Goal: Task Accomplishment & Management: Manage account settings

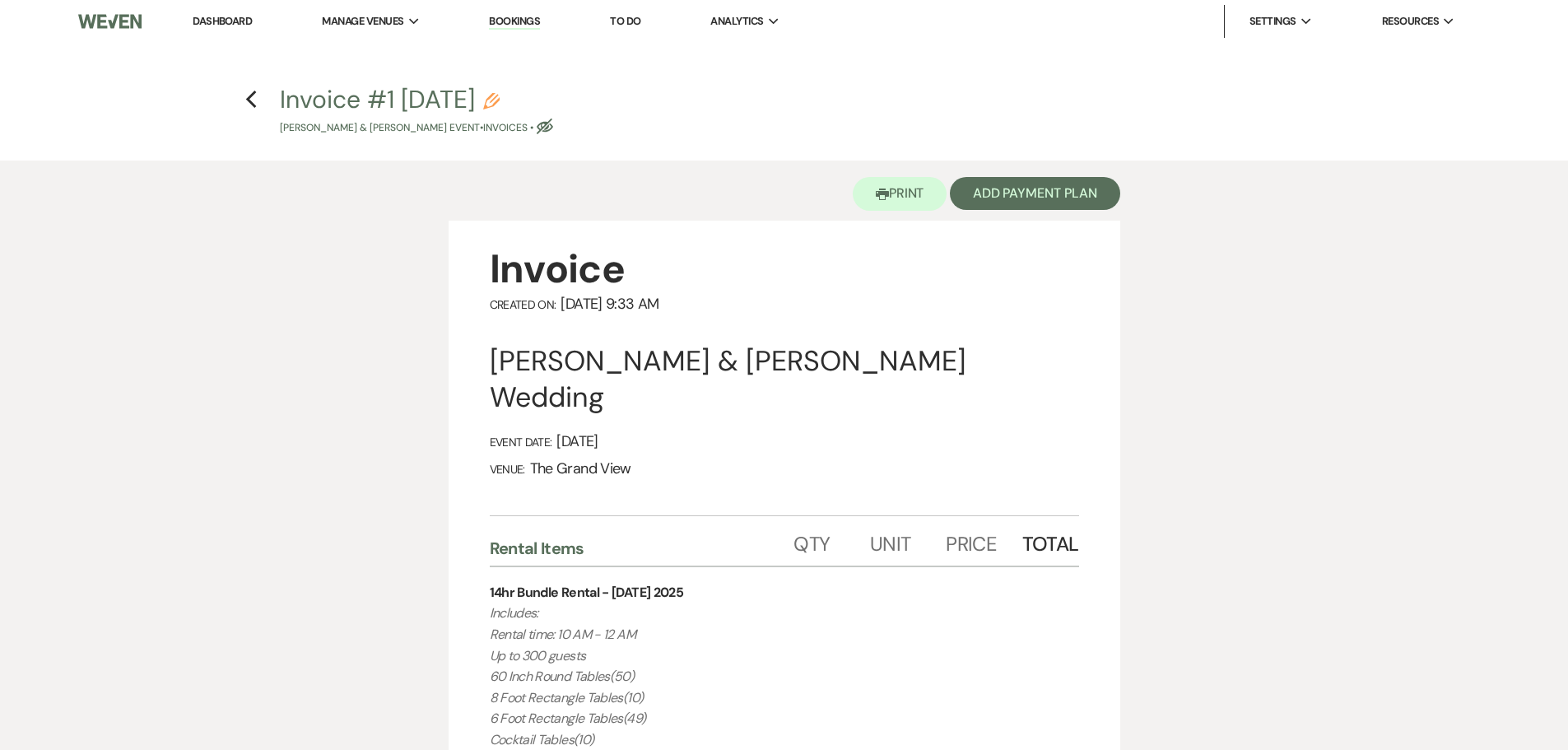
click at [211, 32] on li "Dashboard" at bounding box center [222, 21] width 76 height 33
click at [219, 14] on link "Dashboard" at bounding box center [222, 20] width 59 height 14
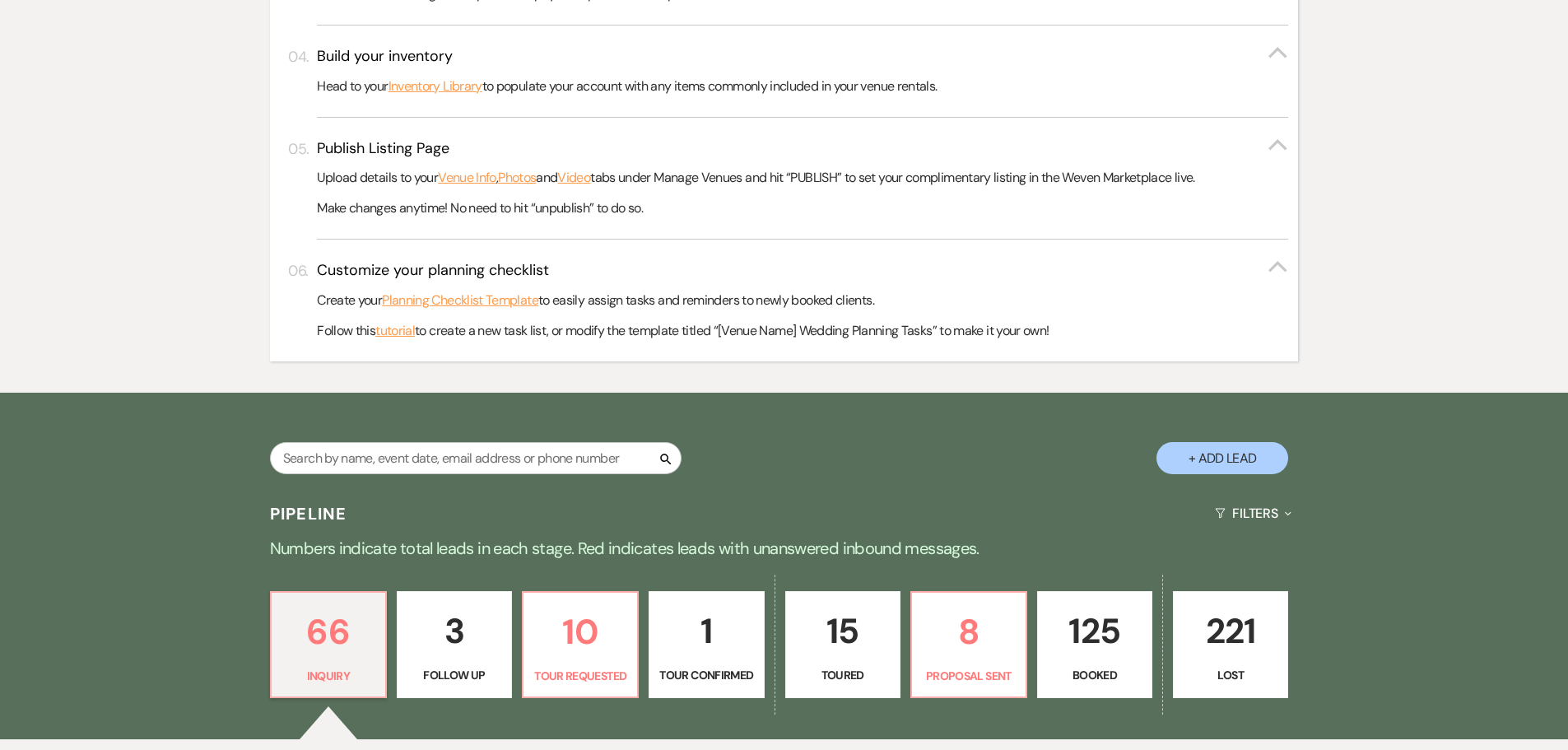
scroll to position [988, 0]
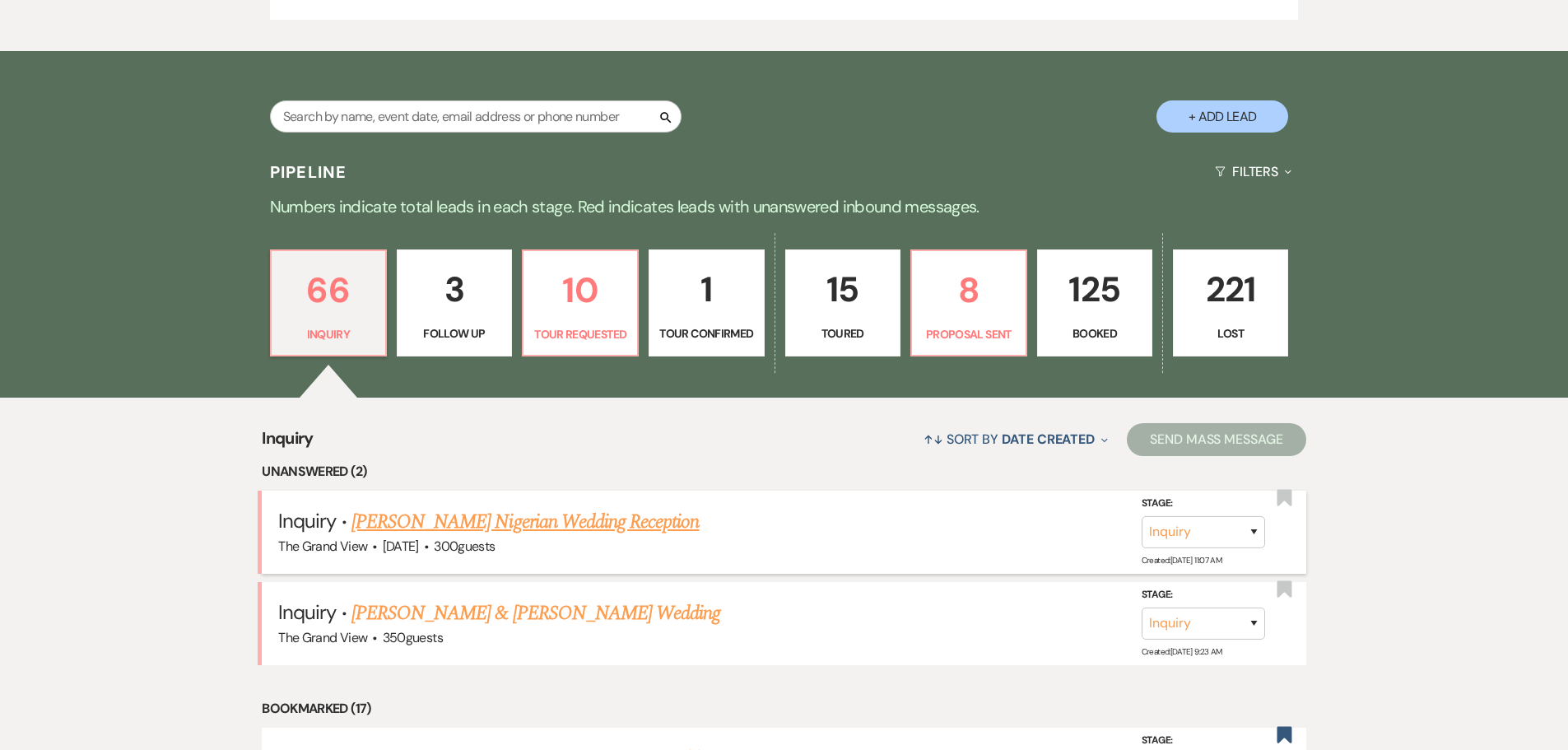
click at [580, 525] on link "Nosa Aimuyo's Nigerian Wedding Reception" at bounding box center [525, 522] width 349 height 30
select select "5"
select select "13"
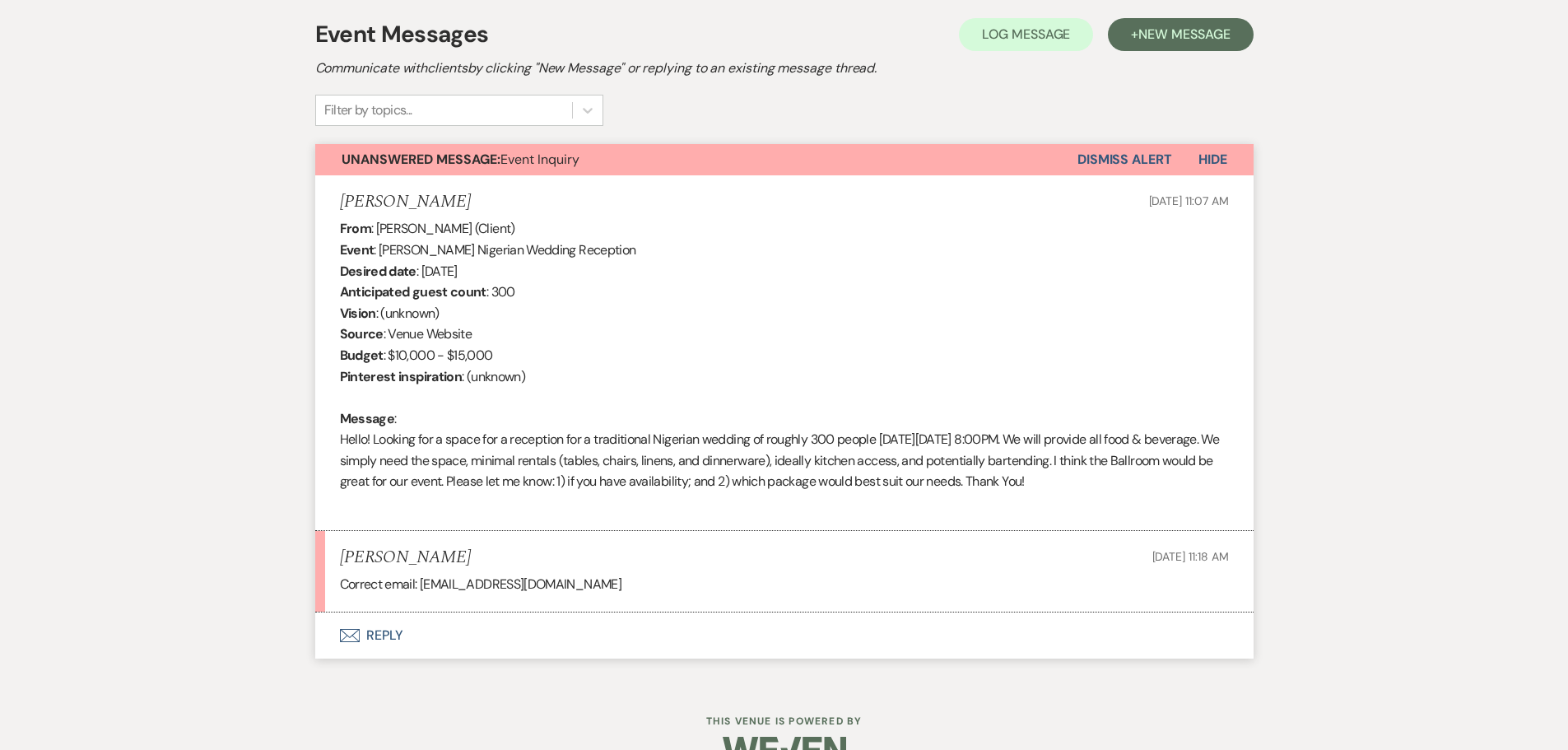
scroll to position [494, 0]
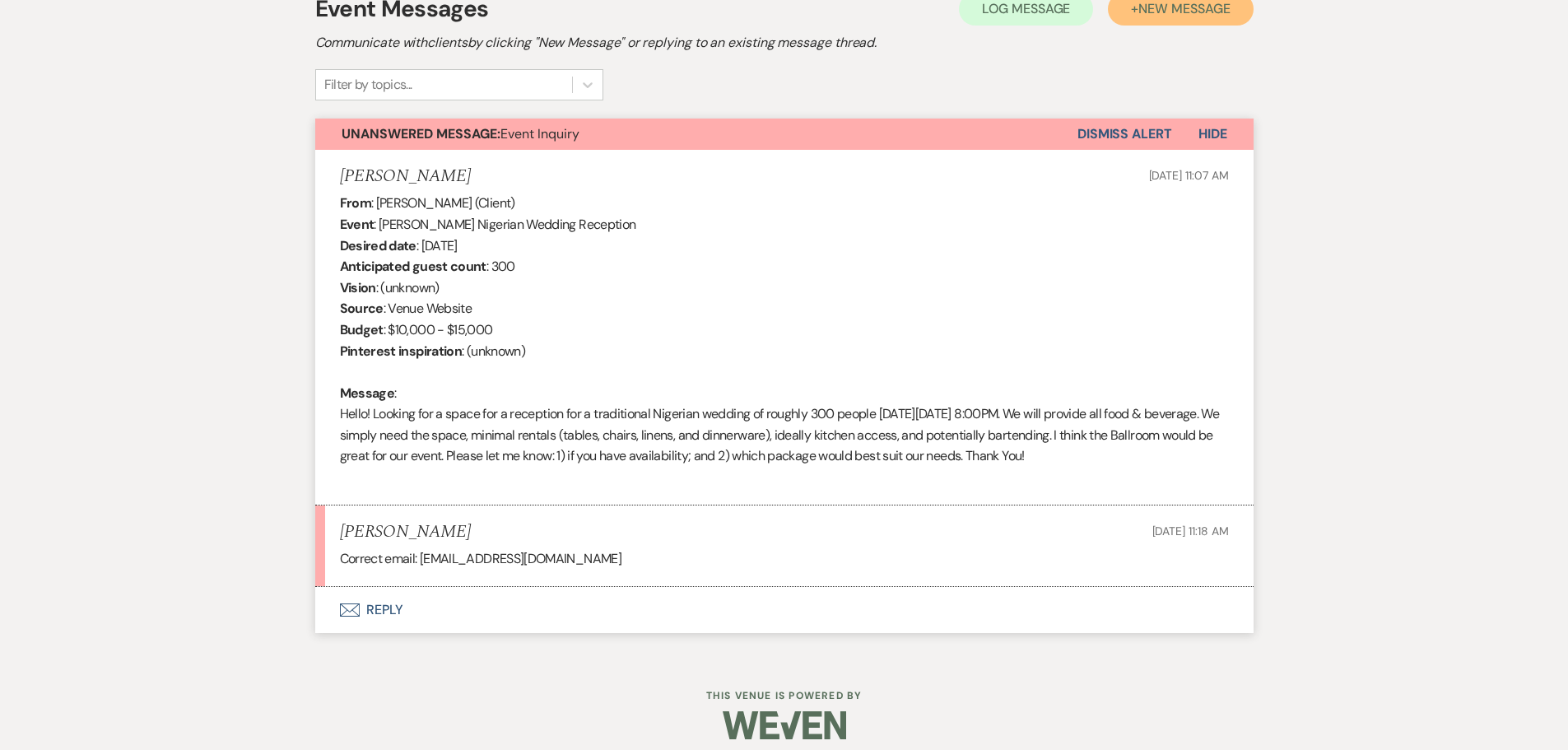
click at [1158, 13] on span "New Message" at bounding box center [1184, 8] width 91 height 17
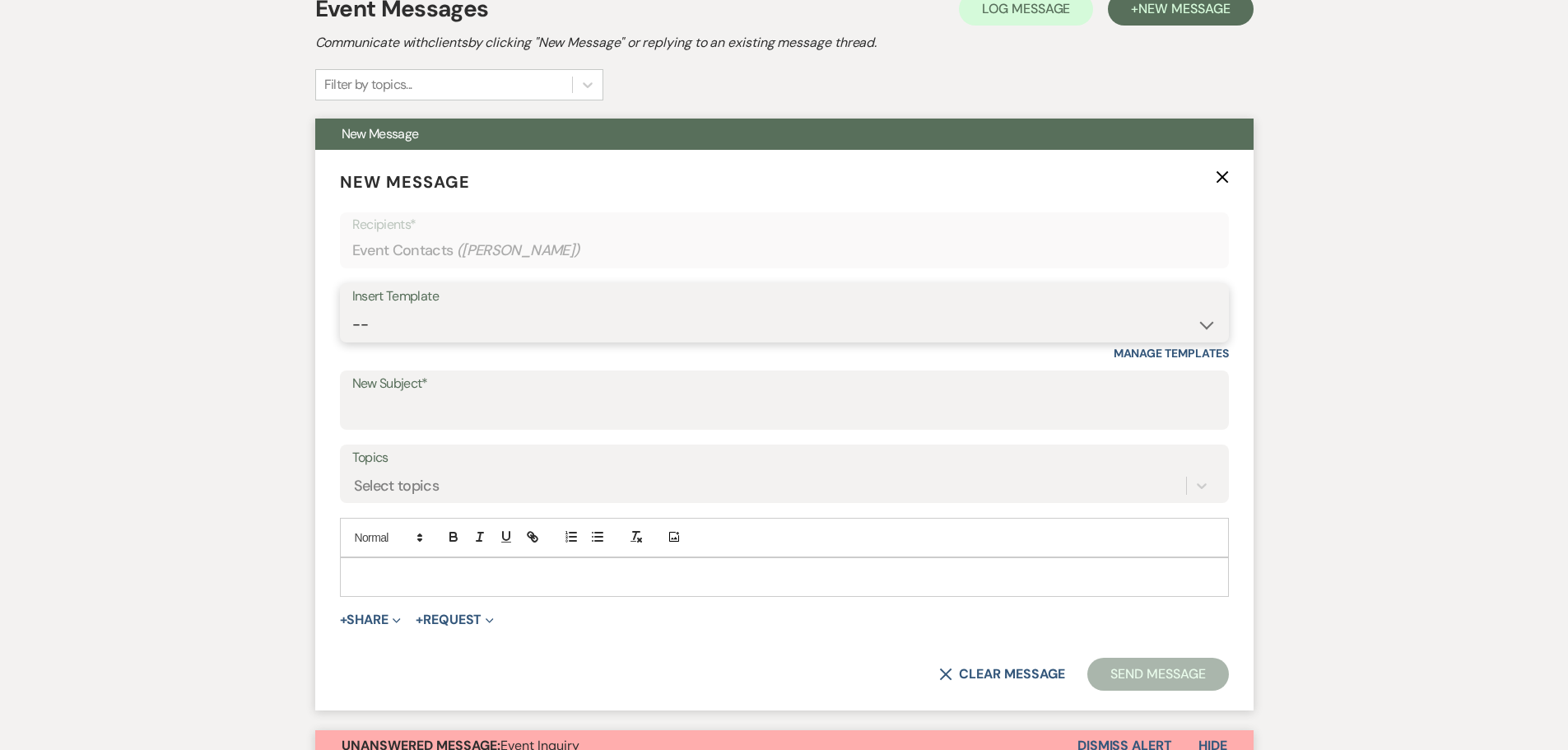
click at [402, 312] on select "-- Weven Planning Portal Introduction (Booked Events) Initial Inquiry Response …" at bounding box center [784, 324] width 865 height 32
select select "5070"
click at [352, 309] on select "-- Weven Planning Portal Introduction (Booked Events) Initial Inquiry Response …" at bounding box center [784, 324] width 865 height 32
type input "Your Grand Venue Awaits!"
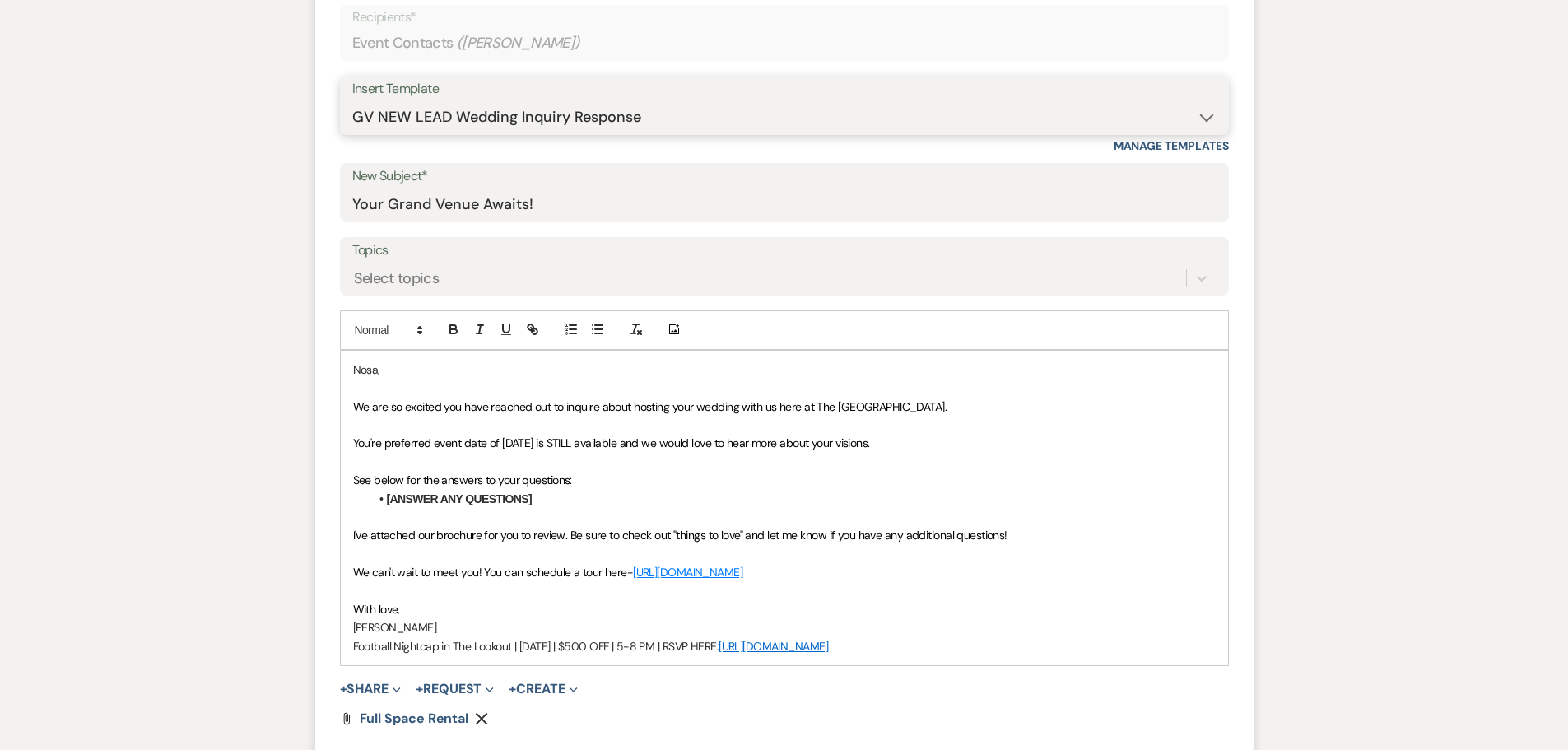
scroll to position [741, 0]
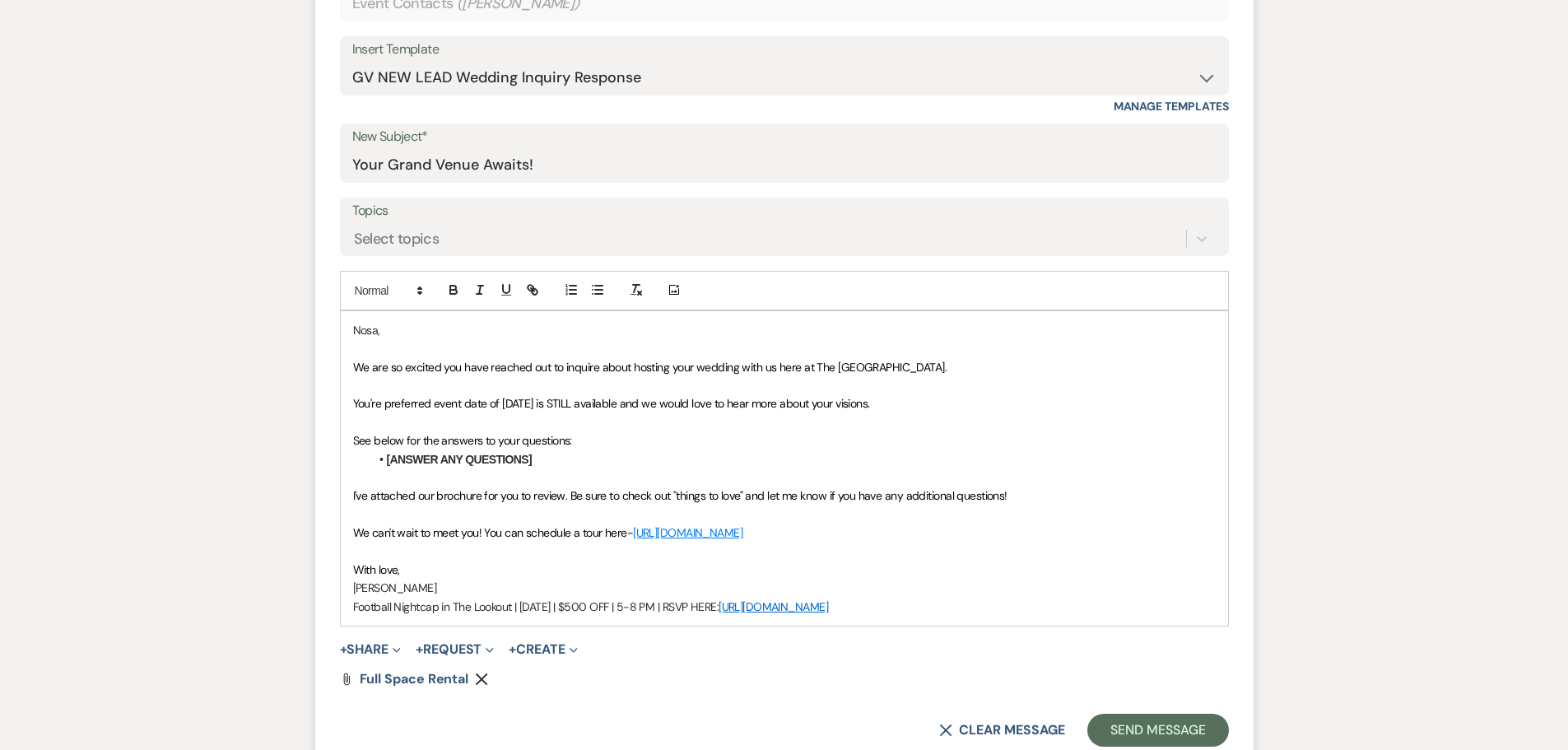
drag, startPoint x: 935, startPoint y: 605, endPoint x: 340, endPoint y: 333, distance: 654.2
click at [340, 333] on div "Nosa, We are so excited you have reached out to inquire about hosting your wedd…" at bounding box center [784, 469] width 887 height 315
copy div "Nosa, We are so excited you have reached out to inquire about hosting your wedd…"
click at [781, 564] on p "With love," at bounding box center [784, 570] width 863 height 18
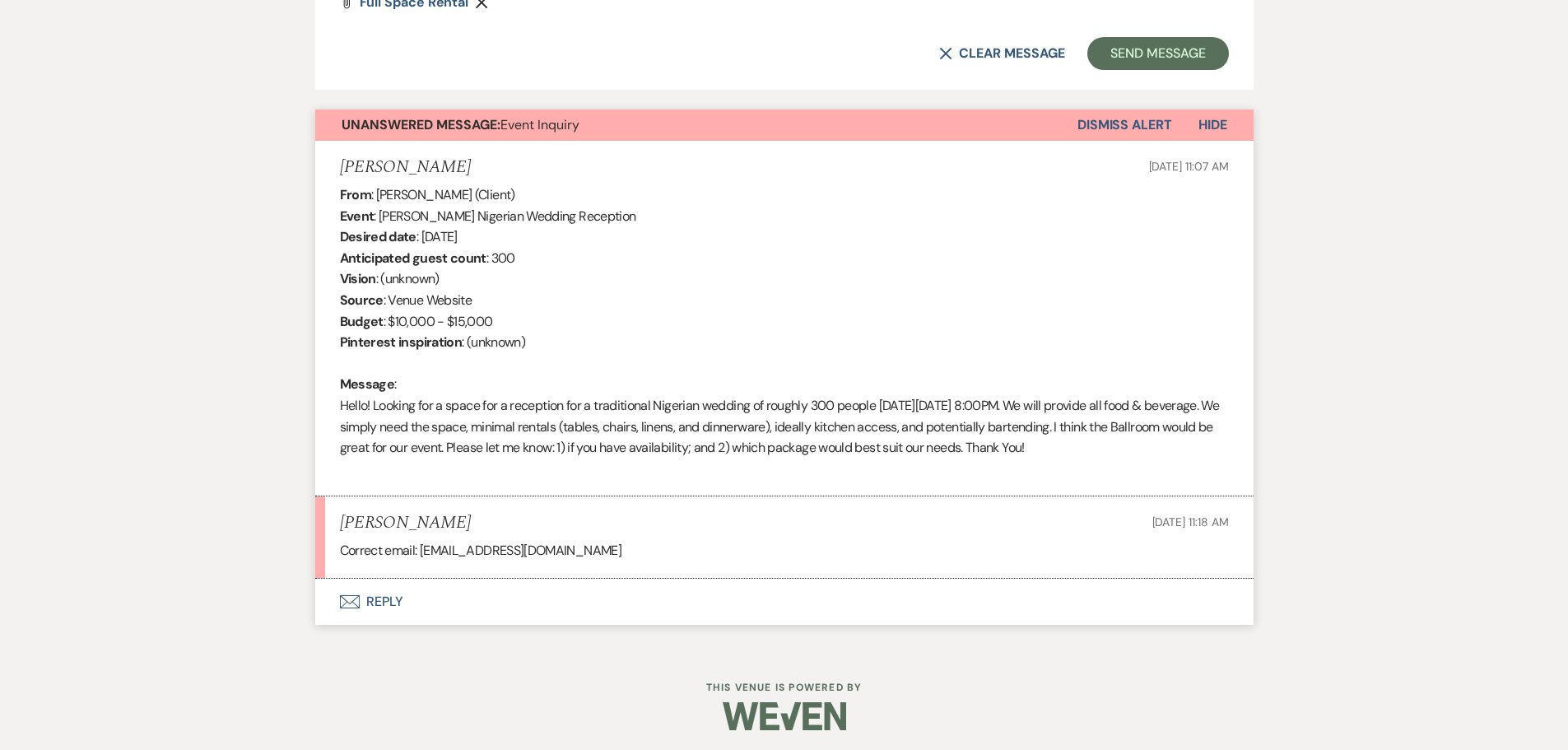
scroll to position [1423, 0]
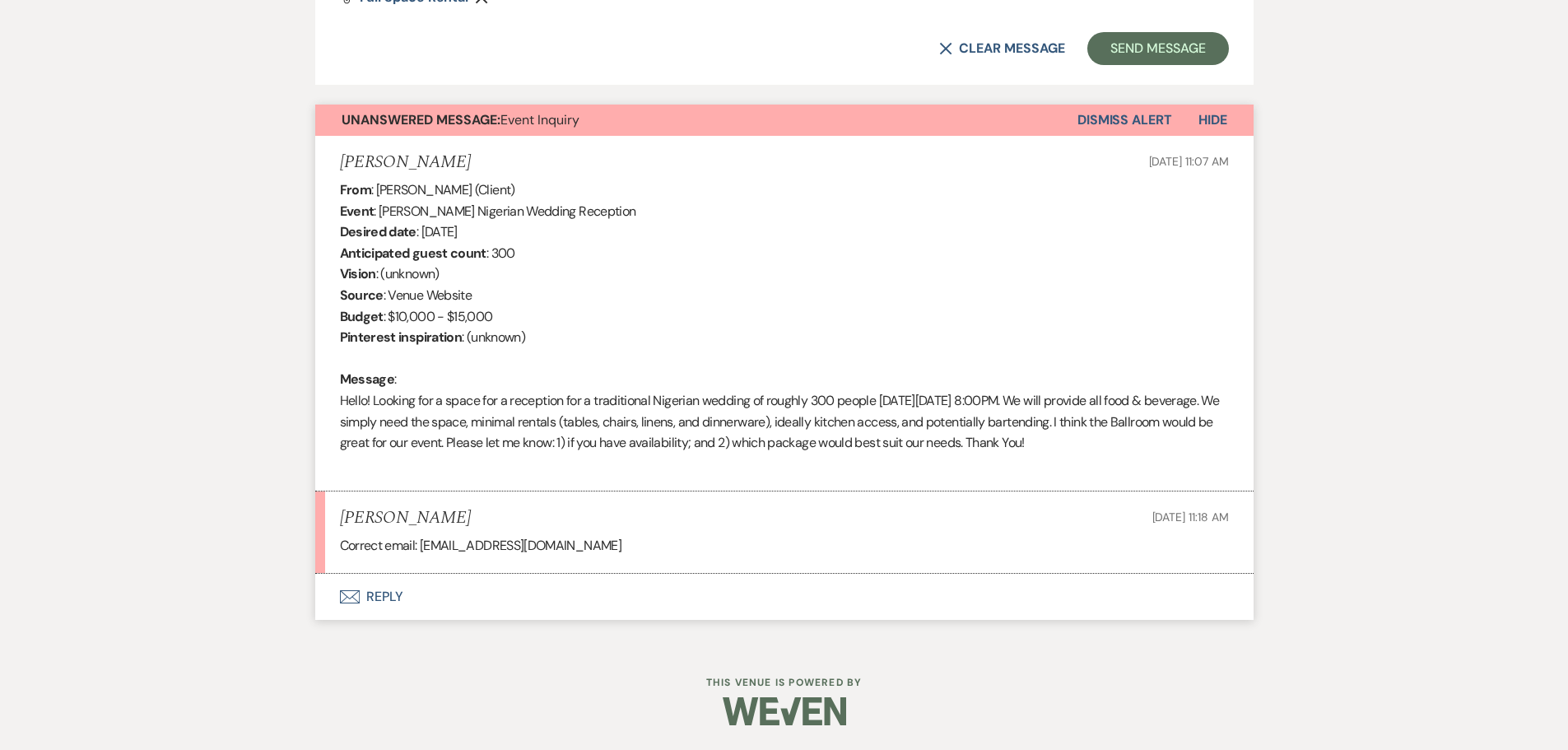
click at [603, 543] on p "Correct email: NicolleandNosa2026@gmail.com" at bounding box center [784, 546] width 889 height 22
drag, startPoint x: 625, startPoint y: 544, endPoint x: 423, endPoint y: 552, distance: 202.2
click at [423, 552] on p "Correct email: NicolleandNosa2026@gmail.com" at bounding box center [784, 546] width 889 height 22
copy p "NicolleandNosa2026@gmail.com"
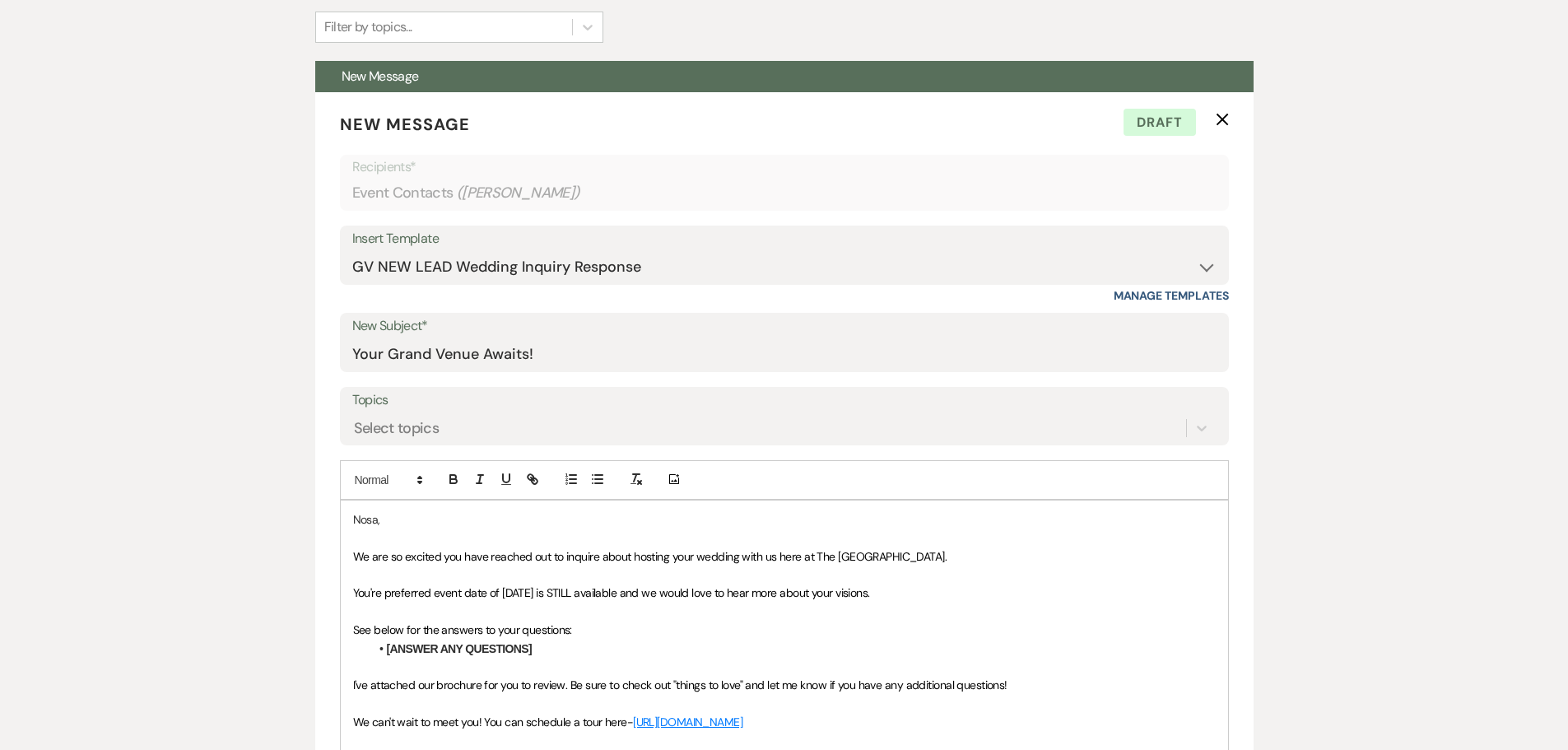
scroll to position [270, 0]
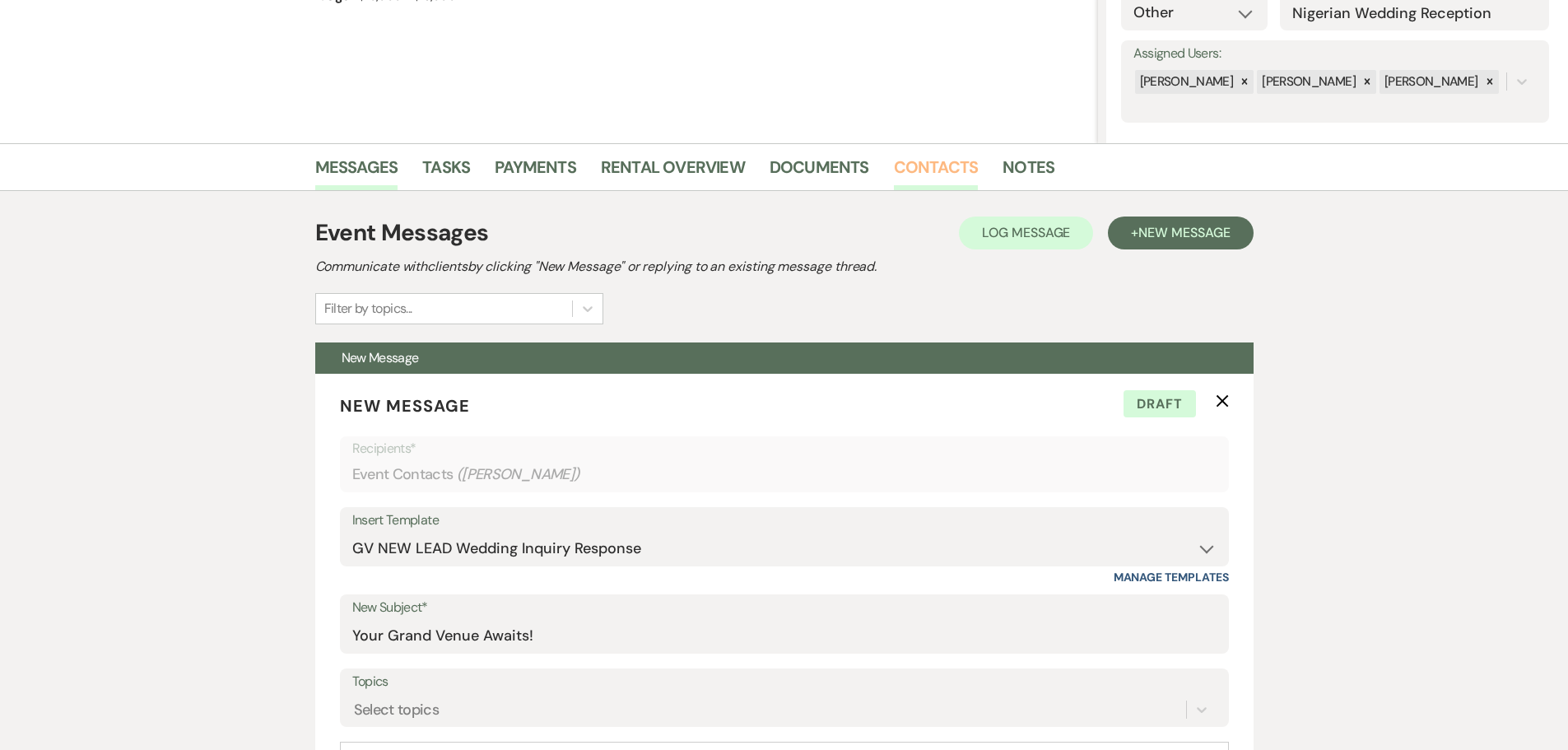
click at [945, 166] on link "Contacts" at bounding box center [936, 172] width 85 height 36
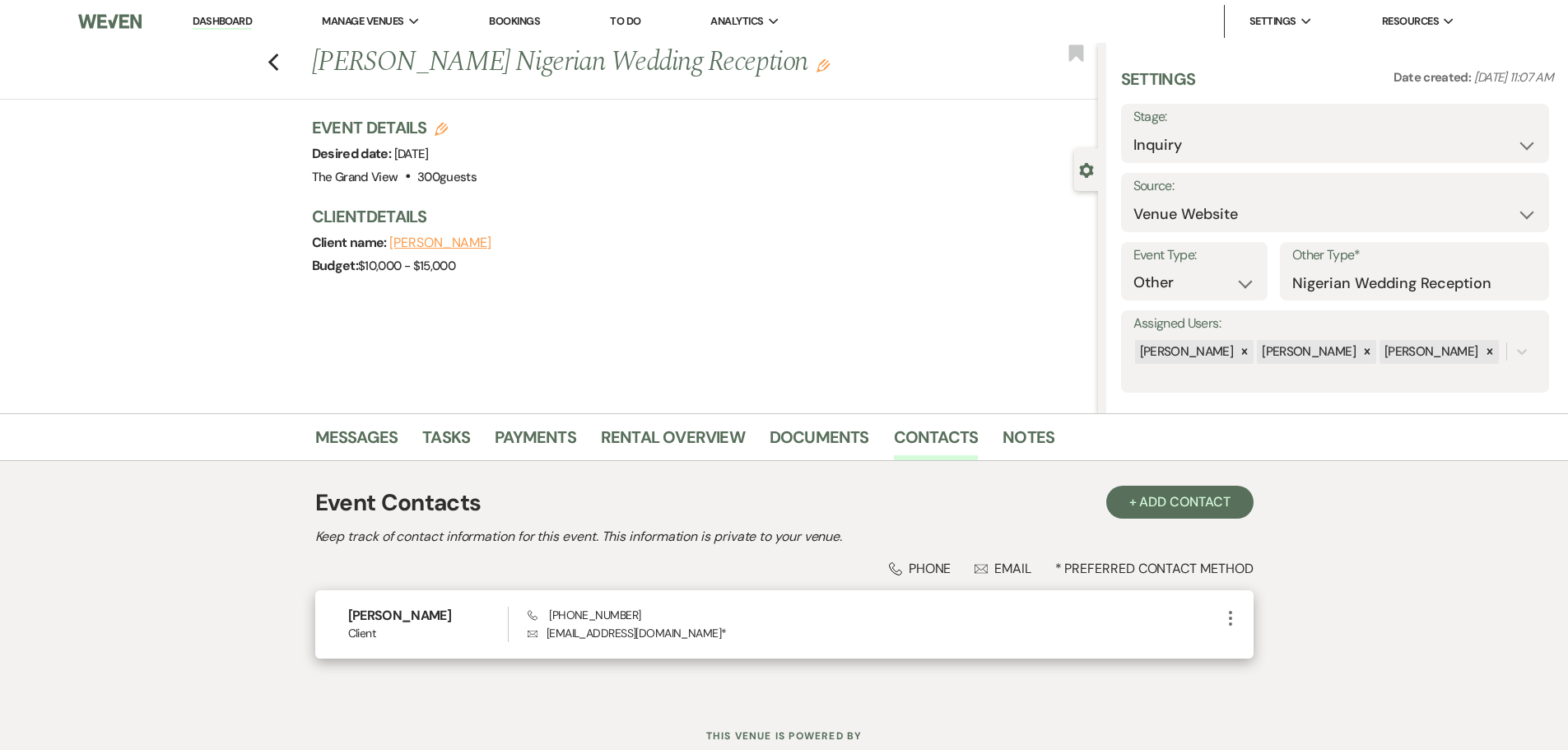
click at [1232, 620] on icon "More" at bounding box center [1230, 618] width 20 height 20
click at [1250, 657] on button "Pencil Edit" at bounding box center [1270, 650] width 98 height 28
select select "1"
select select "email"
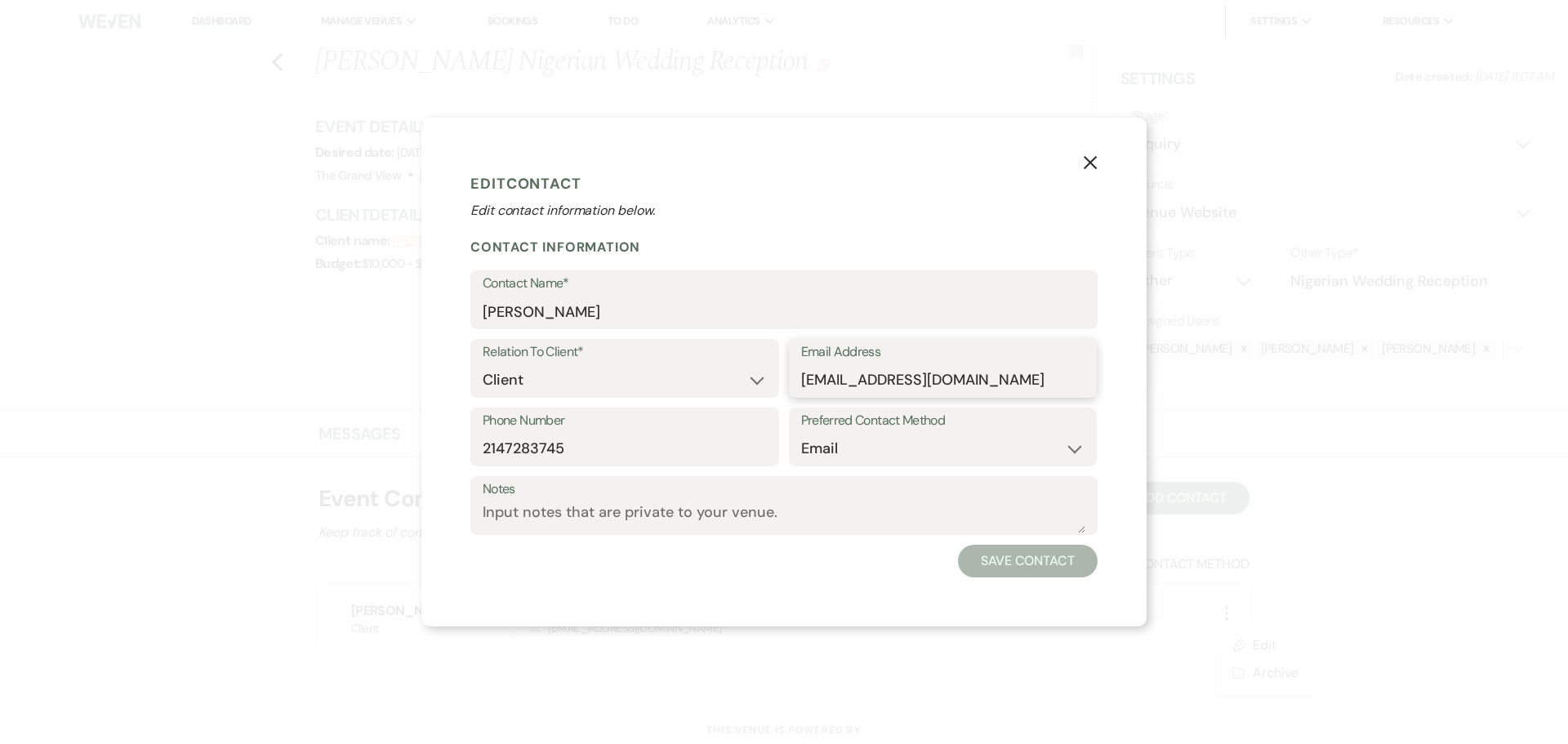
drag, startPoint x: 1077, startPoint y: 384, endPoint x: 670, endPoint y: 398, distance: 407.2
click at [670, 398] on div "Relation To Client* Client Event Planner Parent of Client Family Member Friend …" at bounding box center [784, 373] width 627 height 69
paste input "icolleandNosa"
type input "NicolleandNosa2026@gmail.com"
click at [1024, 552] on button "Save Contact" at bounding box center [1027, 561] width 140 height 33
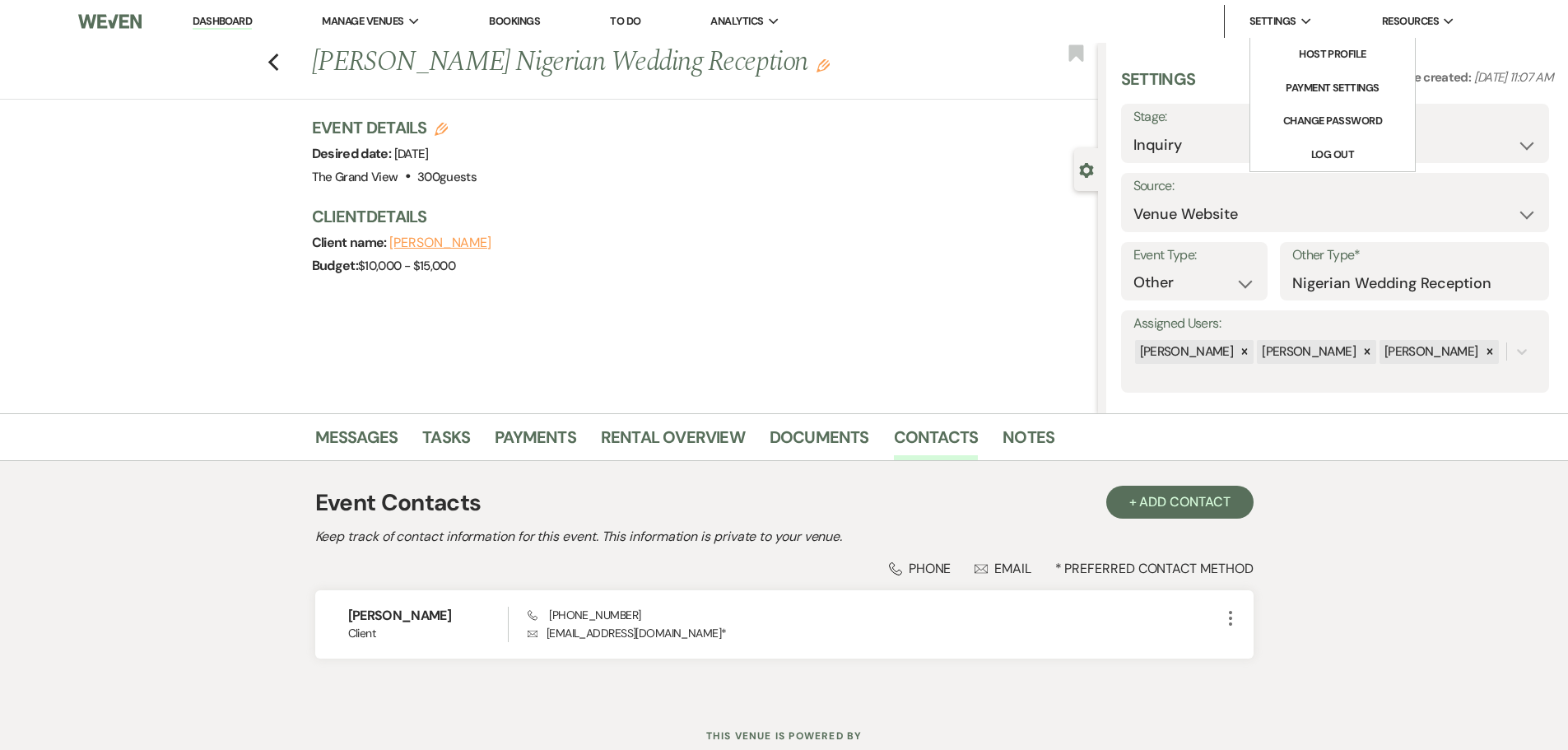
click at [1312, 30] on li "Settings Expand Host Profile Payment Settings Change Password Log Out" at bounding box center [1272, 21] width 96 height 33
click at [1343, 95] on li "Payment Settings" at bounding box center [1332, 88] width 148 height 16
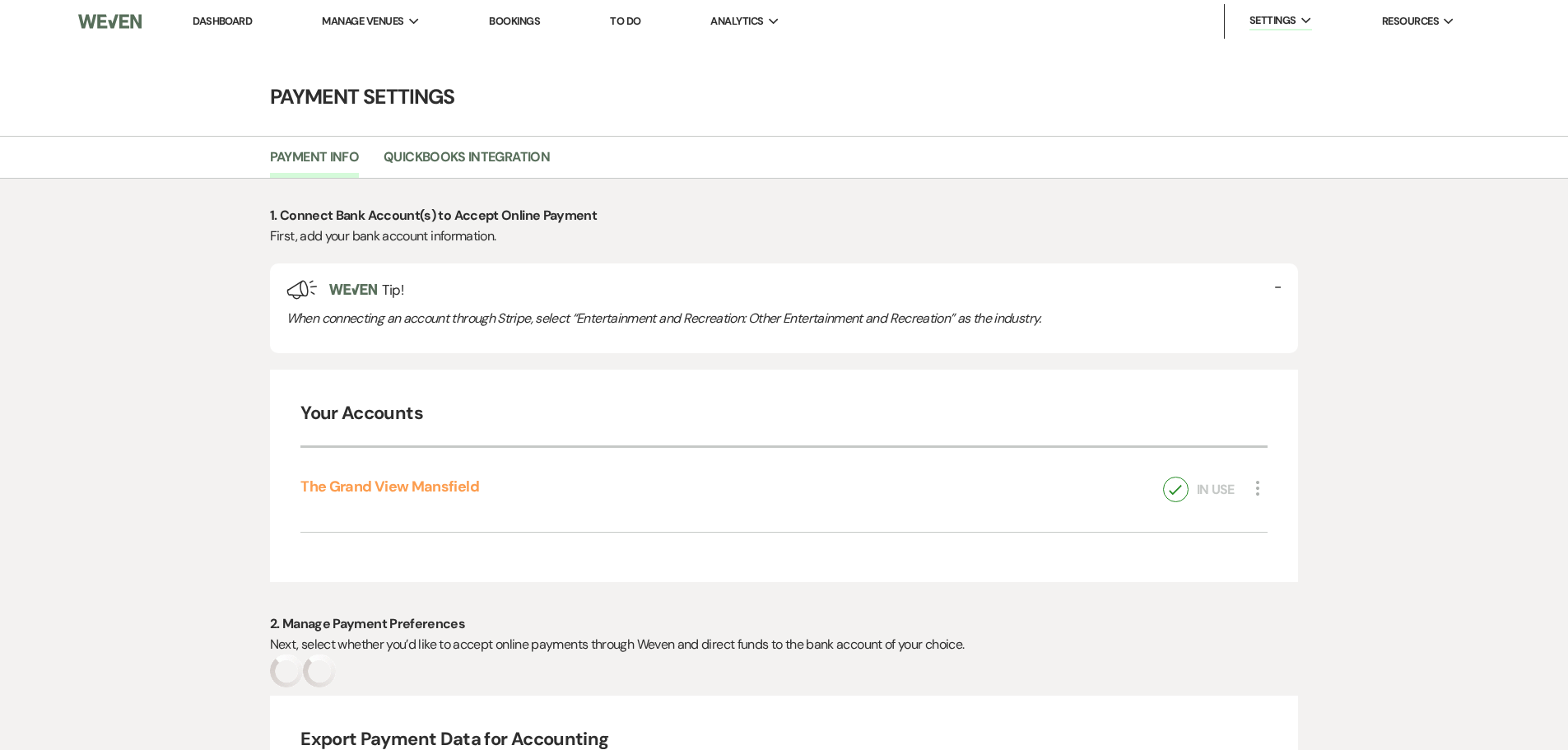
select select "true"
select select "331"
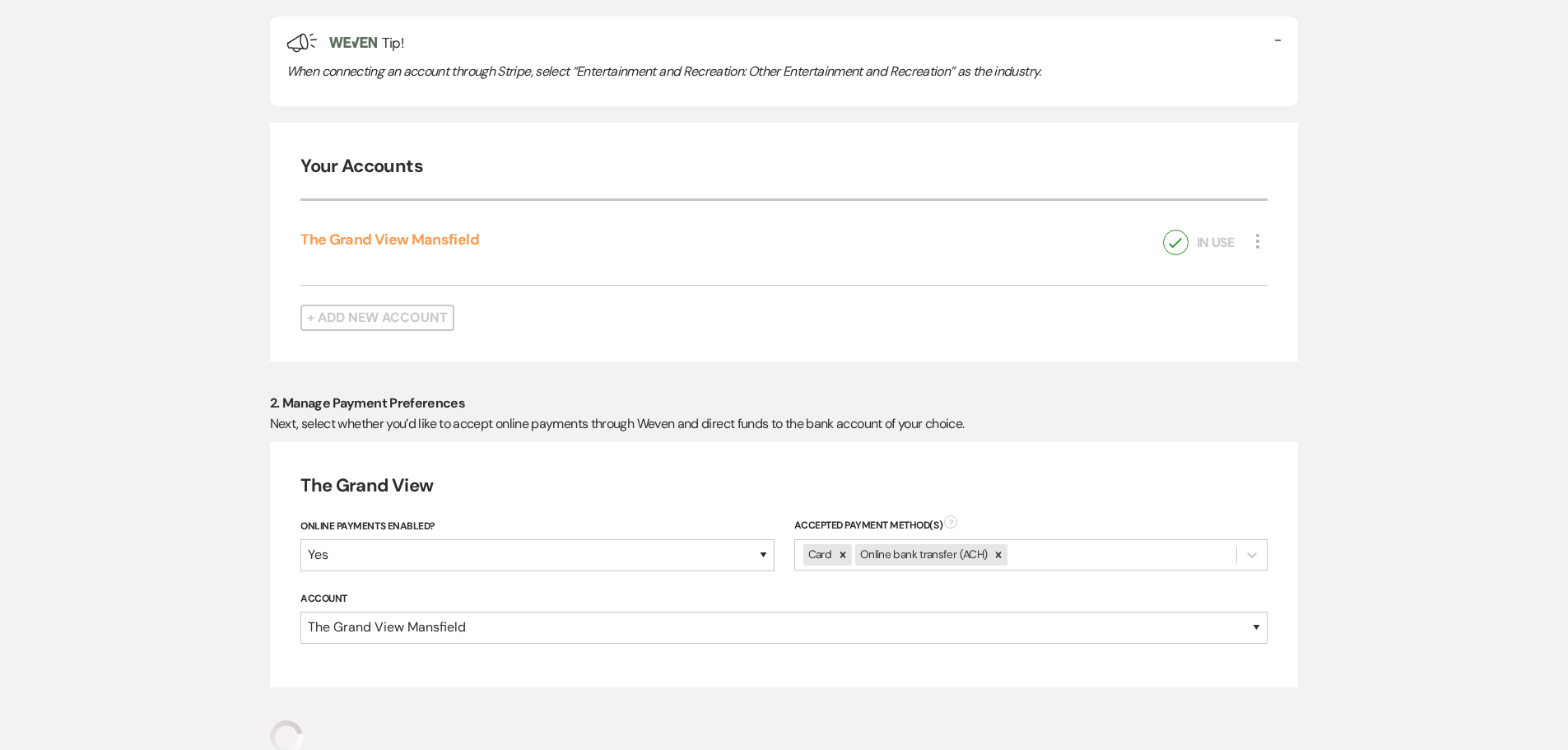
select select "true"
select select "331"
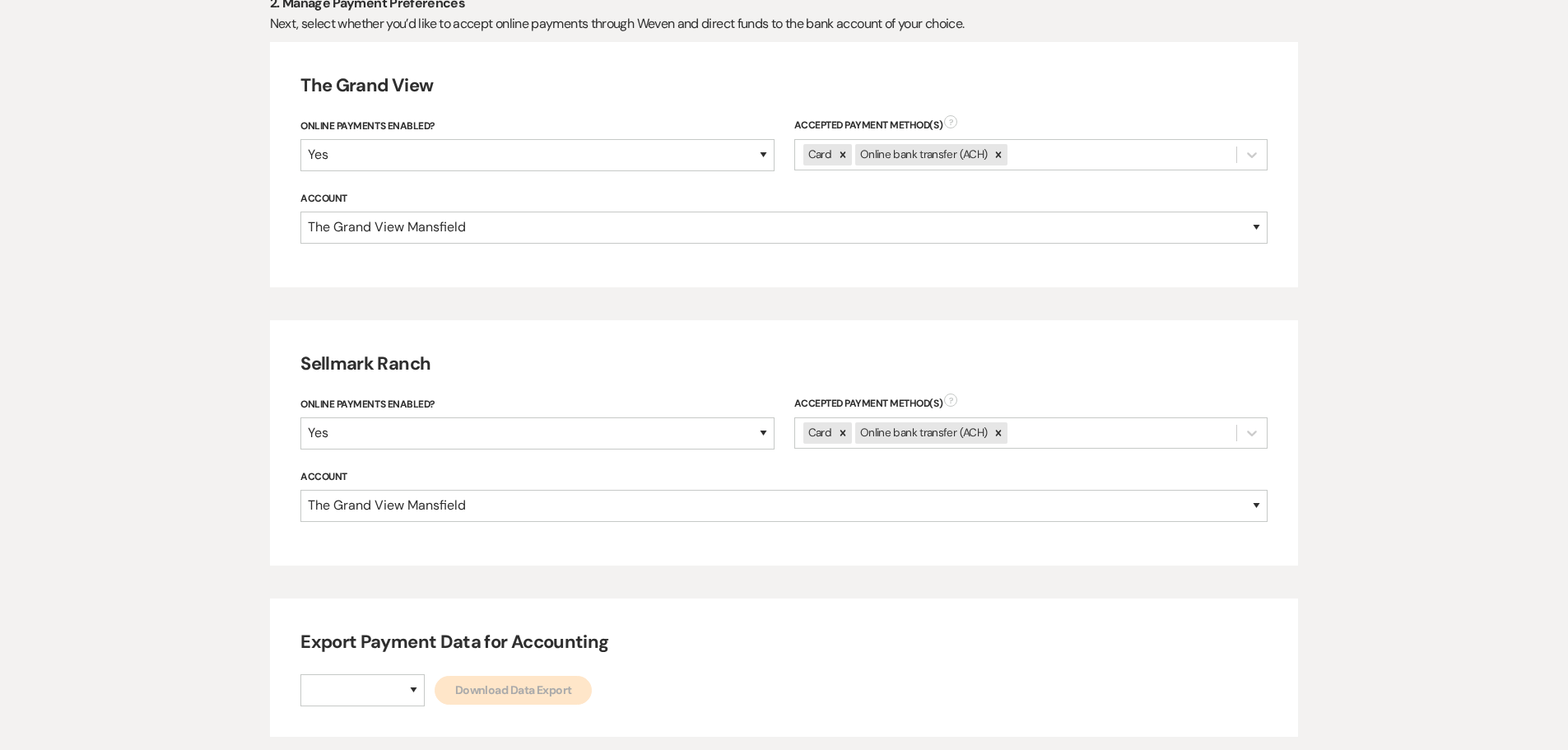
scroll to position [659, 0]
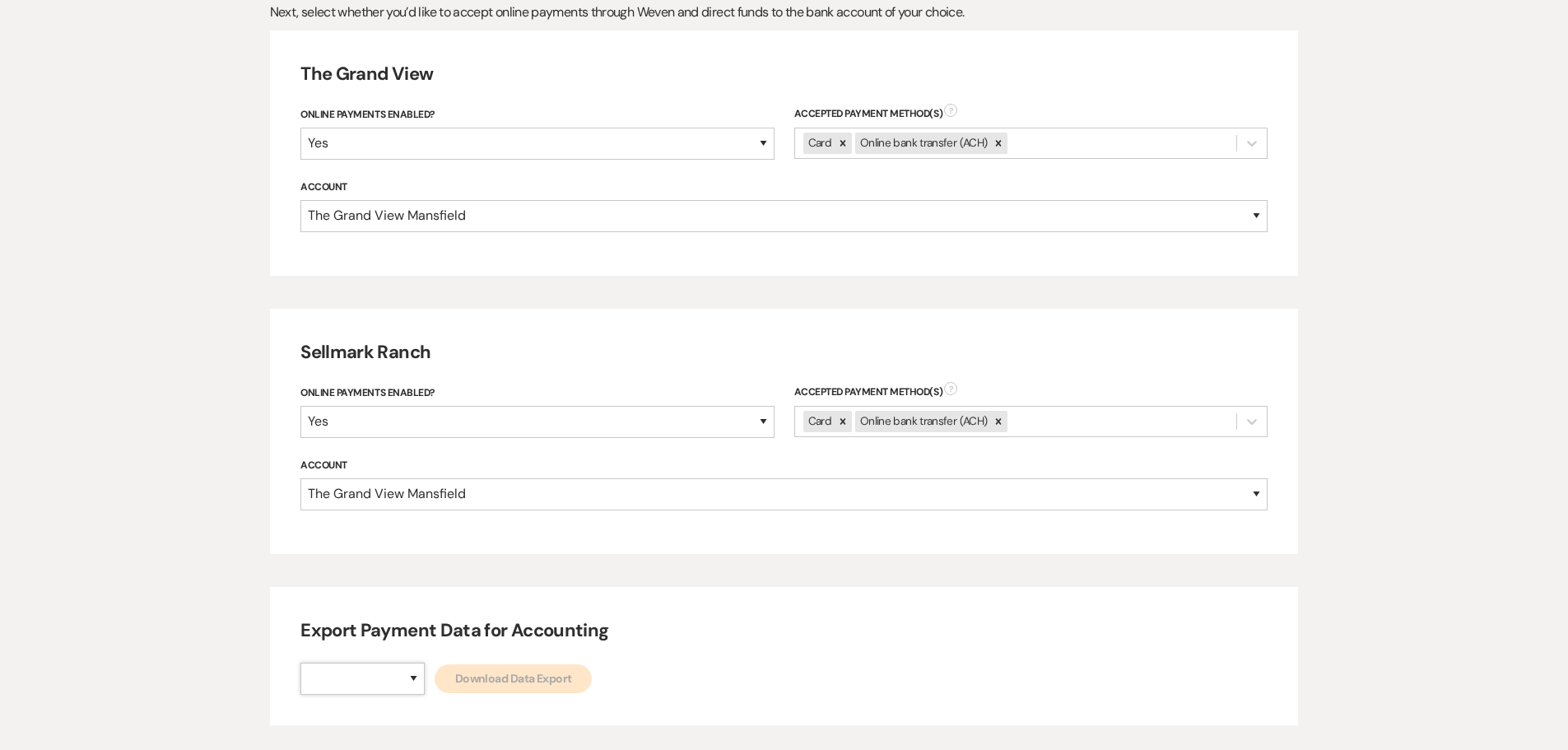
click at [400, 683] on select "The Grand View Sellmark Ranch" at bounding box center [362, 678] width 125 height 32
select select "836"
click at [300, 663] on select "The Grand View Sellmark Ranch" at bounding box center [362, 678] width 125 height 32
click at [520, 688] on link "Download Data Export" at bounding box center [513, 679] width 157 height 29
select select
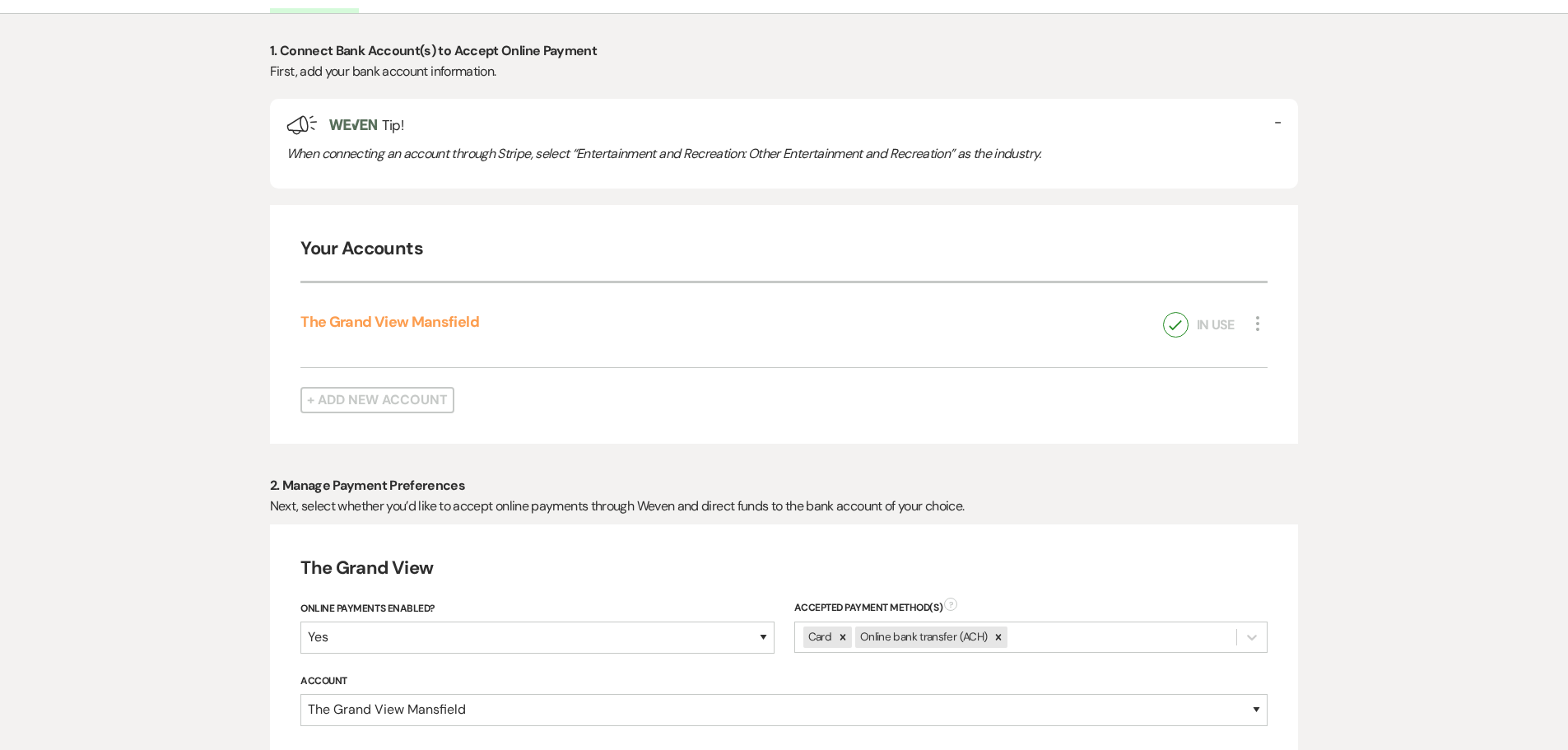
scroll to position [0, 0]
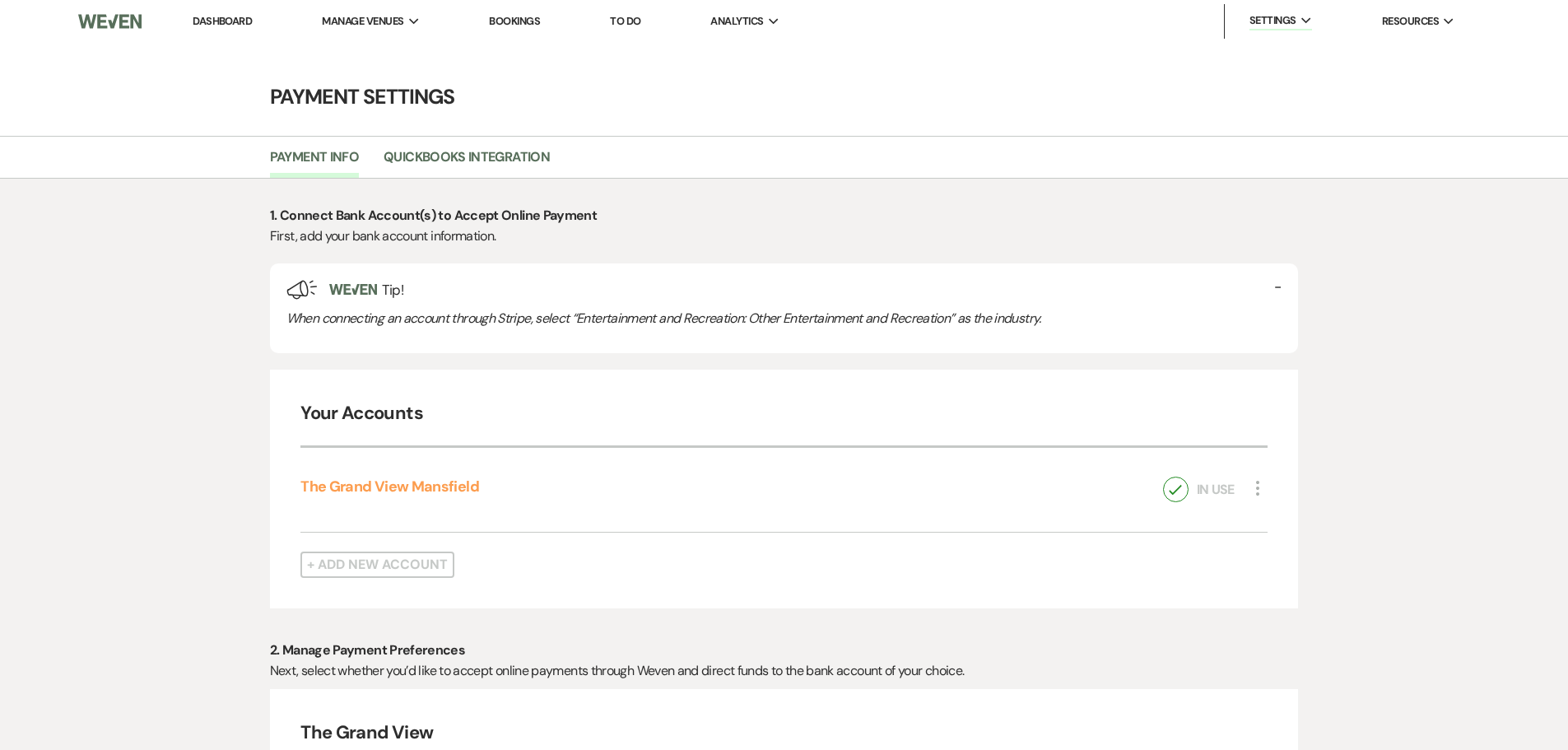
click at [221, 23] on link "Dashboard" at bounding box center [222, 20] width 59 height 14
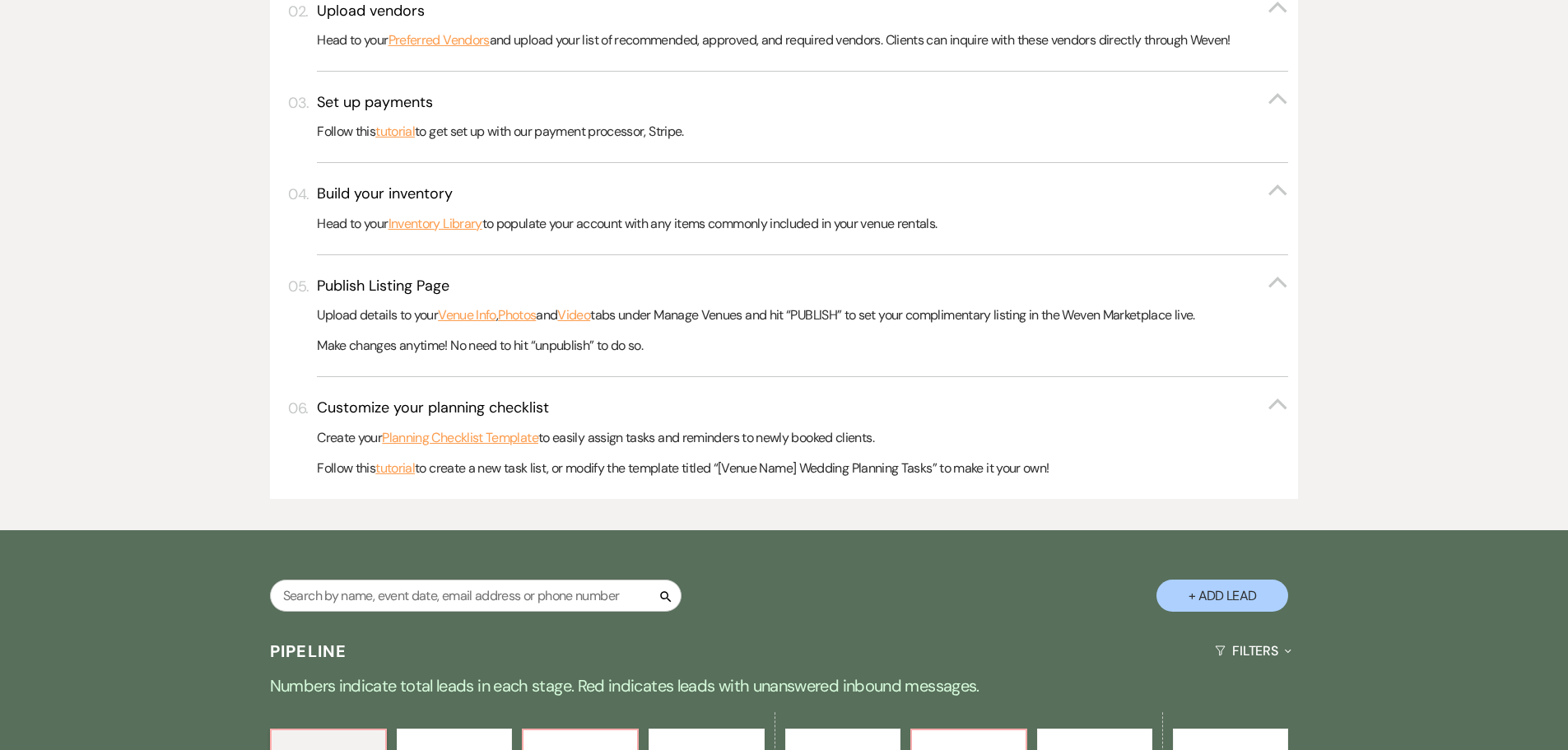
scroll to position [659, 0]
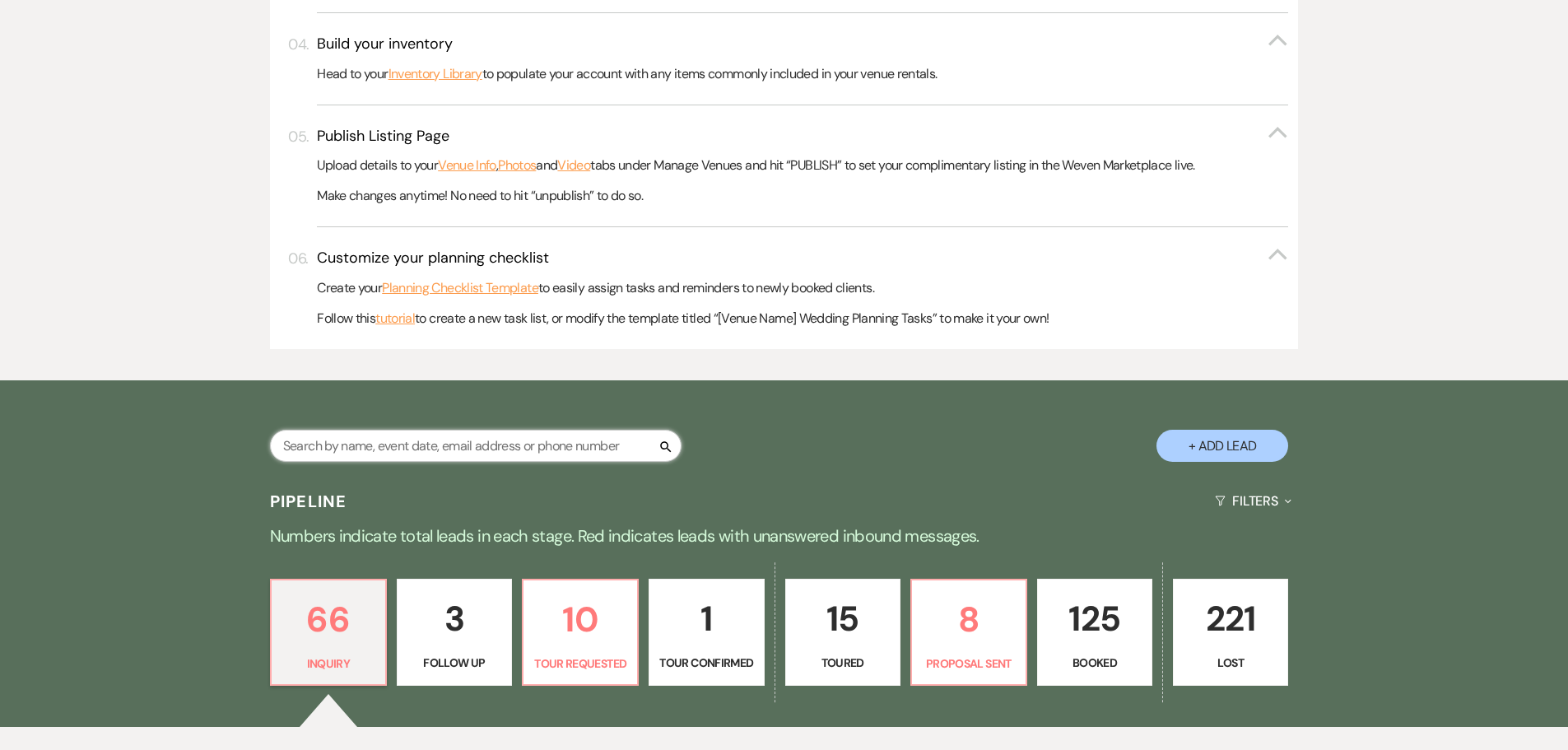
click at [404, 444] on input "text" at bounding box center [476, 445] width 411 height 32
paste input "Garcia Ortiz Wedding"
type input "Garcia Ortiz Wedding"
select select "8"
select select "5"
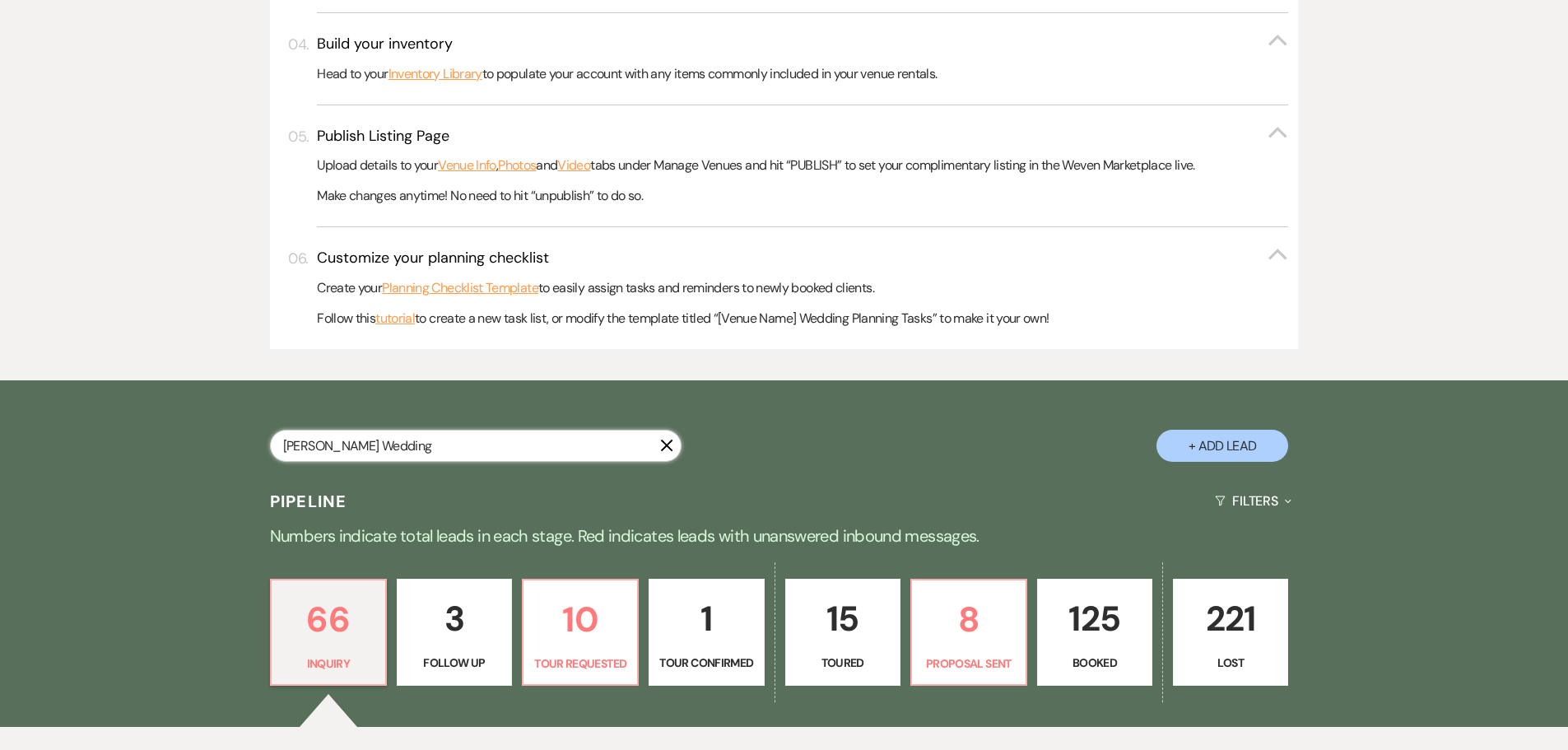
select select "8"
select select "5"
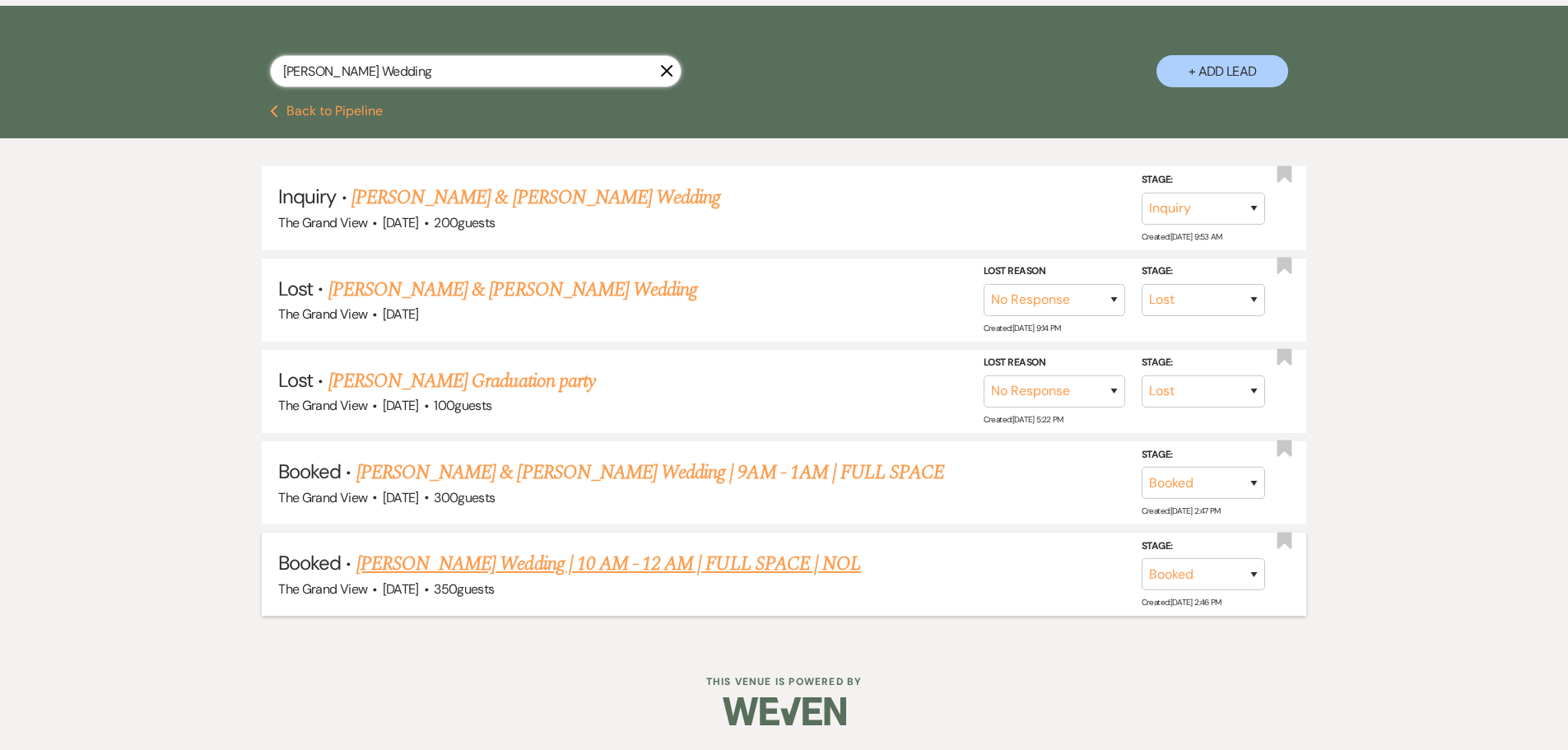
type input "Garcia Ortiz Wedding"
click at [452, 562] on link "Garcia Ortiz Wedding | 10 AM - 12 AM | FULL SPACE | NOL" at bounding box center [609, 563] width 504 height 30
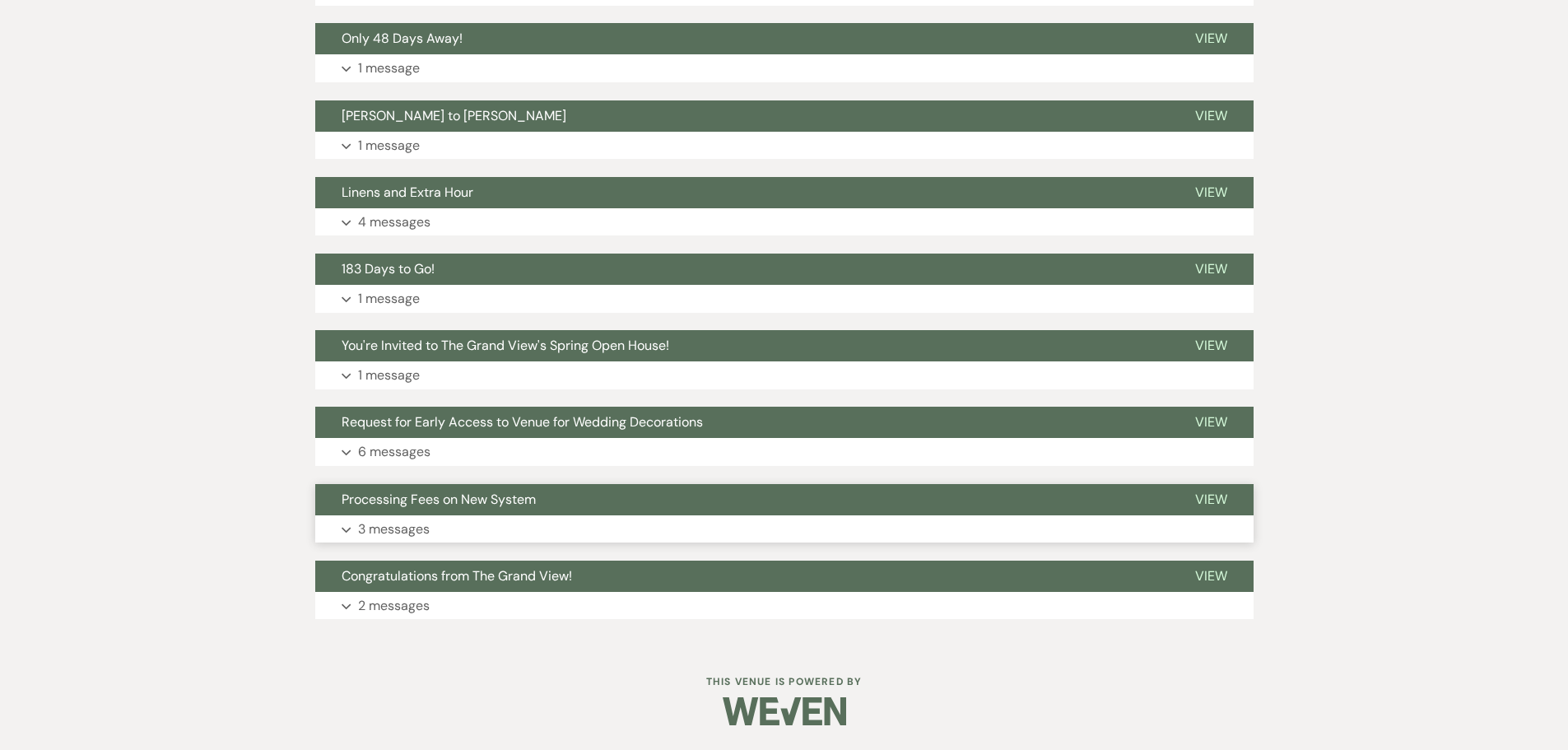
scroll to position [266, 0]
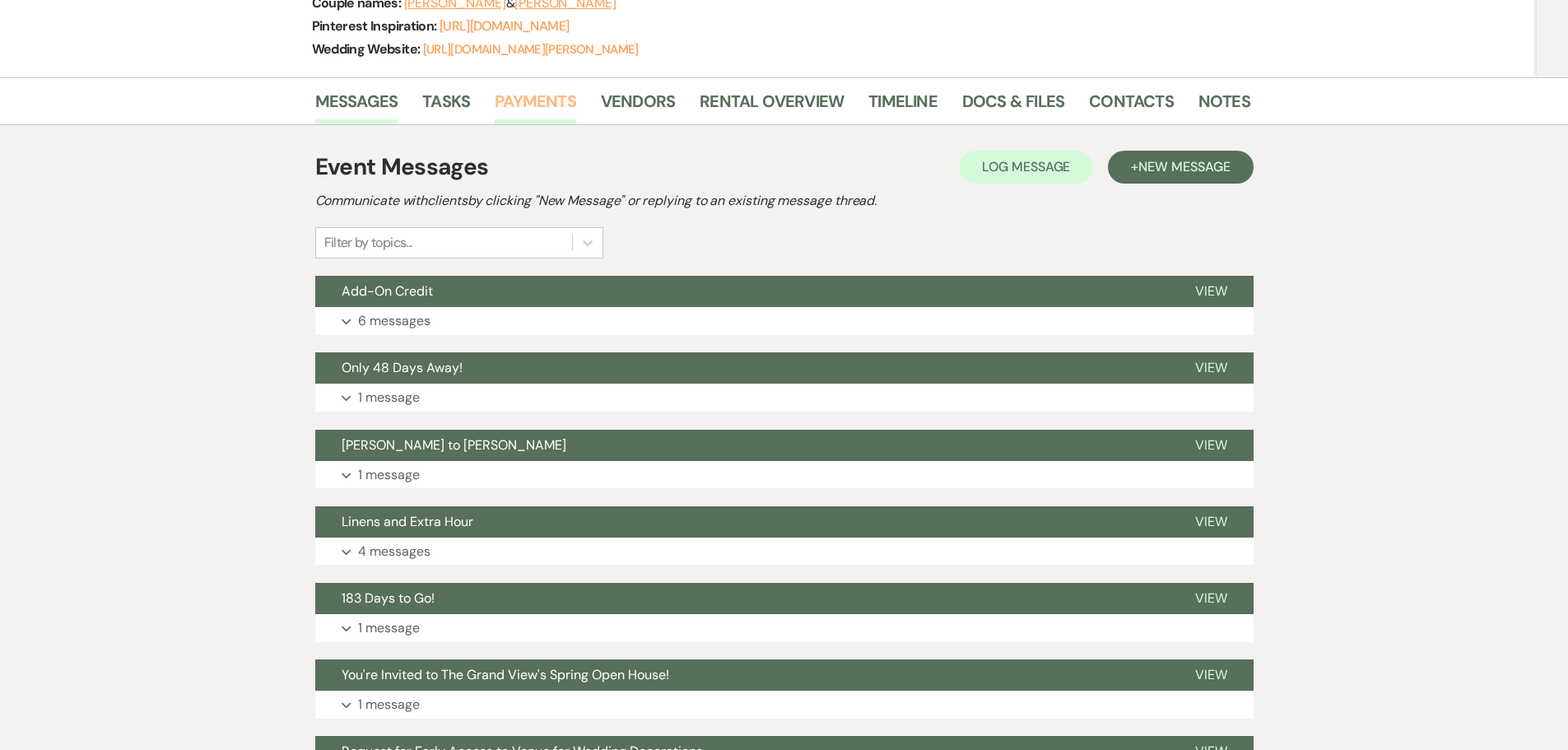
click at [549, 119] on link "Payments" at bounding box center [536, 106] width 82 height 36
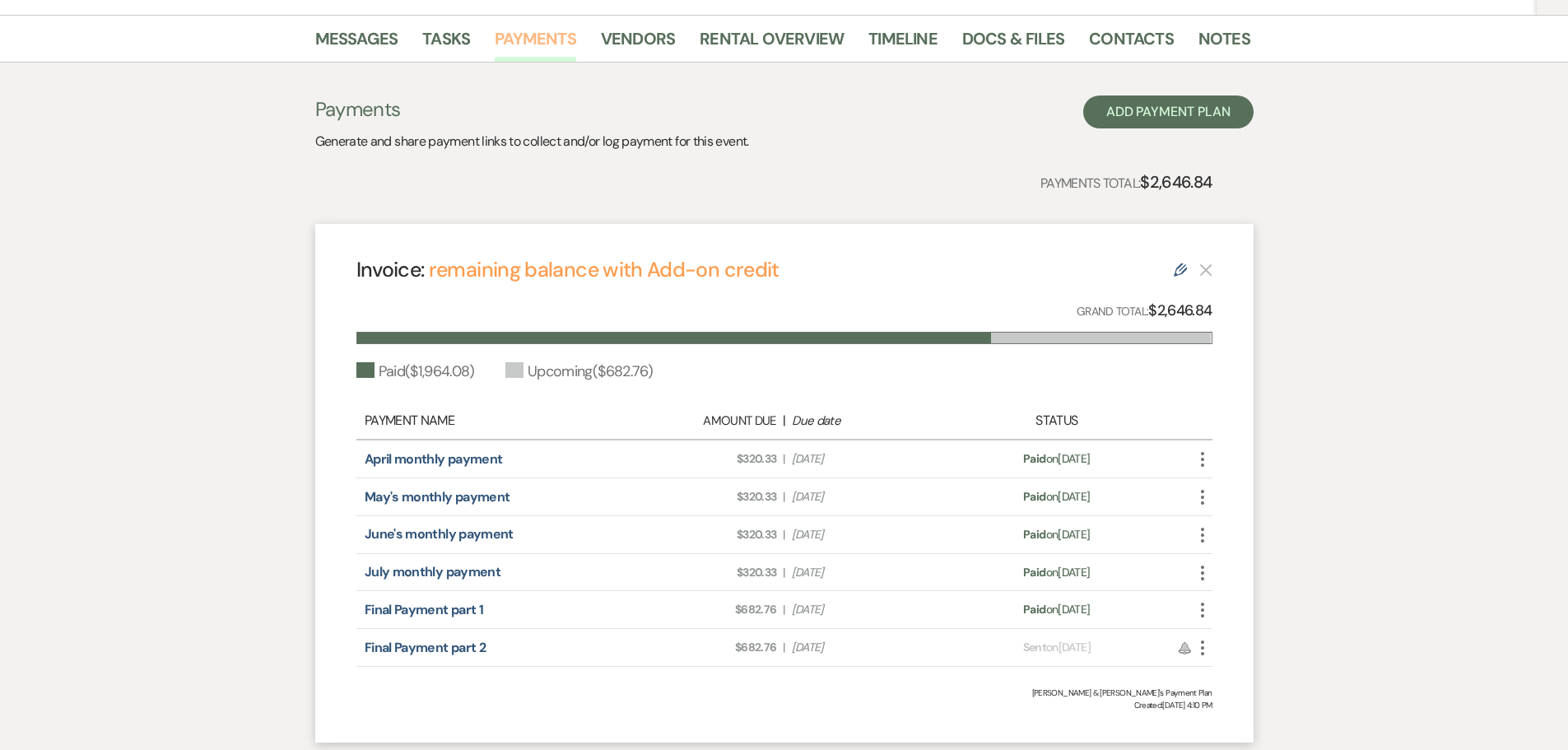
scroll to position [329, 0]
click at [334, 39] on link "Messages" at bounding box center [356, 43] width 83 height 36
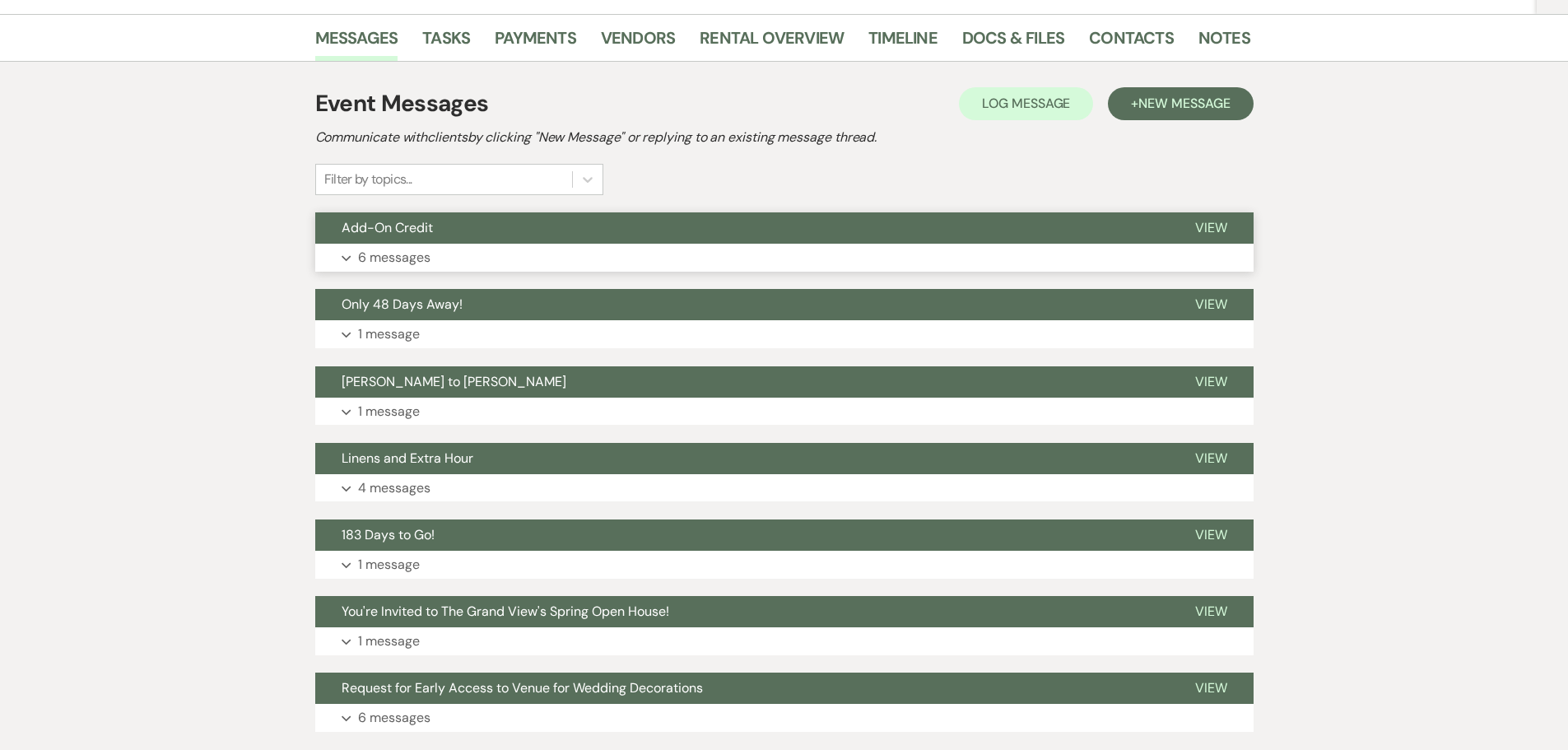
click at [439, 258] on button "Expand 6 messages" at bounding box center [784, 258] width 938 height 28
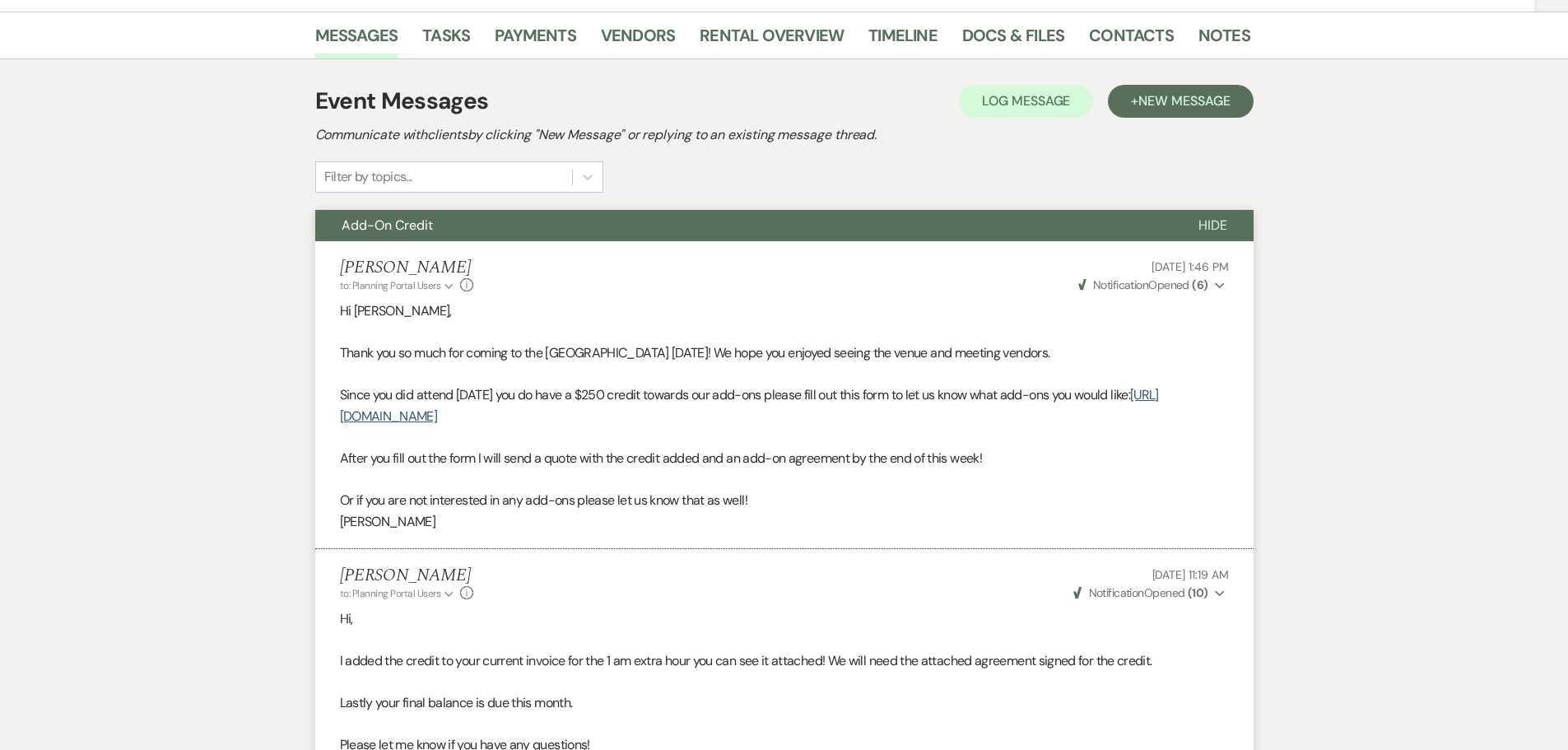
scroll to position [330, 0]
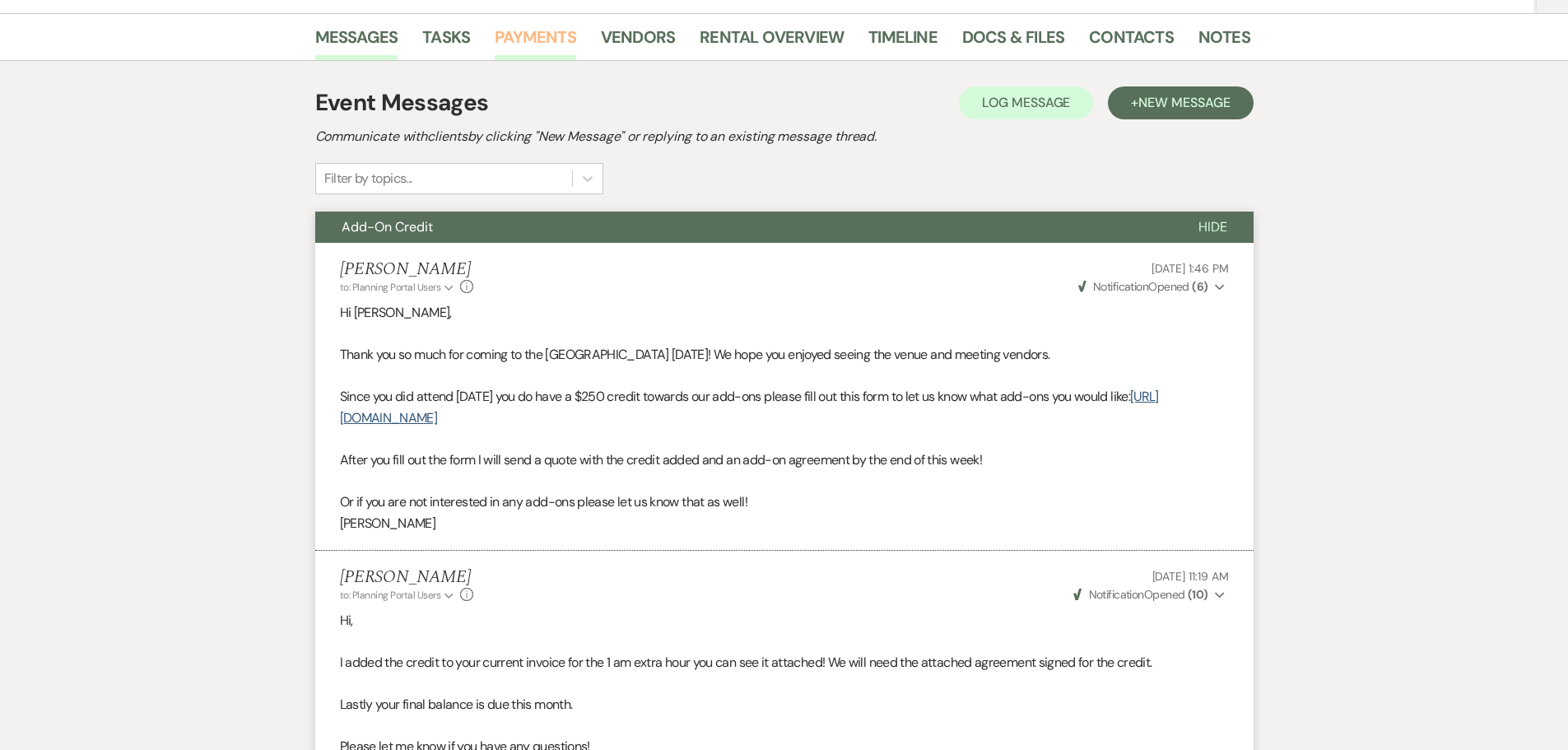
click at [551, 41] on link "Payments" at bounding box center [536, 42] width 82 height 36
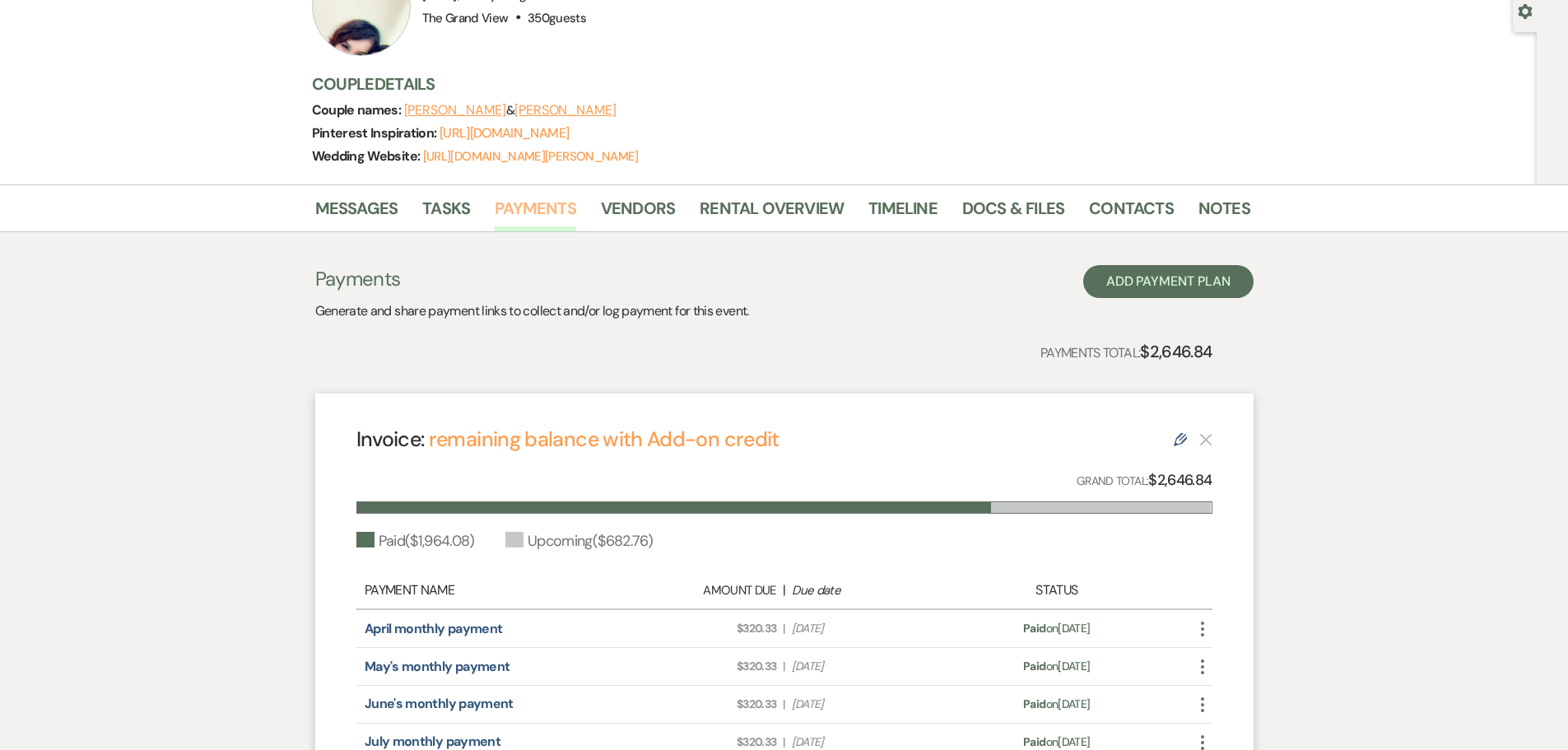
scroll to position [329, 0]
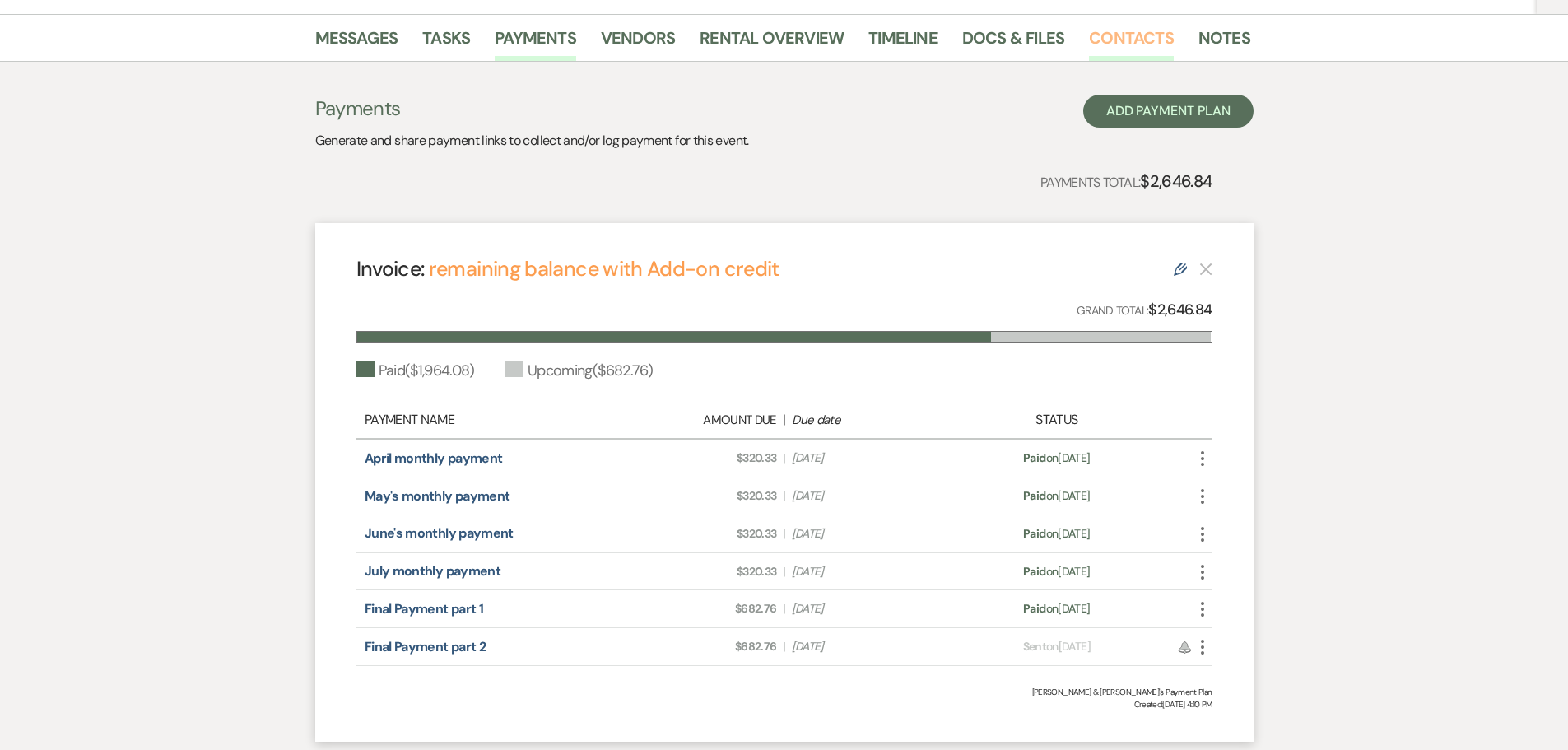
click at [1109, 43] on link "Contacts" at bounding box center [1131, 43] width 85 height 36
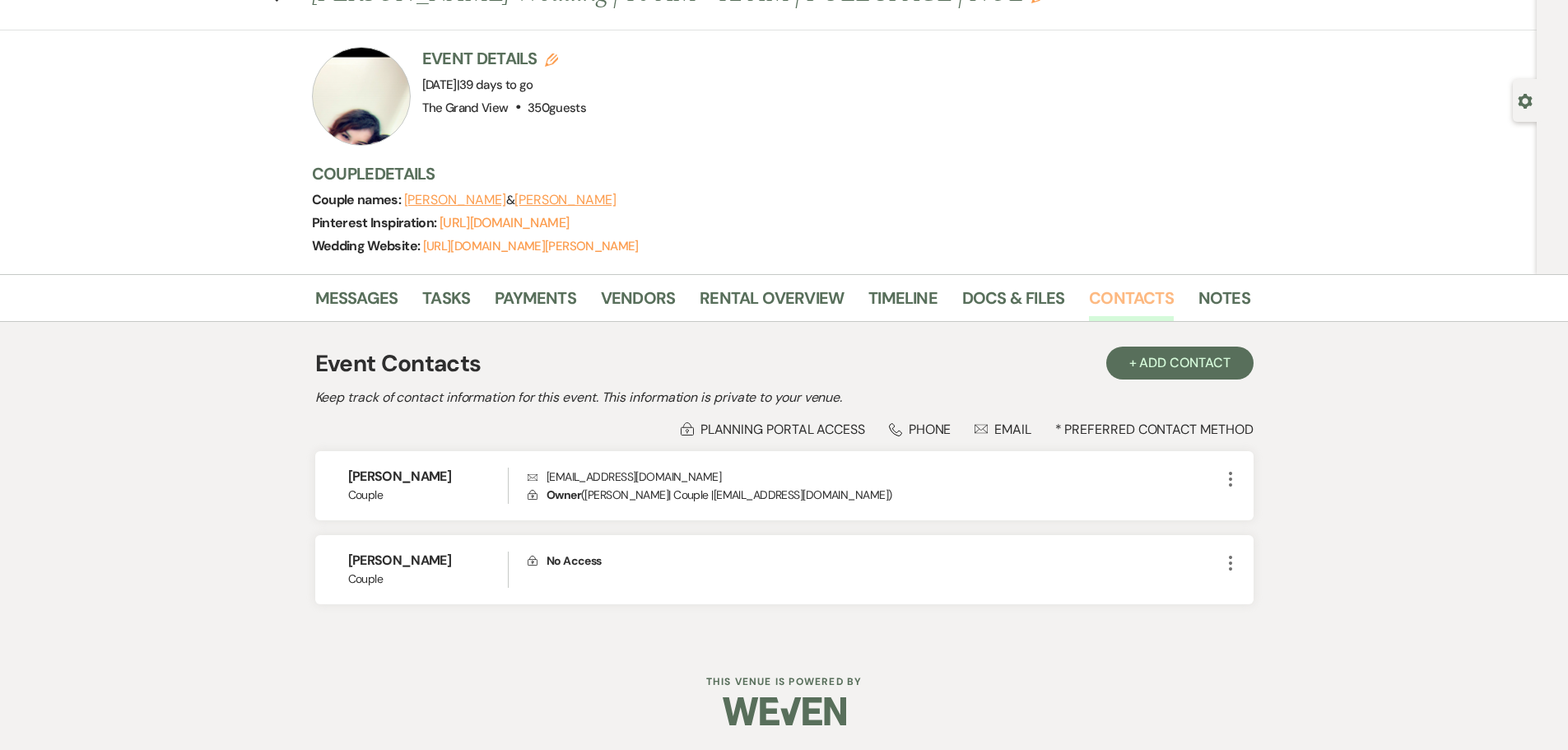
scroll to position [69, 0]
drag, startPoint x: 483, startPoint y: 472, endPoint x: 314, endPoint y: 472, distance: 169.0
click at [314, 472] on div "Messages Tasks Payments Vendors Rental Overview Timeline Docs & Files Contacts …" at bounding box center [784, 459] width 1568 height 370
copy h6 "Maribel Garcia Ortiz"
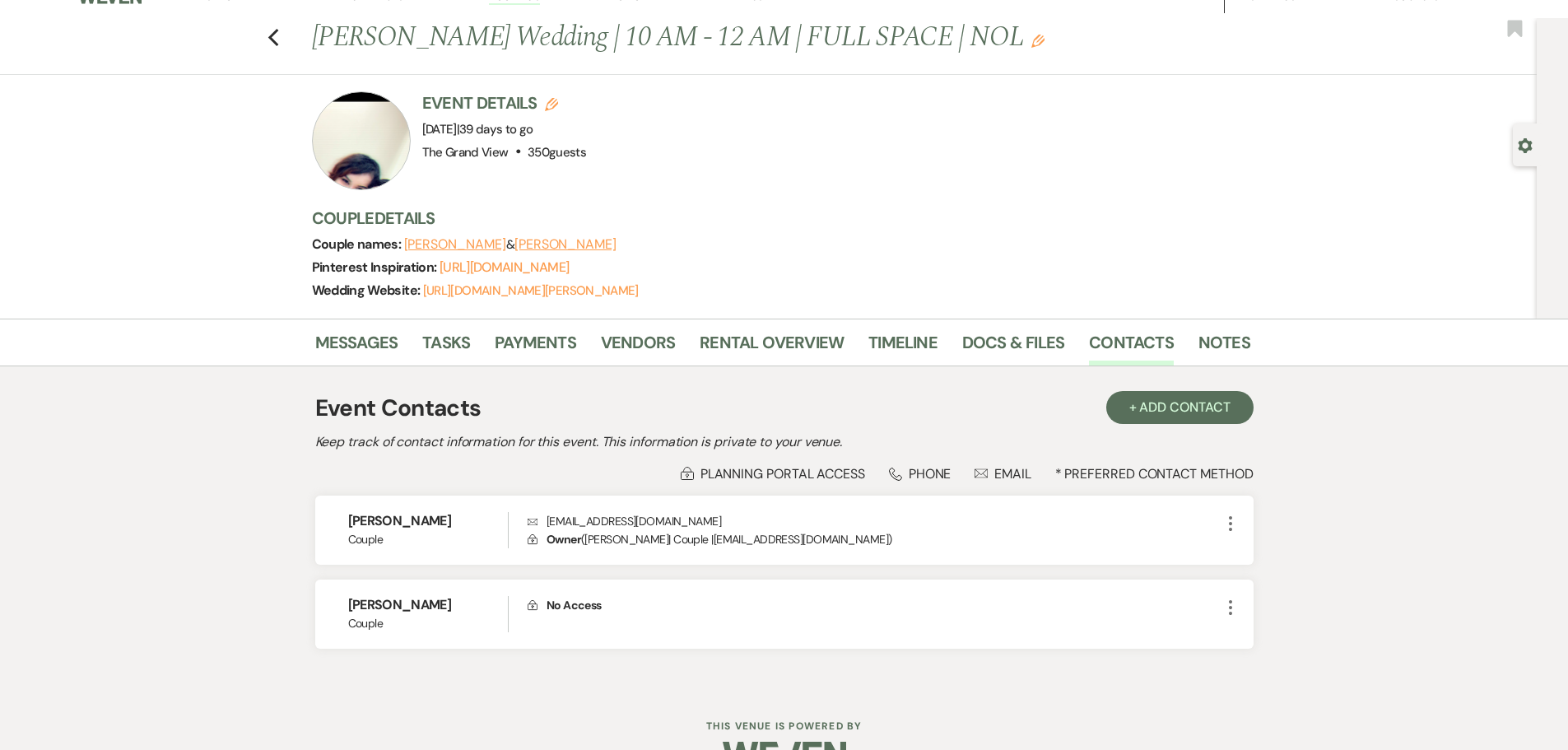
scroll to position [0, 0]
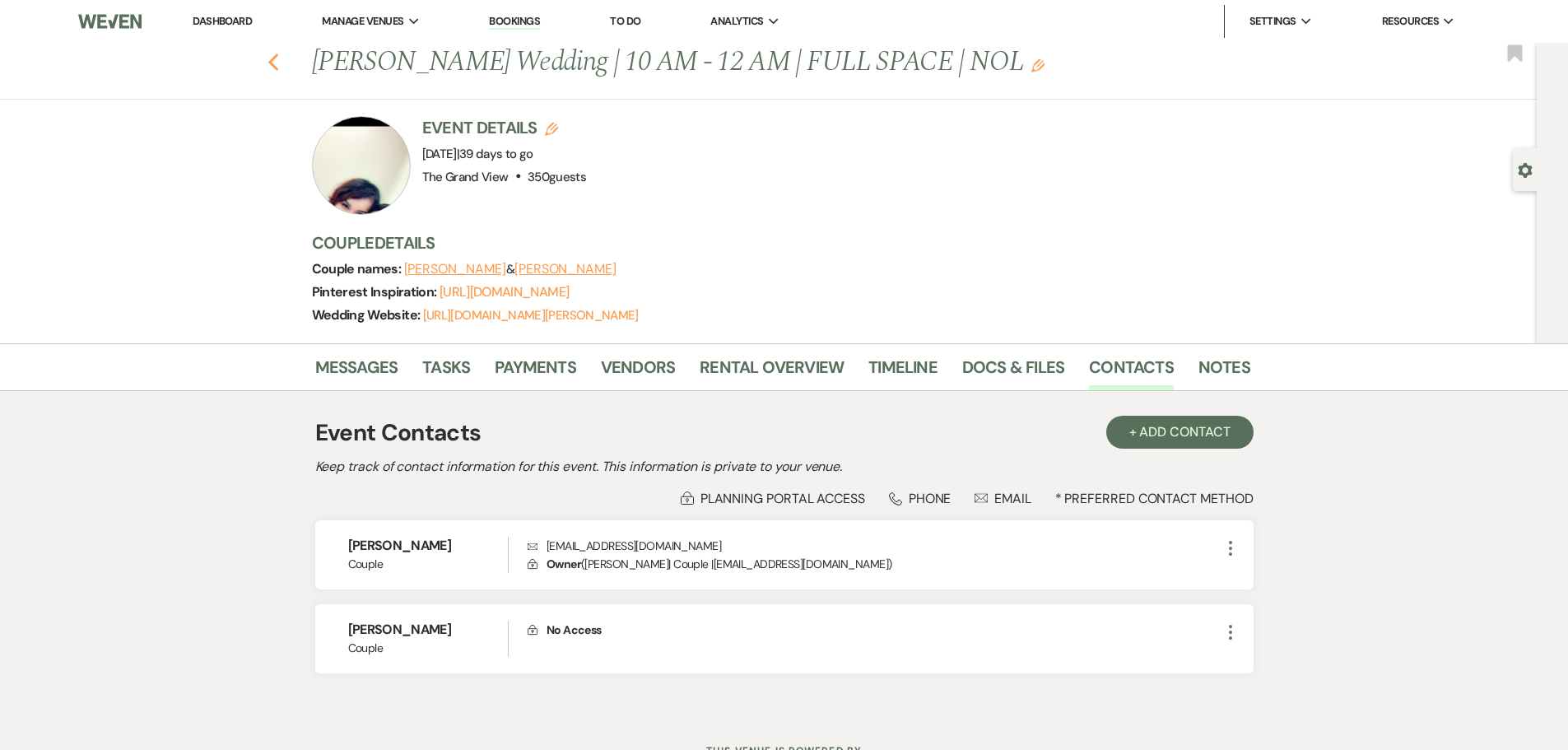
click at [280, 49] on button "Previous" at bounding box center [274, 60] width 13 height 23
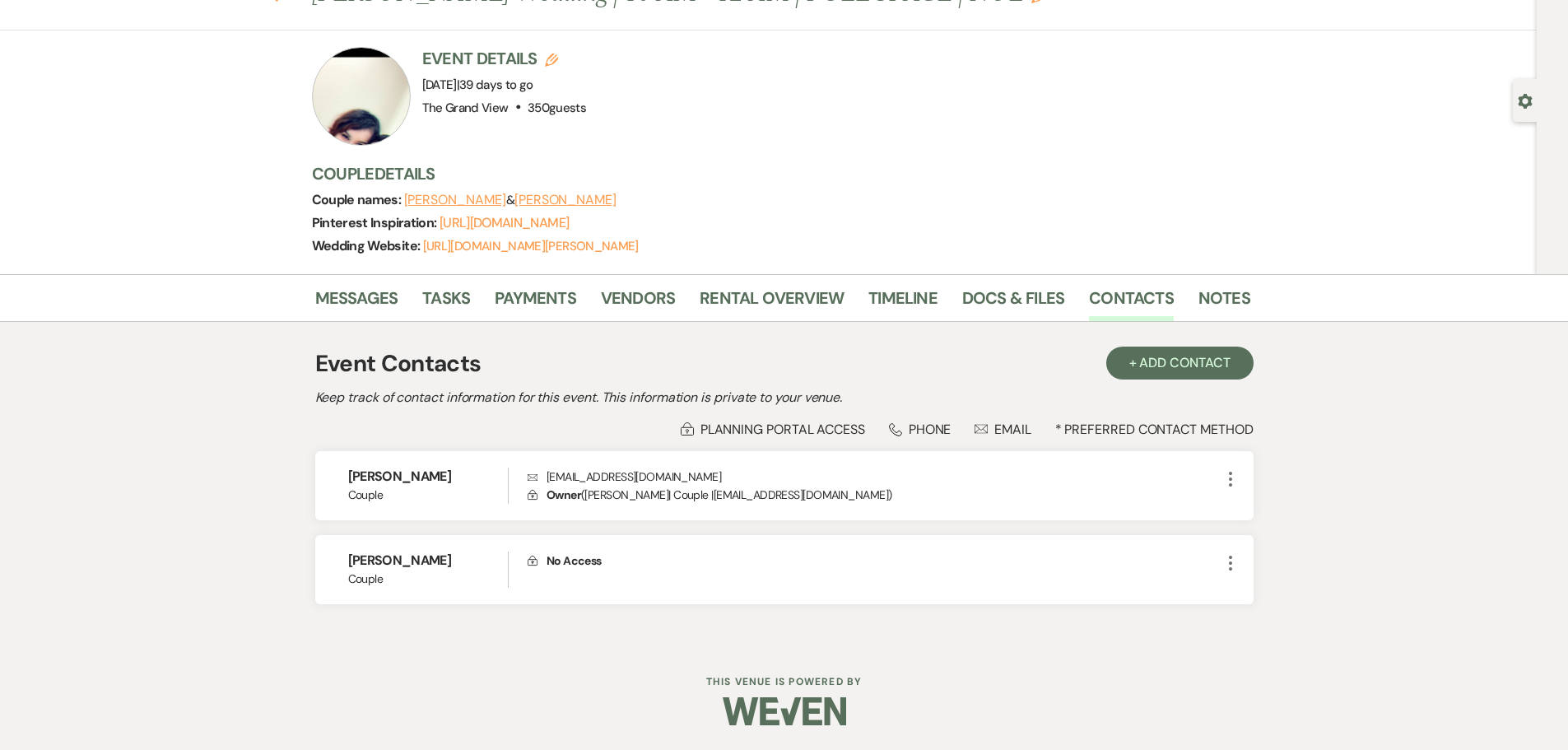
select select "8"
select select "5"
select select "8"
select select "5"
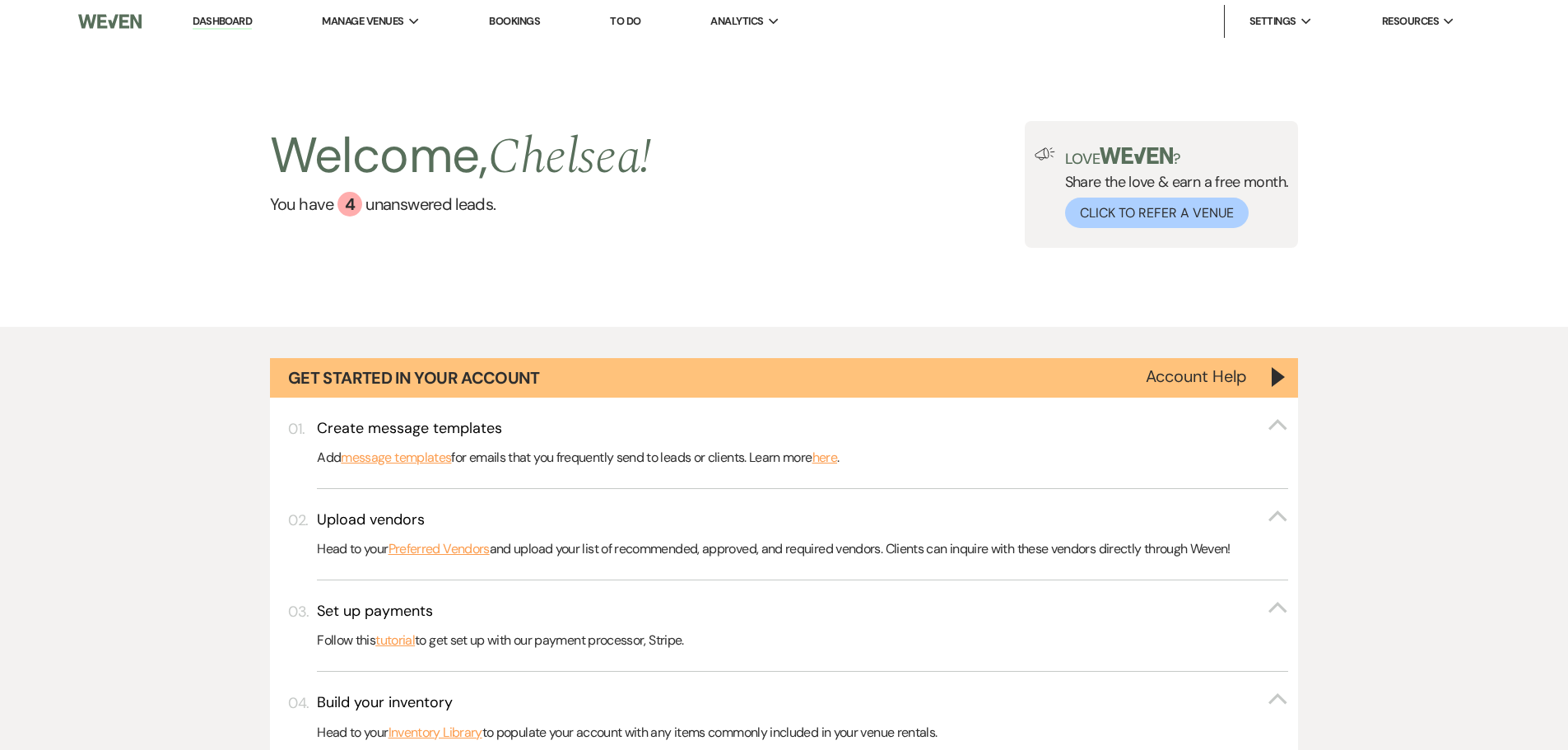
click at [625, 23] on link "To Do" at bounding box center [624, 20] width 30 height 14
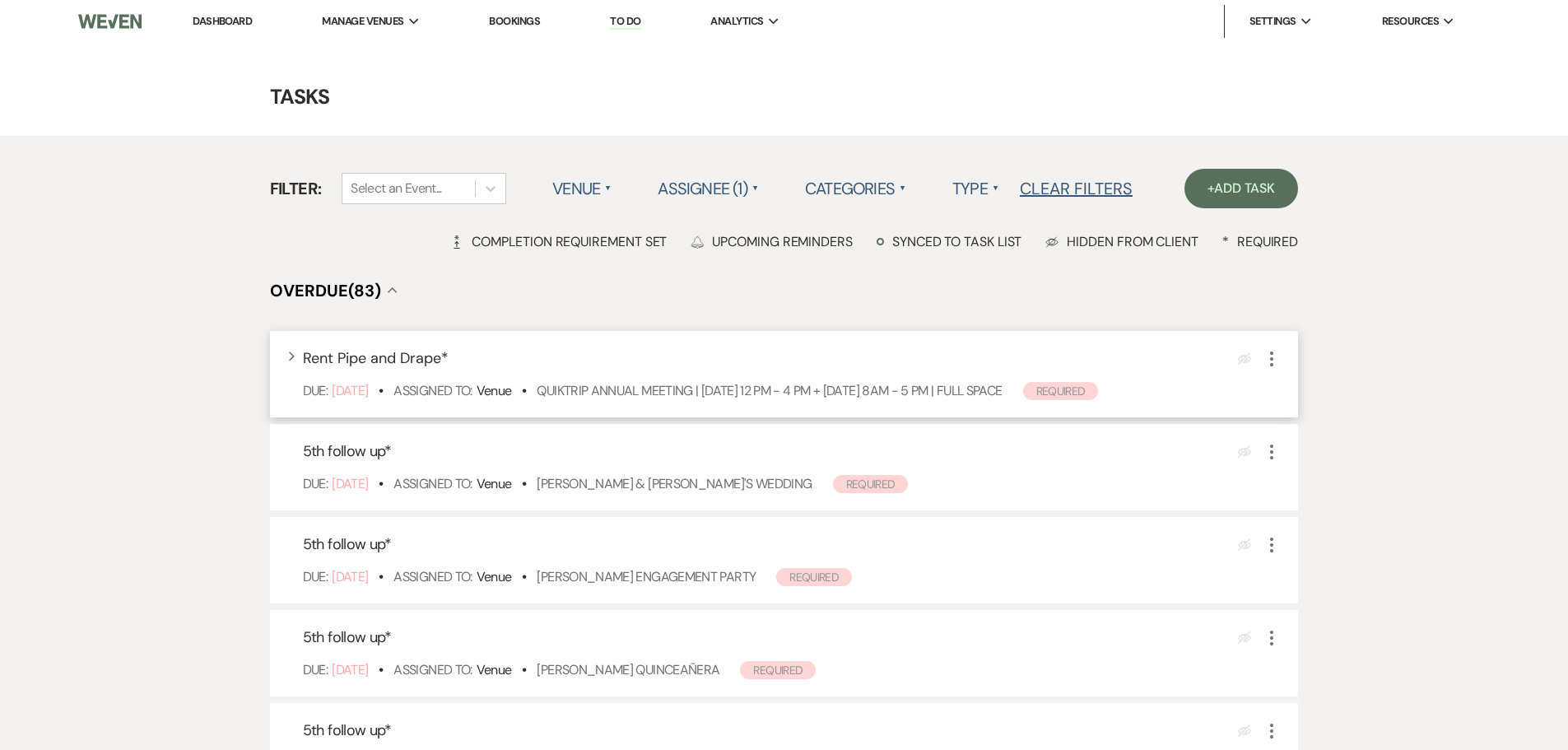
scroll to position [82, 0]
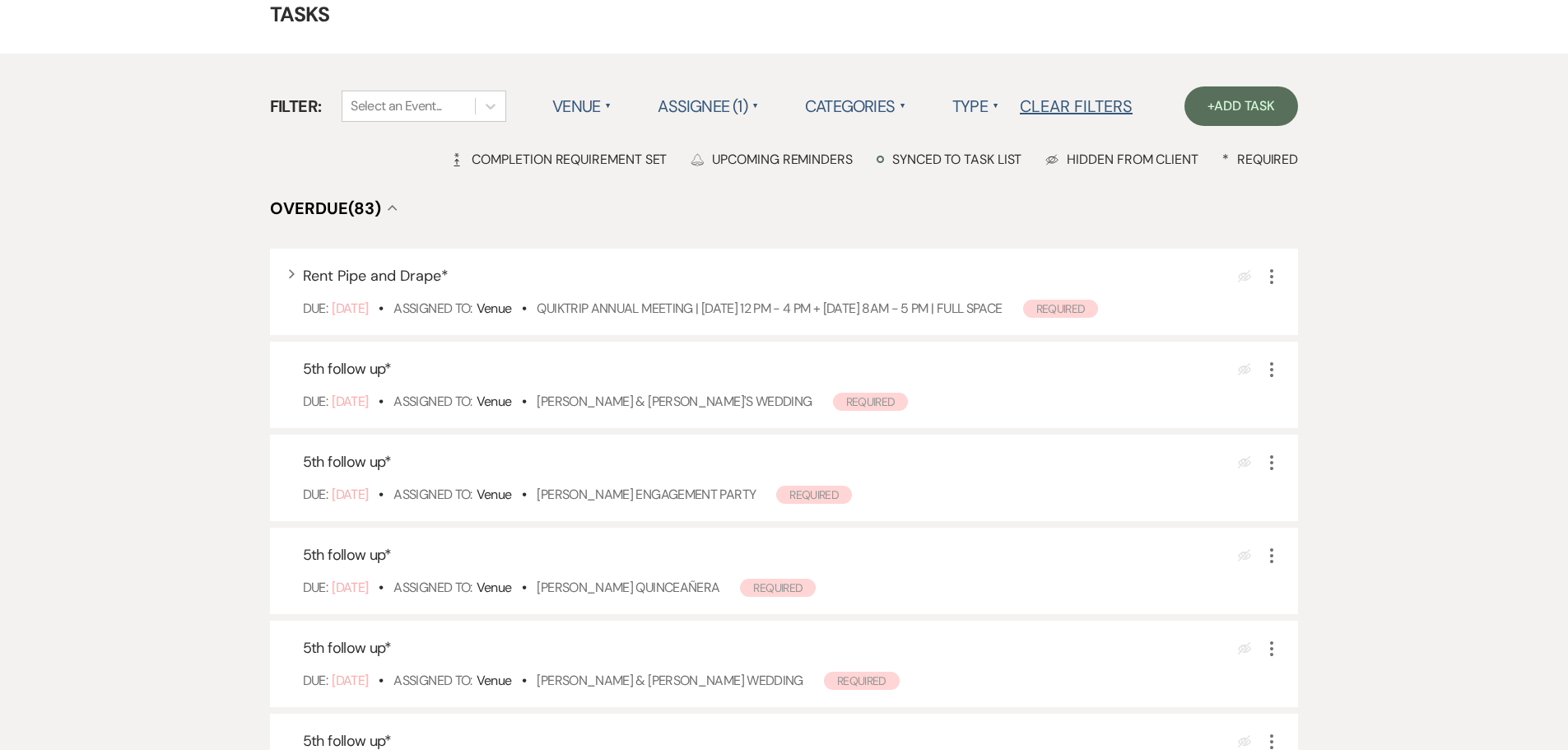
click at [852, 105] on label "Categories ▲" at bounding box center [855, 106] width 101 height 30
click at [697, 101] on label "Assignee (1) ▲" at bounding box center [708, 106] width 101 height 30
click at [703, 104] on label "Assignee (1) ▲" at bounding box center [708, 106] width 101 height 30
click at [720, 142] on li "Assigned to client" at bounding box center [740, 140] width 165 height 38
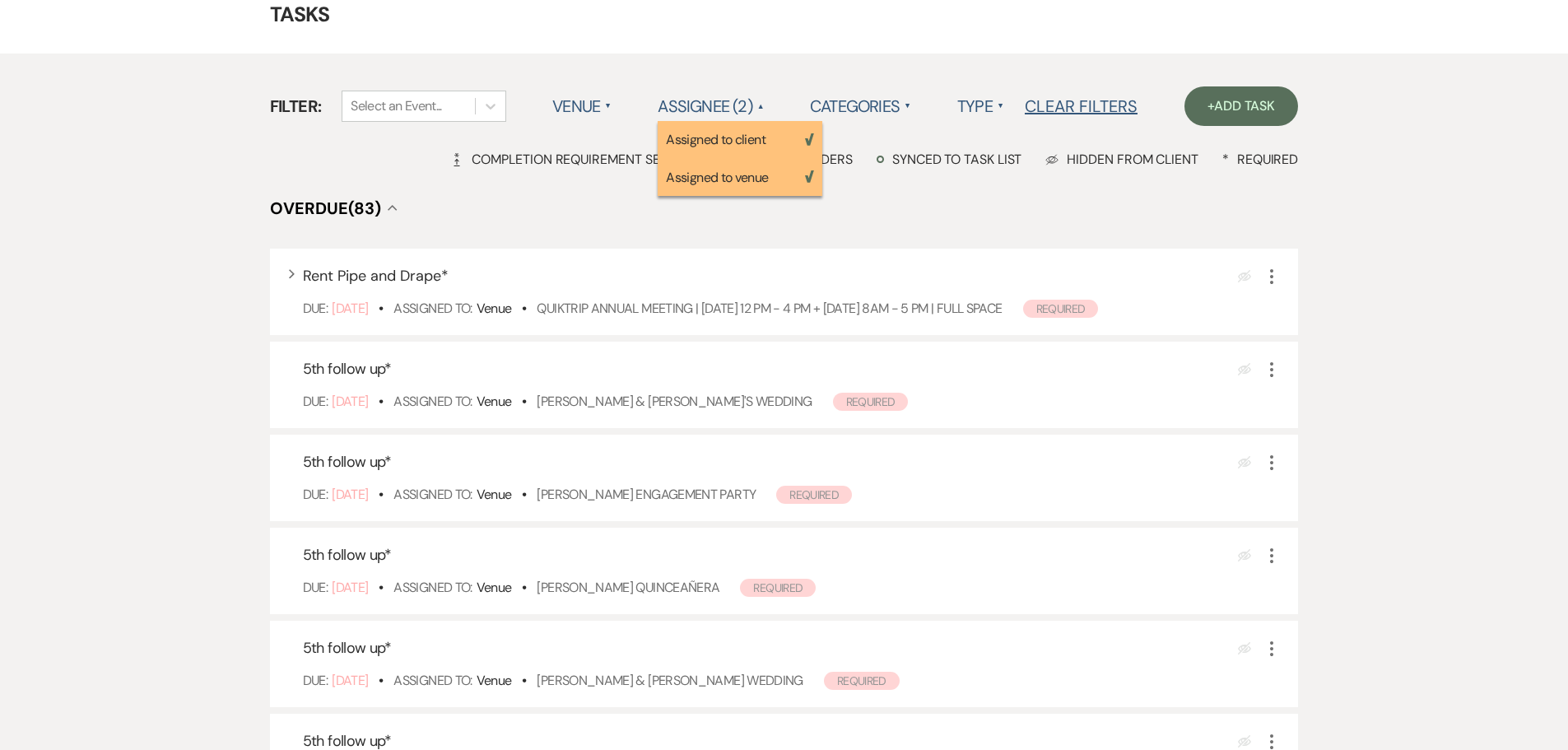
click at [710, 101] on label "Assignee (2) ▲" at bounding box center [711, 106] width 106 height 30
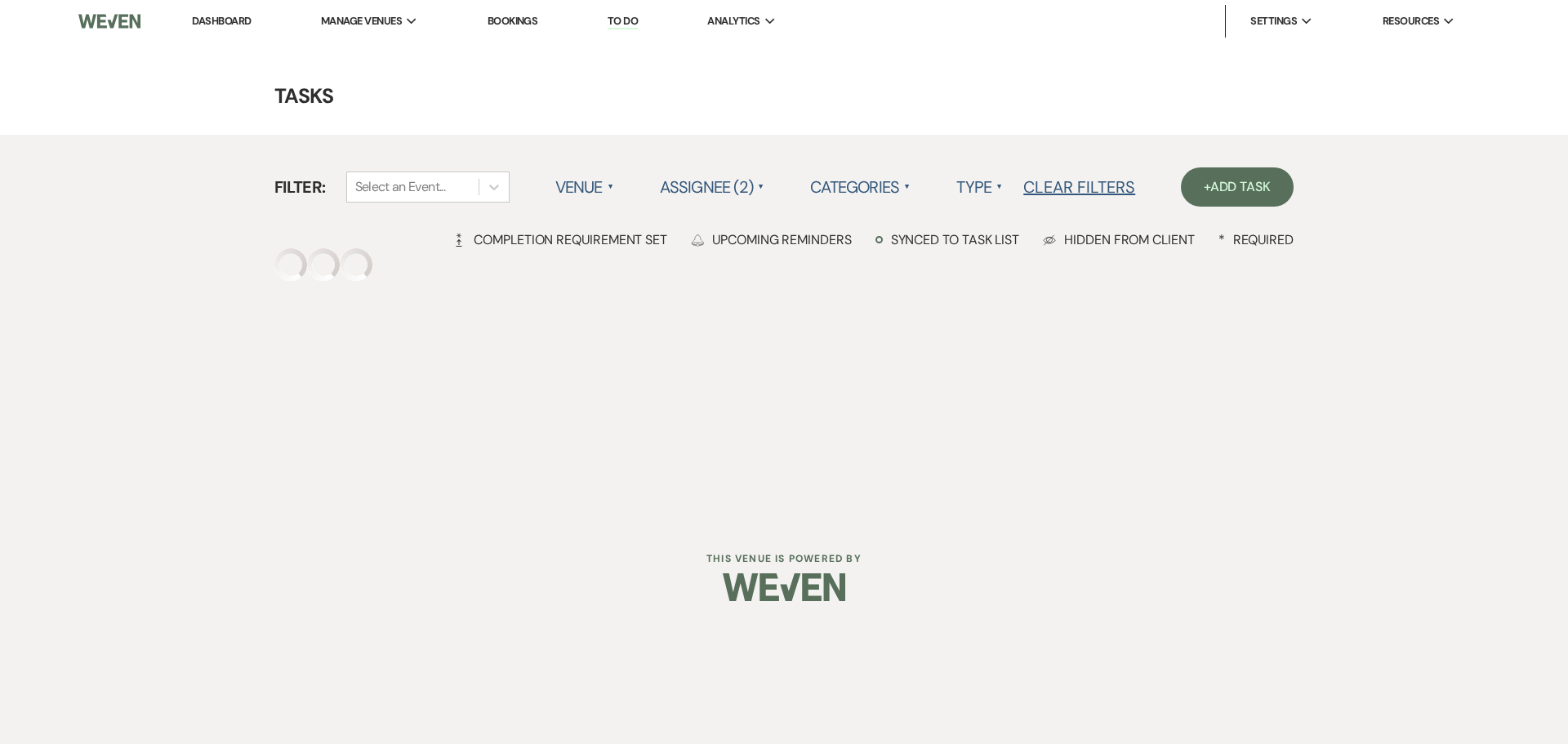
click at [704, 100] on h4 "Tasks" at bounding box center [784, 96] width 1175 height 29
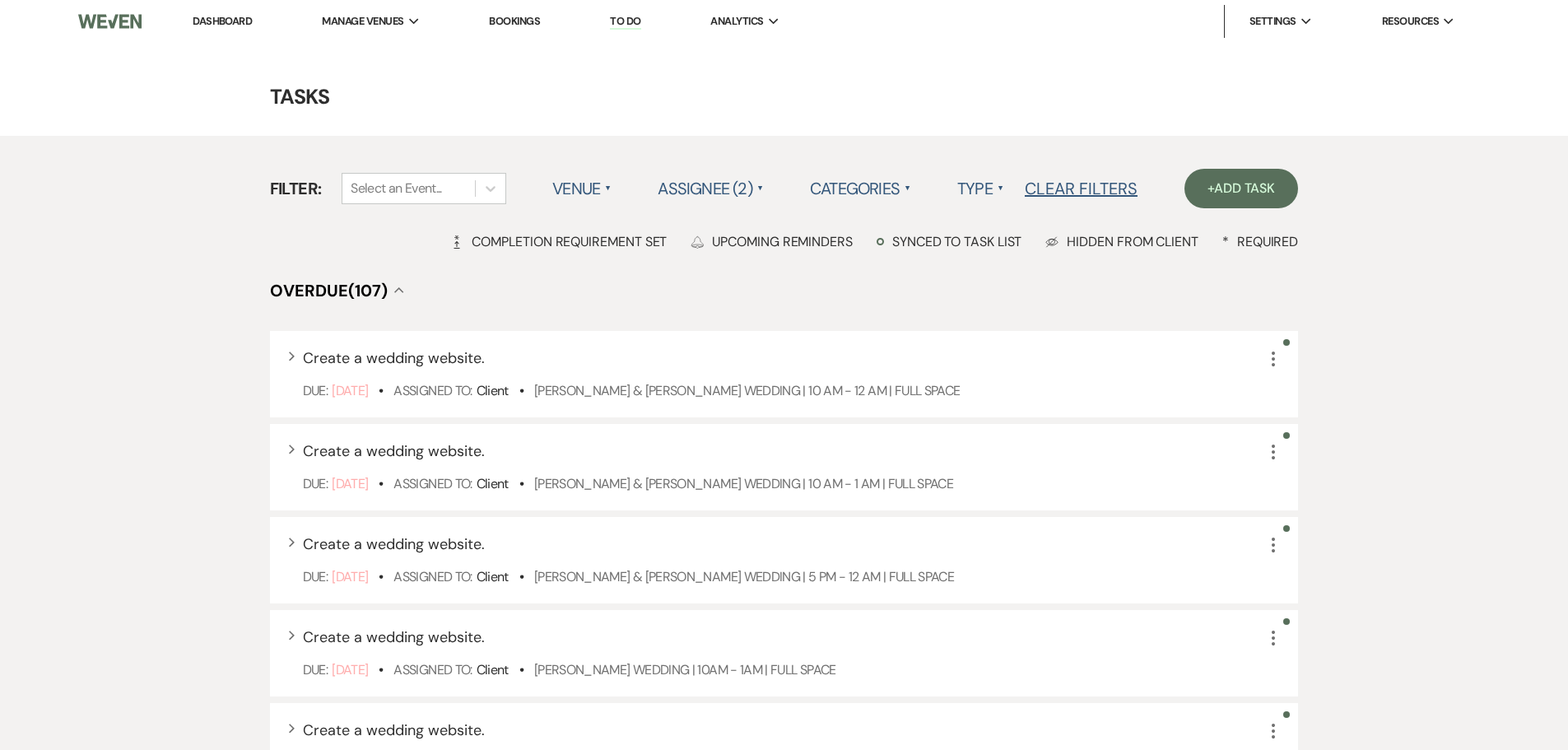
click at [727, 190] on label "Assignee (2) ▲" at bounding box center [711, 188] width 106 height 30
click at [733, 262] on li "Assigned to venue Weven Check" at bounding box center [740, 260] width 165 height 38
click at [961, 188] on label "Type ▲" at bounding box center [976, 188] width 47 height 30
click at [1007, 188] on div "Filter: Select an Event... Venue ▲ Assignee (1) ▲ Categories ▲ Type ▲ Clear Fil…" at bounding box center [702, 188] width 863 height 39
click at [978, 193] on label "Type ▲" at bounding box center [976, 188] width 47 height 30
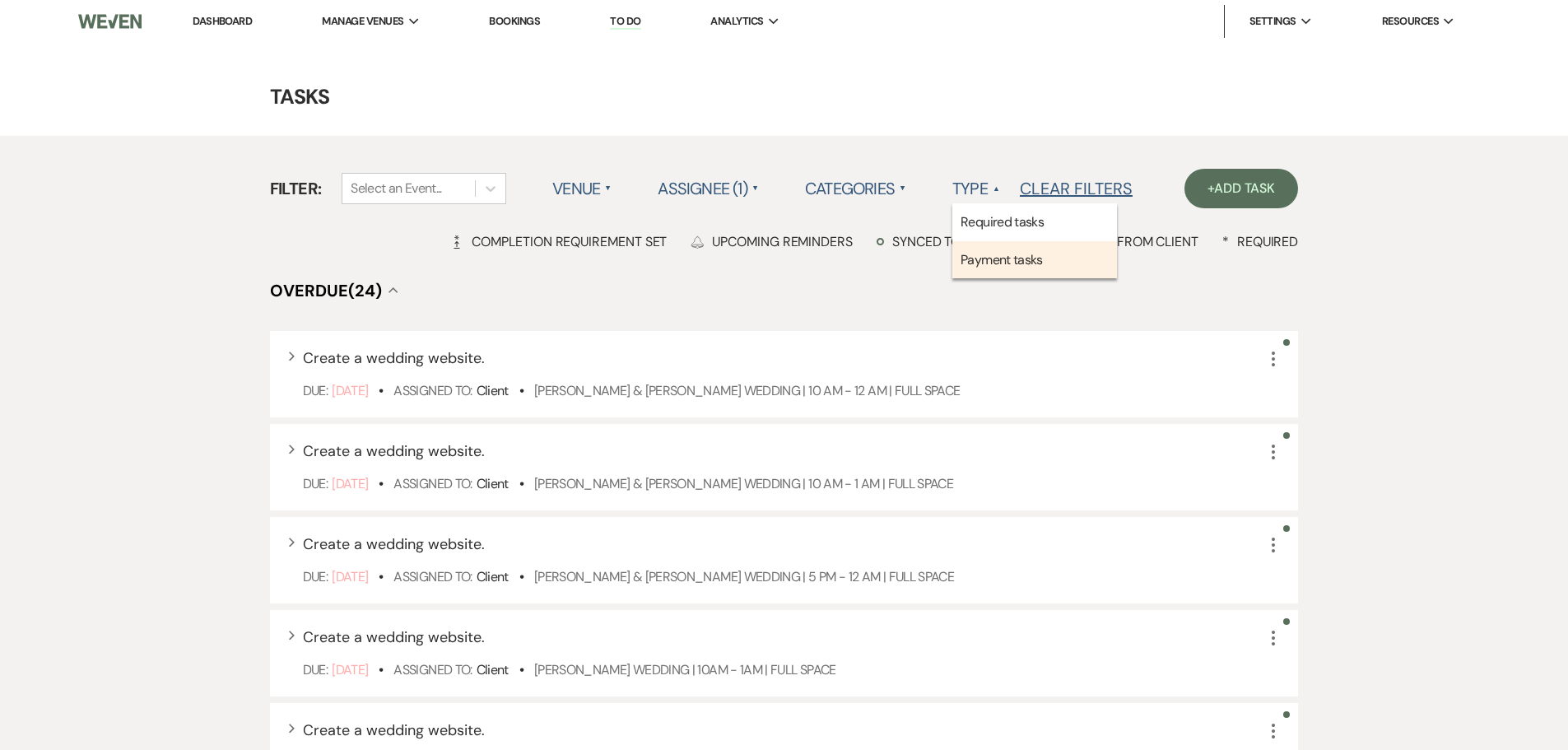
click at [998, 256] on li "Payment tasks" at bounding box center [1035, 260] width 165 height 38
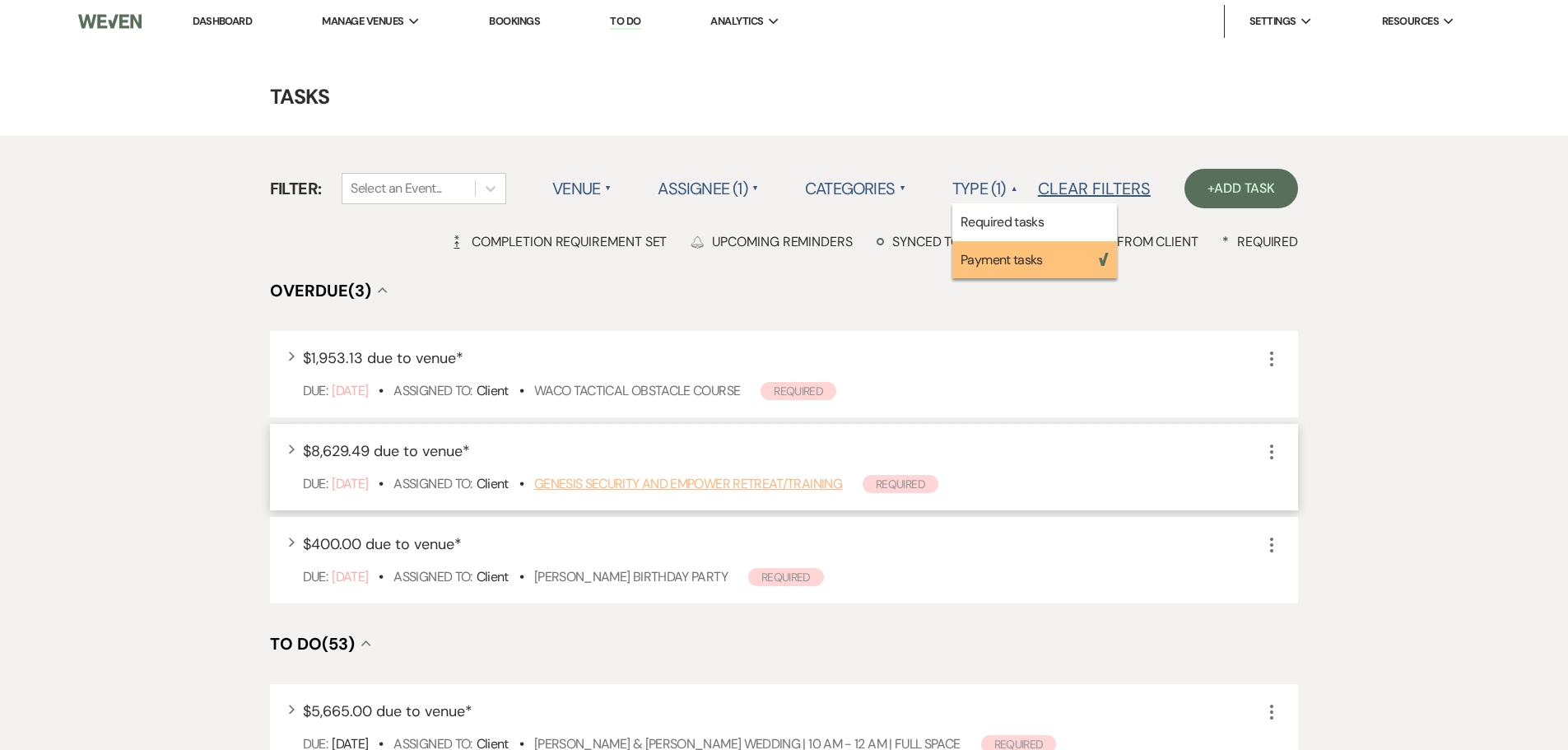
click at [586, 490] on link "Genesis Security and Empower Retreat/Training" at bounding box center [688, 483] width 308 height 17
click at [710, 479] on link "Genesis Security and Empower Retreat/Training" at bounding box center [688, 483] width 308 height 17
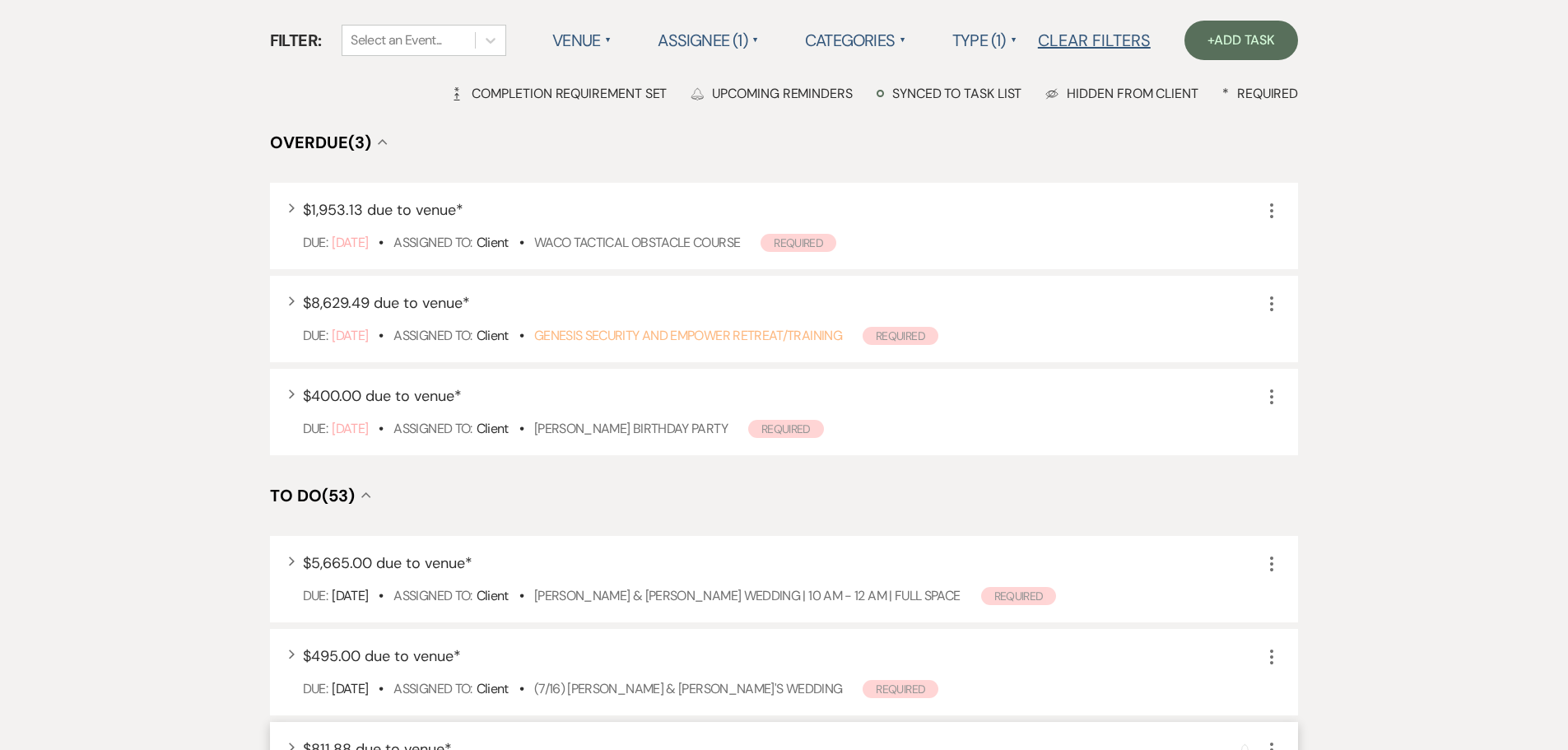
scroll to position [329, 0]
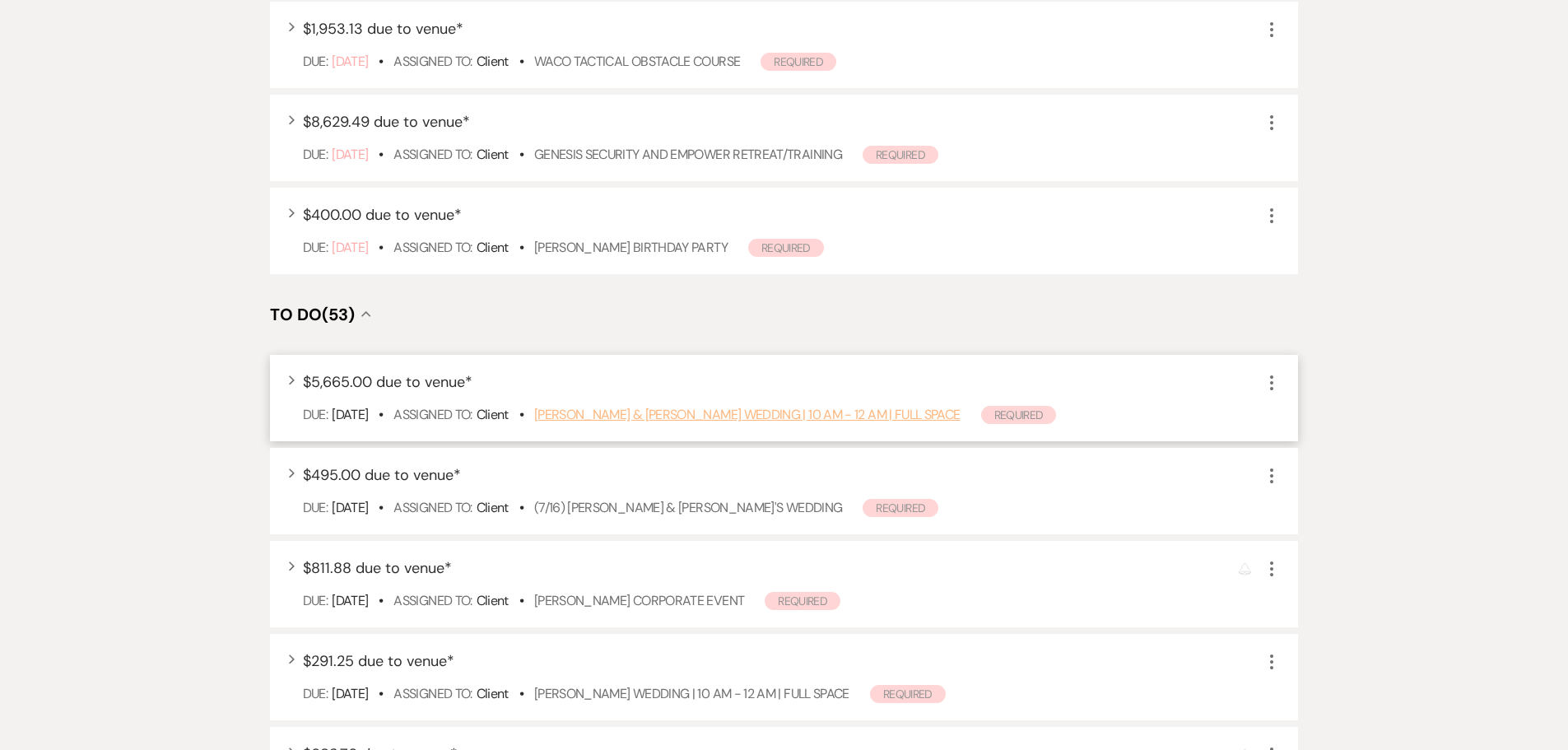
click at [713, 418] on link "Whittington & Olabode Wedding | 10 AM - 12 AM | FULL SPACE" at bounding box center [747, 414] width 427 height 17
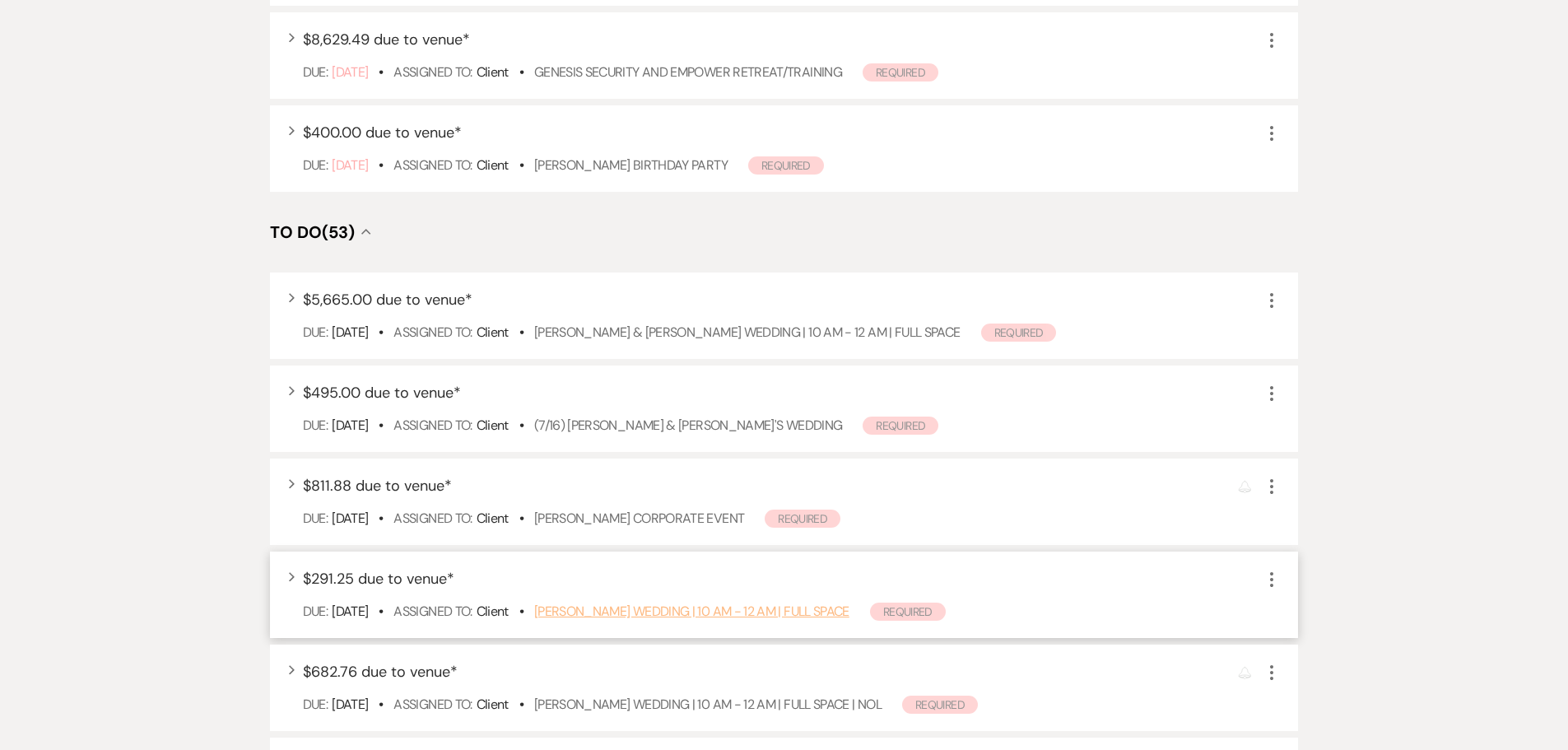
click at [684, 617] on link "Johnson Wedding | 10 AM - 12 AM | FULL SPACE" at bounding box center [692, 611] width 315 height 17
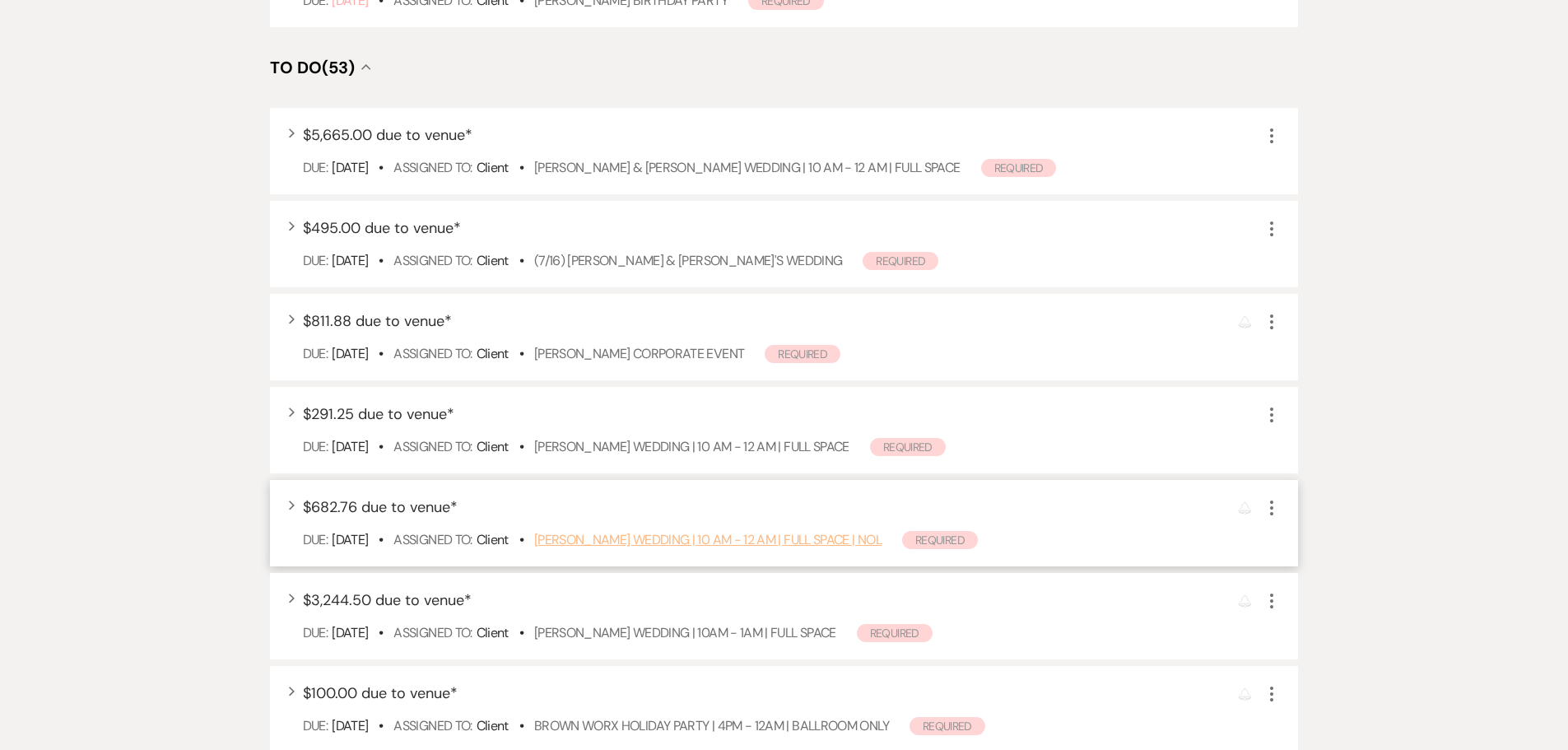
click at [676, 542] on link "Garcia Ortiz Wedding | 10 AM - 12 AM | FULL SPACE | NOL" at bounding box center [708, 539] width 348 height 17
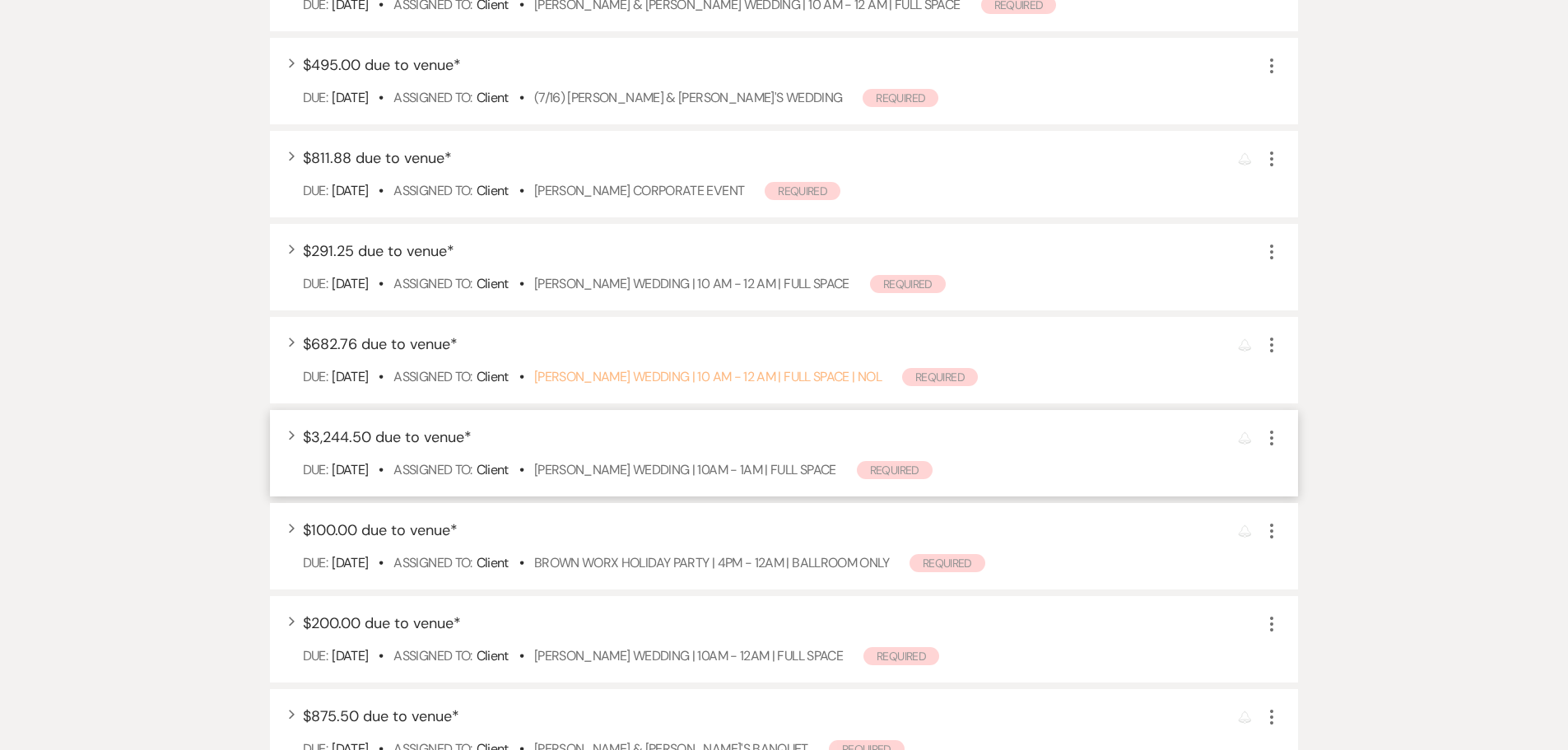
scroll to position [741, 0]
click at [612, 471] on link "Ayala Wedding | 10AM - 1AM | FULL SPACE" at bounding box center [685, 468] width 302 height 17
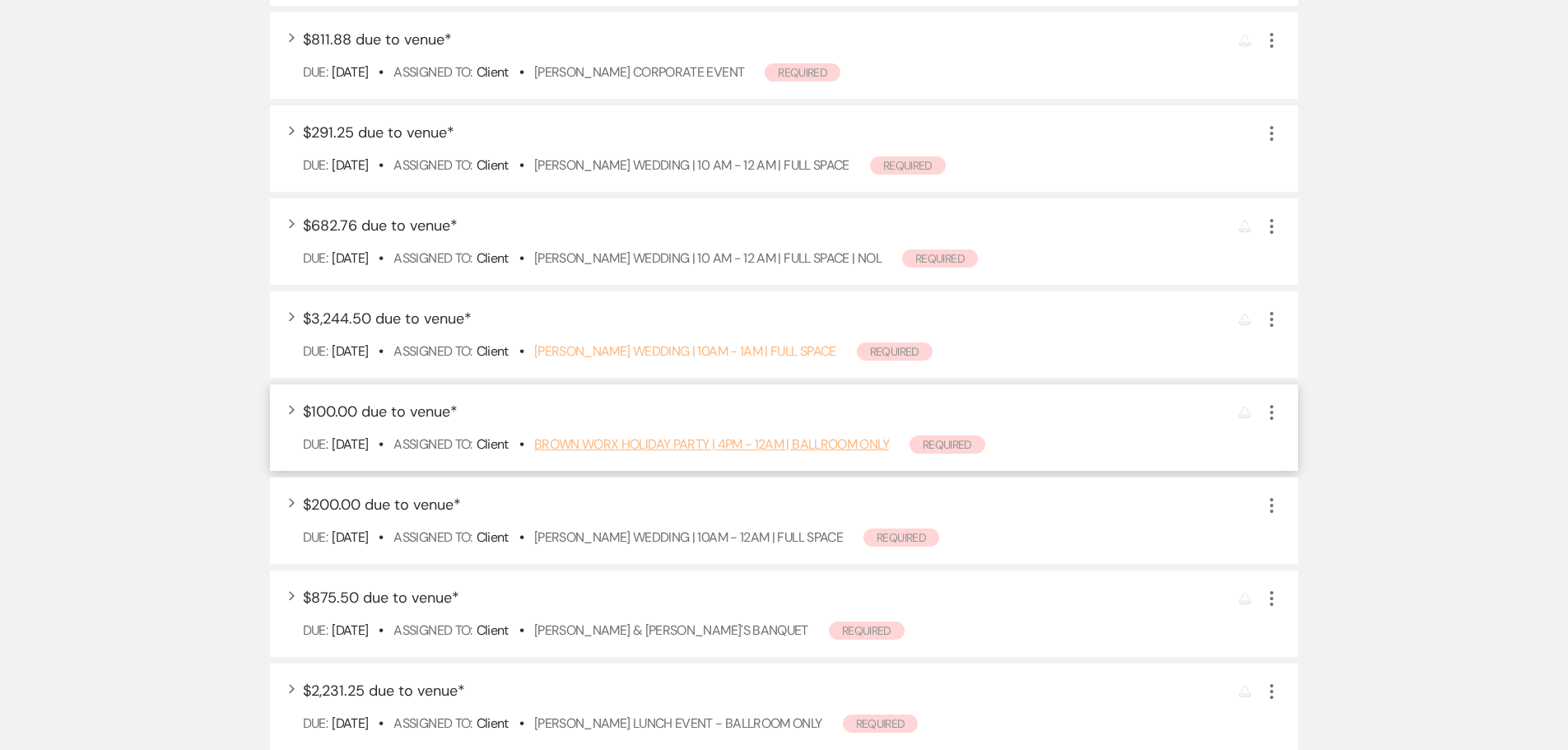
scroll to position [906, 0]
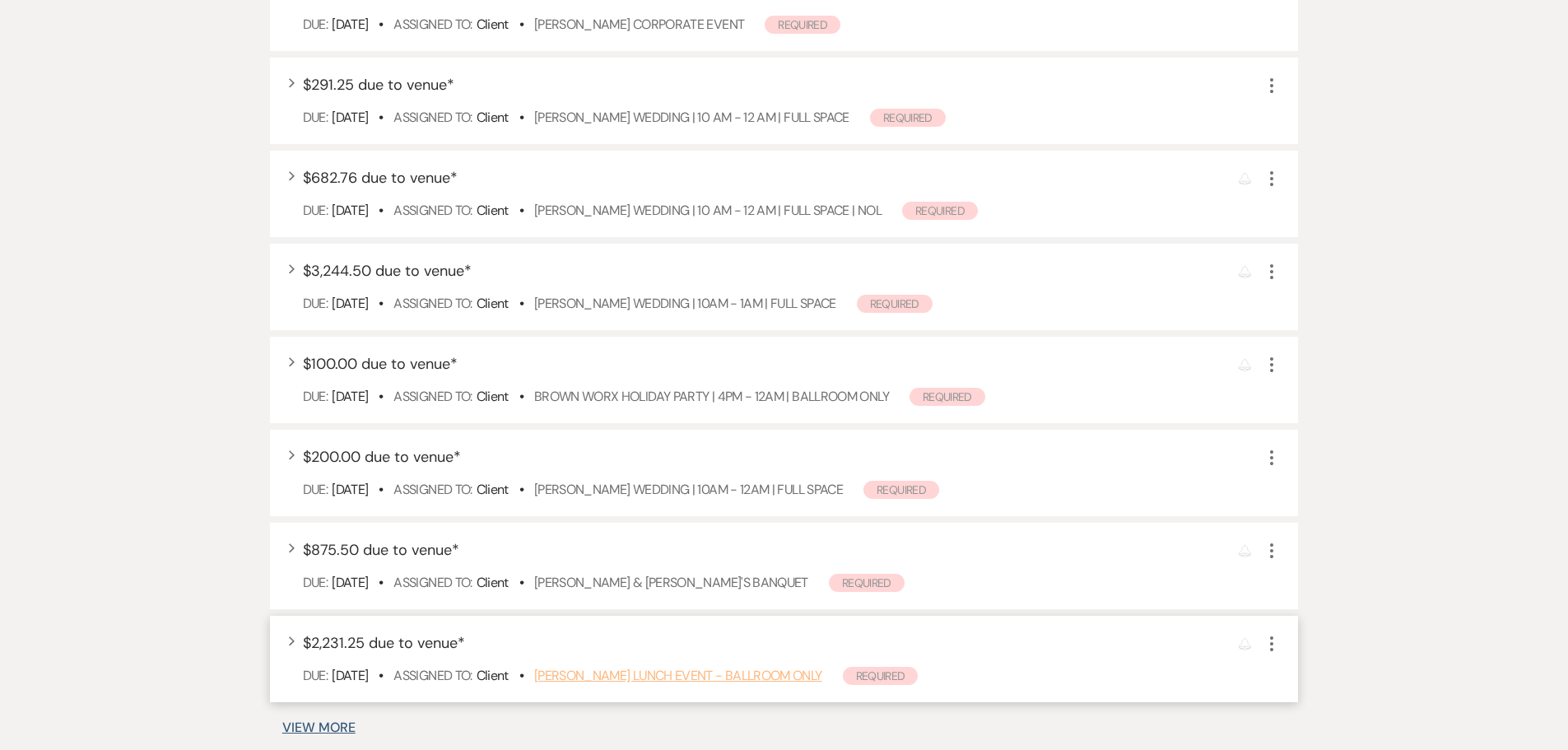
click at [642, 680] on link "Christy Oldham's Lunch Event - BALLROOM ONLY" at bounding box center [678, 675] width 288 height 17
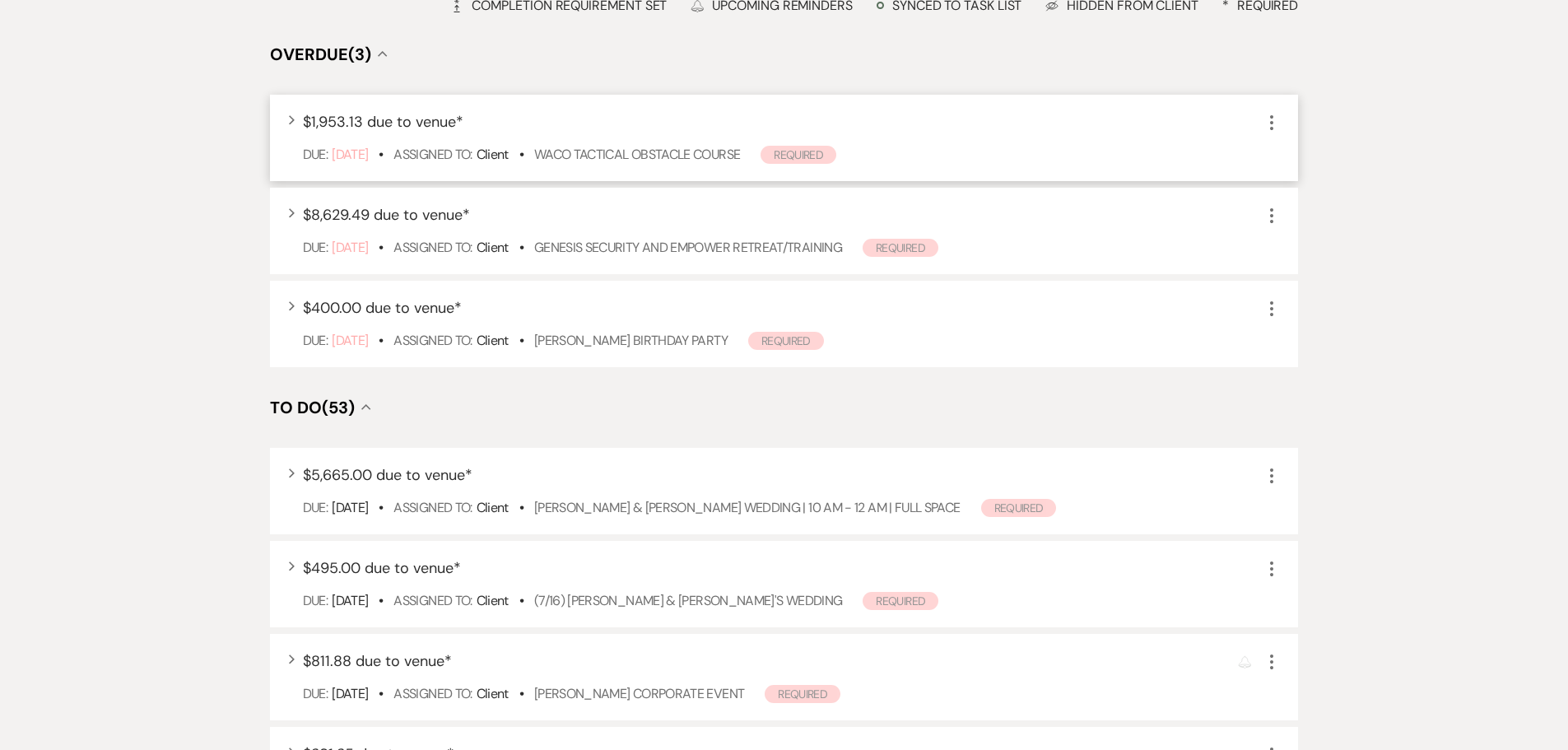
scroll to position [0, 0]
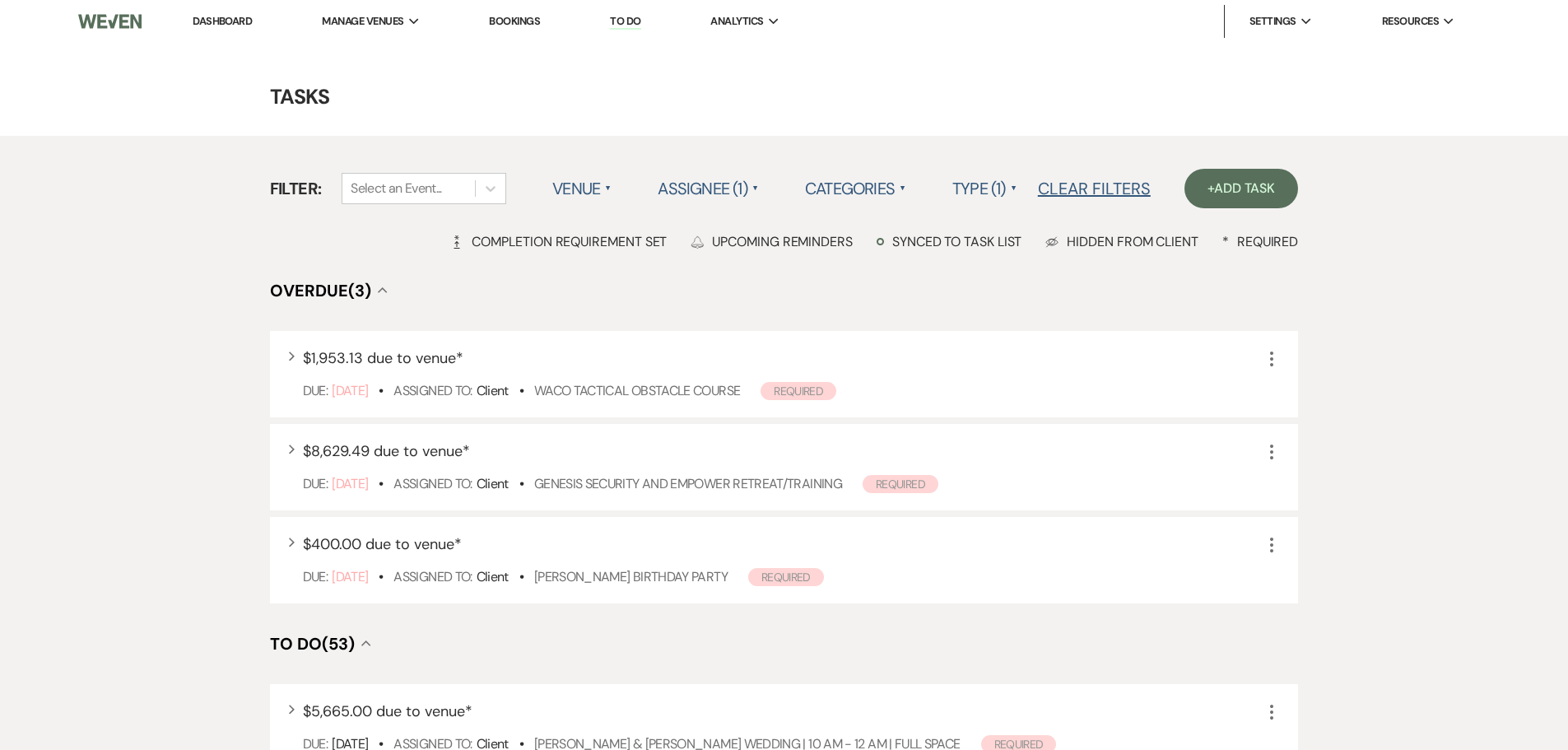
click at [220, 10] on li "Dashboard" at bounding box center [222, 21] width 76 height 33
click at [220, 18] on link "Dashboard" at bounding box center [222, 20] width 59 height 14
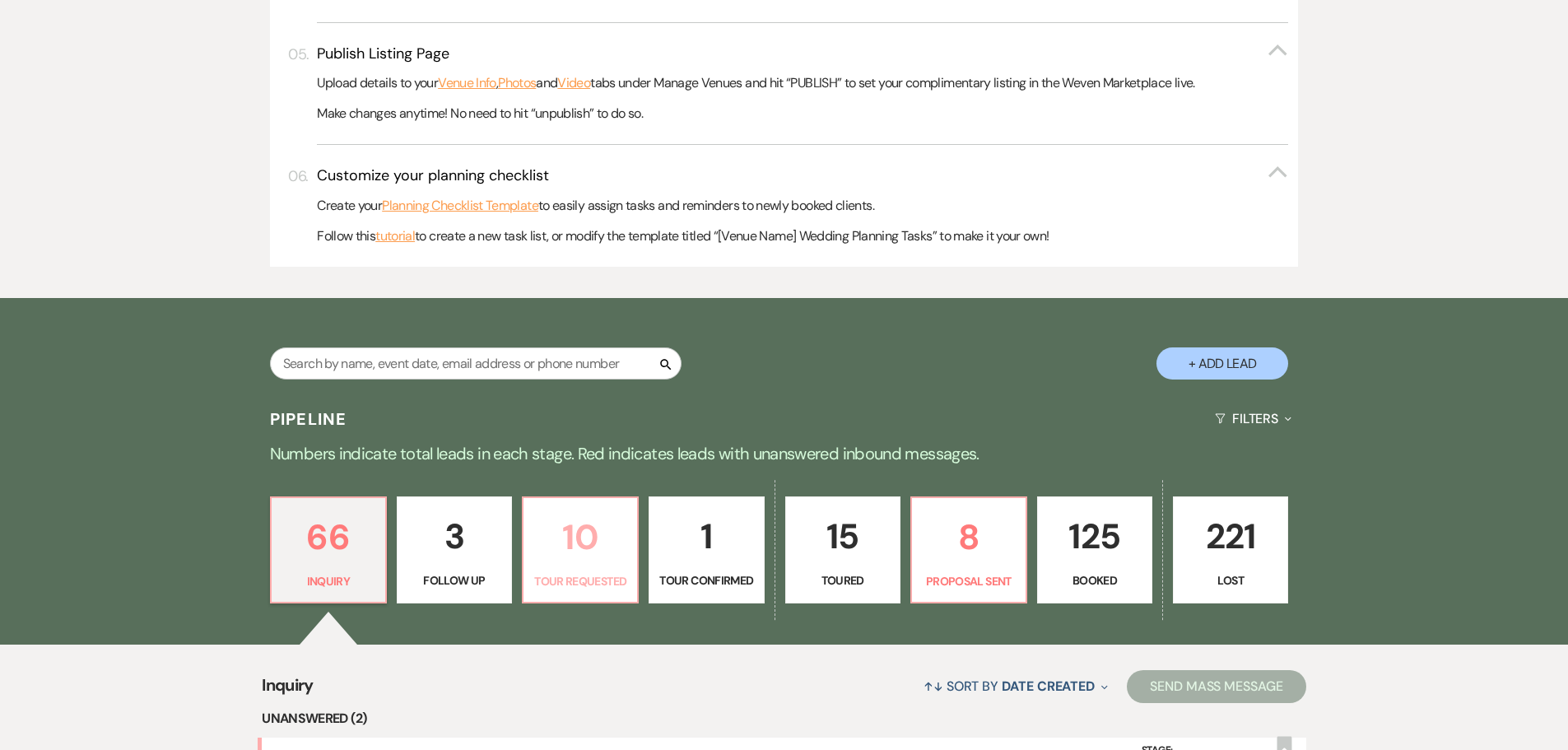
click at [572, 564] on link "10 Tour Requested" at bounding box center [580, 550] width 116 height 107
select select "2"
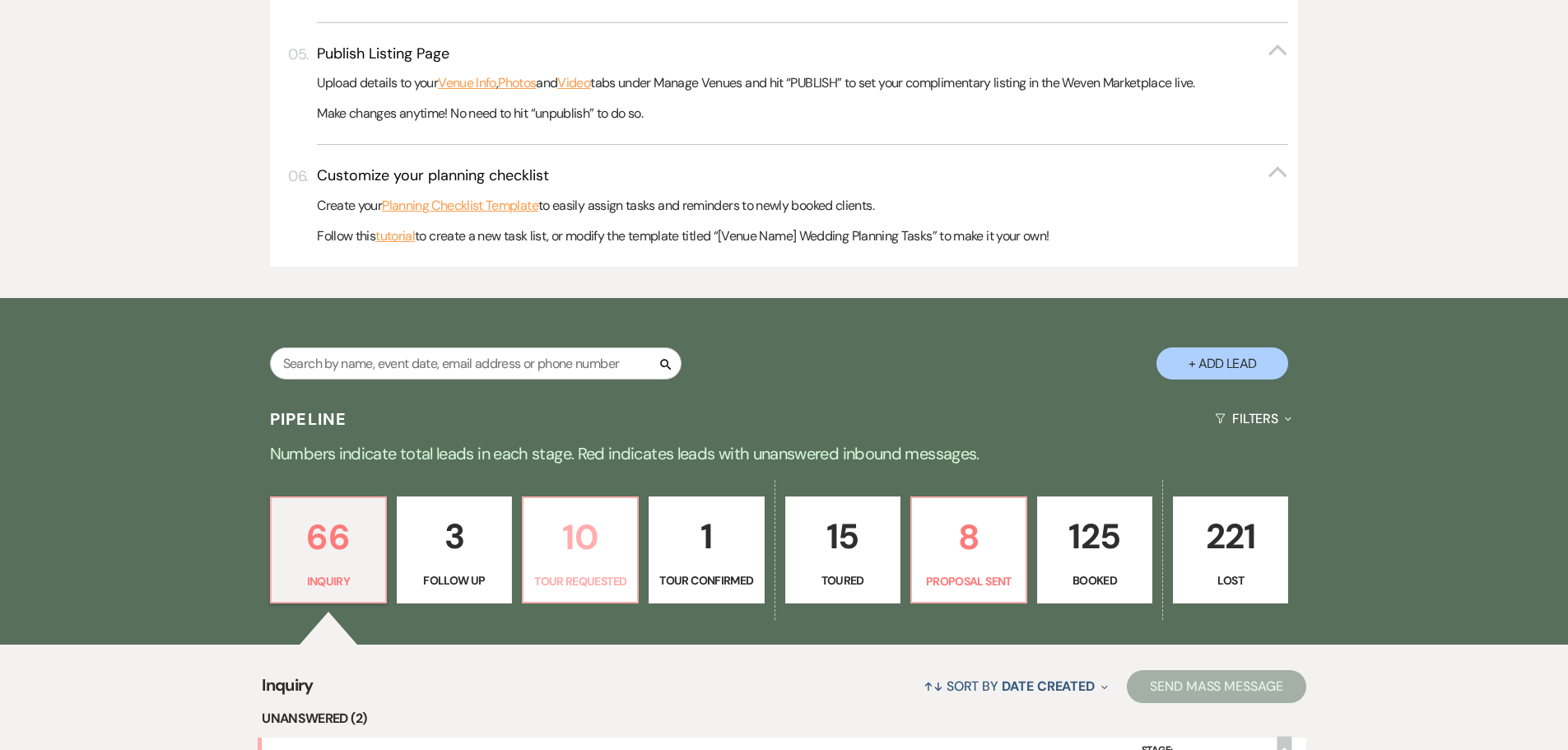
select select "2"
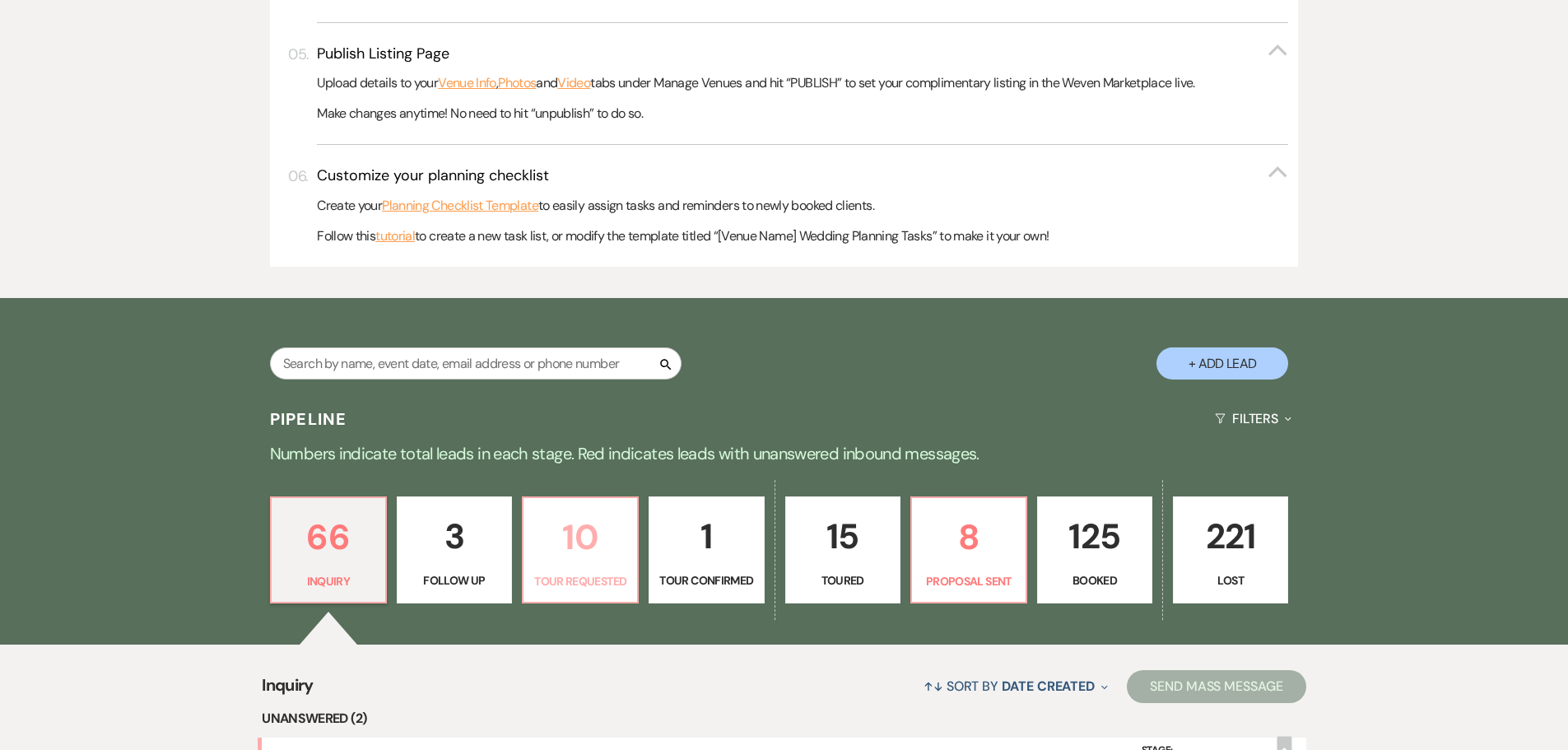
select select "2"
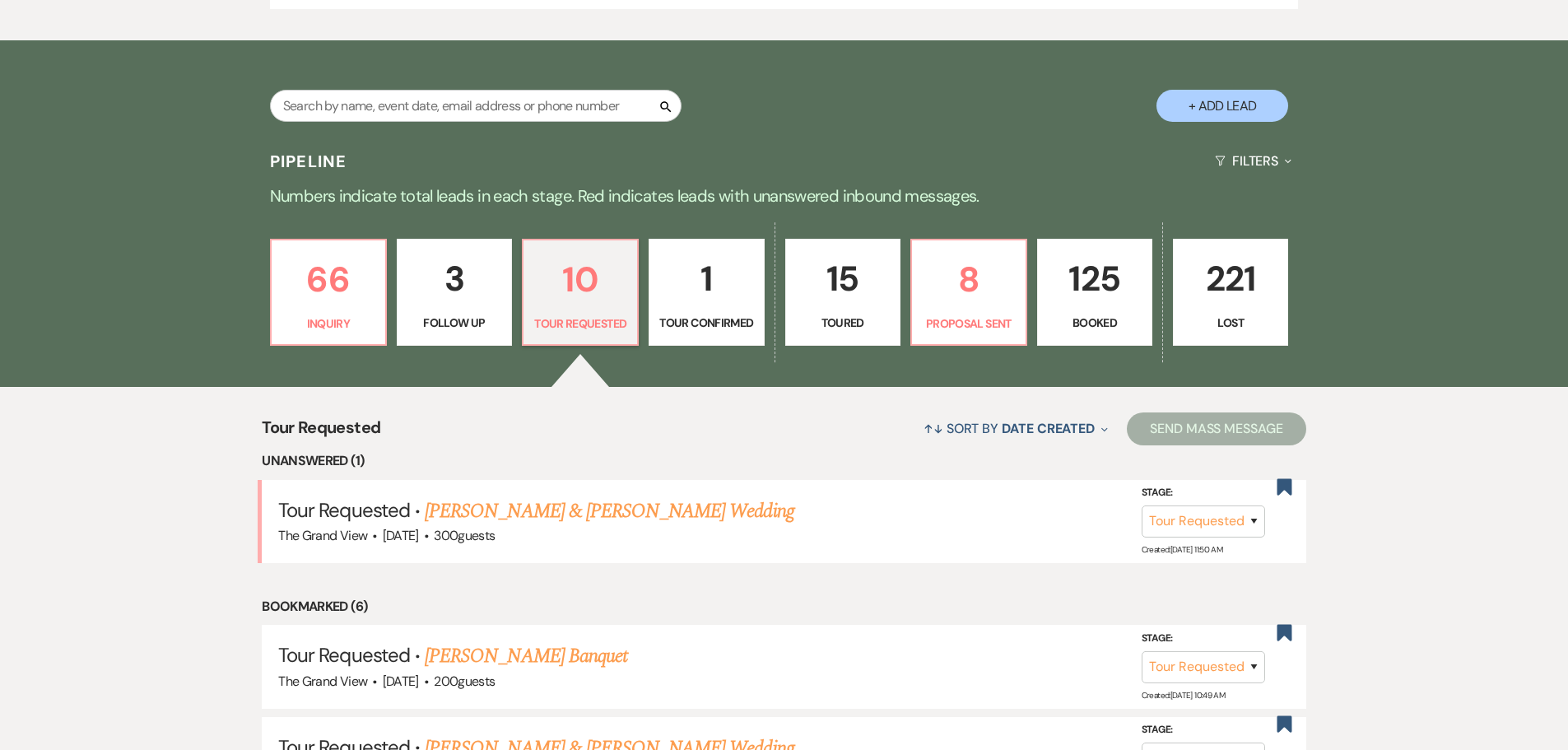
scroll to position [1235, 0]
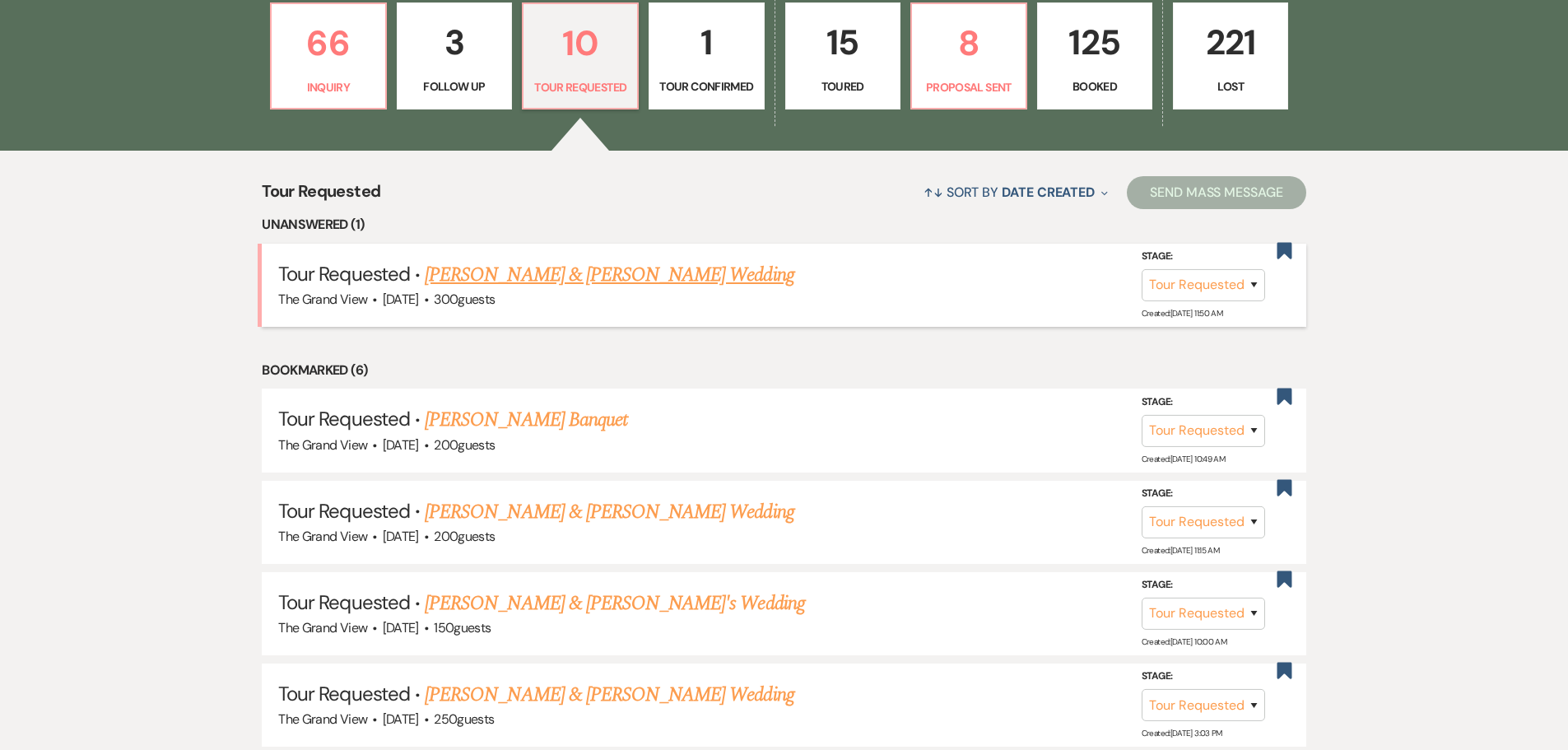
click at [564, 267] on link "Carol & Logan's Wedding" at bounding box center [609, 275] width 369 height 30
select select "2"
select select "5"
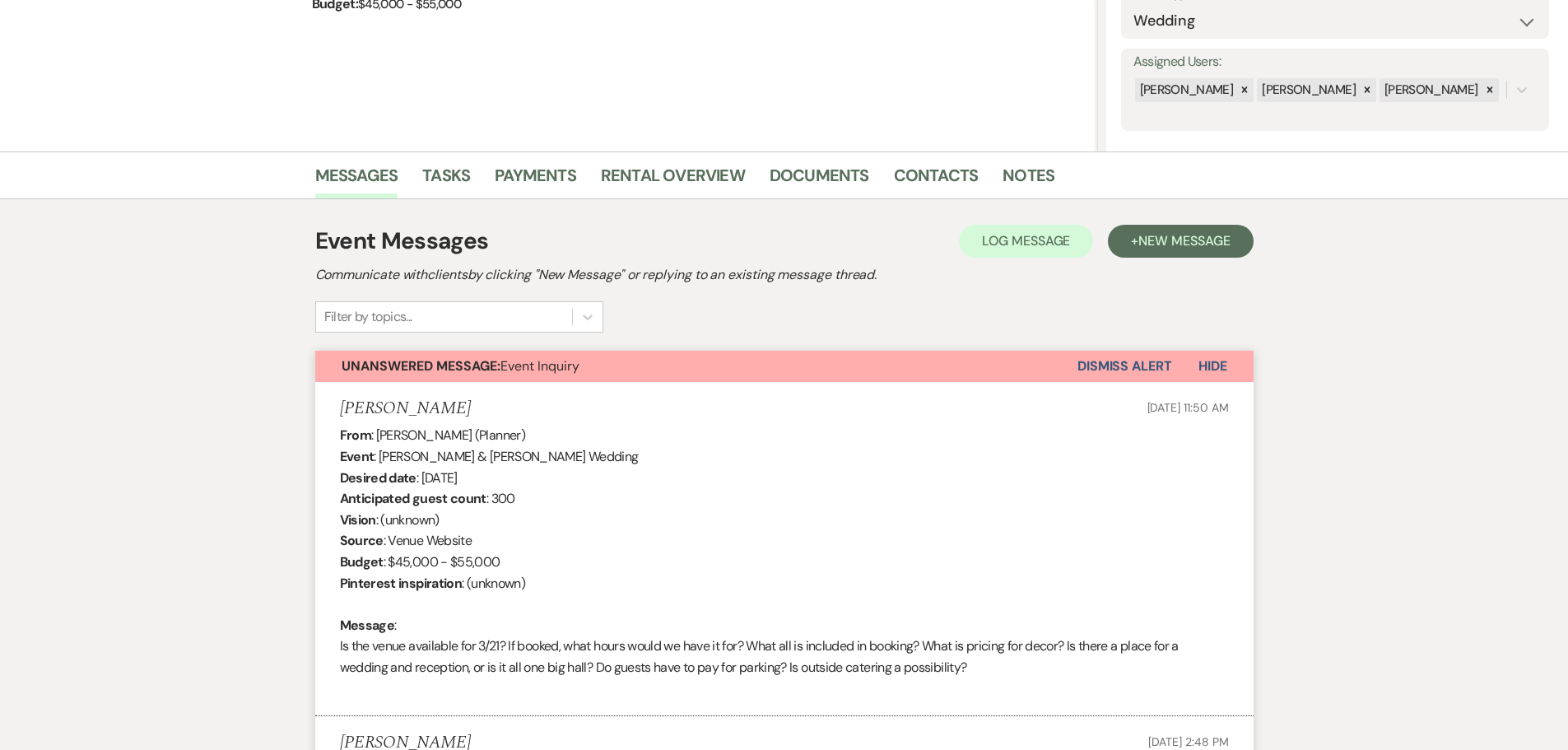
scroll to position [411, 0]
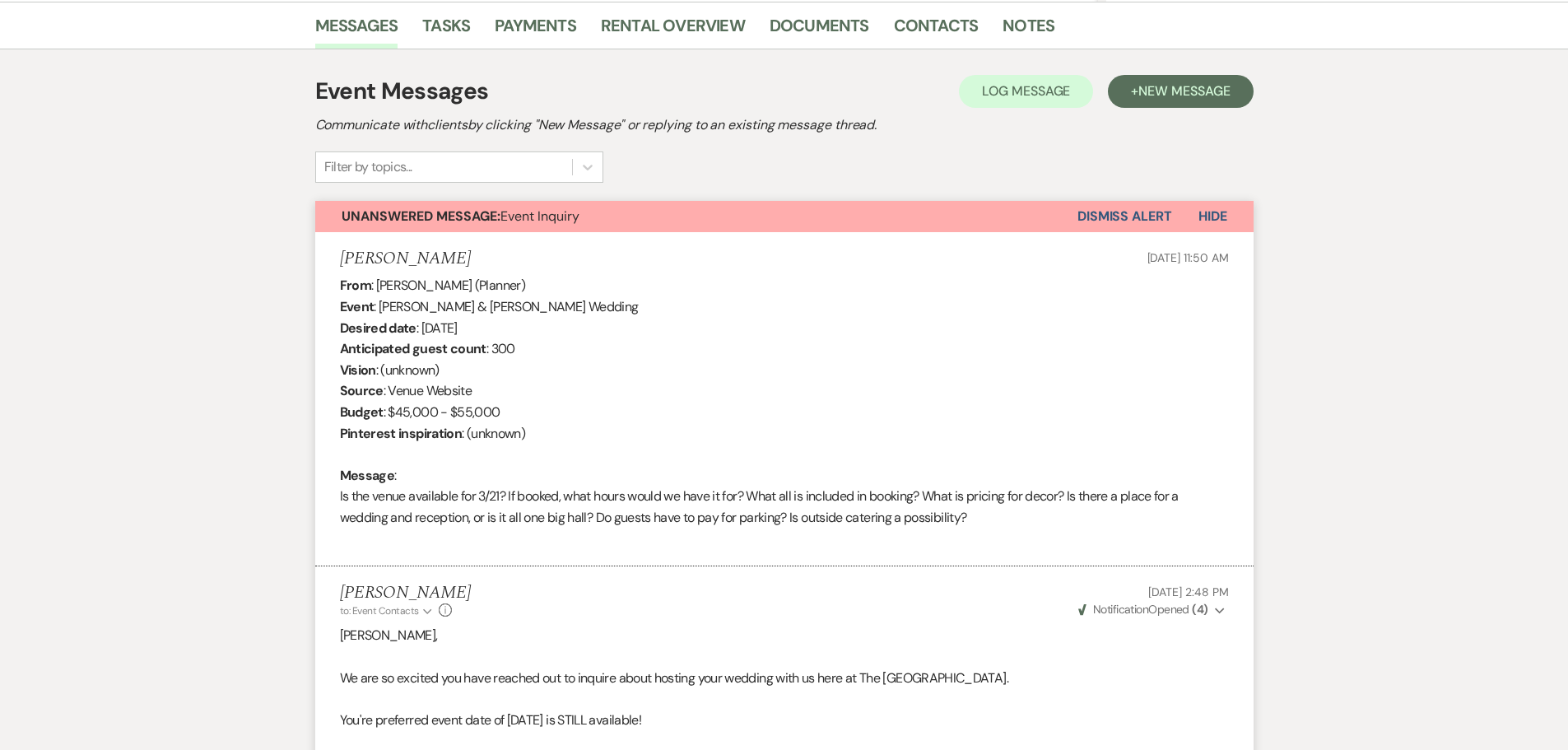
click at [1128, 228] on button "Dismiss Alert" at bounding box center [1125, 217] width 95 height 31
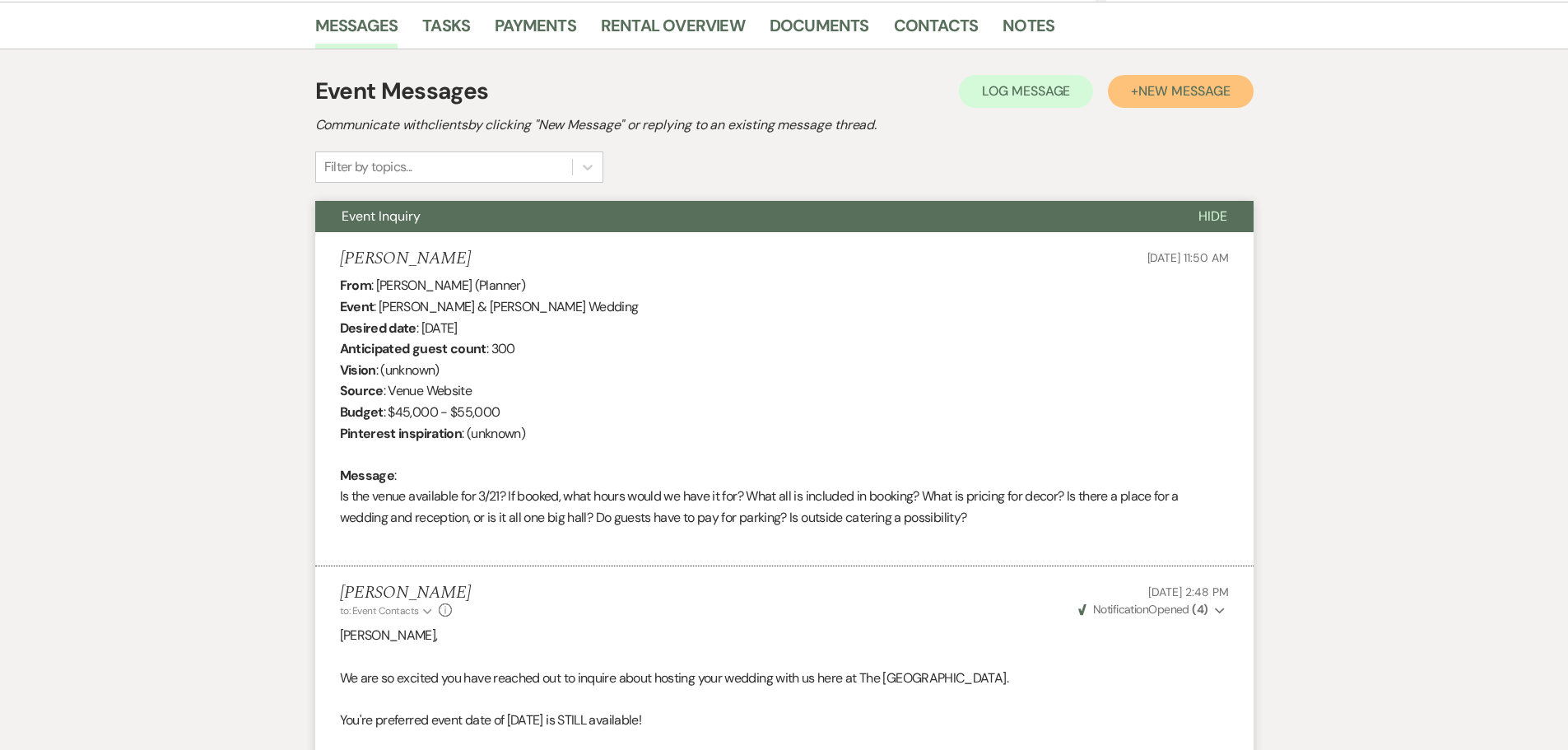
click at [1184, 81] on button "+ New Message" at bounding box center [1179, 91] width 145 height 33
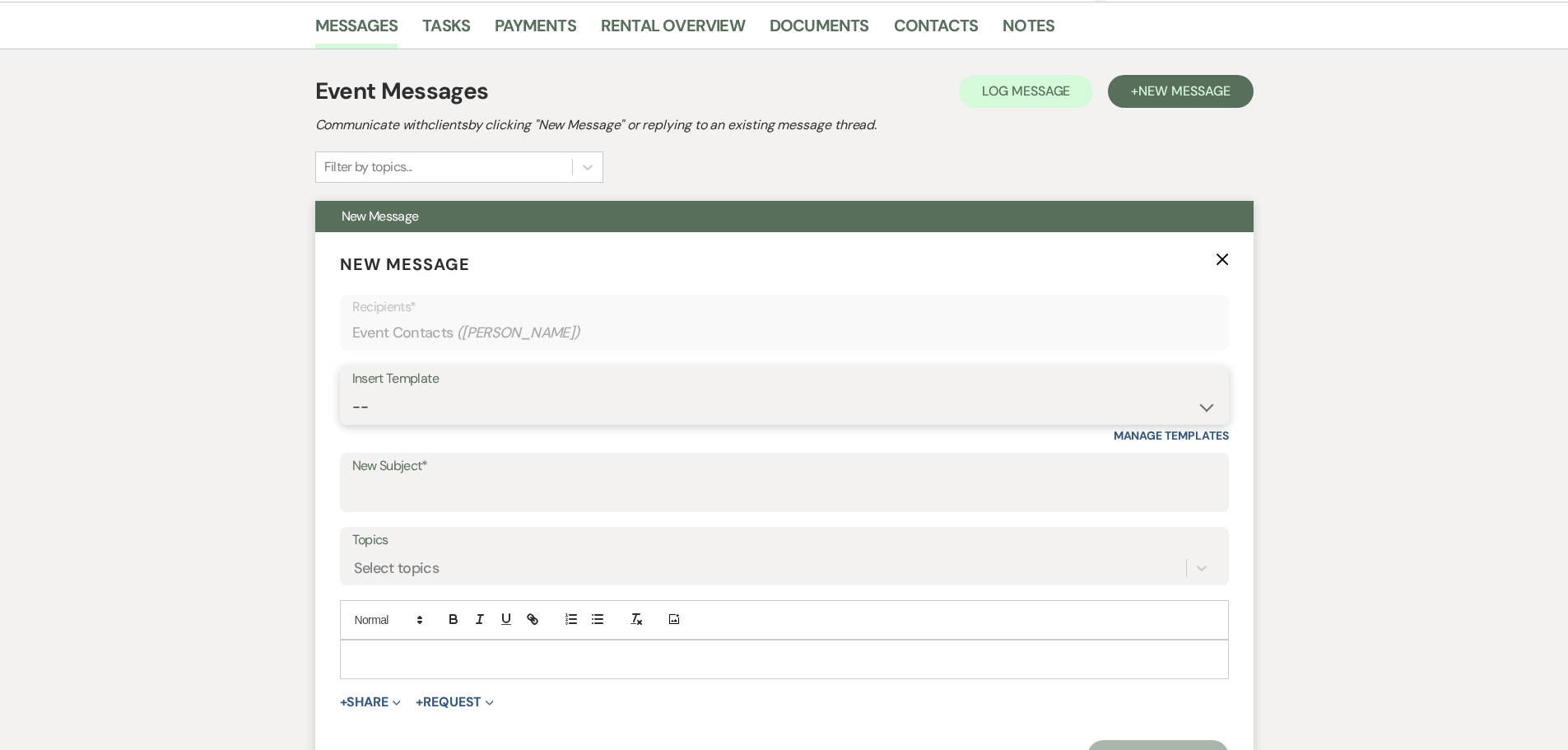
click at [471, 402] on select "-- Weven Planning Portal Introduction (Booked Events) Initial Inquiry Response …" at bounding box center [784, 407] width 865 height 32
select select "5215"
click at [352, 391] on select "-- Weven Planning Portal Introduction (Booked Events) Initial Inquiry Response …" at bounding box center [784, 407] width 865 height 32
type input "THANK YOU!!"
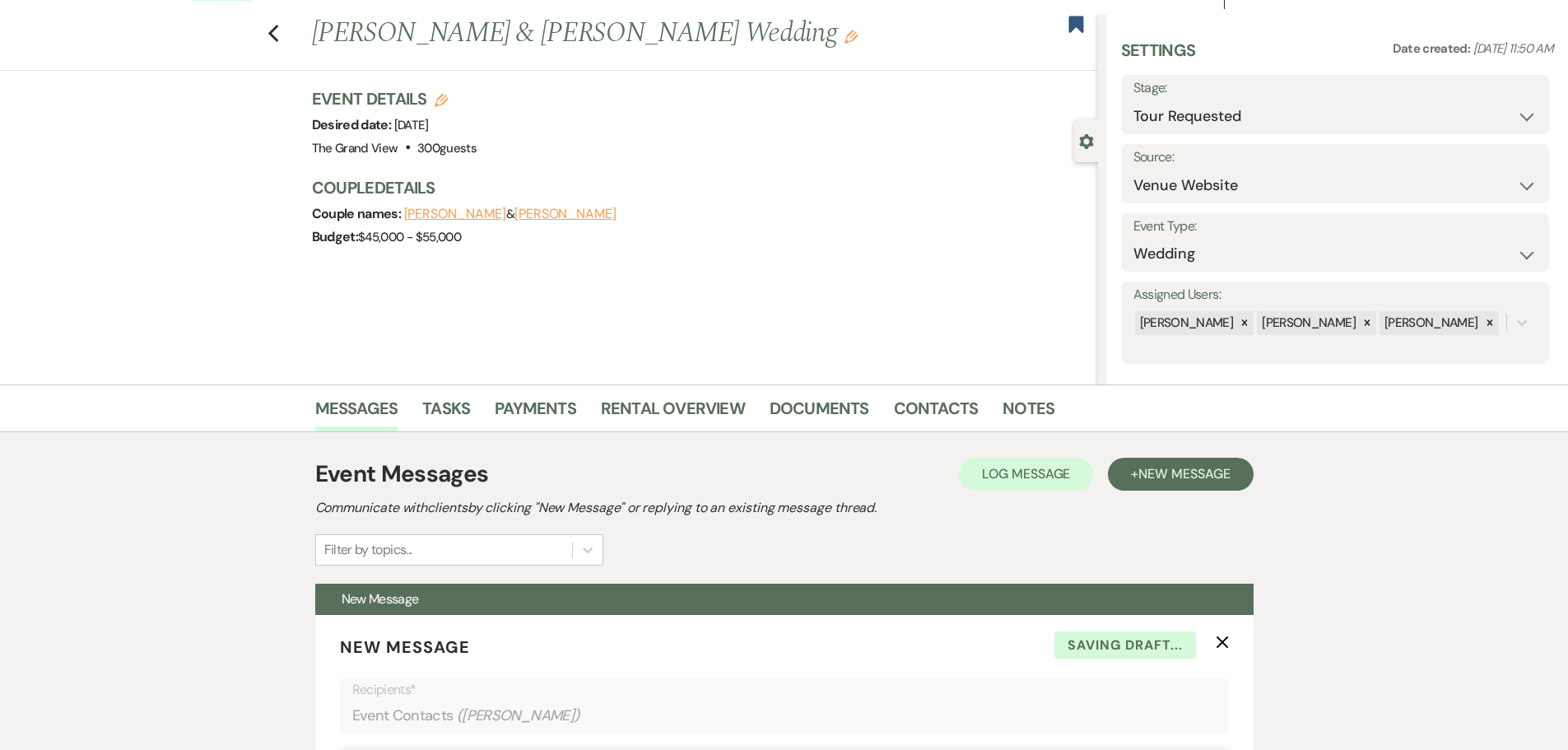
scroll to position [0, 0]
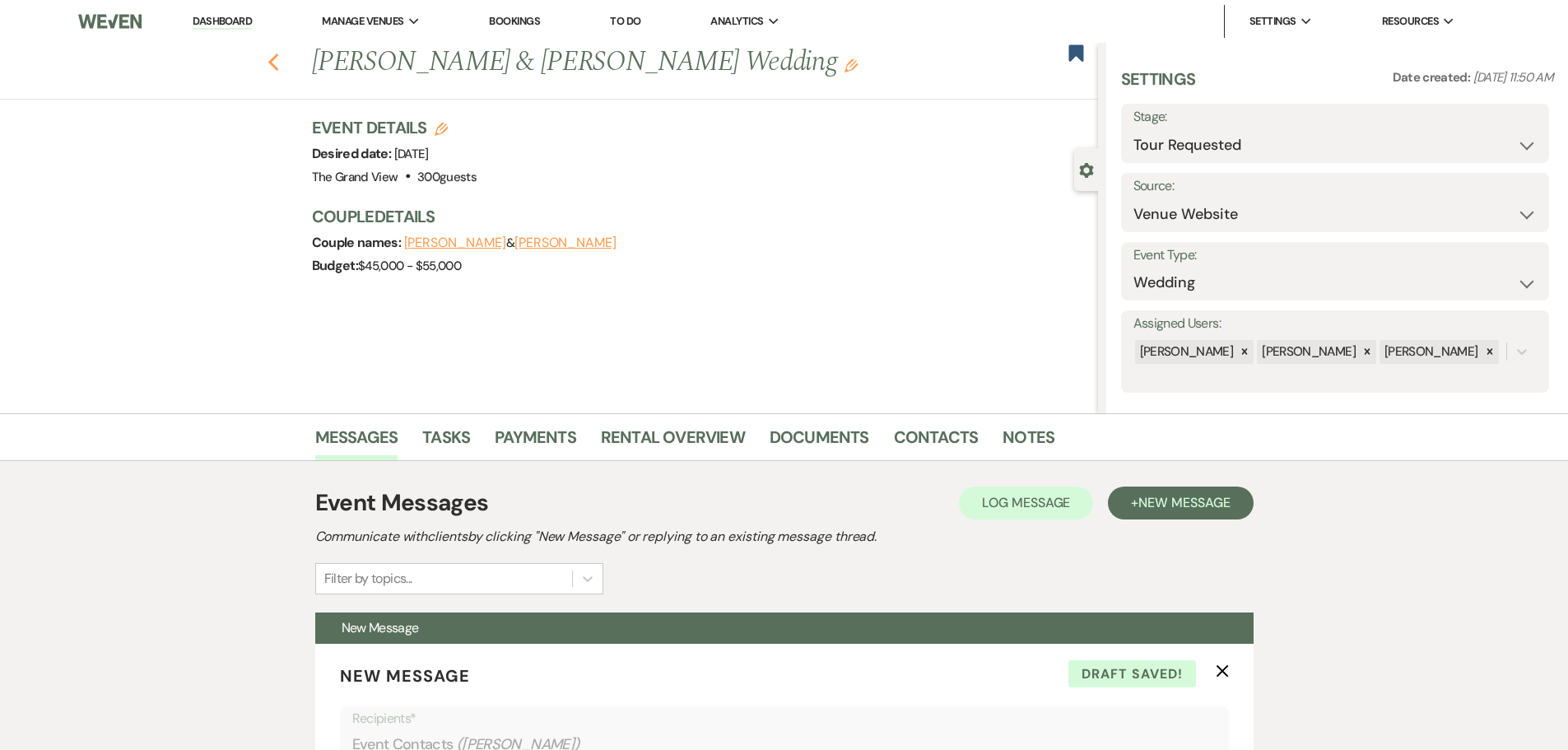
click at [273, 60] on icon "Previous" at bounding box center [274, 63] width 13 height 20
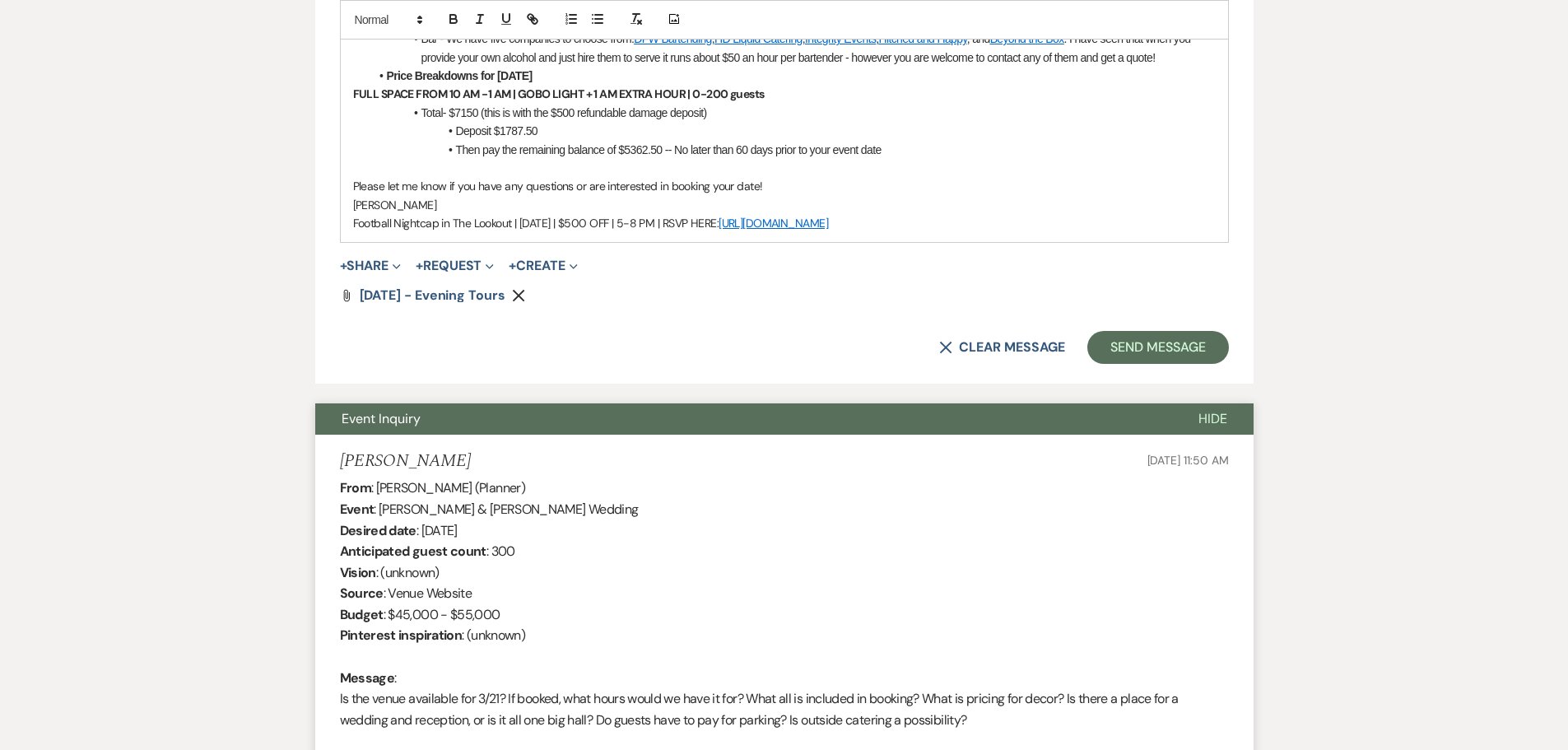
select select "2"
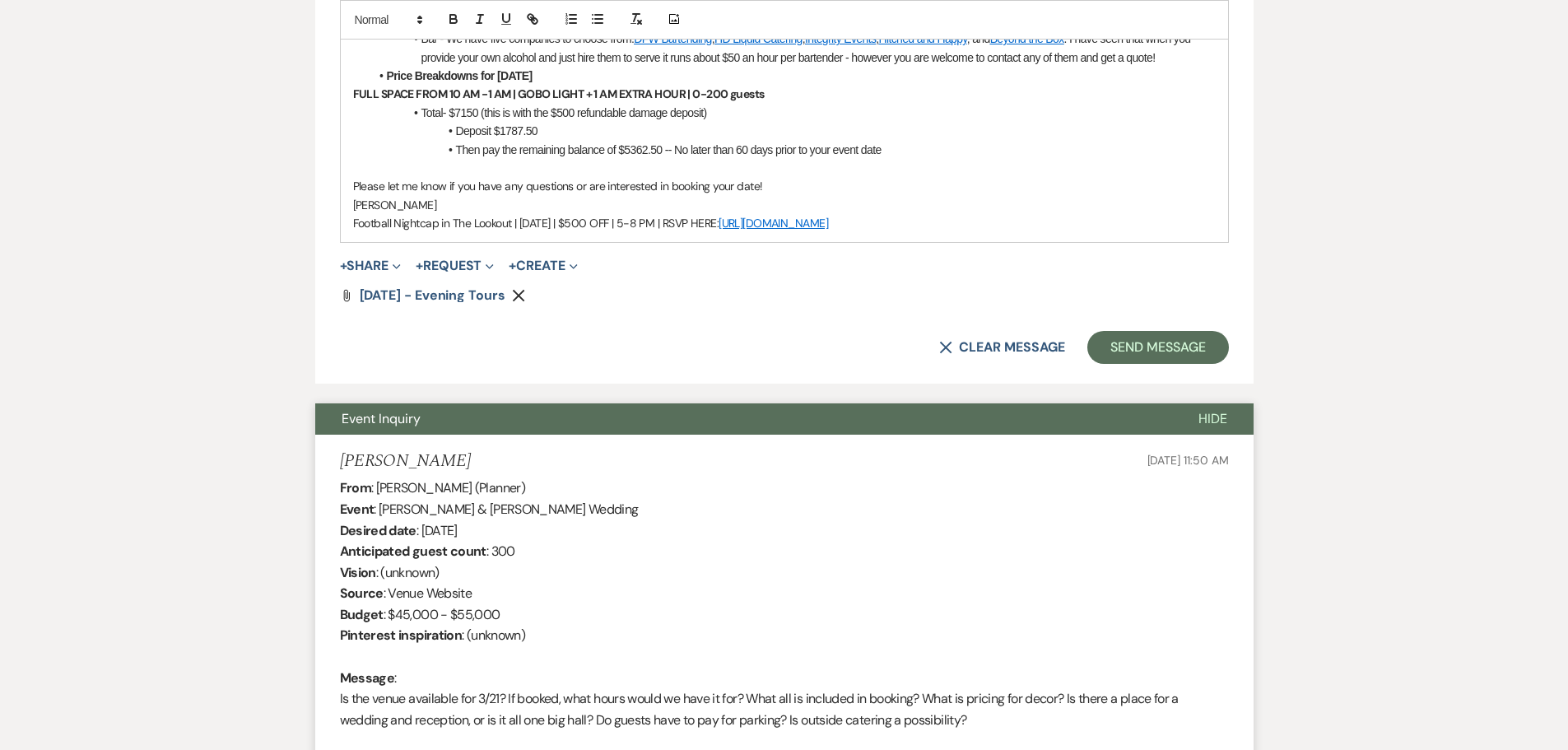
select select "2"
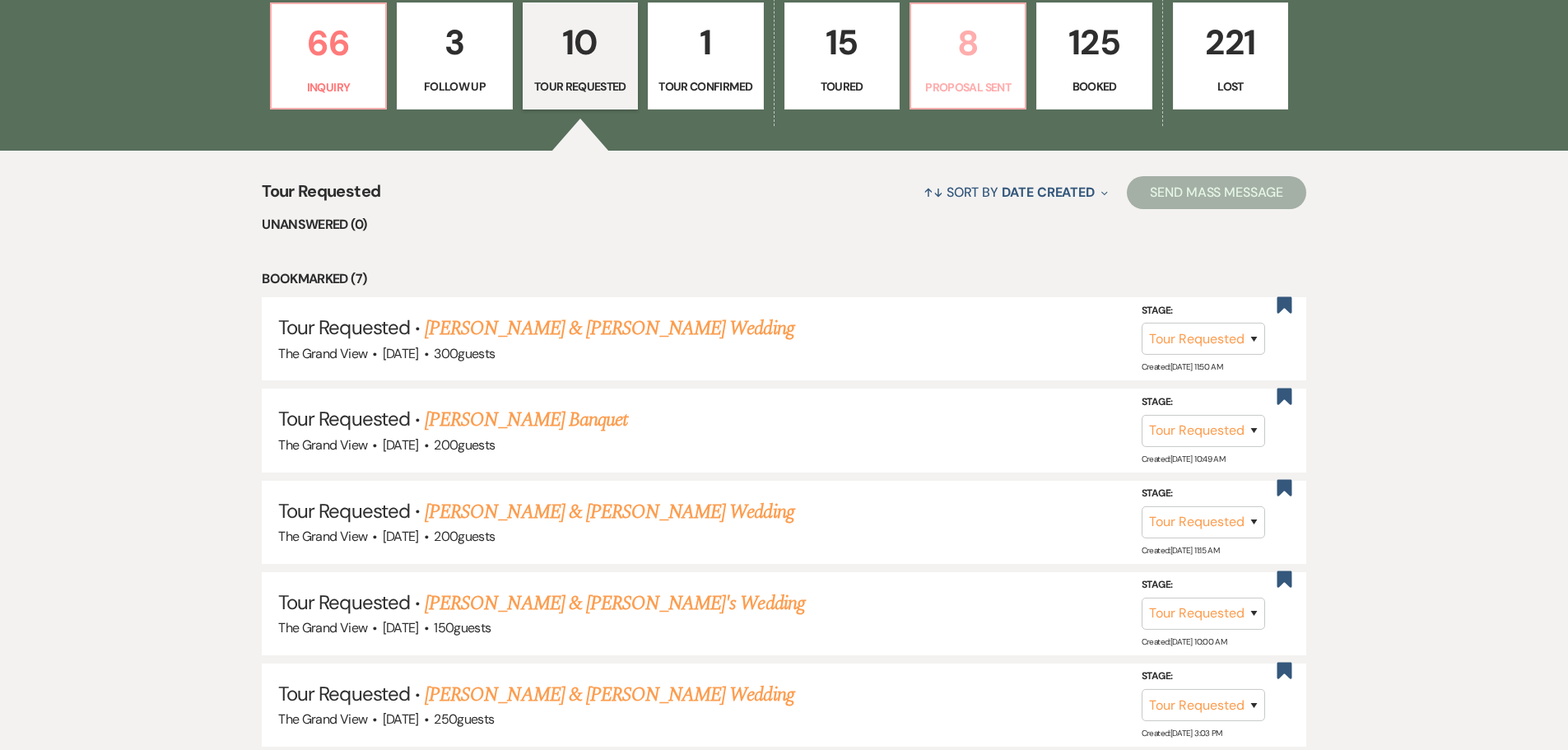
click at [956, 65] on p "8" at bounding box center [967, 43] width 94 height 56
select select "6"
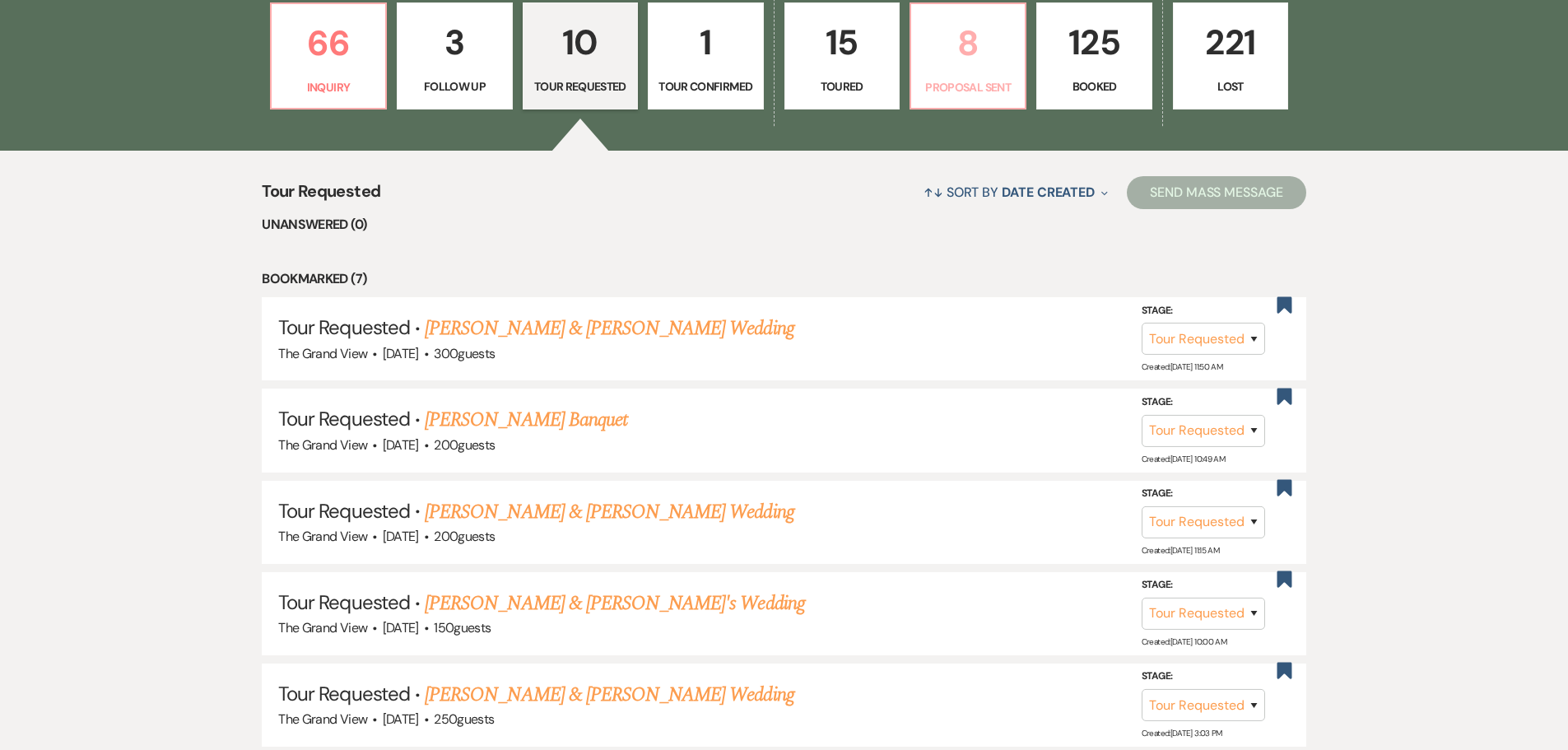
select select "6"
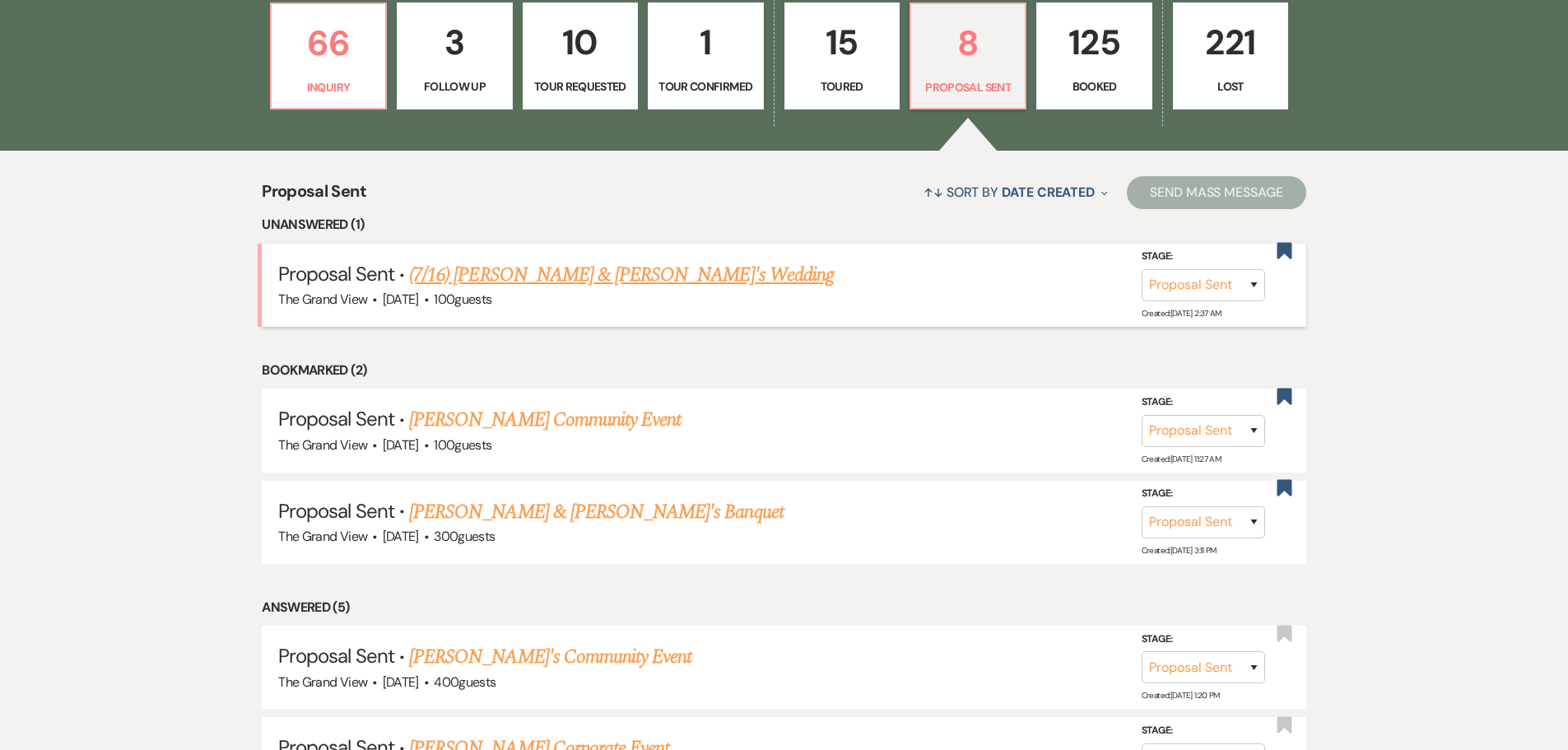
click at [579, 279] on link "(7/16) [PERSON_NAME] & [PERSON_NAME]'s Wedding" at bounding box center [622, 275] width 425 height 30
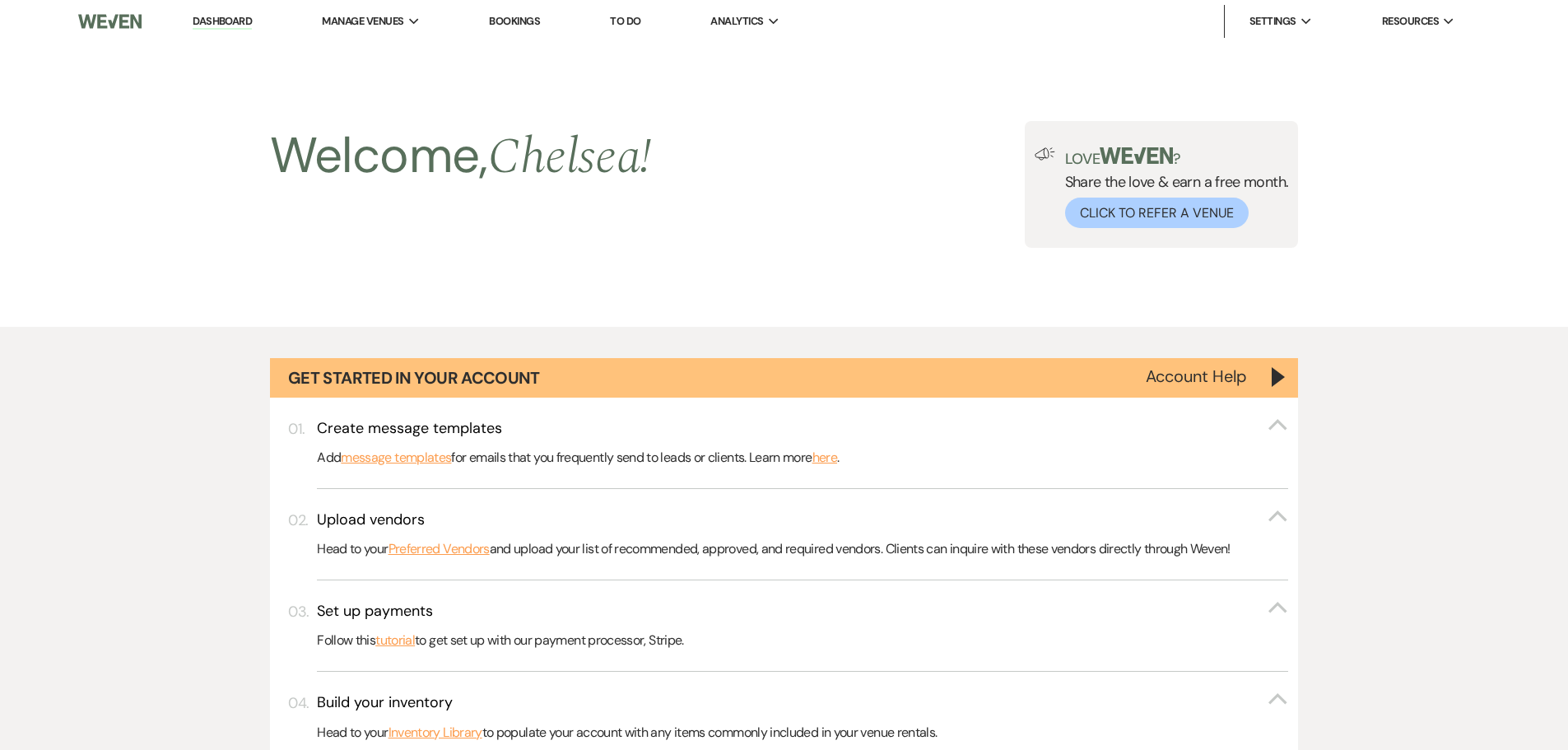
select select "6"
select select "5"
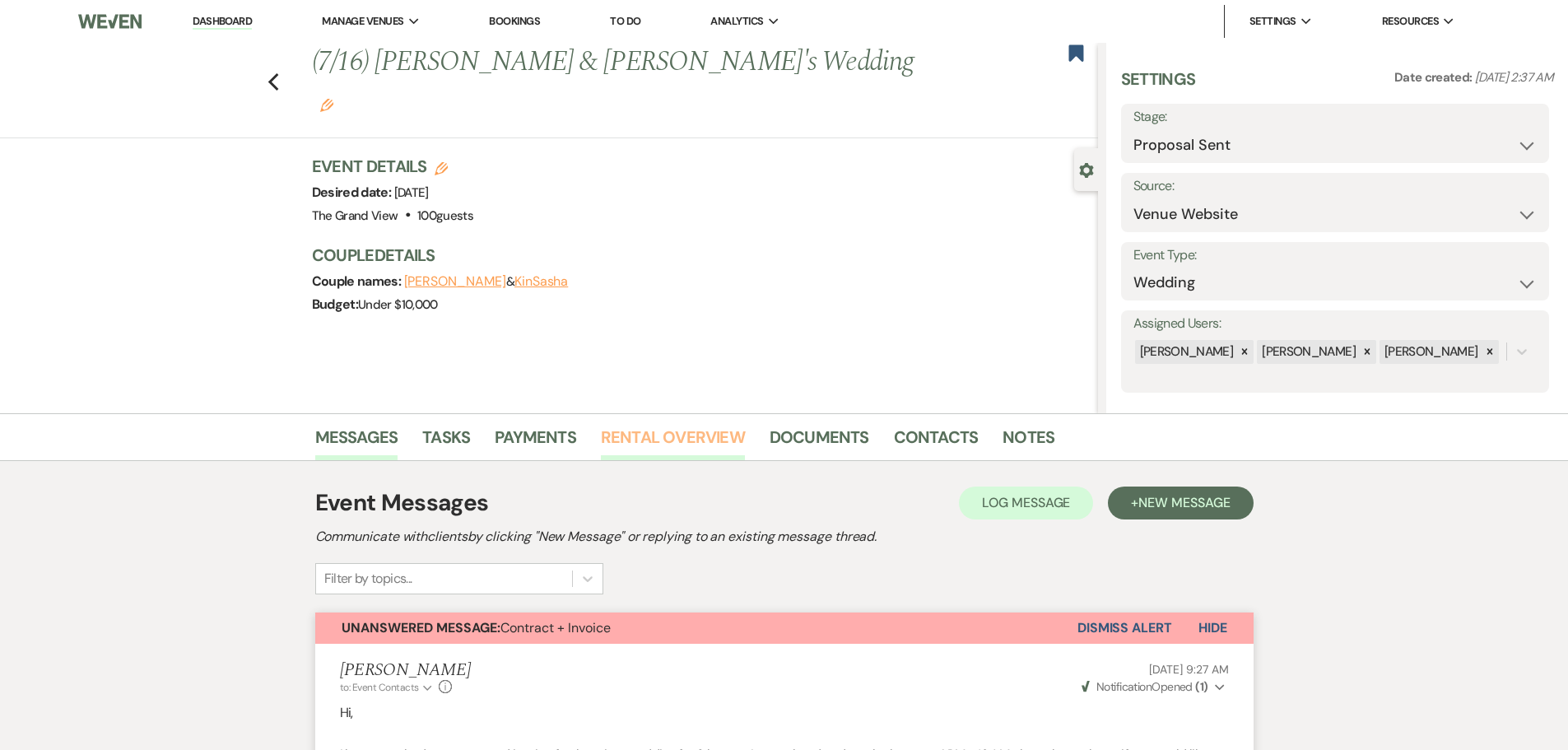
click at [614, 442] on link "Rental Overview" at bounding box center [673, 442] width 144 height 36
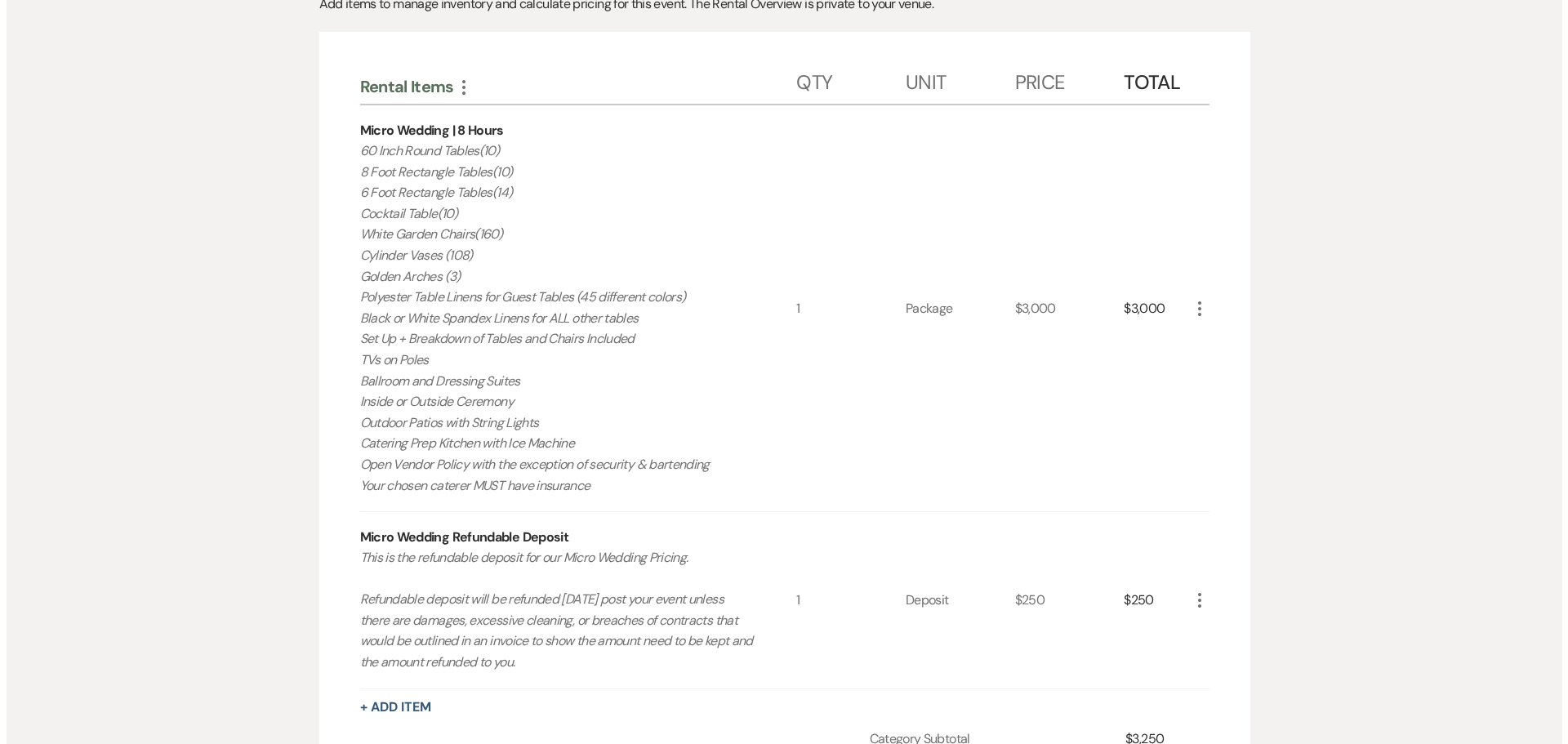
scroll to position [327, 0]
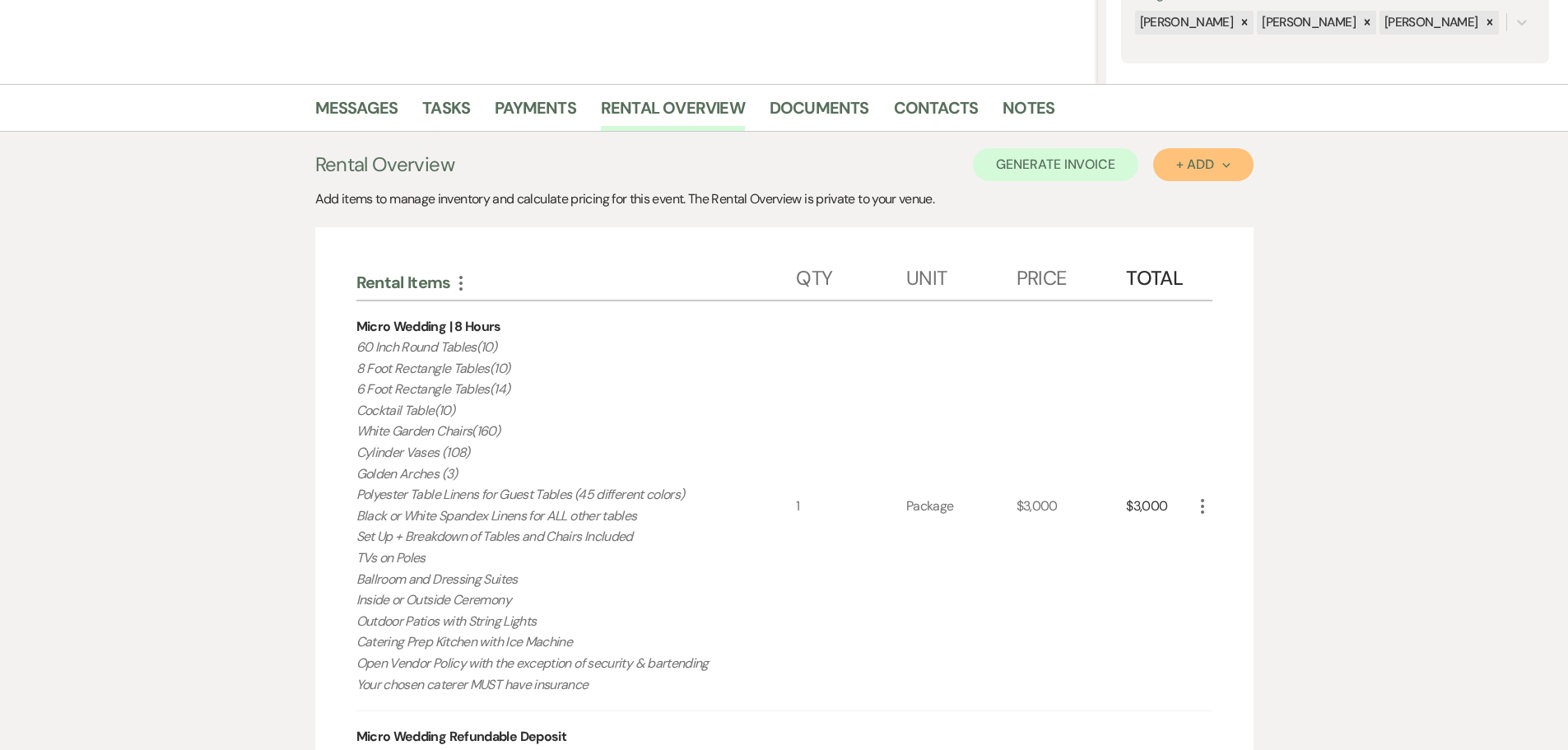
click at [1184, 173] on button "+ Add Next" at bounding box center [1202, 165] width 99 height 33
click at [1201, 508] on icon "More" at bounding box center [1203, 506] width 20 height 20
click at [1219, 532] on icon "Pencil" at bounding box center [1216, 539] width 10 height 13
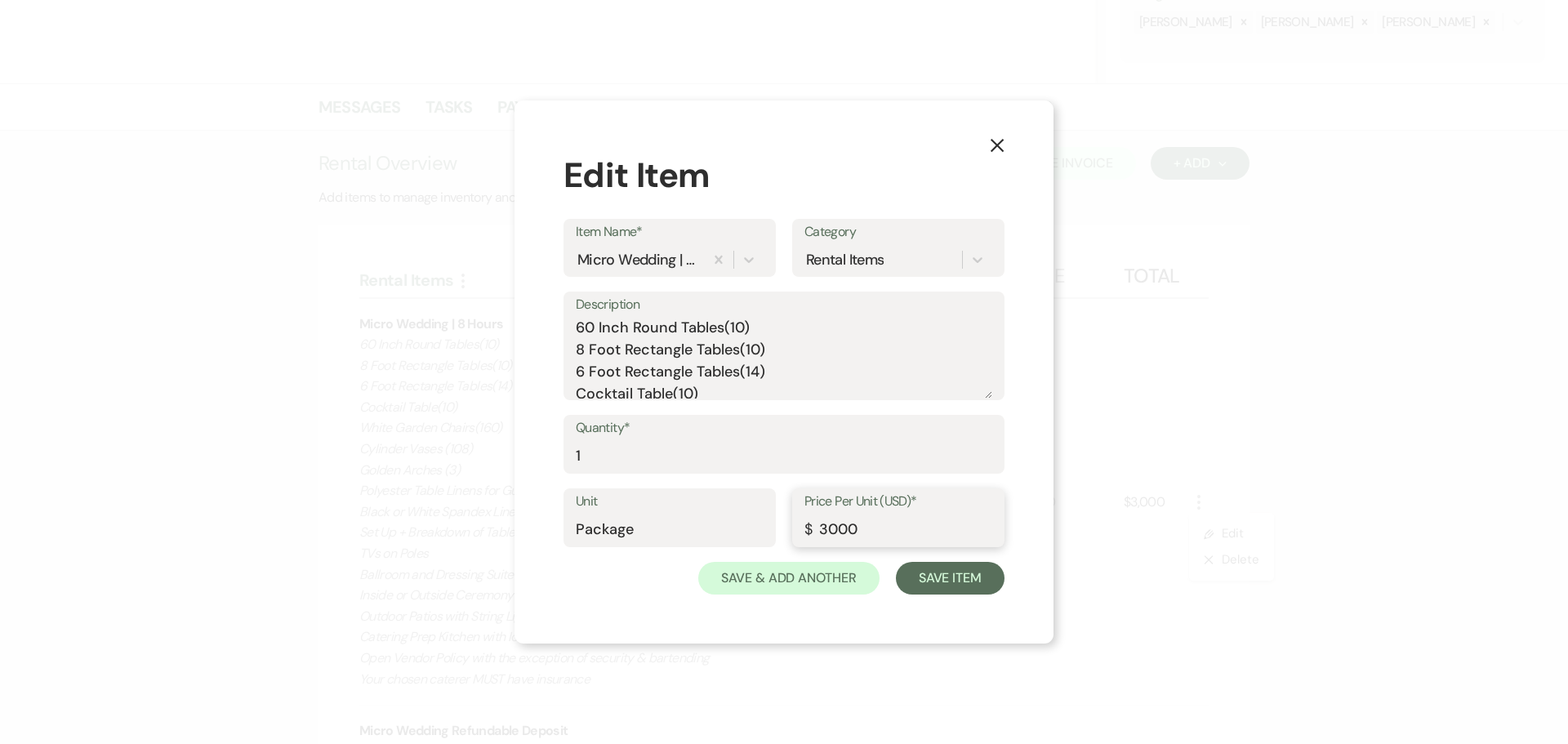
click at [834, 535] on input "3000" at bounding box center [898, 529] width 188 height 32
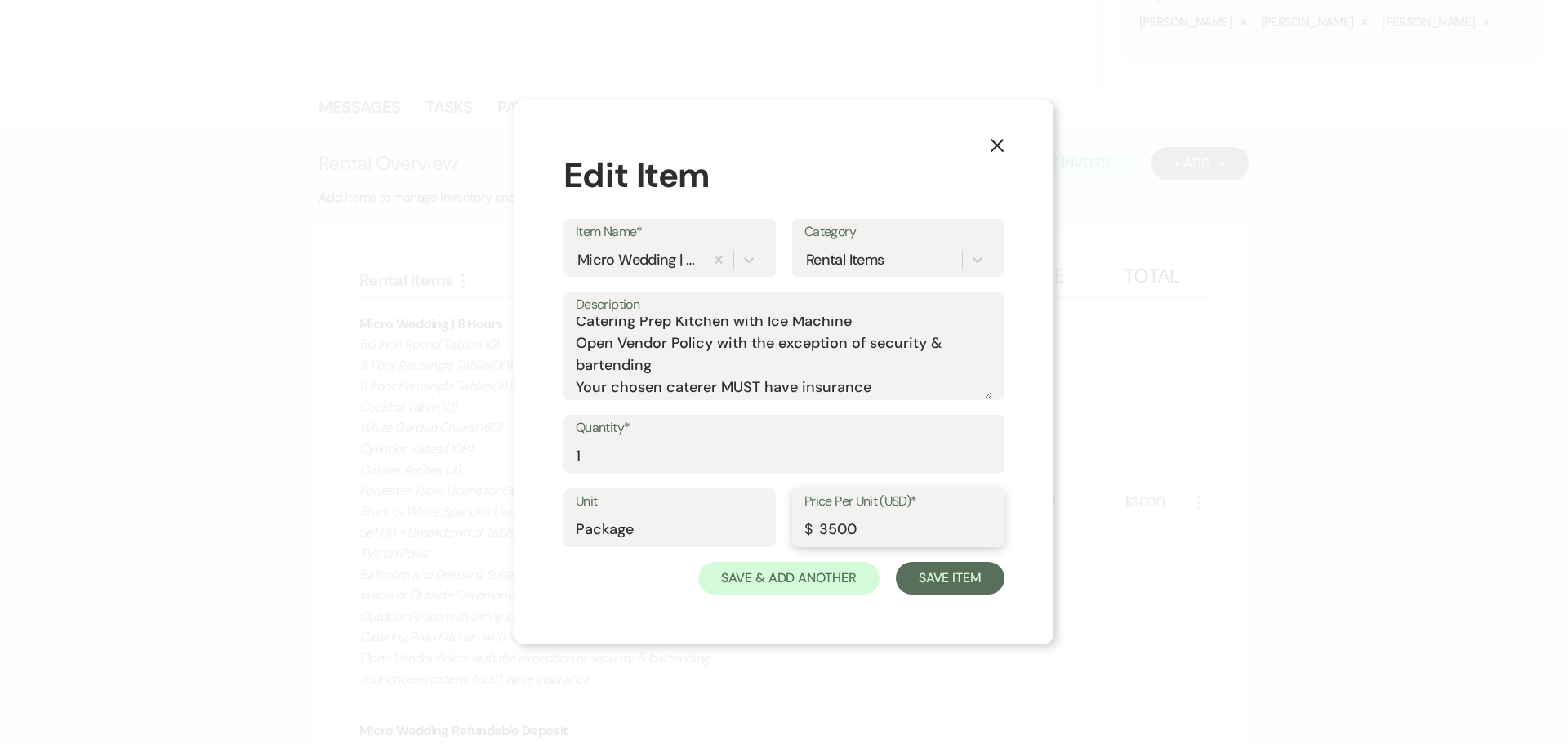
type input "3500"
click at [679, 268] on div "Micro Wedding | 8 Hours" at bounding box center [637, 260] width 122 height 22
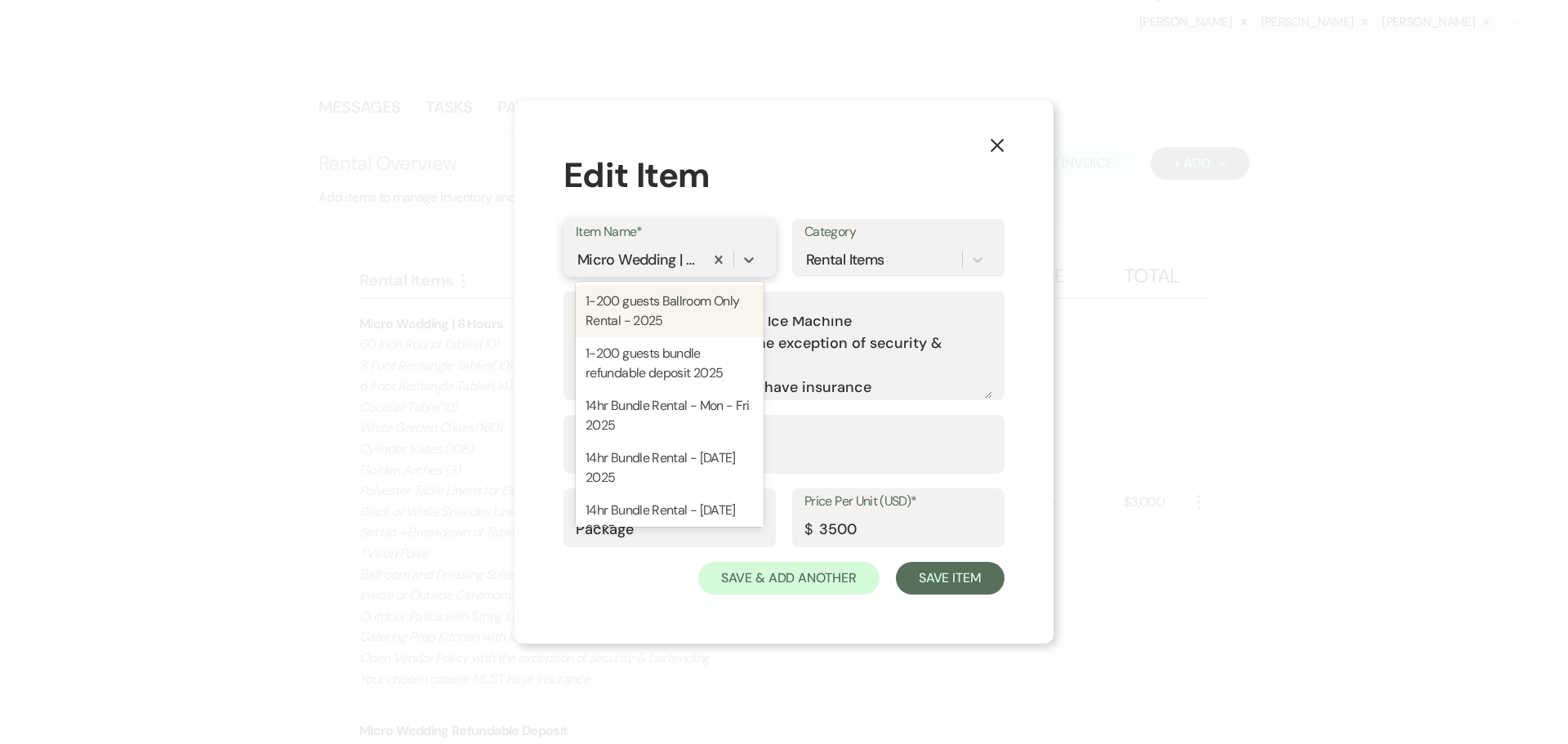
click at [684, 265] on div "Micro Wedding | 8 Hours" at bounding box center [637, 260] width 122 height 22
click at [664, 261] on div "Micro Wedding | 8 Hours" at bounding box center [637, 260] width 122 height 22
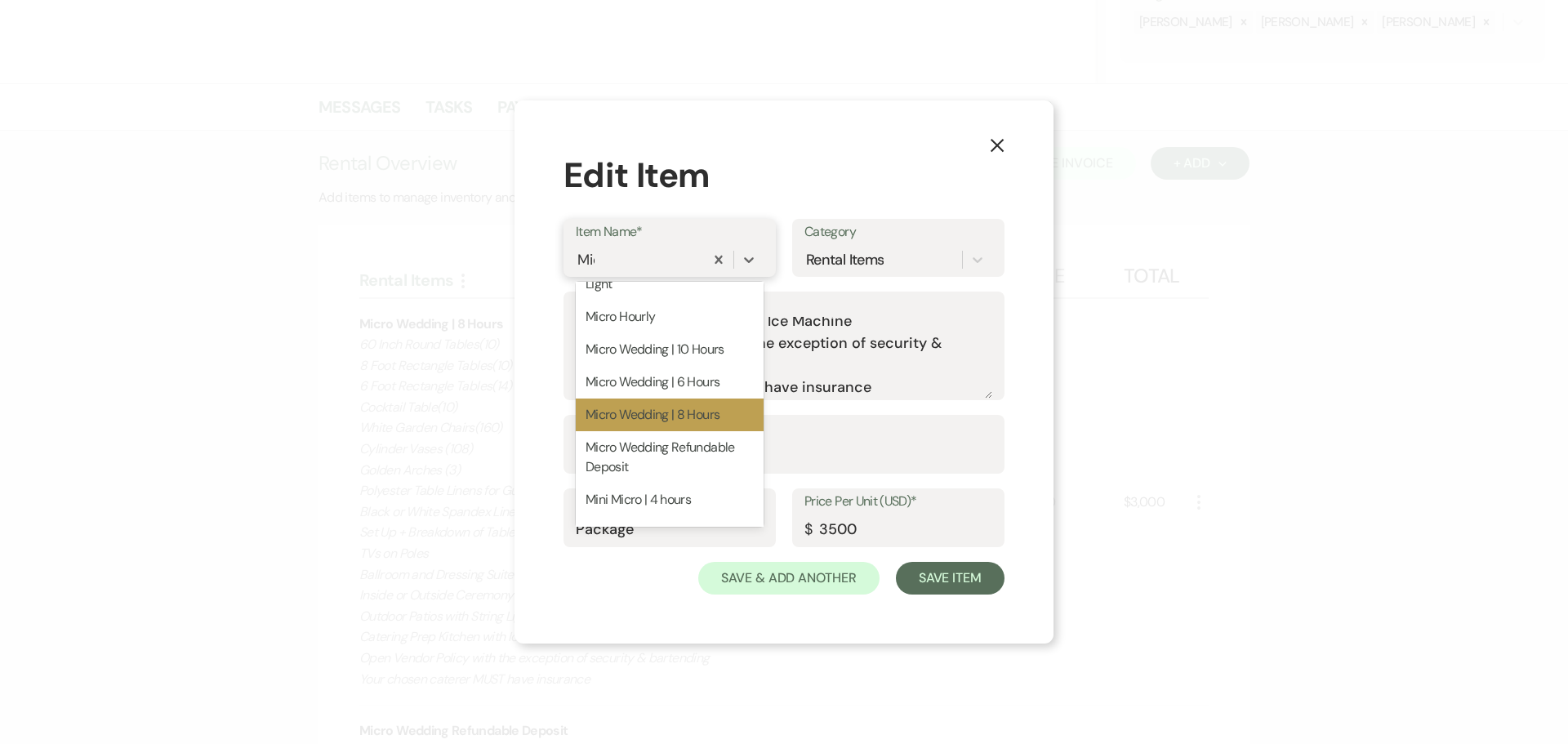
scroll to position [0, 0]
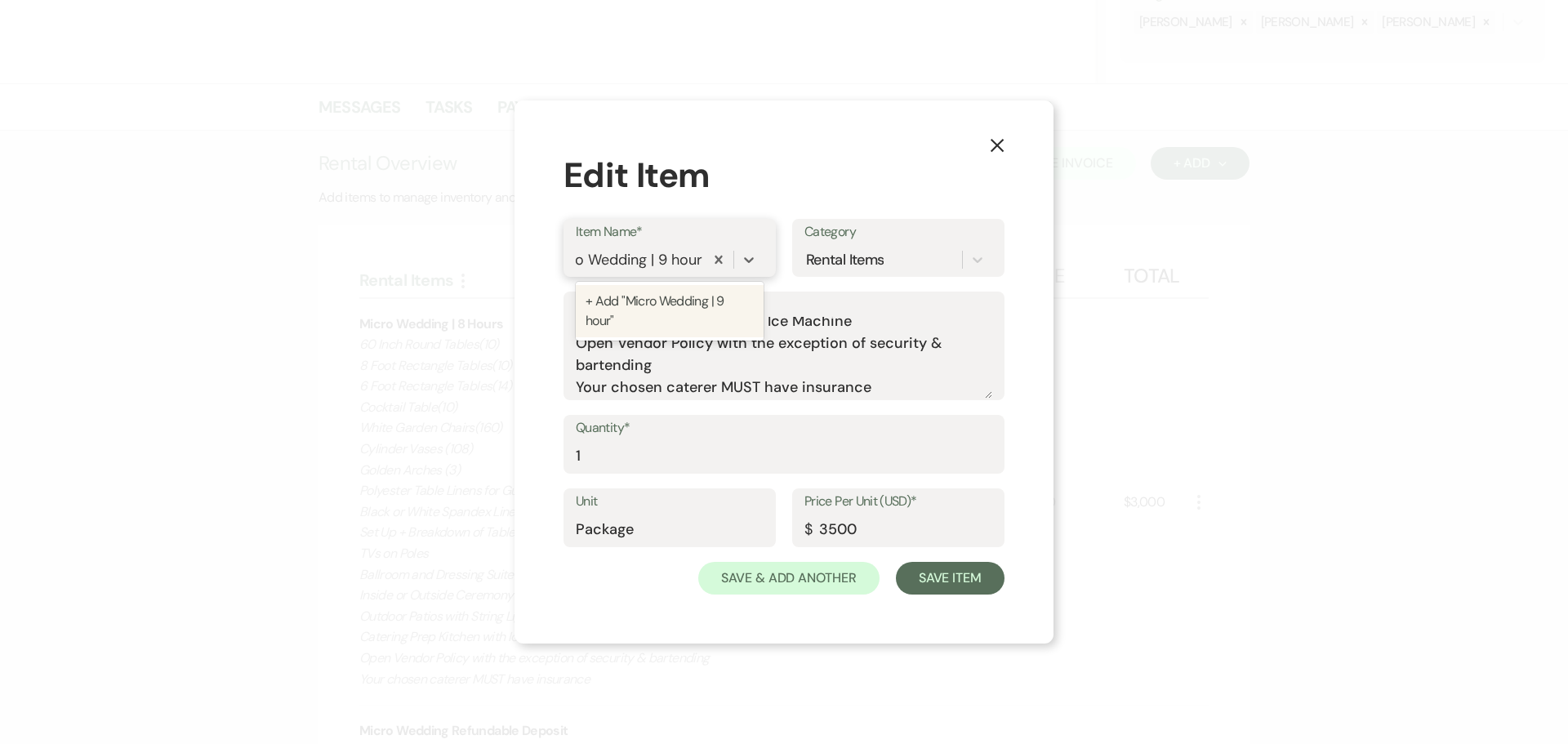
type input "Micro Wedding | 9 hours"
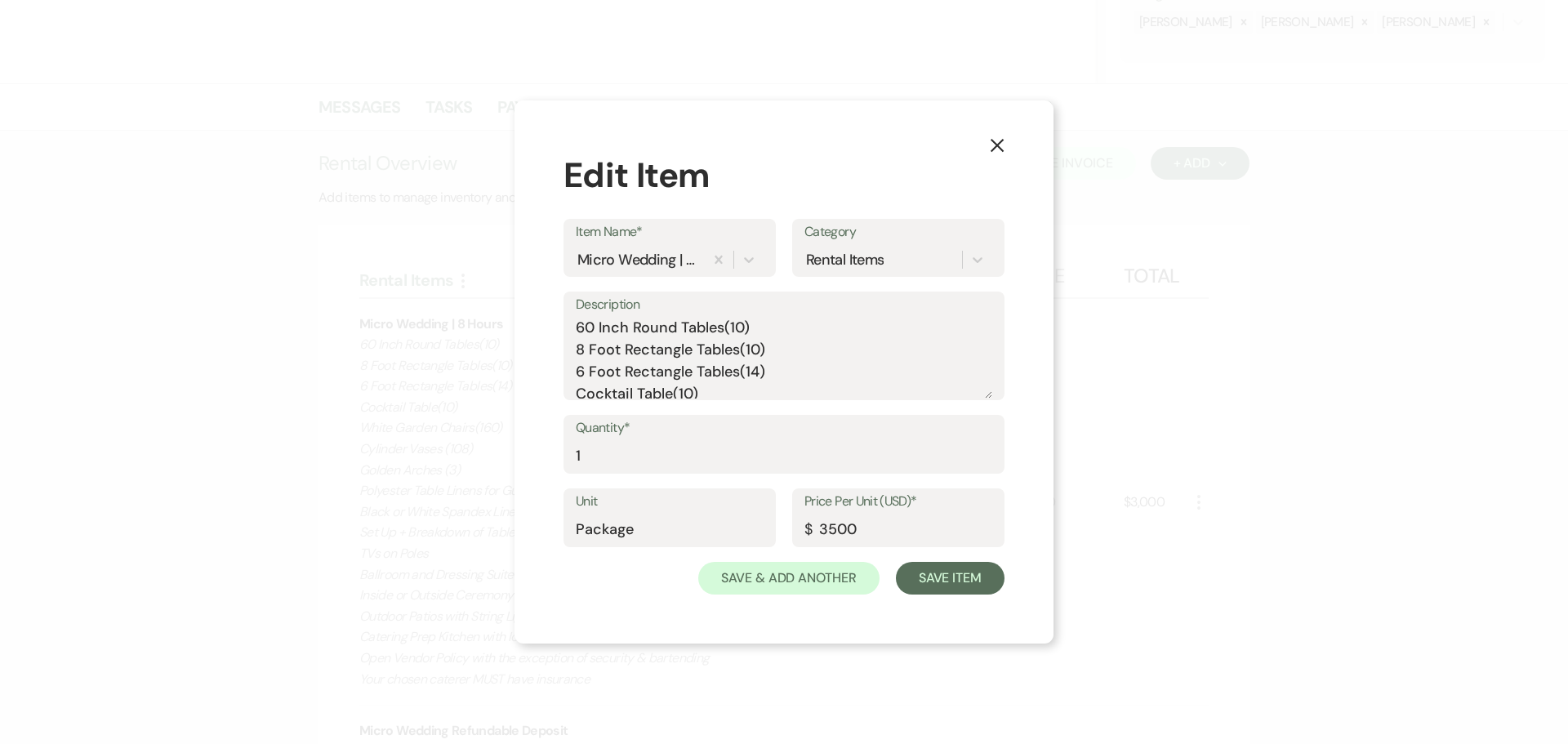
click at [575, 329] on div "Description 60 Inch Round Tables(10) 8 Foot Rectangle Tables(10) 6 Foot Rectang…" at bounding box center [784, 346] width 441 height 108
click at [577, 329] on textarea "60 Inch Round Tables(10) 8 Foot Rectangle Tables(10) 6 Foot Rectangle Tables(14…" at bounding box center [784, 358] width 416 height 81
click at [586, 325] on textarea "60 Inch Round Tables(10) 8 Foot Rectangle Tables(10) 6 Foot Rectangle Tables(14…" at bounding box center [784, 358] width 416 height 81
click at [739, 358] on textarea "80 guests 60 Inch Round Tables(10) 8 Foot Rectangle Tables(10) 6 Foot Rectangle…" at bounding box center [784, 358] width 416 height 81
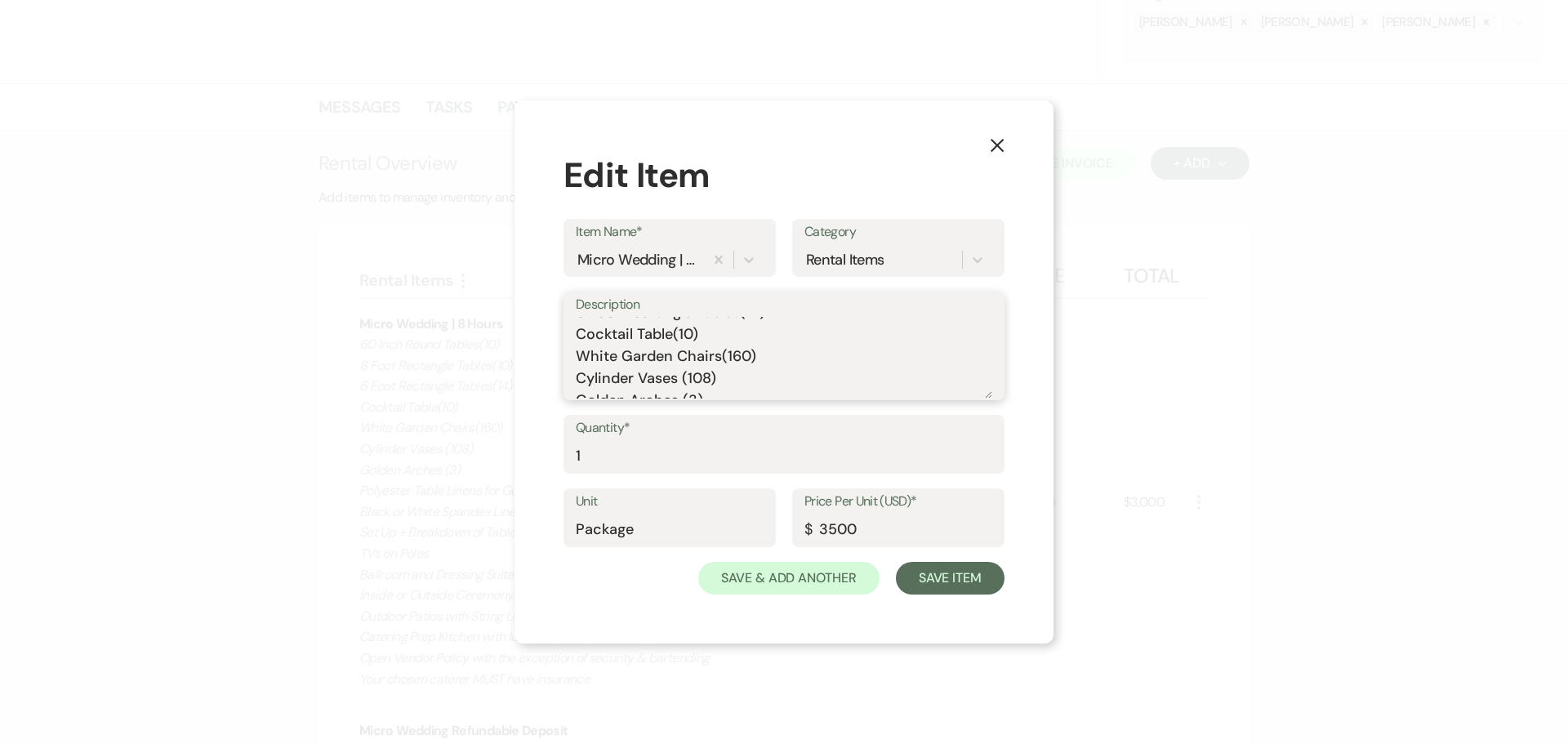
drag, startPoint x: 751, startPoint y: 356, endPoint x: 724, endPoint y: 362, distance: 27.7
click at [724, 362] on textarea "80 guests 60 Inch Round Tables(10) 8 Foot Rectangle Tables(10) 6 Foot Rectangle…" at bounding box center [784, 358] width 416 height 81
click at [663, 324] on textarea "80 guests 60 Inch Round Tables(10) 8 Foot Rectangle Tables(10) 6 Foot Rectangle…" at bounding box center [784, 358] width 416 height 81
type textarea "Rental Time: 3 PM - 12 AM 80 guests max 60 Inch Round Tables(10) 8 Foot Rectang…"
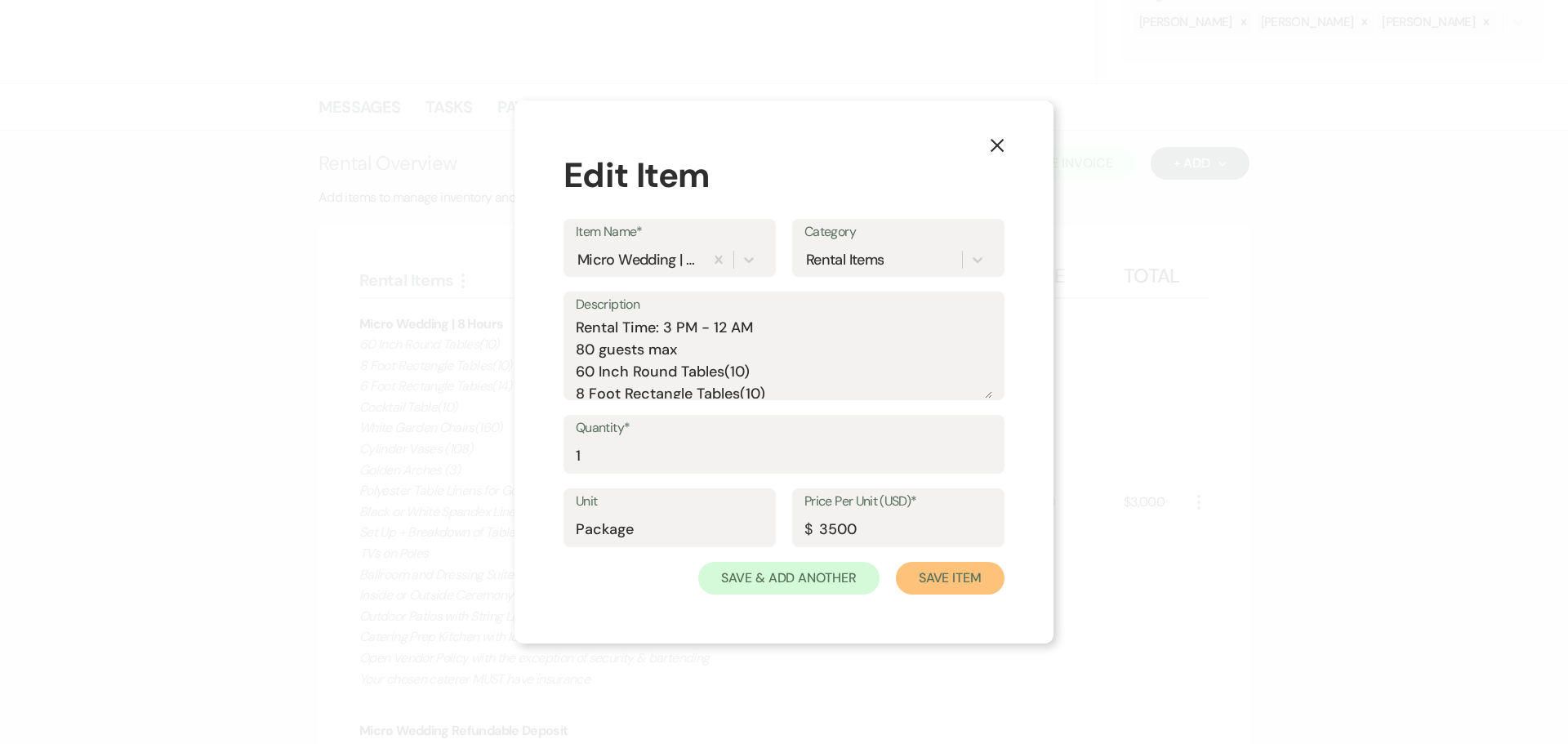
click at [928, 572] on button "Save Item" at bounding box center [950, 578] width 108 height 33
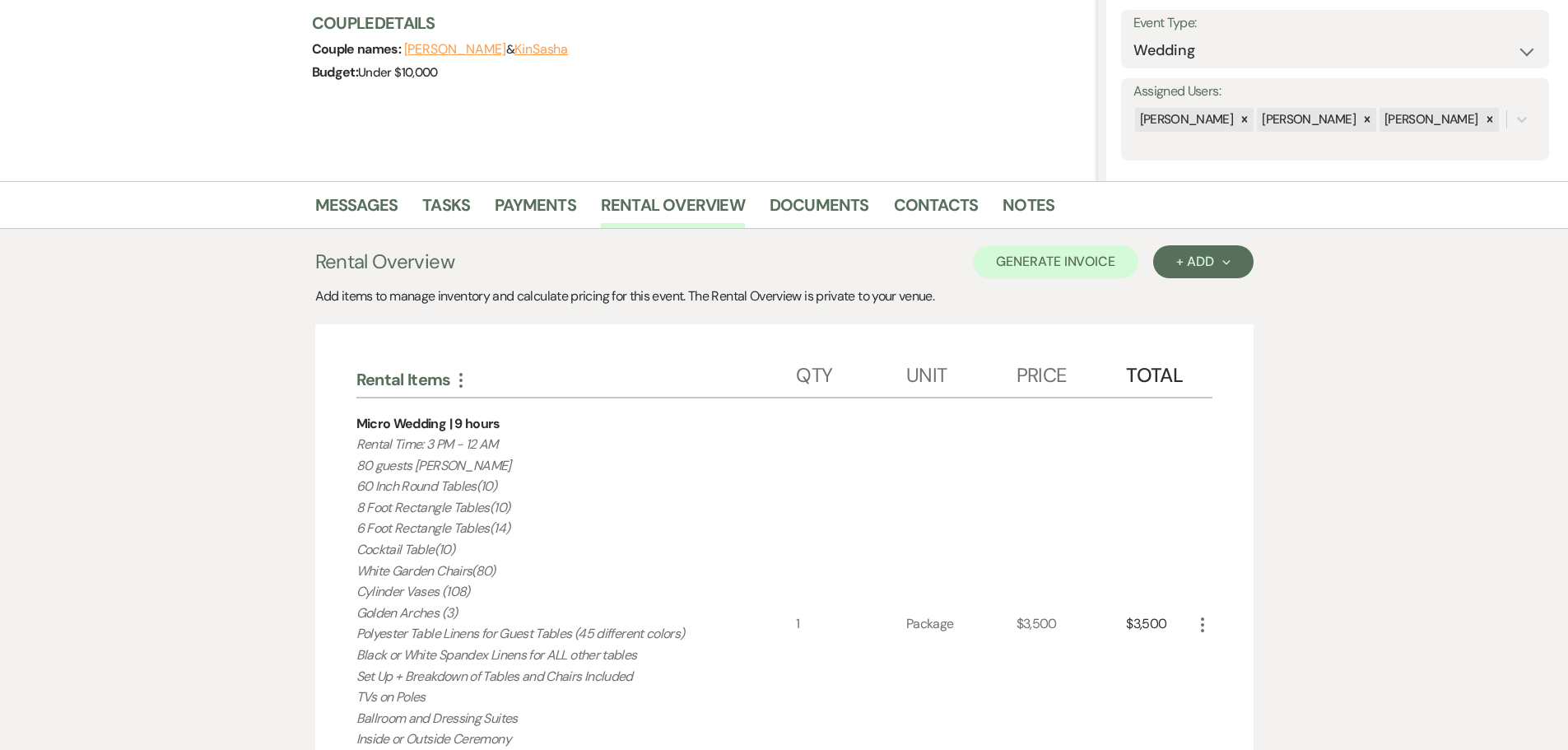
scroll to position [226, 0]
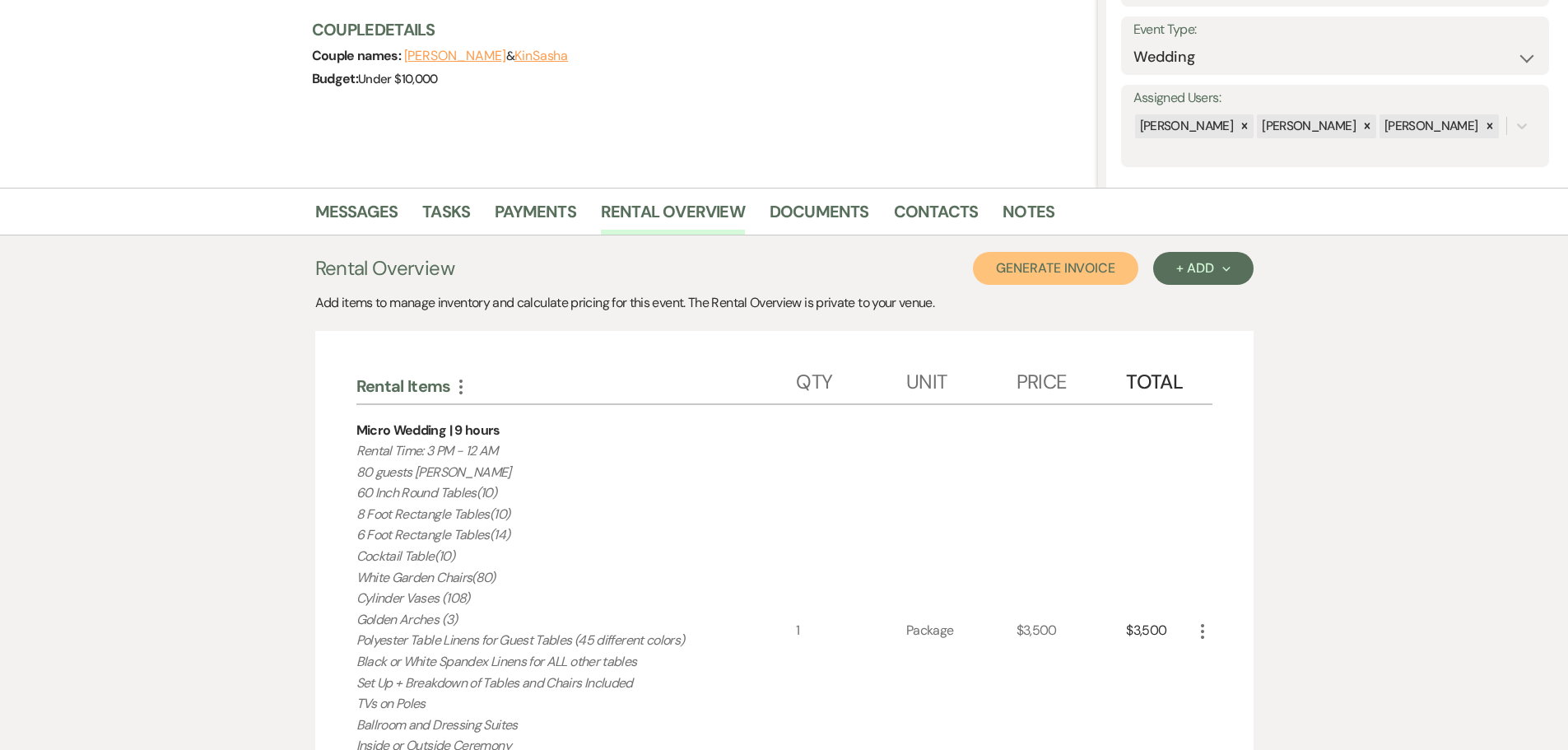
click at [1064, 270] on button "Generate Invoice" at bounding box center [1056, 269] width 166 height 33
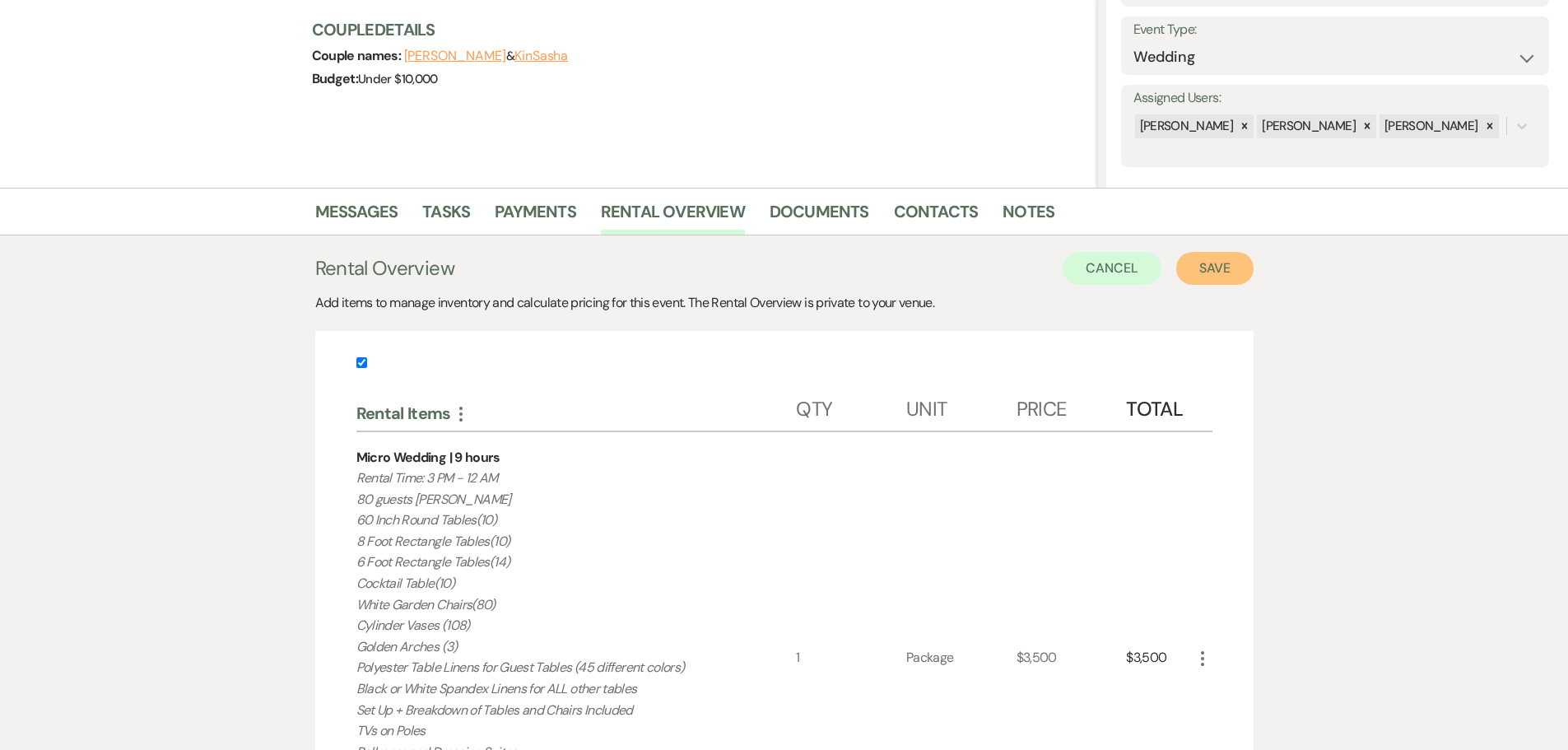
click at [1199, 272] on button "Save" at bounding box center [1215, 269] width 77 height 33
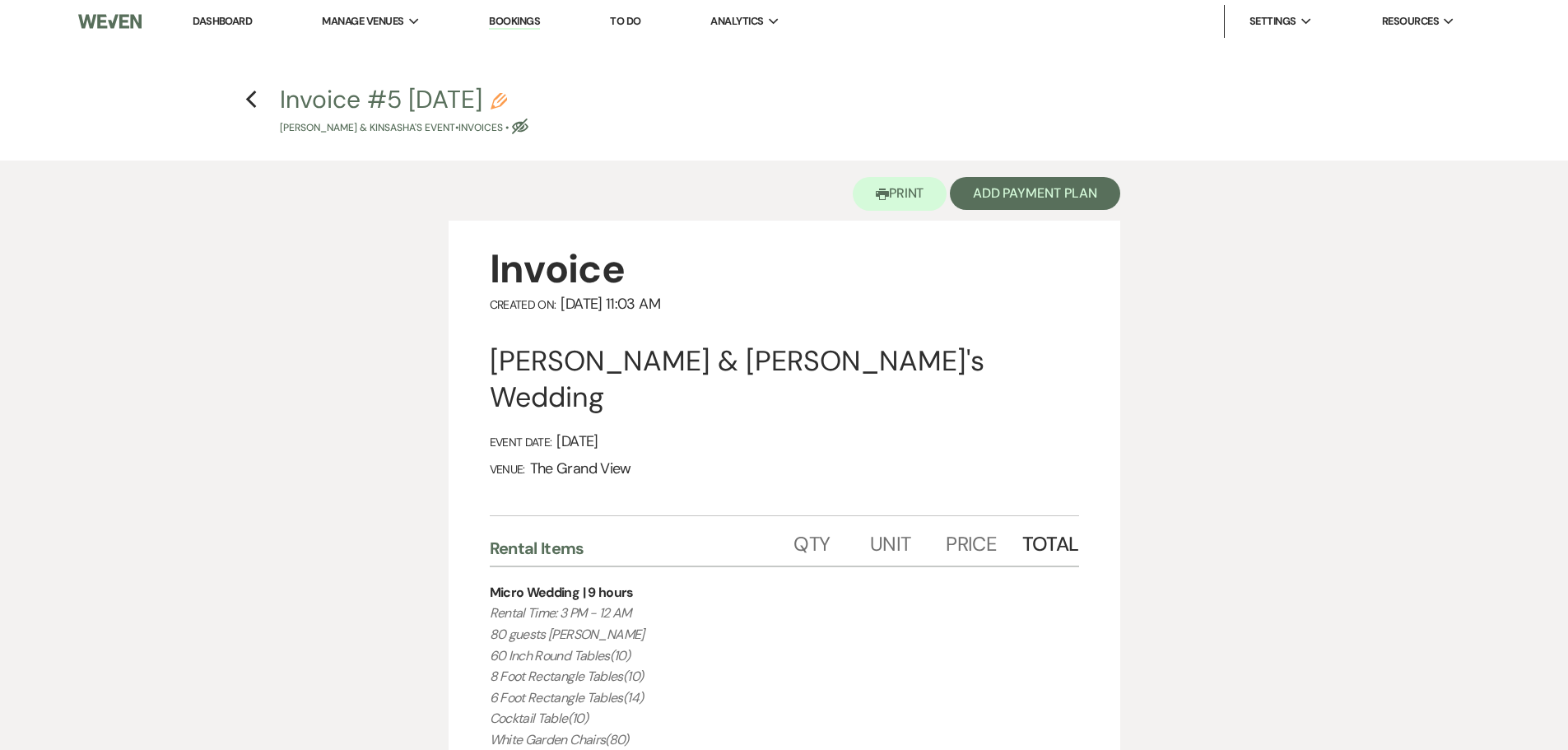
click at [507, 99] on use "button" at bounding box center [499, 101] width 16 height 16
select select "22"
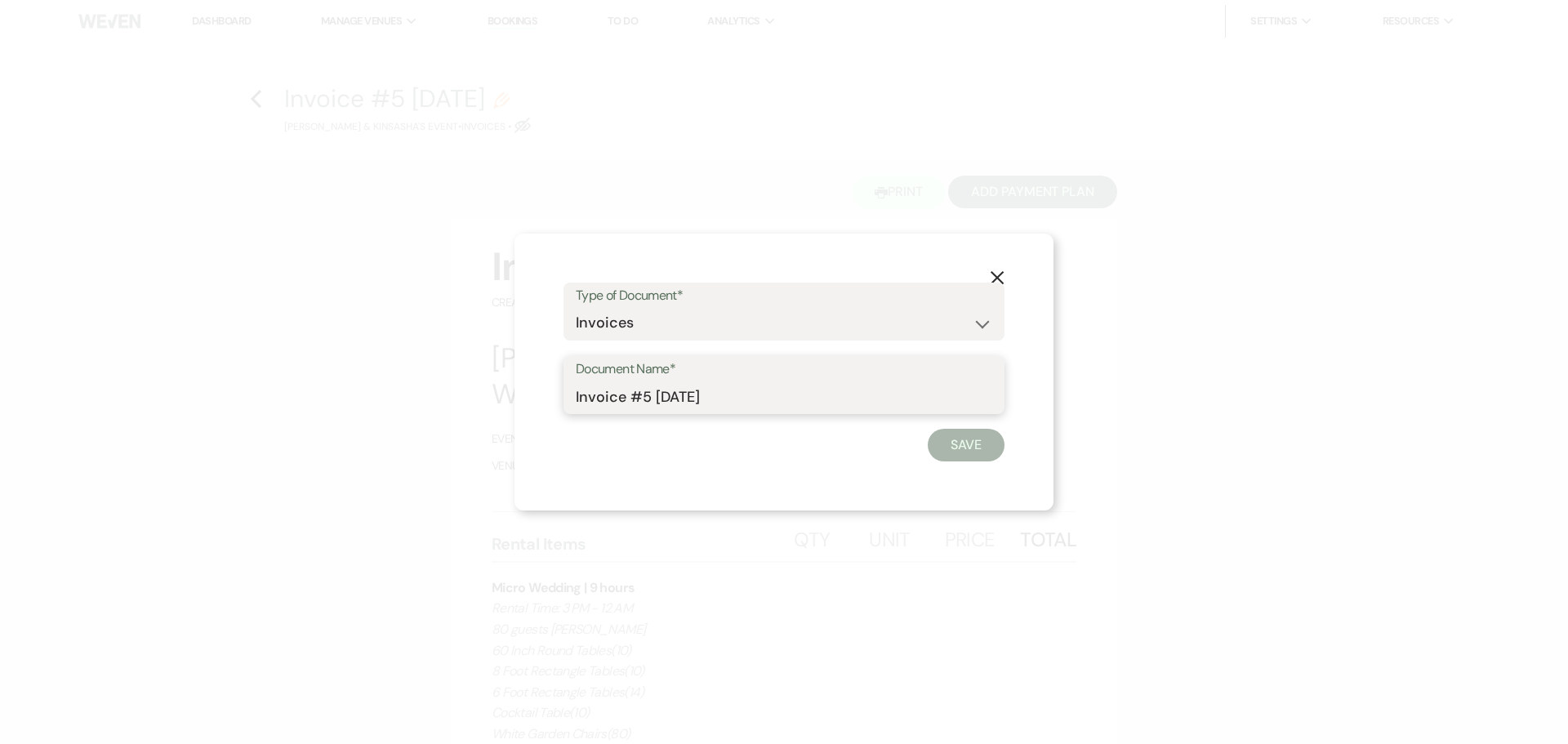
drag, startPoint x: 769, startPoint y: 395, endPoint x: 413, endPoint y: 395, distance: 356.0
click at [413, 395] on div "X Type of Document* Special Event Insurance Vendor Certificate of Insurance Con…" at bounding box center [784, 372] width 1568 height 744
type input "9 hours invoice"
click at [972, 438] on button "Save" at bounding box center [966, 445] width 77 height 33
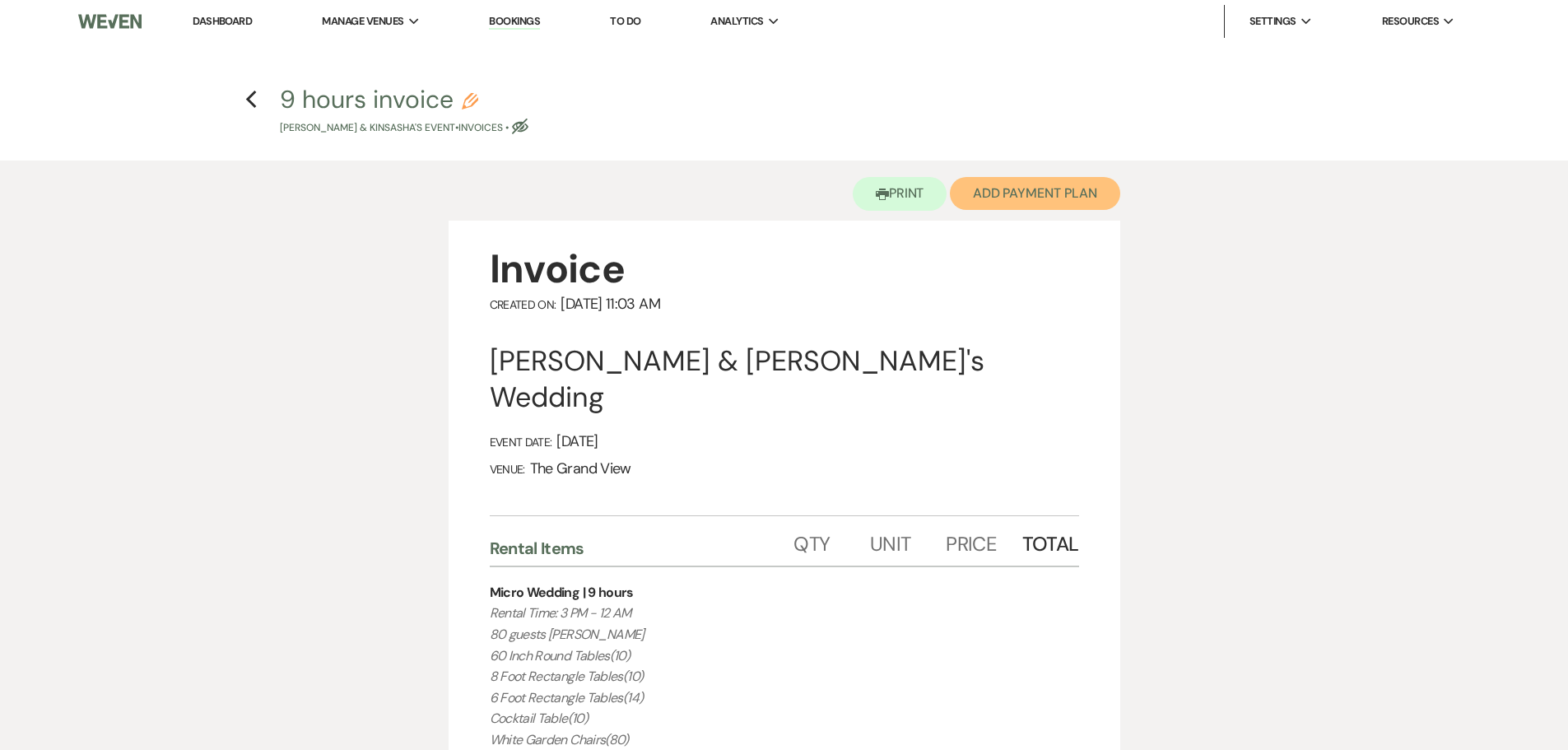
click at [1041, 203] on button "Add Payment Plan" at bounding box center [1035, 193] width 170 height 33
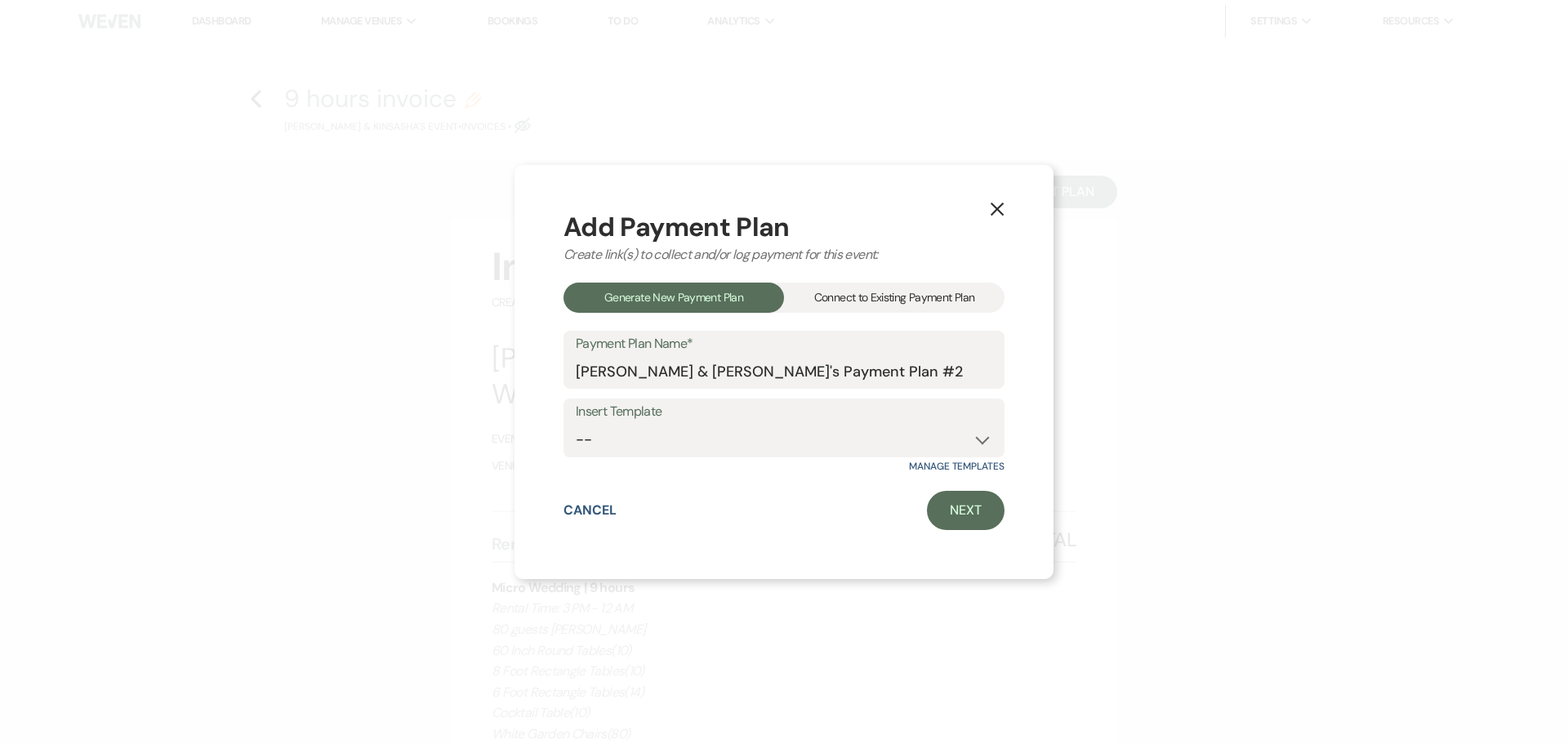
drag, startPoint x: 883, startPoint y: 293, endPoint x: 879, endPoint y: 317, distance: 24.3
click at [883, 292] on div "Connect to Existing Payment Plan" at bounding box center [894, 297] width 220 height 30
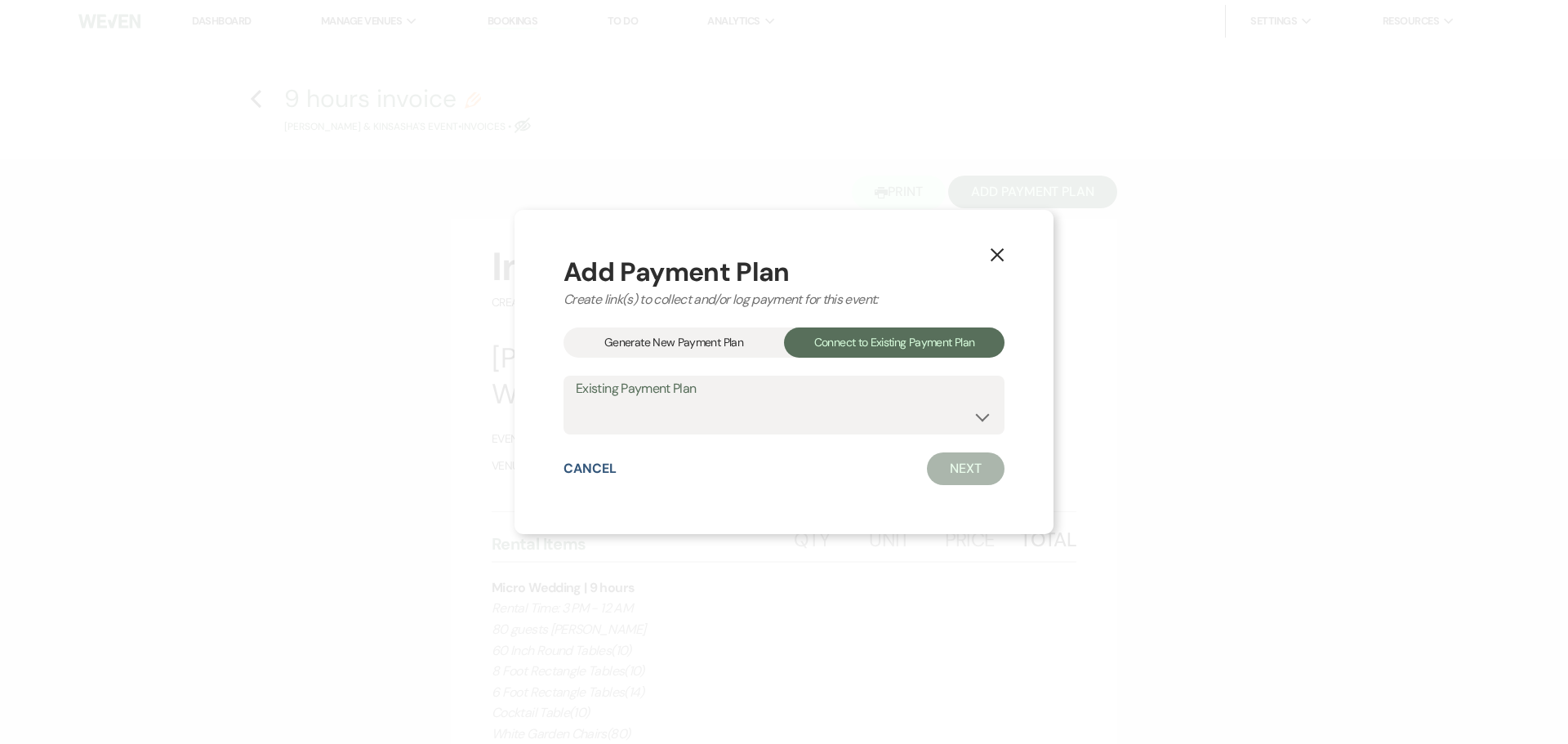
click at [799, 398] on label "Existing Payment Plan" at bounding box center [784, 389] width 416 height 23
click at [769, 425] on select "[PERSON_NAME] & [PERSON_NAME]'s Payment Plan" at bounding box center [784, 416] width 416 height 32
select select "25397"
click at [576, 401] on select "[PERSON_NAME] & [PERSON_NAME]'s Payment Plan" at bounding box center [784, 416] width 416 height 32
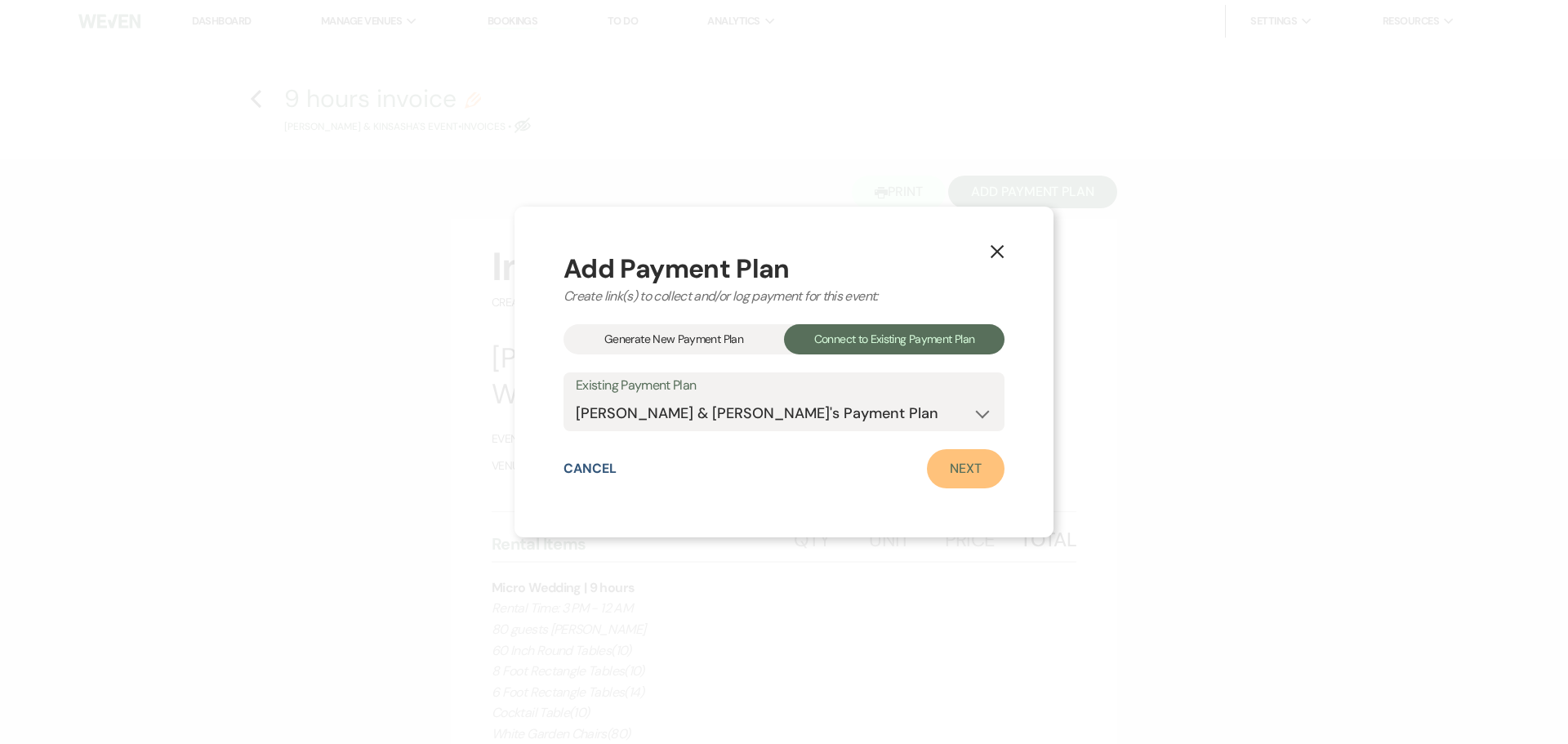
drag, startPoint x: 919, startPoint y: 467, endPoint x: 953, endPoint y: 467, distance: 34.0
click at [953, 467] on link "Next" at bounding box center [966, 468] width 78 height 39
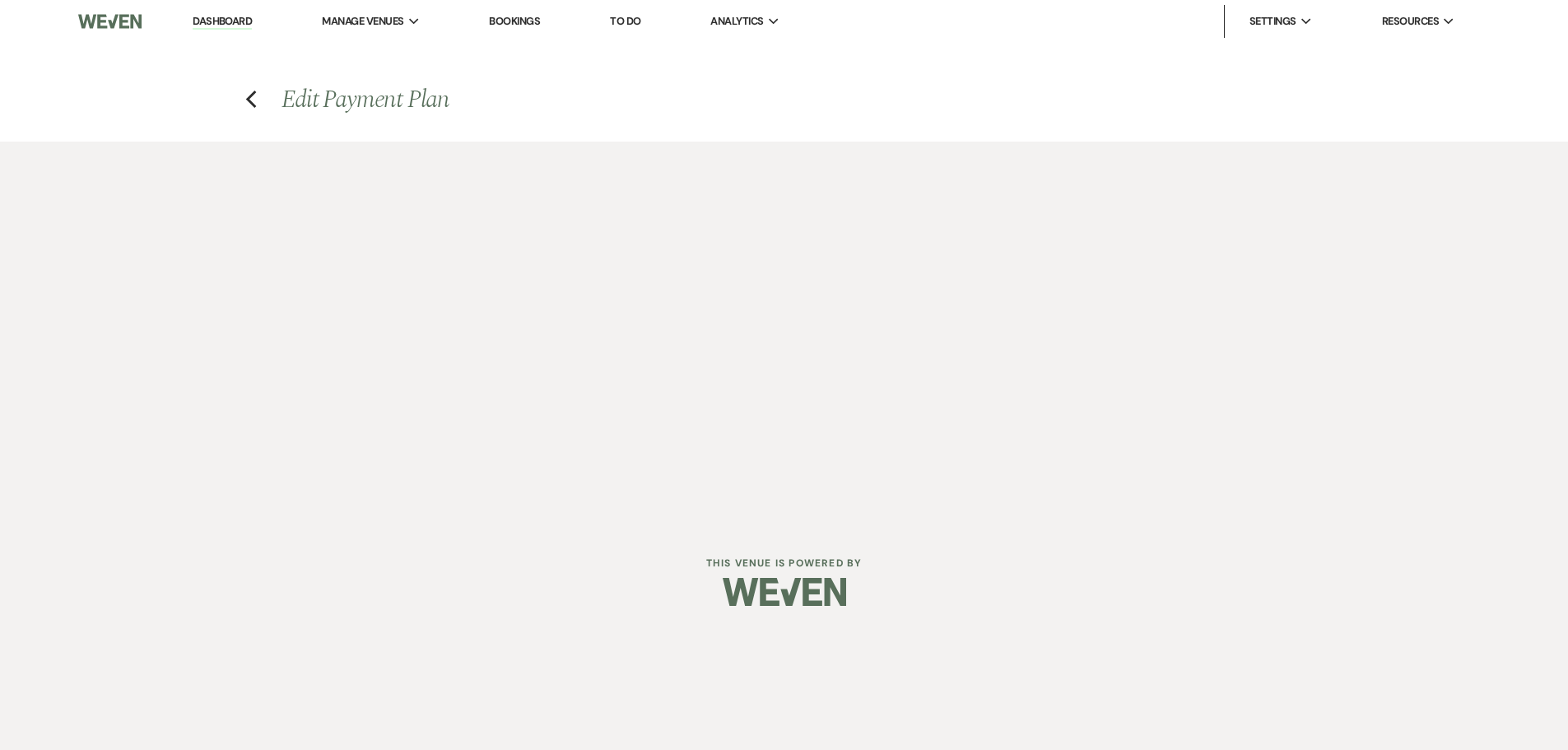
select select "28655"
select select "2"
select select "flat"
select select "2"
select select "flat"
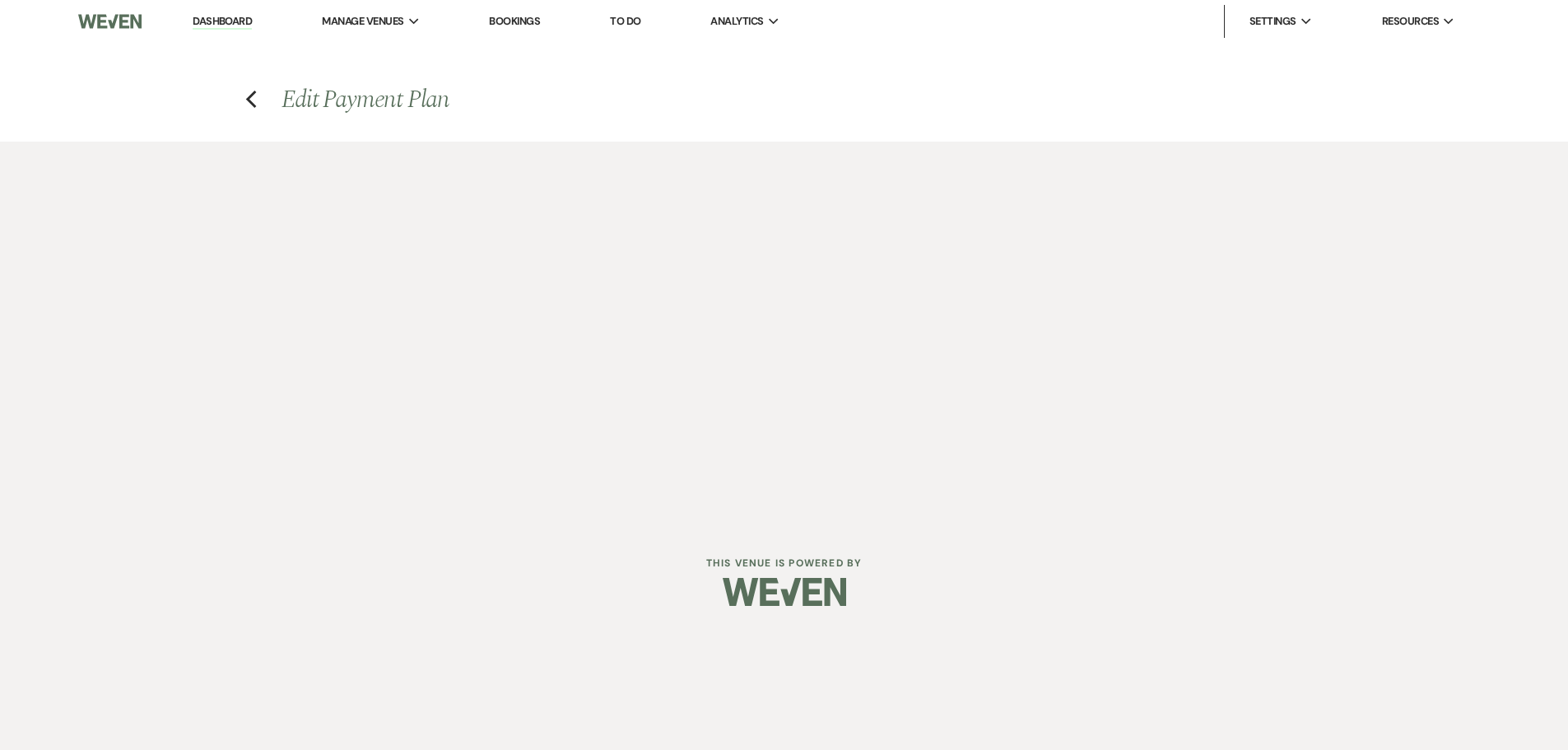
select select "false"
select select "client"
select select "weeks"
select select "client"
select select "days"
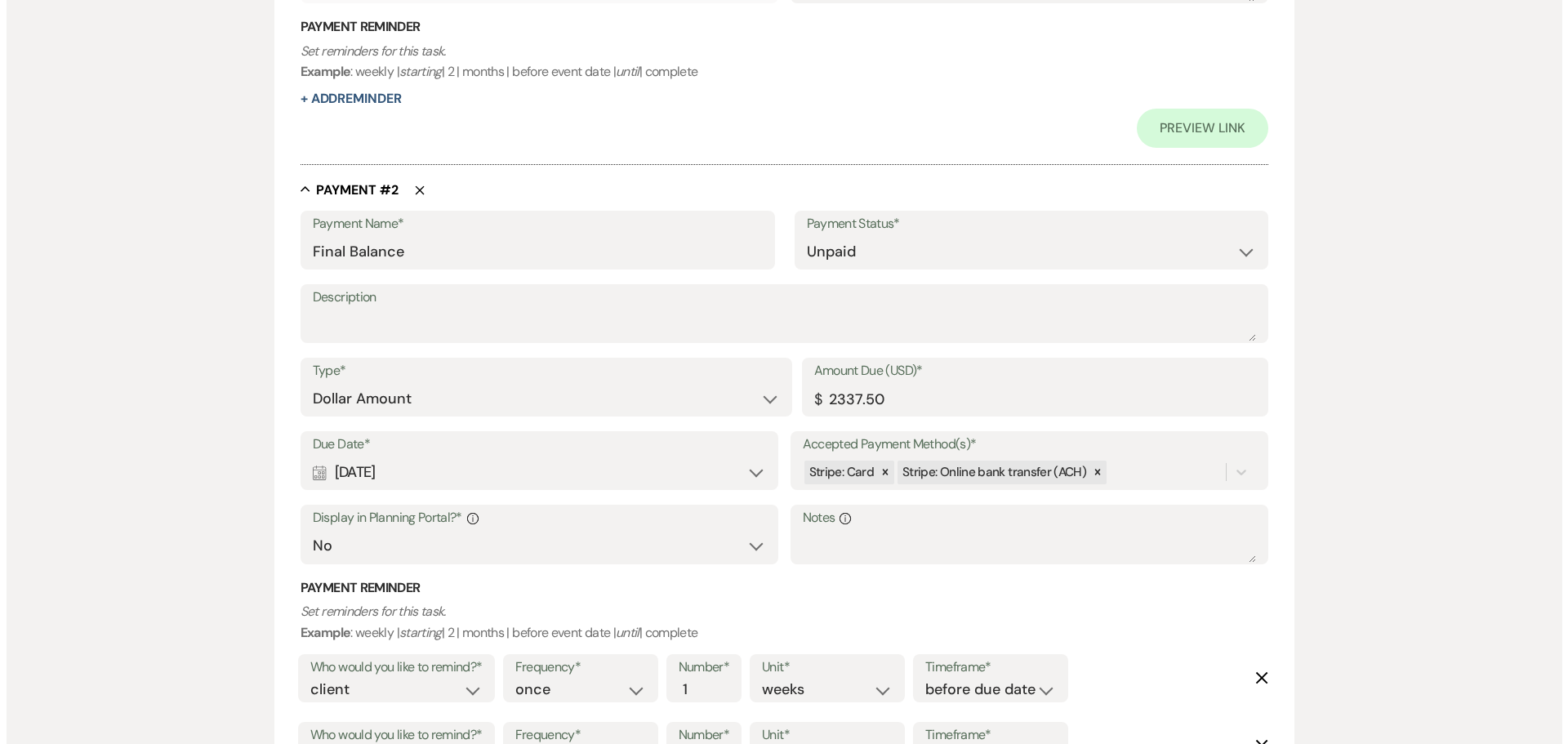
scroll to position [1255, 0]
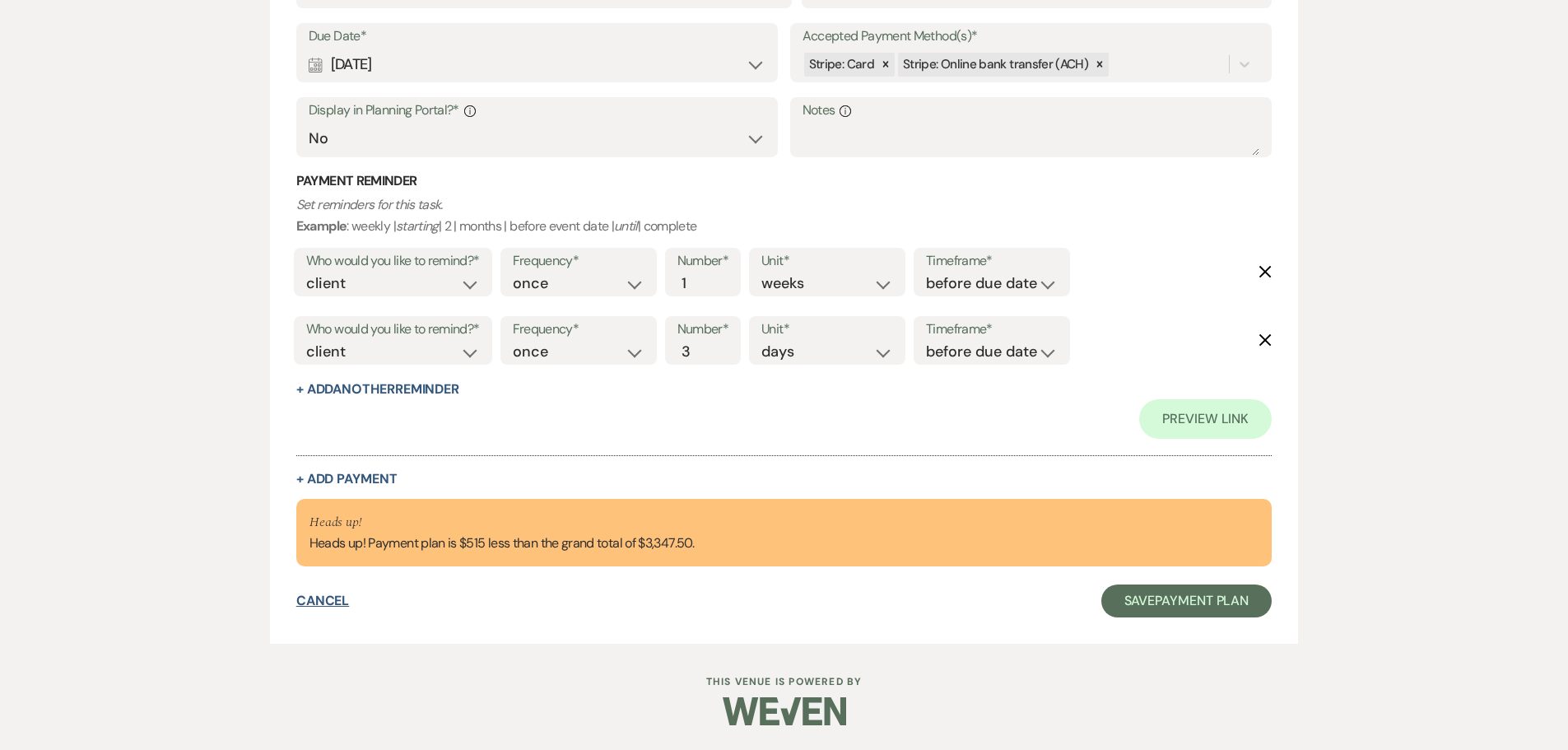
click at [306, 608] on button "Cancel" at bounding box center [323, 601] width 54 height 13
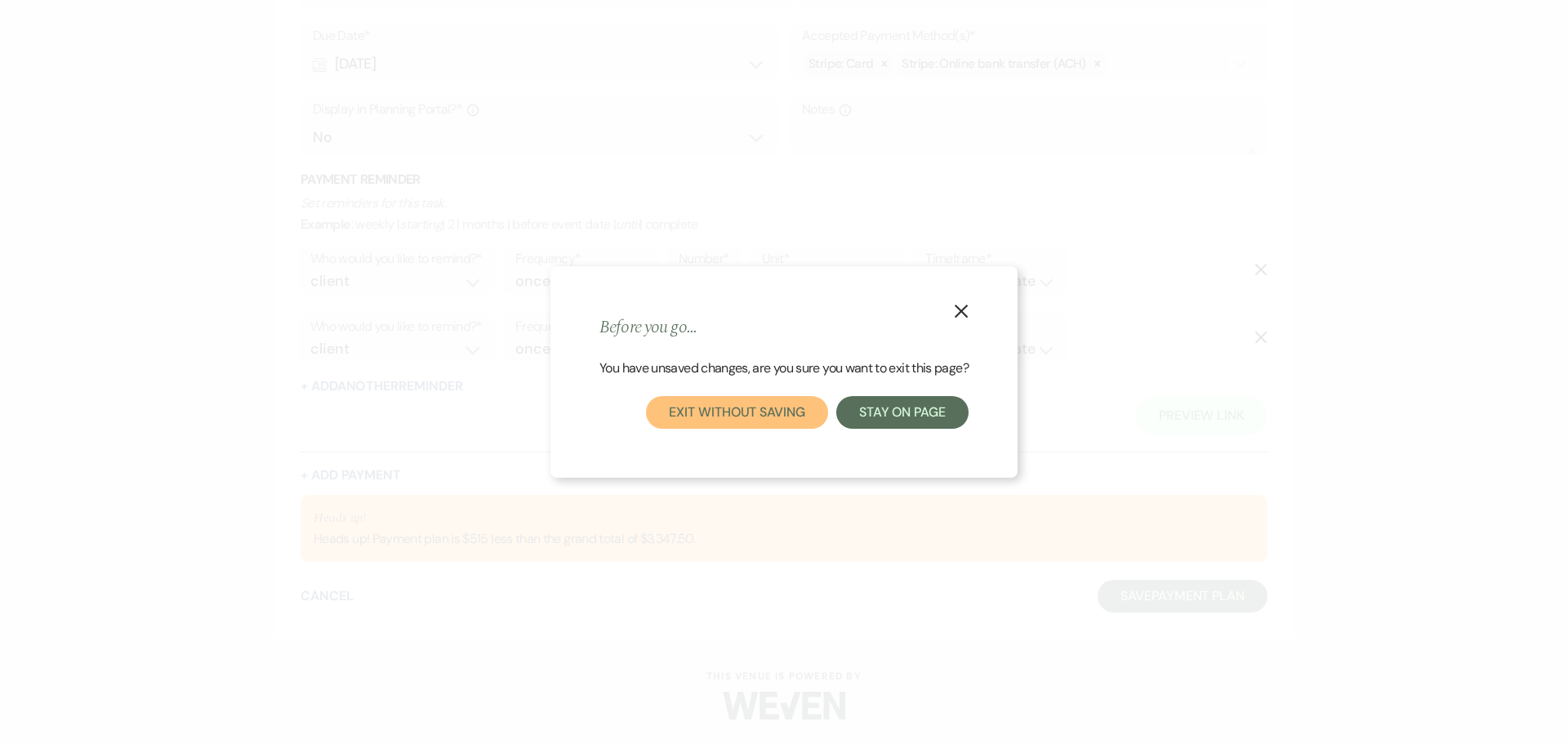
click at [754, 424] on button "Exit without saving" at bounding box center [736, 413] width 181 height 33
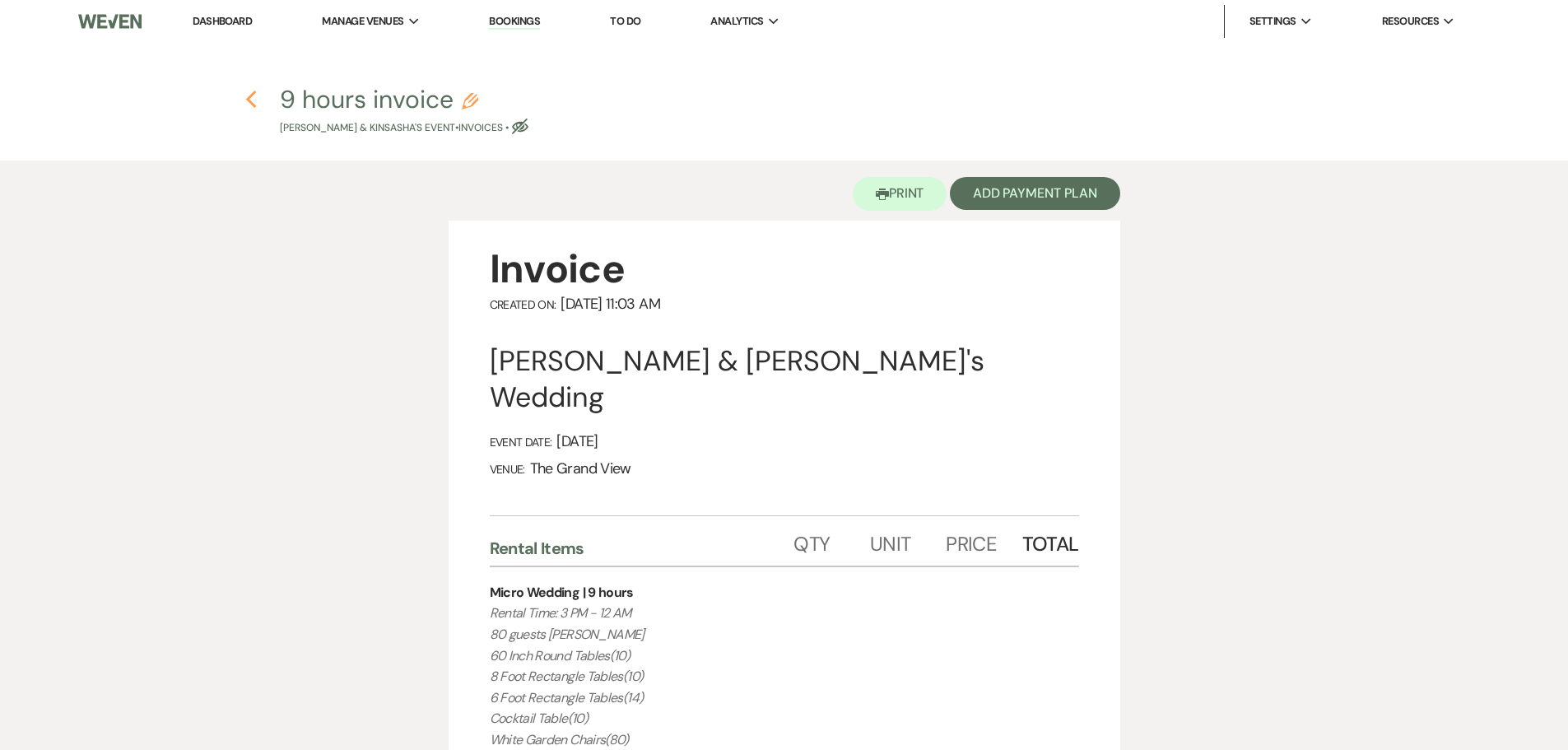
click at [256, 101] on icon "Previous" at bounding box center [252, 100] width 13 height 20
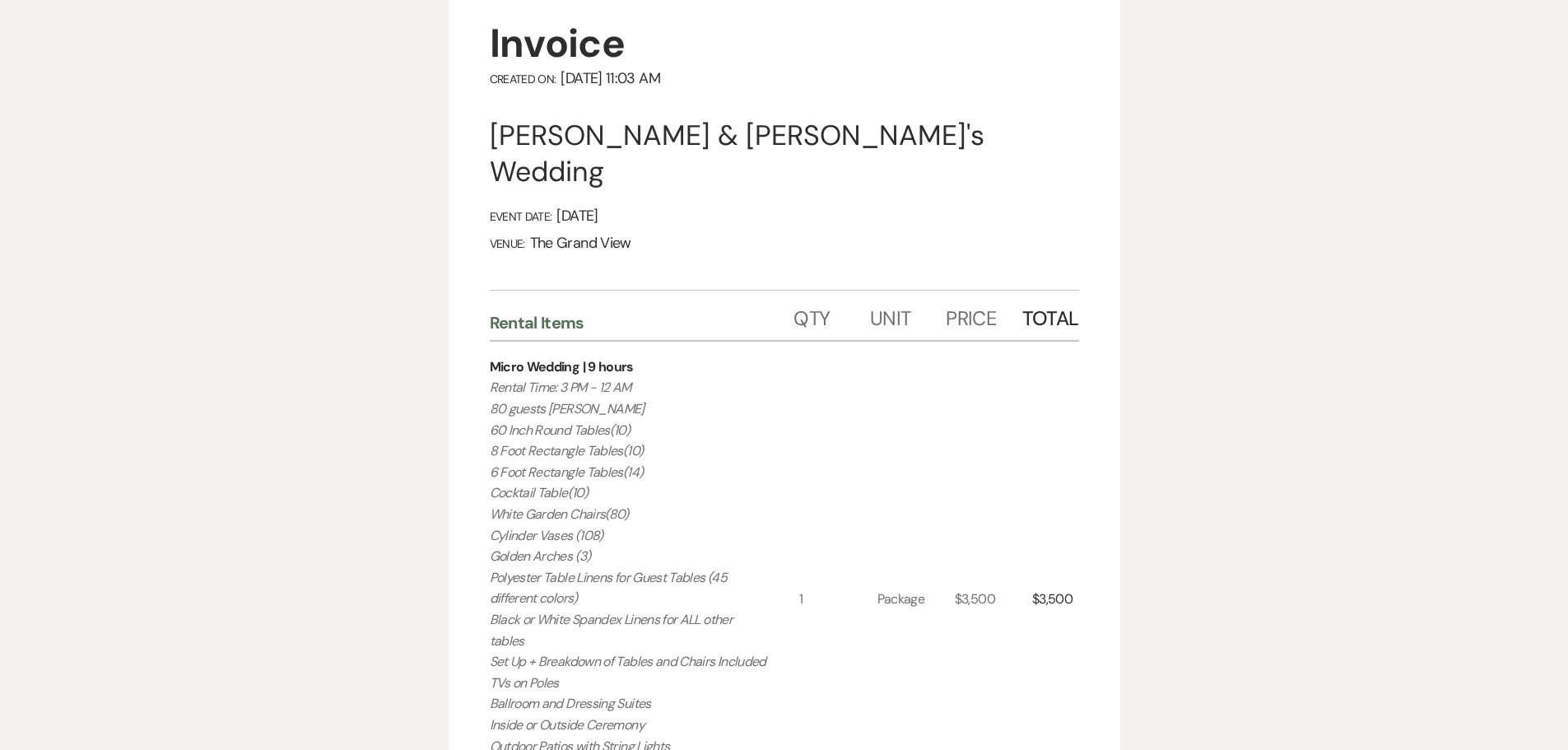
select select "6"
select select "5"
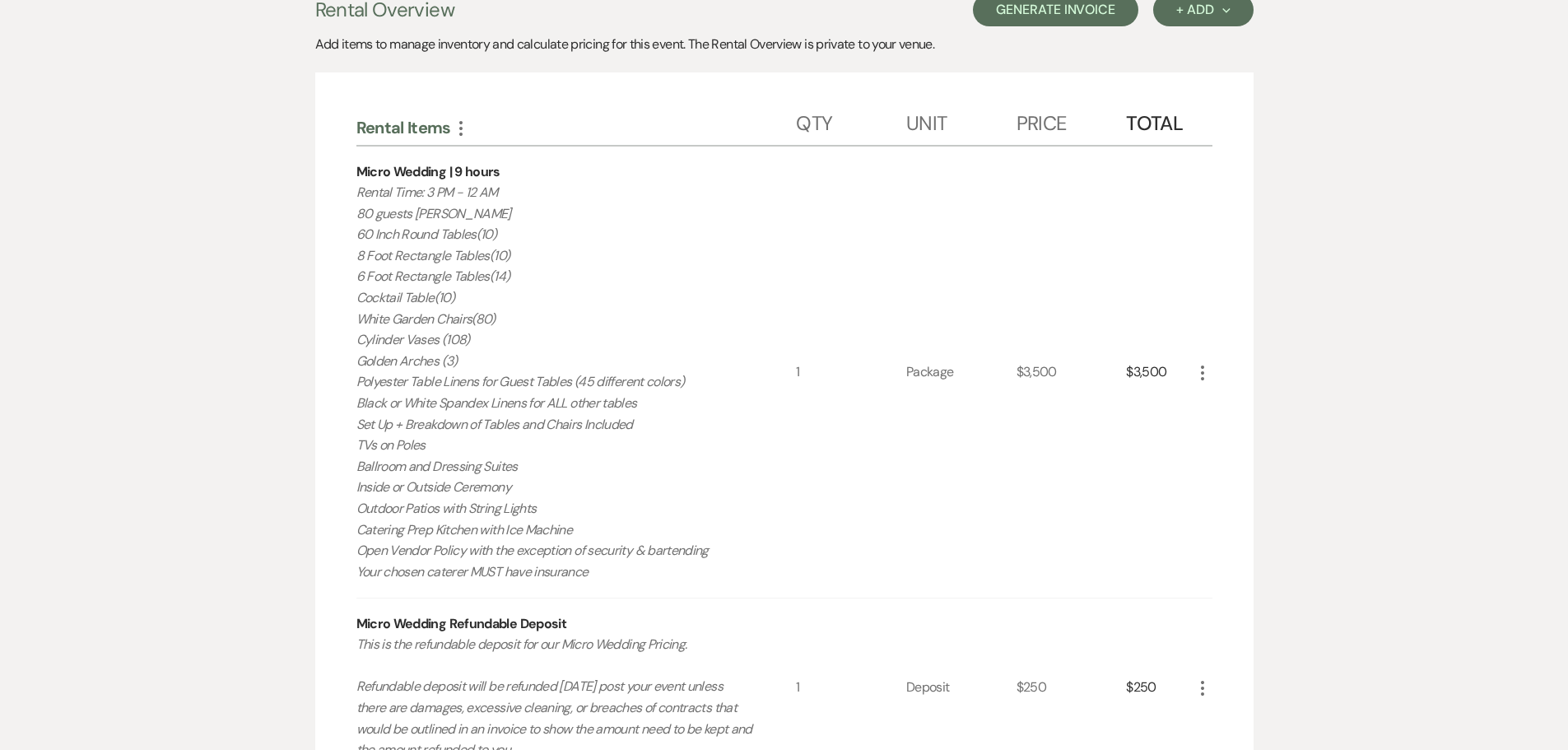
scroll to position [720, 0]
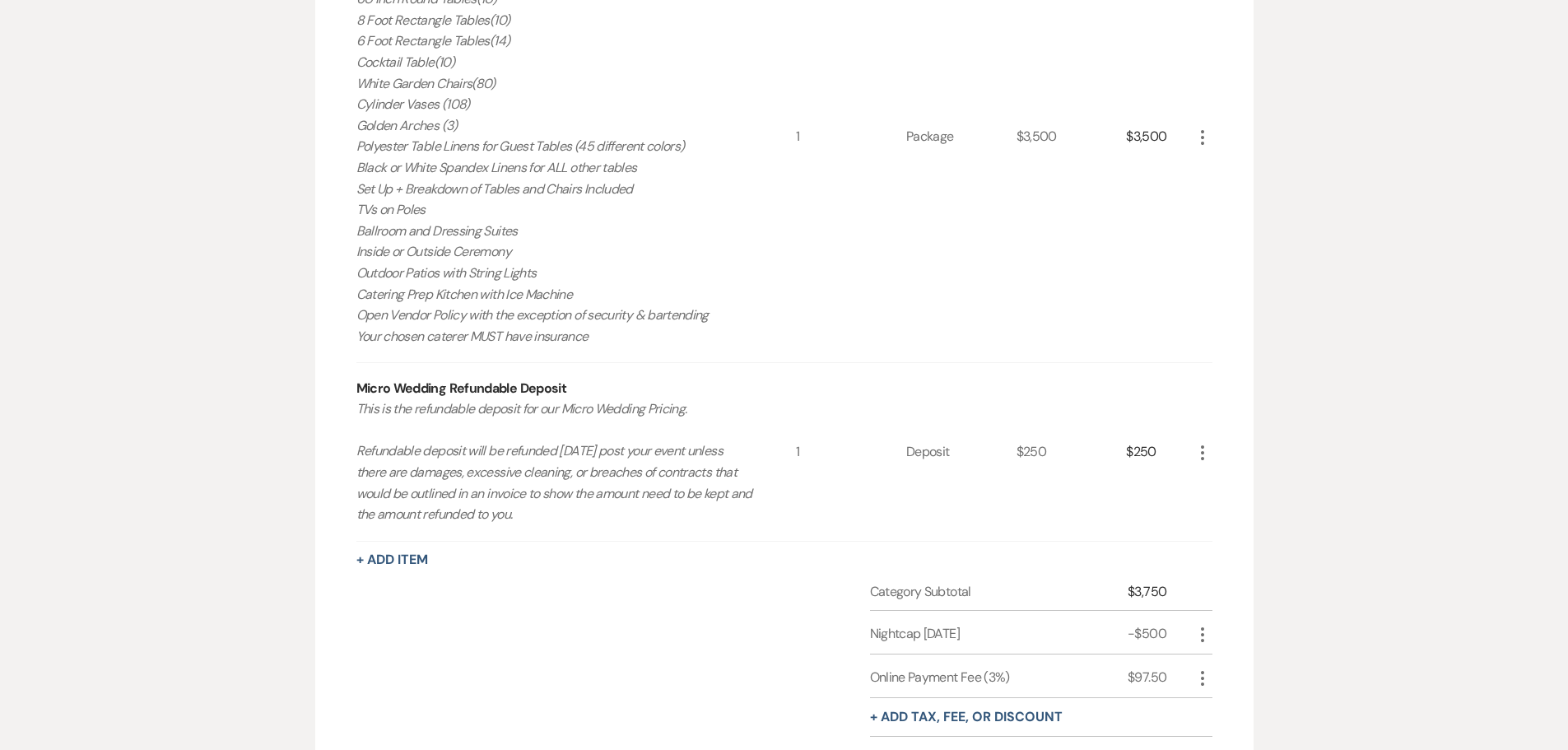
click at [1207, 131] on icon "More" at bounding box center [1203, 137] width 20 height 20
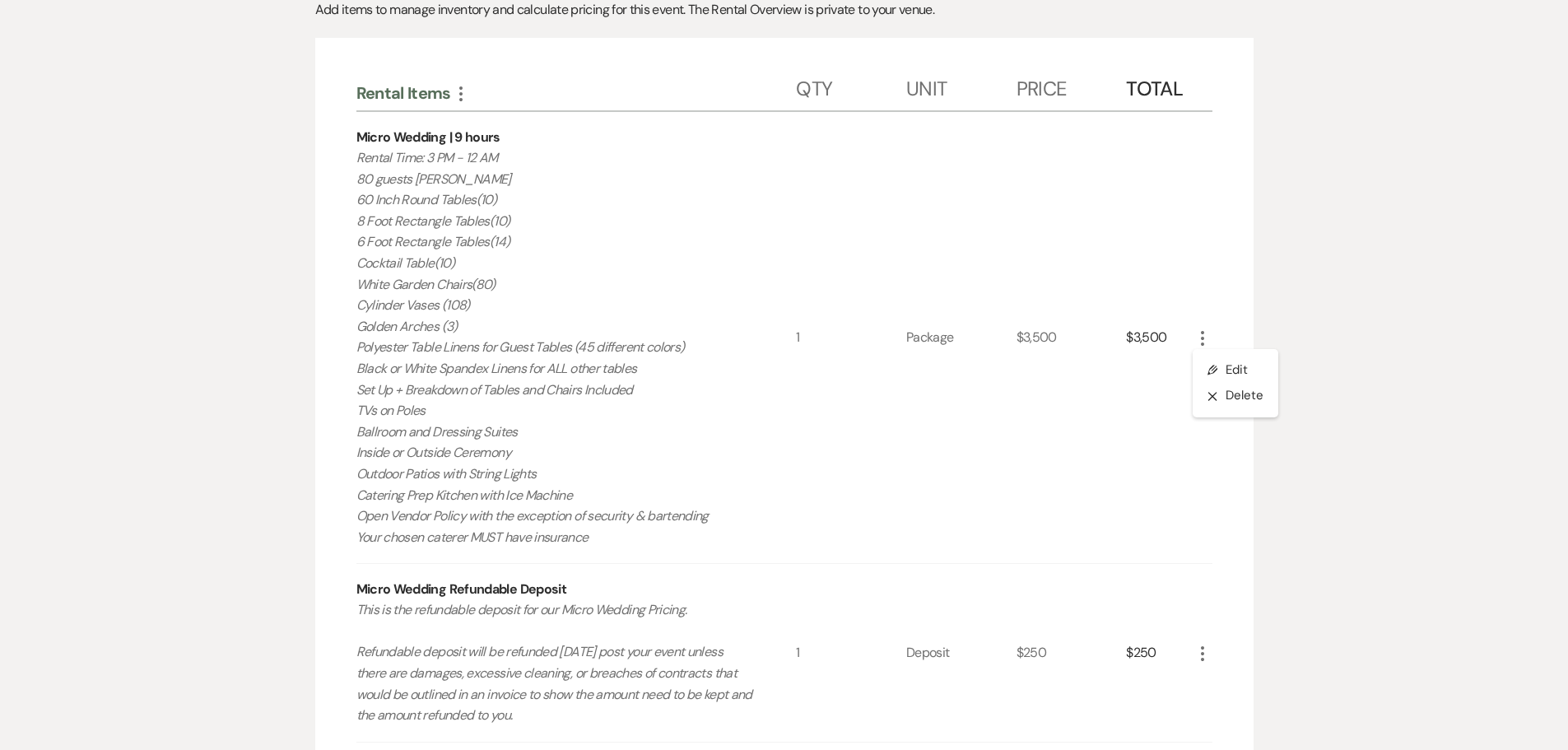
scroll to position [308, 0]
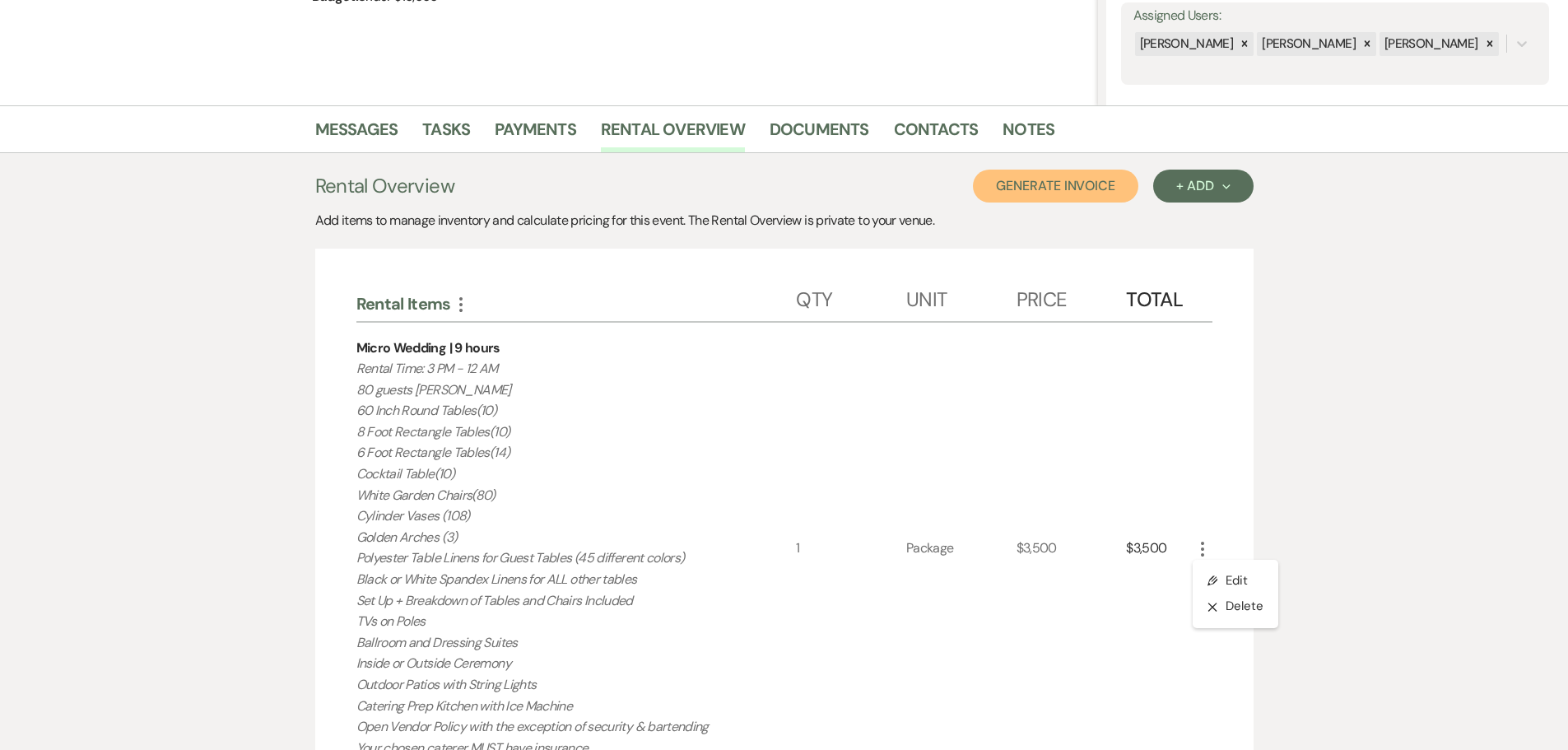
click at [1042, 194] on button "Generate Invoice" at bounding box center [1056, 186] width 166 height 33
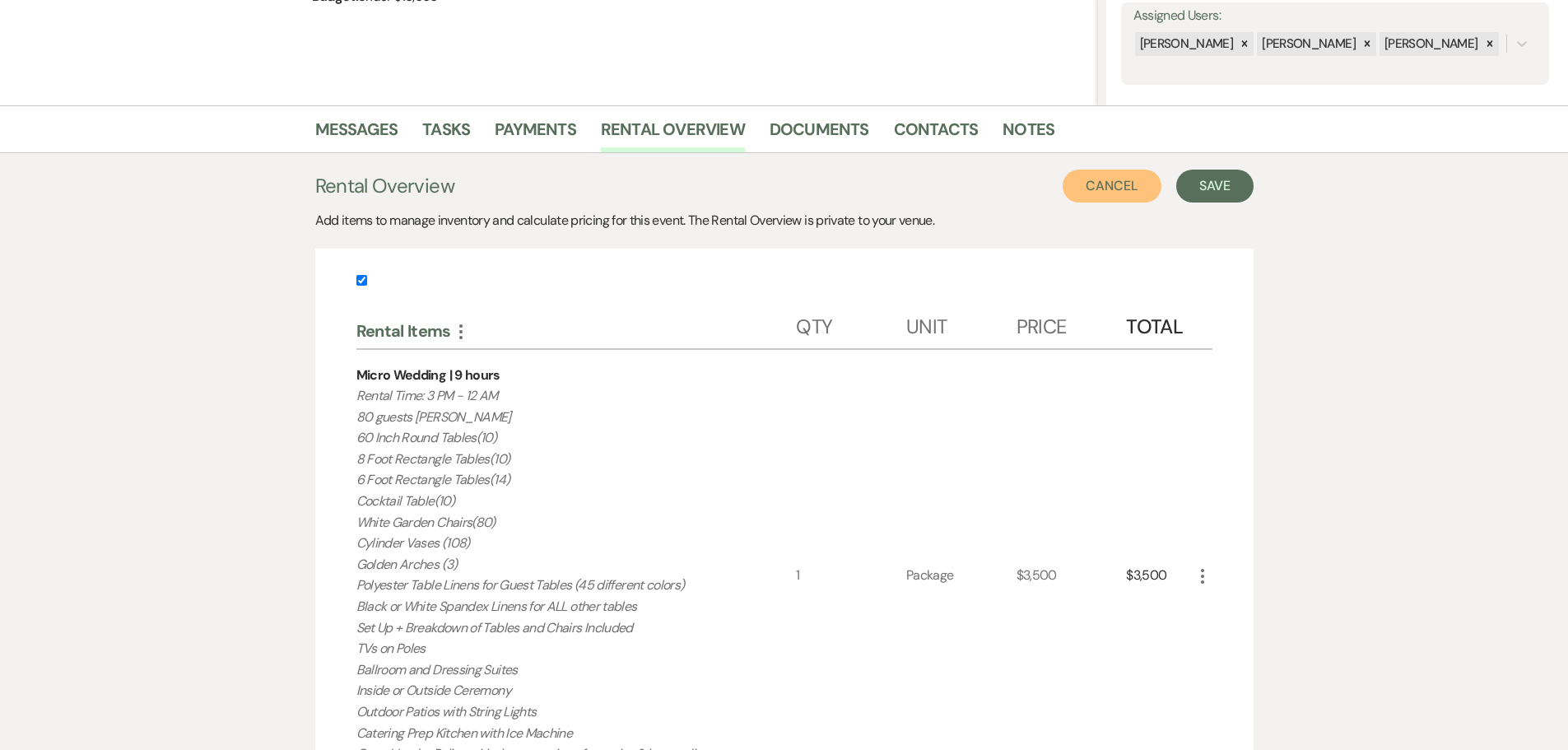
click at [1102, 181] on button "Cancel" at bounding box center [1112, 186] width 99 height 33
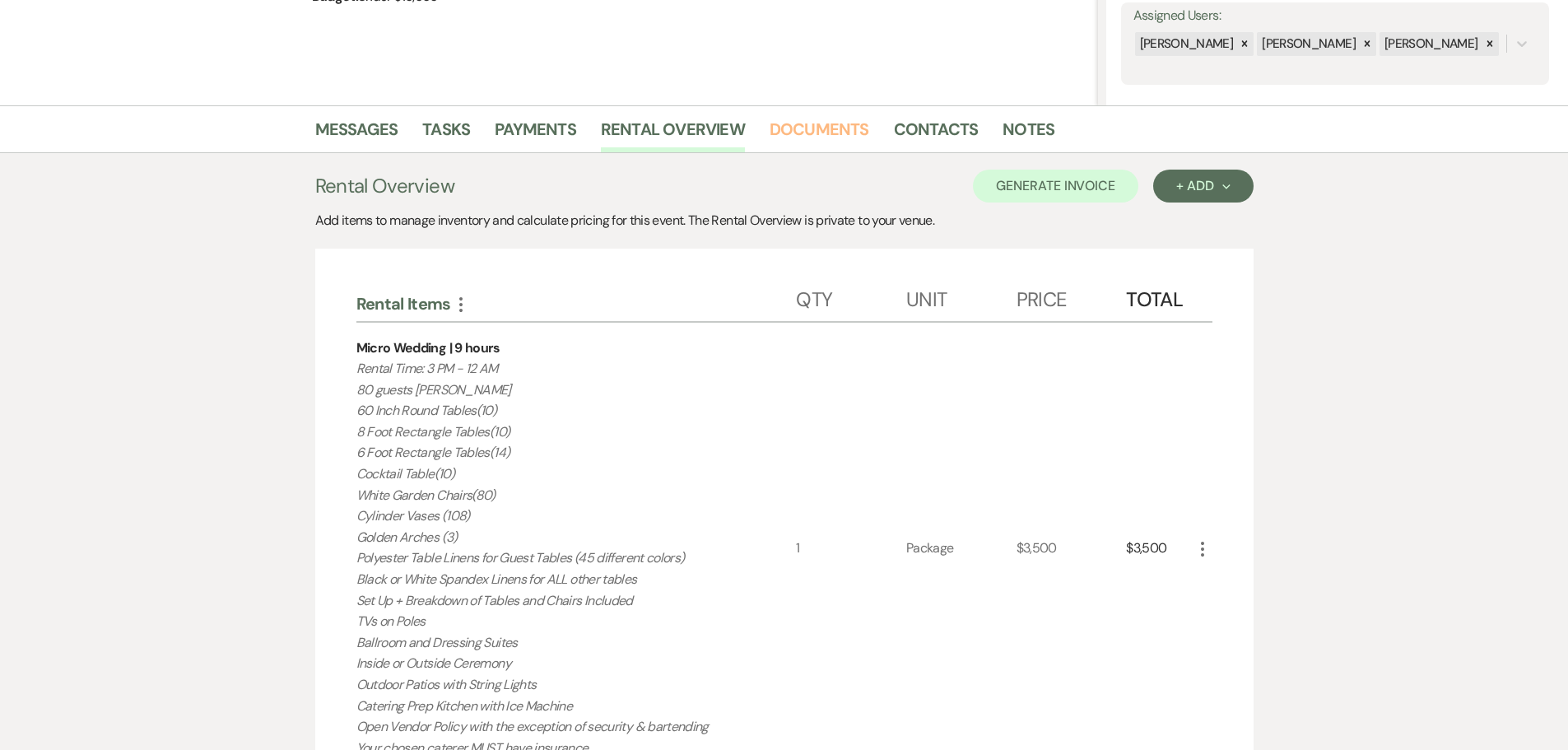
drag, startPoint x: 846, startPoint y: 127, endPoint x: 866, endPoint y: 159, distance: 37.7
click at [846, 127] on link "Documents" at bounding box center [819, 135] width 99 height 36
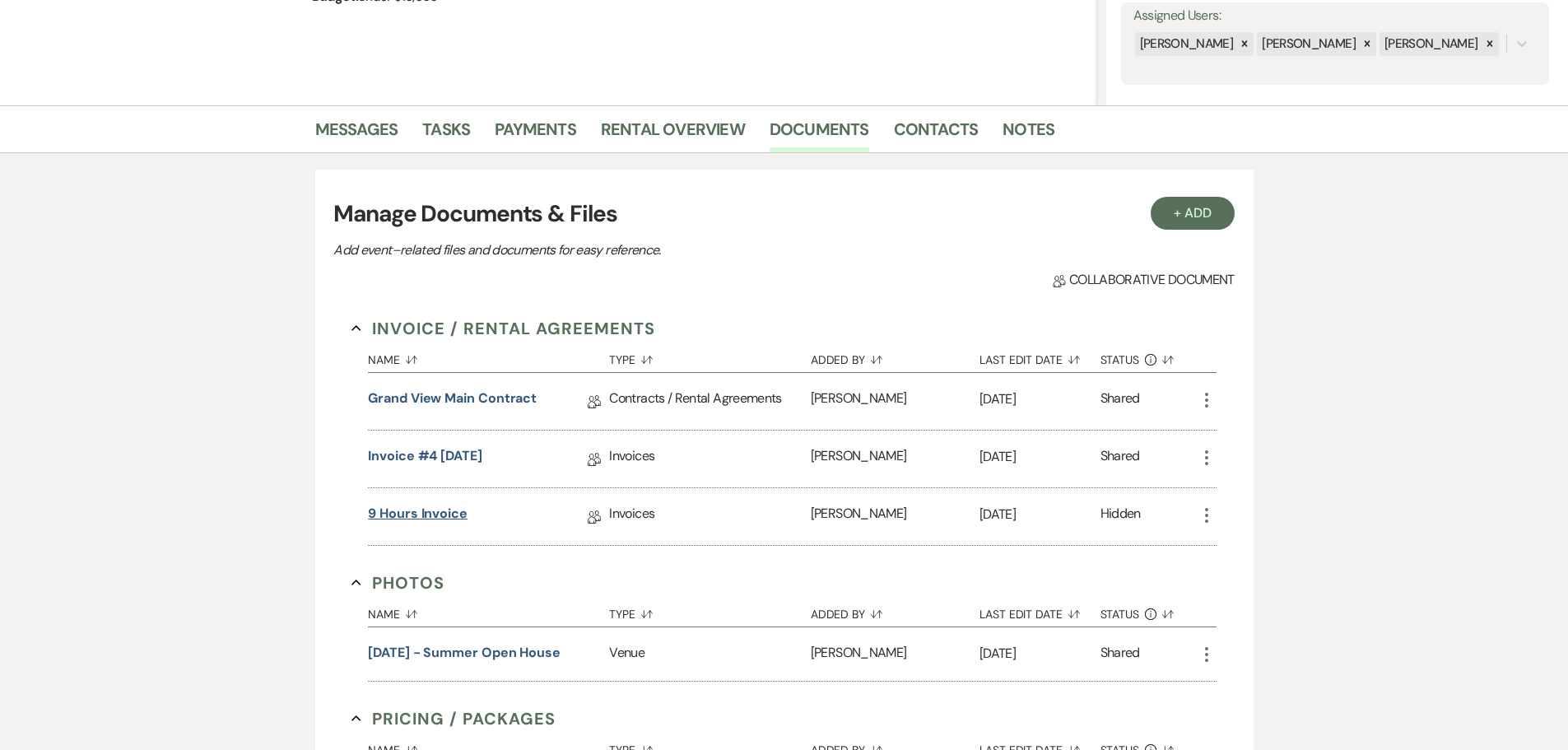
click at [445, 513] on link "9 hours invoice" at bounding box center [417, 517] width 99 height 25
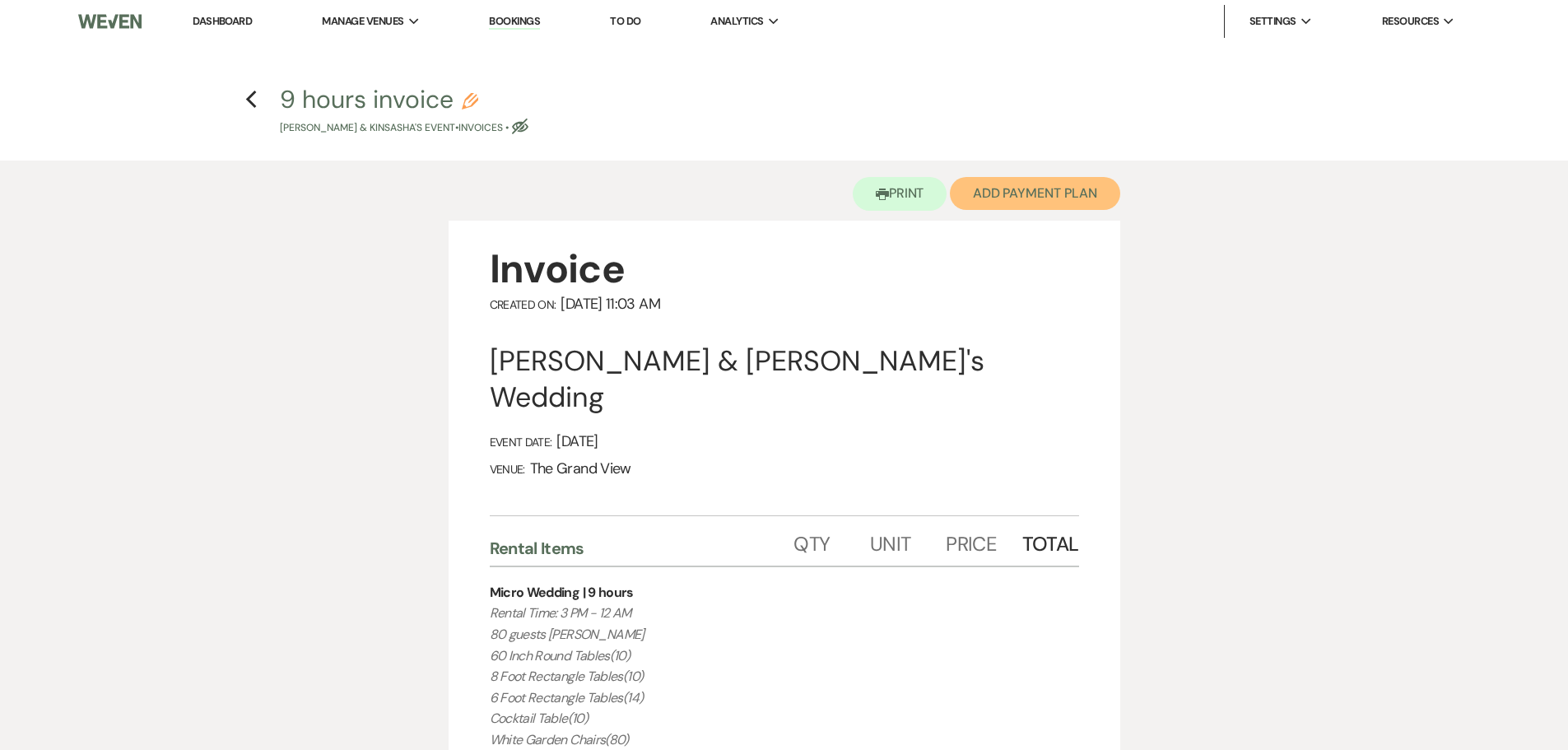
click at [1051, 187] on button "Add Payment Plan" at bounding box center [1035, 193] width 170 height 33
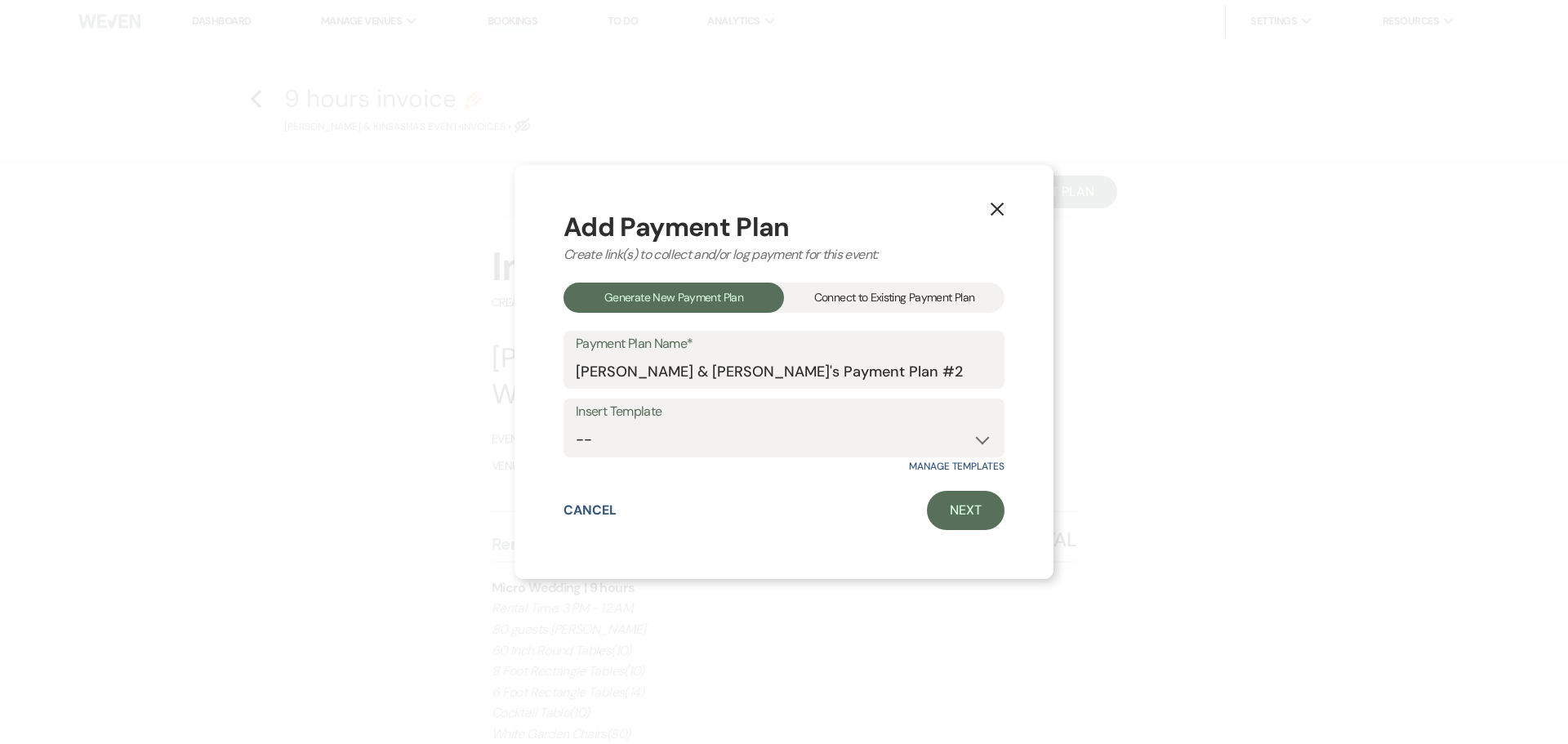
click at [902, 281] on div "Add Payment Plan Create link(s) to collect and/or log payment for this event: G…" at bounding box center [784, 372] width 441 height 317
click at [852, 300] on div "Connect to Existing Payment Plan" at bounding box center [894, 297] width 220 height 30
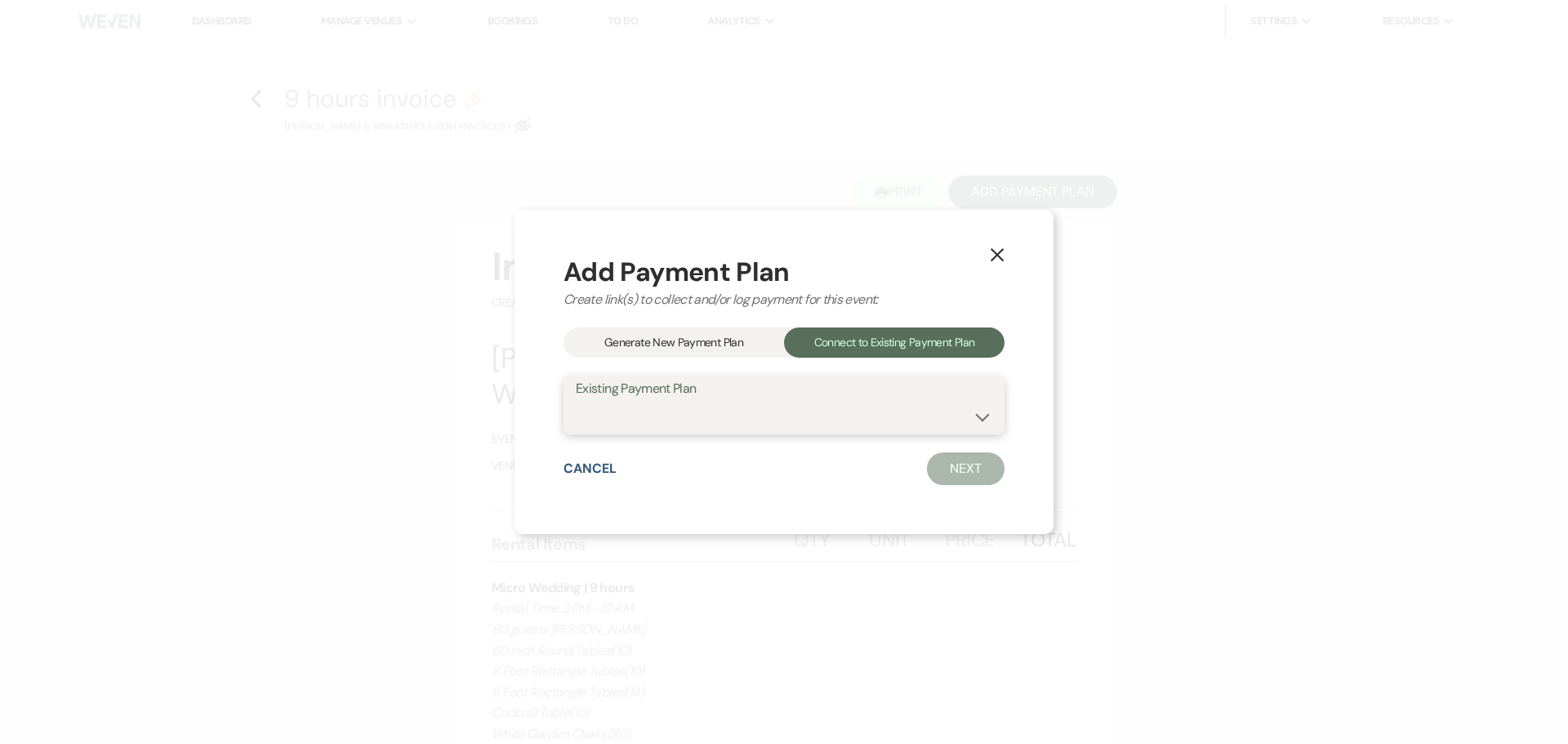
drag, startPoint x: 695, startPoint y: 417, endPoint x: 699, endPoint y: 432, distance: 15.5
click at [695, 417] on select "[PERSON_NAME] & [PERSON_NAME]'s Payment Plan" at bounding box center [784, 416] width 416 height 32
select select "25397"
click at [576, 401] on select "[PERSON_NAME] & [PERSON_NAME]'s Payment Plan" at bounding box center [784, 416] width 416 height 32
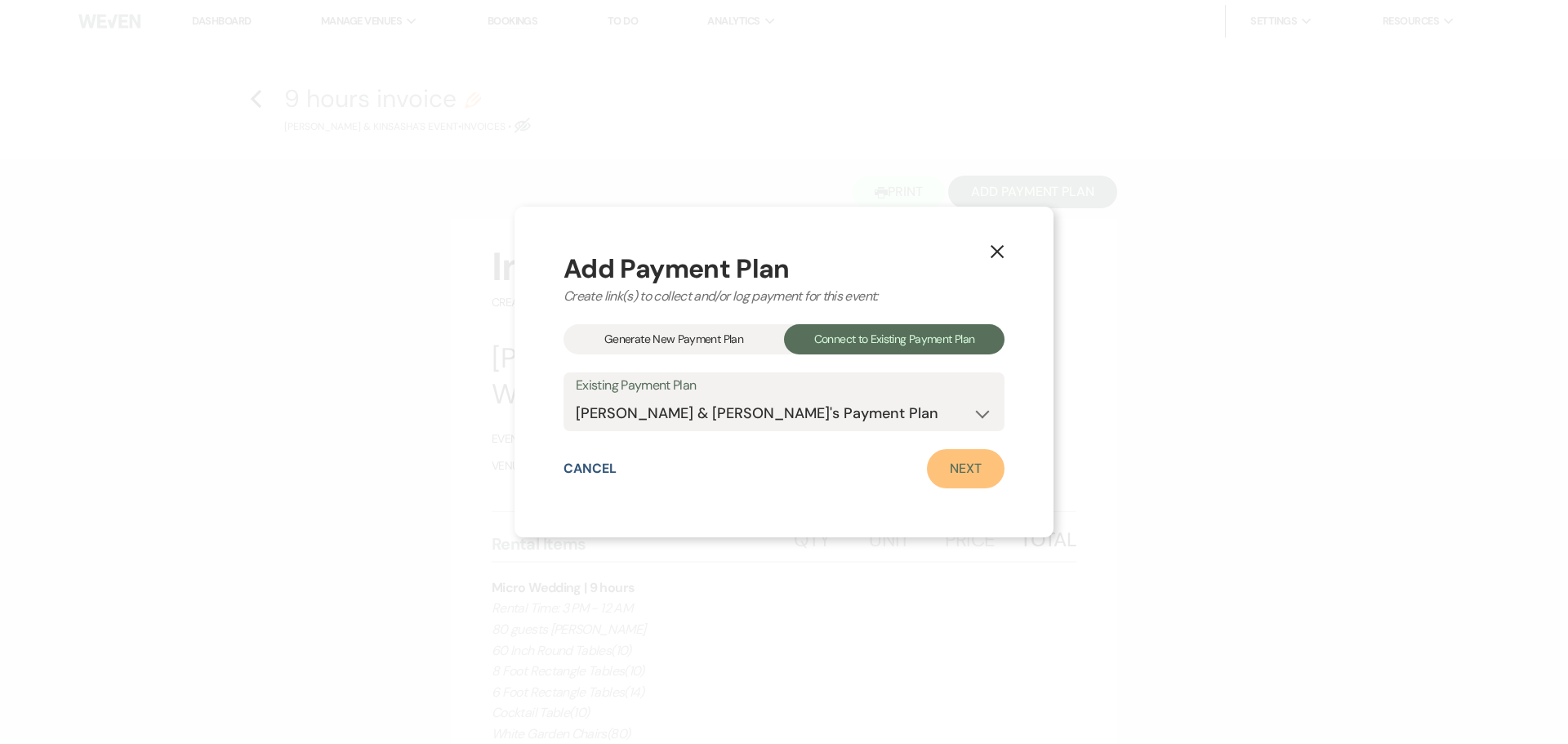
click at [960, 472] on link "Next" at bounding box center [966, 468] width 78 height 39
select select "28655"
select select "2"
select select "flat"
select select "2"
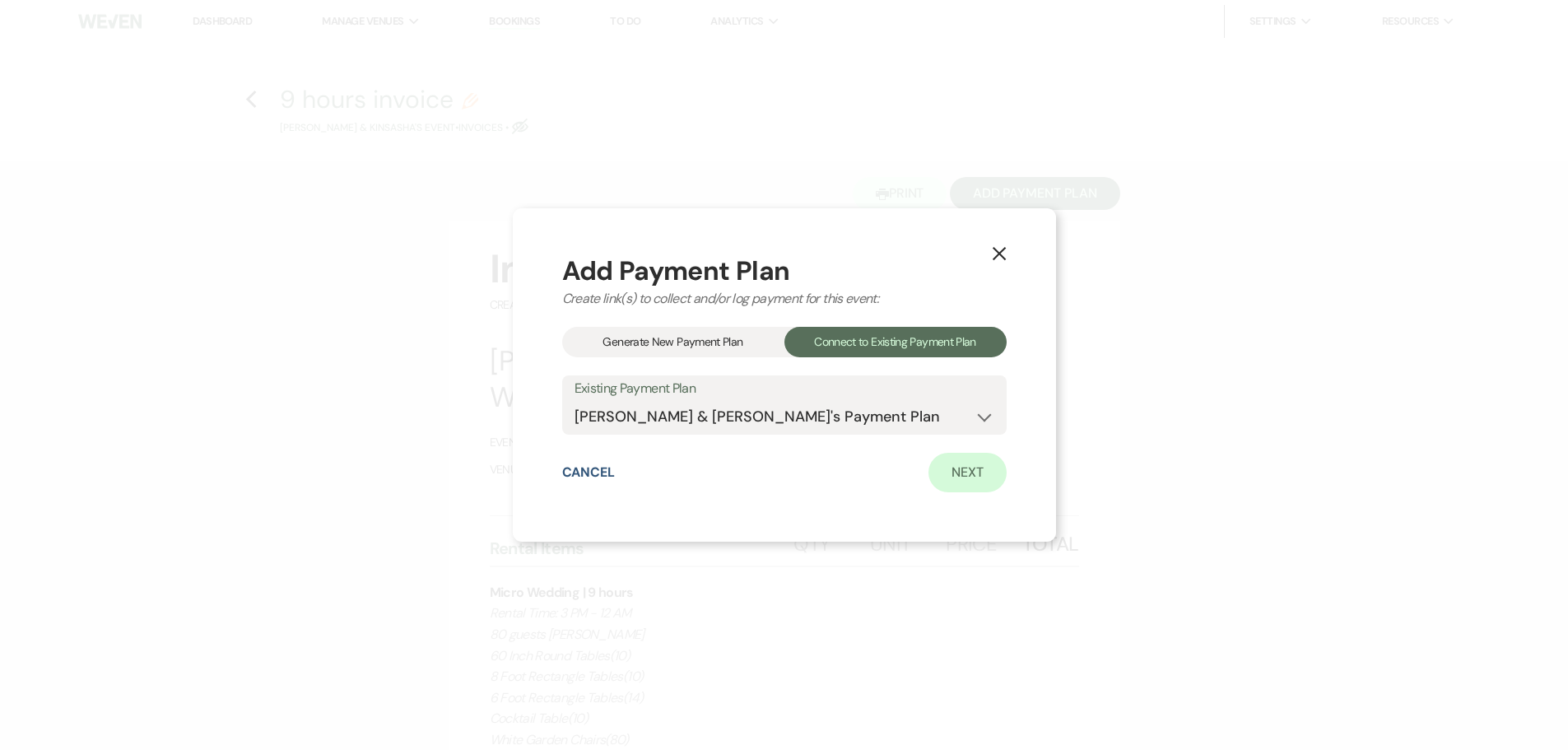
select select "flat"
select select "false"
select select "client"
select select "weeks"
select select "client"
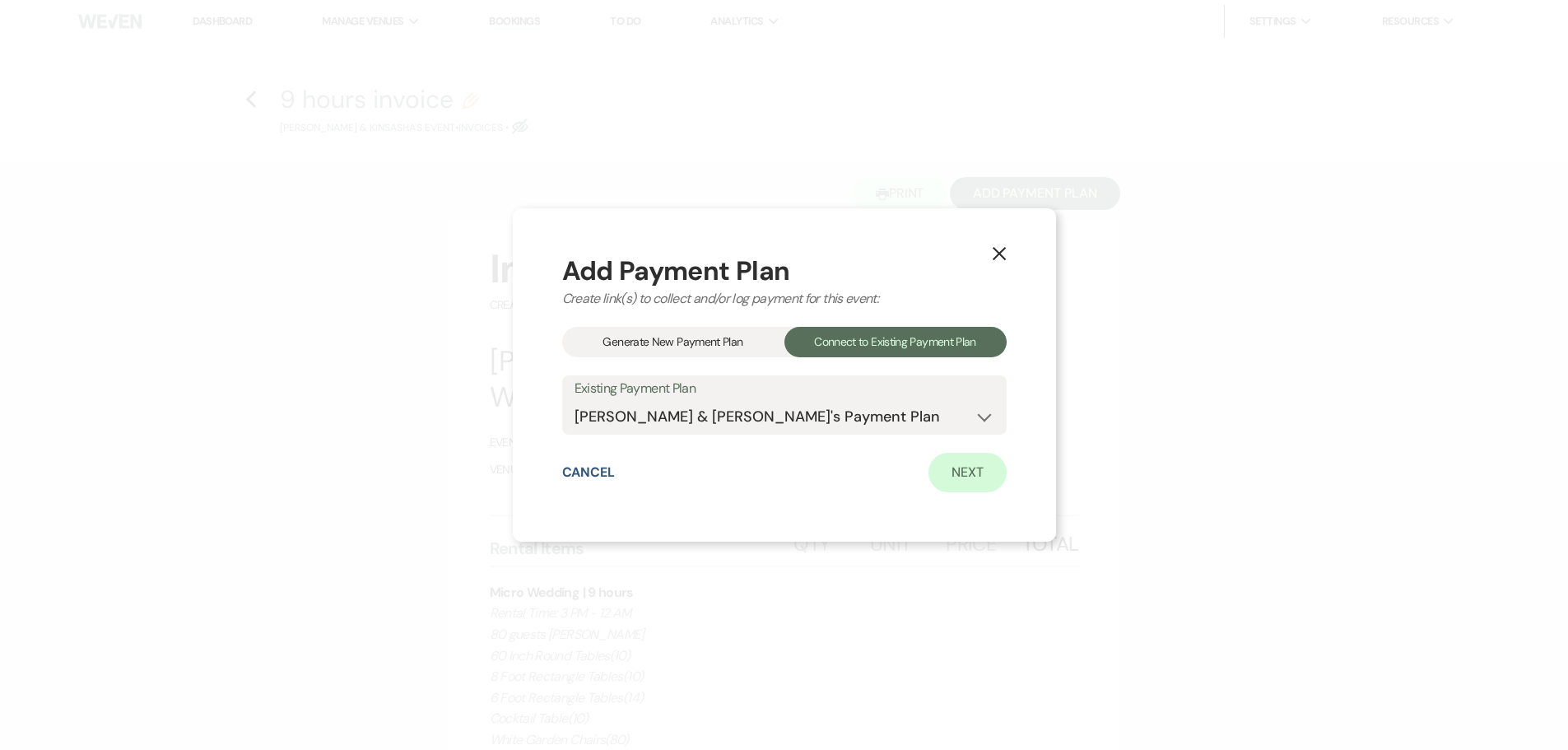
select select "days"
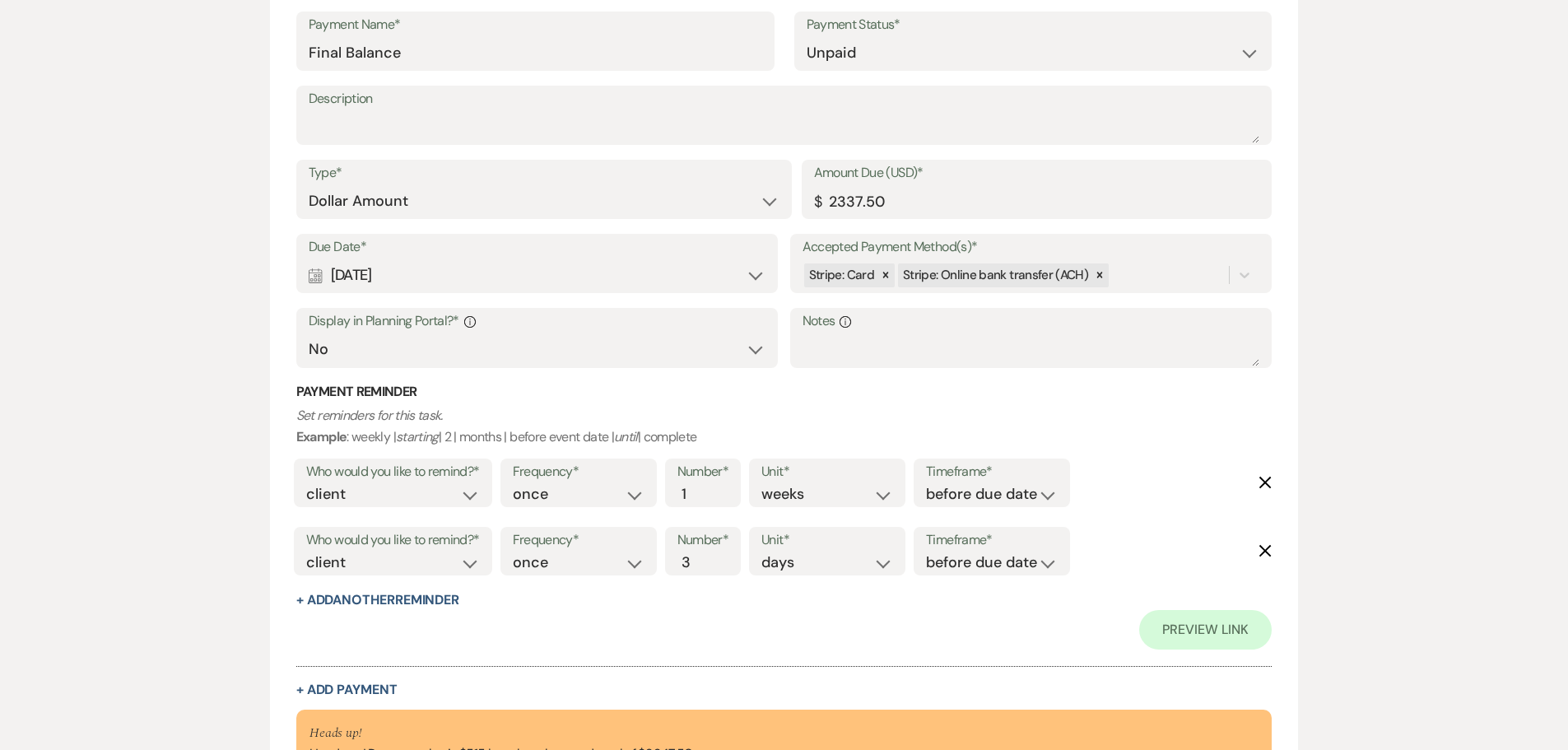
scroll to position [854, 0]
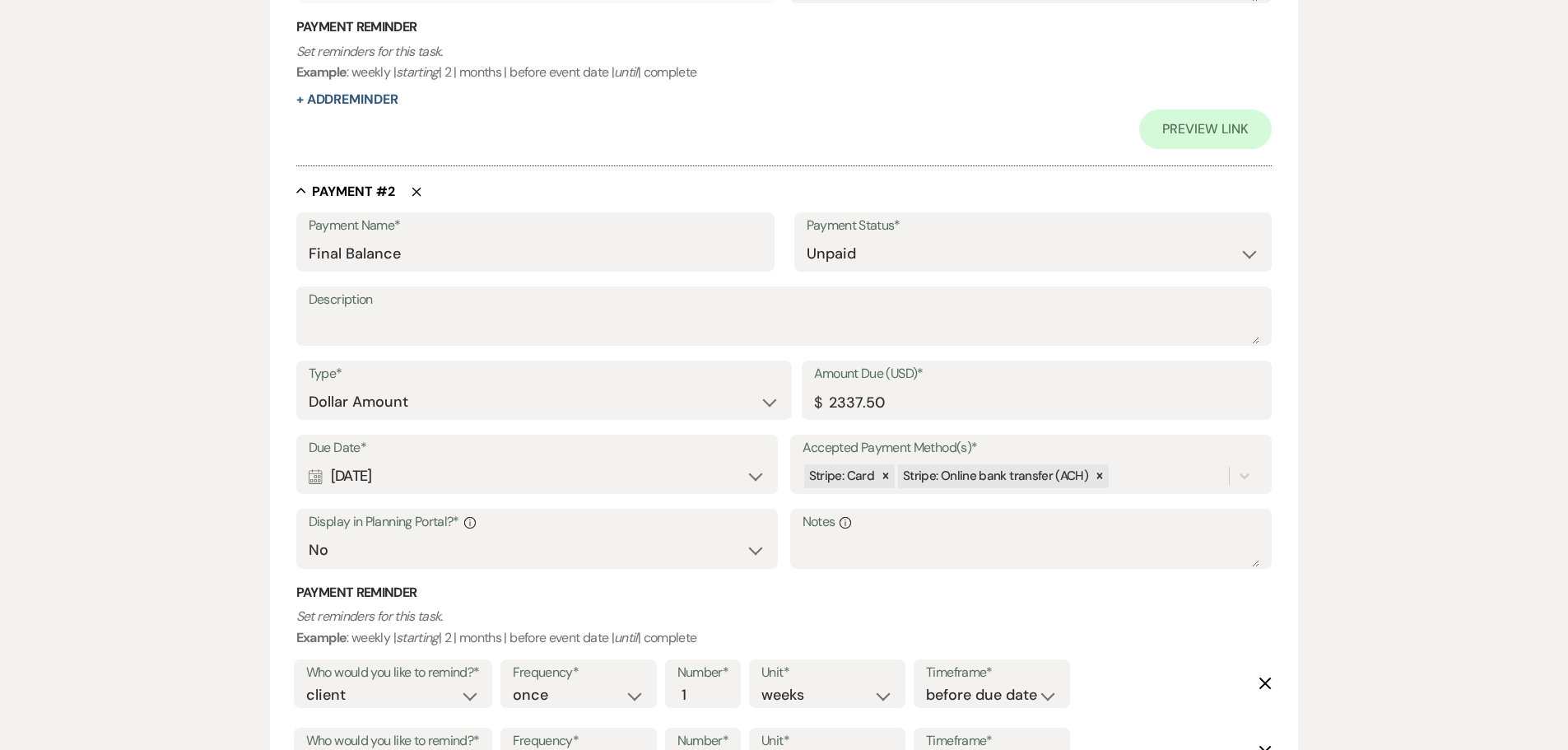
click at [418, 195] on icon "Delete" at bounding box center [416, 191] width 10 height 10
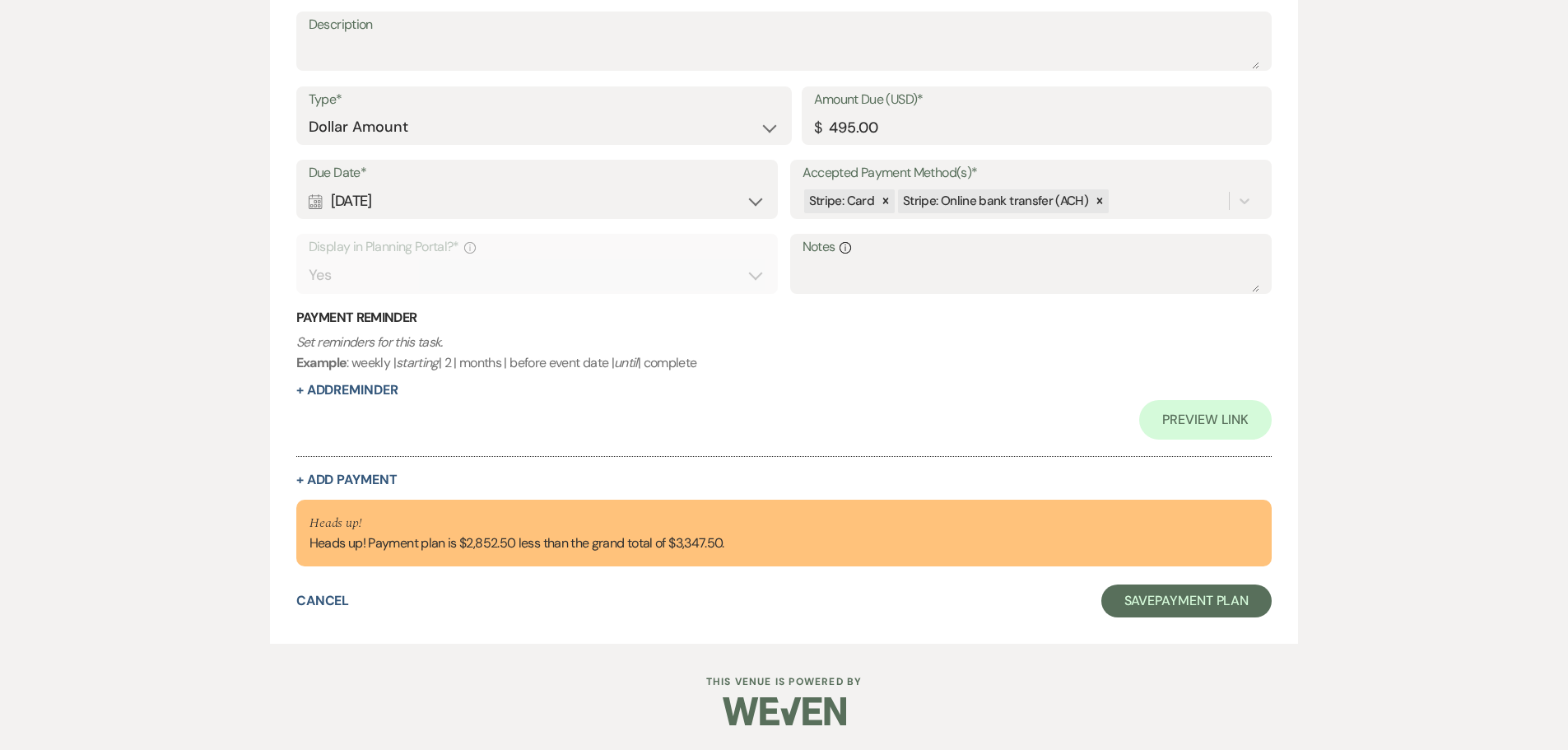
click at [372, 465] on div "Collapse Payment # 1 Delete Payment Name* Deposit Payment Status* Paid Unpaid D…" at bounding box center [784, 195] width 976 height 582
click at [369, 475] on button "+ Add Payment" at bounding box center [347, 480] width 101 height 13
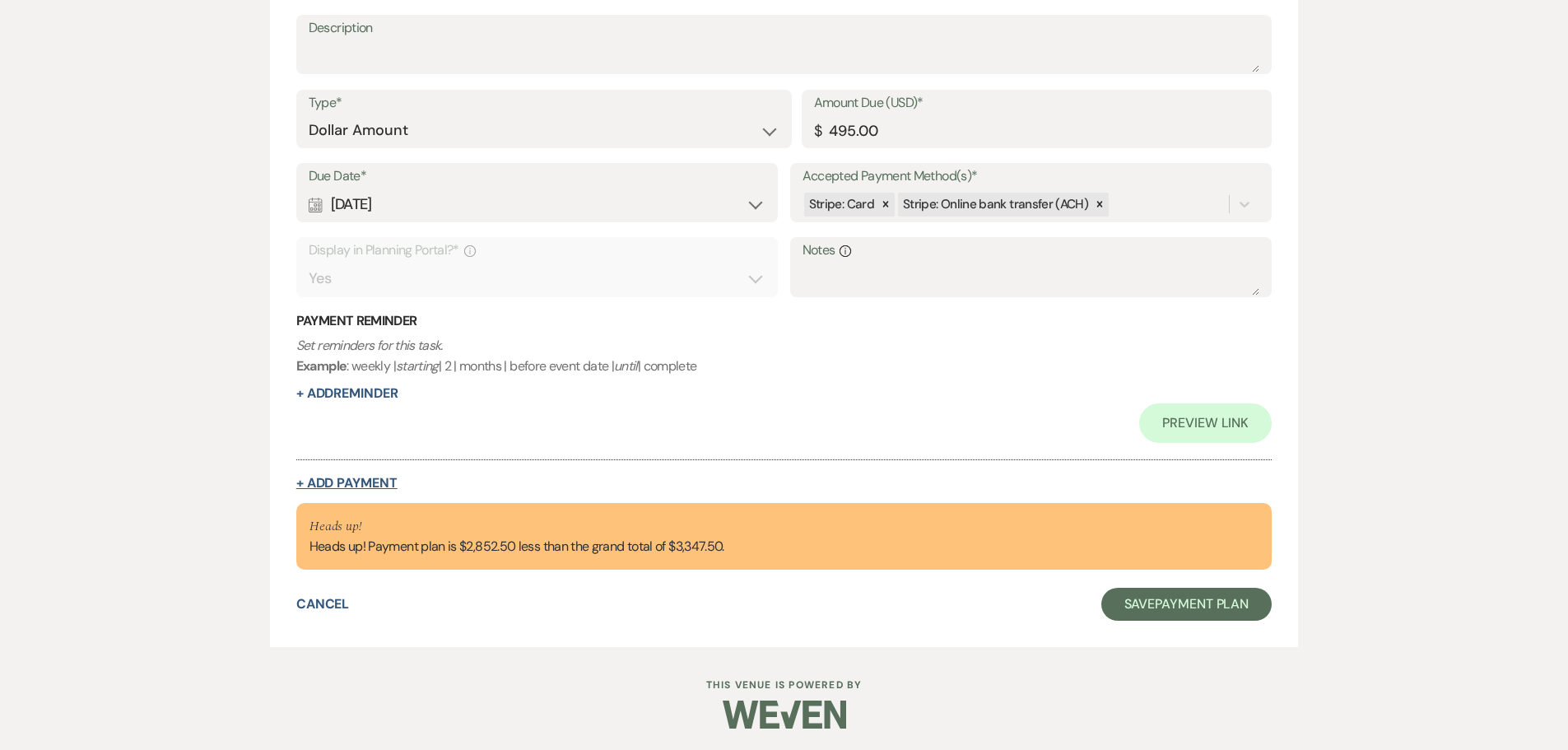
select select "2"
select select "flat"
select select "false"
select select "client"
select select "weeks"
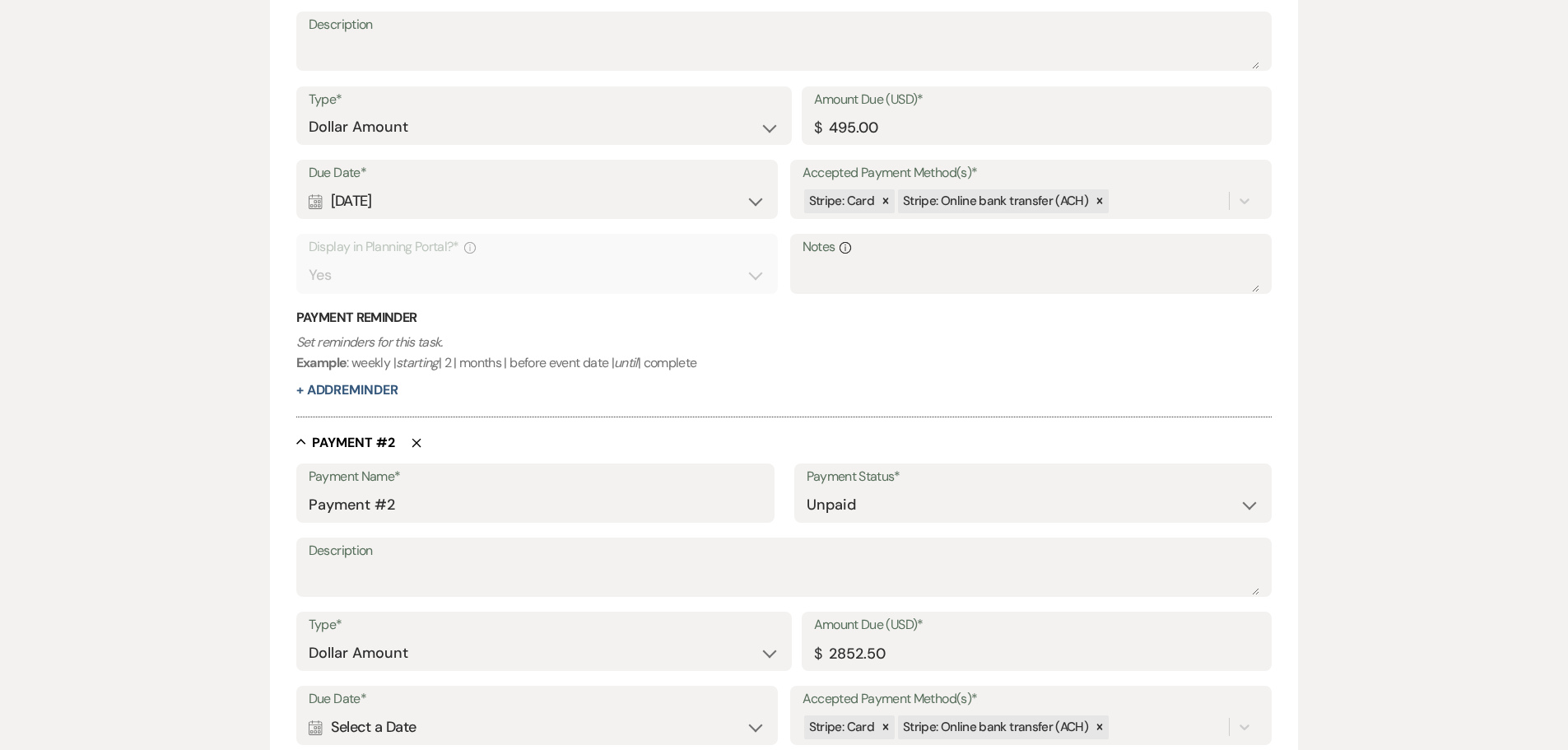
drag, startPoint x: 479, startPoint y: 522, endPoint x: 468, endPoint y: 513, distance: 14.2
click at [203, 512] on div "Edit Payment Plan Create link(s) to collect and/or log payments for this event:…" at bounding box center [784, 342] width 1185 height 1527
drag, startPoint x: 329, startPoint y: 502, endPoint x: 237, endPoint y: 506, distance: 92.1
click at [237, 506] on div "Edit Payment Plan Create link(s) to collect and/or log payments for this event:…" at bounding box center [784, 342] width 1185 height 1527
type input "Final Balance"
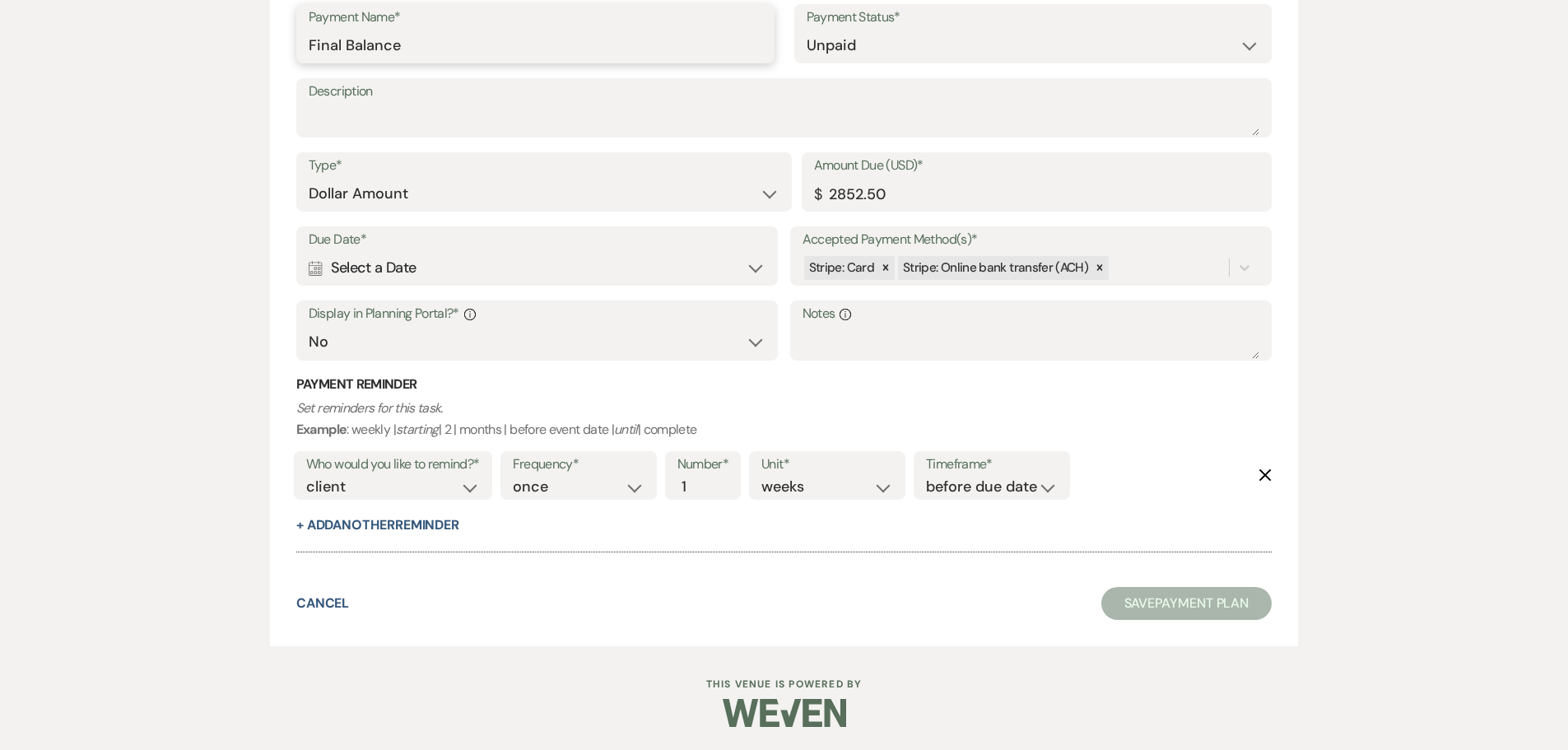
scroll to position [1024, 0]
click at [502, 275] on div "Calendar Select a Date Expand" at bounding box center [537, 266] width 458 height 32
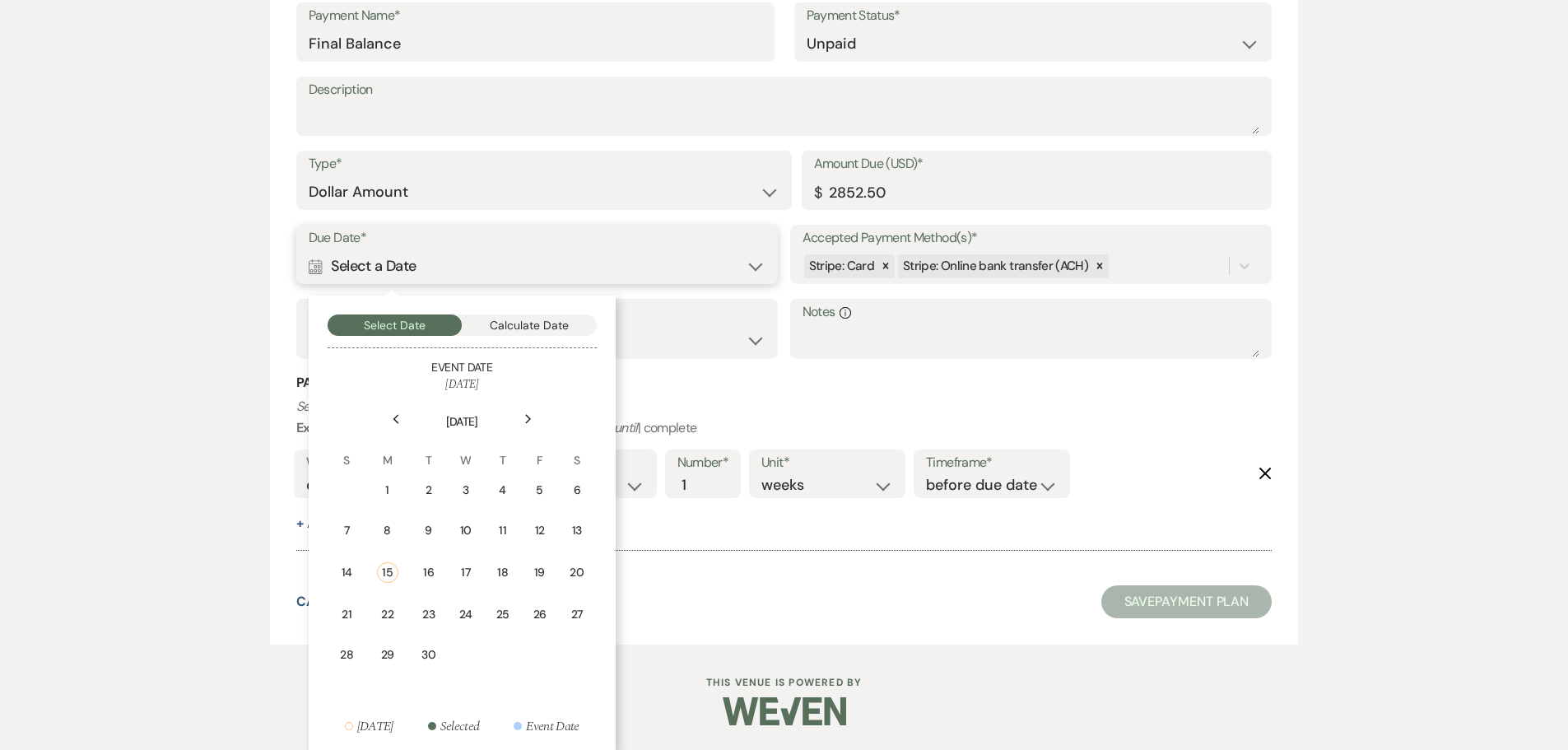
click at [537, 321] on button "Calculate Date" at bounding box center [529, 326] width 135 height 22
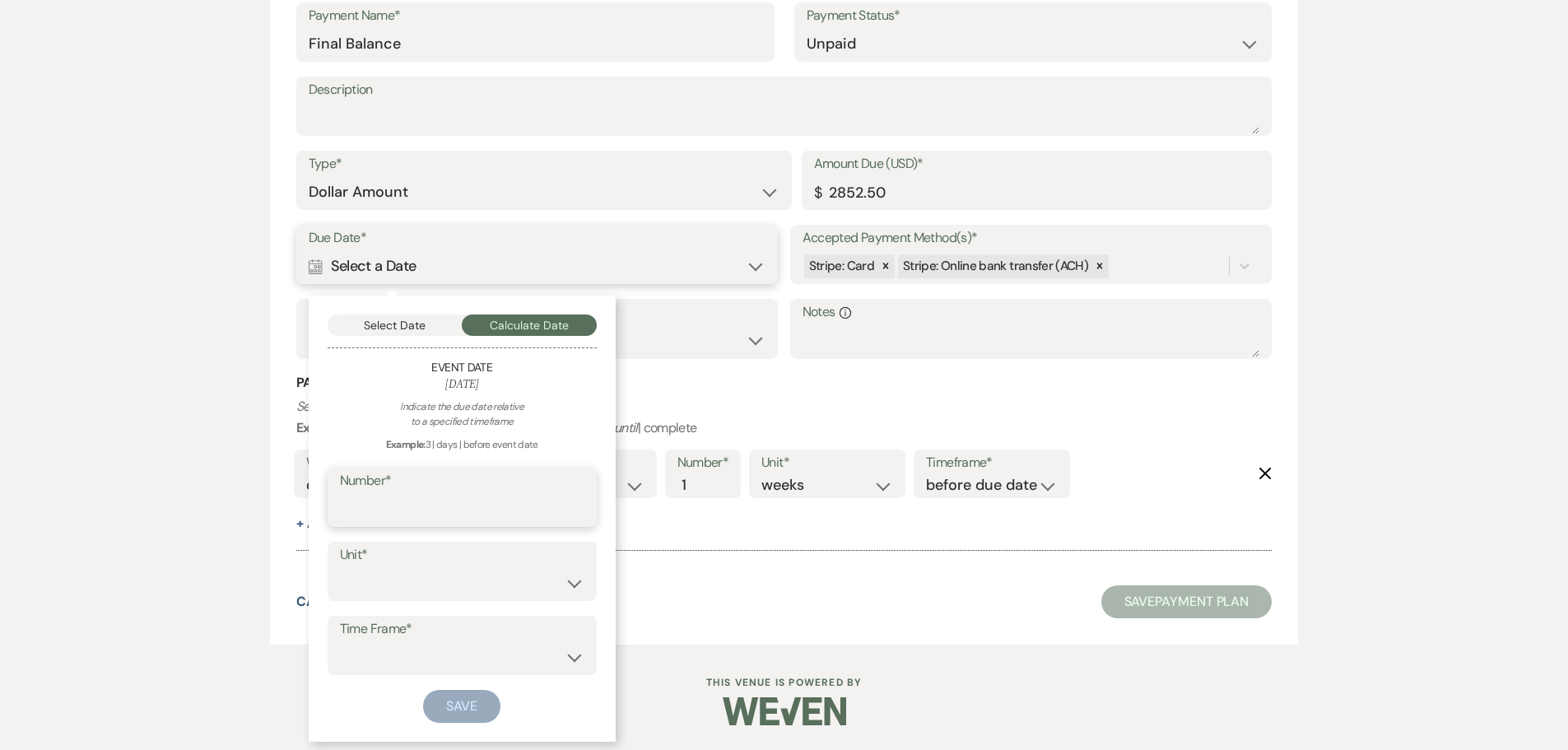
click at [414, 511] on input "Number*" at bounding box center [462, 509] width 245 height 32
type input "60"
click at [400, 603] on div "Indicate the due date relative to a specified timeframe Example: 3 | days | bef…" at bounding box center [462, 561] width 269 height 323
drag, startPoint x: 410, startPoint y: 584, endPoint x: 410, endPoint y: 595, distance: 11.0
click at [410, 584] on select "days weeks months" at bounding box center [462, 583] width 245 height 32
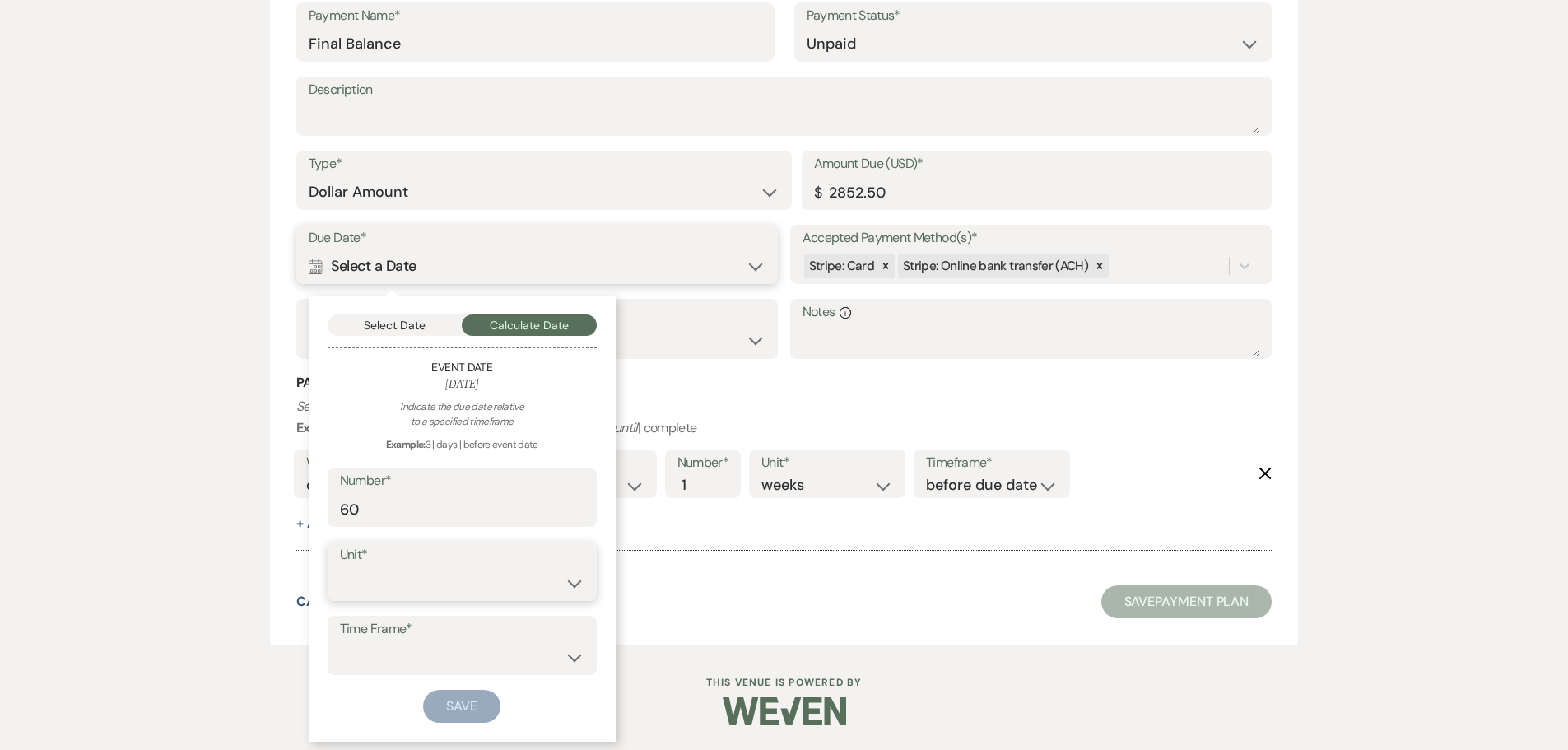
select select "day"
click at [340, 567] on select "days weeks months" at bounding box center [462, 583] width 245 height 32
click at [391, 651] on select "before event date after event date after today's date" at bounding box center [462, 657] width 245 height 32
select select "beforeEventDate"
click at [340, 642] on select "before event date after event date after today's date" at bounding box center [462, 657] width 245 height 32
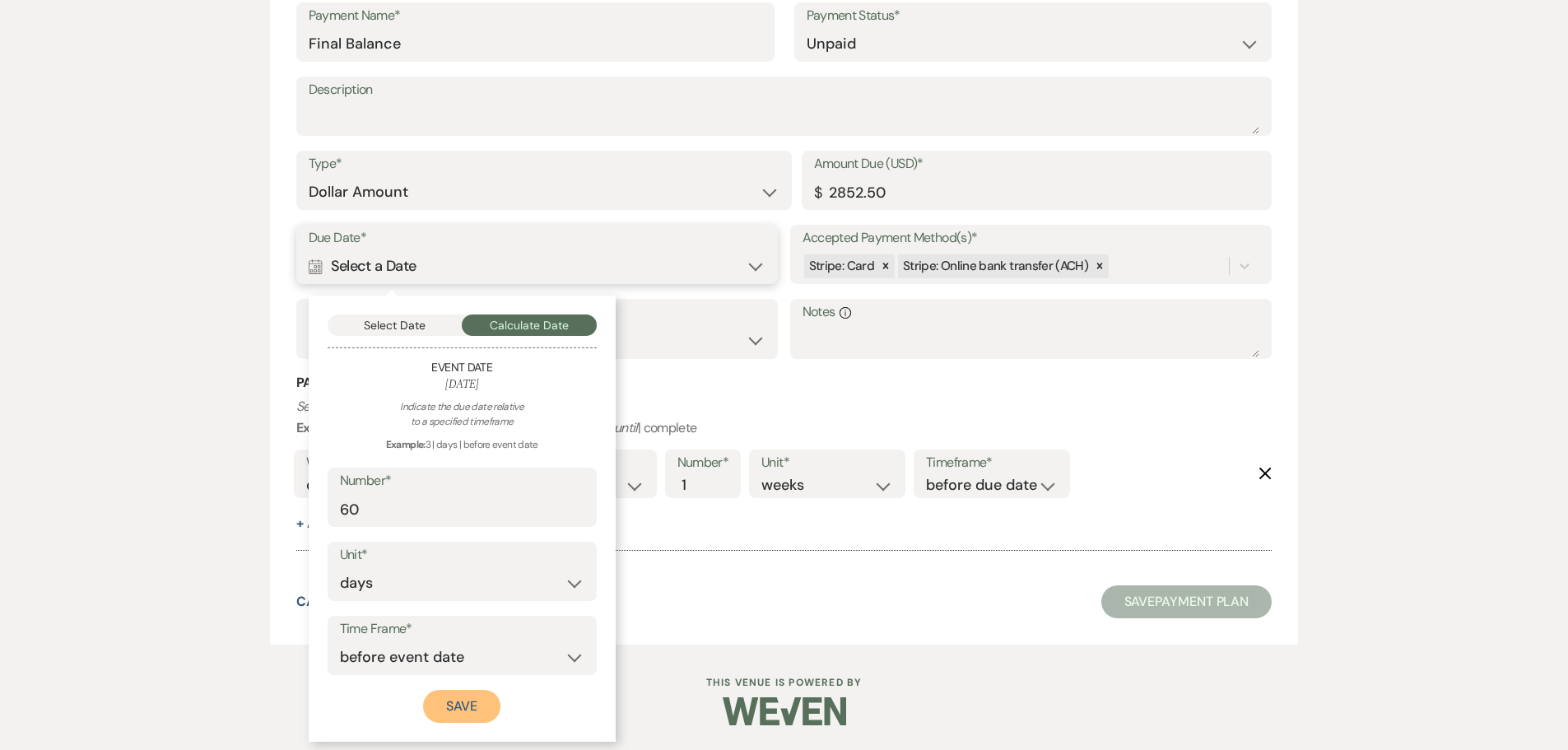
click at [469, 709] on button "Save" at bounding box center [461, 706] width 77 height 33
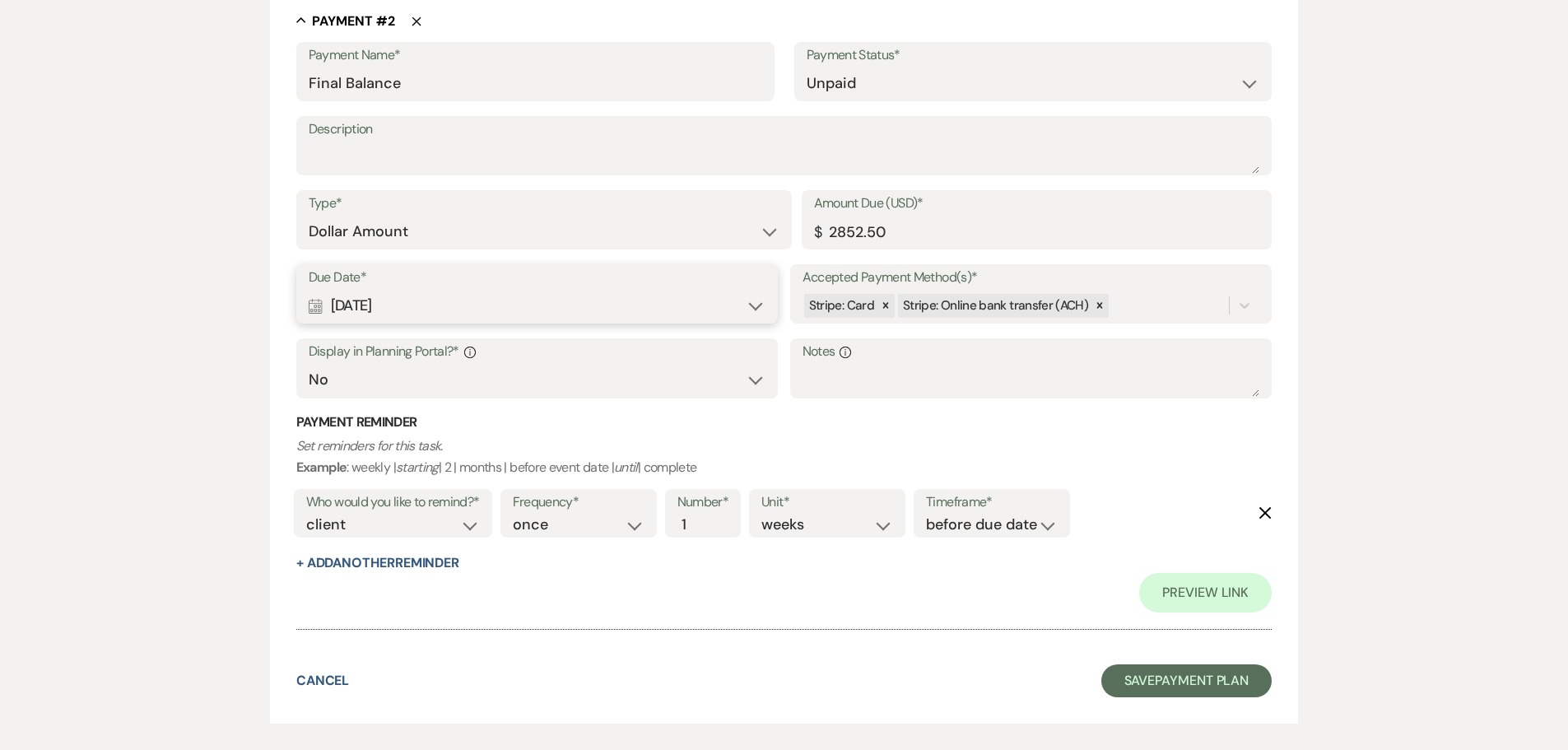
scroll to position [1064, 0]
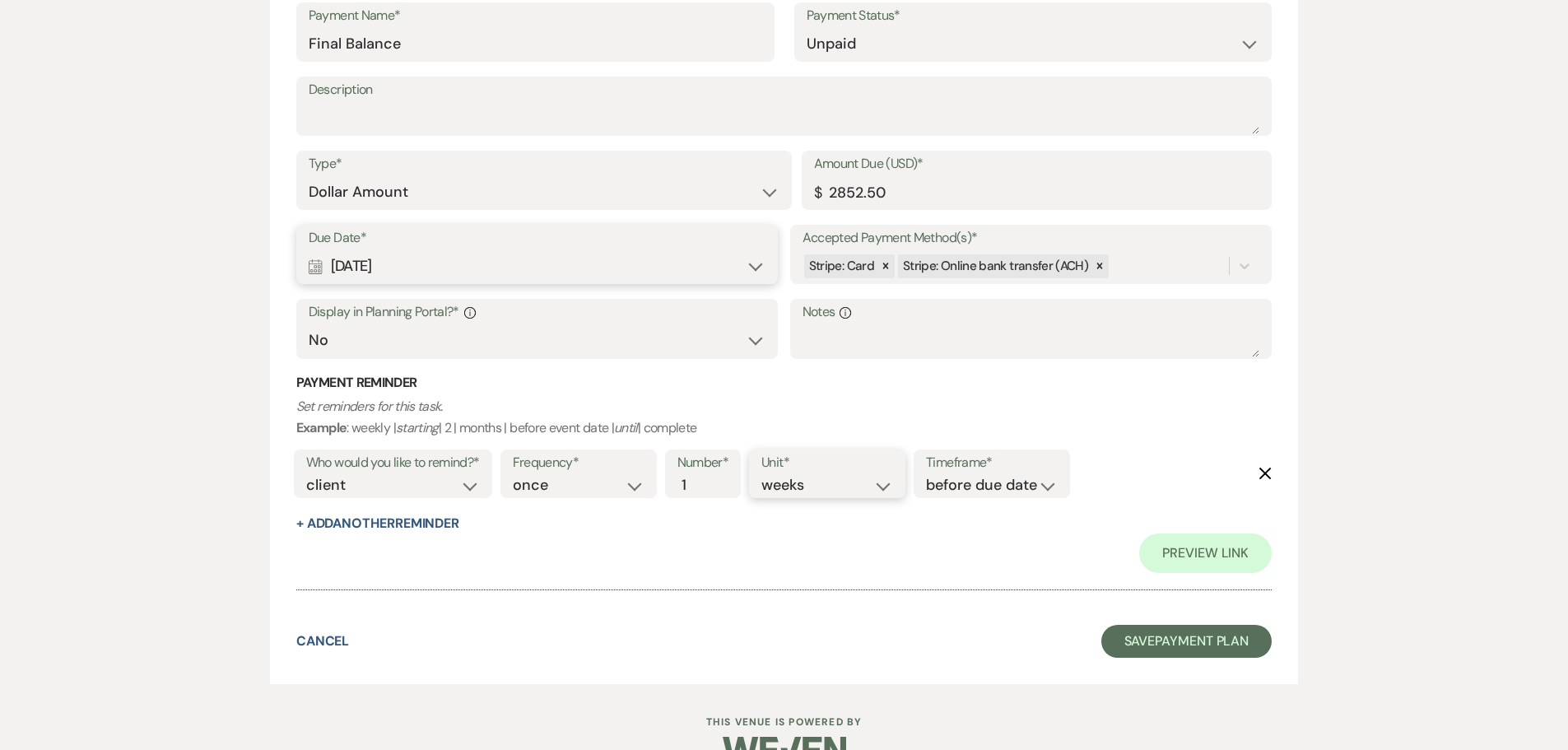
drag, startPoint x: 851, startPoint y: 484, endPoint x: 853, endPoint y: 495, distance: 11.2
click at [851, 484] on select "days weeks months" at bounding box center [827, 485] width 132 height 22
select select "months"
click at [764, 474] on select "days weeks months" at bounding box center [827, 485] width 132 height 22
click at [389, 517] on button "+ Add Another Reminder" at bounding box center [378, 523] width 163 height 13
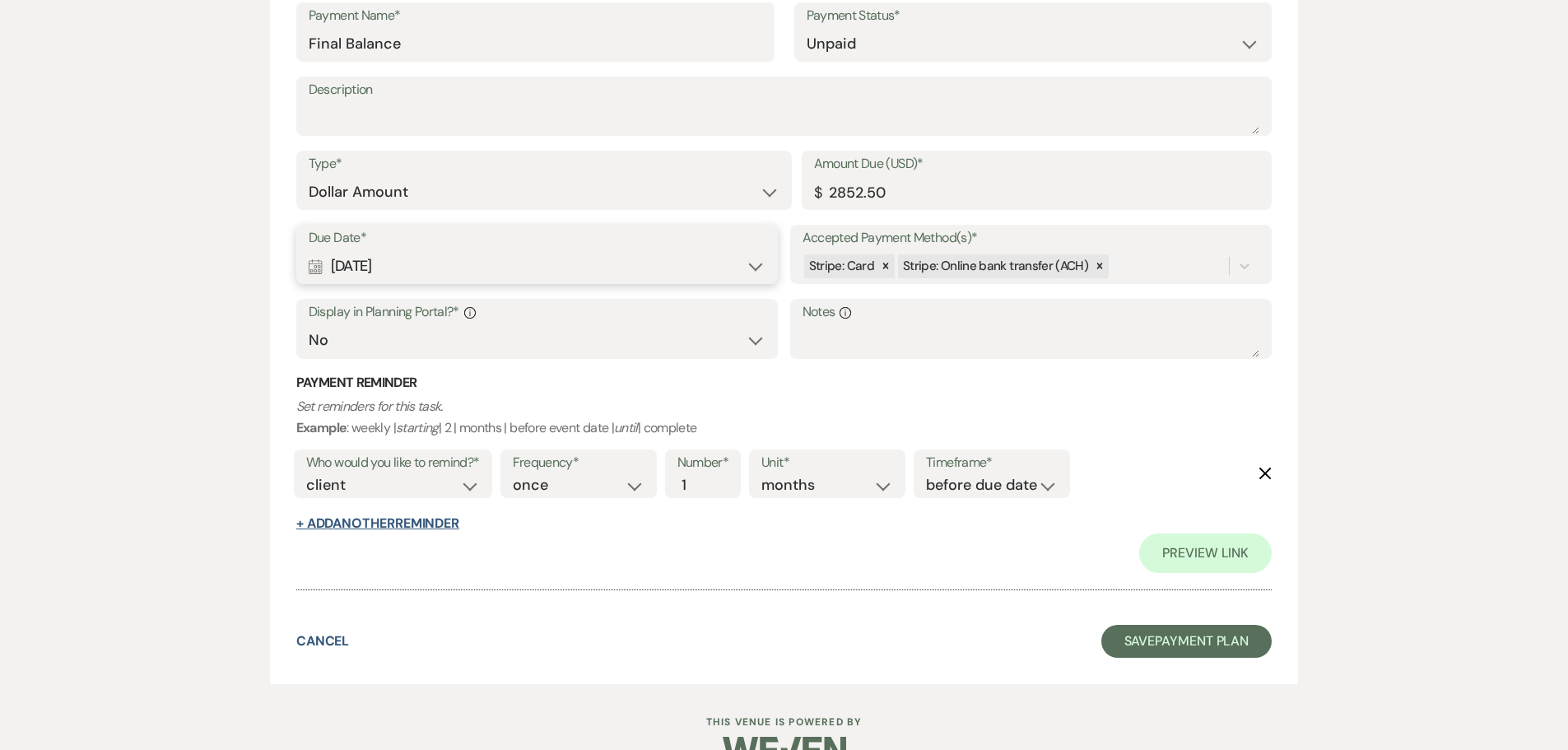
select select "client"
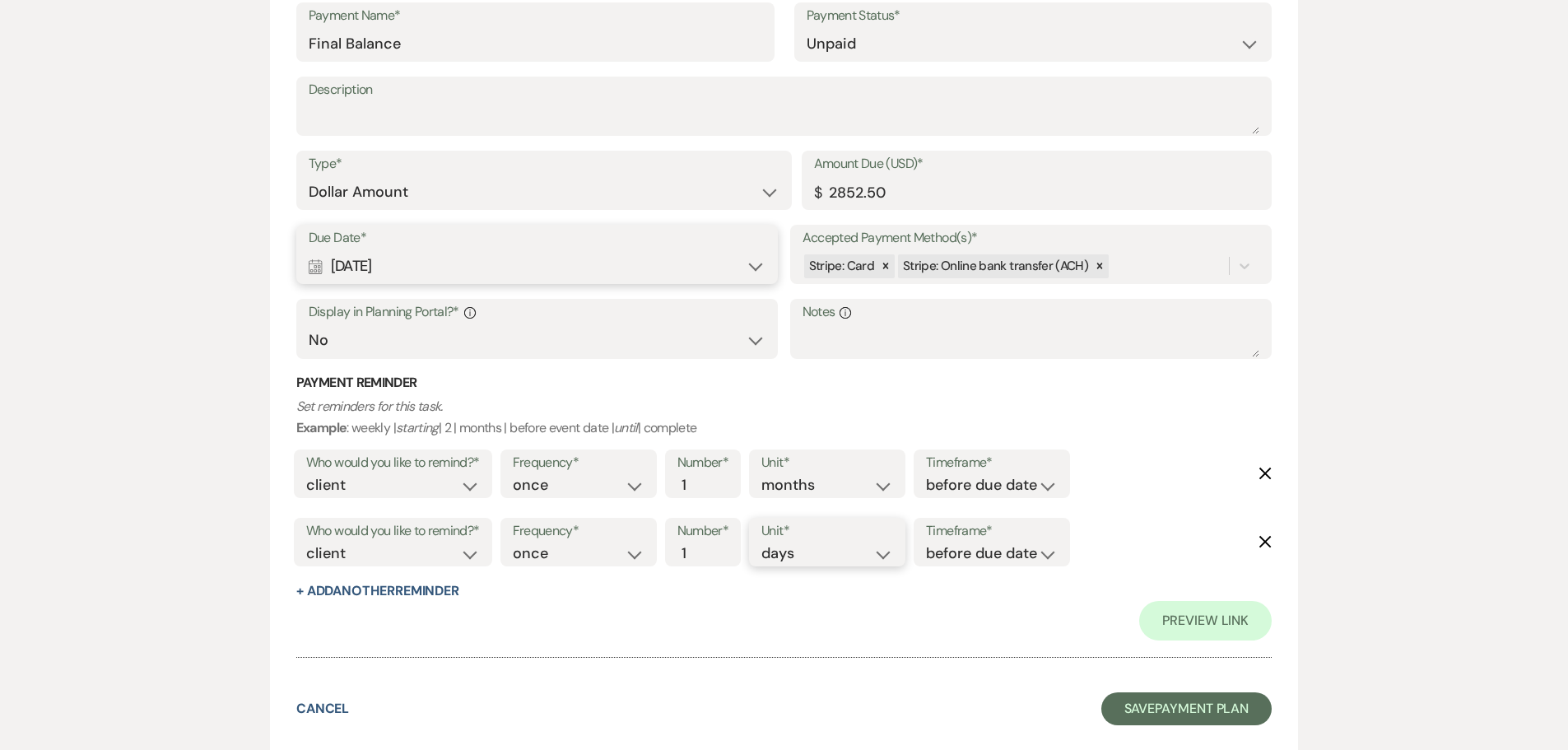
drag, startPoint x: 806, startPoint y: 553, endPoint x: 801, endPoint y: 562, distance: 10.3
click at [806, 553] on select "days weeks months" at bounding box center [827, 553] width 132 height 22
select select "weeks"
click at [764, 542] on select "days weeks months" at bounding box center [827, 553] width 132 height 22
click at [451, 593] on button "+ Add Another Reminder" at bounding box center [378, 591] width 163 height 13
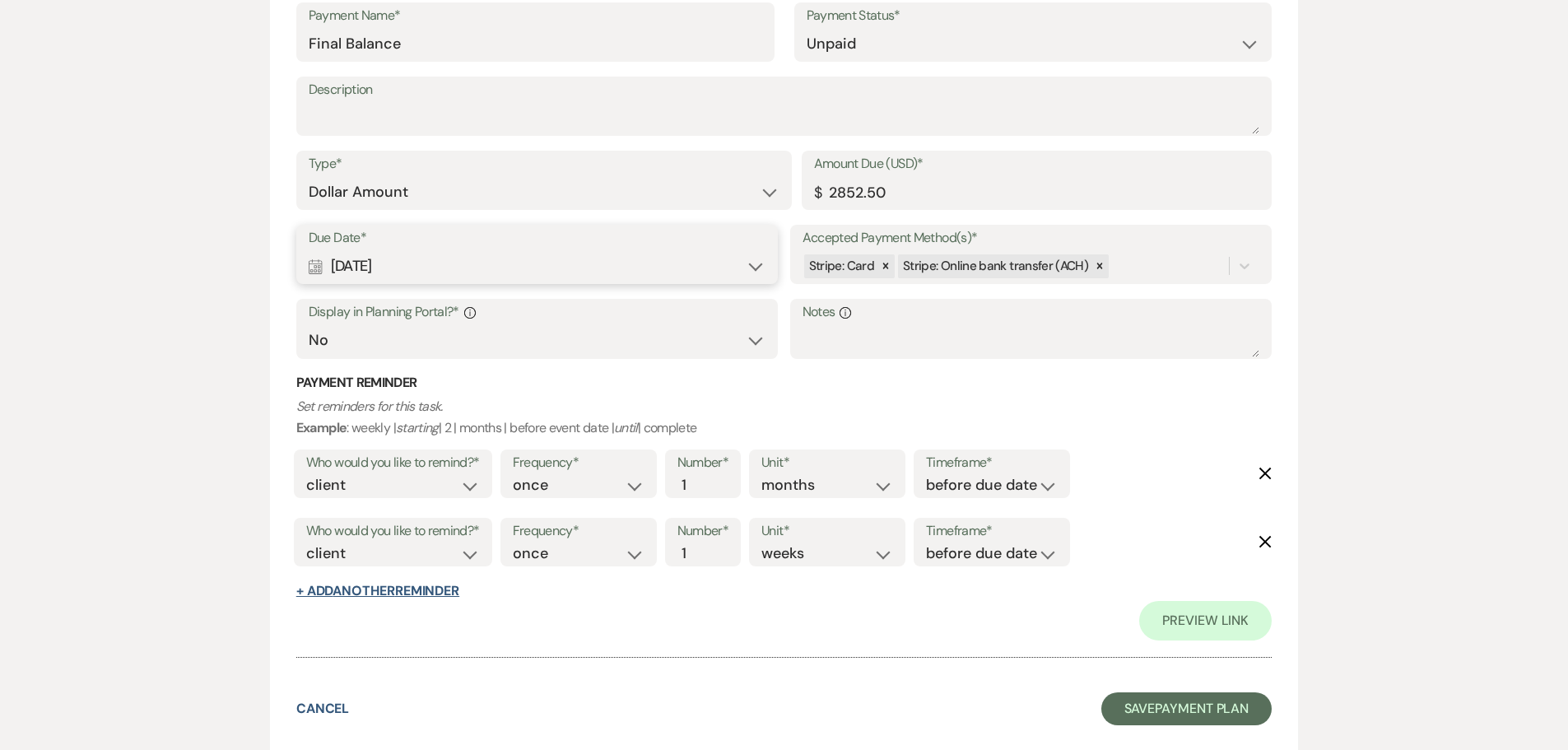
select select "client"
select select "days"
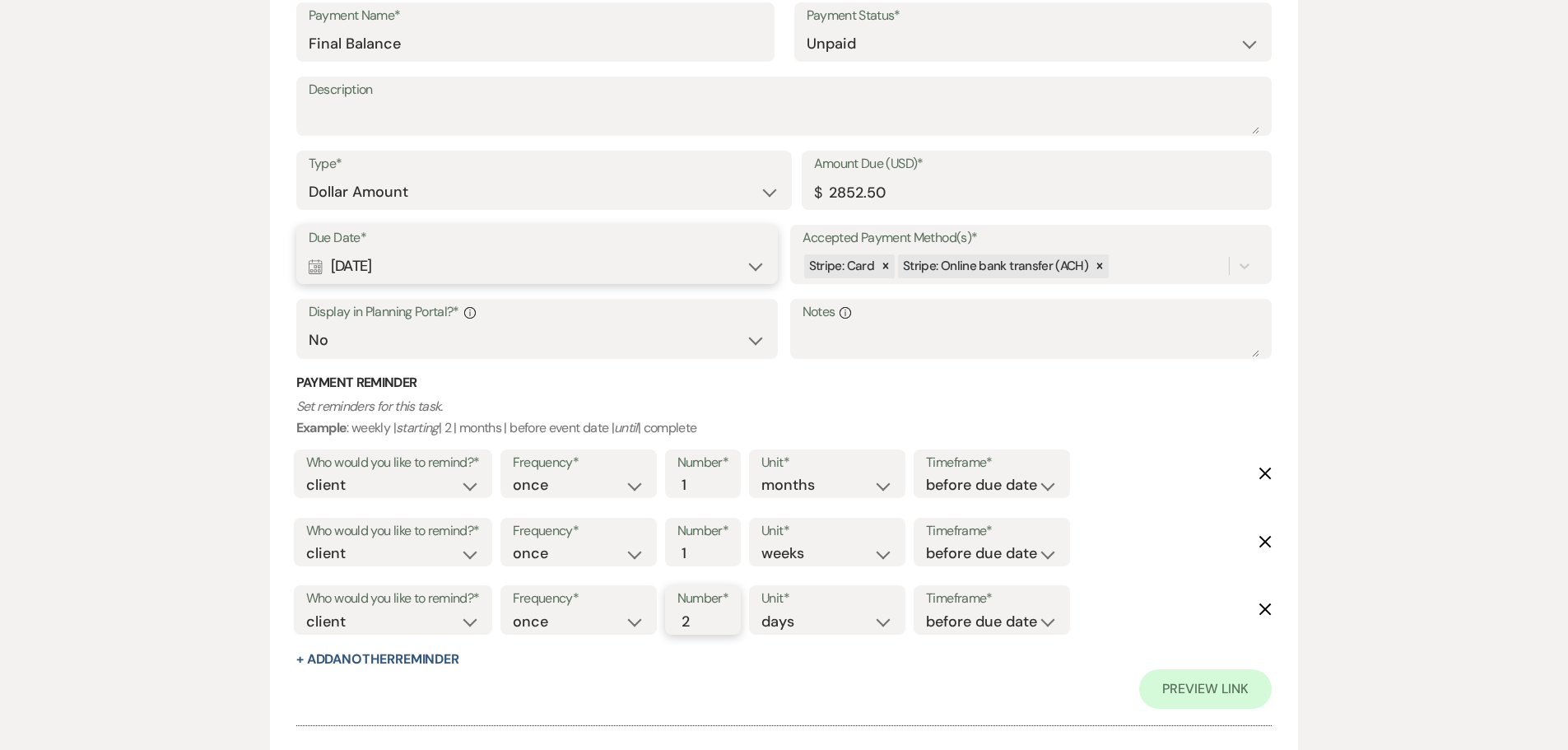
click at [703, 613] on input "2" at bounding box center [694, 622] width 35 height 22
type input "3"
click at [703, 613] on input "3" at bounding box center [694, 622] width 35 height 22
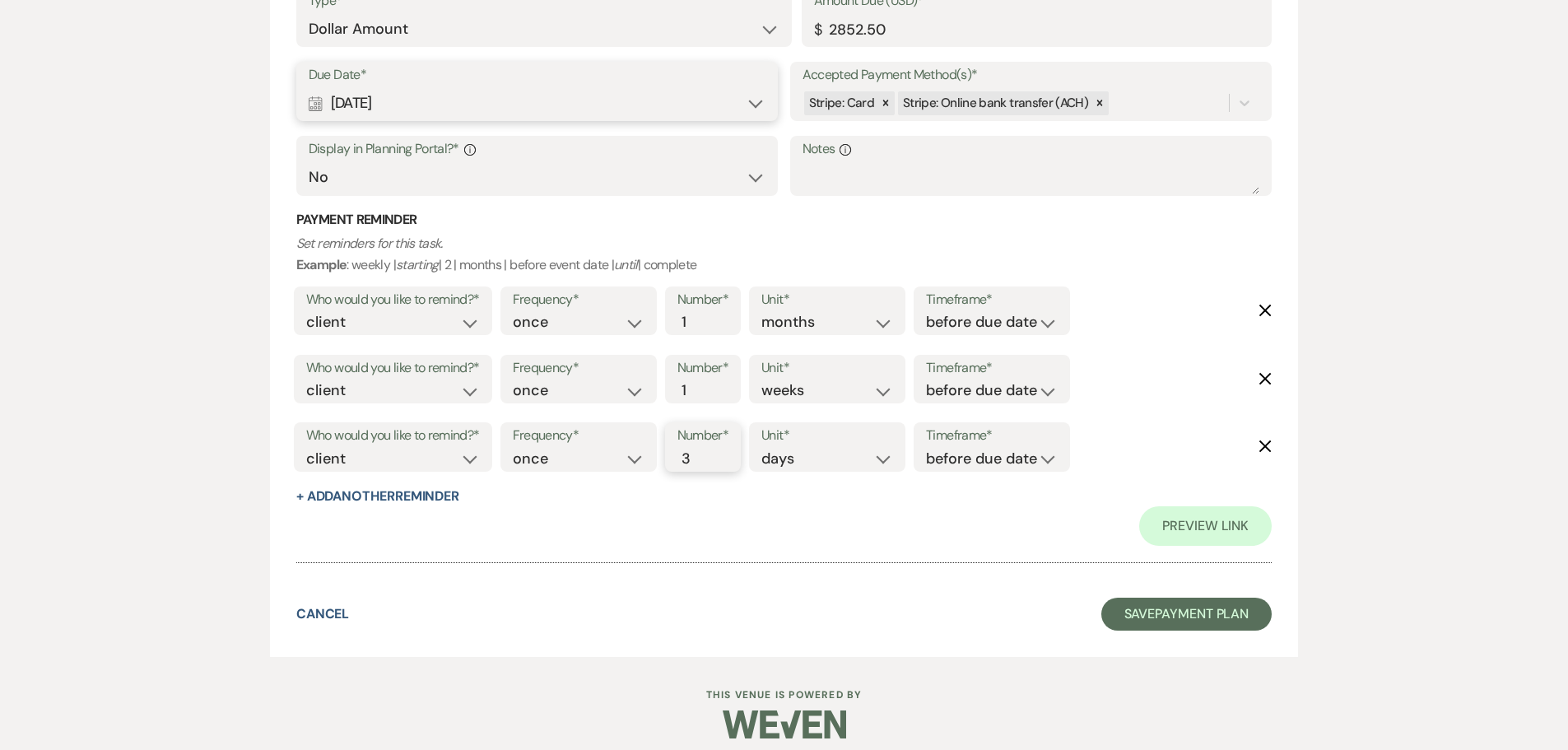
scroll to position [1229, 0]
click at [1160, 614] on button "Save Payment Plan" at bounding box center [1187, 613] width 171 height 33
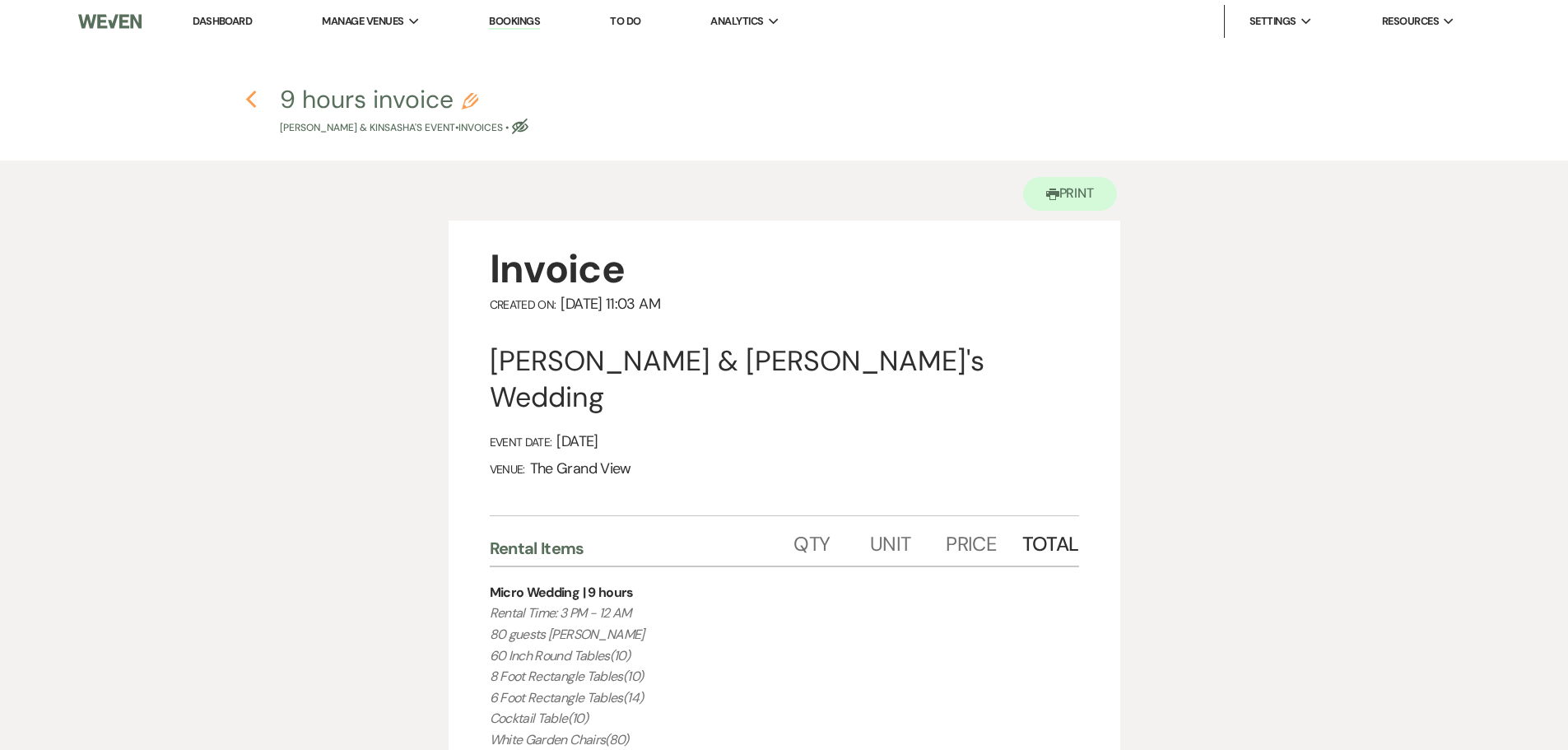
click at [253, 99] on icon "Previous" at bounding box center [252, 100] width 13 height 20
select select "6"
select select "5"
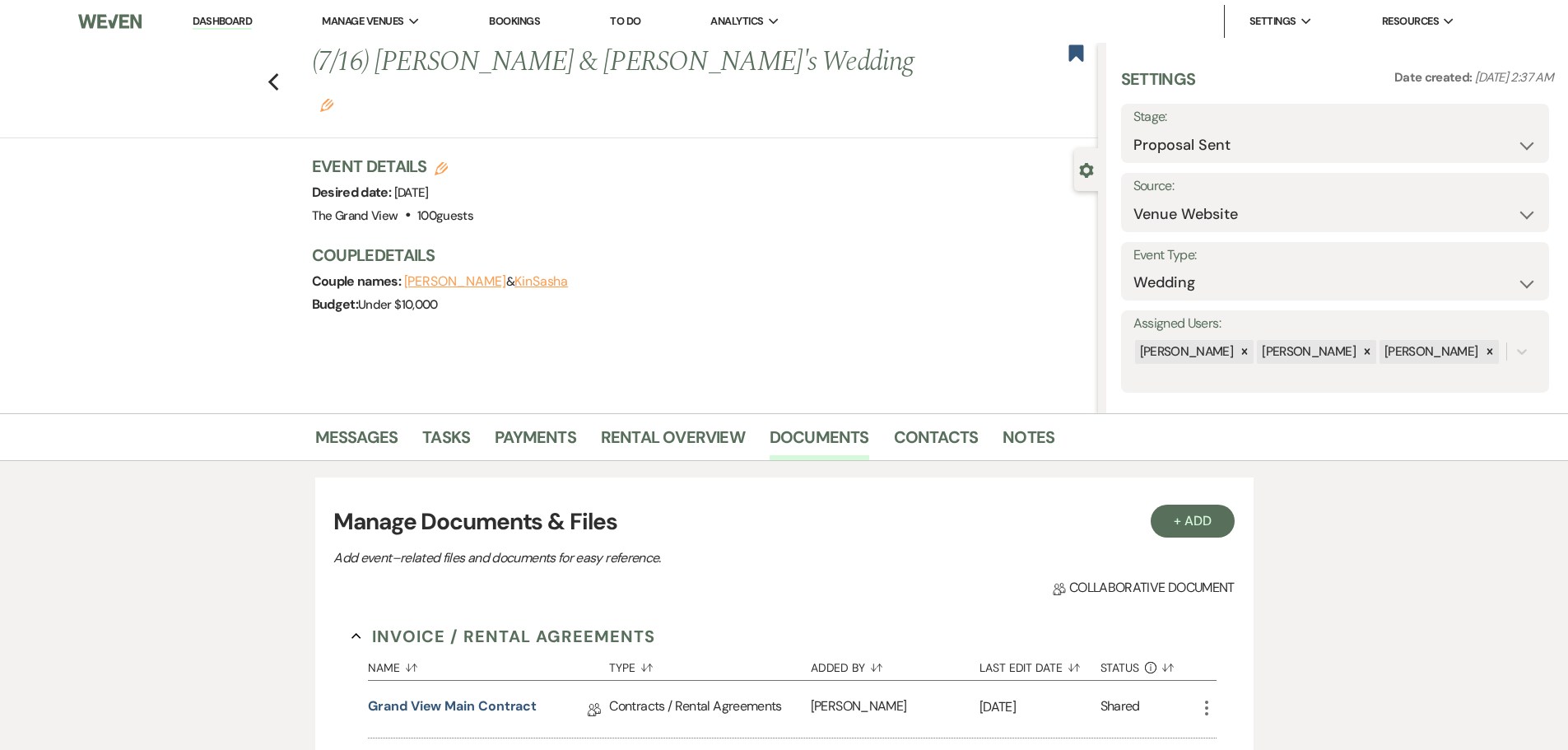
scroll to position [308, 0]
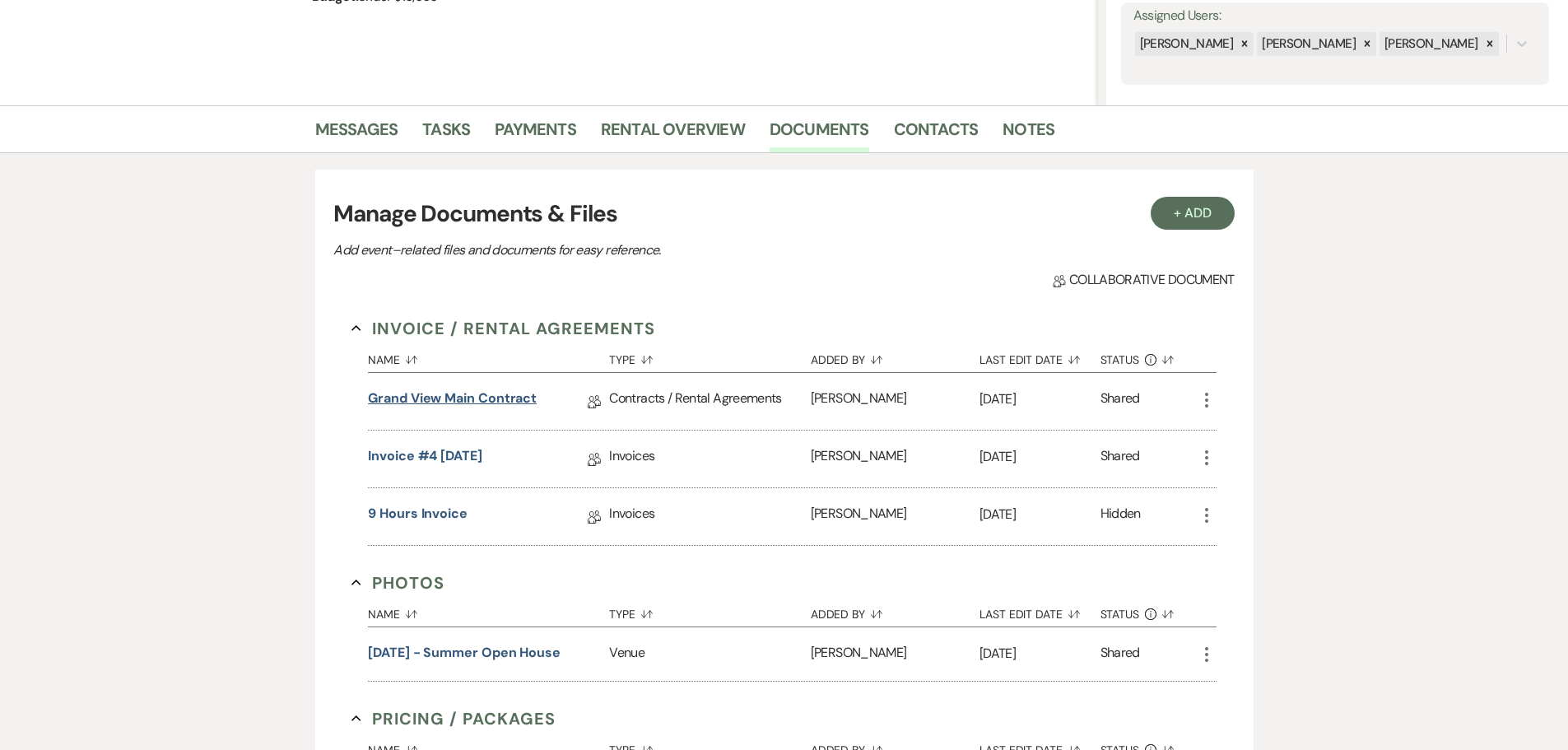
click at [488, 394] on link "Grand View Main Contract" at bounding box center [451, 401] width 168 height 25
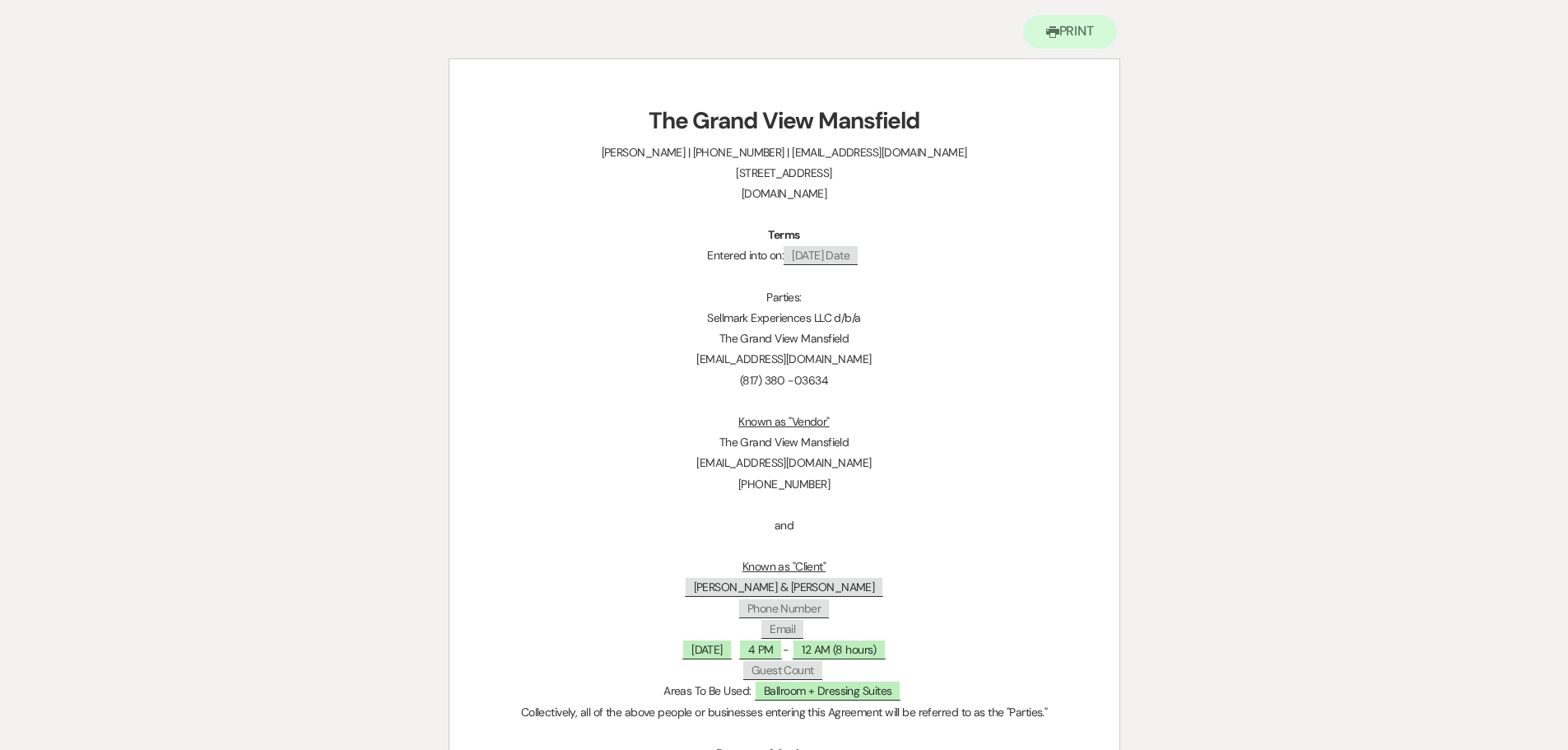
scroll to position [165, 0]
click at [770, 650] on span "4 PM" at bounding box center [761, 647] width 46 height 22
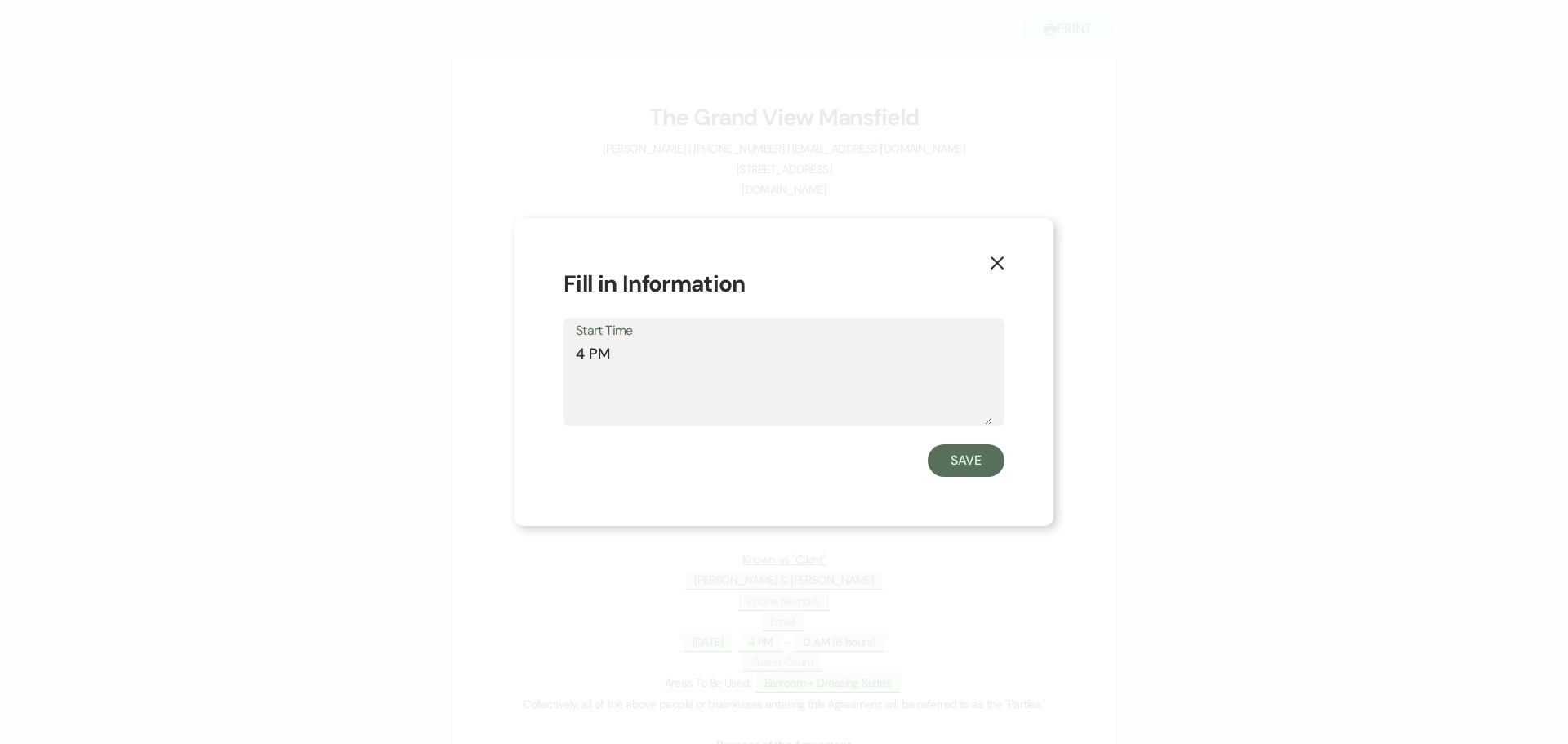
drag, startPoint x: 585, startPoint y: 348, endPoint x: 559, endPoint y: 351, distance: 26.2
click at [560, 351] on div "X Fill in Information Start Time 4 PM Save" at bounding box center [784, 372] width 539 height 308
type textarea "3 PM"
click at [979, 454] on button "Save" at bounding box center [966, 460] width 77 height 33
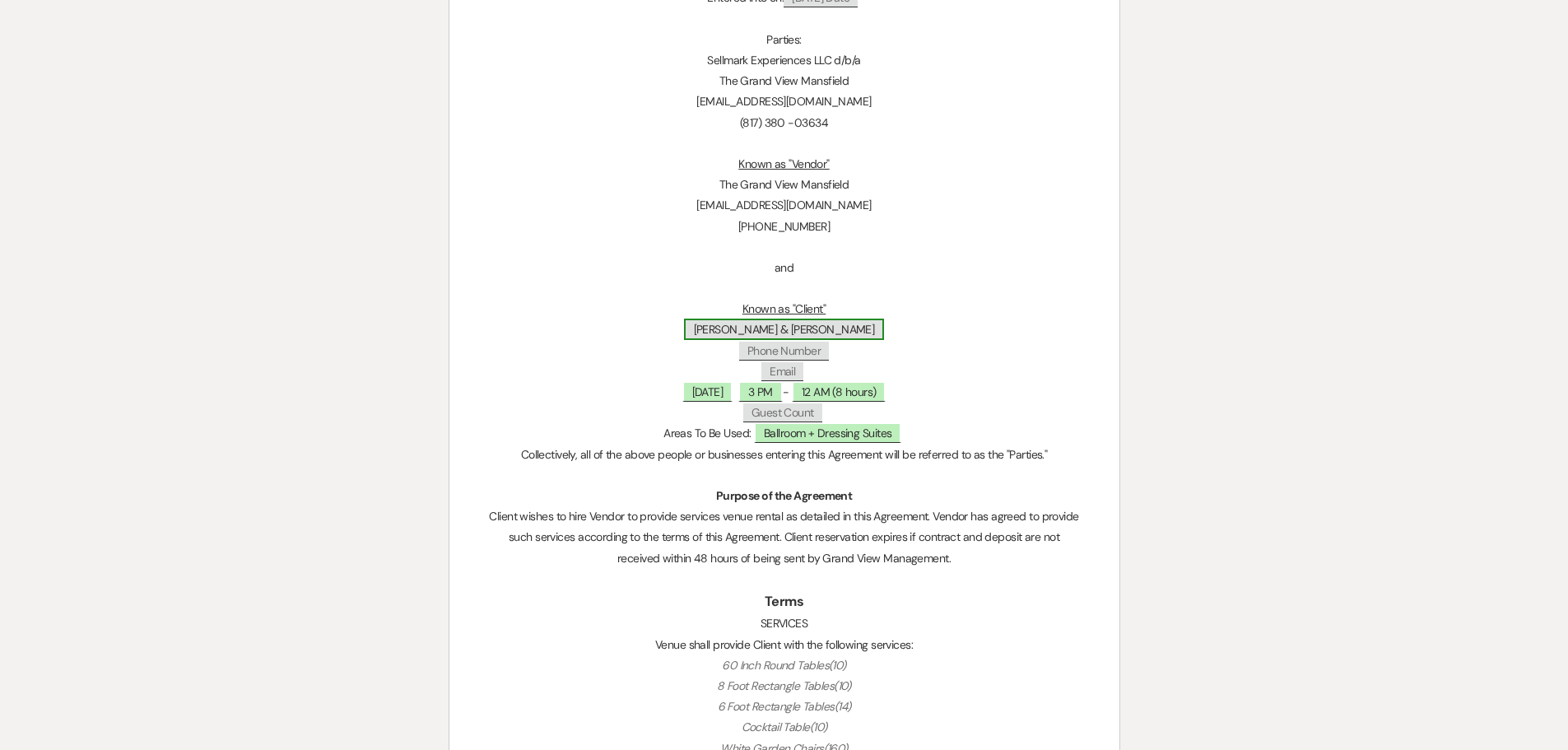
scroll to position [411, 0]
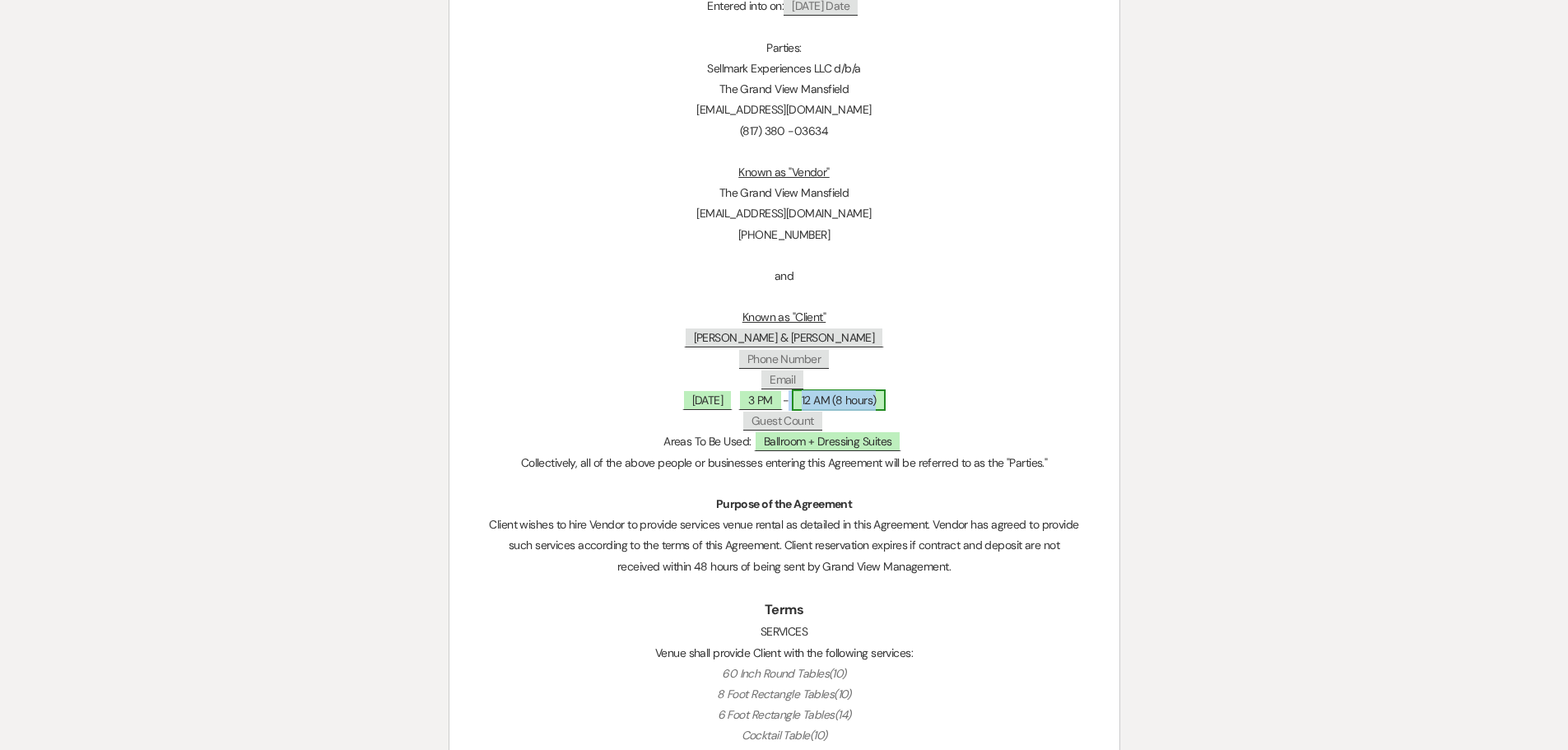
click at [862, 401] on span "12 AM (8 hours)" at bounding box center [839, 400] width 95 height 22
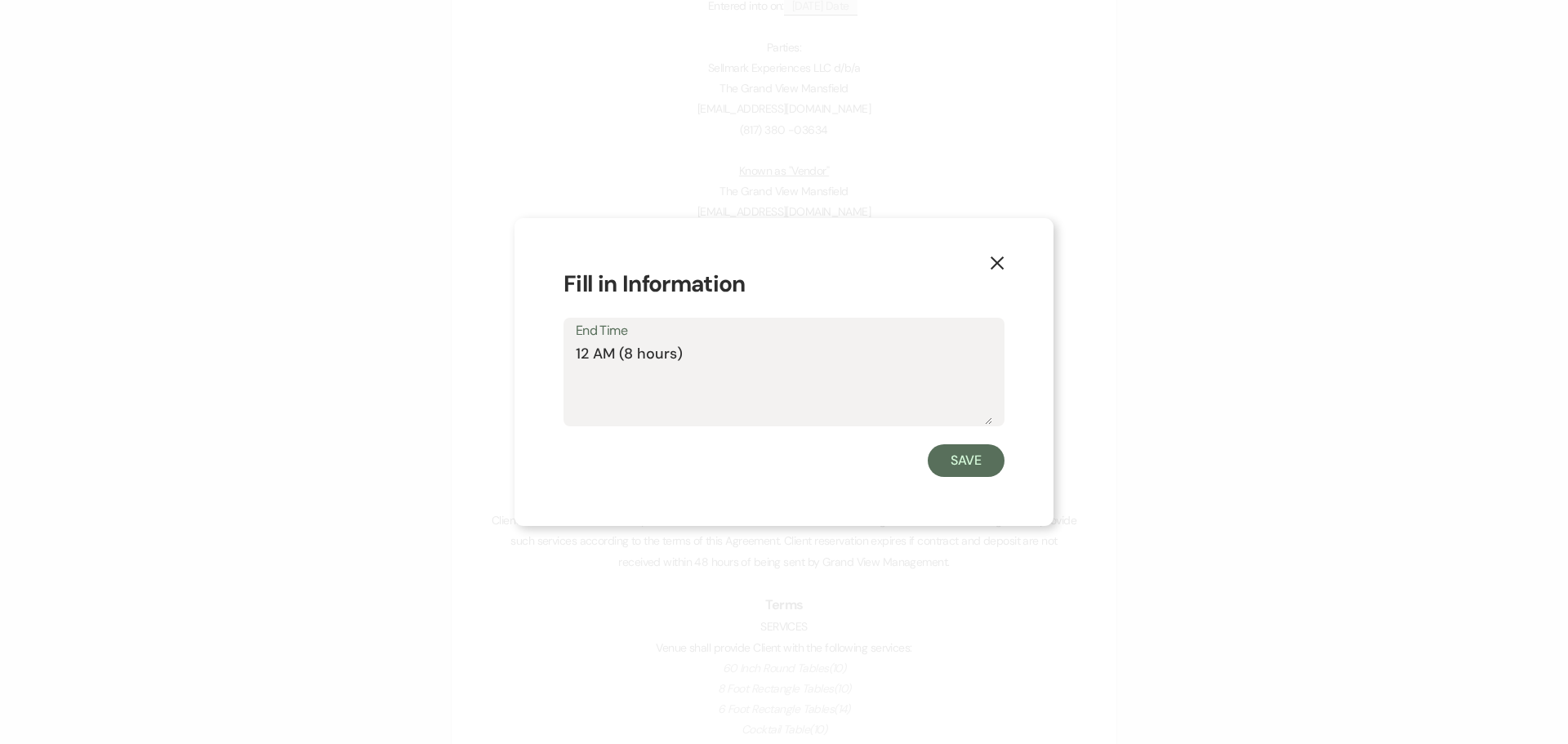
click at [632, 356] on textarea "12 AM (8 hours)" at bounding box center [784, 384] width 416 height 81
click at [632, 356] on textarea "12 AM (\9 hours)" at bounding box center [784, 384] width 416 height 81
type textarea "12 AM (9 hours)"
click at [918, 460] on div "Save" at bounding box center [784, 460] width 441 height 33
click at [938, 462] on button "Save" at bounding box center [966, 460] width 77 height 33
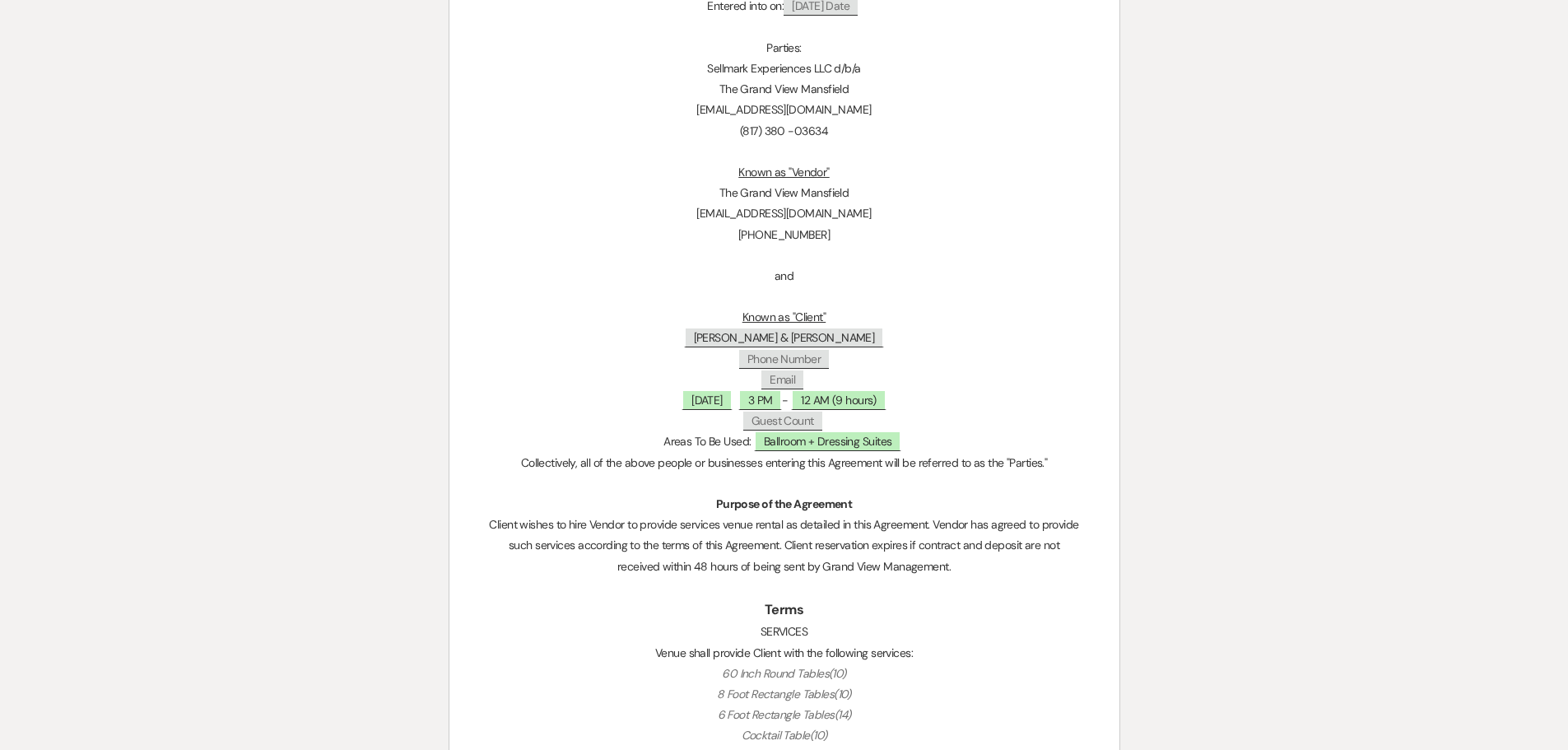
scroll to position [906, 0]
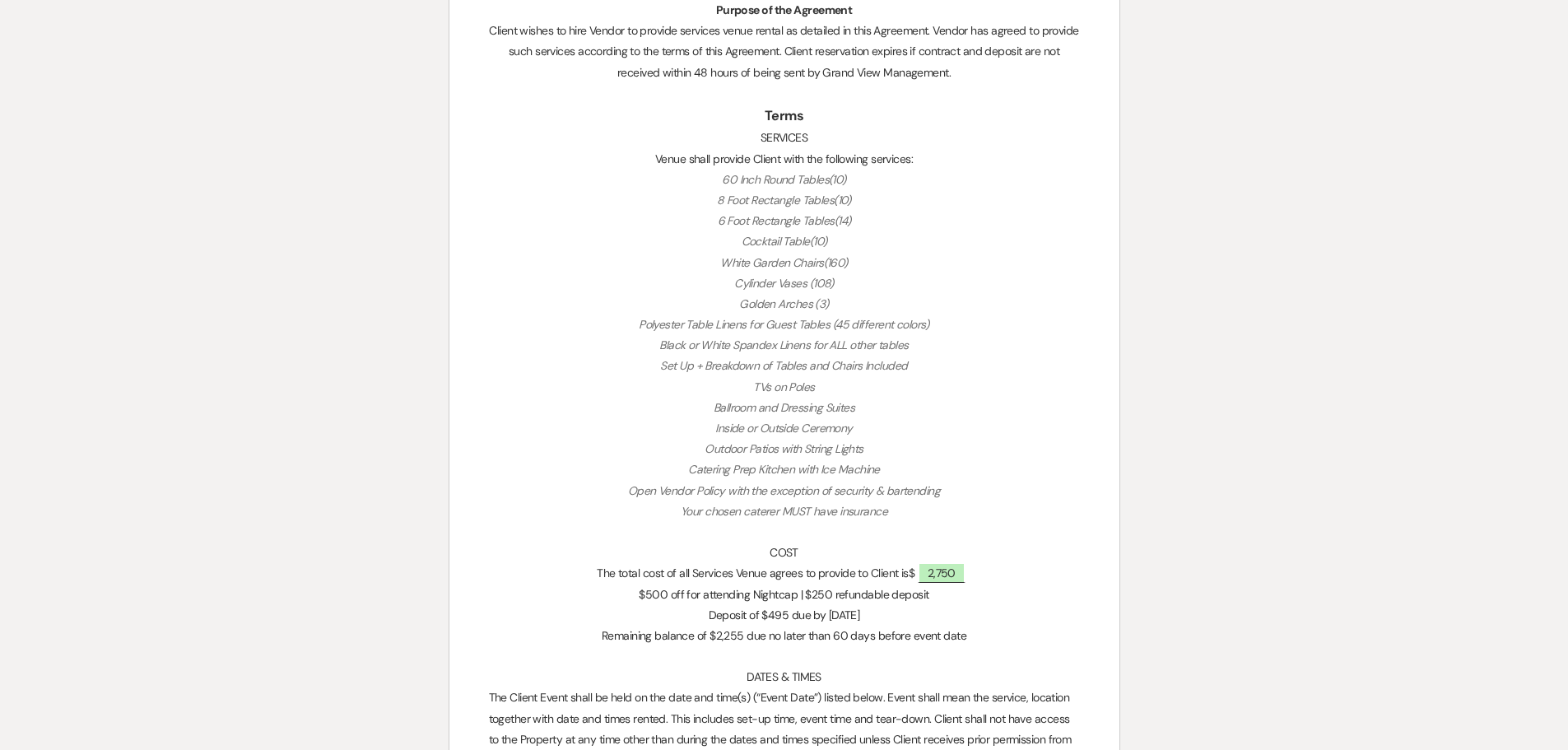
click at [714, 177] on p "60 Inch Round Tables(10)" at bounding box center [784, 179] width 591 height 21
click at [745, 174] on em "60 Inch Round Tables(10)" at bounding box center [784, 179] width 125 height 15
click at [719, 177] on p "60 Inch Round Tables(10)" at bounding box center [784, 179] width 591 height 21
click at [724, 180] on em "60 Inch Round Tables(10)" at bounding box center [784, 179] width 125 height 15
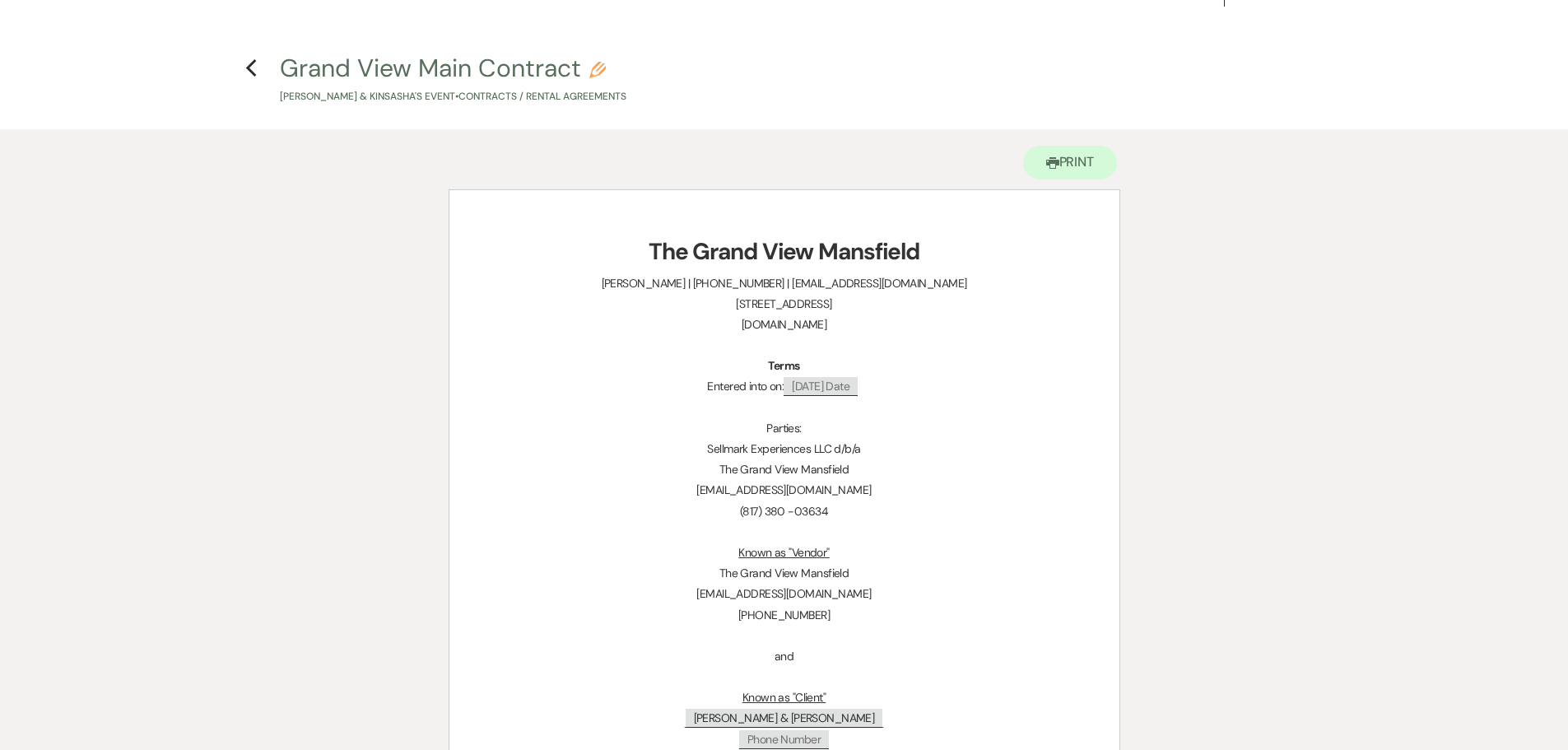
scroll to position [82, 0]
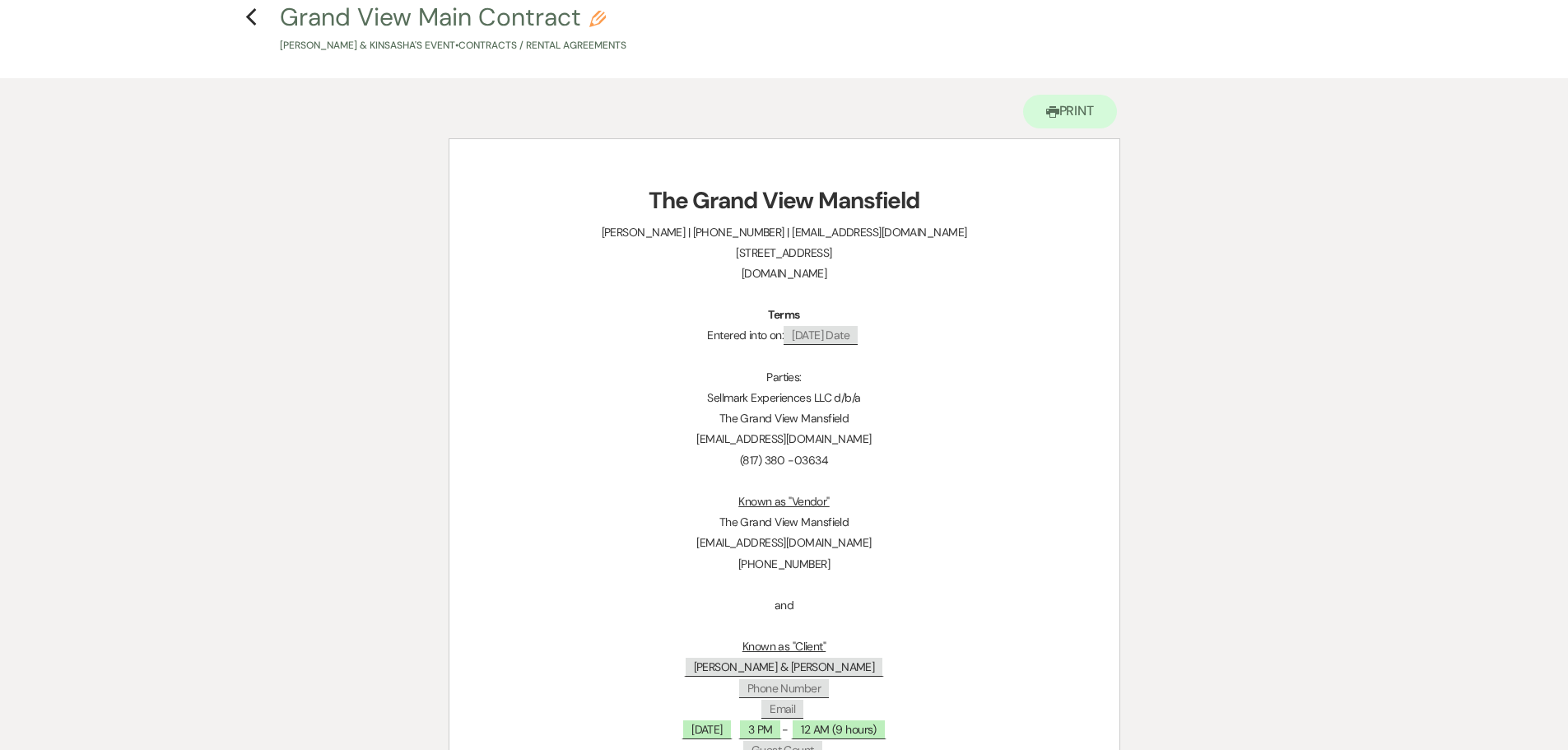
drag, startPoint x: 758, startPoint y: 476, endPoint x: 700, endPoint y: 603, distance: 139.6
click at [700, 603] on p "and" at bounding box center [784, 605] width 591 height 21
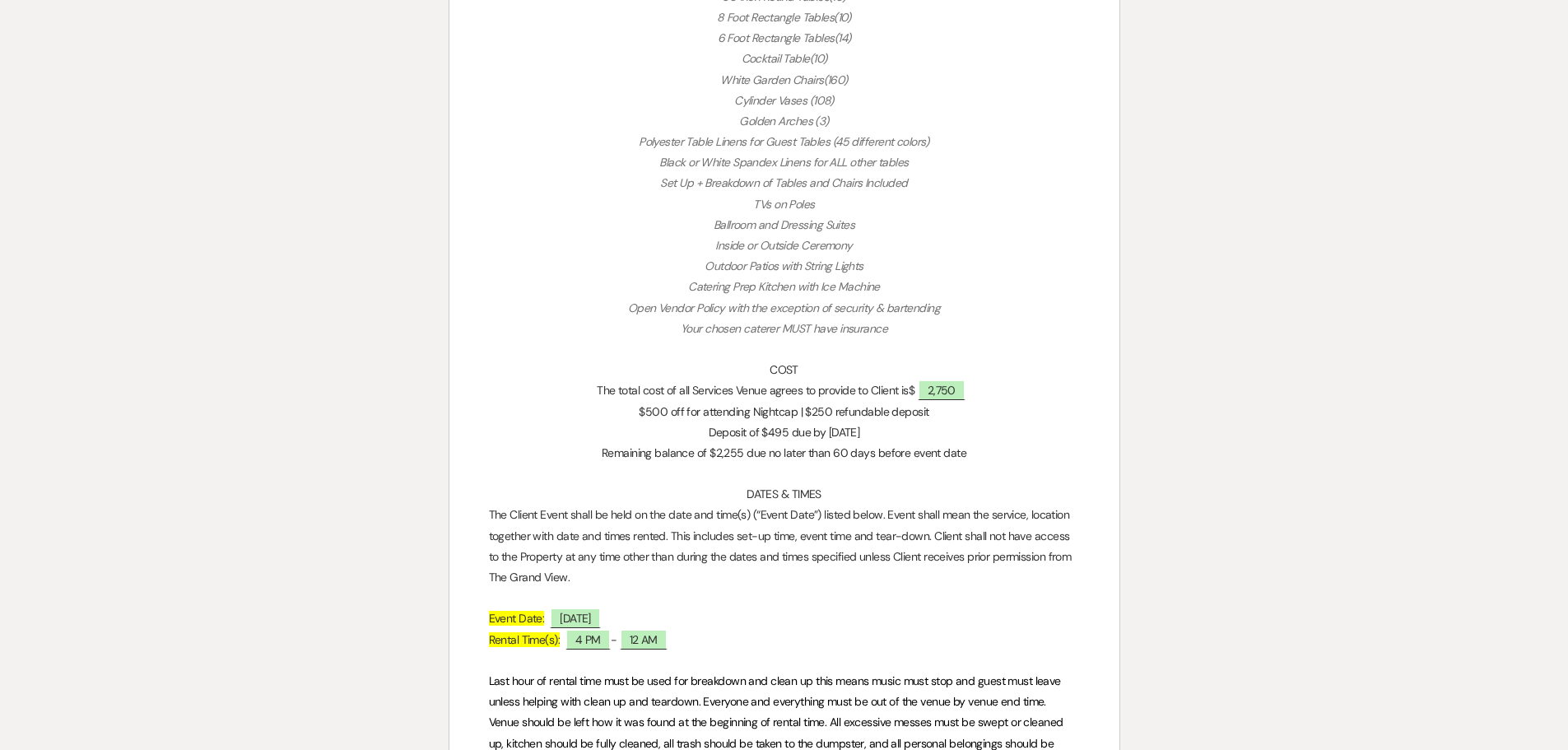
scroll to position [1235, 0]
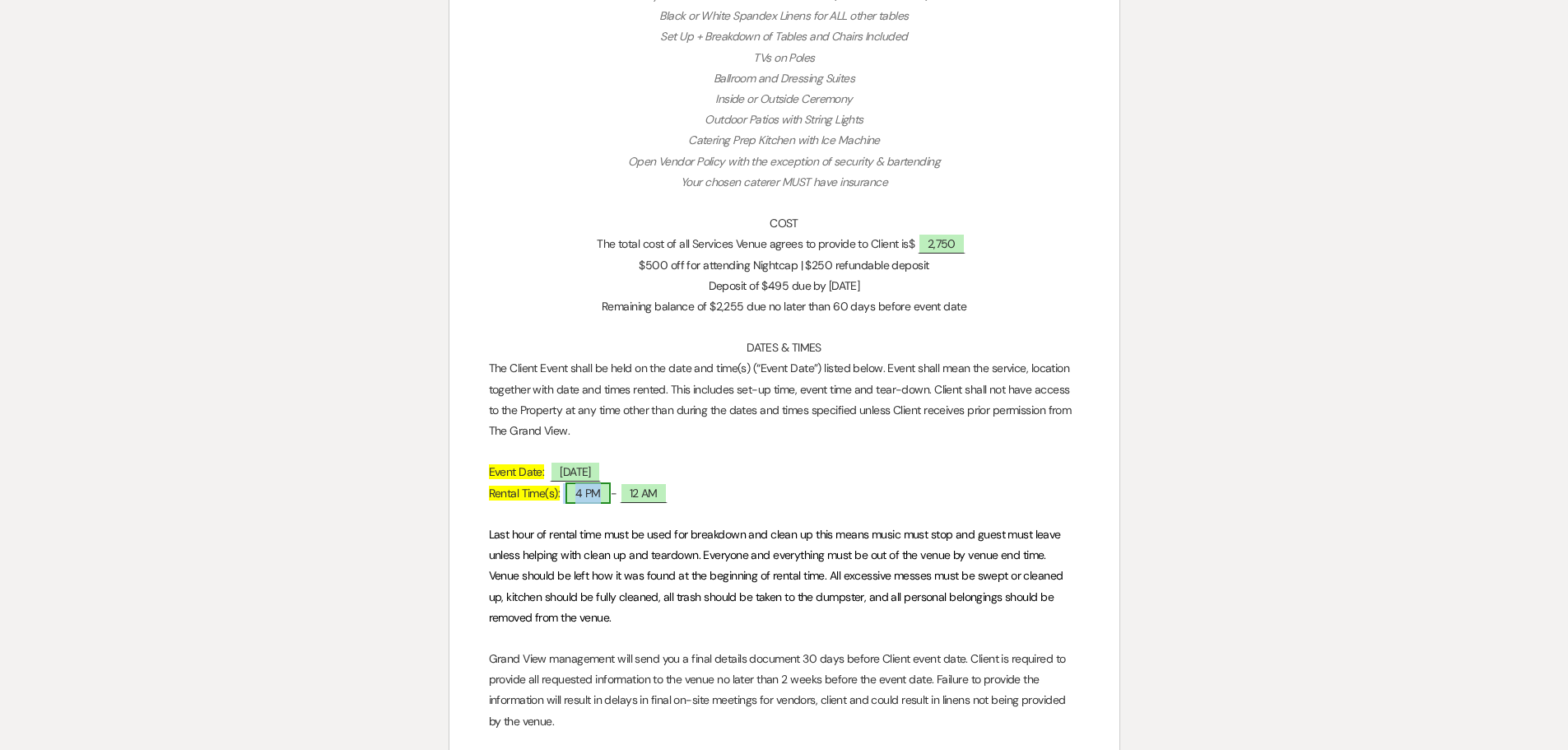
click at [596, 490] on span "4 PM" at bounding box center [588, 493] width 46 height 22
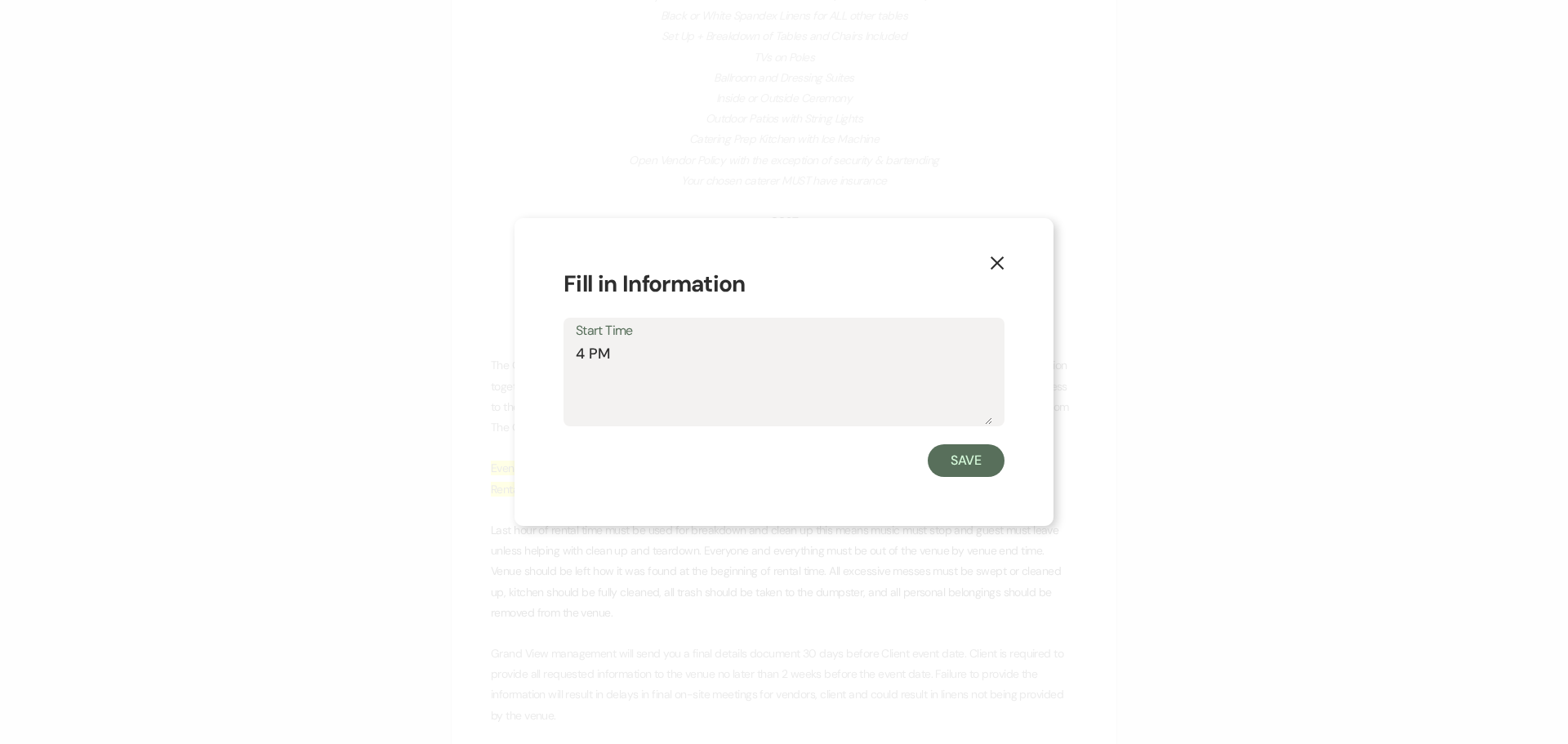
click at [586, 349] on textarea "4 PM" at bounding box center [784, 384] width 416 height 81
type textarea "3 PM"
click at [968, 456] on button "Save" at bounding box center [966, 460] width 77 height 33
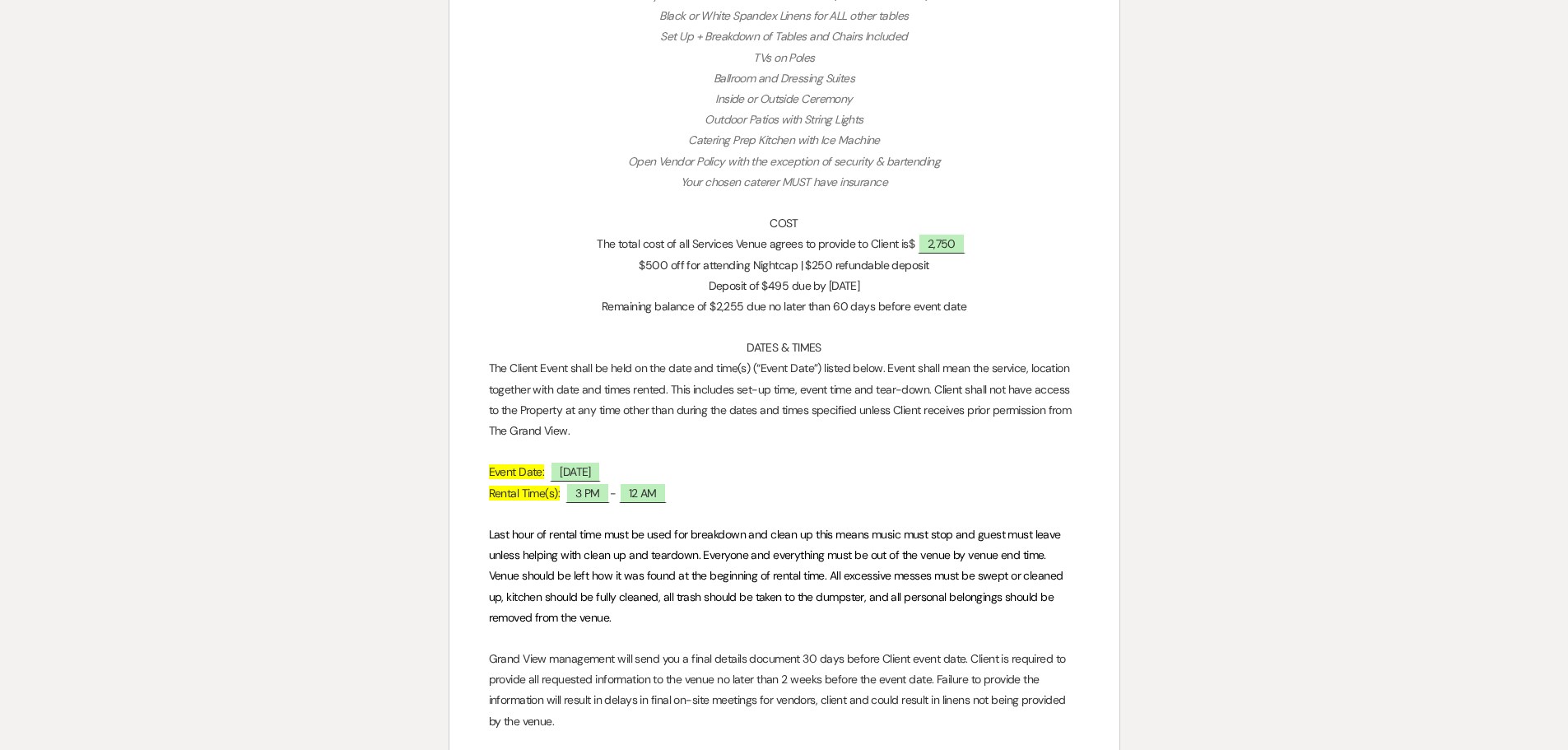
click at [879, 264] on p "$500 off for attending Nightcap | $250 refundable deposit" at bounding box center [784, 265] width 591 height 21
click at [854, 284] on p "Deposit of $495 due by 9/16/25" at bounding box center [784, 286] width 591 height 21
click at [870, 258] on p "$500 off for attending Nightcap | $250 refundable deposit" at bounding box center [784, 265] width 591 height 21
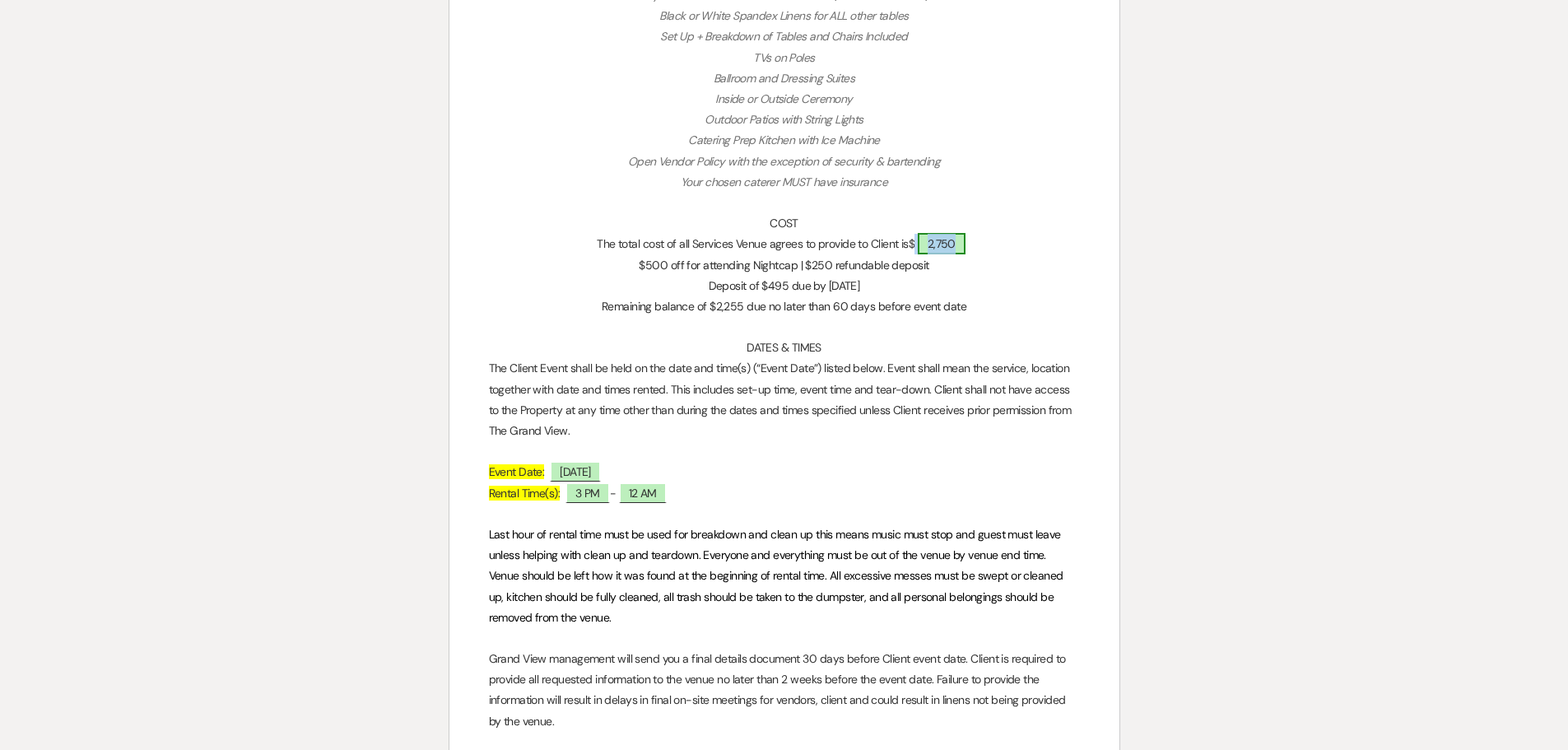
click at [938, 242] on span "2,750" at bounding box center [942, 244] width 47 height 22
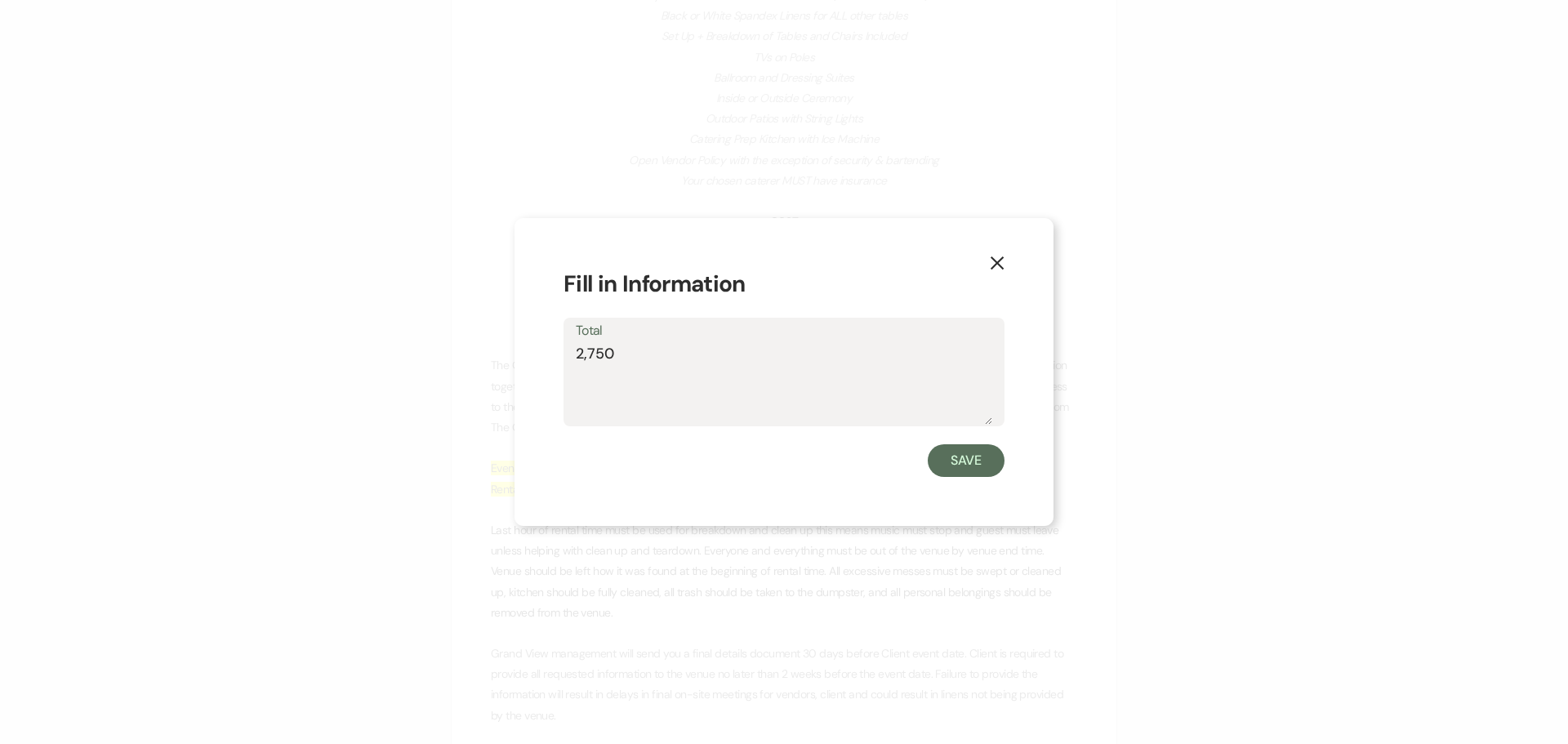
click at [993, 263] on icon "X" at bounding box center [997, 263] width 14 height 14
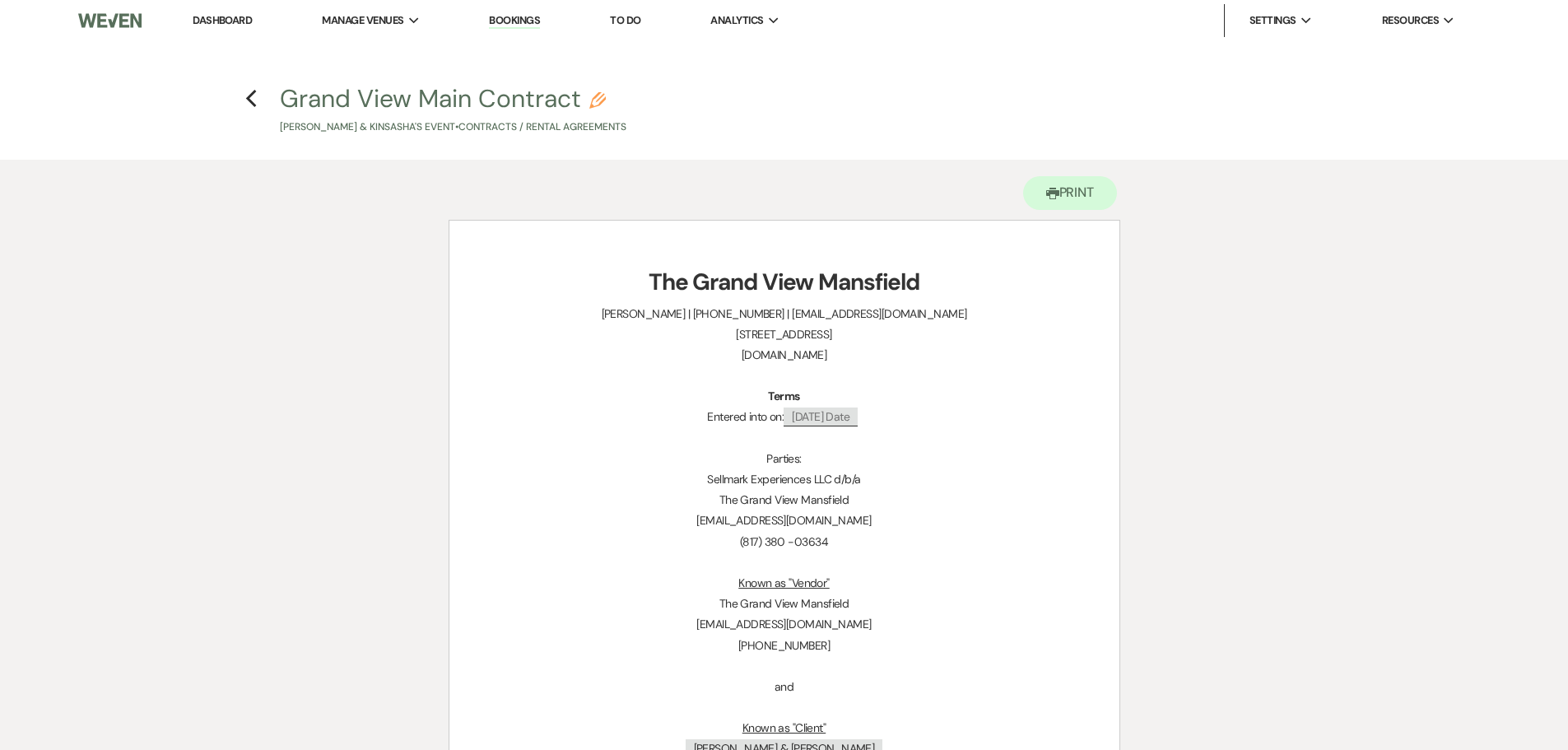
scroll to position [0, 0]
click at [255, 100] on icon "Previous" at bounding box center [252, 100] width 13 height 20
select select "6"
select select "5"
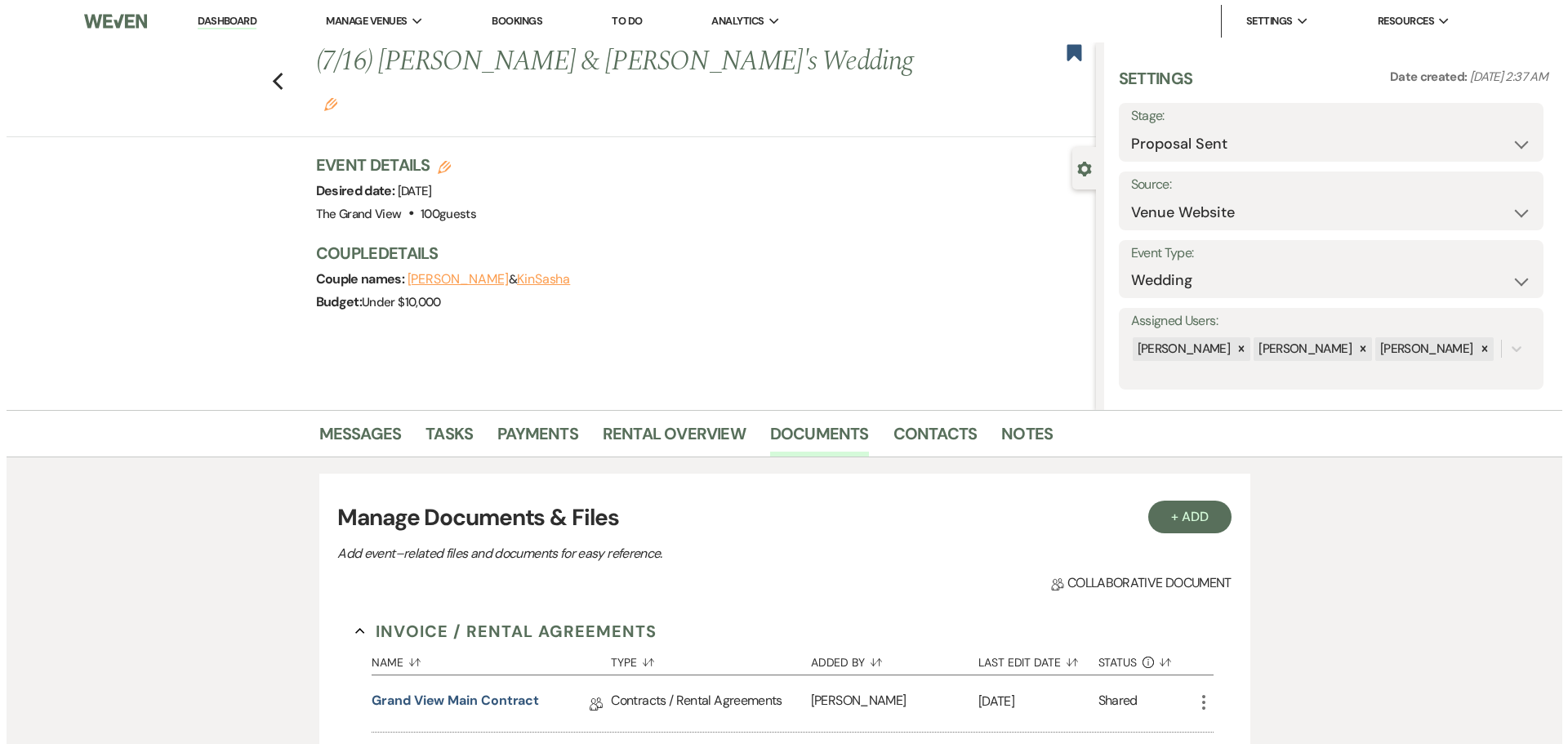
scroll to position [305, 0]
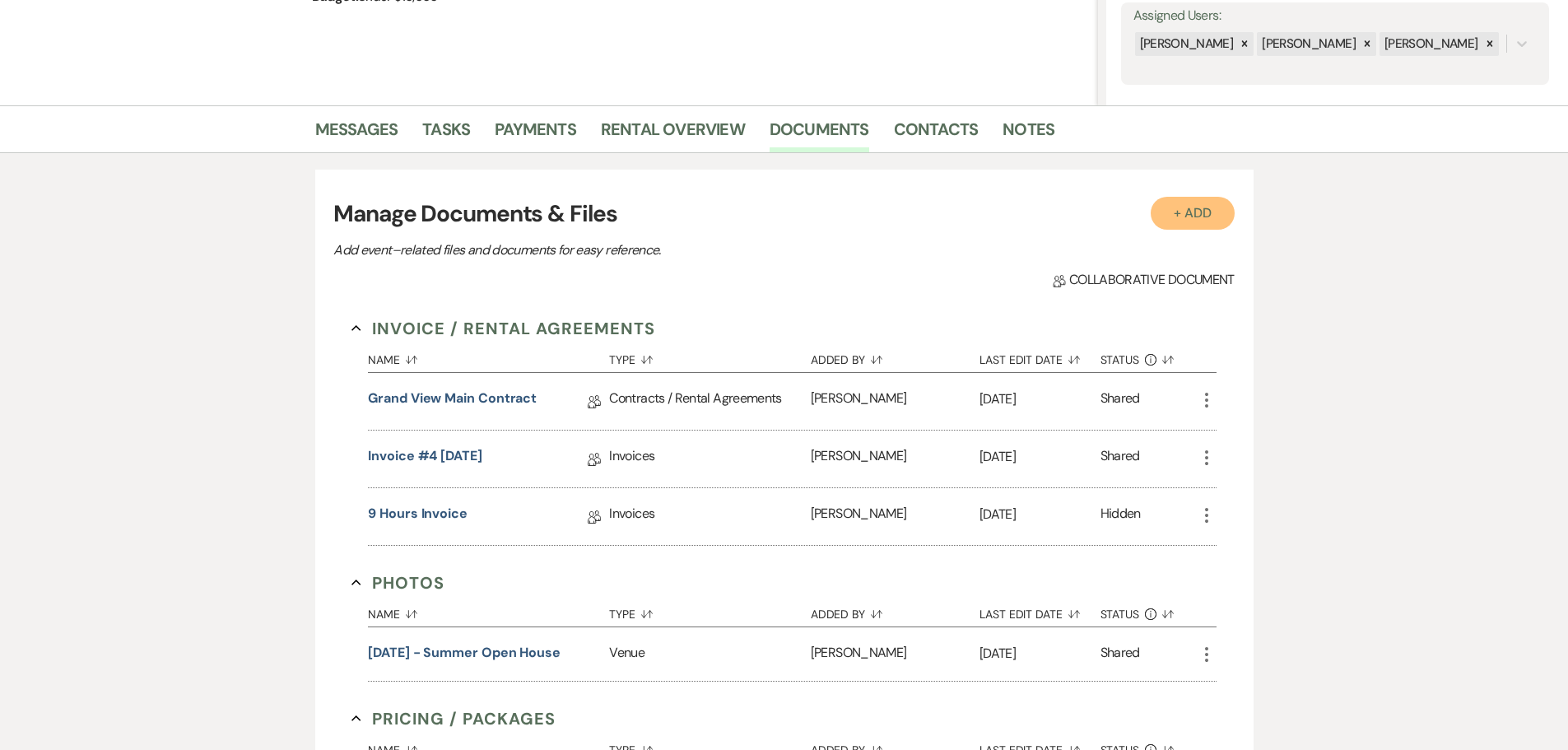
click at [1202, 211] on button "+ Add" at bounding box center [1192, 213] width 84 height 33
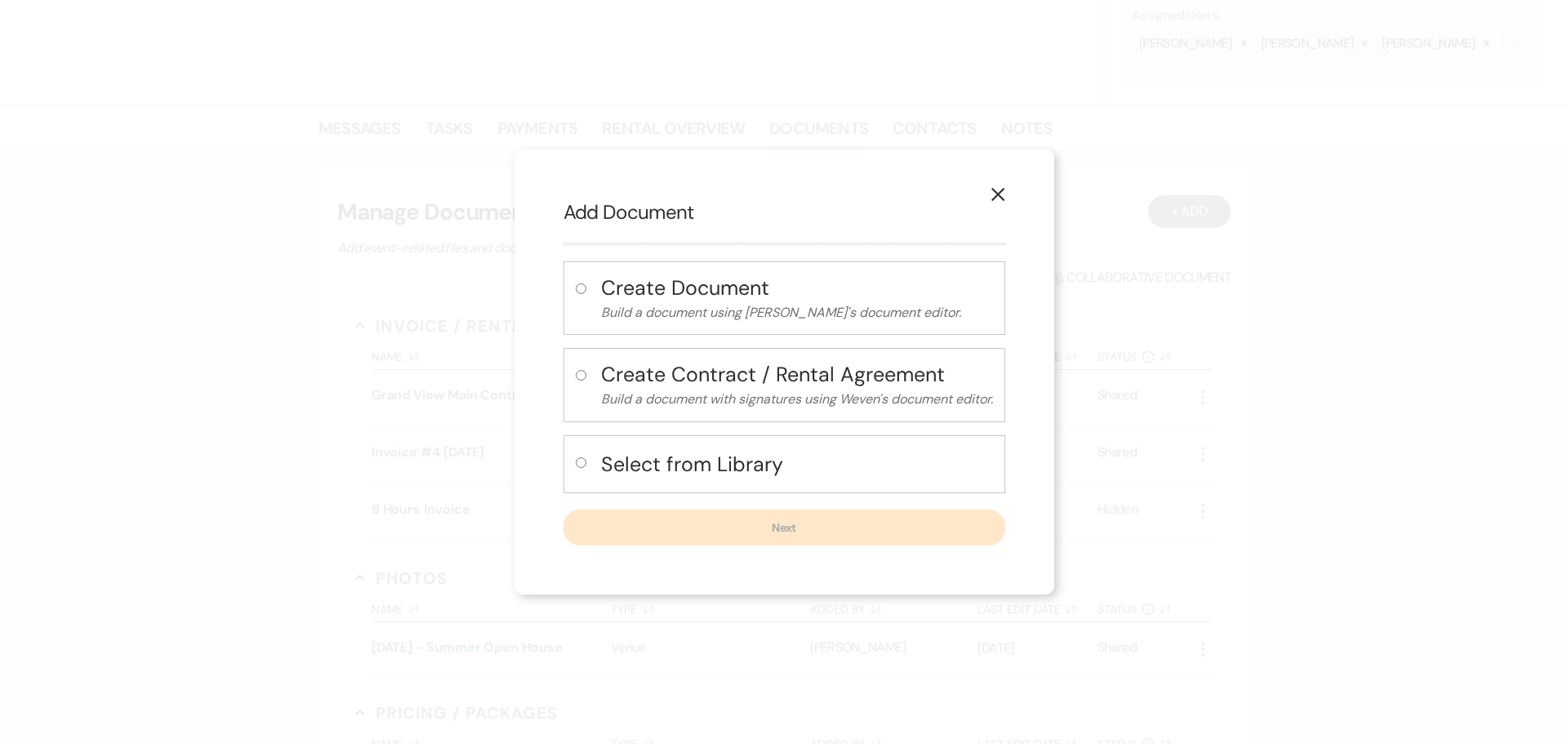
click at [721, 471] on h4 "Select from Library" at bounding box center [797, 464] width 392 height 29
radio input "true"
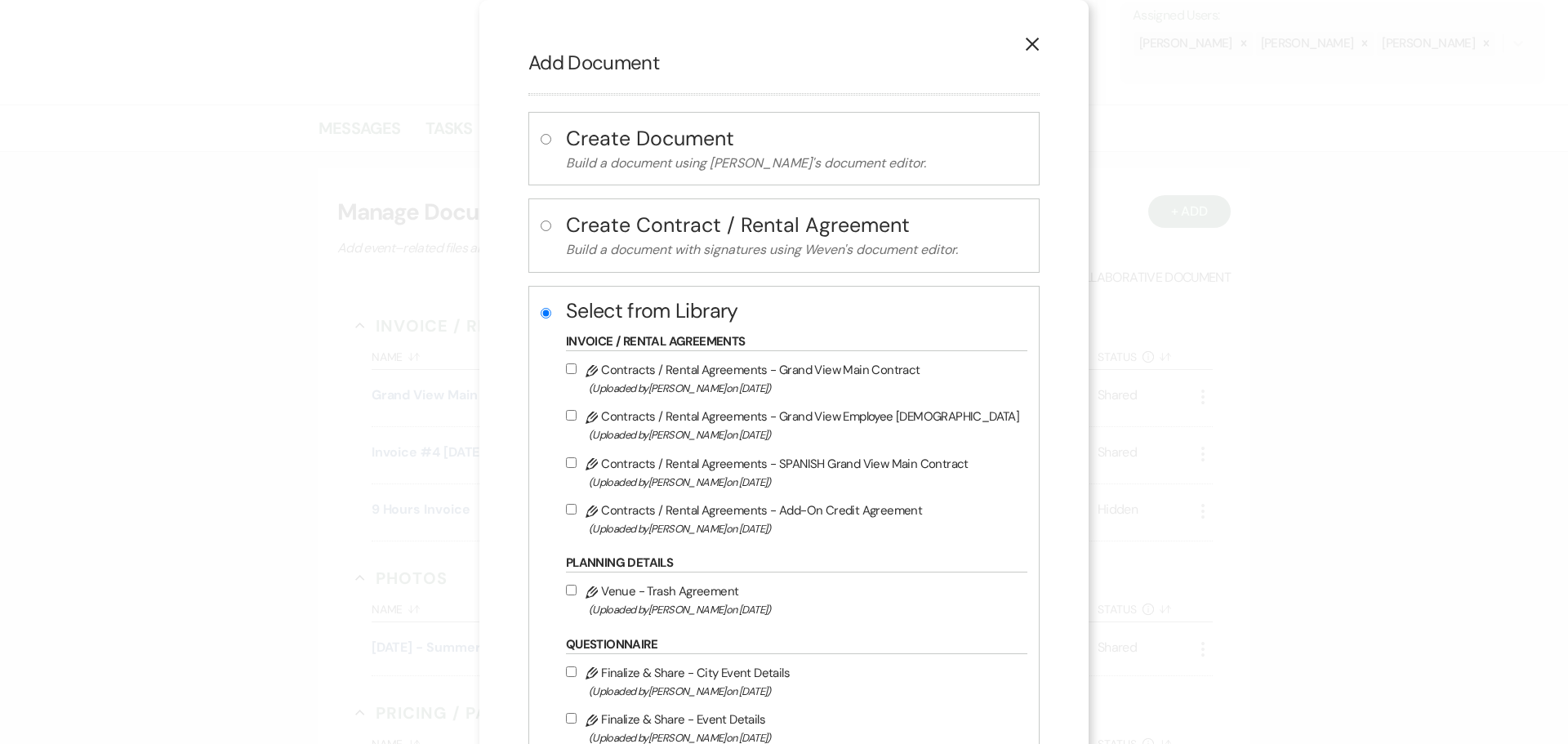
click at [821, 379] on span "(Uploaded by Michelle Randall on Jan 28th, 2025 )" at bounding box center [803, 388] width 431 height 19
click at [577, 374] on input "Pencil Contracts / Rental Agreements - Grand View Main Contract (Uploaded by Mi…" at bounding box center [571, 369] width 11 height 11
checkbox input "true"
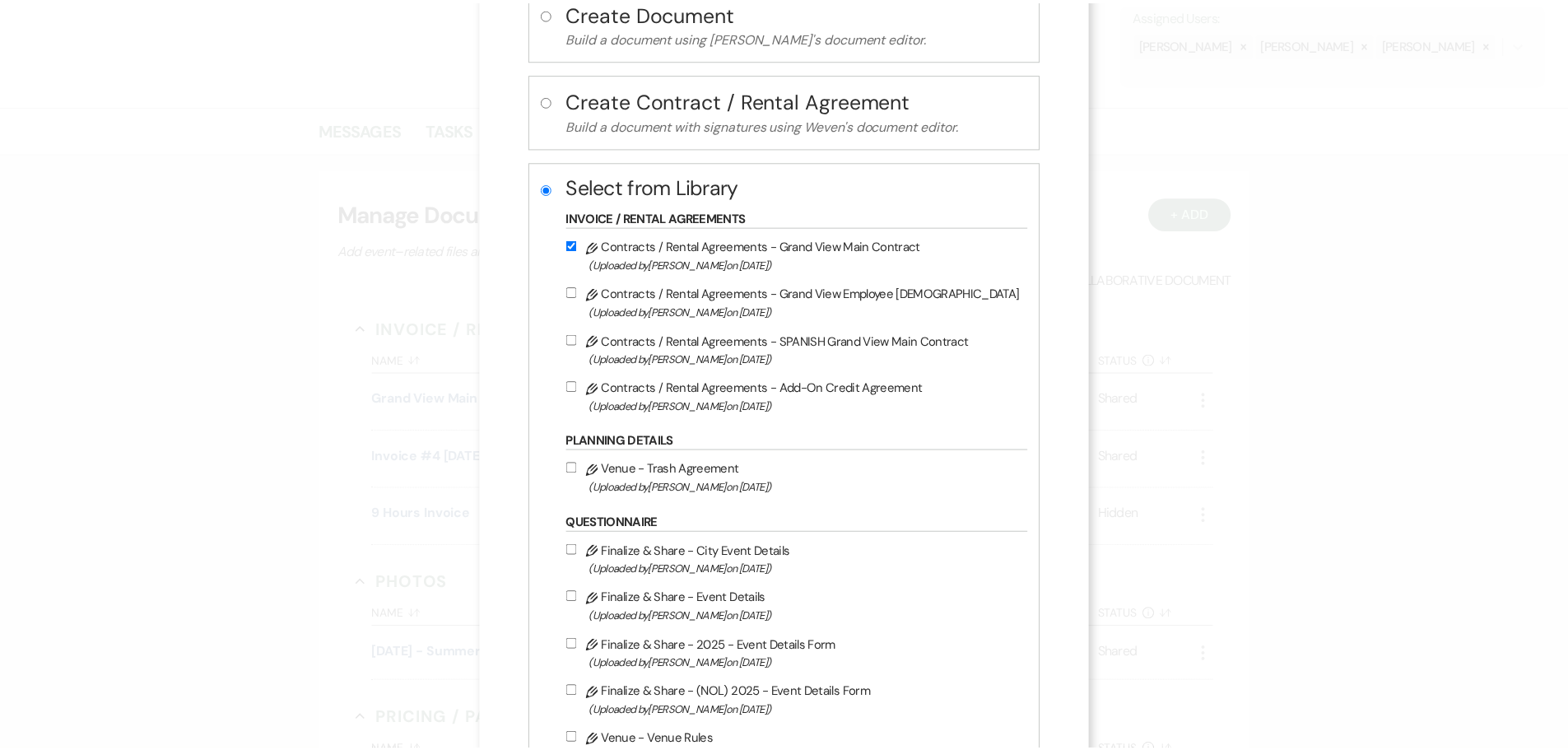
scroll to position [277, 0]
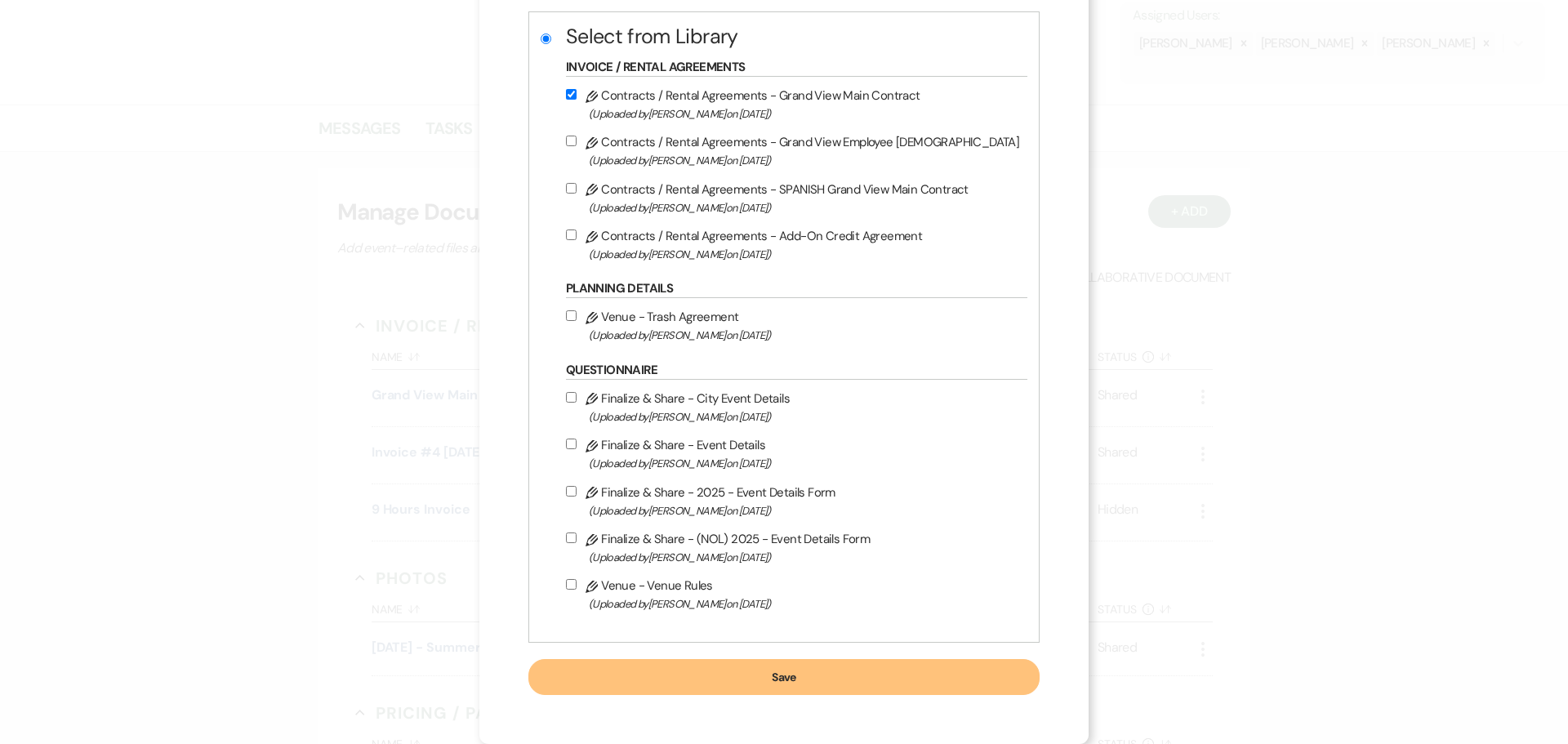
click at [839, 683] on button "Save" at bounding box center [784, 677] width 511 height 36
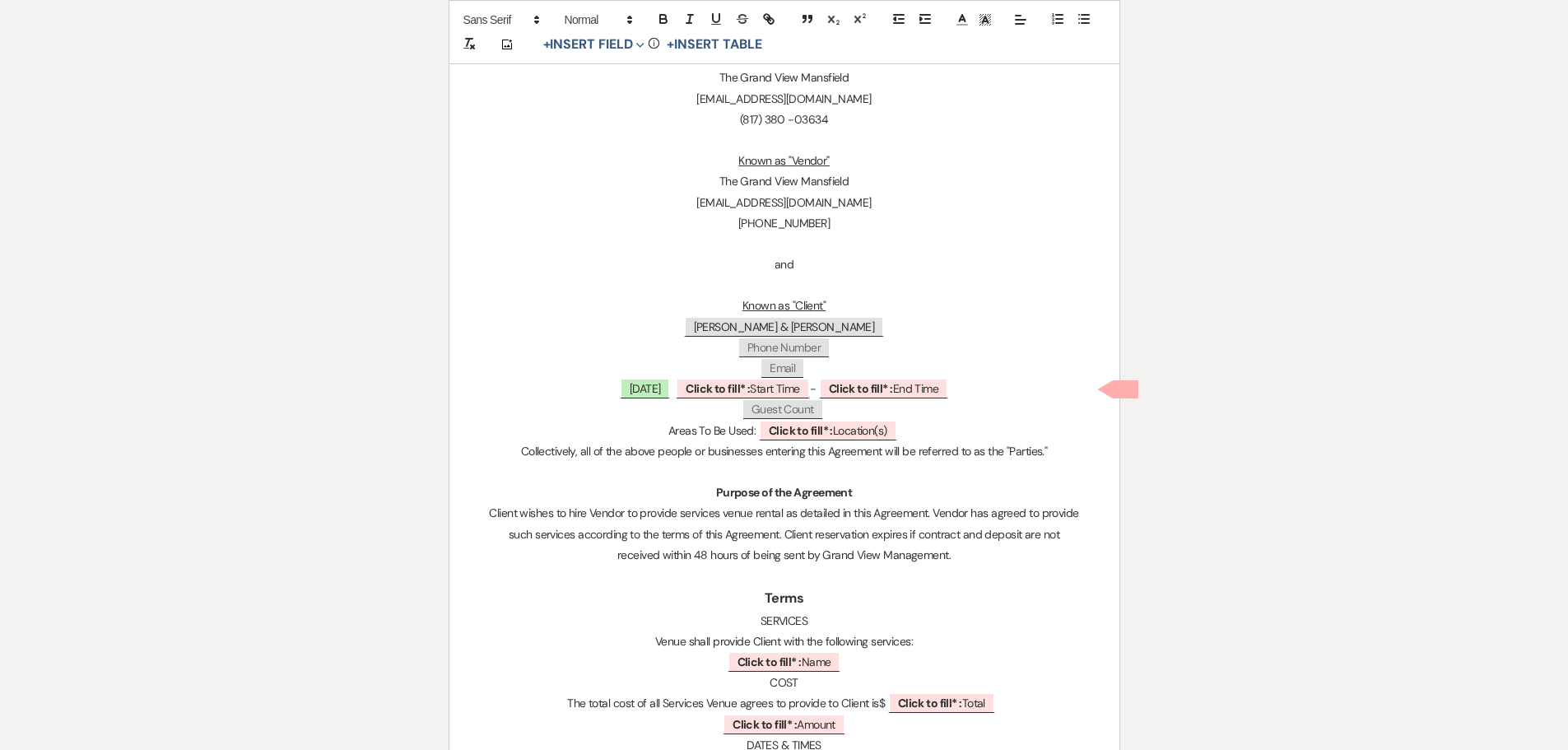
scroll to position [576, 0]
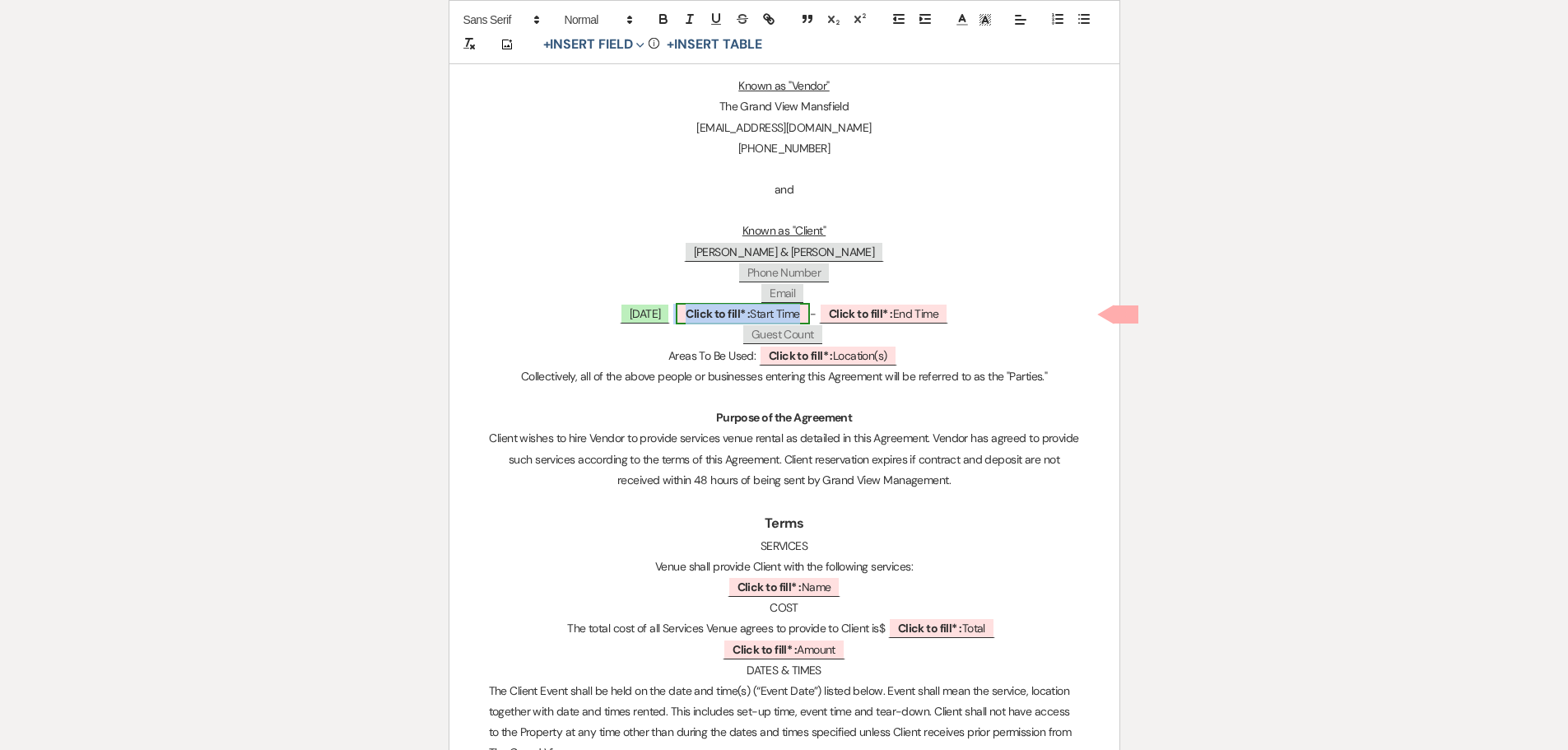
click at [768, 310] on span "Click to fill* : Start Time" at bounding box center [743, 314] width 134 height 22
select select "owner"
select select "custom_placeholder"
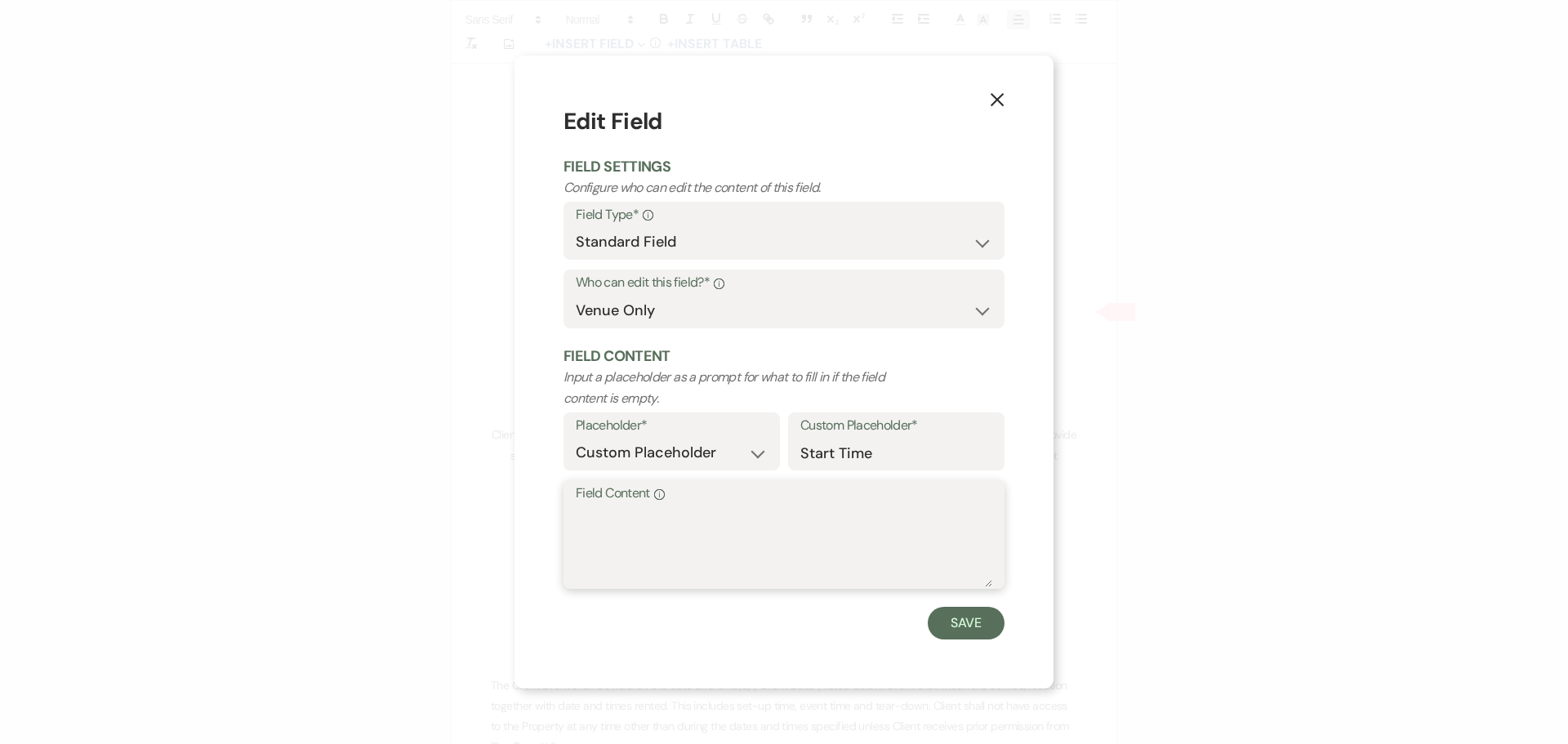
click at [695, 525] on textarea "Field Content Info" at bounding box center [784, 546] width 416 height 81
type textarea "3 PM"
click at [970, 624] on button "Save" at bounding box center [966, 623] width 77 height 33
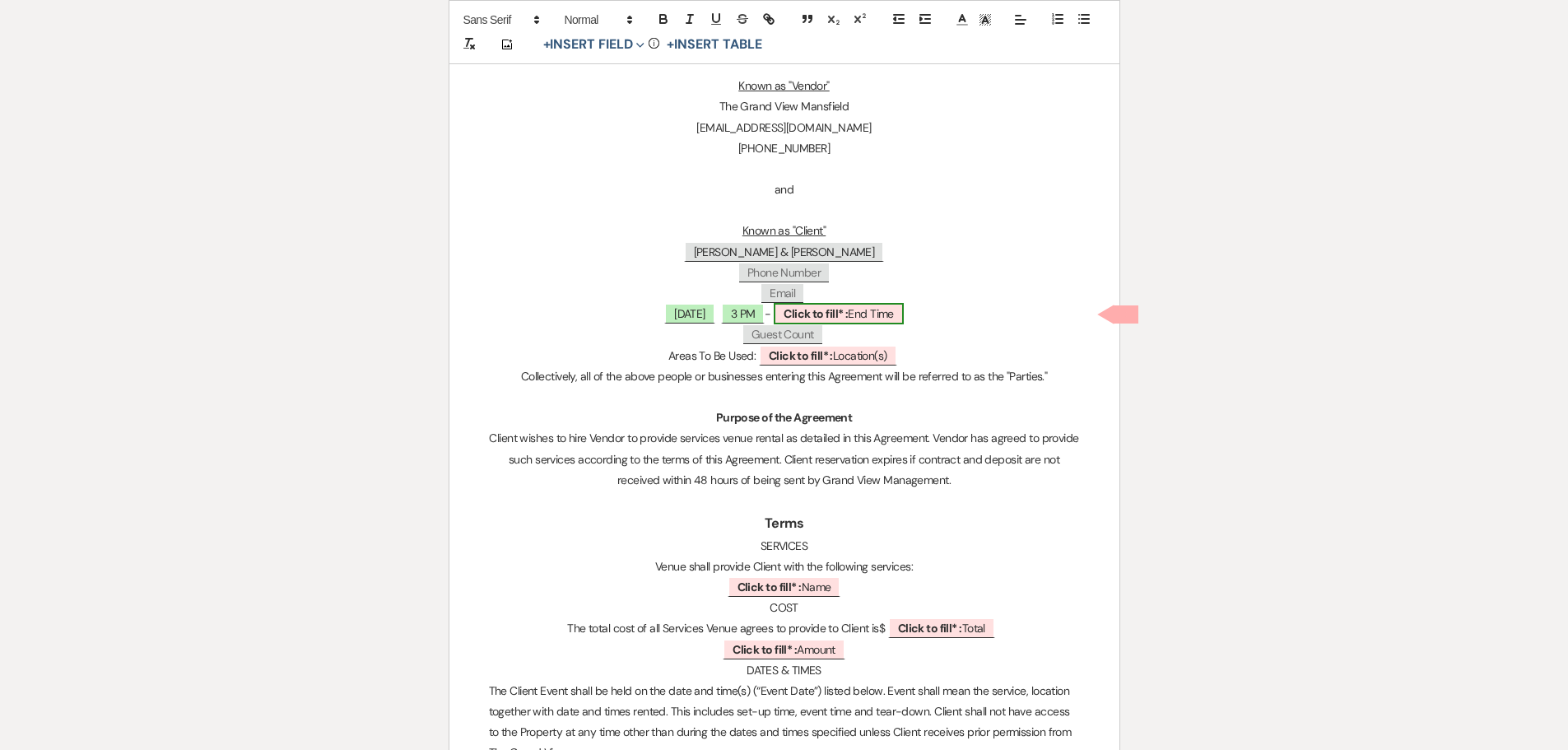
click at [870, 316] on span "Click to fill* : End Time" at bounding box center [838, 314] width 130 height 22
select select "owner"
select select "custom_placeholder"
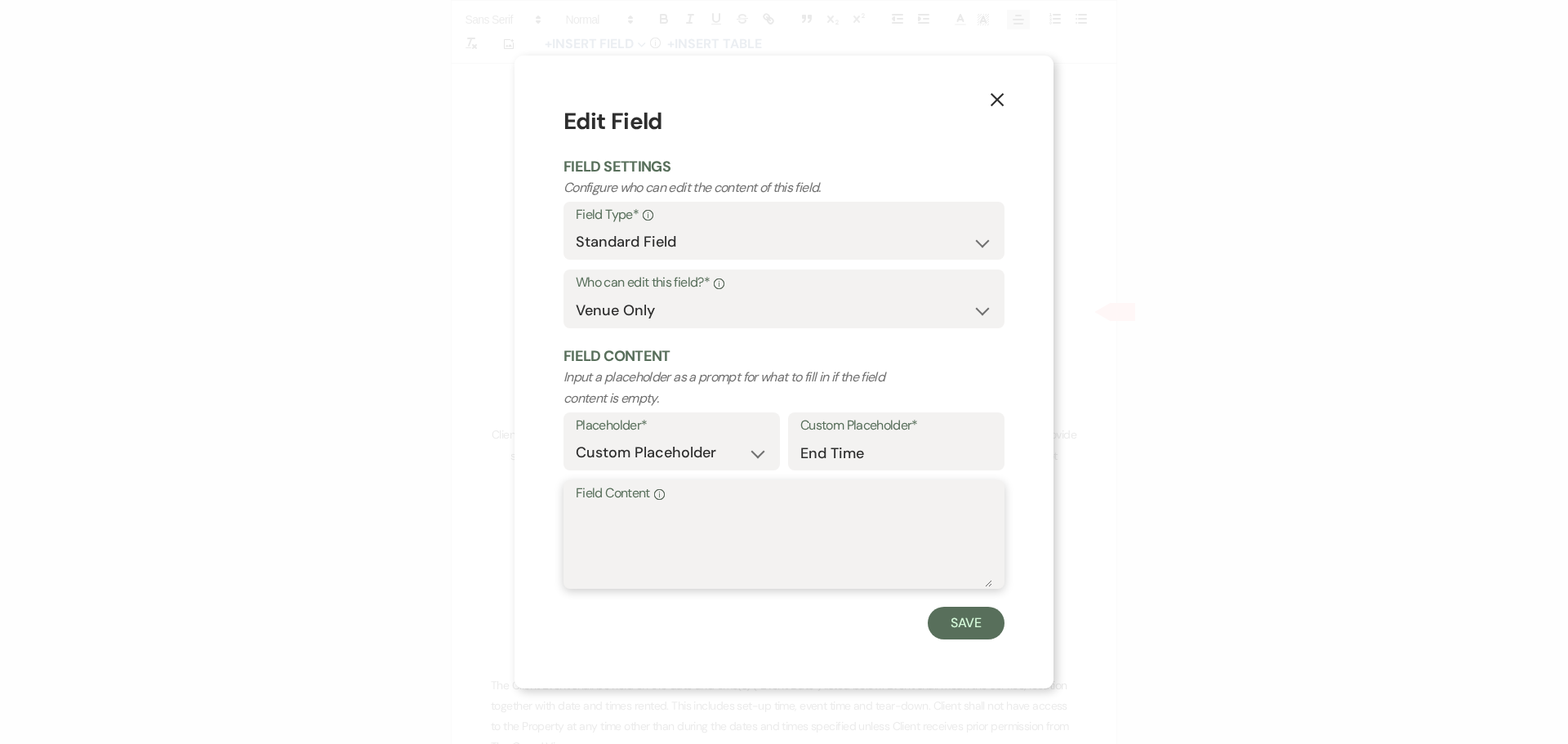
click at [649, 551] on textarea "Field Content Info" at bounding box center [784, 546] width 416 height 81
type textarea "12 AM (9 hours)"
click at [915, 623] on div "Save" at bounding box center [784, 623] width 441 height 33
click at [962, 631] on button "Save" at bounding box center [966, 623] width 77 height 33
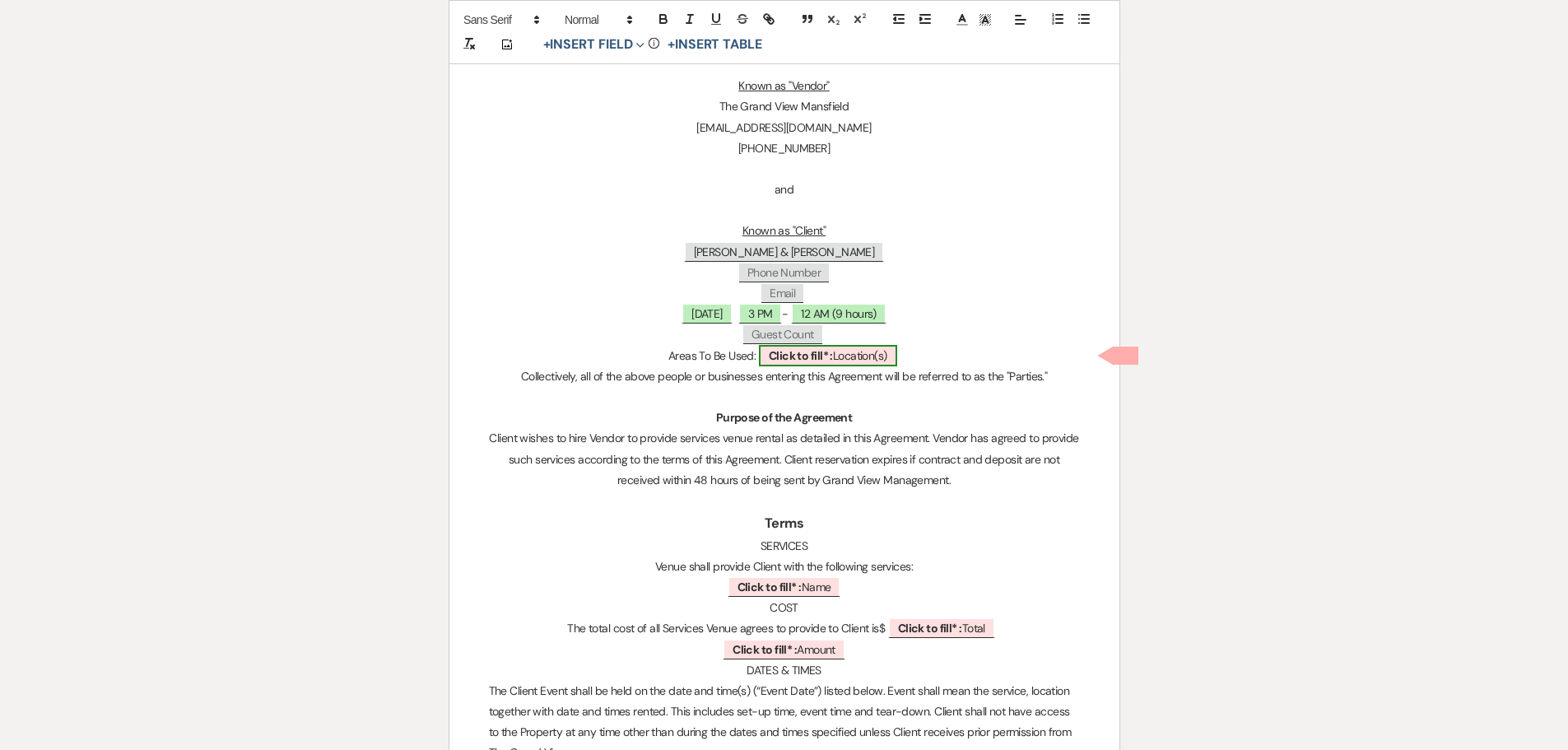
click at [824, 362] on b "Click to fill* :" at bounding box center [801, 356] width 65 height 15
select select "owner"
select select "custom_placeholder"
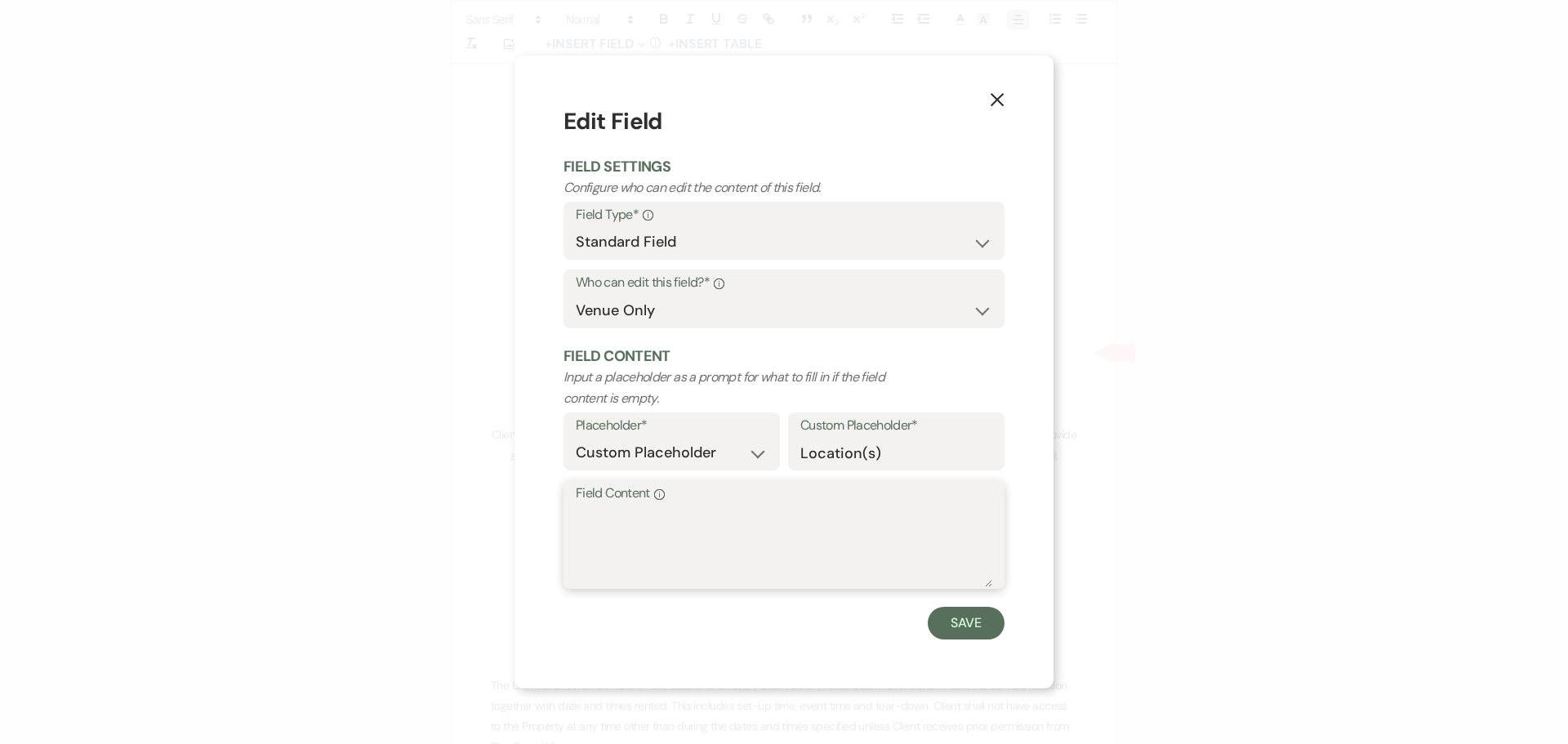
click at [759, 538] on textarea "Field Content Info" at bounding box center [784, 546] width 416 height 81
type textarea "Ballroom and Dressing Suites"
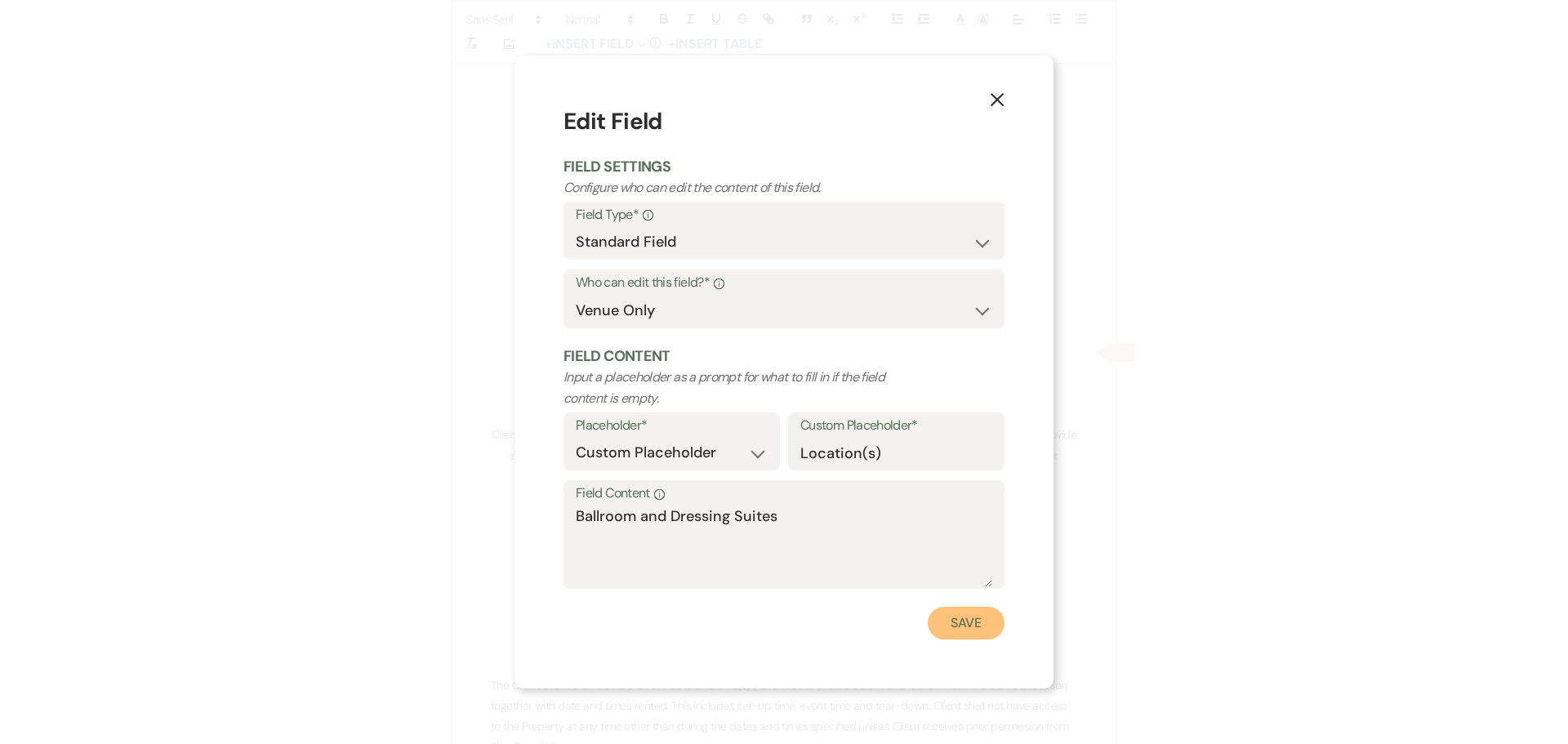
click at [970, 618] on button "Save" at bounding box center [966, 623] width 77 height 33
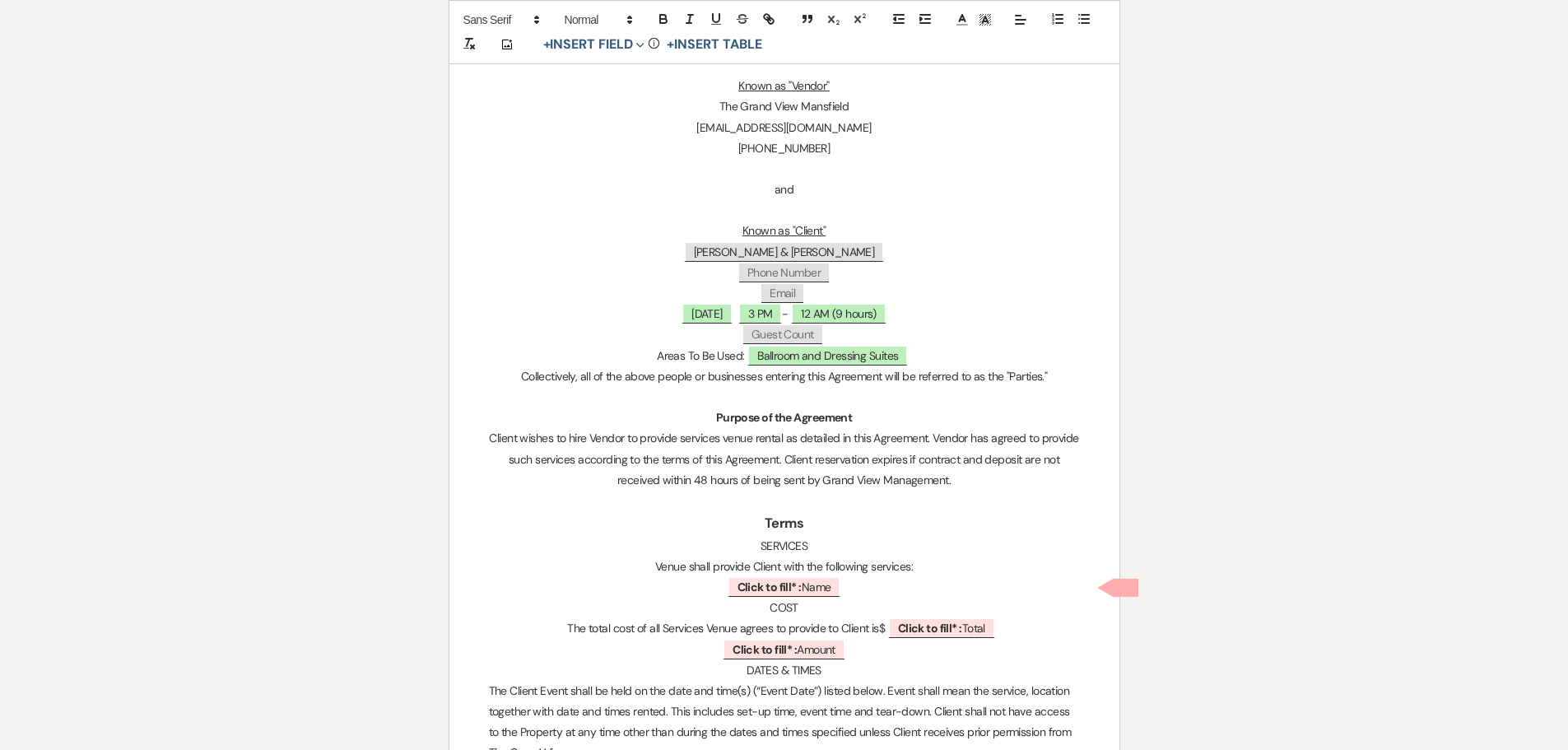
click at [855, 591] on p "﻿ Click to fill* : Name ﻿" at bounding box center [784, 587] width 591 height 21
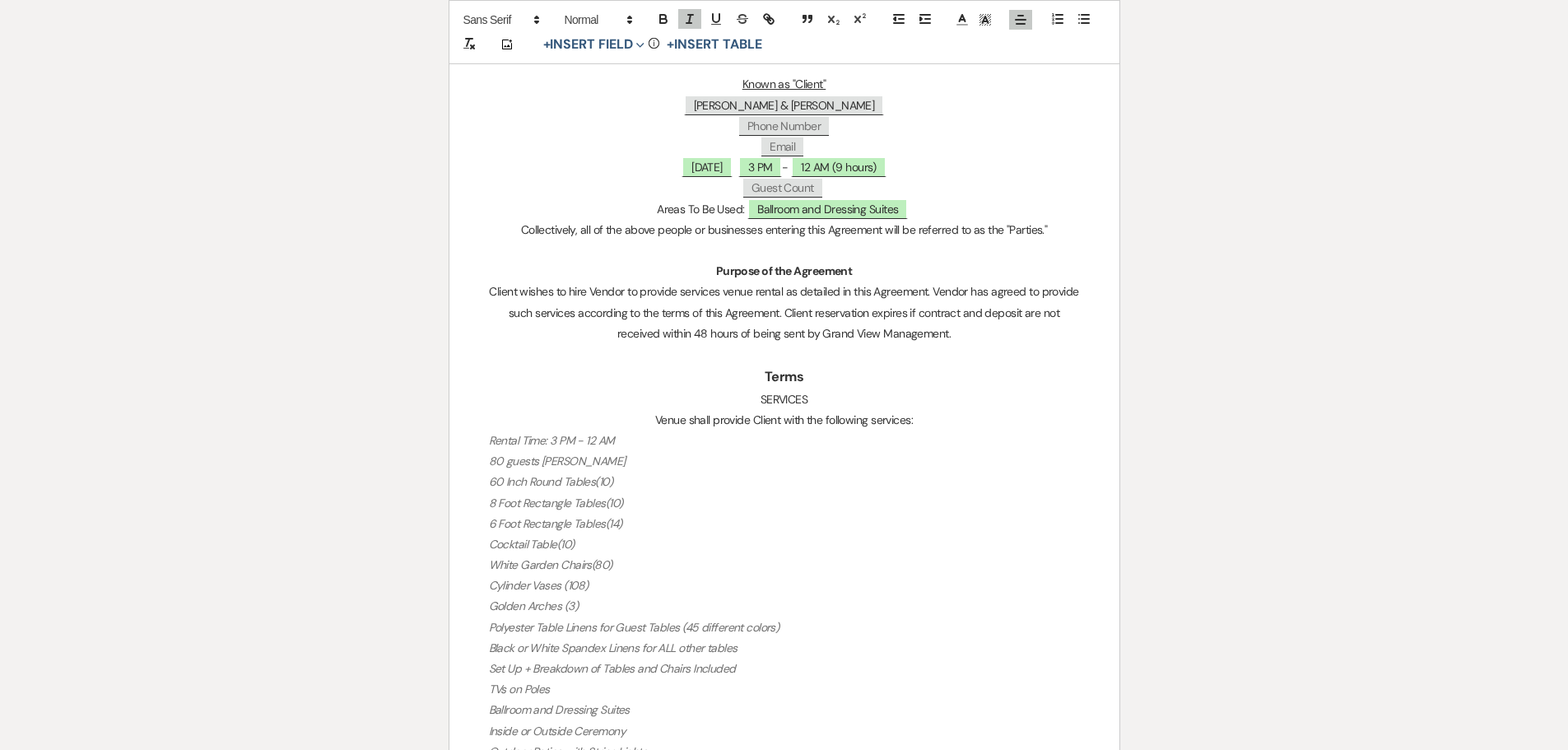
scroll to position [906, 0]
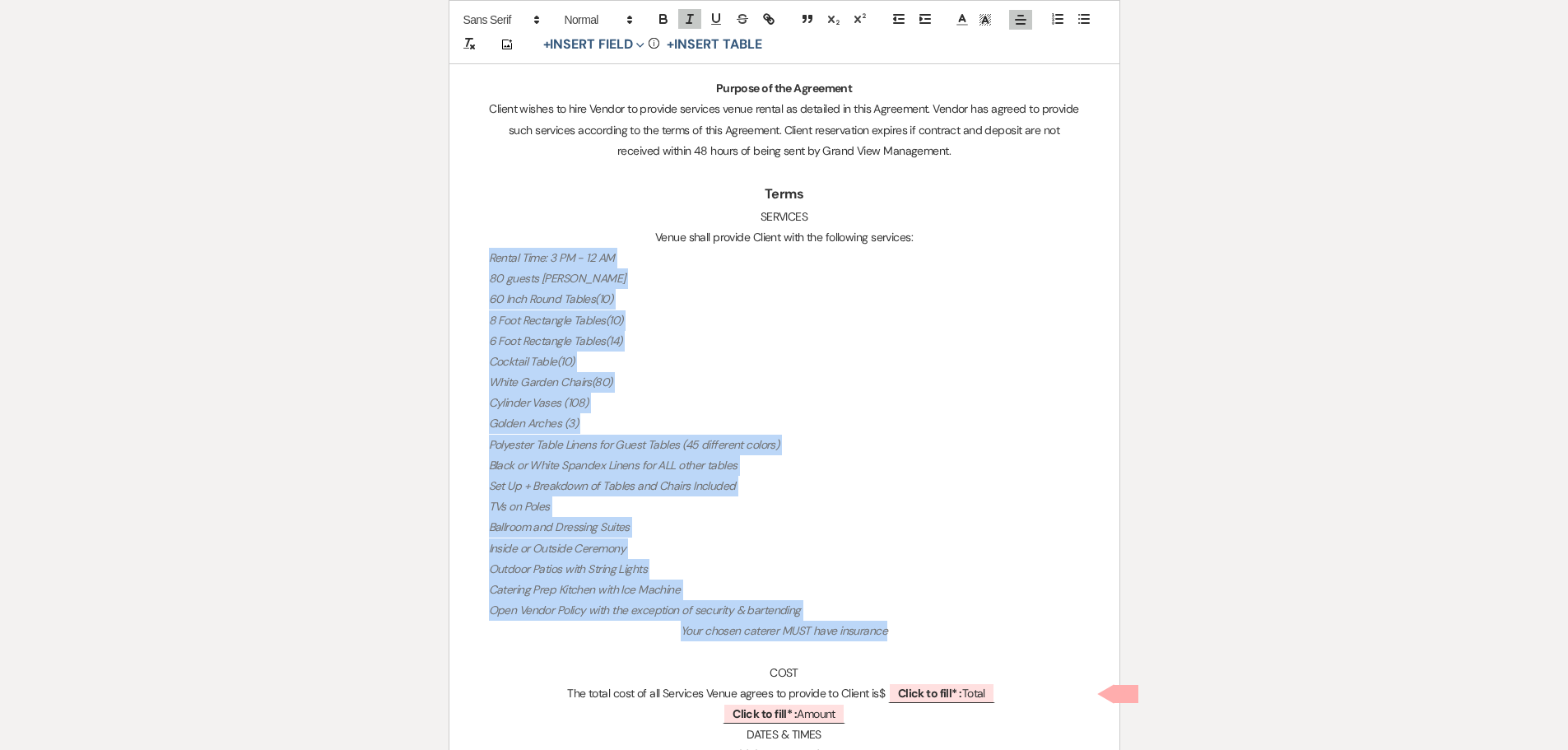
drag, startPoint x: 900, startPoint y: 633, endPoint x: 349, endPoint y: 252, distance: 669.9
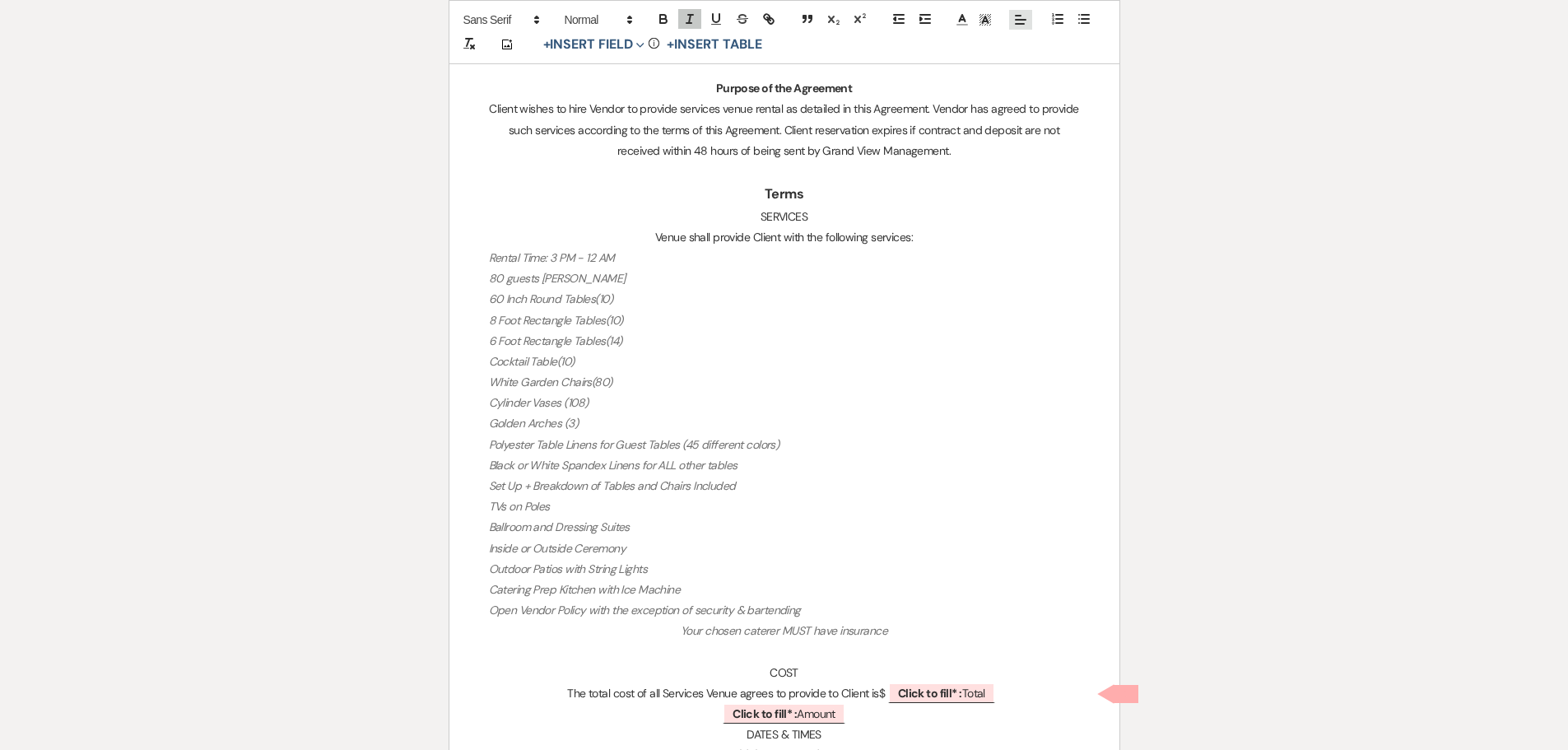
click at [1026, 15] on icon at bounding box center [1020, 20] width 15 height 15
click at [1015, 64] on icon at bounding box center [1019, 61] width 13 height 13
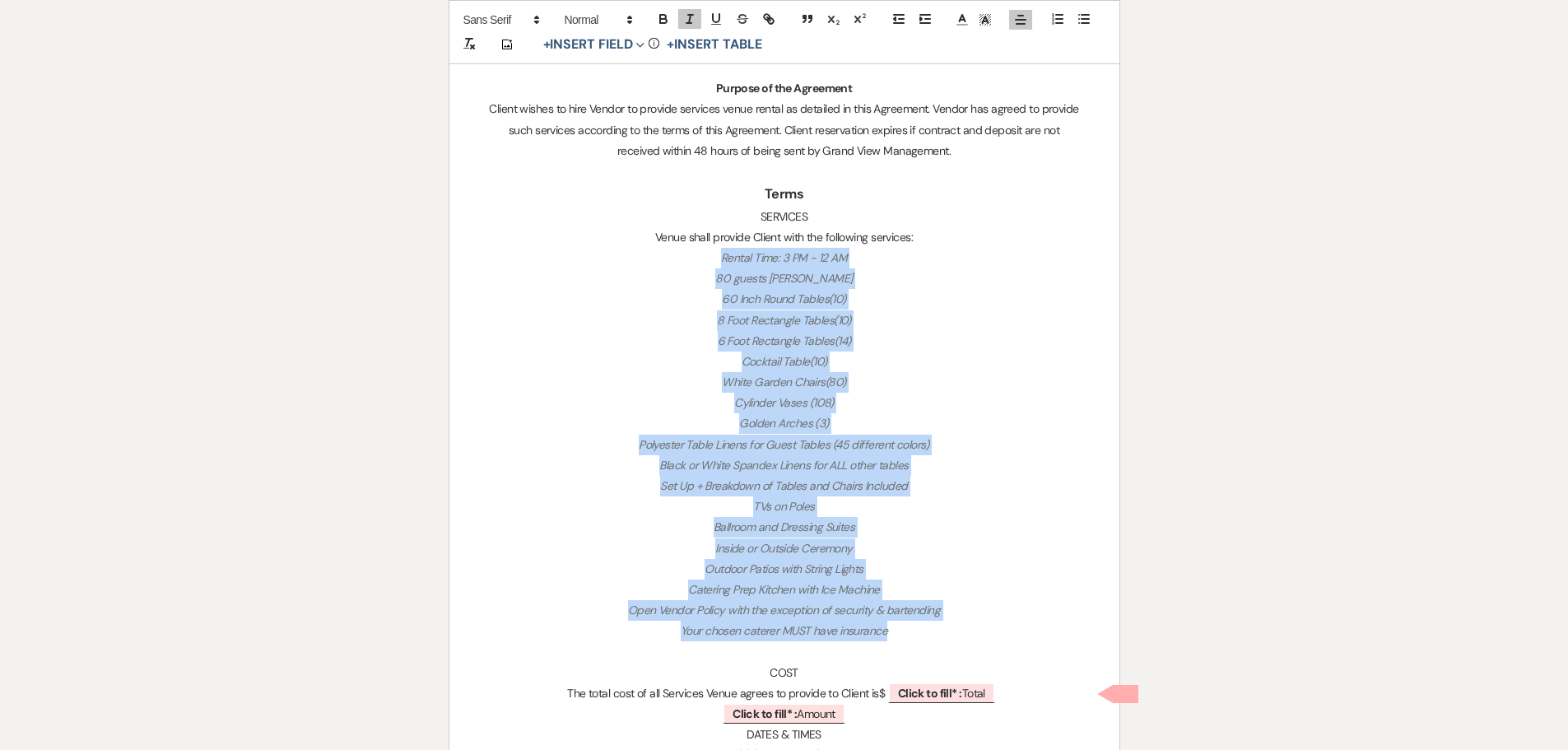
click at [912, 467] on p "Black or White Spandex Linens for ALL other tables" at bounding box center [784, 465] width 591 height 21
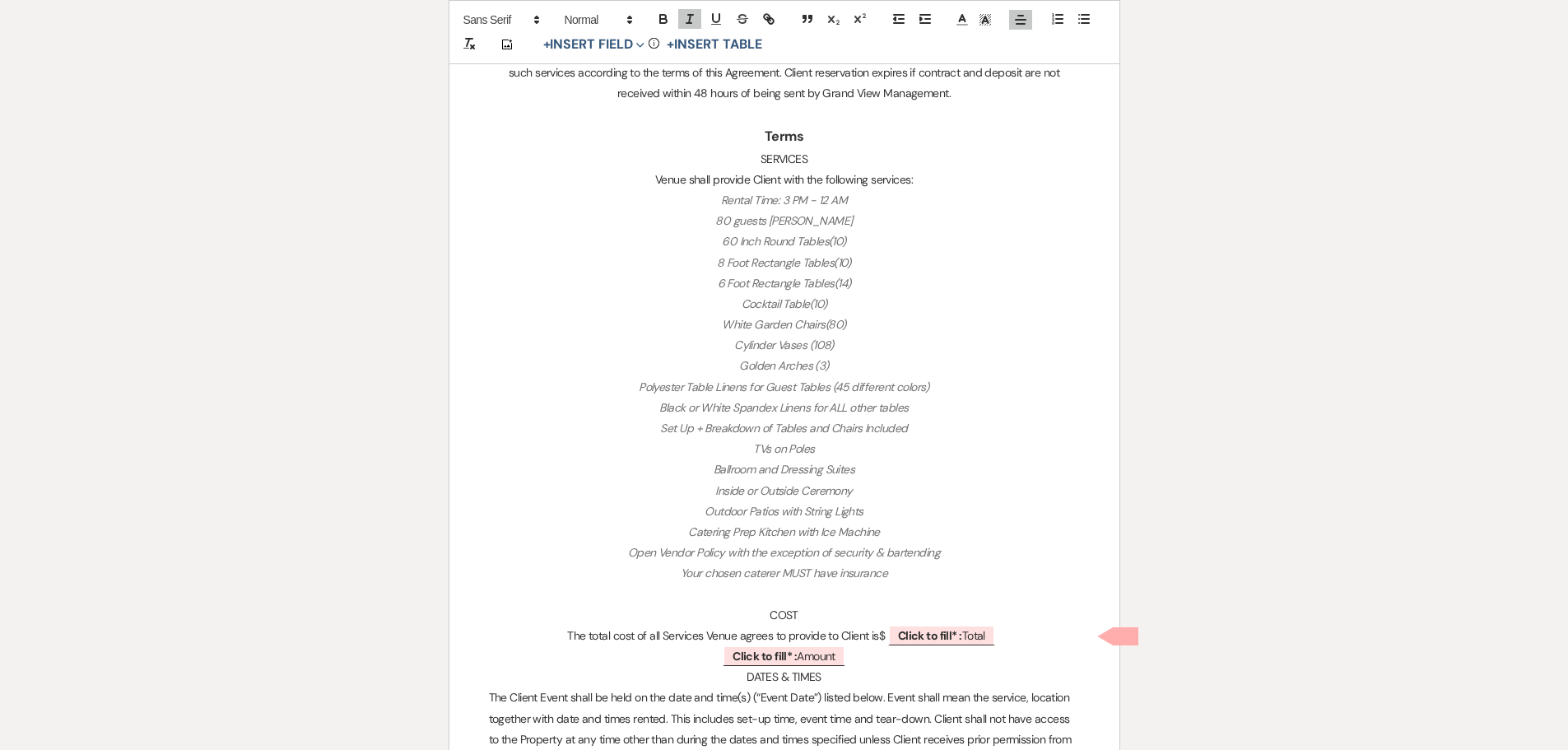
scroll to position [1070, 0]
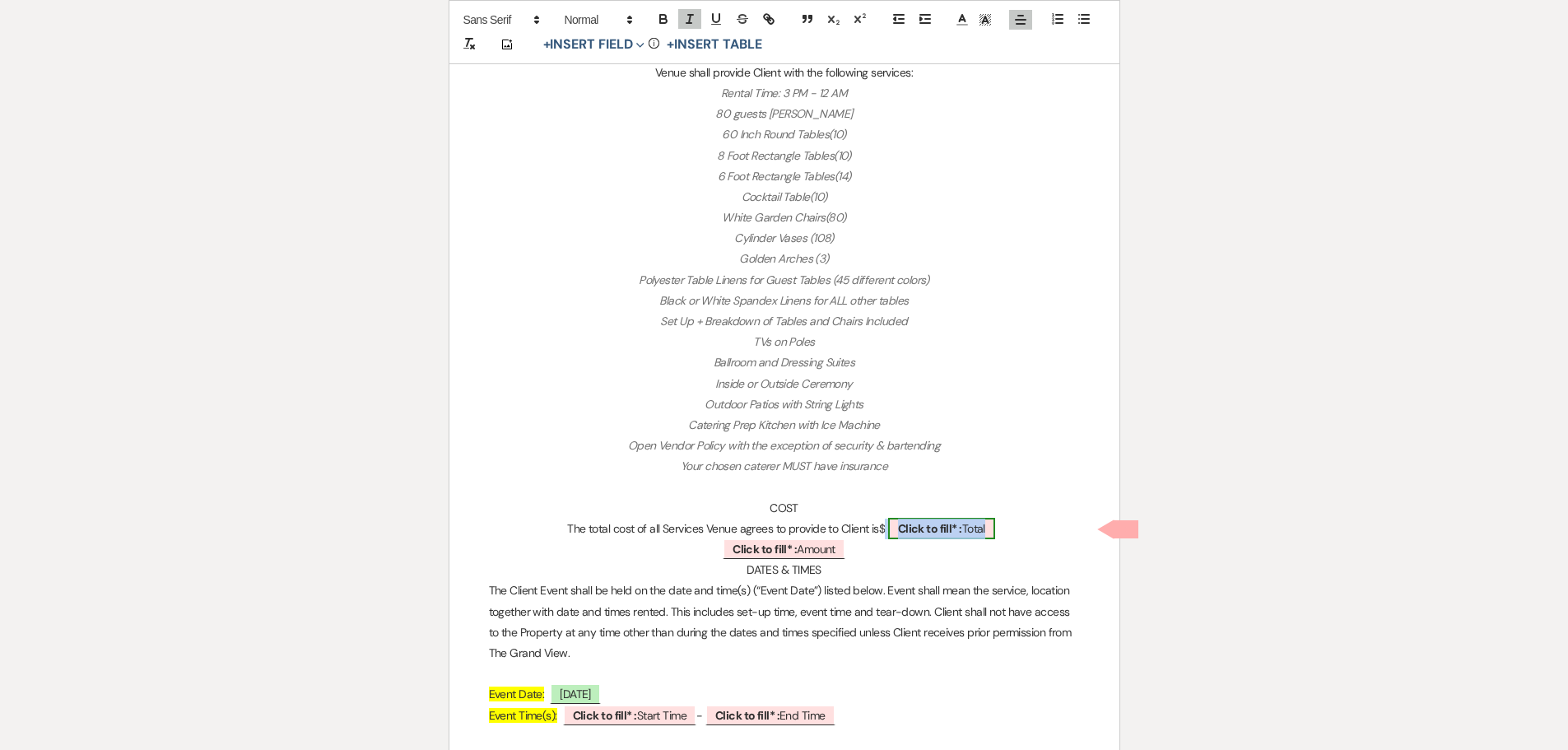
click at [956, 535] on b "Click to fill* :" at bounding box center [930, 529] width 65 height 15
select select "owner"
select select "Total"
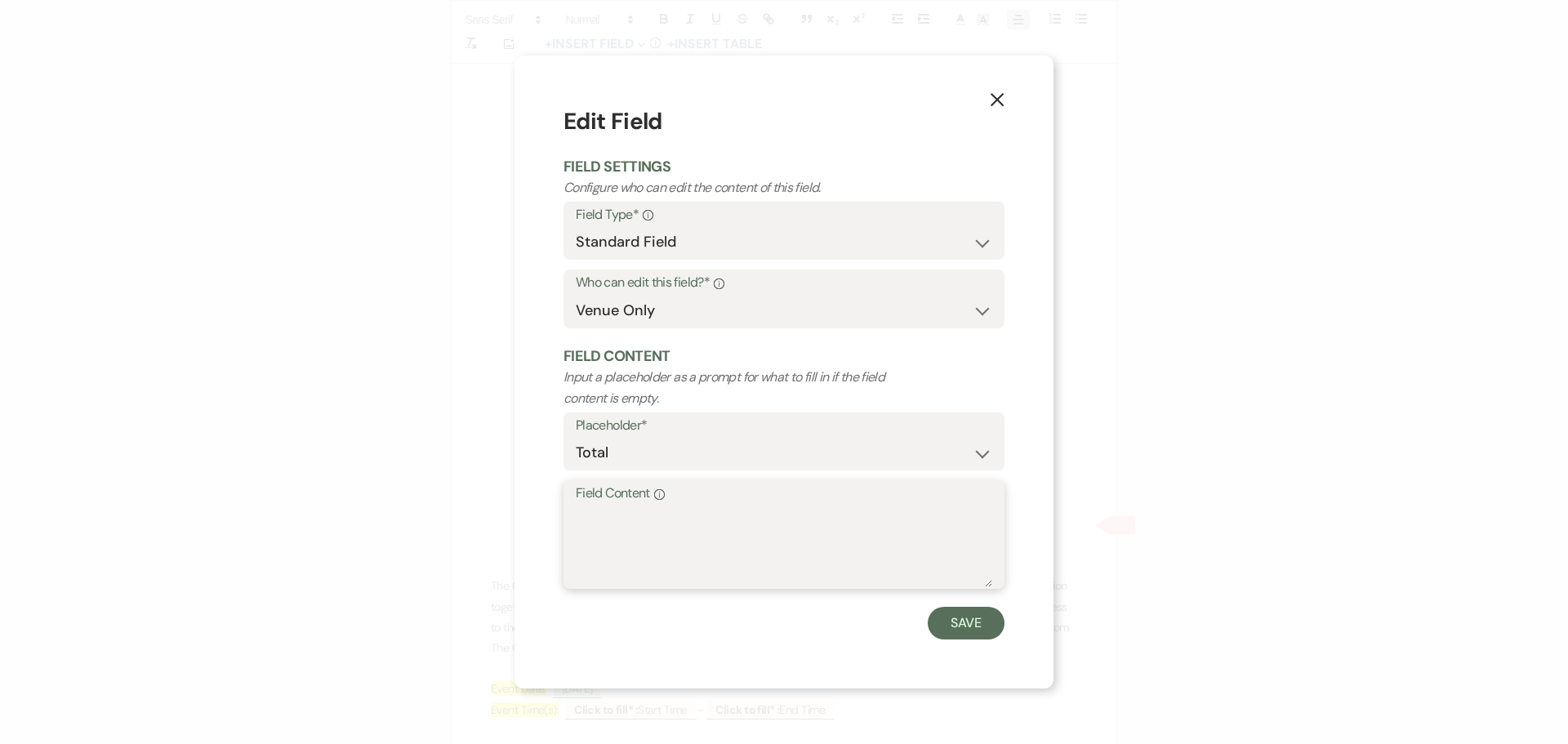
click at [762, 544] on textarea "Field Content Info" at bounding box center [784, 546] width 416 height 81
click at [655, 527] on textarea "Field Content Info" at bounding box center [784, 546] width 416 height 81
type textarea "3250"
click at [970, 623] on button "Save" at bounding box center [966, 623] width 77 height 33
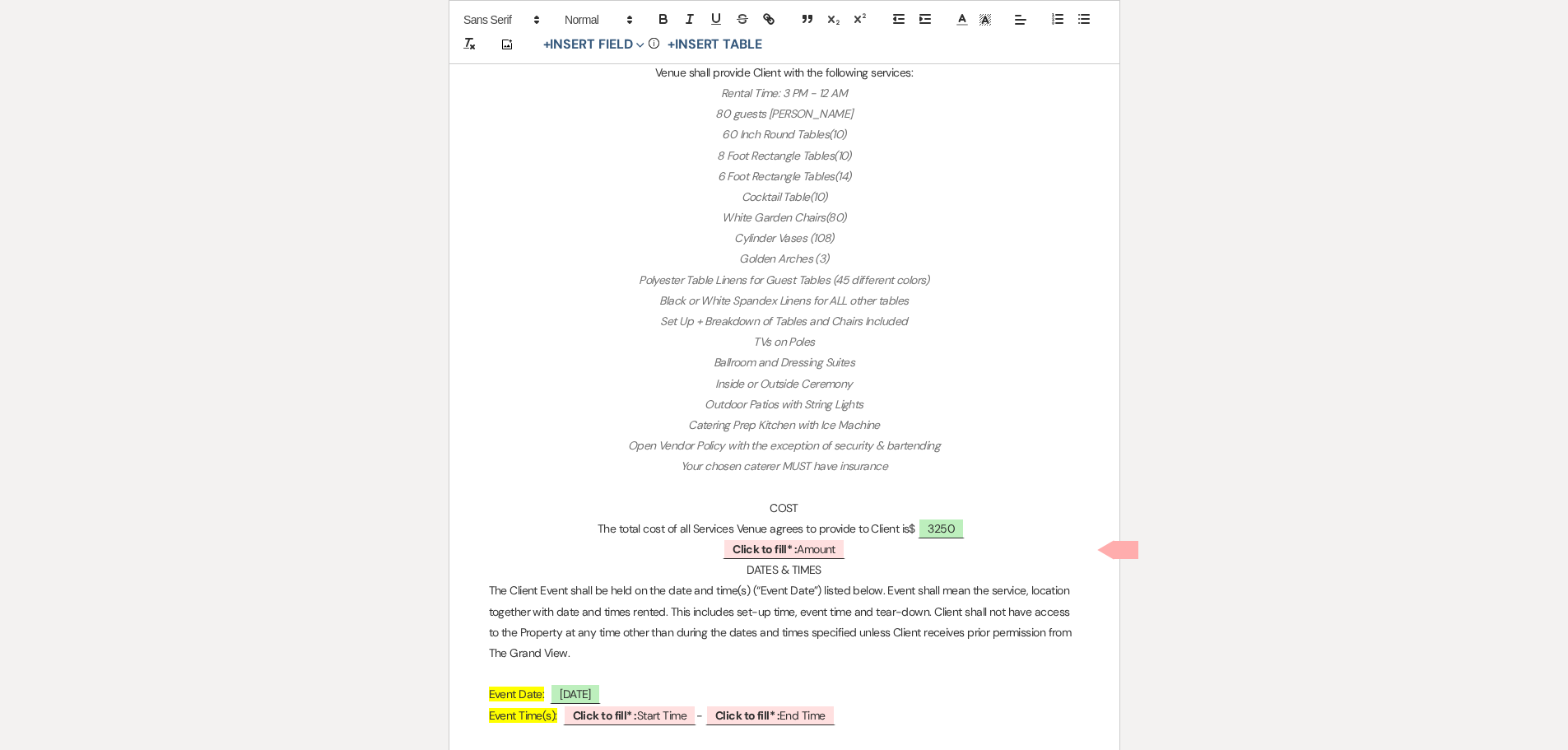
click at [855, 548] on p "﻿ Click to fill* : Amount ﻿" at bounding box center [784, 549] width 591 height 21
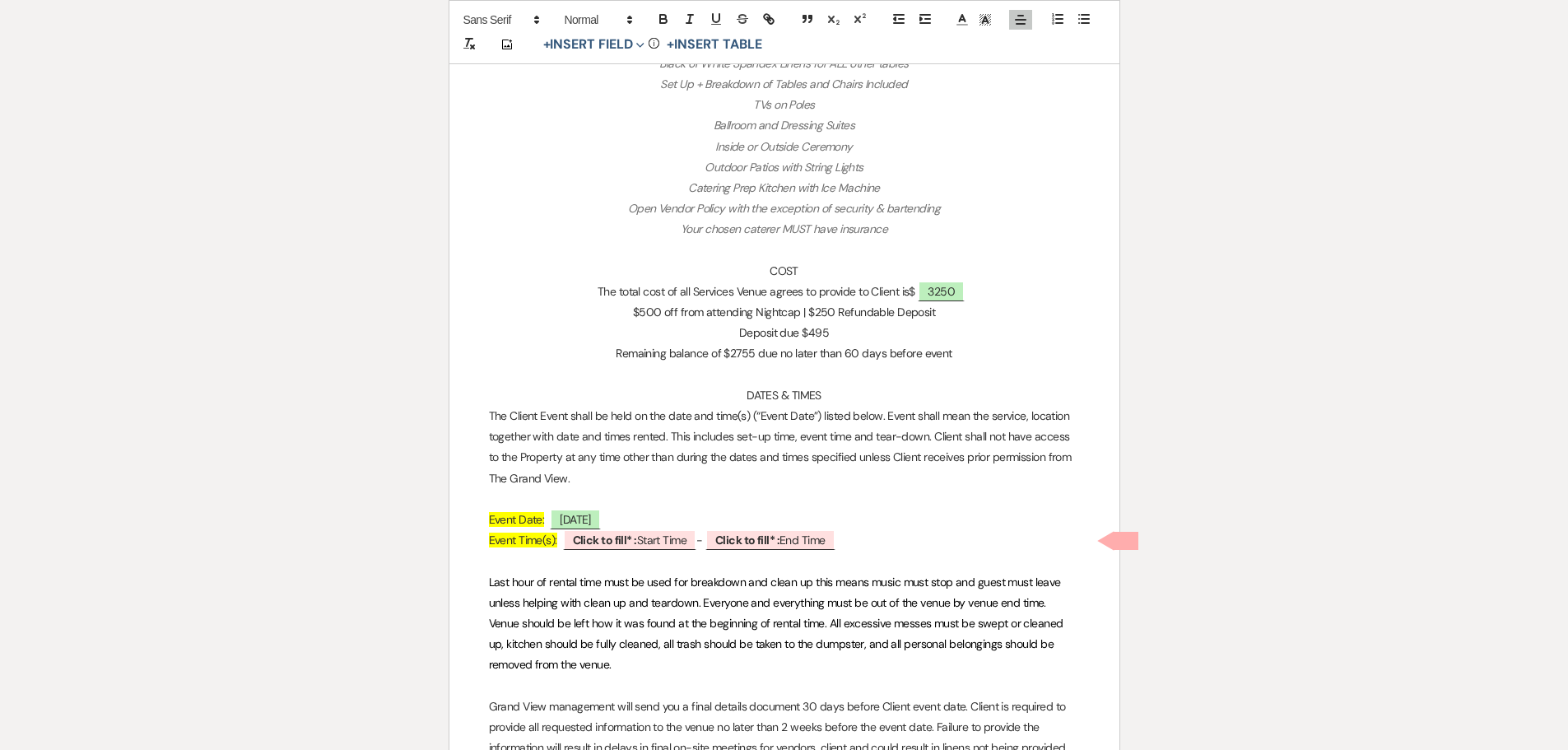
scroll to position [1317, 0]
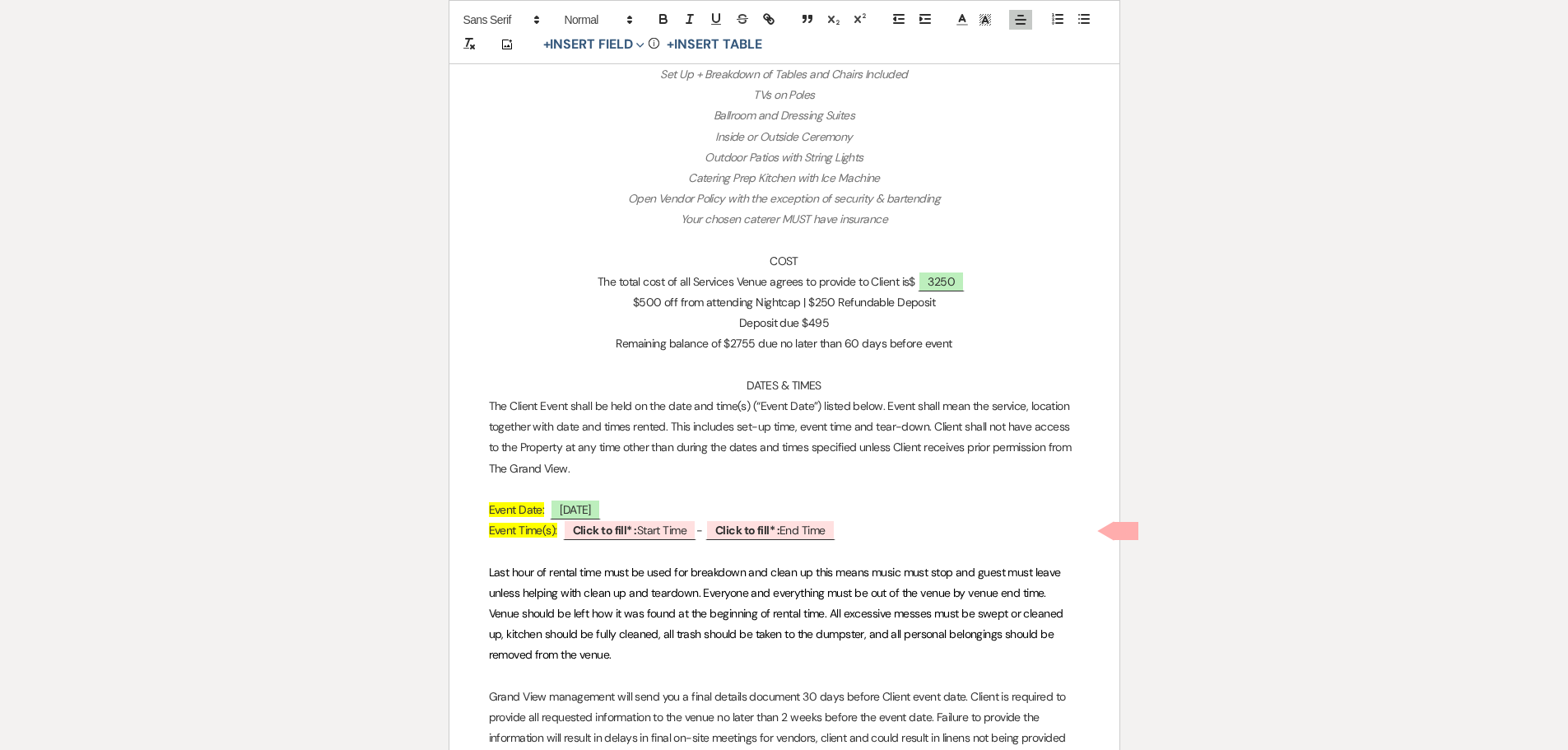
click at [492, 533] on span "Event Time(s):" at bounding box center [522, 530] width 68 height 15
click at [675, 537] on span "Click to fill* : Start Time" at bounding box center [632, 531] width 134 height 22
select select "owner"
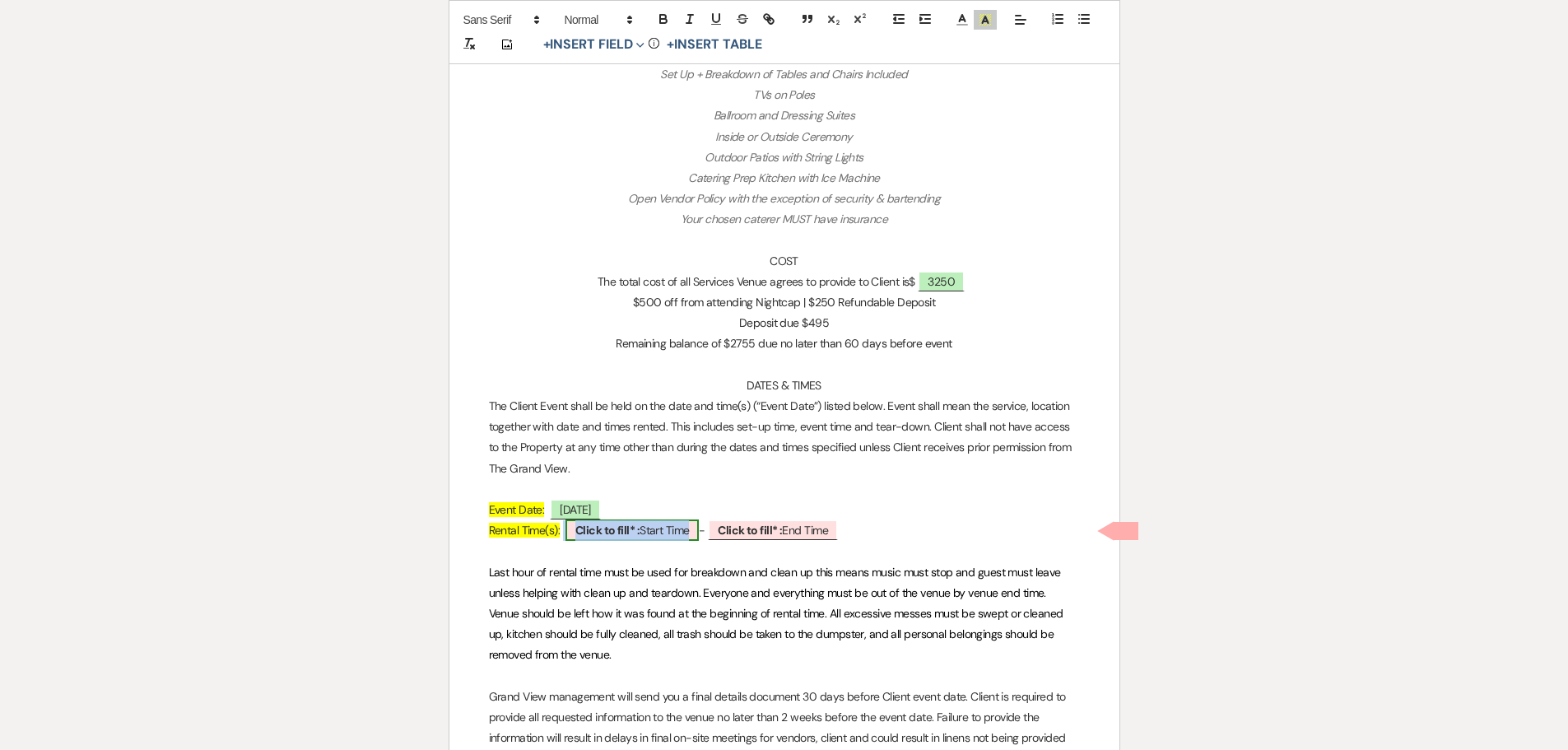
select select "custom_placeholder"
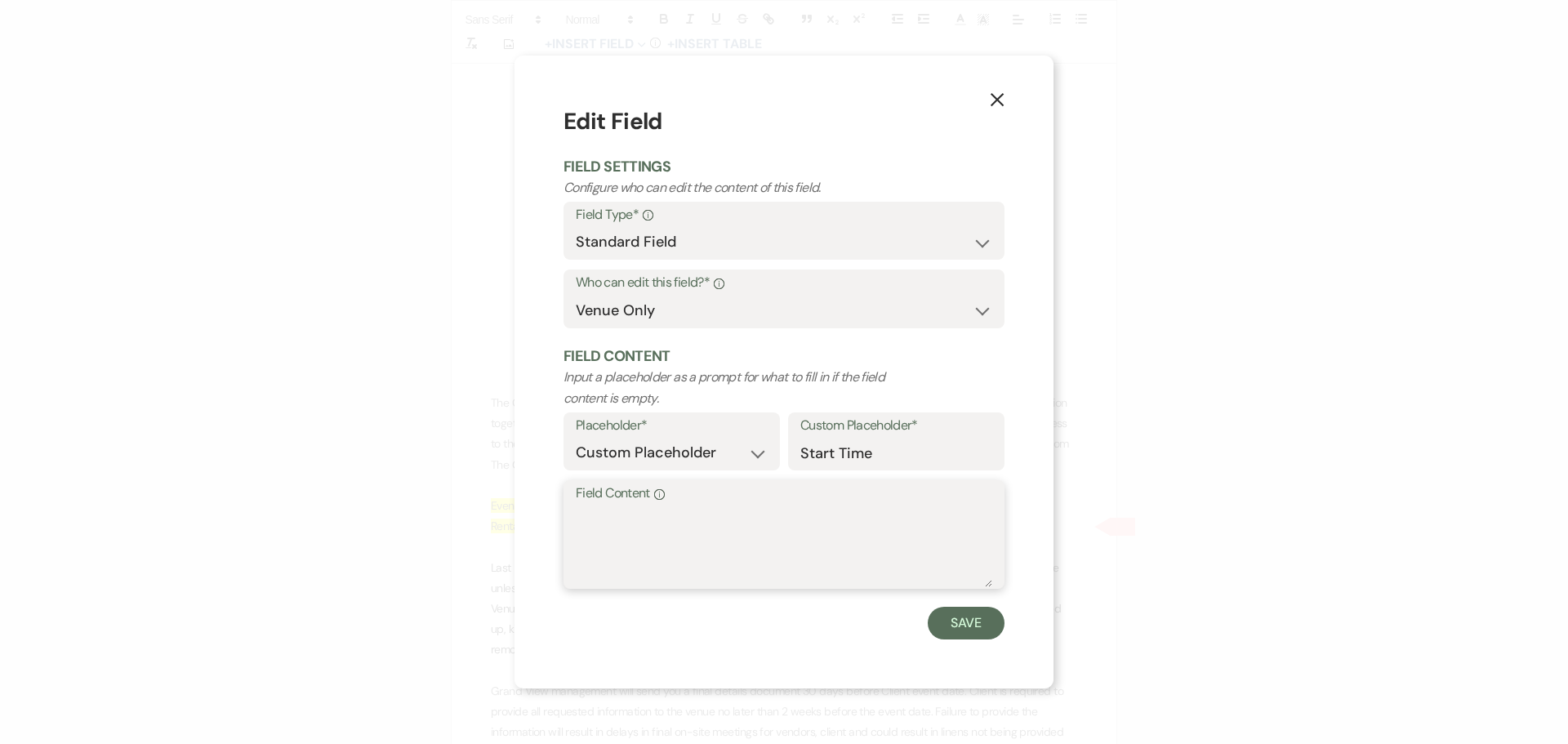
click at [654, 574] on textarea "Field Content Info" at bounding box center [784, 546] width 416 height 81
type textarea "3 PM"
click at [954, 626] on button "Save" at bounding box center [966, 623] width 77 height 33
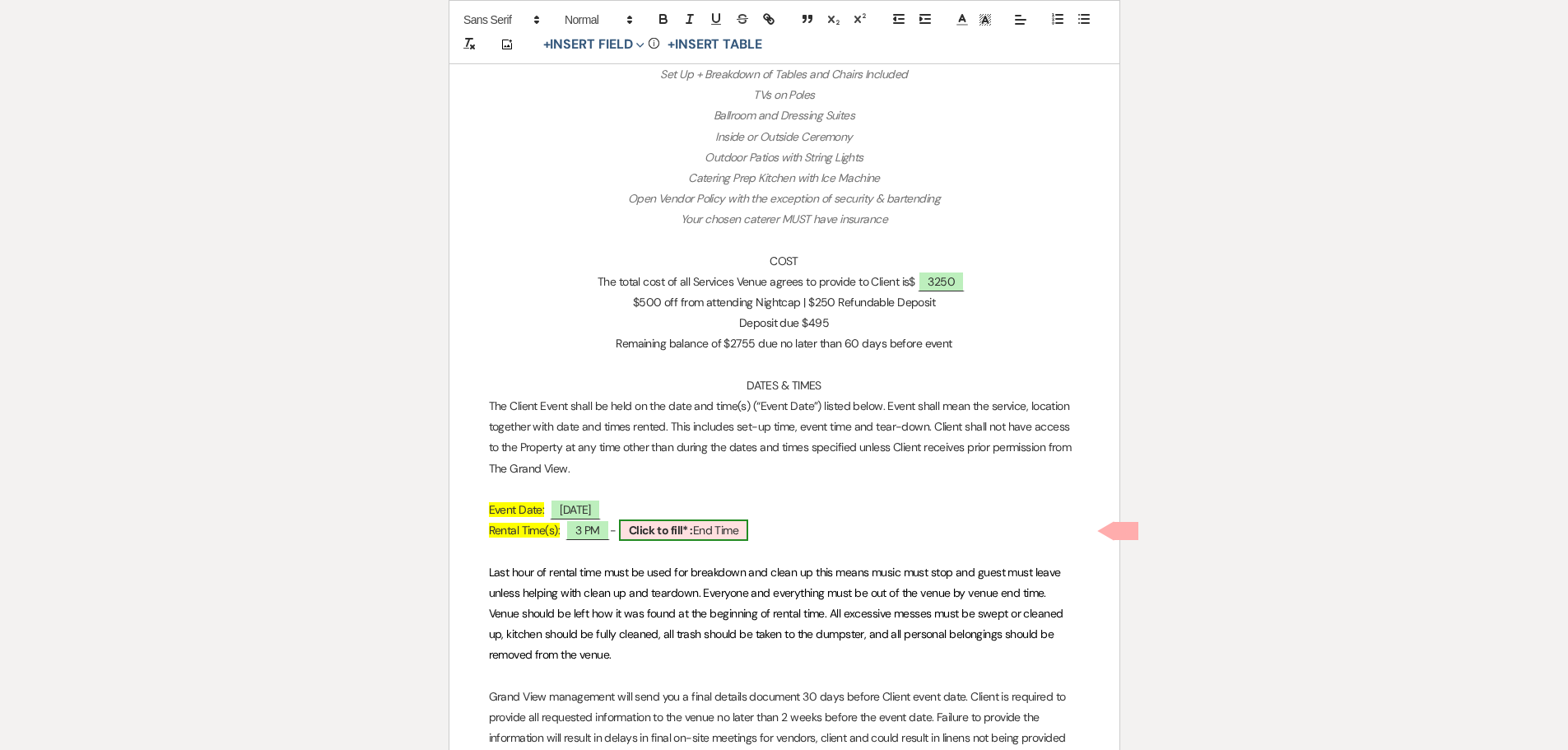
click at [683, 523] on b "Click to fill* :" at bounding box center [661, 530] width 65 height 15
select select "owner"
select select "custom_placeholder"
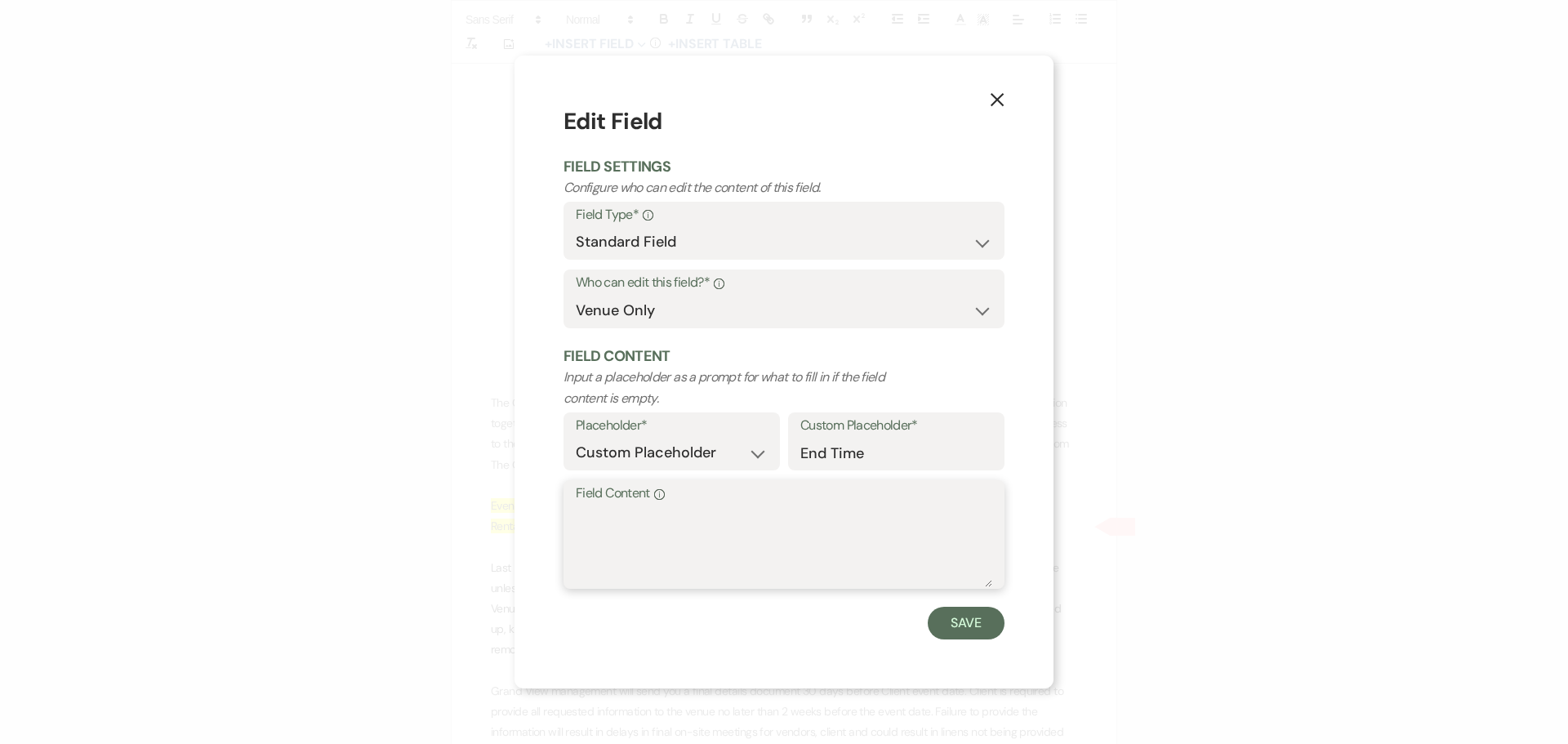
click at [639, 544] on textarea "Field Content Info" at bounding box center [784, 546] width 416 height 81
type textarea "12 AM"
click at [960, 623] on button "Save" at bounding box center [966, 623] width 77 height 33
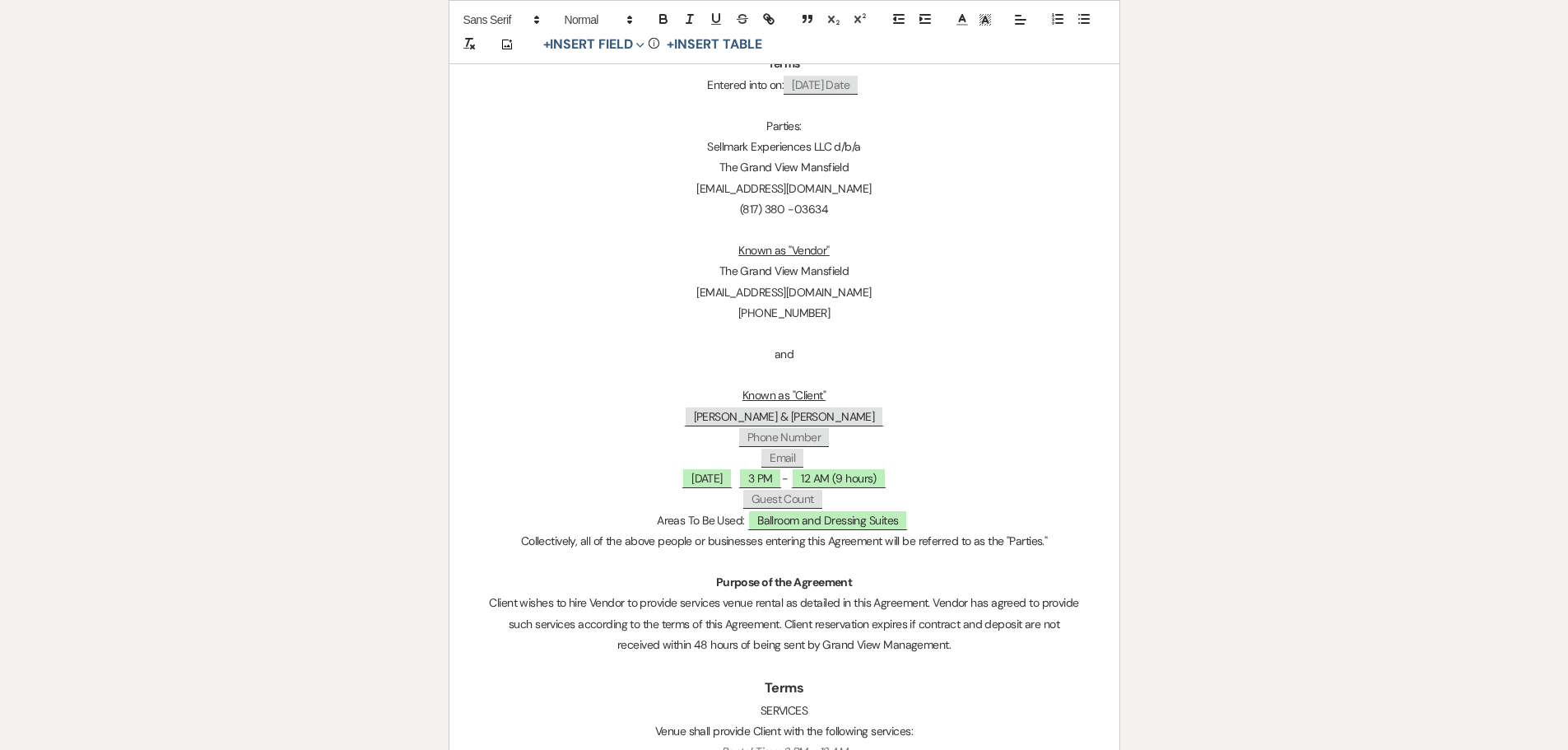
scroll to position [0, 0]
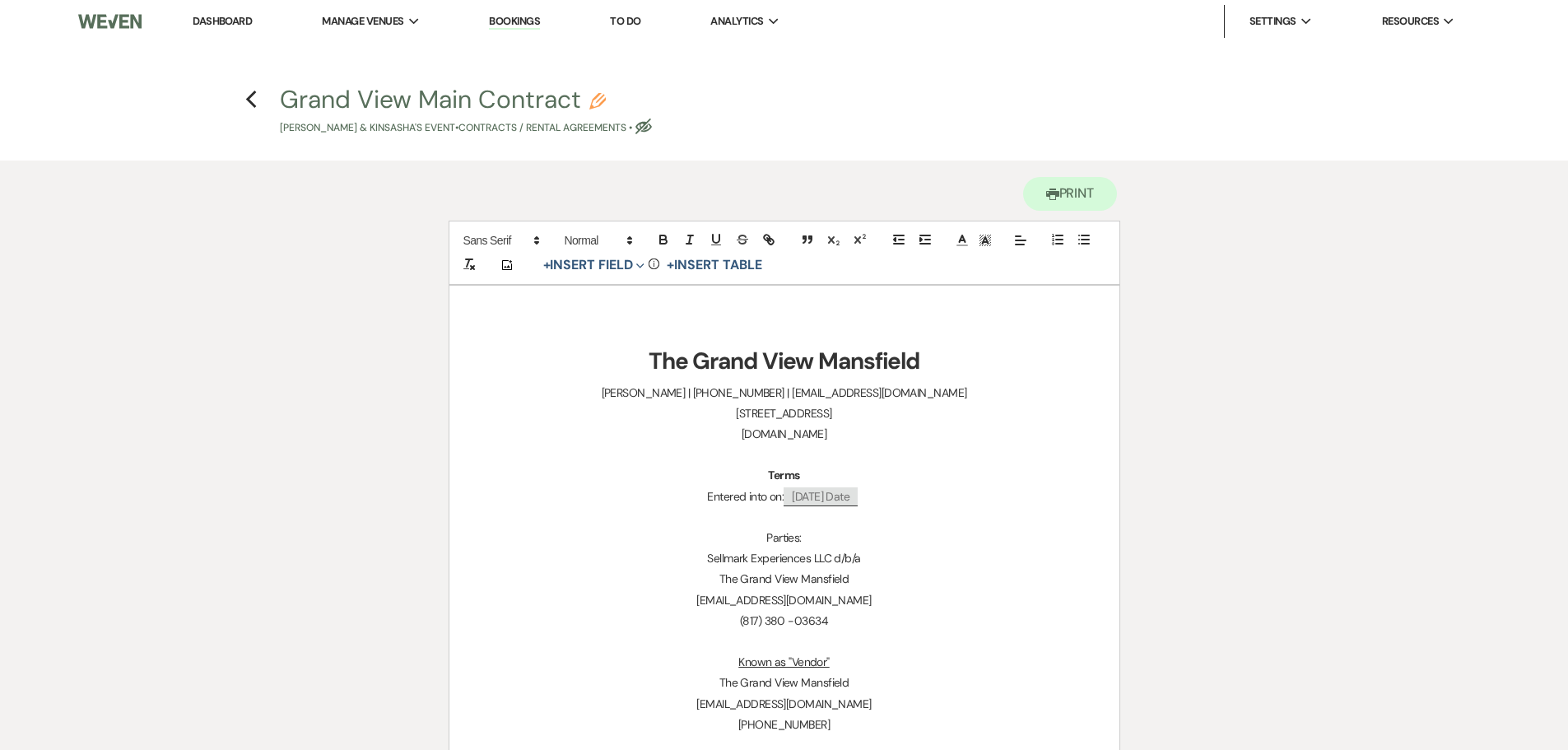
click at [243, 101] on h4 "Previous Grand View Main Contract Pencil Mardarius Thompson & KinSasha's Event …" at bounding box center [784, 108] width 1185 height 54
click at [246, 102] on icon "Previous" at bounding box center [252, 100] width 13 height 20
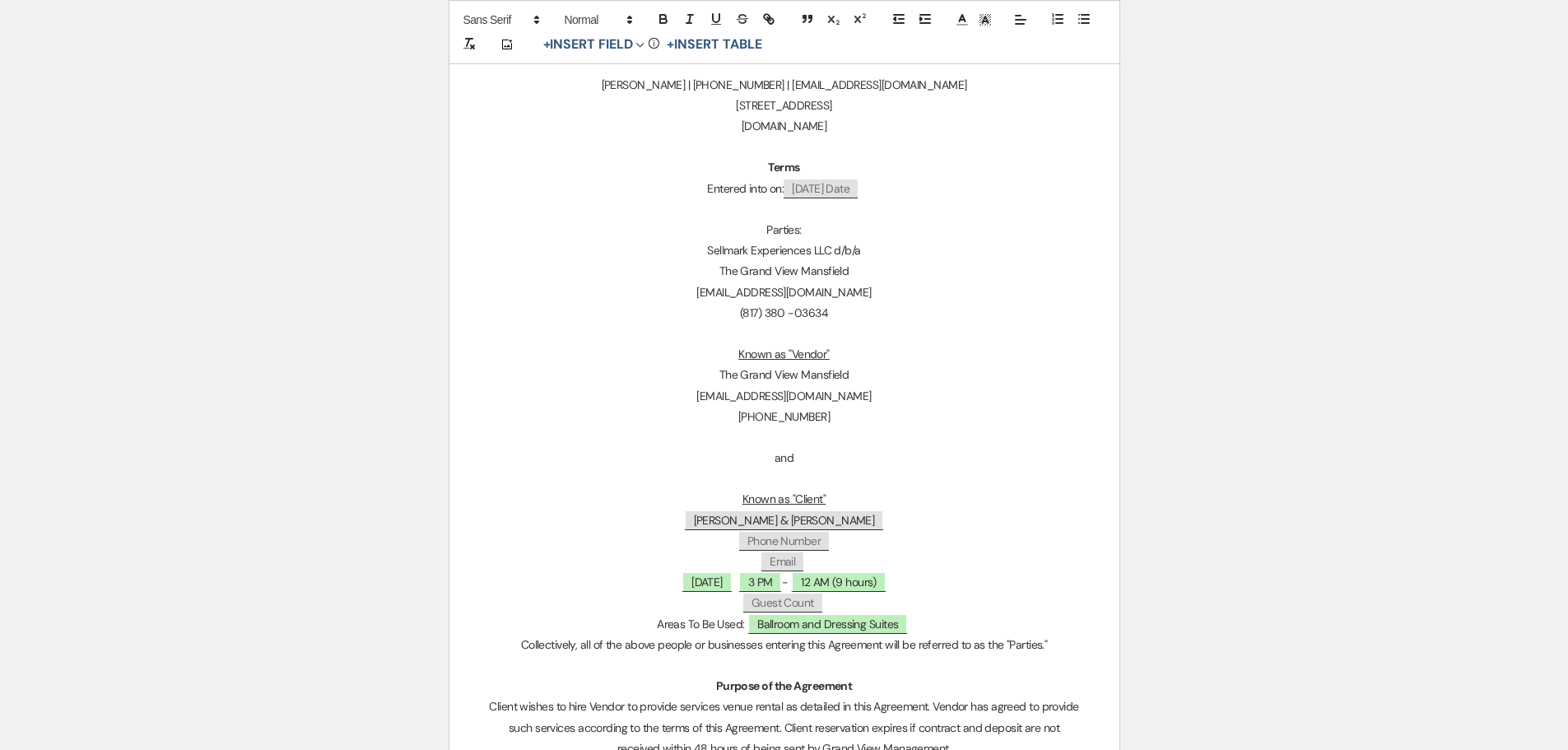
select select "6"
select select "5"
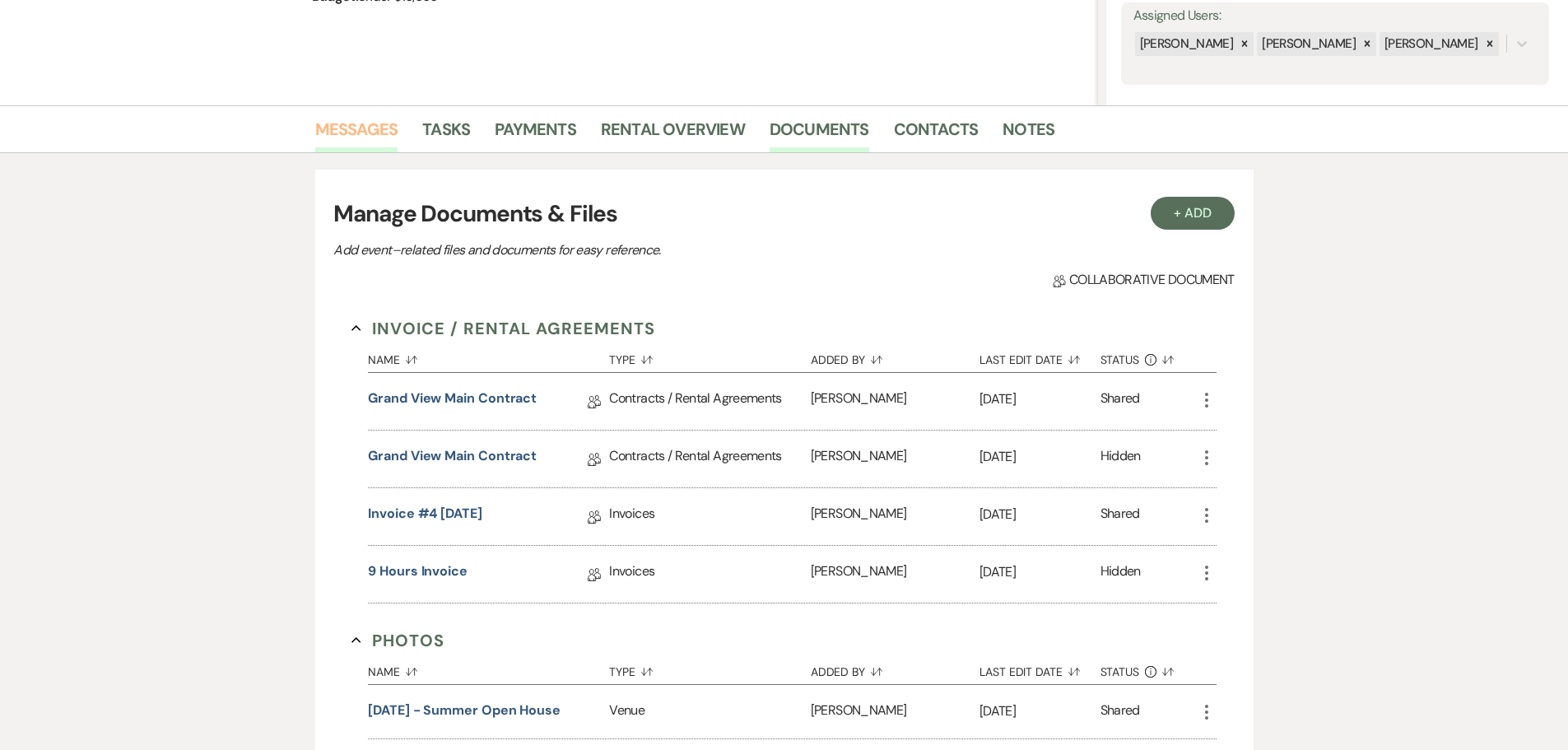
click at [358, 137] on link "Messages" at bounding box center [356, 135] width 83 height 36
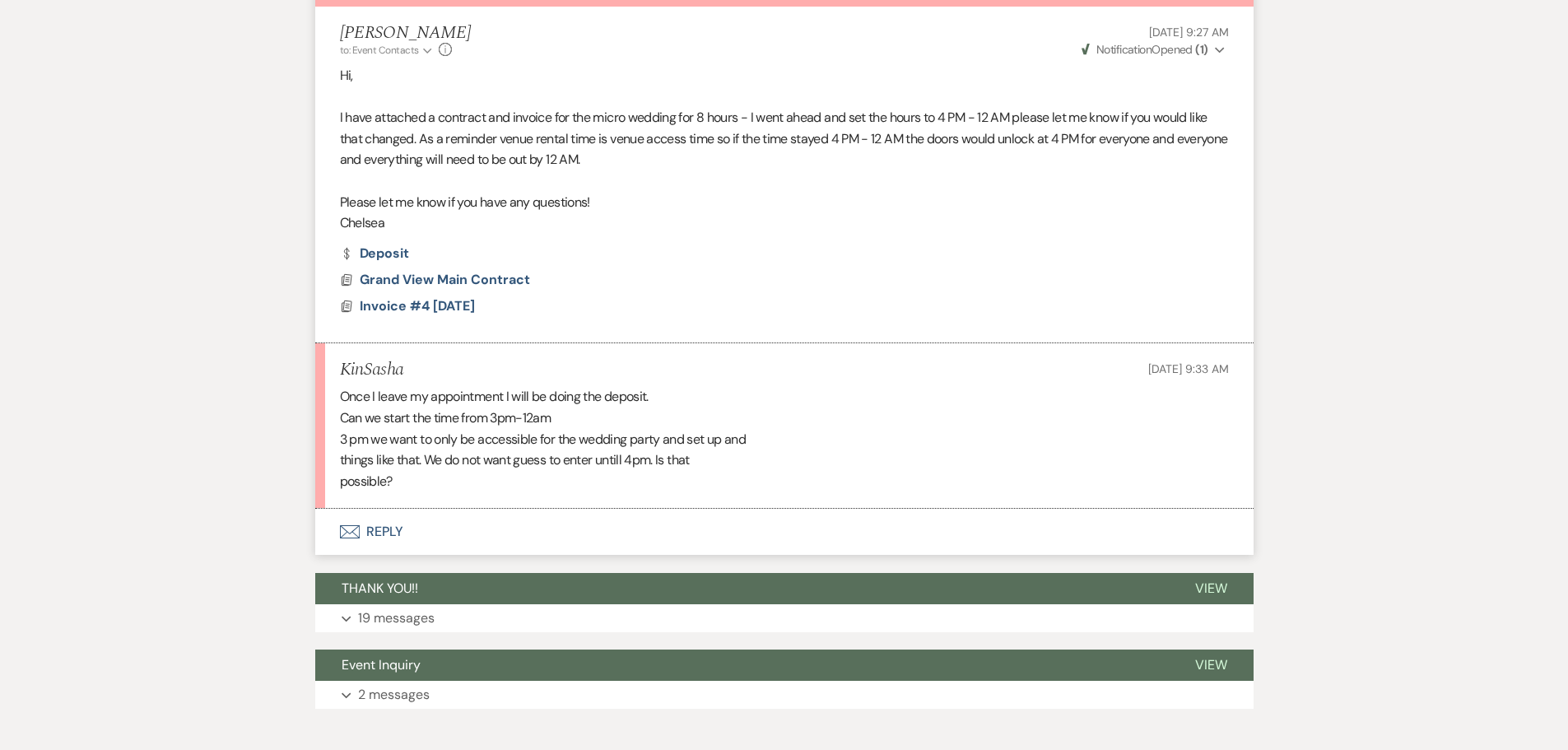
click at [381, 532] on button "Envelope Reply" at bounding box center [784, 532] width 938 height 46
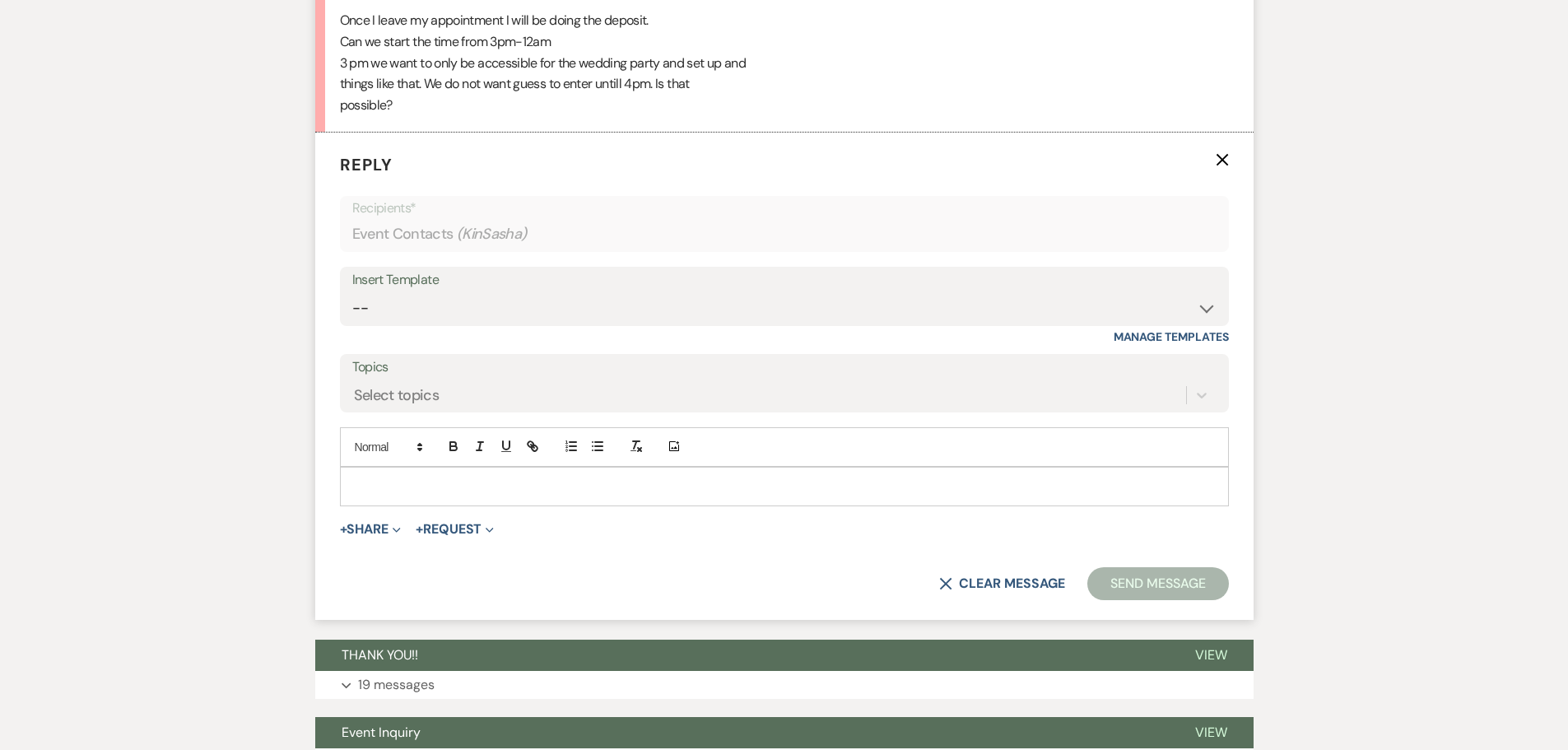
scroll to position [1015, 0]
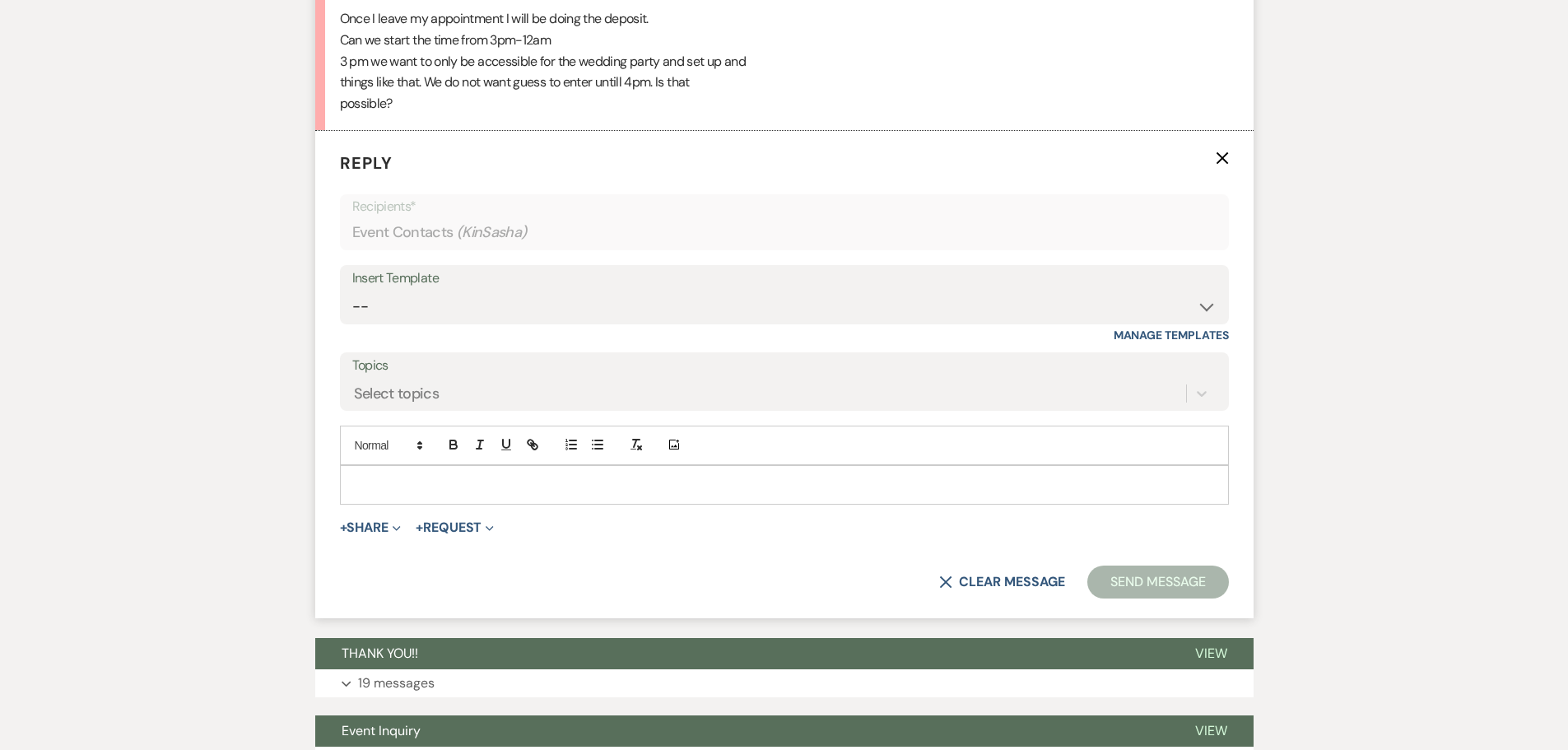
click at [512, 480] on p at bounding box center [784, 485] width 863 height 18
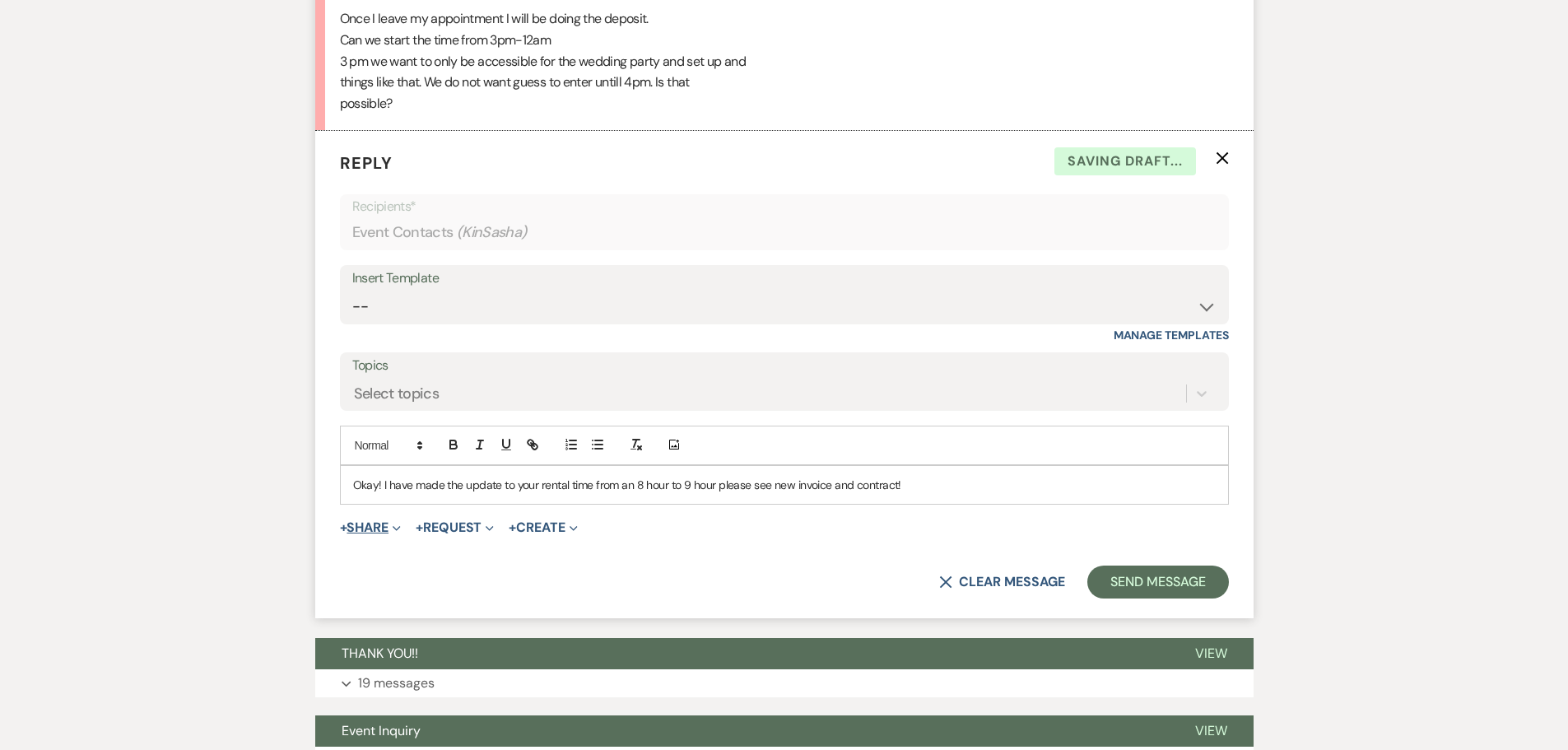
drag, startPoint x: 366, startPoint y: 516, endPoint x: 369, endPoint y: 530, distance: 14.3
click at [365, 516] on form "Reply X Saving draft... Recipients* Event Contacts ( KinSasha ) Insert Template…" at bounding box center [784, 374] width 938 height 487
click at [369, 530] on button "+ Share Expand" at bounding box center [371, 528] width 62 height 13
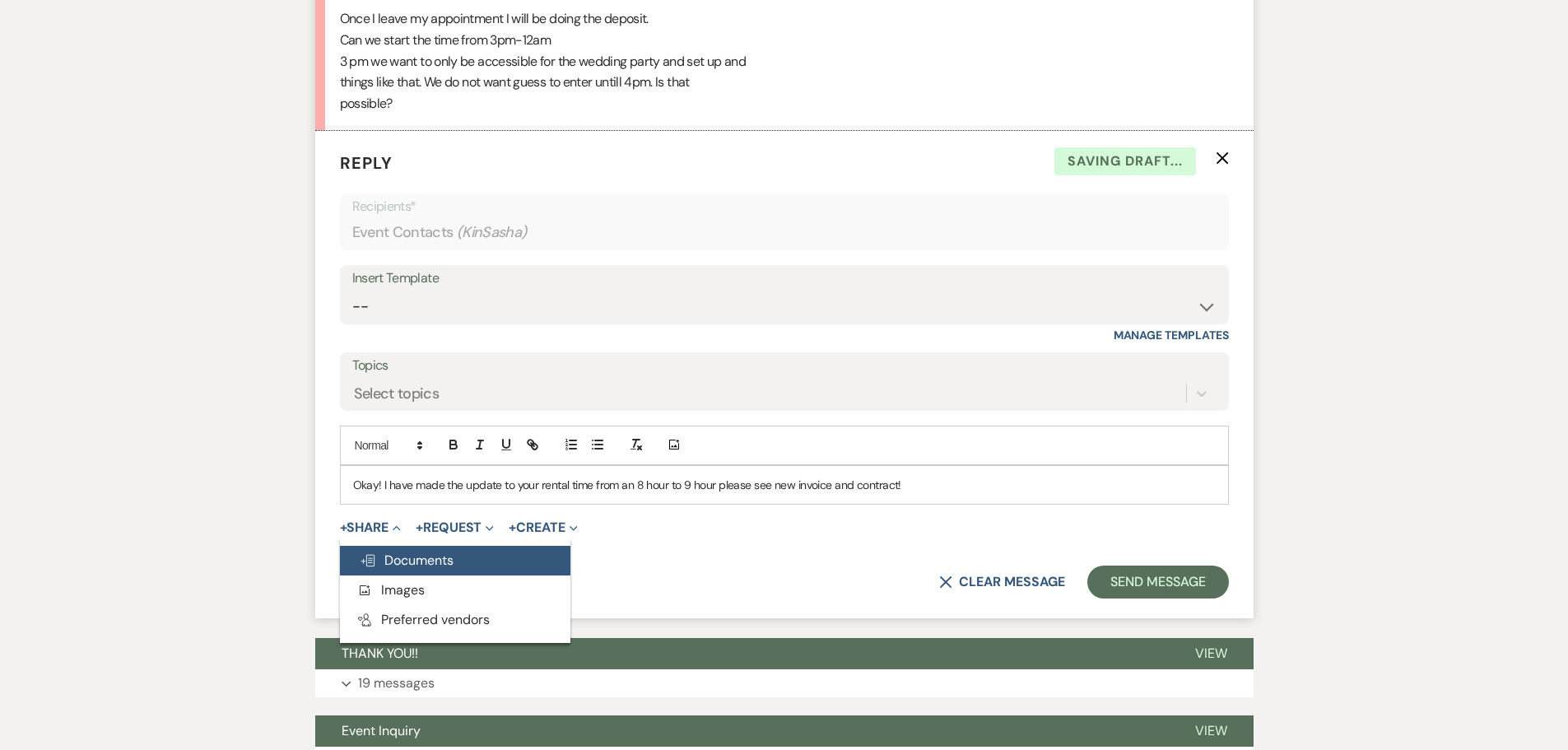
click at [387, 552] on span "Doc Upload Documents" at bounding box center [406, 560] width 94 height 17
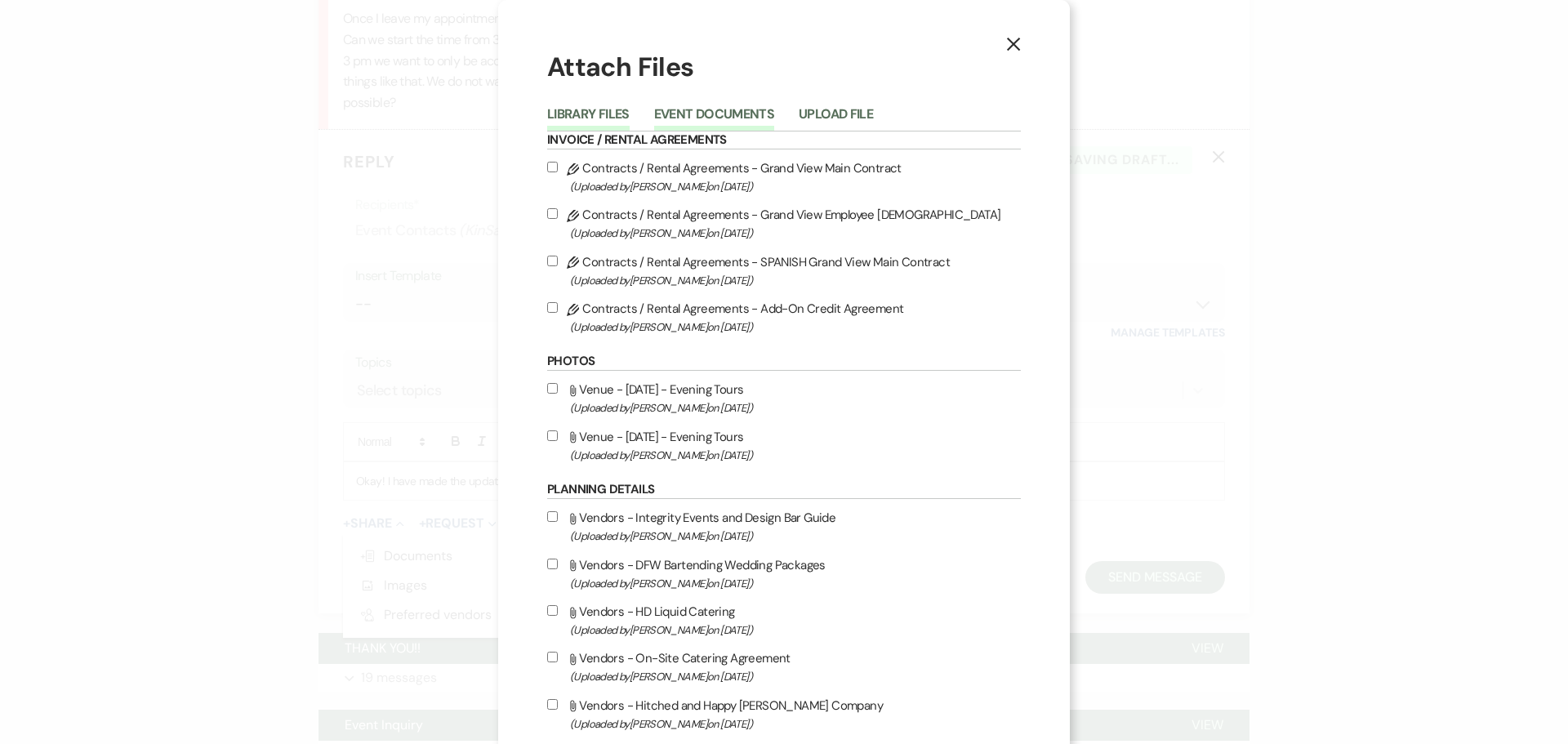
click at [729, 116] on button "Event Documents" at bounding box center [714, 118] width 120 height 23
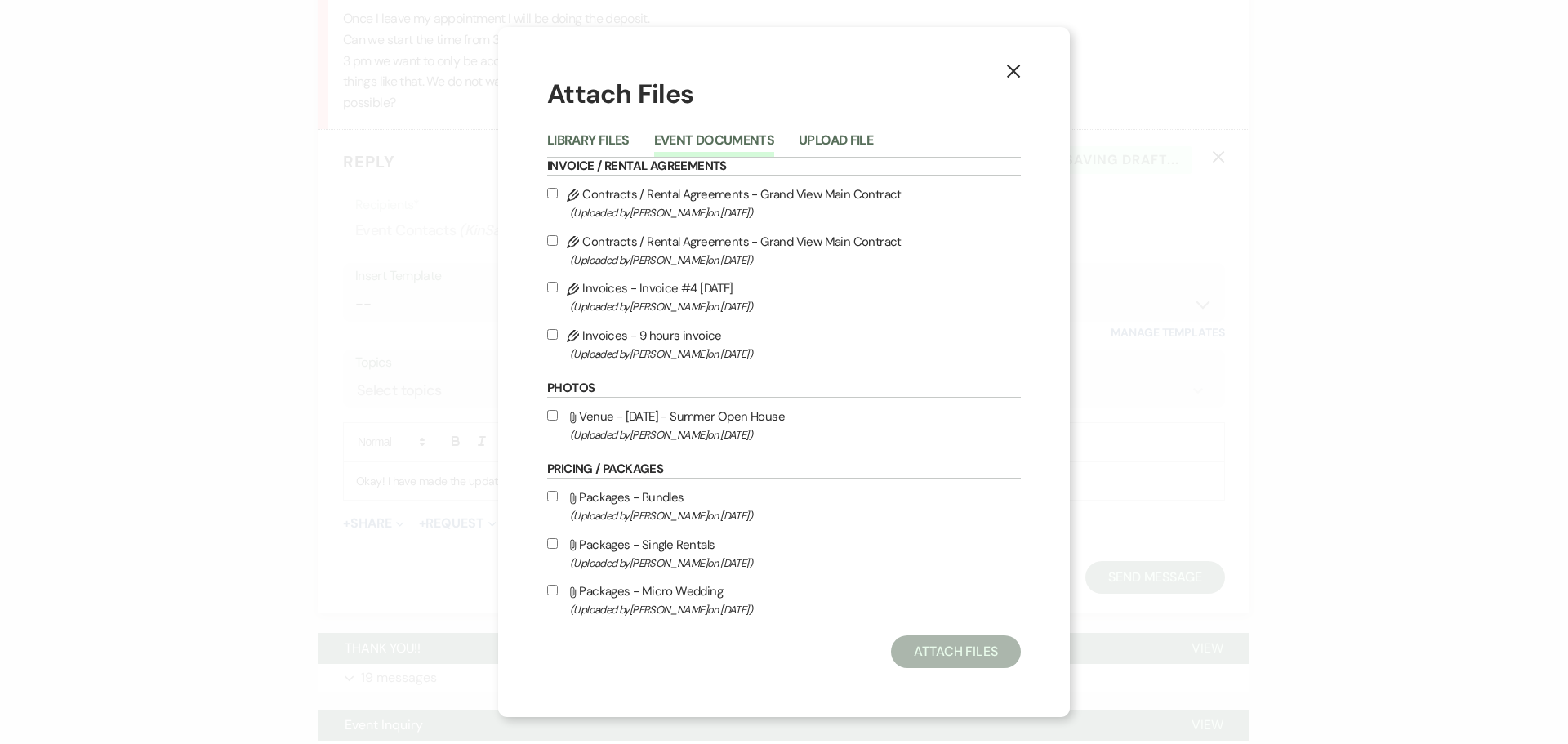
click at [1009, 81] on button "X" at bounding box center [1013, 70] width 24 height 29
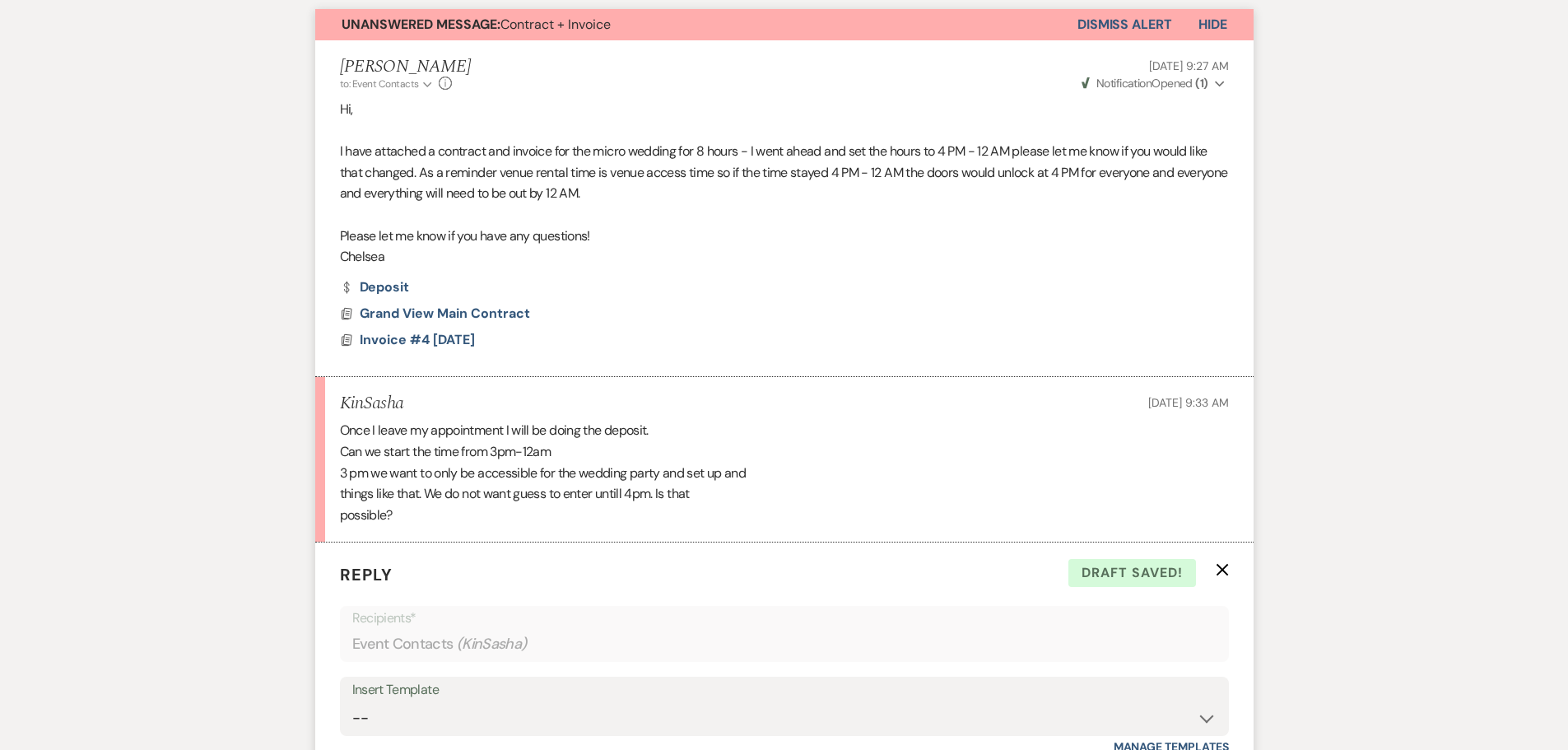
scroll to position [192, 0]
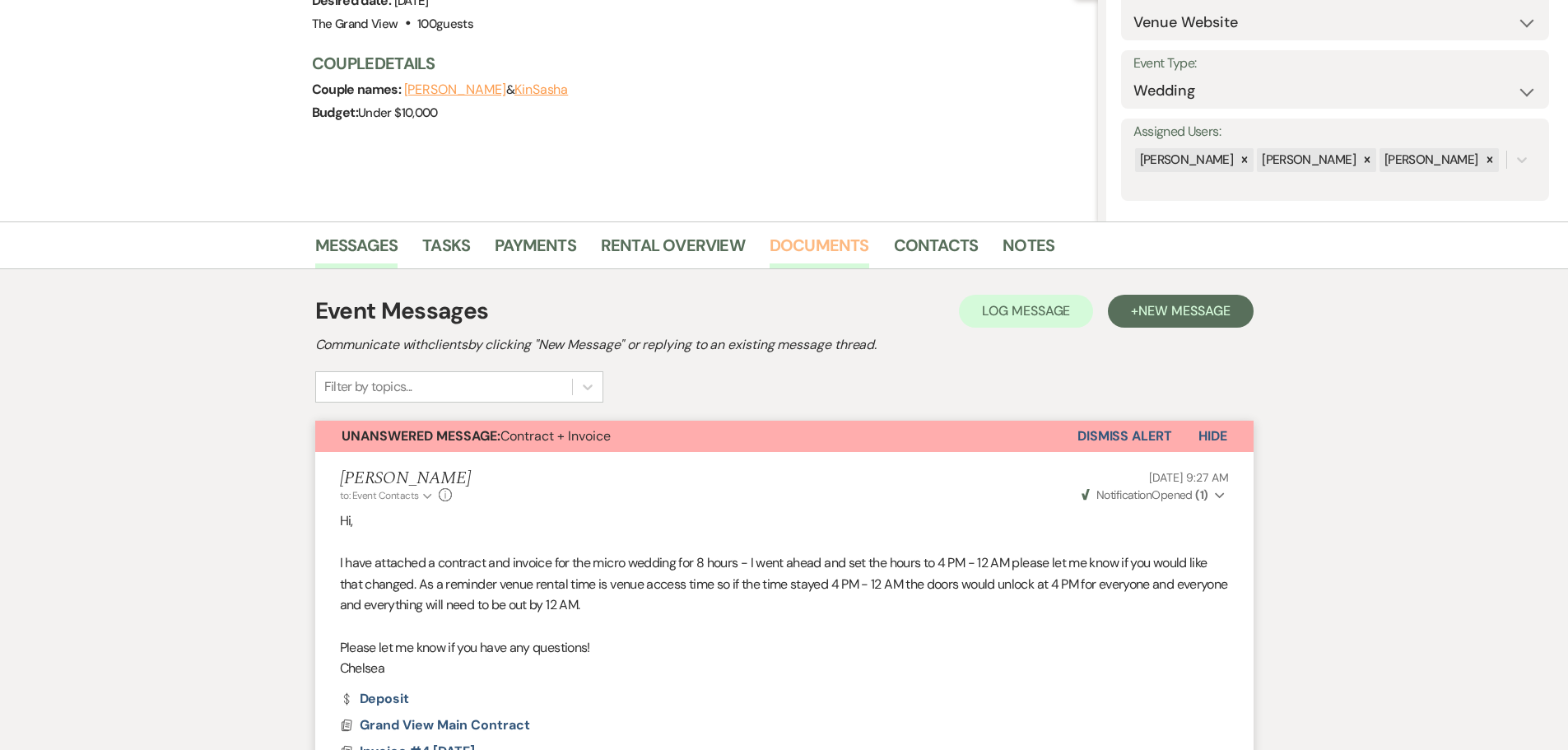
click at [841, 254] on link "Documents" at bounding box center [819, 250] width 99 height 36
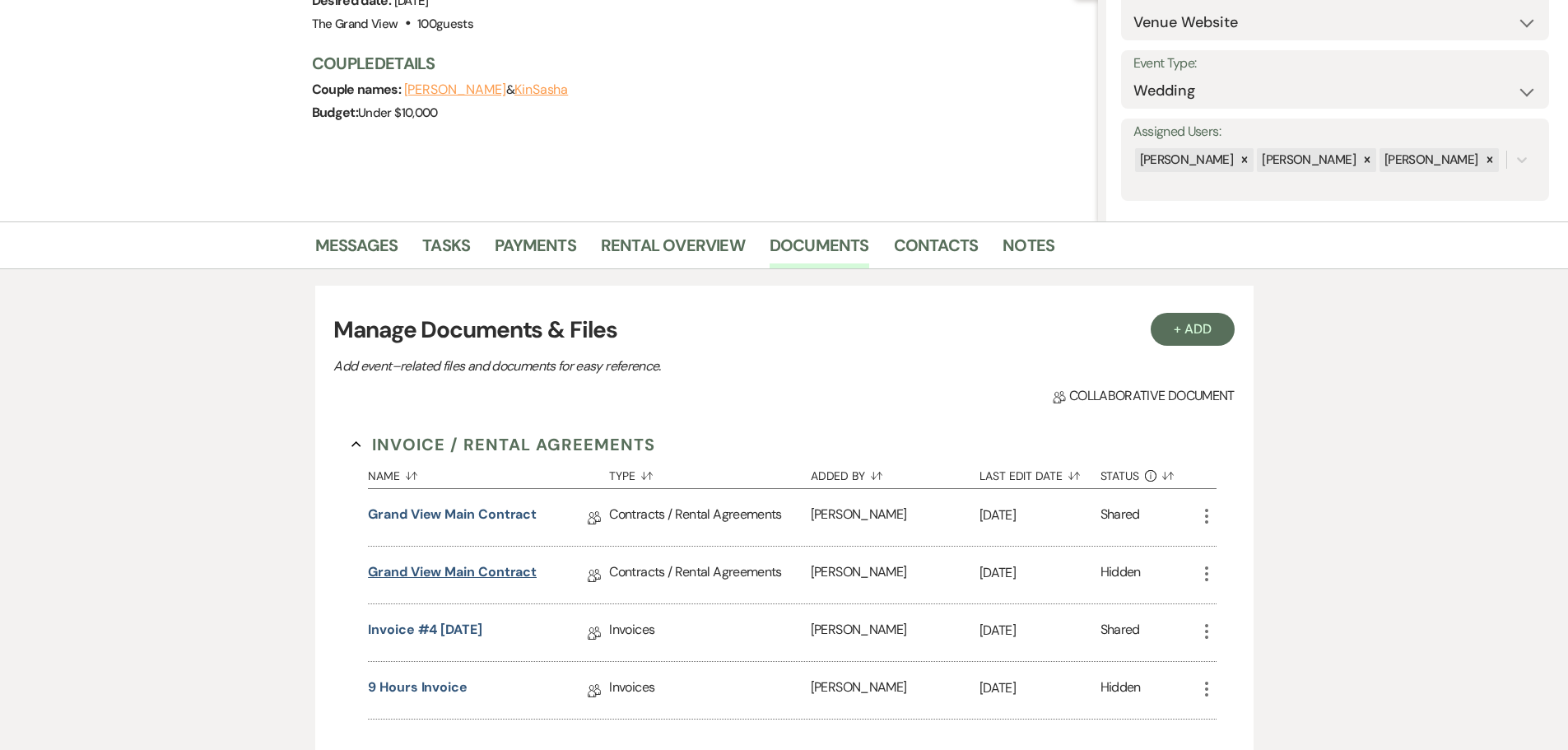
click at [482, 578] on link "Grand View Main Contract" at bounding box center [451, 575] width 168 height 25
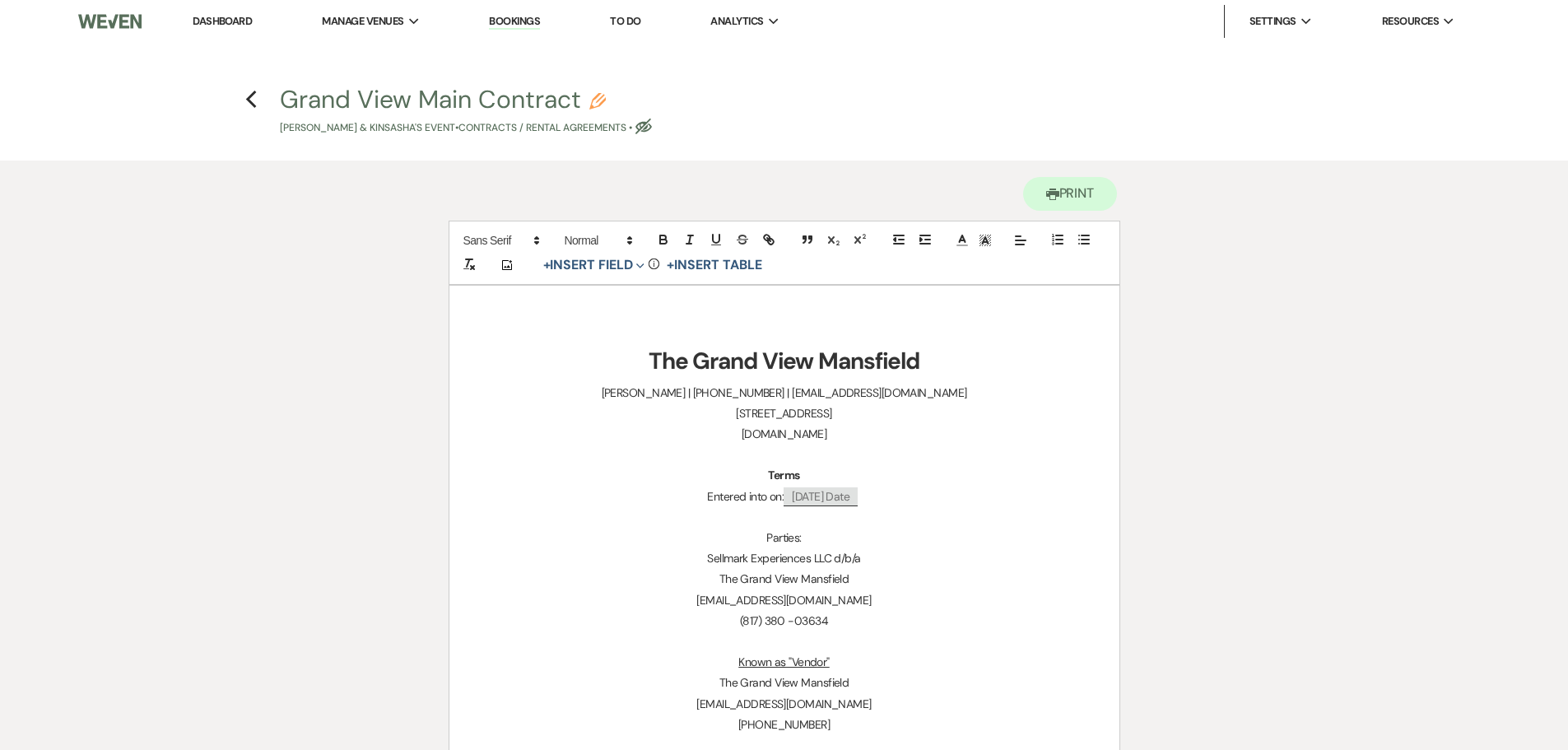
click at [242, 106] on h4 "Previous Grand View Main Contract Pencil Mardarius Thompson & KinSasha's Event …" at bounding box center [784, 108] width 1185 height 54
click at [250, 100] on icon "Previous" at bounding box center [252, 100] width 13 height 20
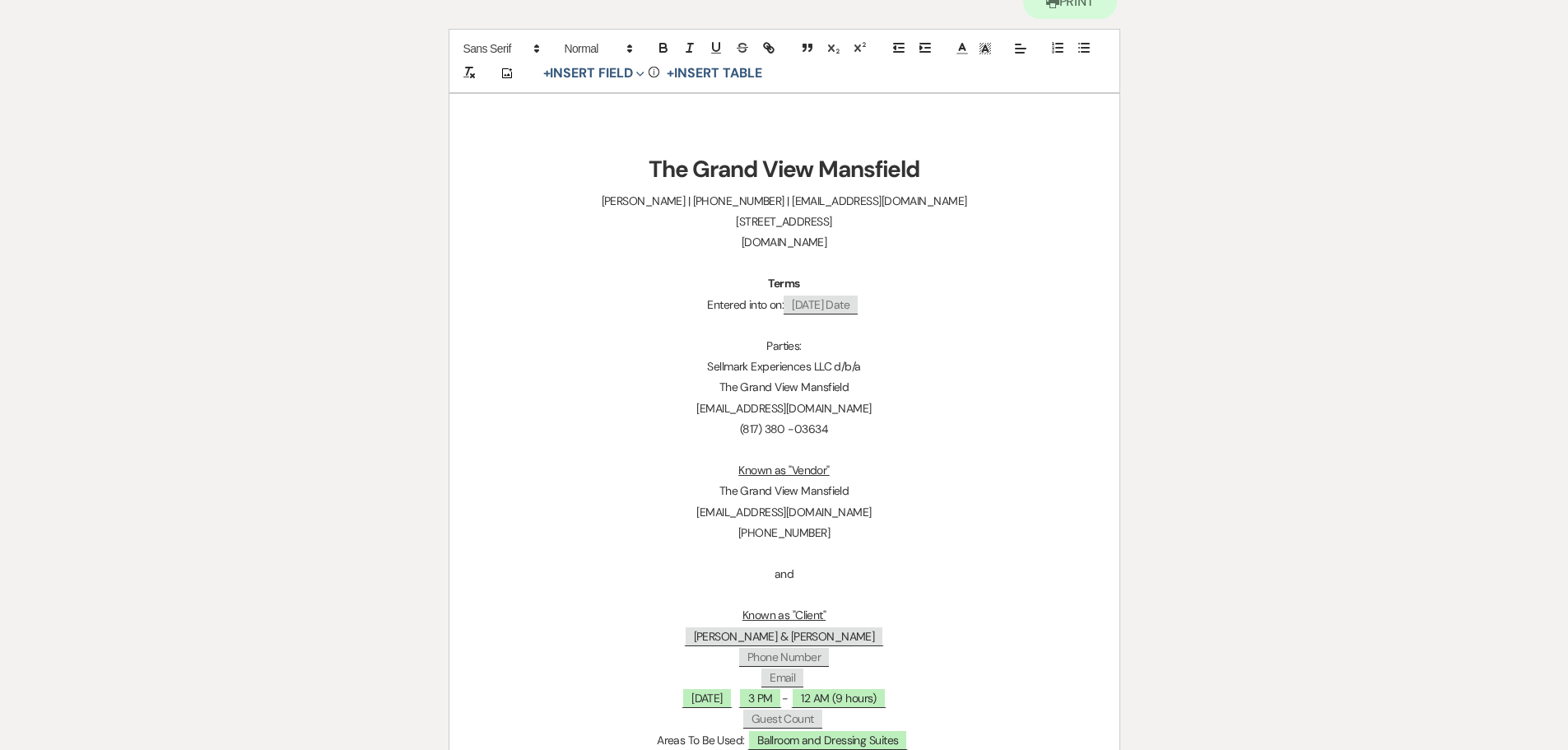
select select "6"
select select "5"
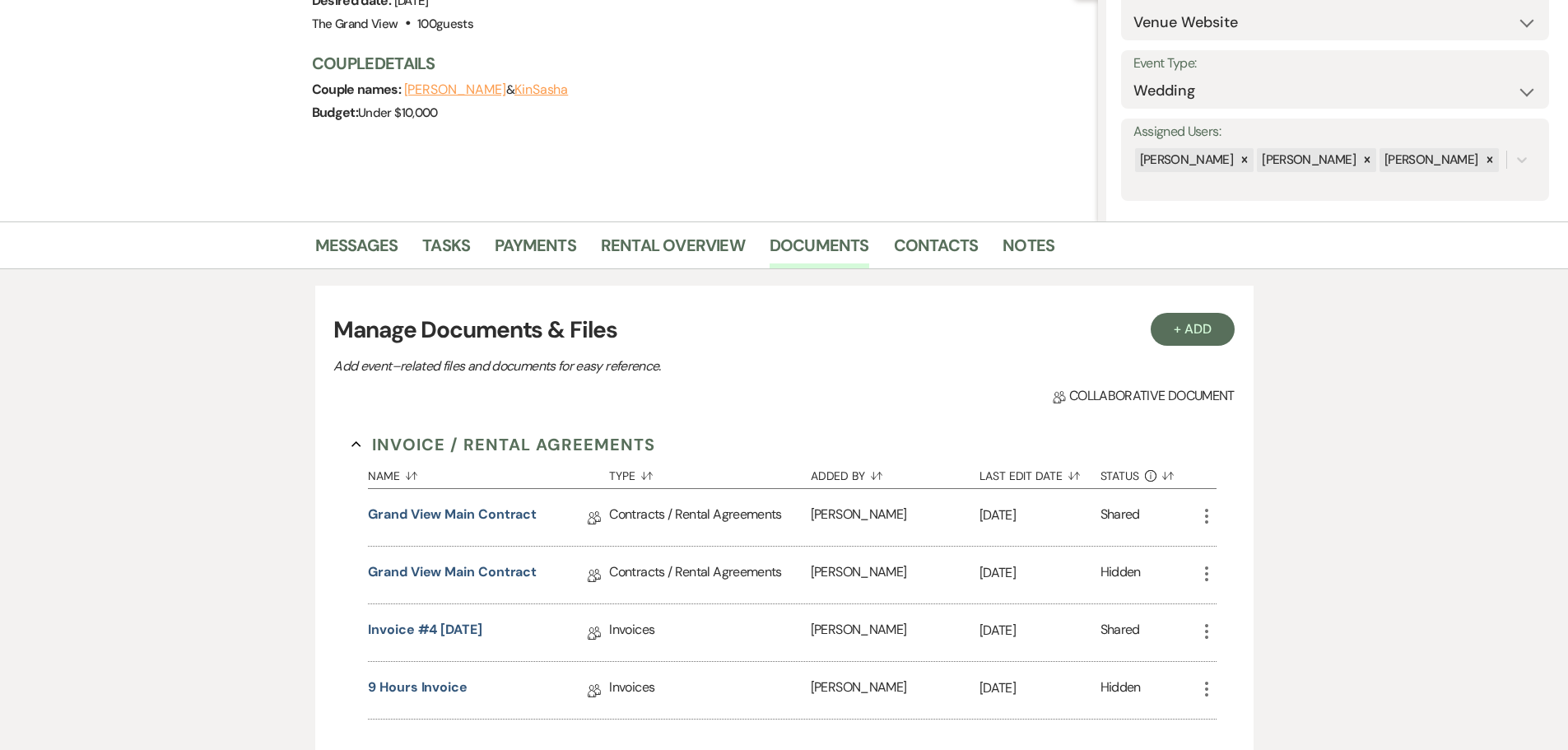
click at [1208, 513] on icon "More" at bounding box center [1207, 516] width 20 height 20
click at [1237, 578] on button "Settings Gear Rename" at bounding box center [1280, 577] width 167 height 28
select select "10"
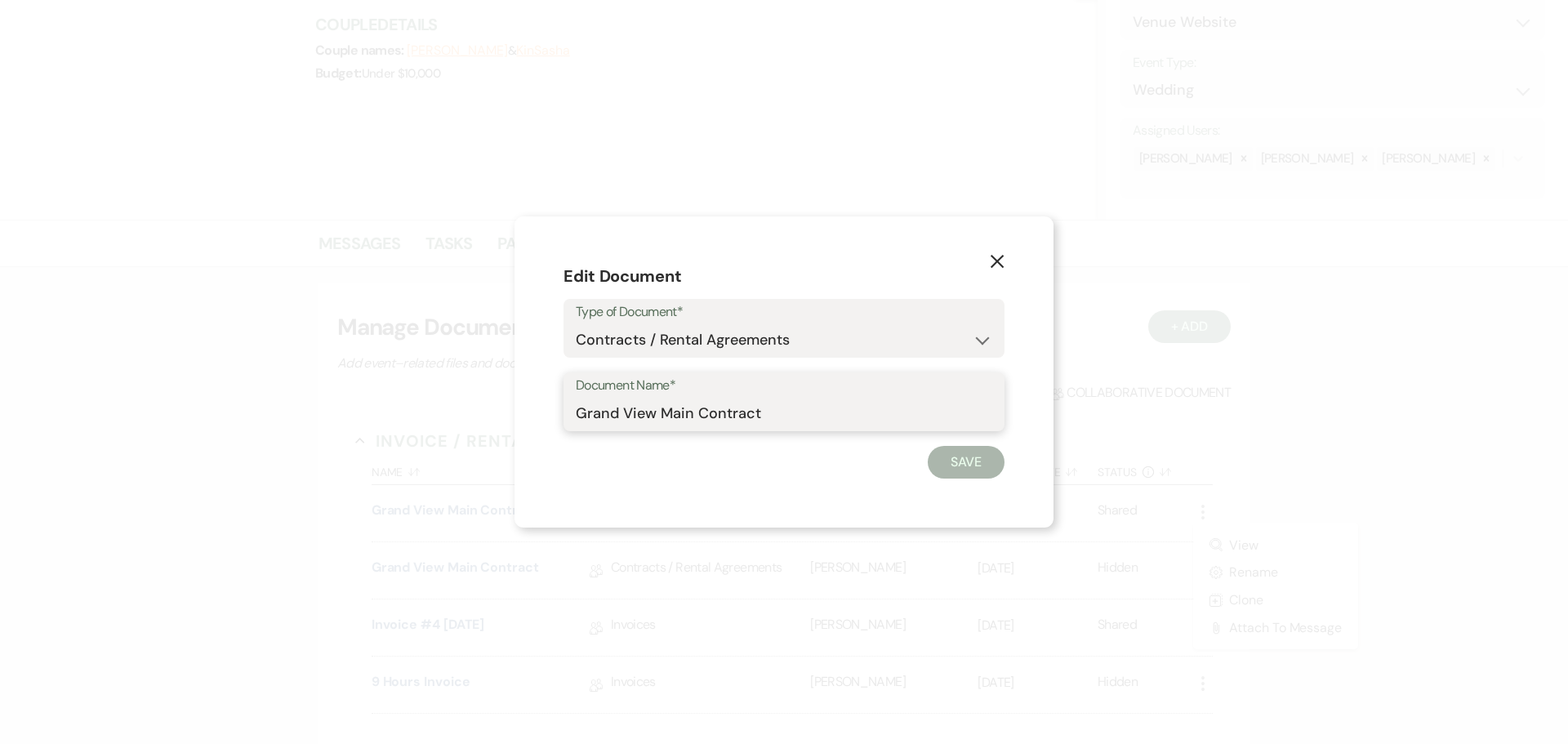
drag, startPoint x: 803, startPoint y: 409, endPoint x: 509, endPoint y: 404, distance: 294.0
click at [509, 404] on div "X Edit Document Type of Document* Special Event Insurance Vendor Certificate of…" at bounding box center [784, 372] width 1568 height 744
type input "VOID (8hours)"
drag, startPoint x: 966, startPoint y: 444, endPoint x: 965, endPoint y: 456, distance: 12.0
click at [965, 445] on form "Edit Document Type of Document* Special Event Insurance Vendor Certificate of I…" at bounding box center [784, 372] width 441 height 213
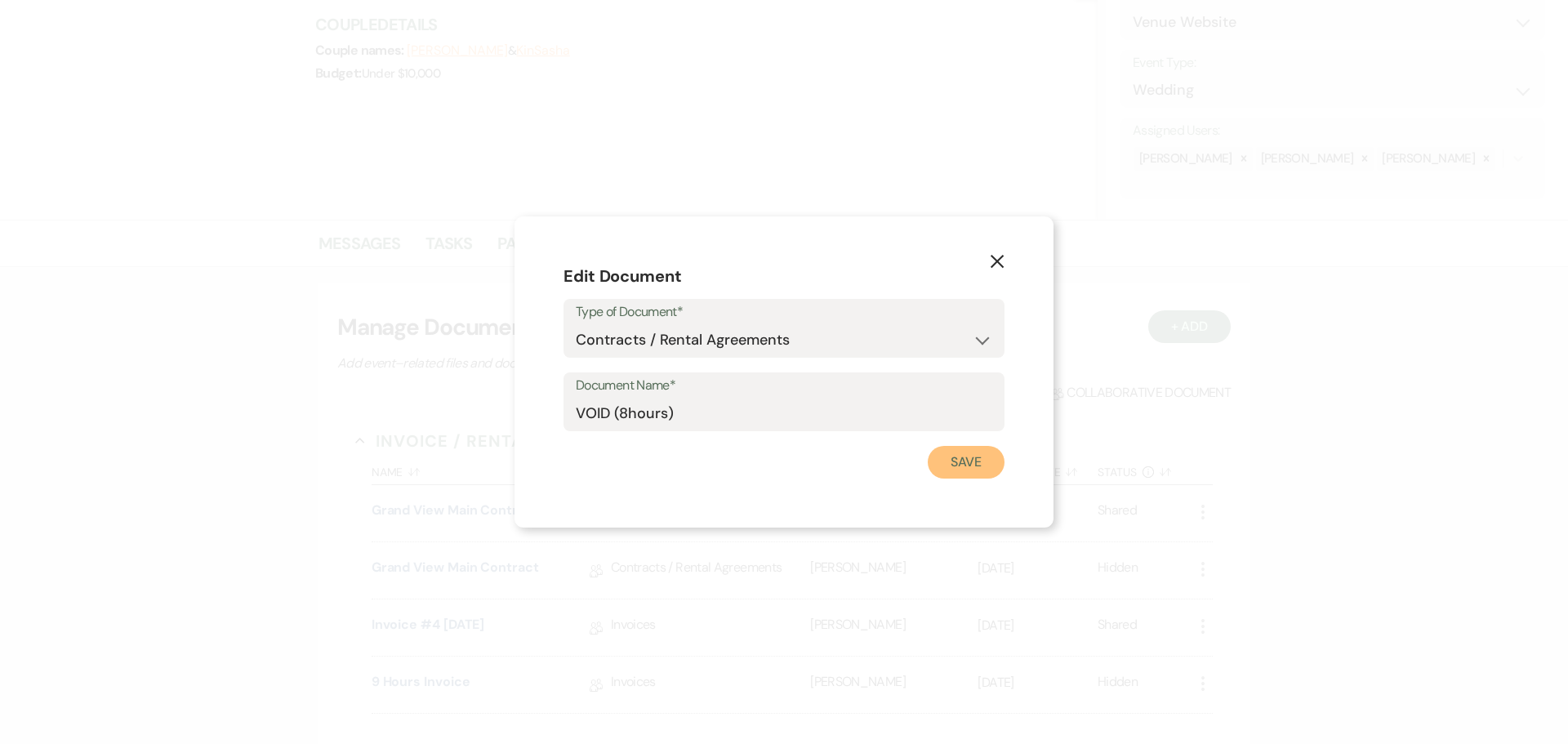
click at [970, 460] on button "Save" at bounding box center [966, 462] width 77 height 33
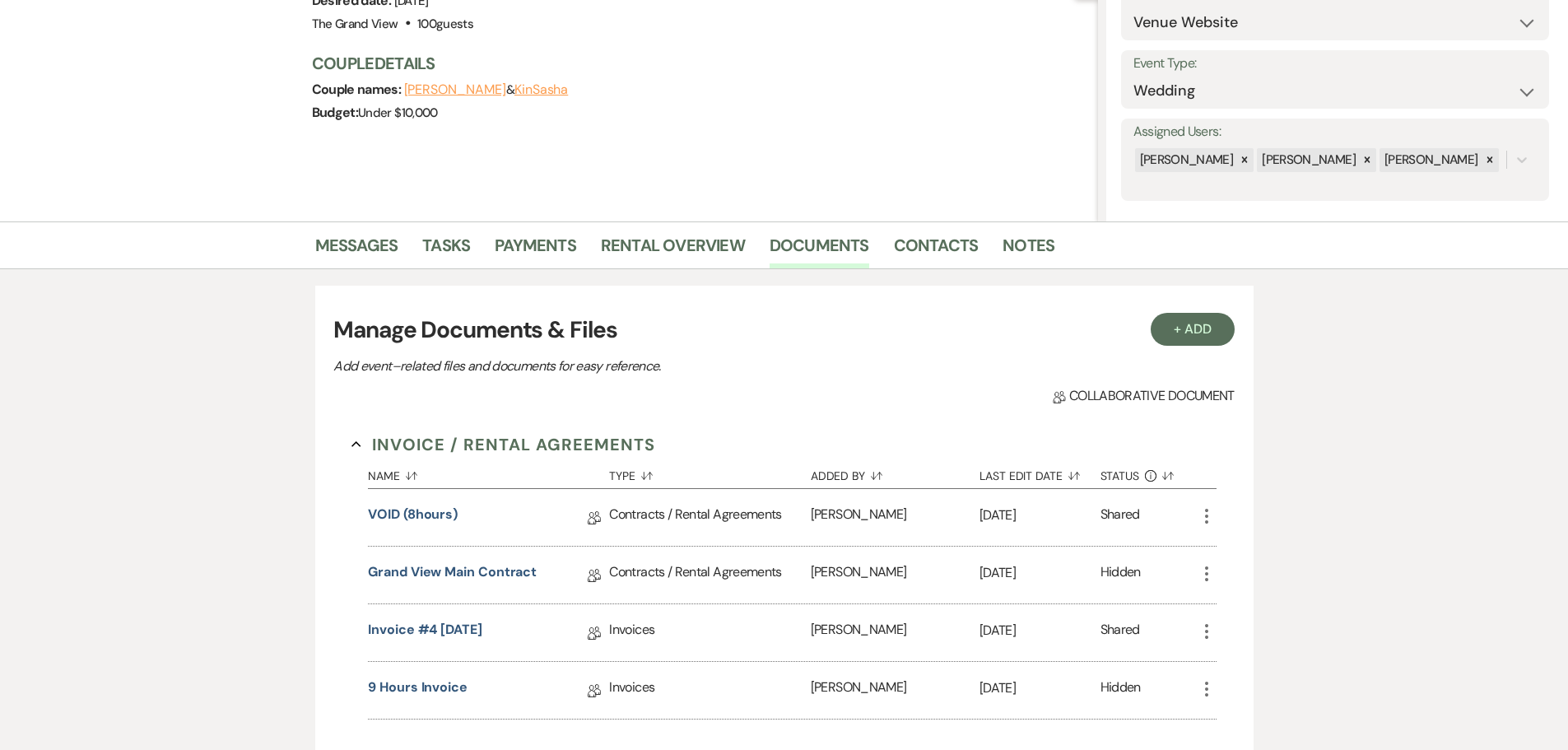
click at [1203, 632] on icon "More" at bounding box center [1207, 632] width 20 height 20
click at [1229, 689] on button "Settings Gear Rename" at bounding box center [1280, 692] width 167 height 28
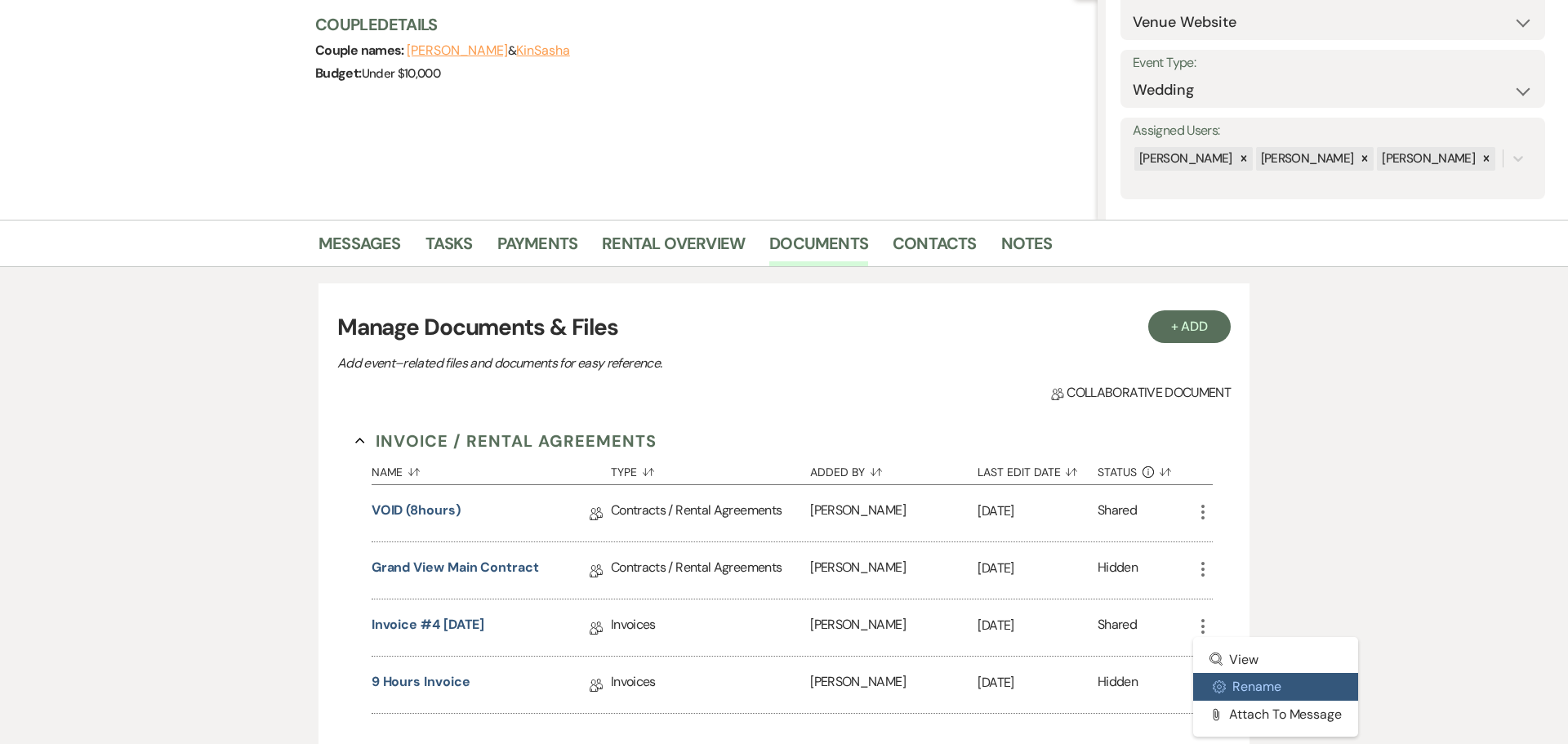
select select "22"
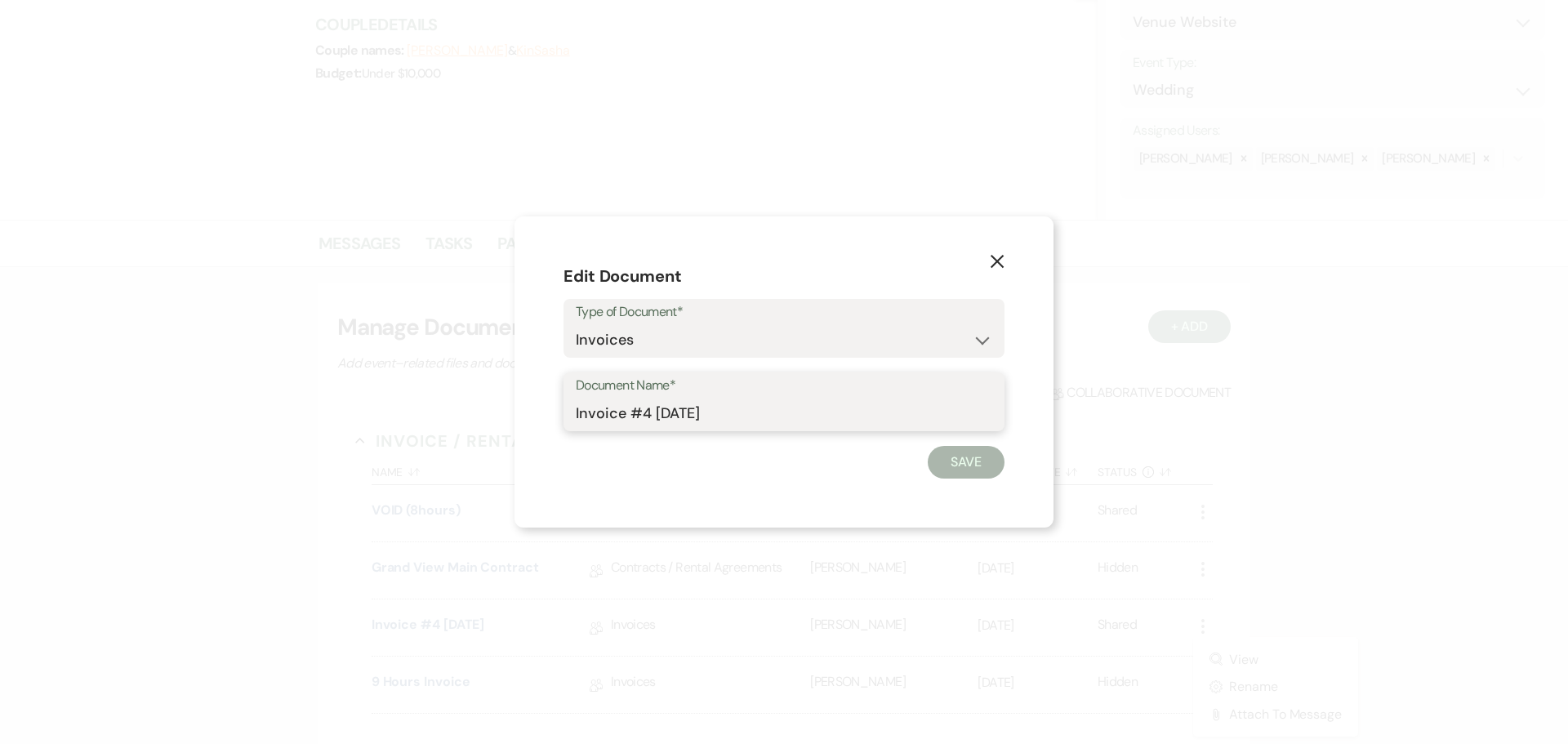
drag, startPoint x: 771, startPoint y: 408, endPoint x: 388, endPoint y: 426, distance: 383.4
click at [388, 426] on div "X Edit Document Type of Document* Special Event Insurance Vendor Certificate of…" at bounding box center [784, 372] width 1568 height 744
type input "Void (8hrs)"
click at [1007, 441] on div "X Edit Document Type of Document* Special Event Insurance Vendor Certificate of…" at bounding box center [784, 372] width 539 height 312
click at [979, 465] on button "Save" at bounding box center [966, 462] width 77 height 33
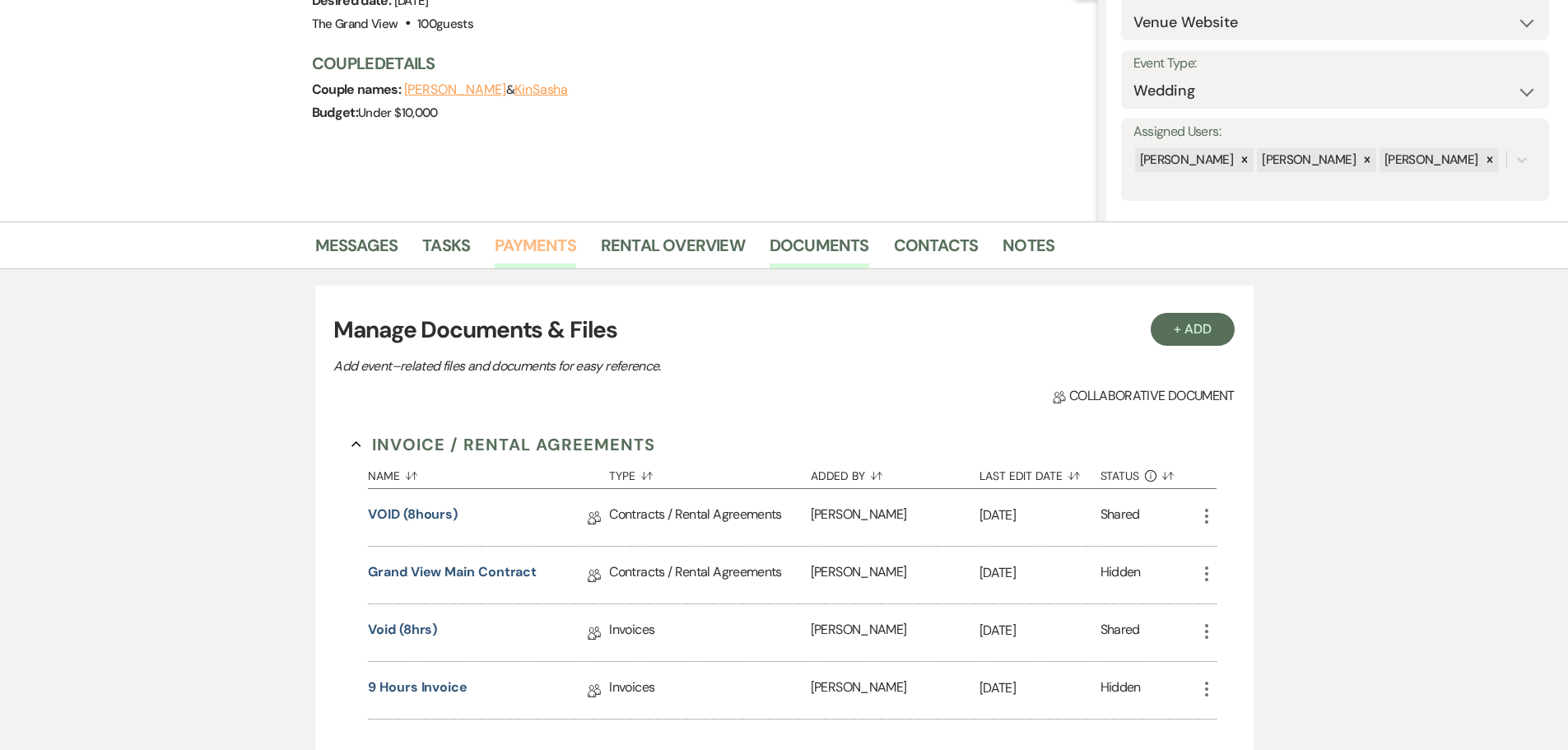
click at [520, 250] on link "Payments" at bounding box center [536, 250] width 82 height 36
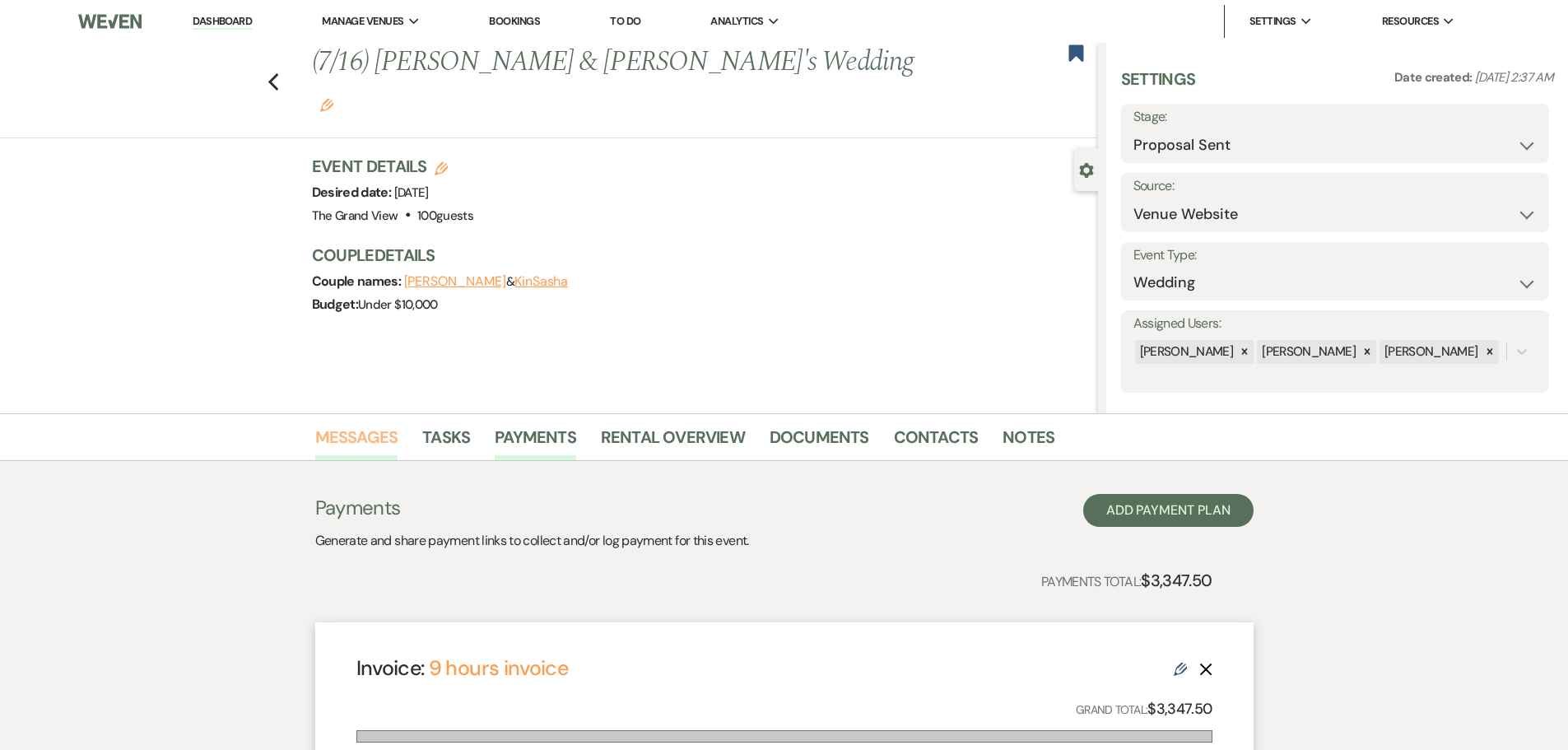
drag, startPoint x: 371, startPoint y: 415, endPoint x: 373, endPoint y: 439, distance: 24.1
click at [371, 421] on div "Messages Tasks Payments Rental Overview Documents Contacts Notes" at bounding box center [784, 437] width 1568 height 47
click at [373, 439] on link "Messages" at bounding box center [356, 442] width 83 height 36
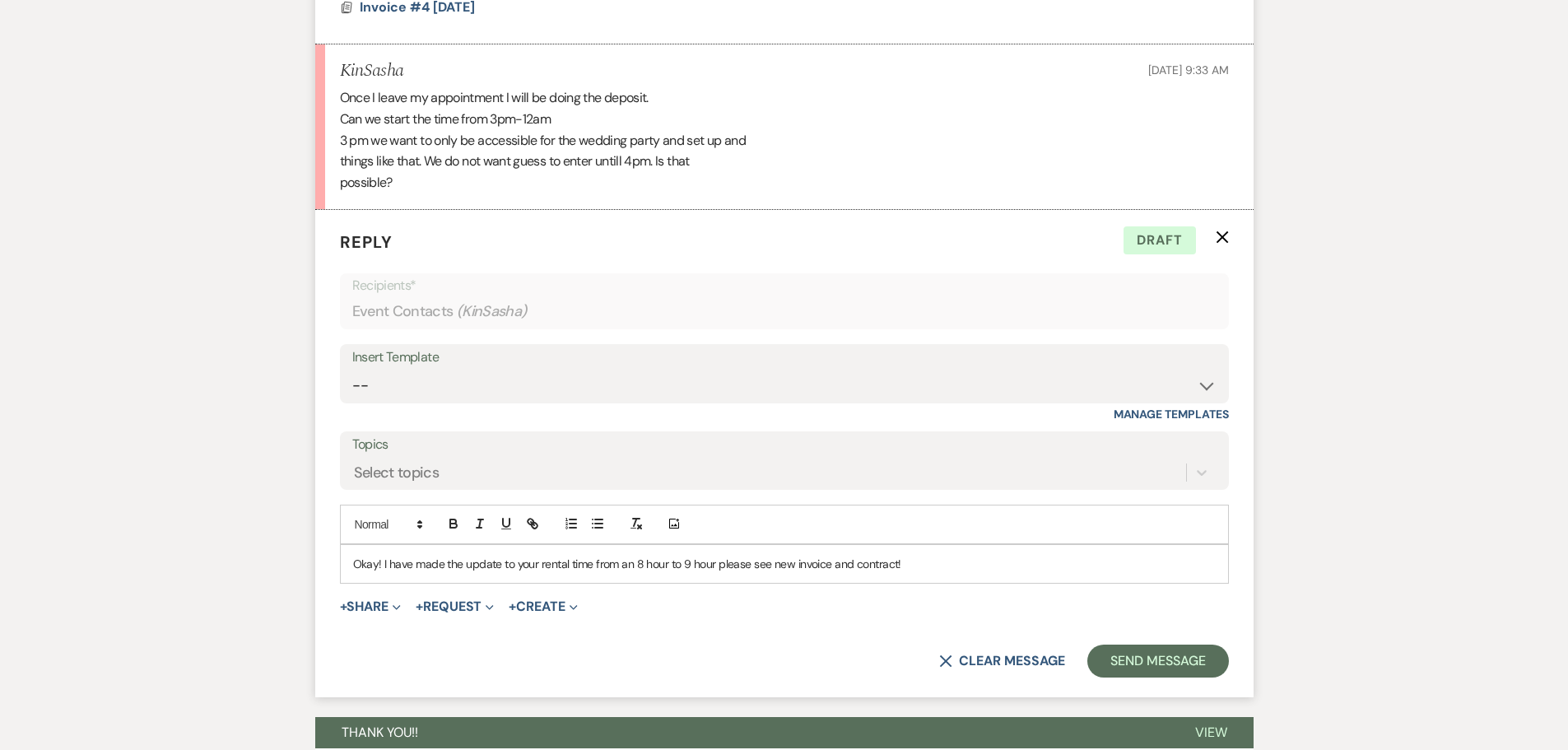
scroll to position [1015, 0]
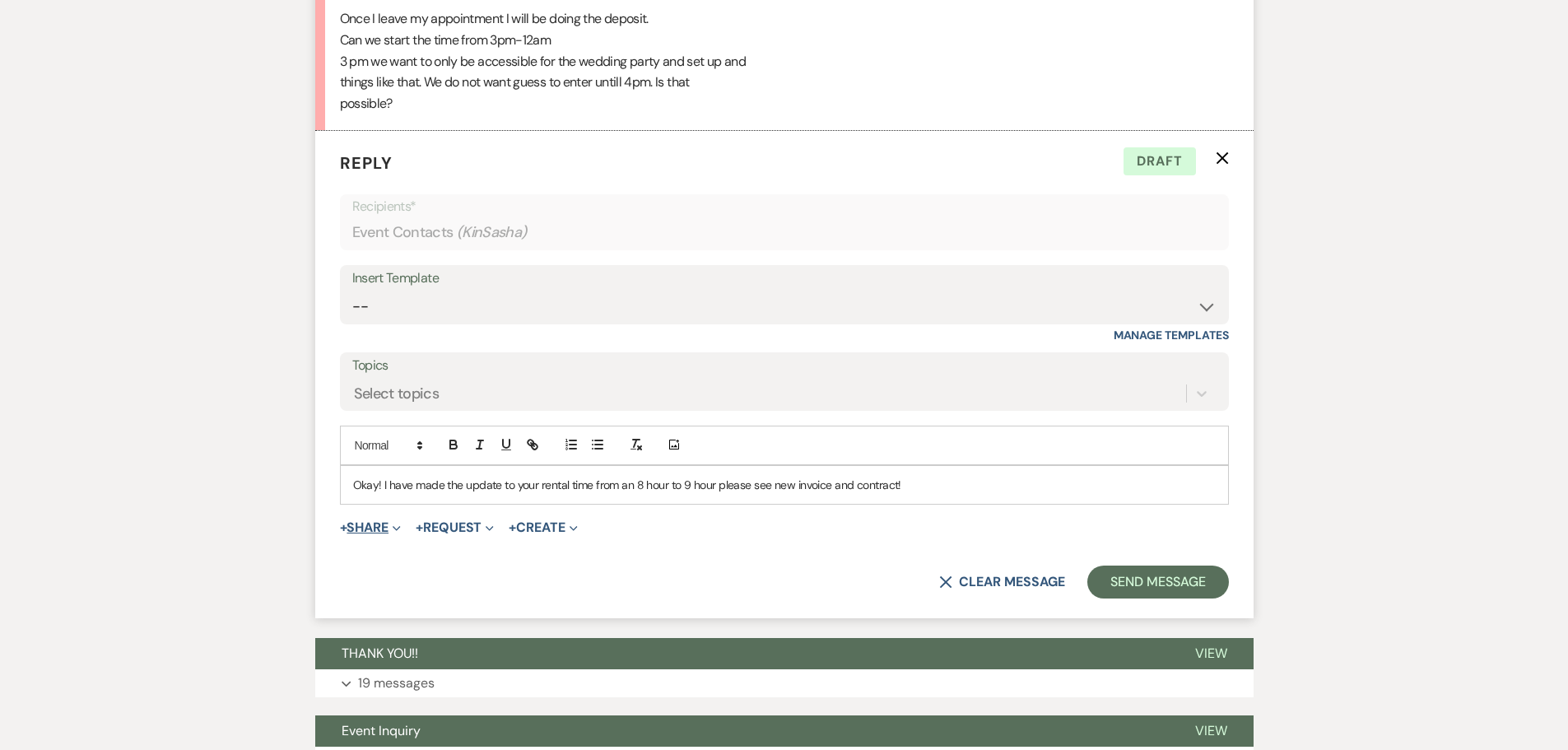
click at [364, 522] on button "+ Share Expand" at bounding box center [371, 528] width 62 height 13
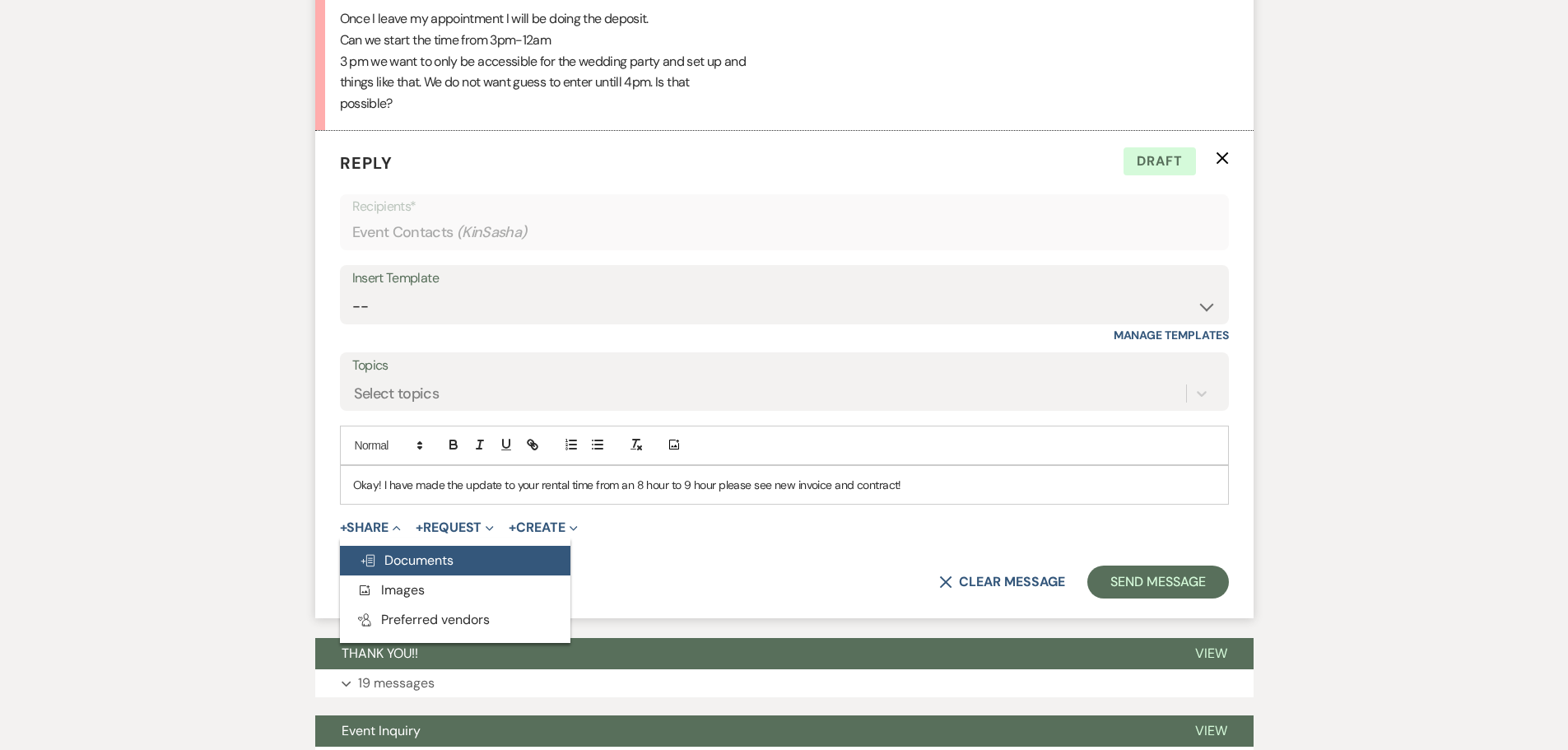
click at [392, 560] on span "Doc Upload Documents" at bounding box center [406, 560] width 94 height 17
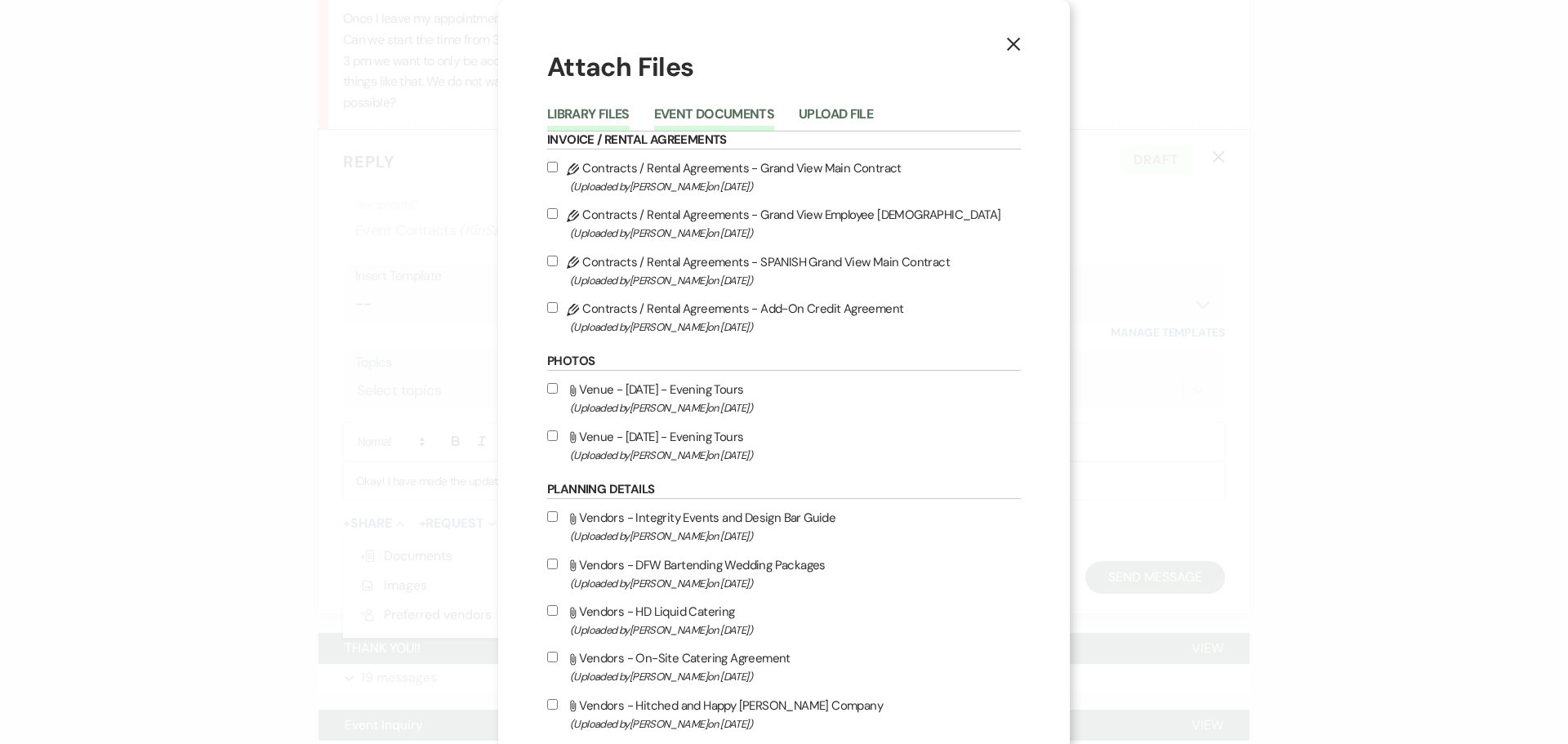
click at [734, 115] on button "Event Documents" at bounding box center [714, 118] width 120 height 23
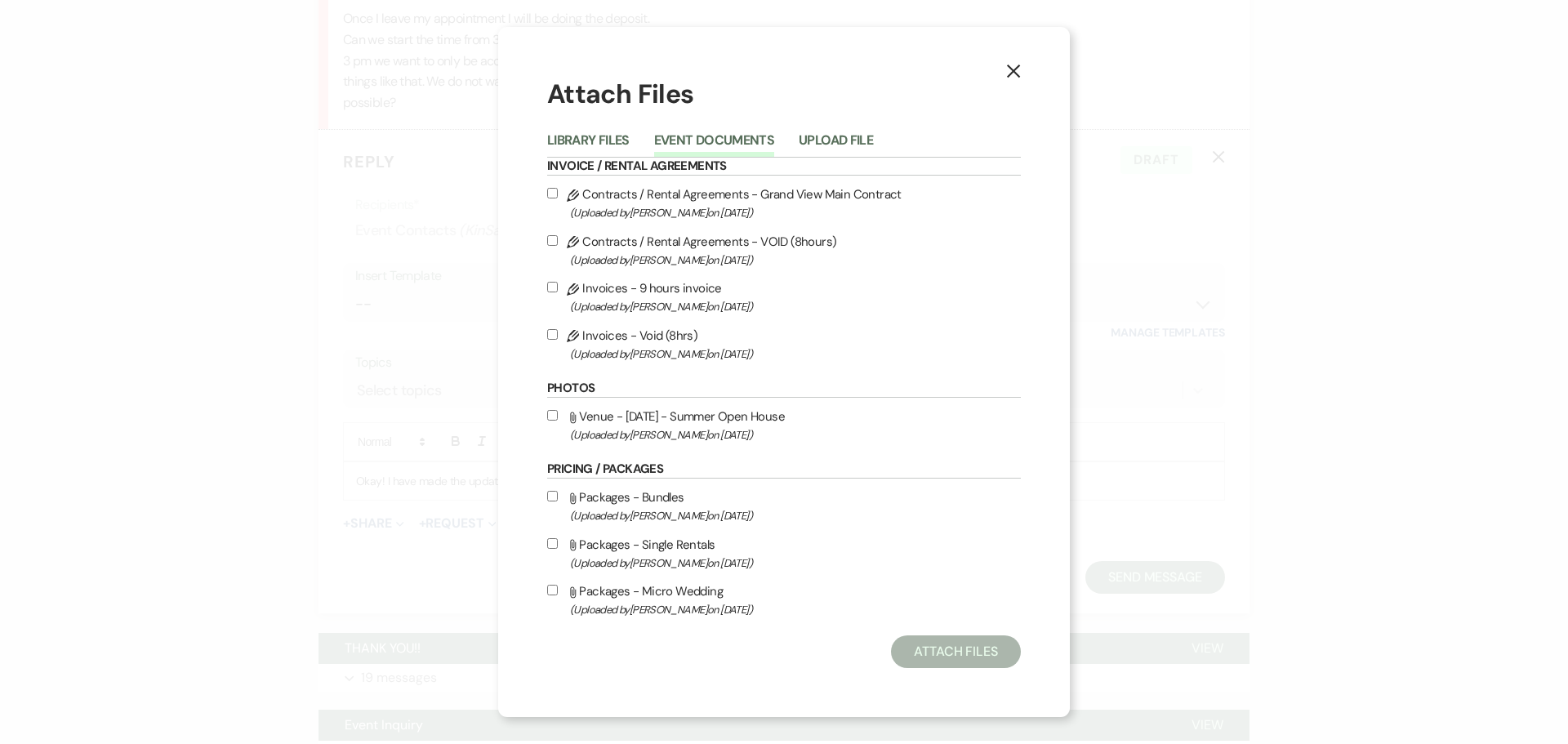
click at [739, 200] on label "Pencil Contracts / Rental Agreements - Grand View Main Contract (Uploaded by Ch…" at bounding box center [784, 203] width 474 height 39
click at [558, 199] on input "Pencil Contracts / Rental Agreements - Grand View Main Contract (Uploaded by Ch…" at bounding box center [552, 193] width 11 height 11
checkbox input "true"
click at [667, 302] on span "(Uploaded by Chelsea Needham on Sep 15th, 2025 )" at bounding box center [794, 306] width 450 height 19
click at [558, 293] on input "Pencil Invoices - 9 hours invoice (Uploaded by Chelsea Needham on Sep 15th, 202…" at bounding box center [552, 287] width 11 height 11
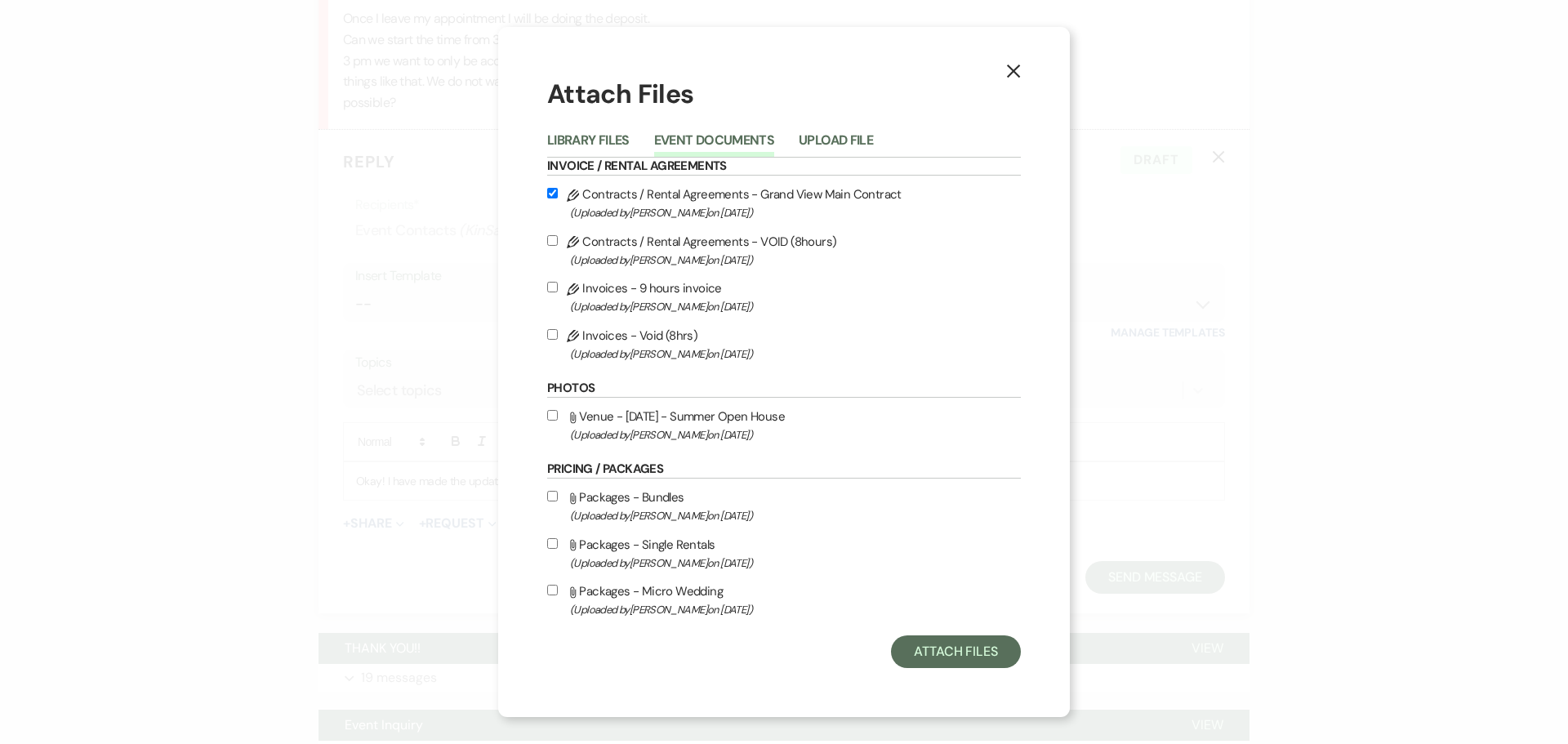
checkbox input "true"
click at [980, 653] on button "Attach Files" at bounding box center [956, 652] width 130 height 33
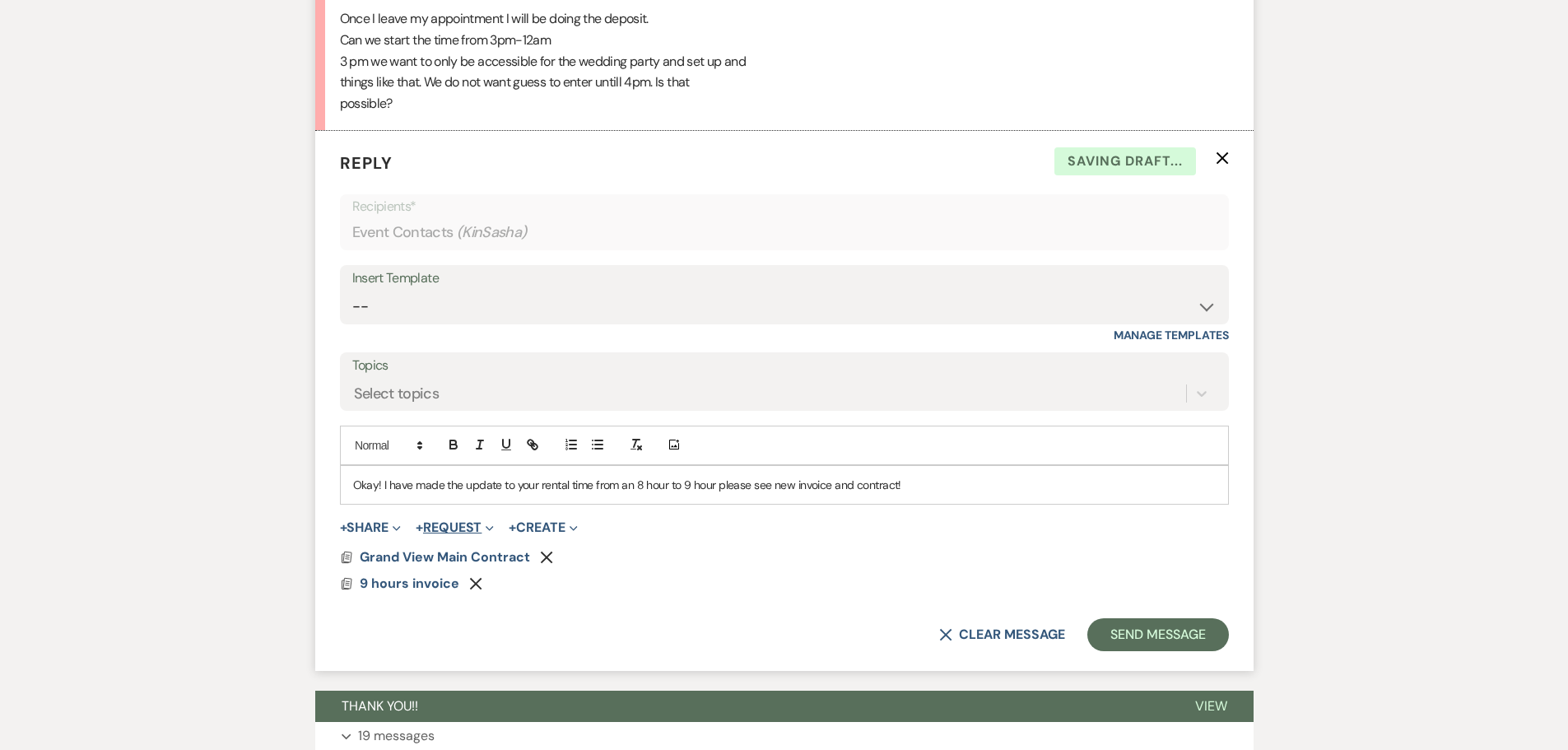
click at [471, 526] on button "+ Request Expand" at bounding box center [455, 528] width 78 height 13
click at [494, 559] on button "Generate Payment Payment" at bounding box center [531, 561] width 230 height 30
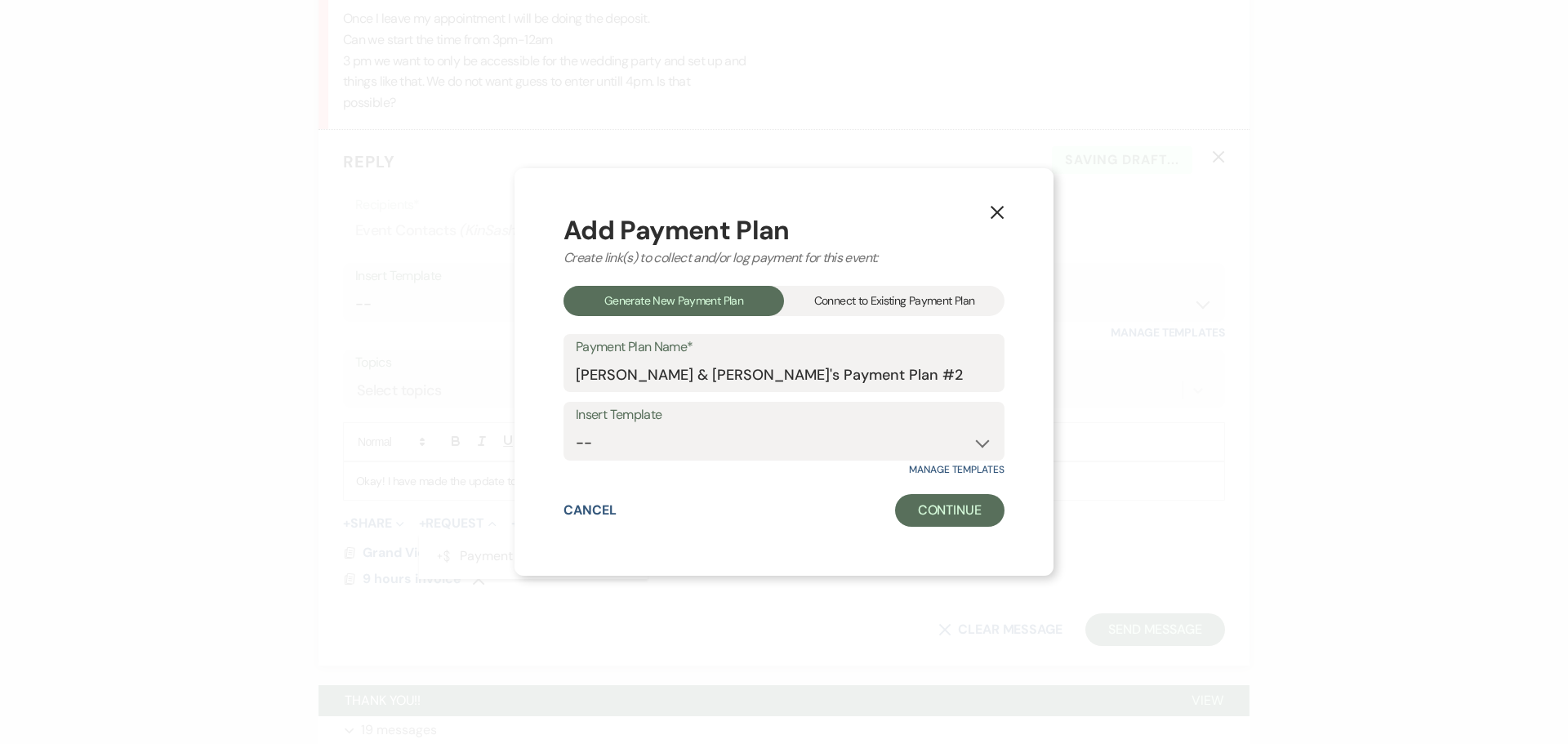
click at [843, 309] on div "Connect to Existing Payment Plan" at bounding box center [894, 301] width 220 height 30
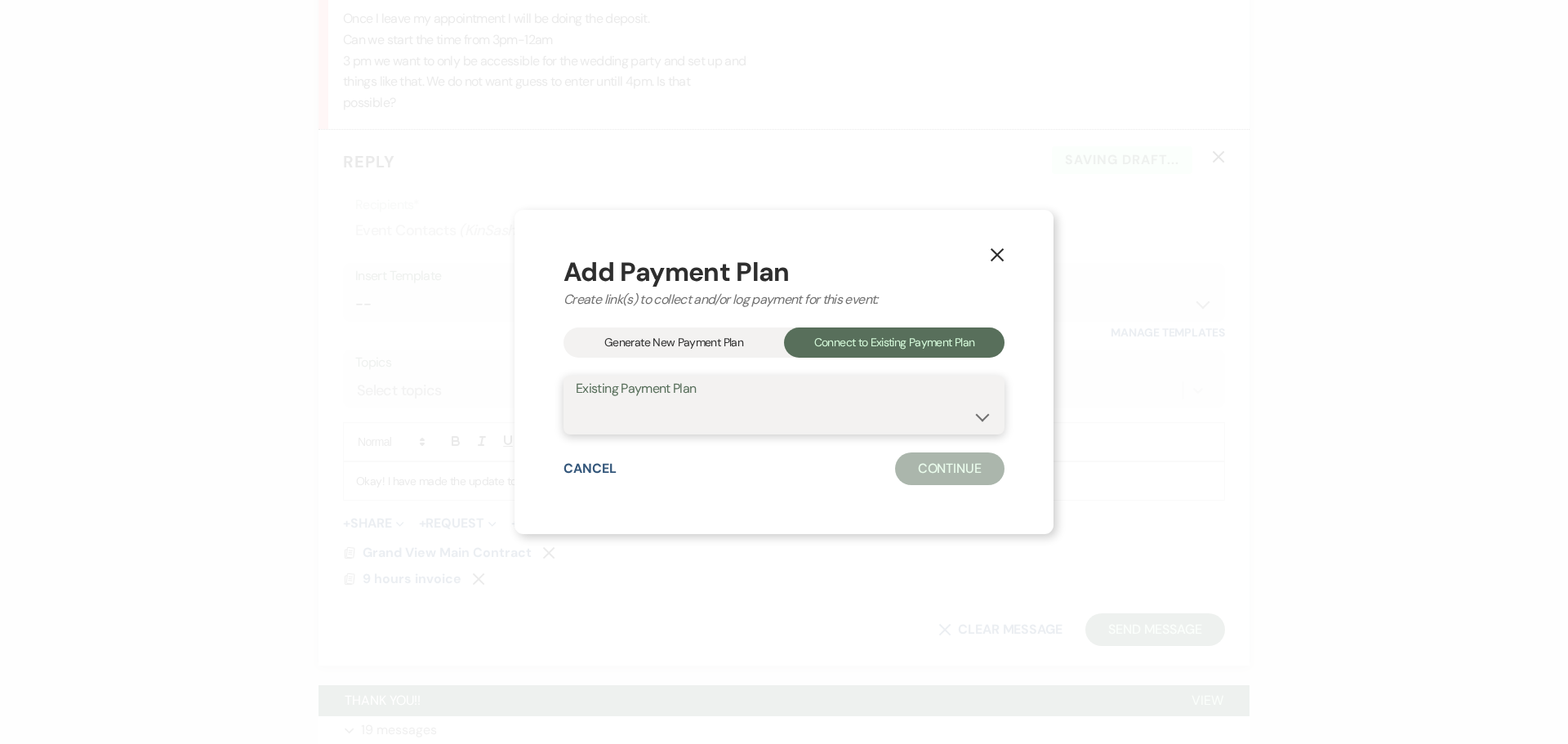
click at [715, 423] on select "[PERSON_NAME] & [PERSON_NAME]'s Payment Plan" at bounding box center [784, 416] width 416 height 32
select select "25397"
click at [576, 401] on select "[PERSON_NAME] & [PERSON_NAME]'s Payment Plan" at bounding box center [784, 416] width 416 height 32
click at [970, 477] on button "Continue" at bounding box center [949, 469] width 109 height 33
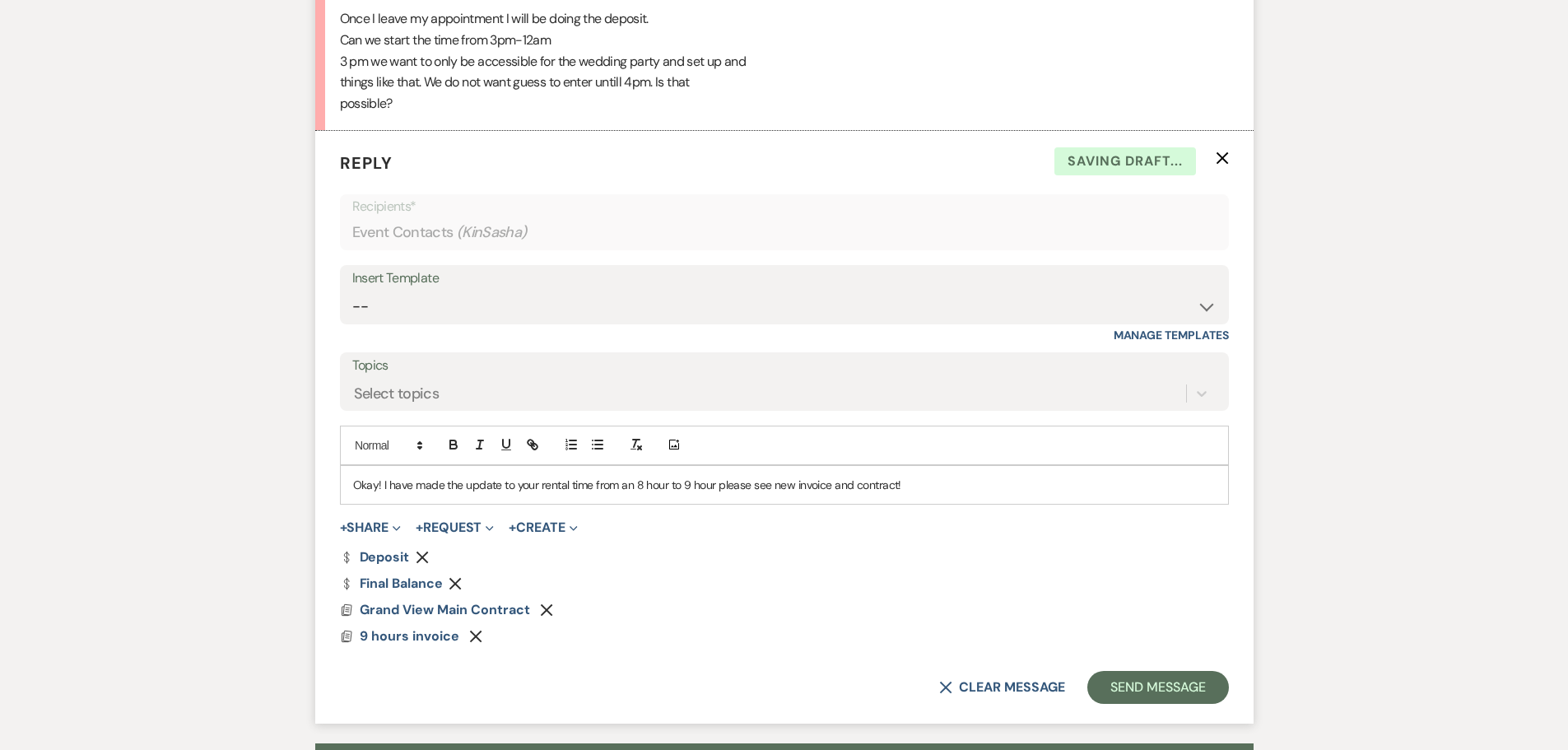
click at [460, 587] on use "button" at bounding box center [456, 584] width 13 height 13
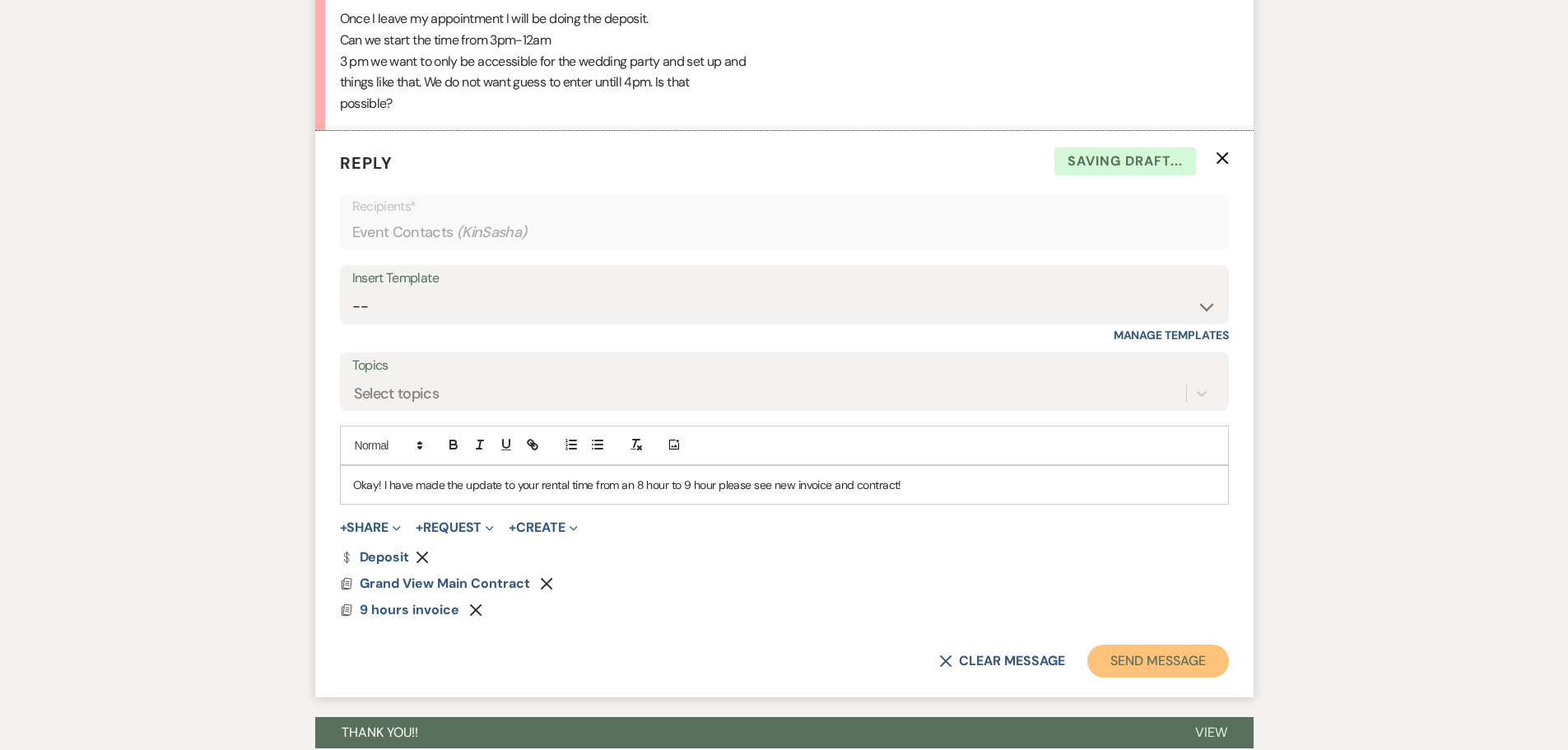
click at [1162, 668] on button "Send Message" at bounding box center [1158, 661] width 141 height 33
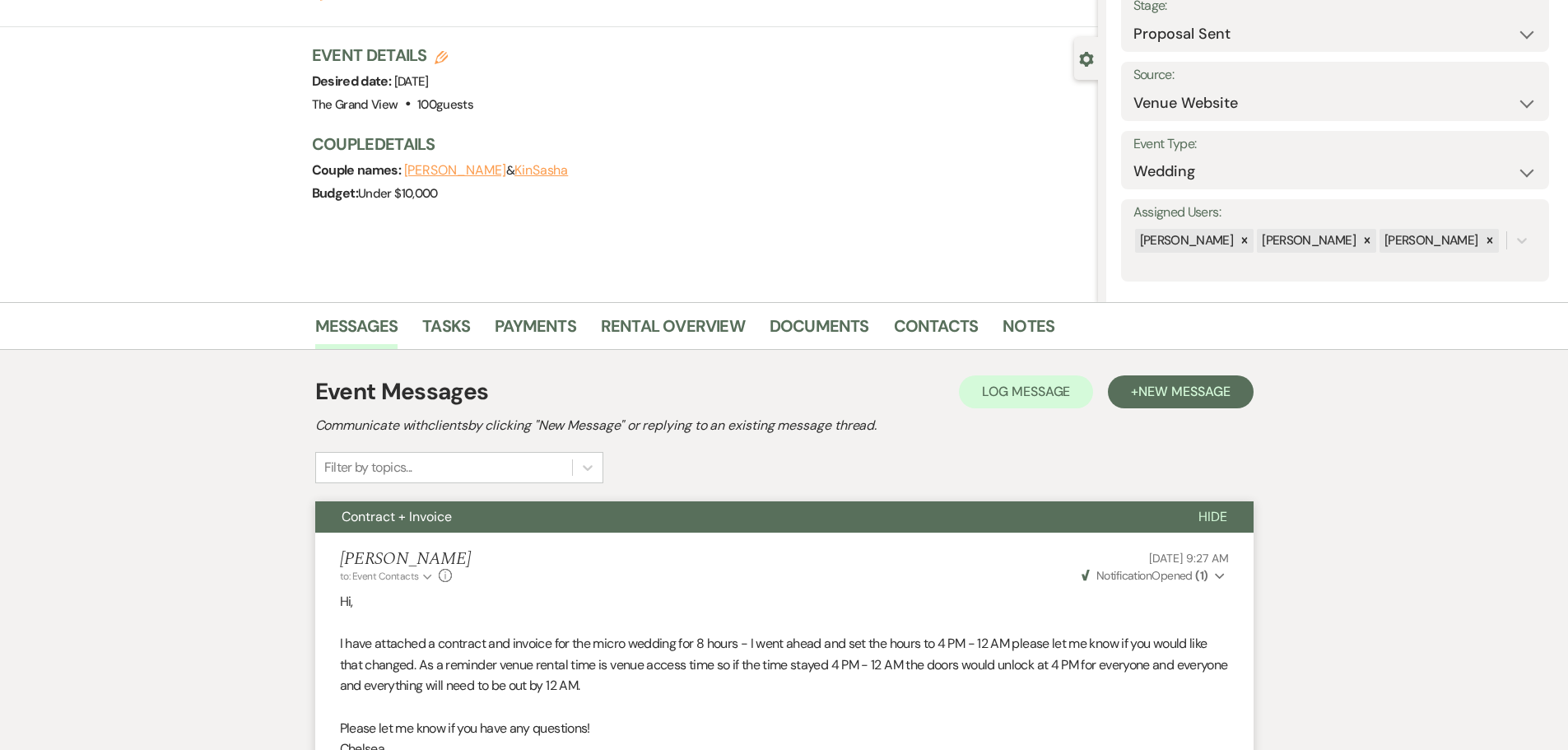
scroll to position [0, 0]
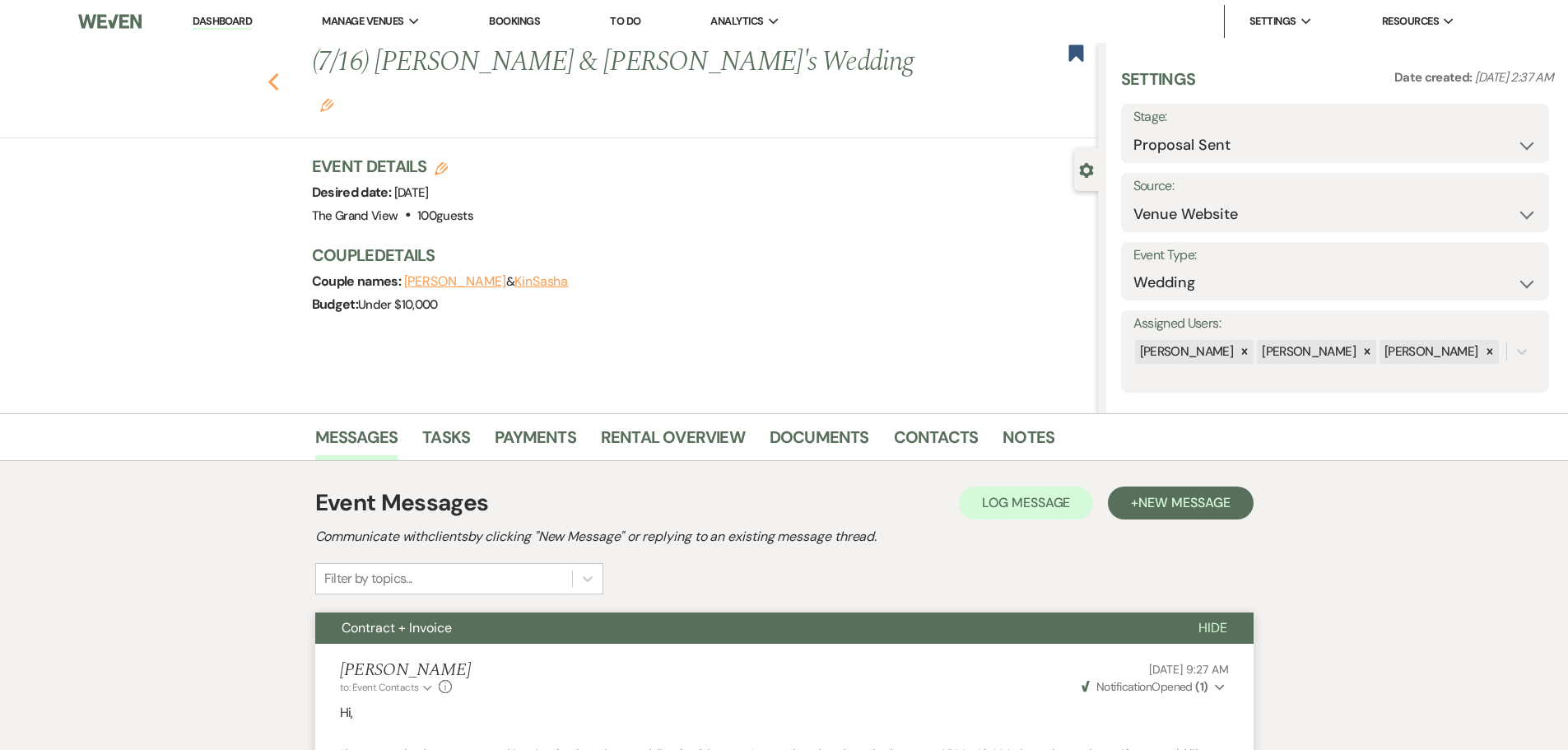
click at [278, 73] on icon "Previous" at bounding box center [274, 83] width 13 height 20
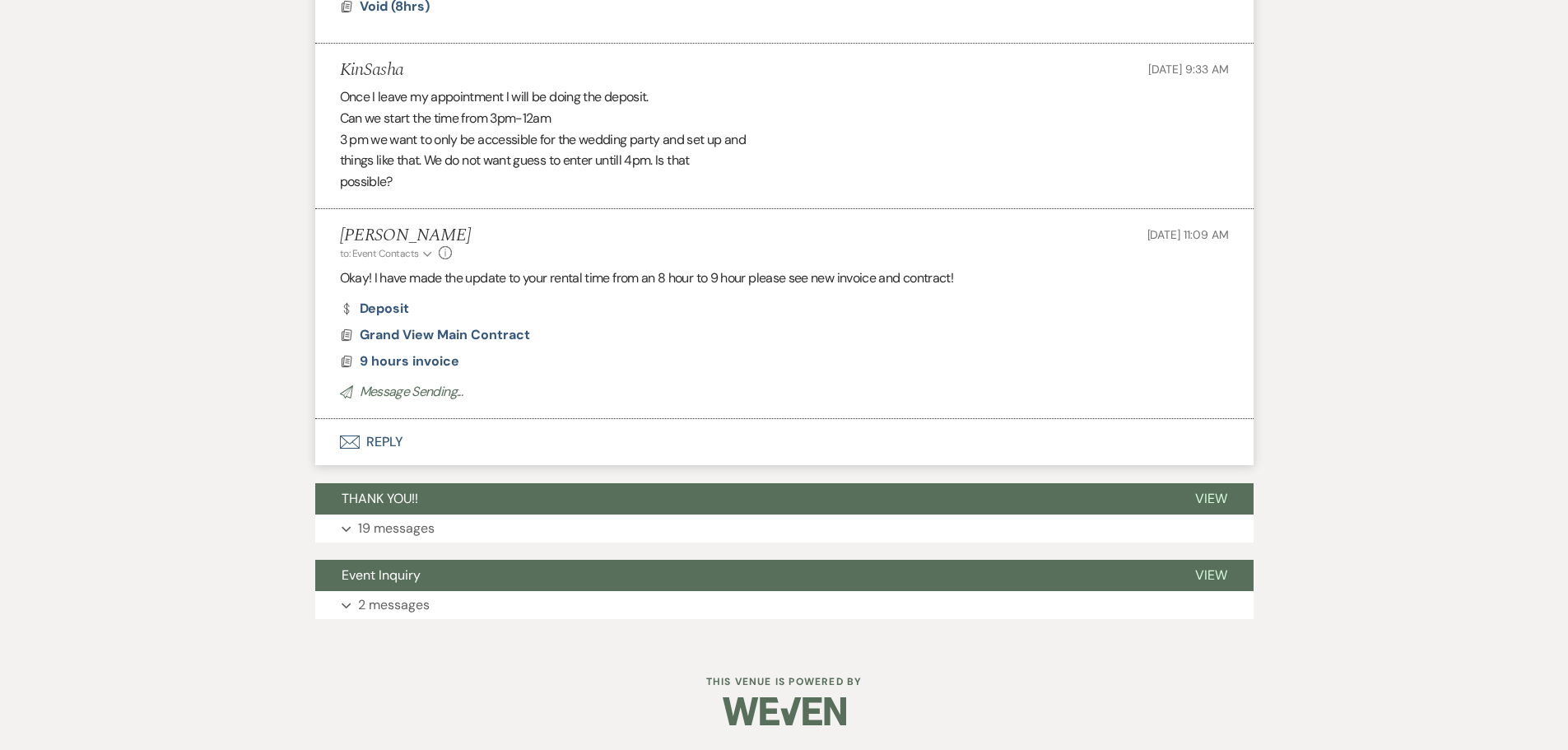
select select "6"
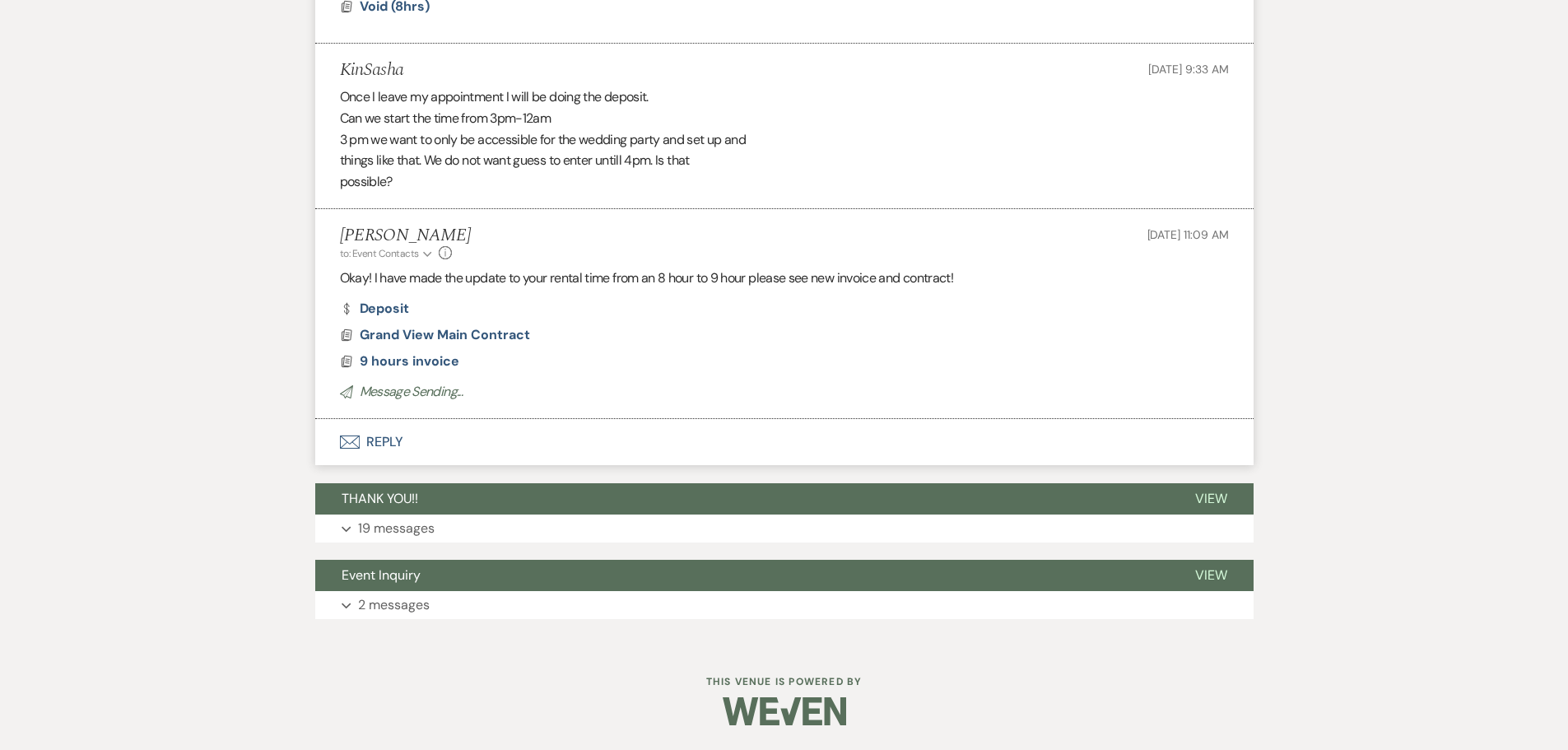
select select "6"
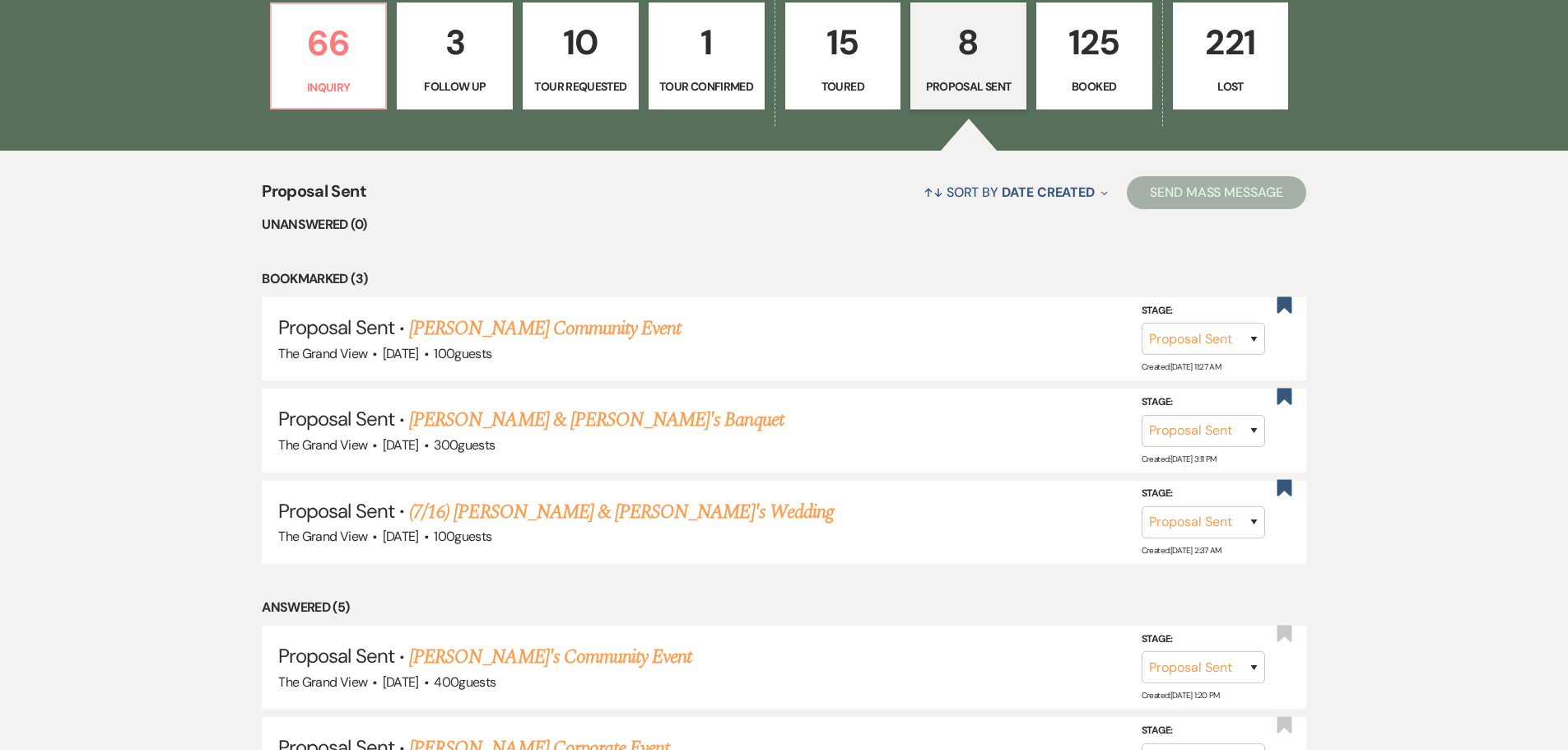
click at [875, 79] on p "Toured" at bounding box center [844, 86] width 95 height 18
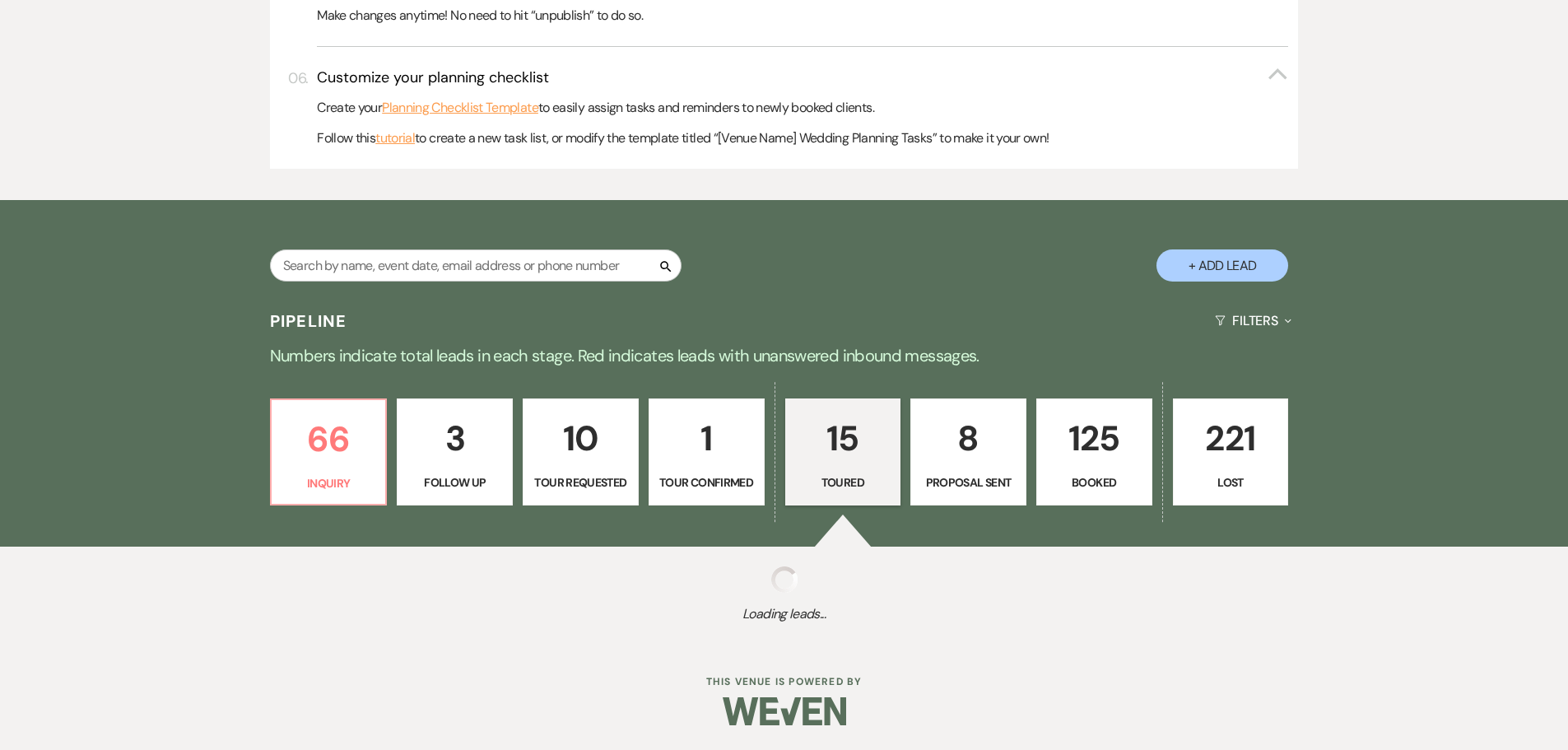
select select "5"
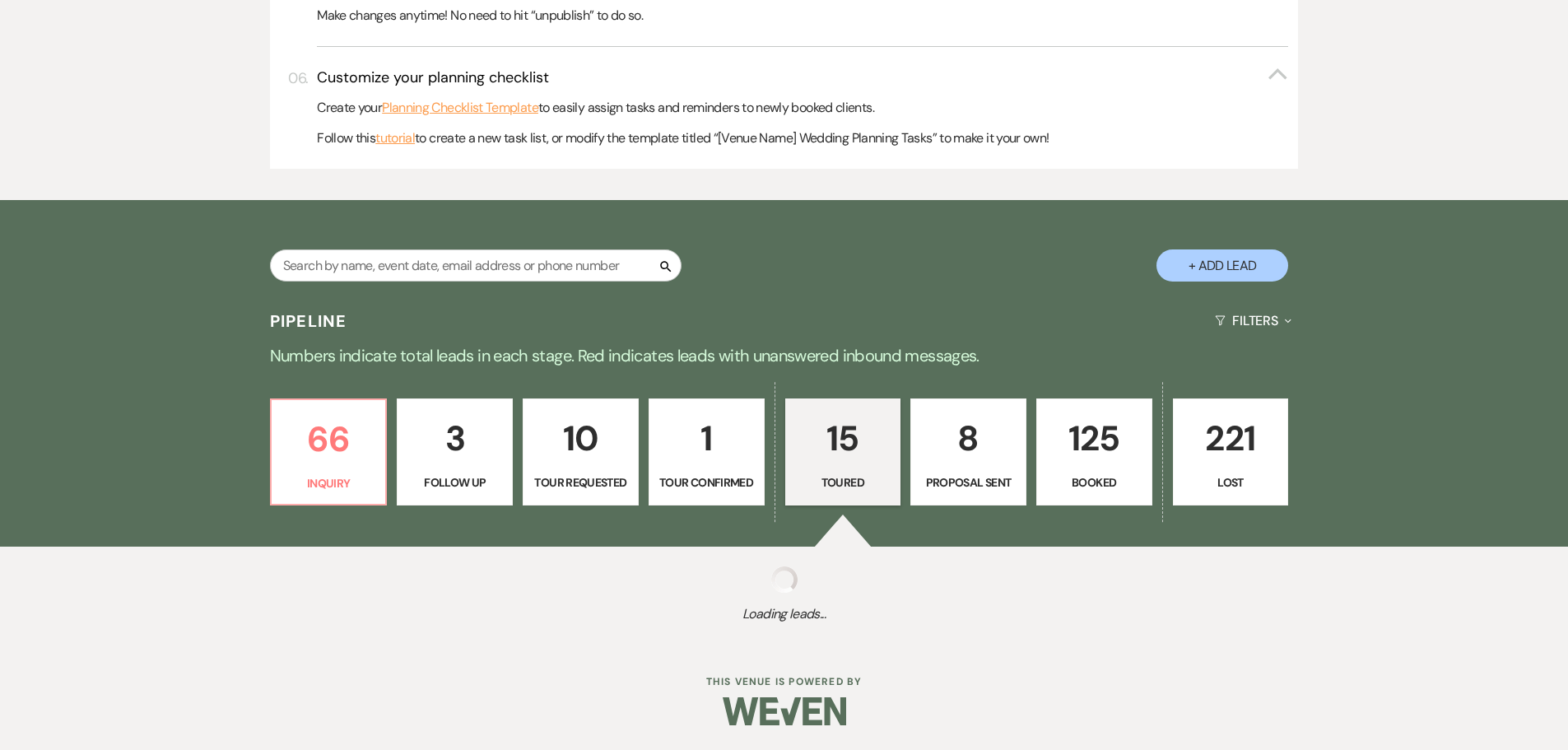
select select "5"
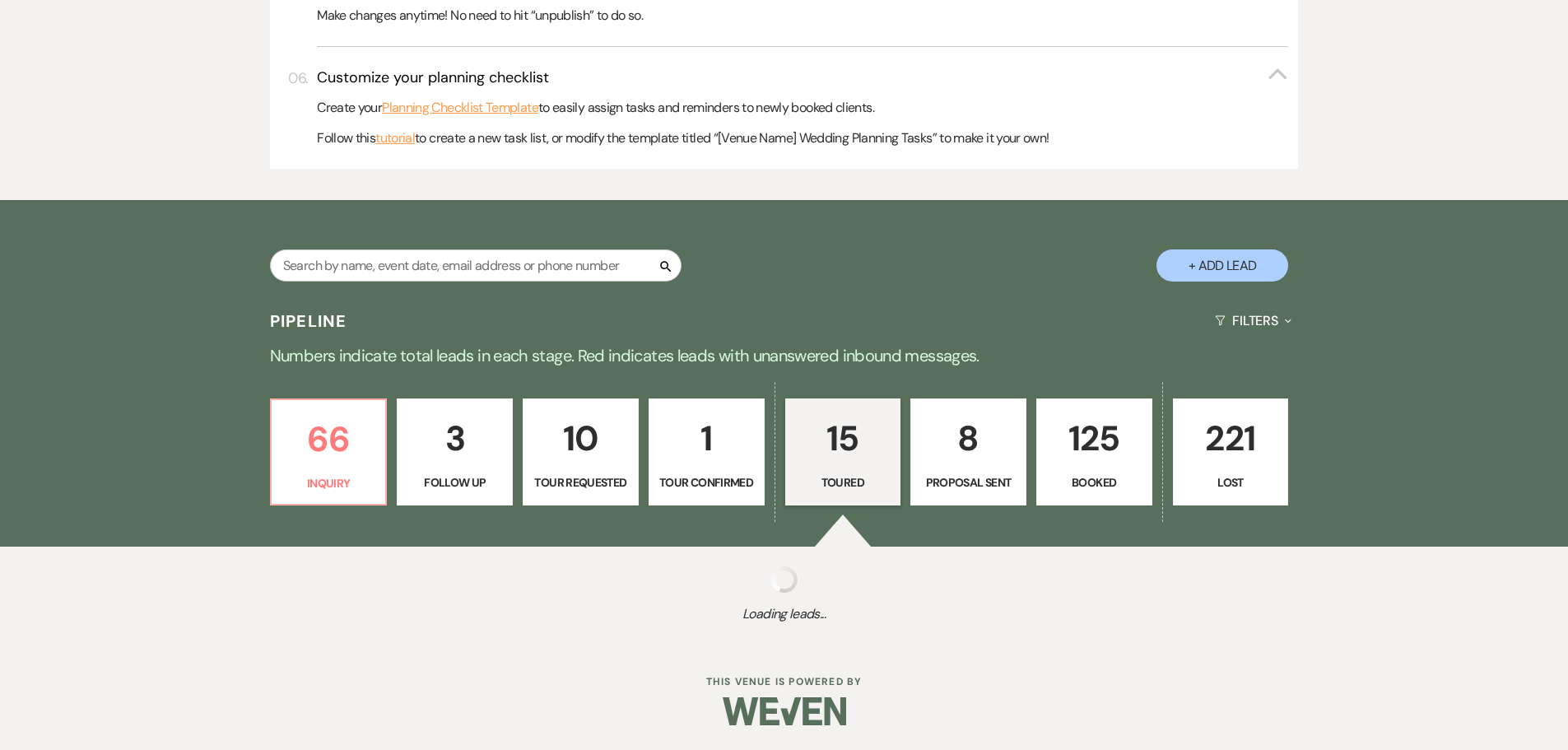
select select "5"
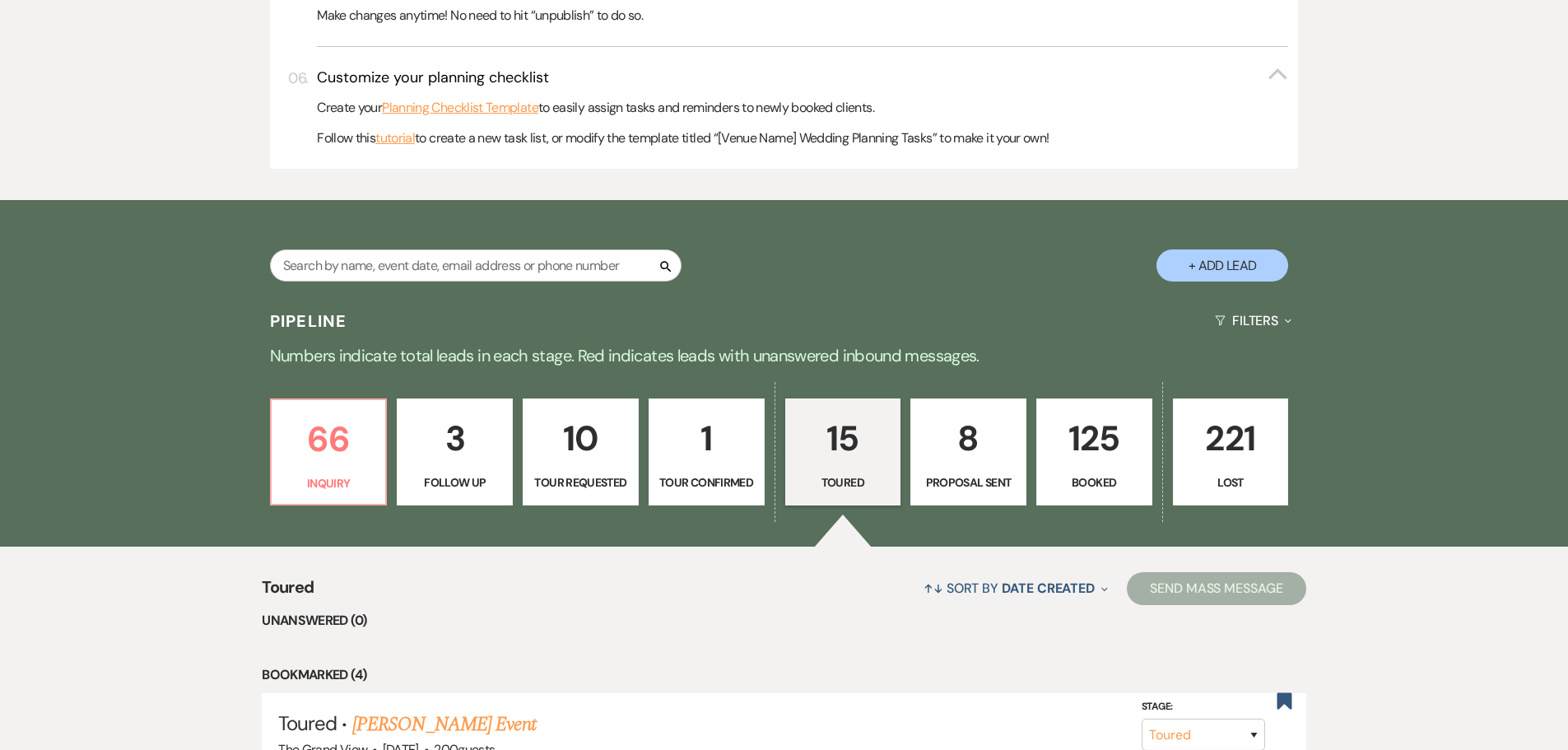
scroll to position [1235, 0]
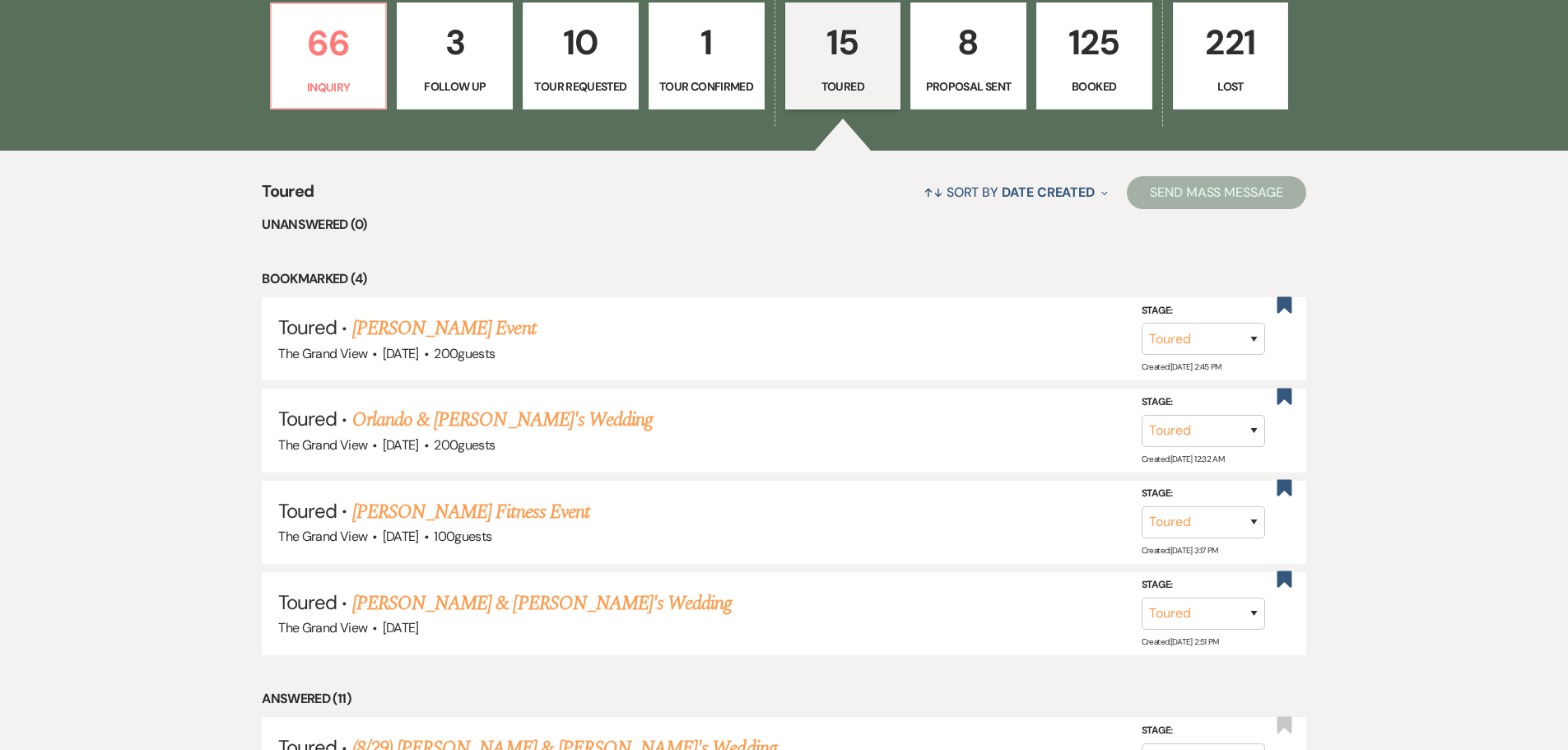
click at [681, 81] on p "Tour Confirmed" at bounding box center [707, 86] width 95 height 18
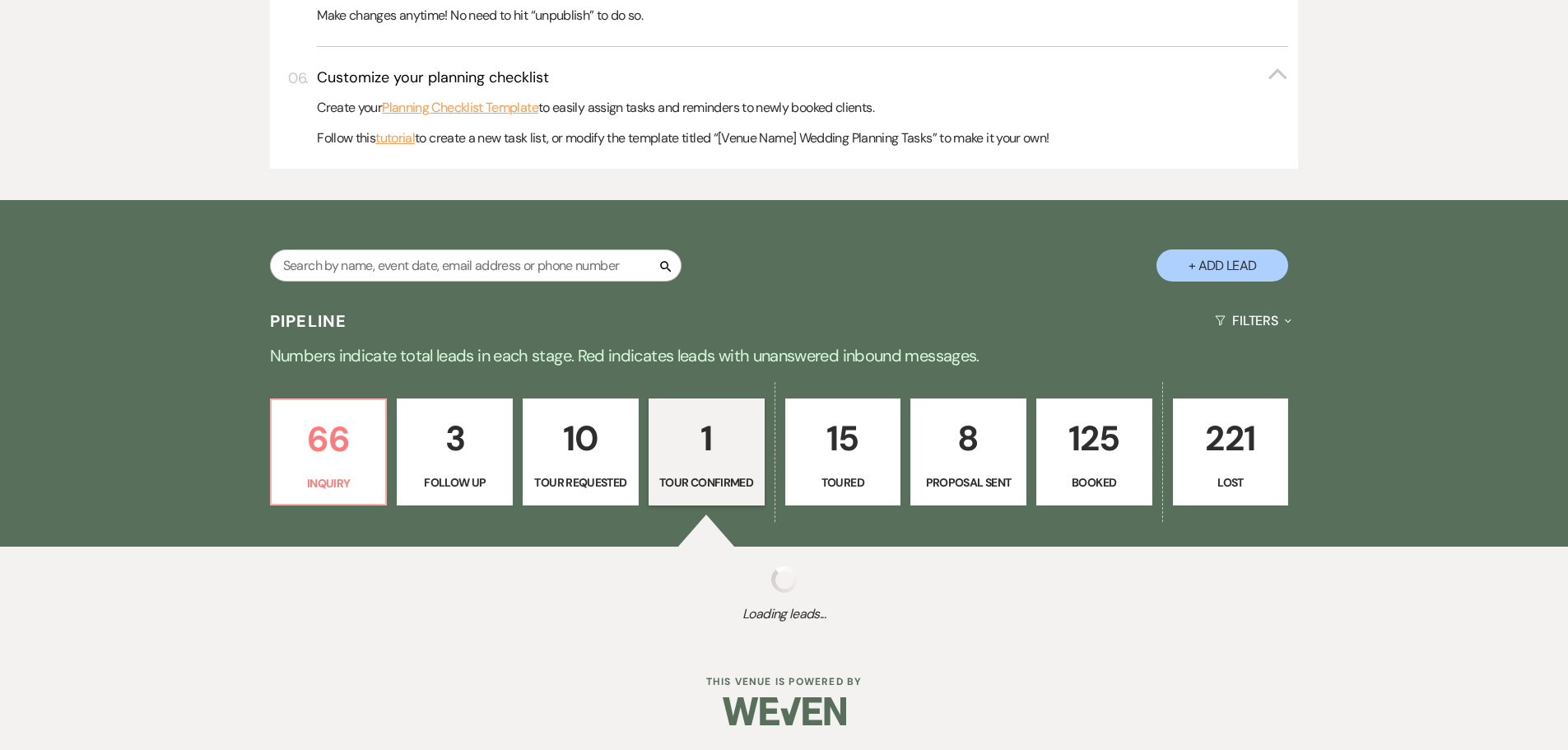
scroll to position [1054, 0]
select select "4"
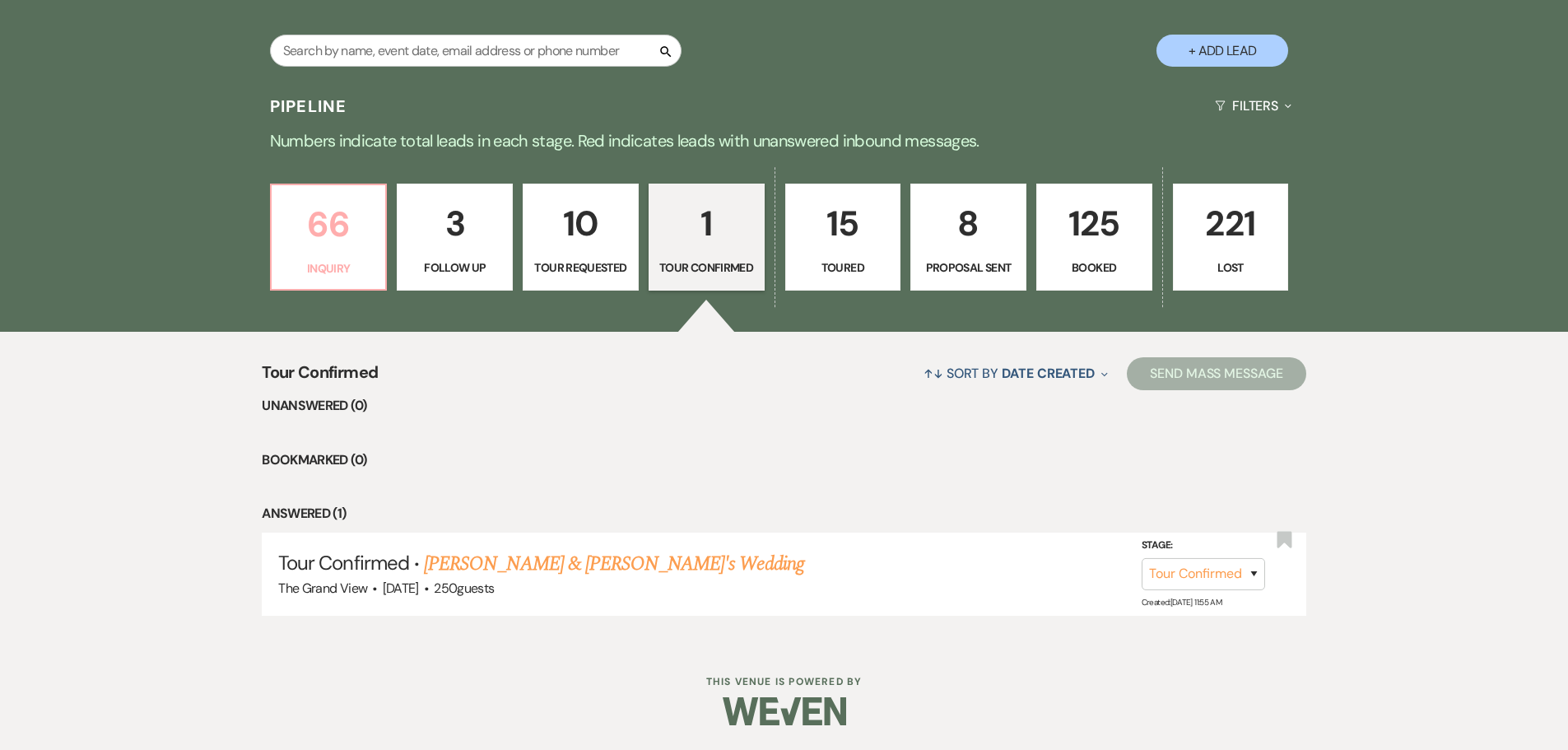
click at [300, 255] on link "66 Inquiry" at bounding box center [329, 238] width 117 height 107
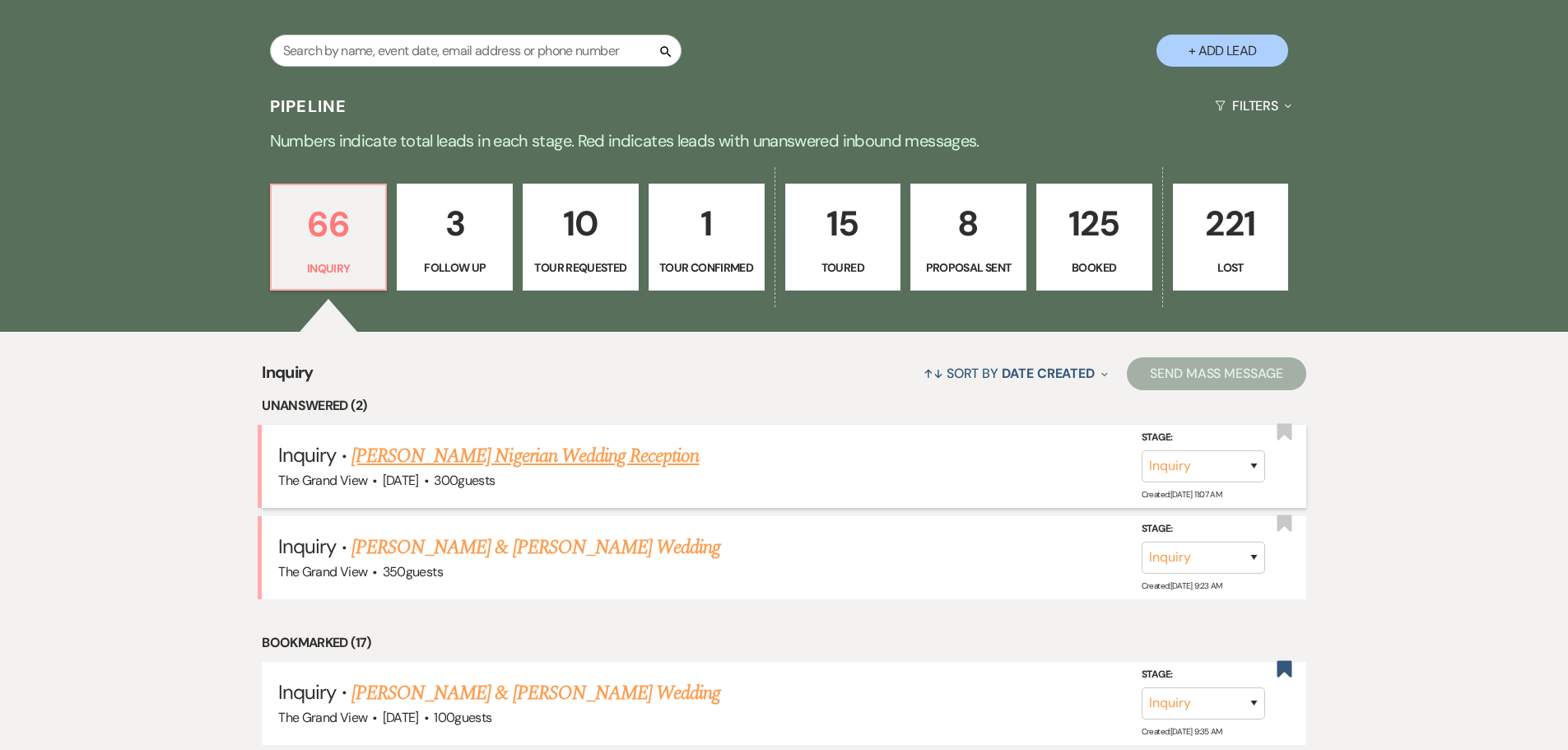
click at [546, 459] on link "[PERSON_NAME] Nigerian Wedding Reception" at bounding box center [525, 456] width 349 height 30
select select "5"
select select "13"
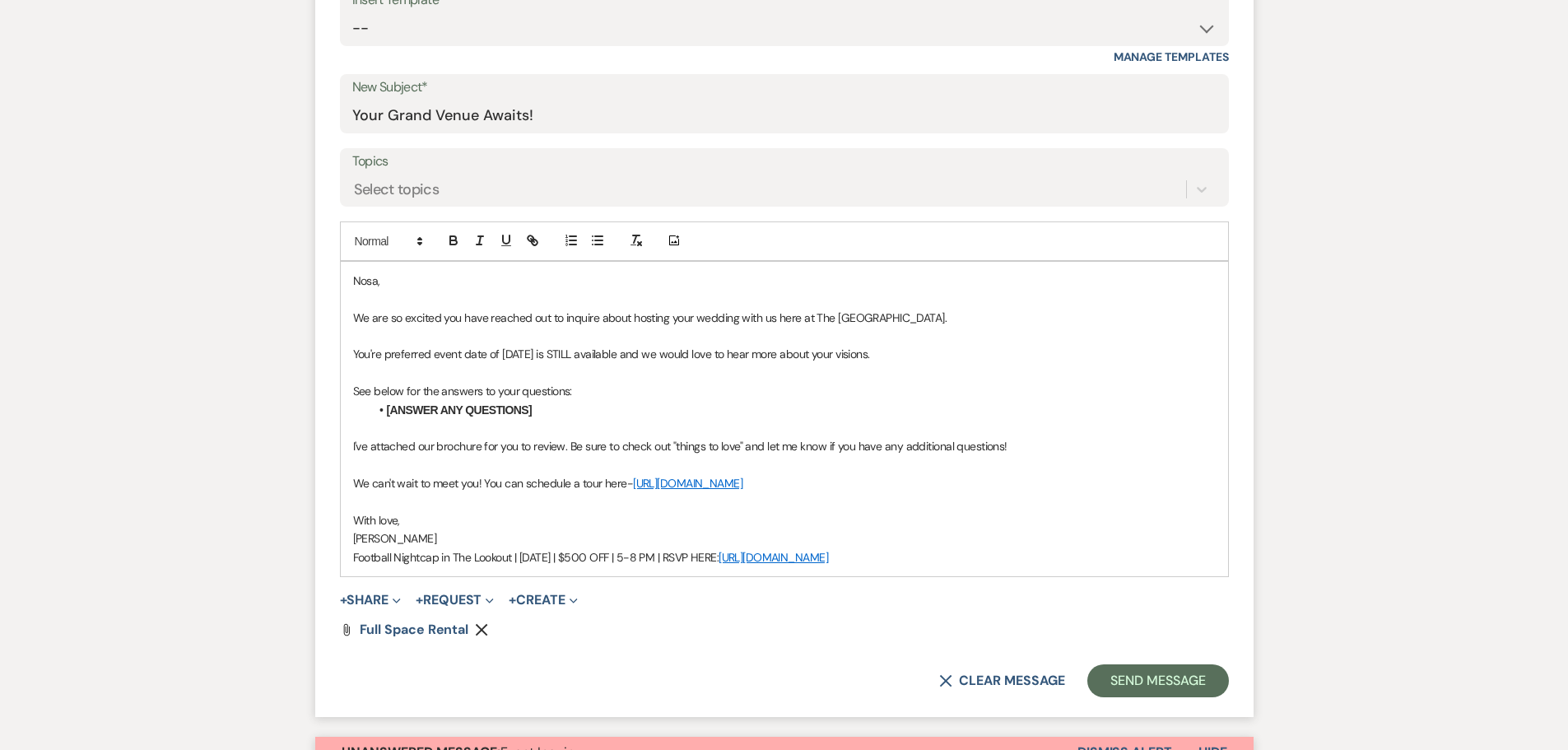
scroll to position [824, 0]
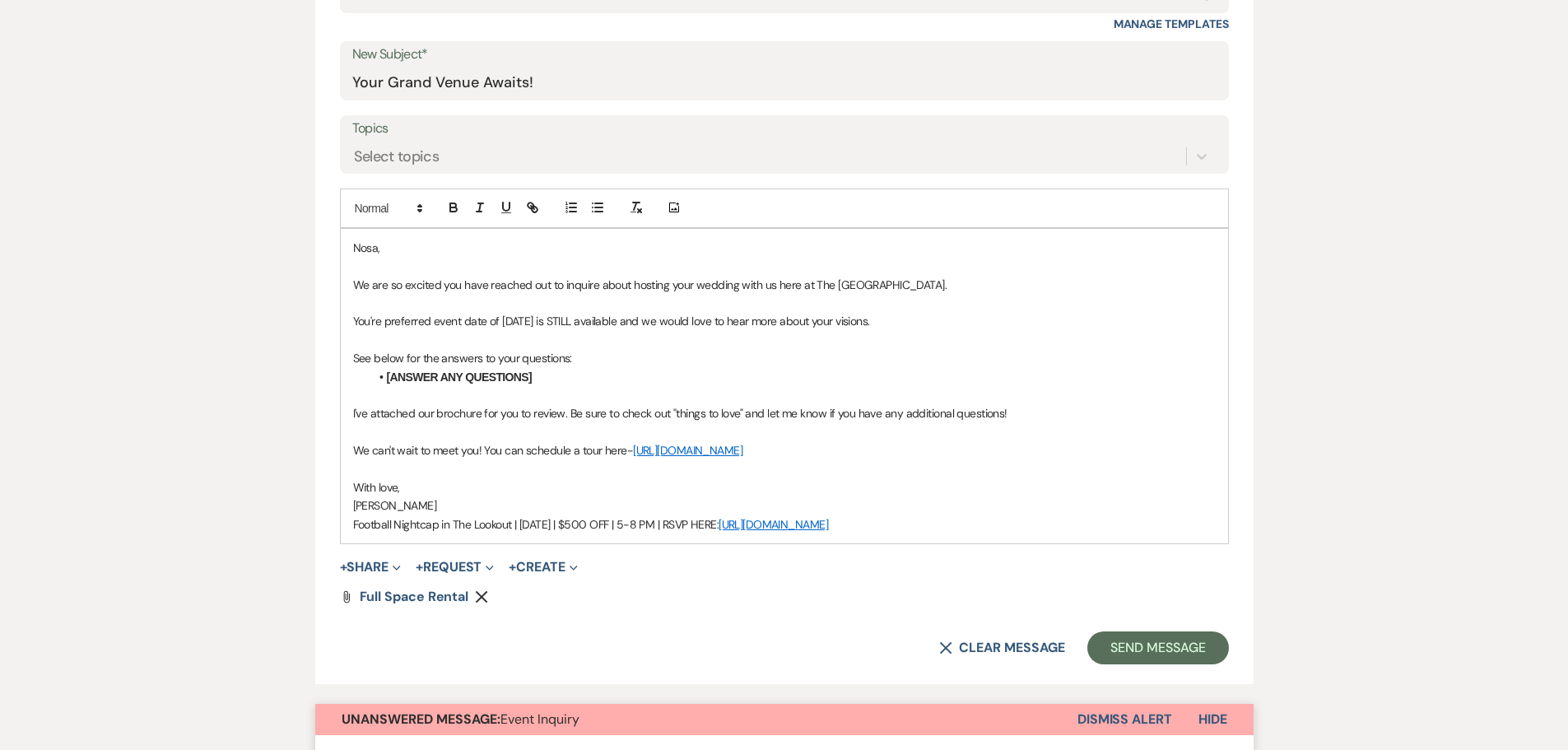
drag, startPoint x: 944, startPoint y: 524, endPoint x: 291, endPoint y: 196, distance: 730.7
click at [291, 196] on div "Messages Tasks Payments Rental Overview Documents Contacts Notes Event Messages…" at bounding box center [784, 417] width 1568 height 1654
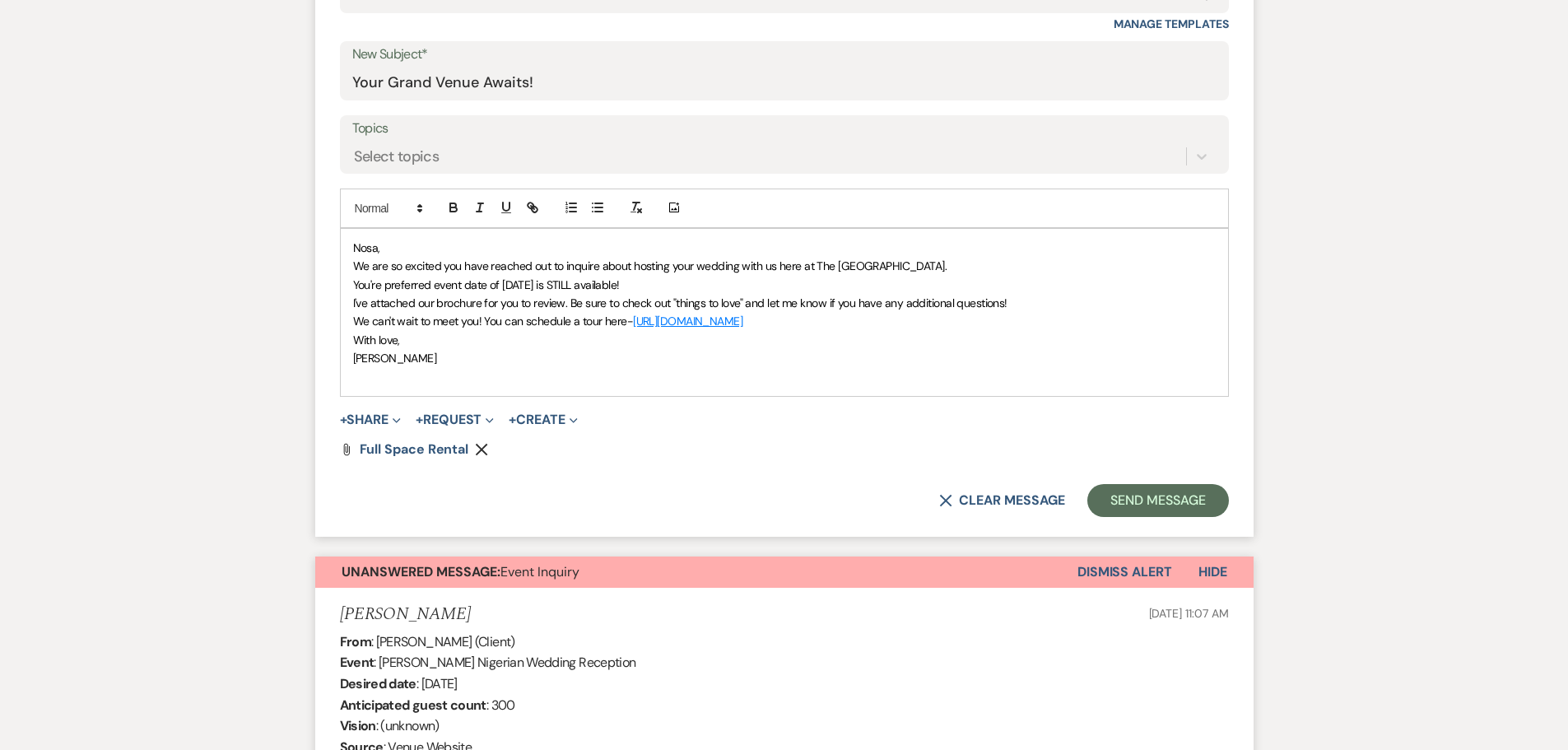
click at [373, 382] on p at bounding box center [784, 377] width 863 height 18
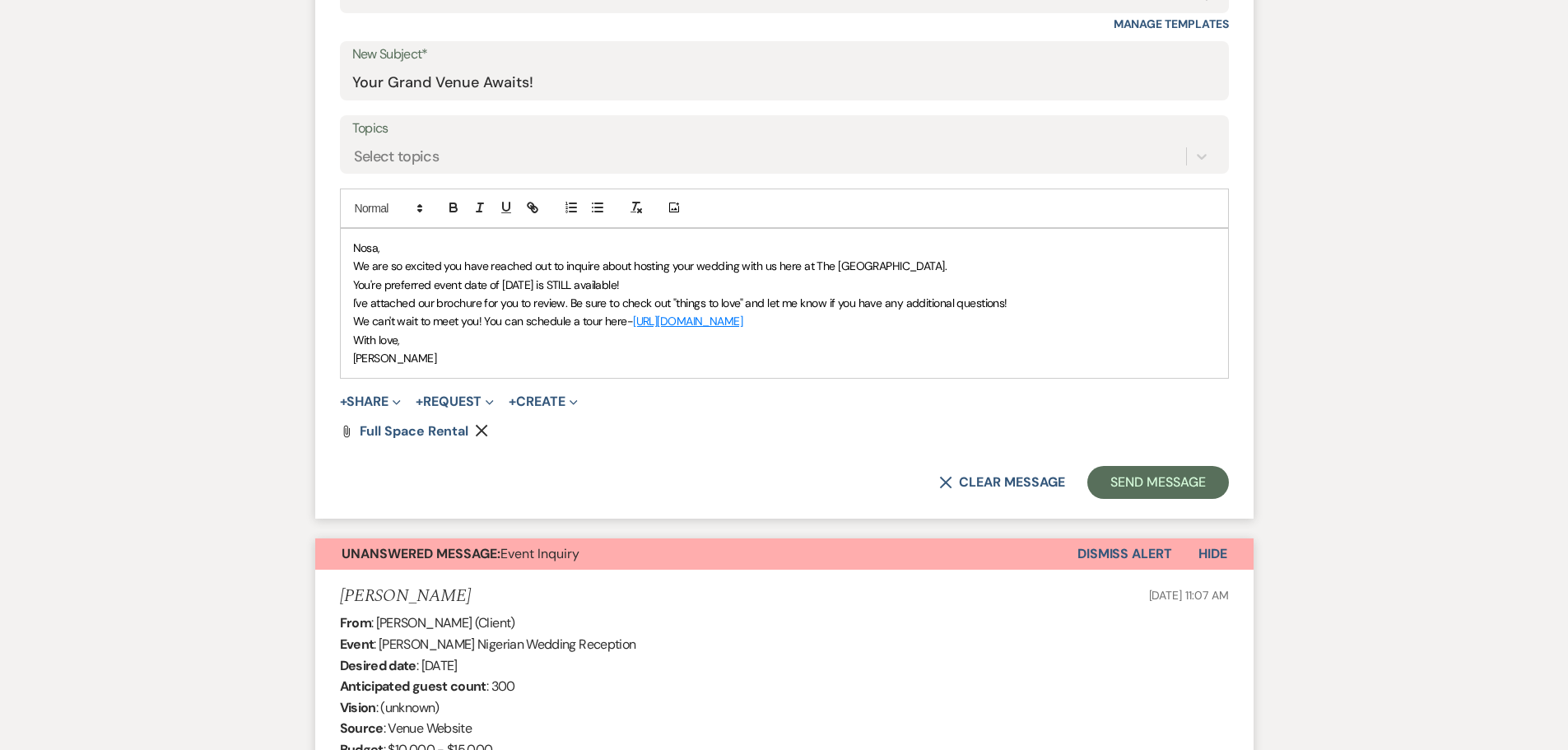
click at [351, 340] on div "Nosa, We are so excited you have reached out to inquire about hosting your wedd…" at bounding box center [784, 303] width 887 height 149
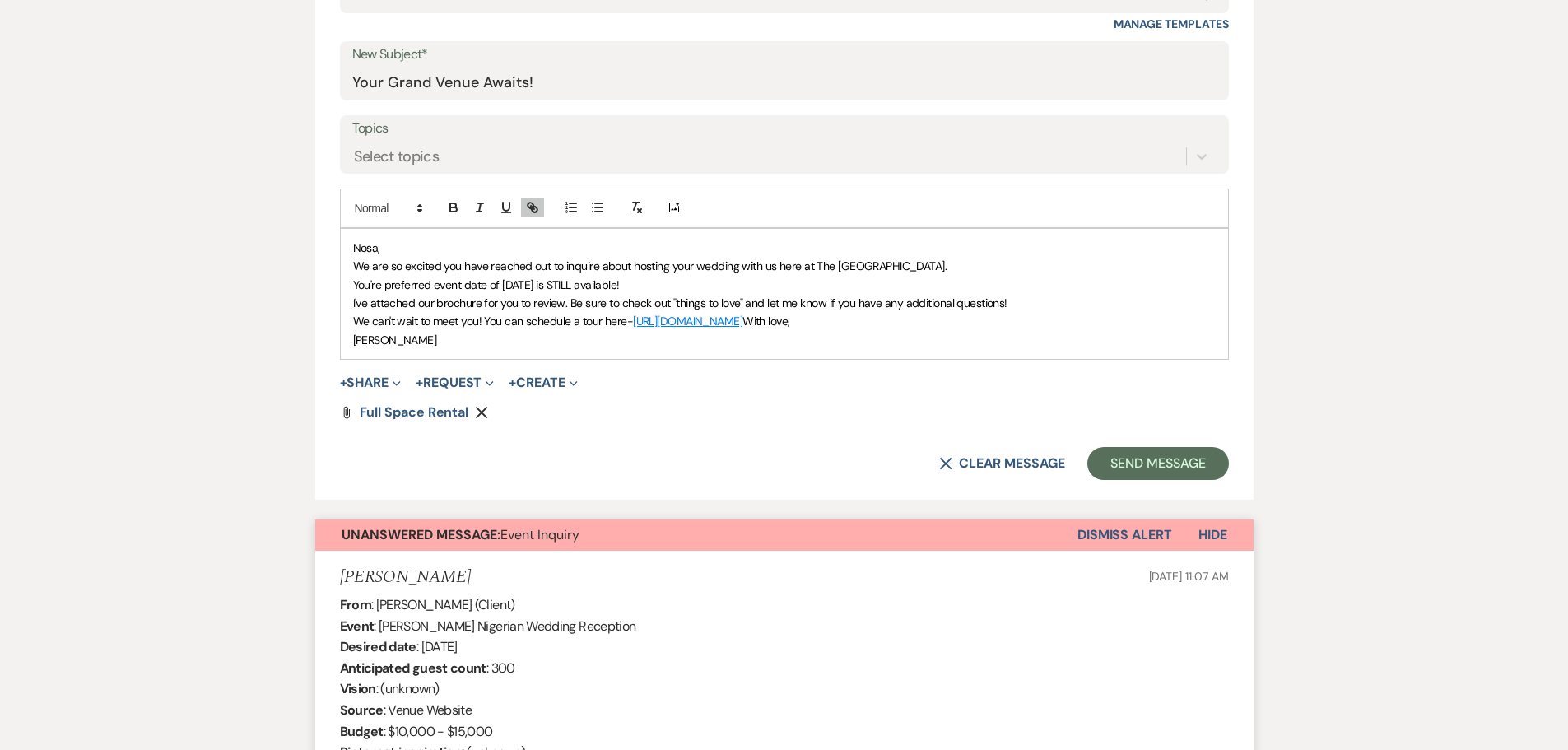
click at [357, 320] on span "We can't wait to meet you! You can schedule a tour here-" at bounding box center [493, 321] width 280 height 15
click at [789, 323] on span "With love," at bounding box center [766, 321] width 47 height 15
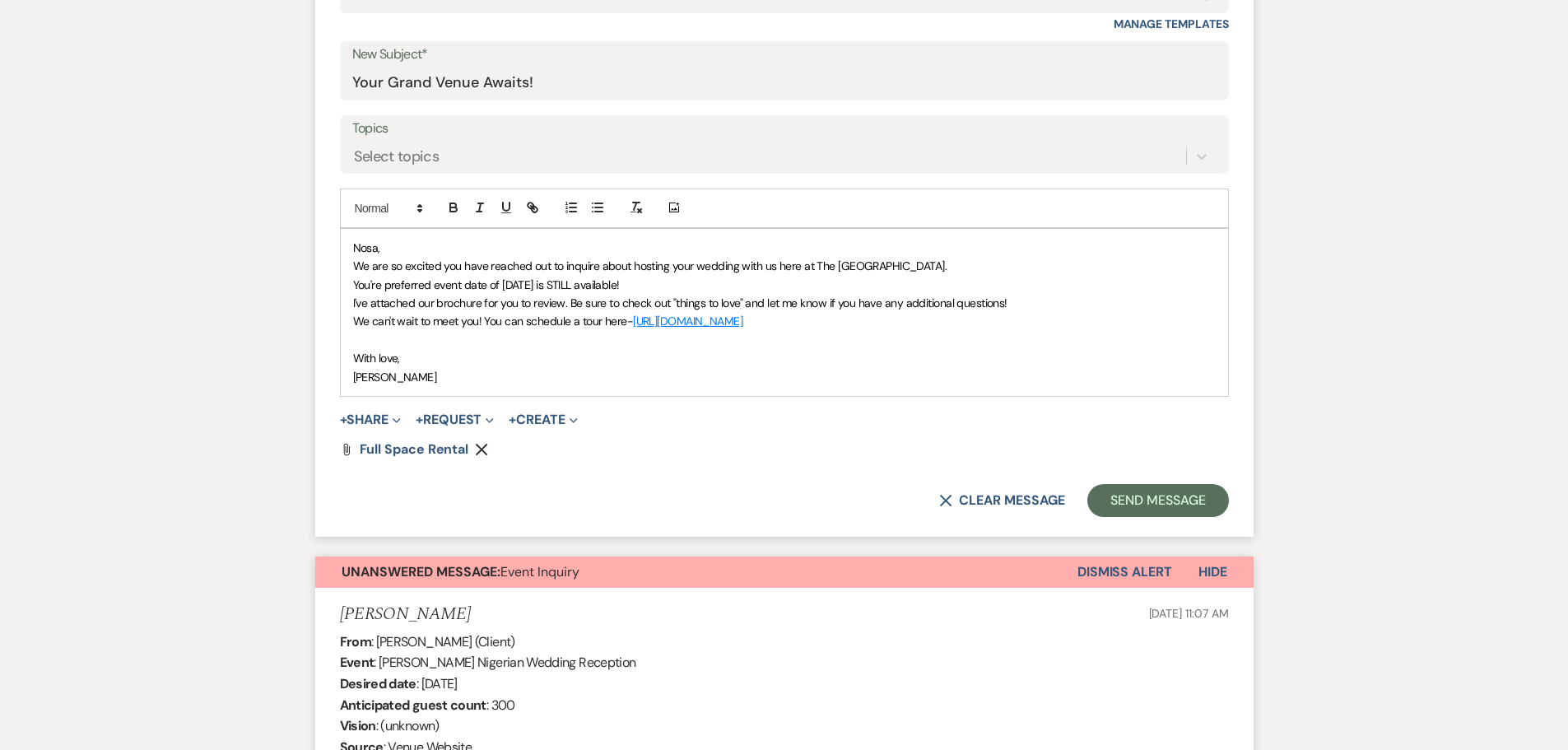
click at [350, 324] on div "Nosa, We are so excited you have reached out to inquire about hosting your wedd…" at bounding box center [784, 312] width 887 height 167
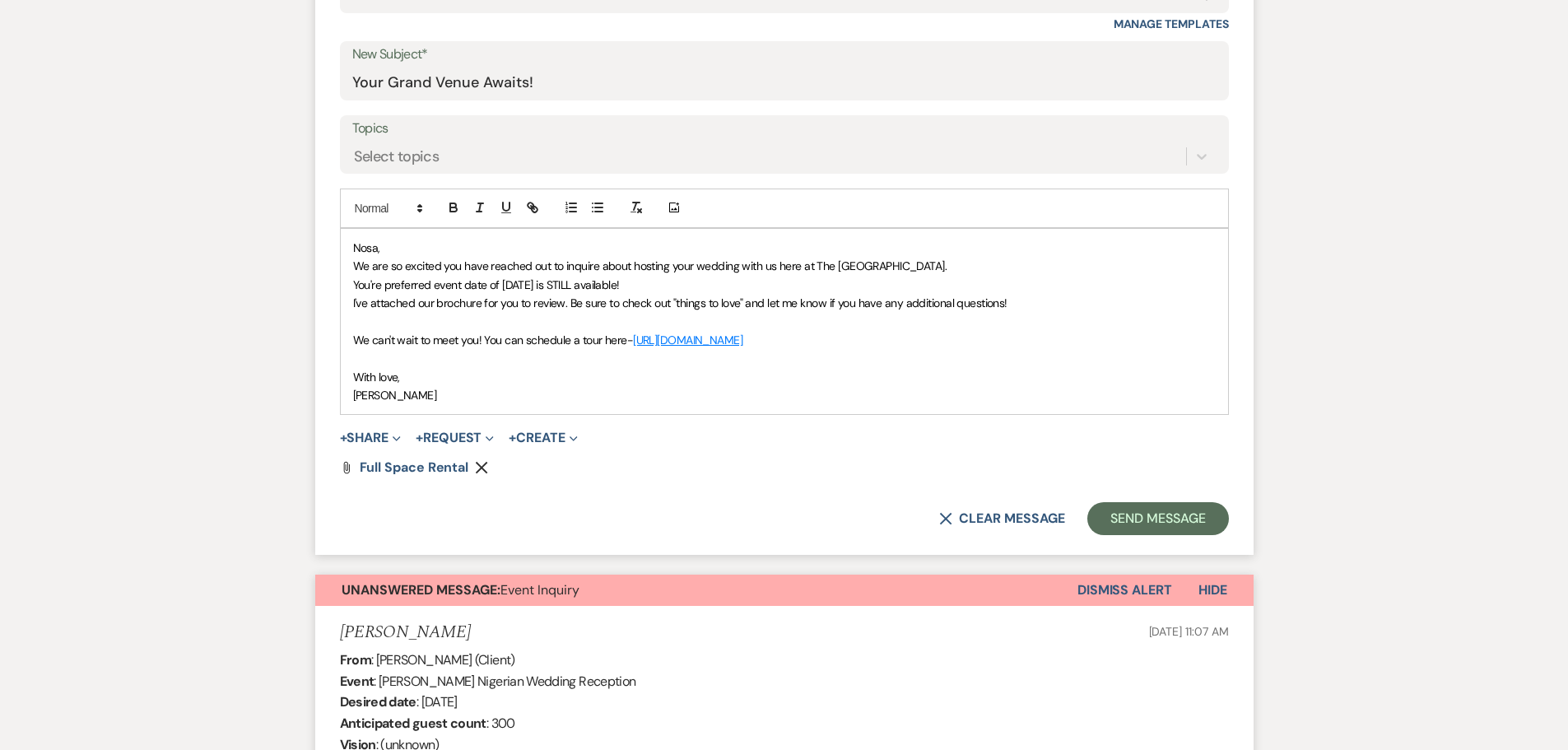
click at [349, 305] on div "Nosa, We are so excited you have reached out to inquire about hosting your wedd…" at bounding box center [784, 321] width 887 height 186
click at [353, 304] on p "I've attached our brochure for you to review. Be sure to check out "things to l…" at bounding box center [784, 303] width 863 height 18
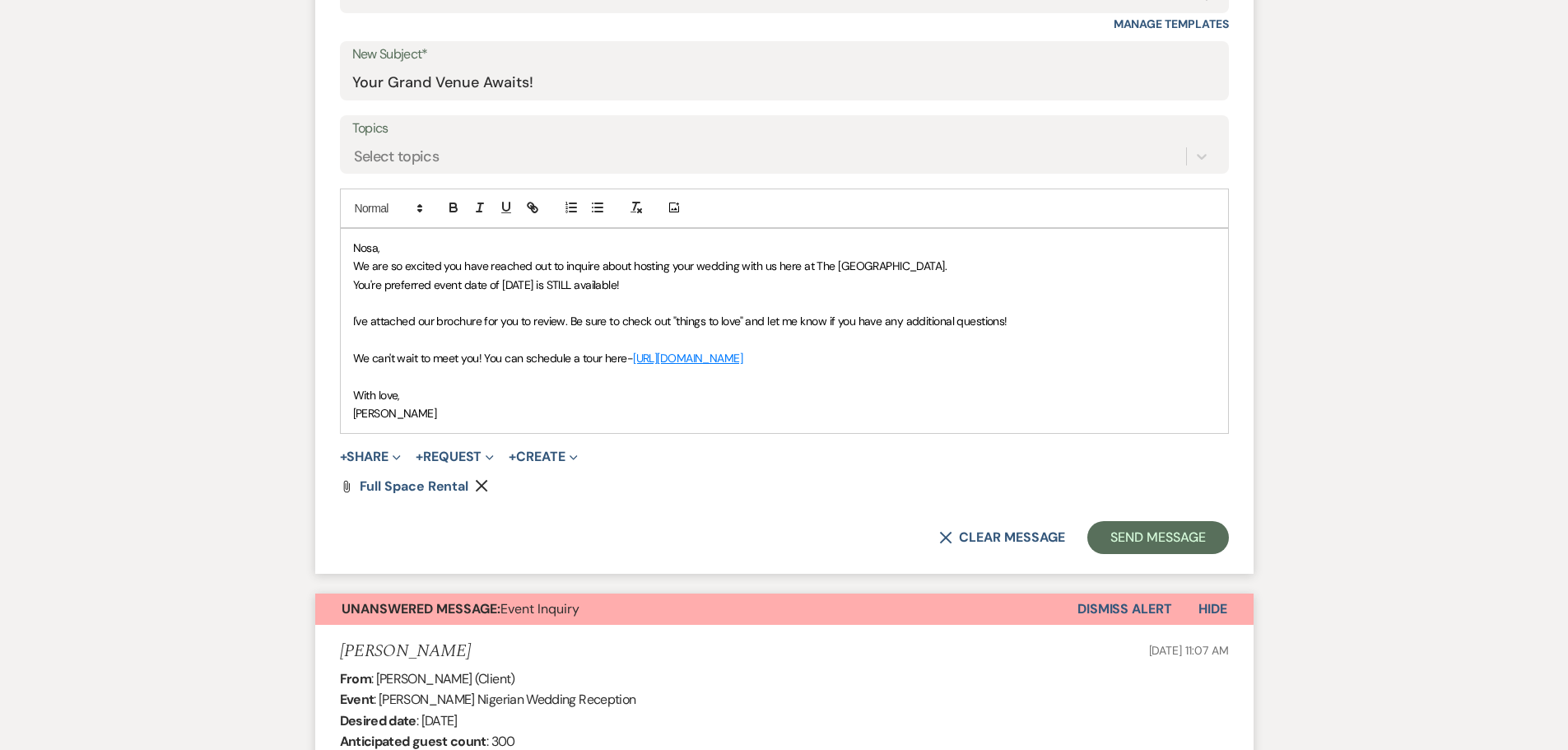
click at [355, 289] on span "You're preferred event date of 06/18/2026 is STILL available!" at bounding box center [486, 285] width 267 height 15
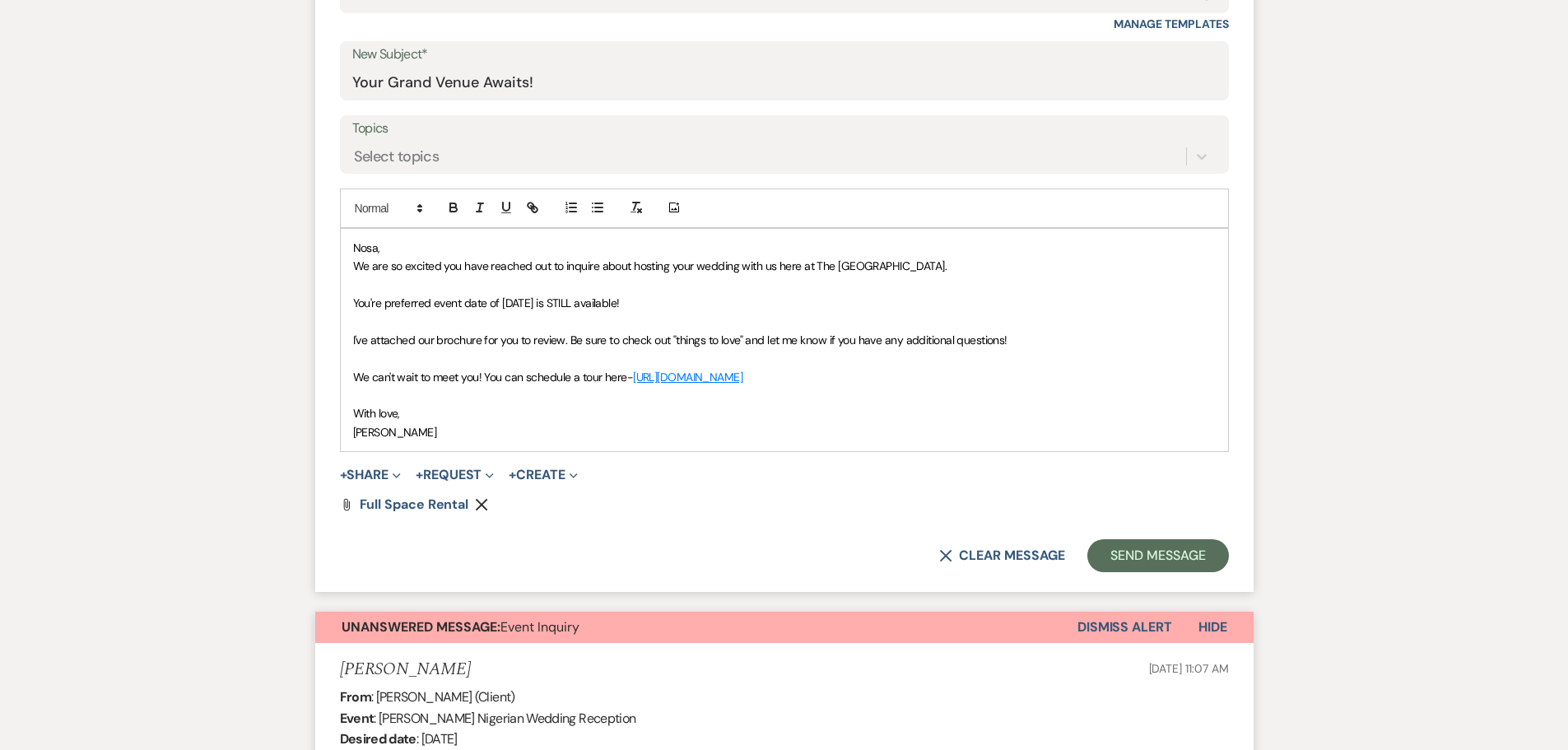
click at [353, 266] on span "We are so excited you have reached out to inquire about hosting your wedding wi…" at bounding box center [650, 266] width 594 height 15
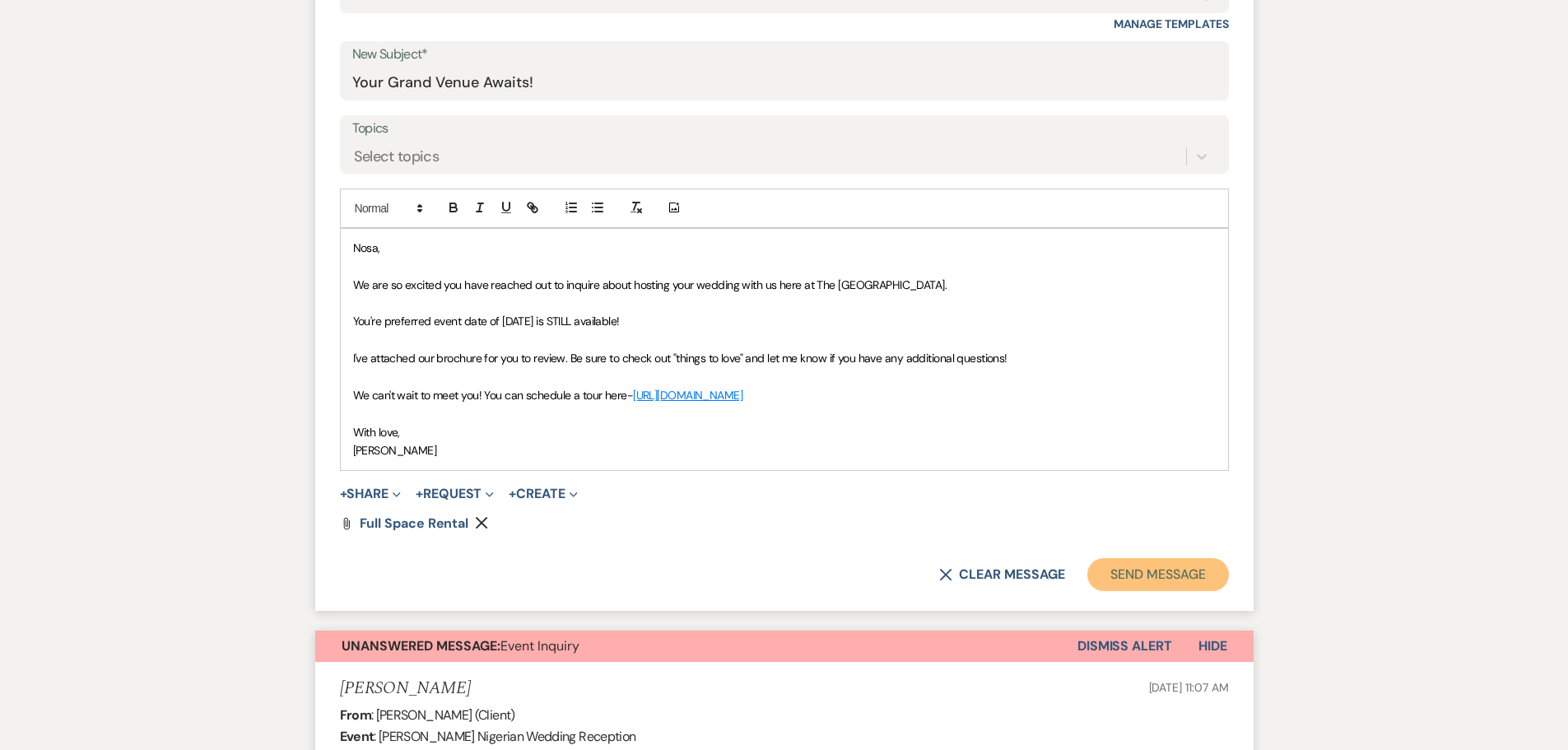
click at [1190, 577] on button "Send Message" at bounding box center [1158, 574] width 141 height 33
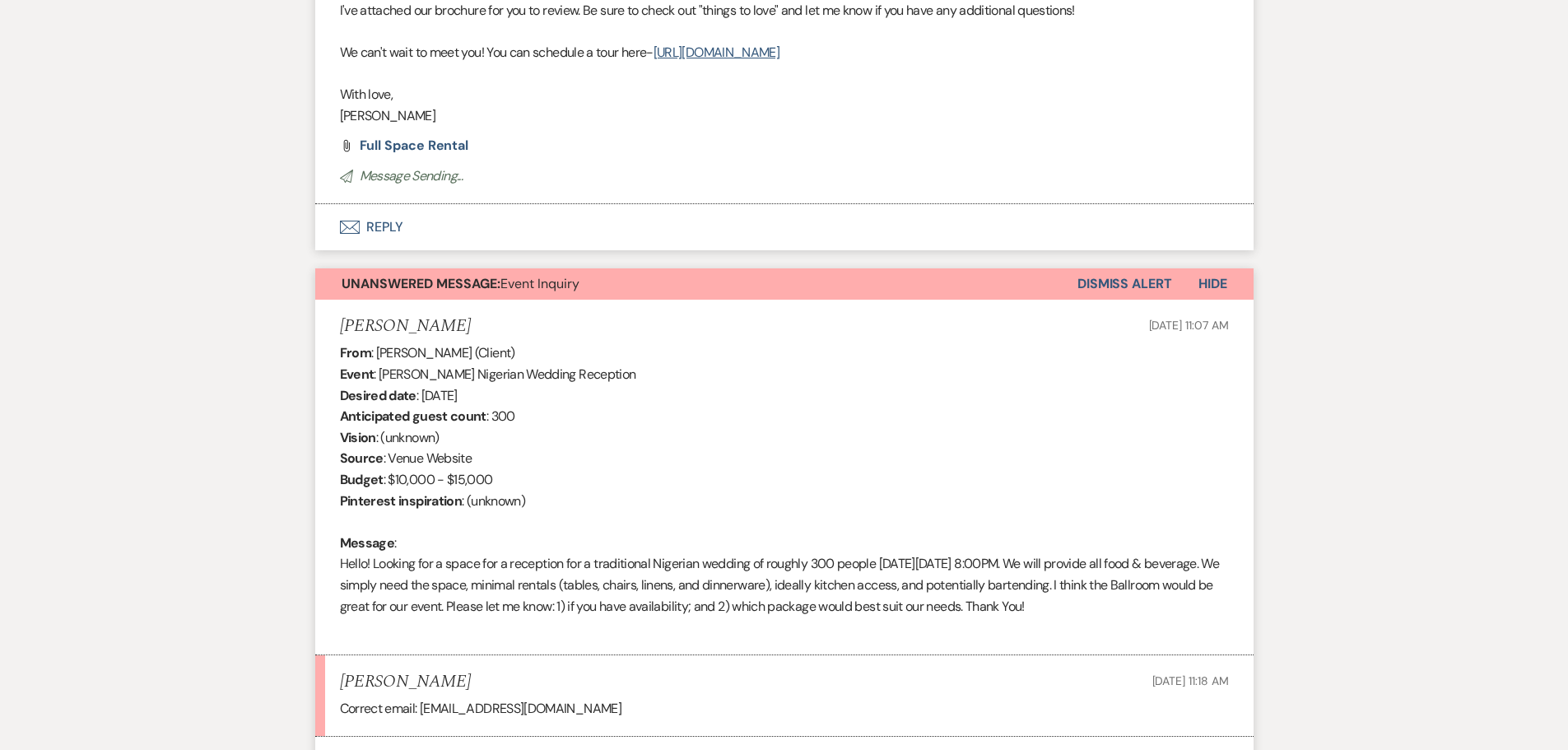
scroll to position [992, 0]
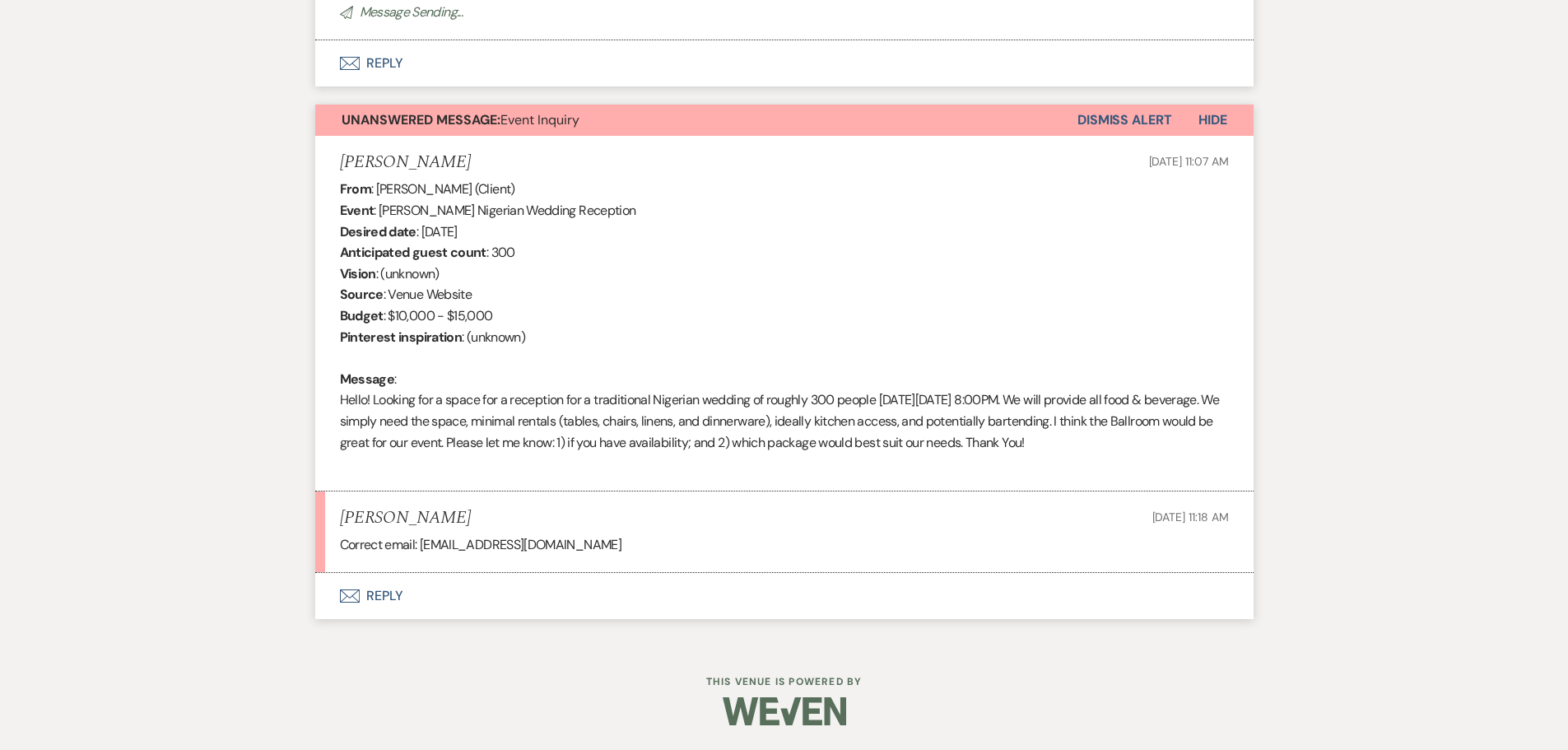
click at [1136, 111] on button "Dismiss Alert" at bounding box center [1125, 120] width 95 height 31
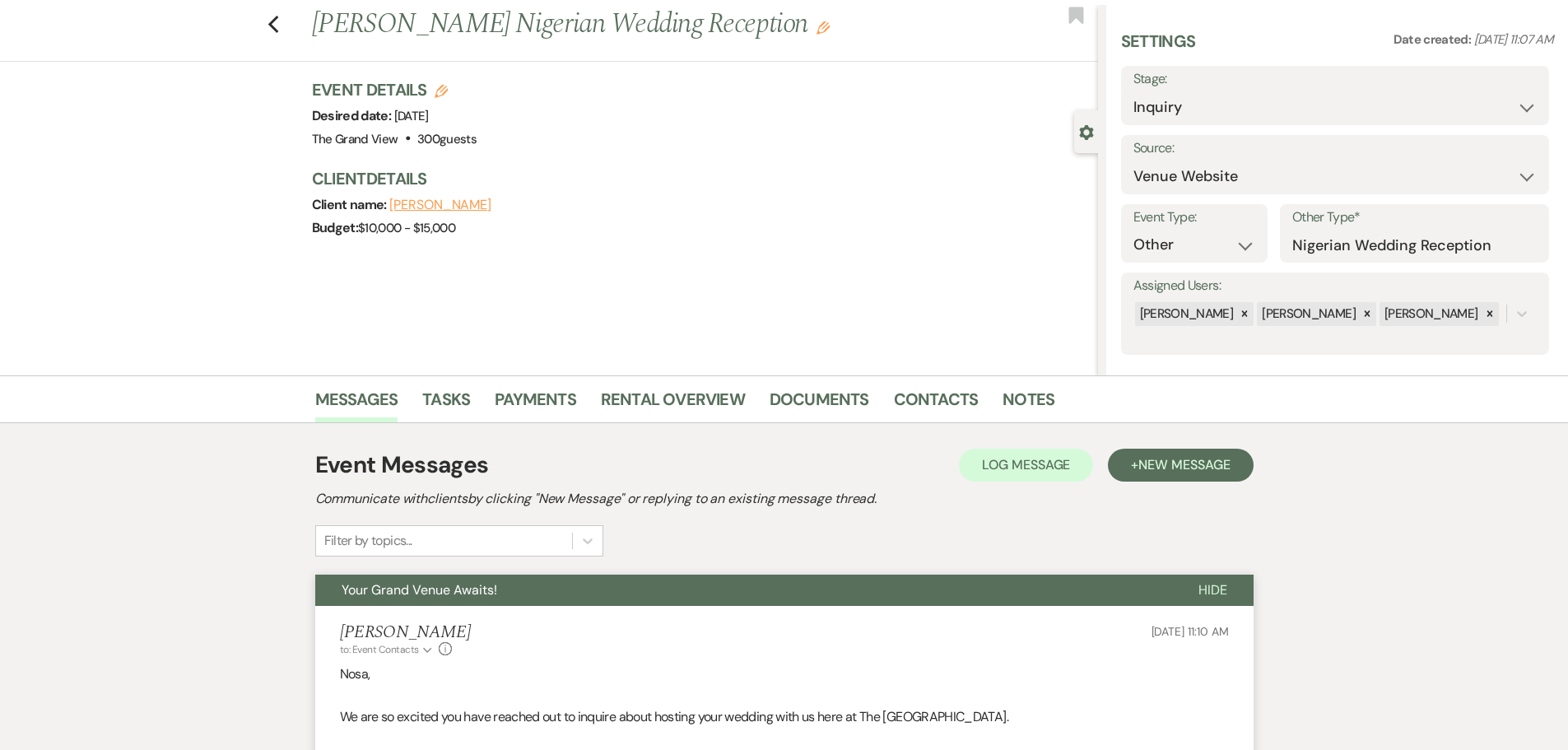
scroll to position [0, 0]
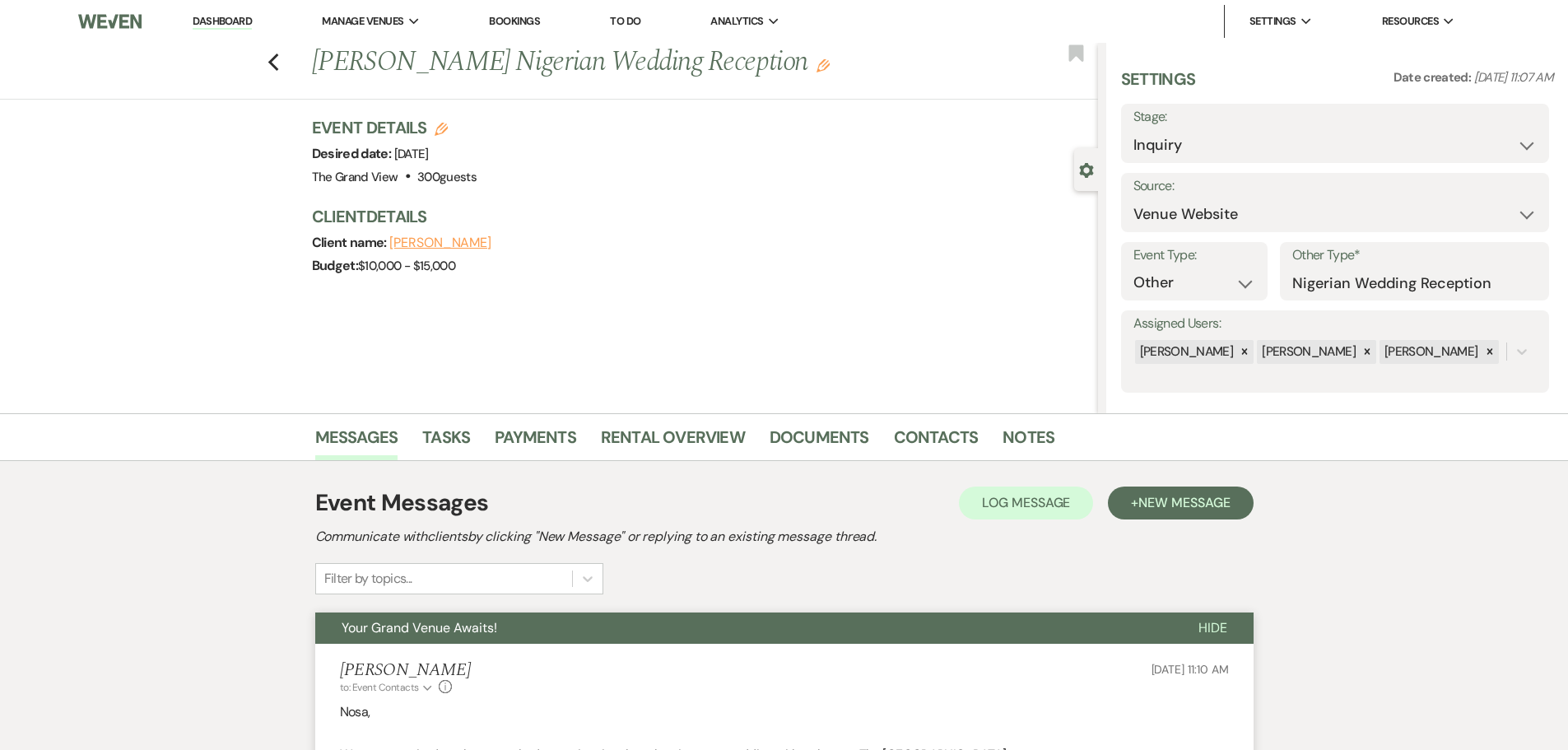
drag, startPoint x: 1073, startPoint y: 48, endPoint x: 1058, endPoint y: 48, distance: 15.0
click at [1073, 48] on use "button" at bounding box center [1076, 53] width 15 height 16
click at [280, 65] on icon "Previous" at bounding box center [274, 63] width 13 height 20
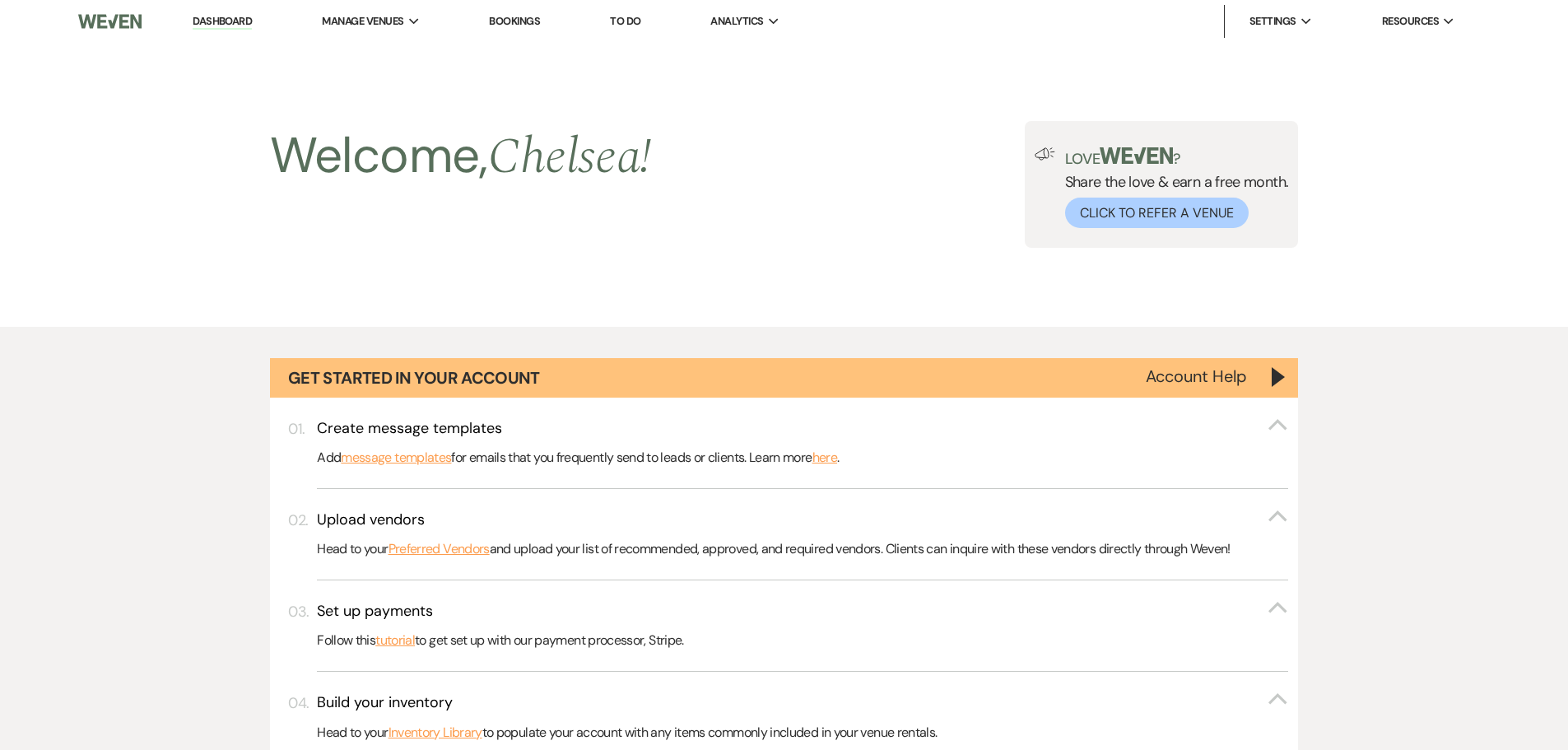
scroll to position [1054, 0]
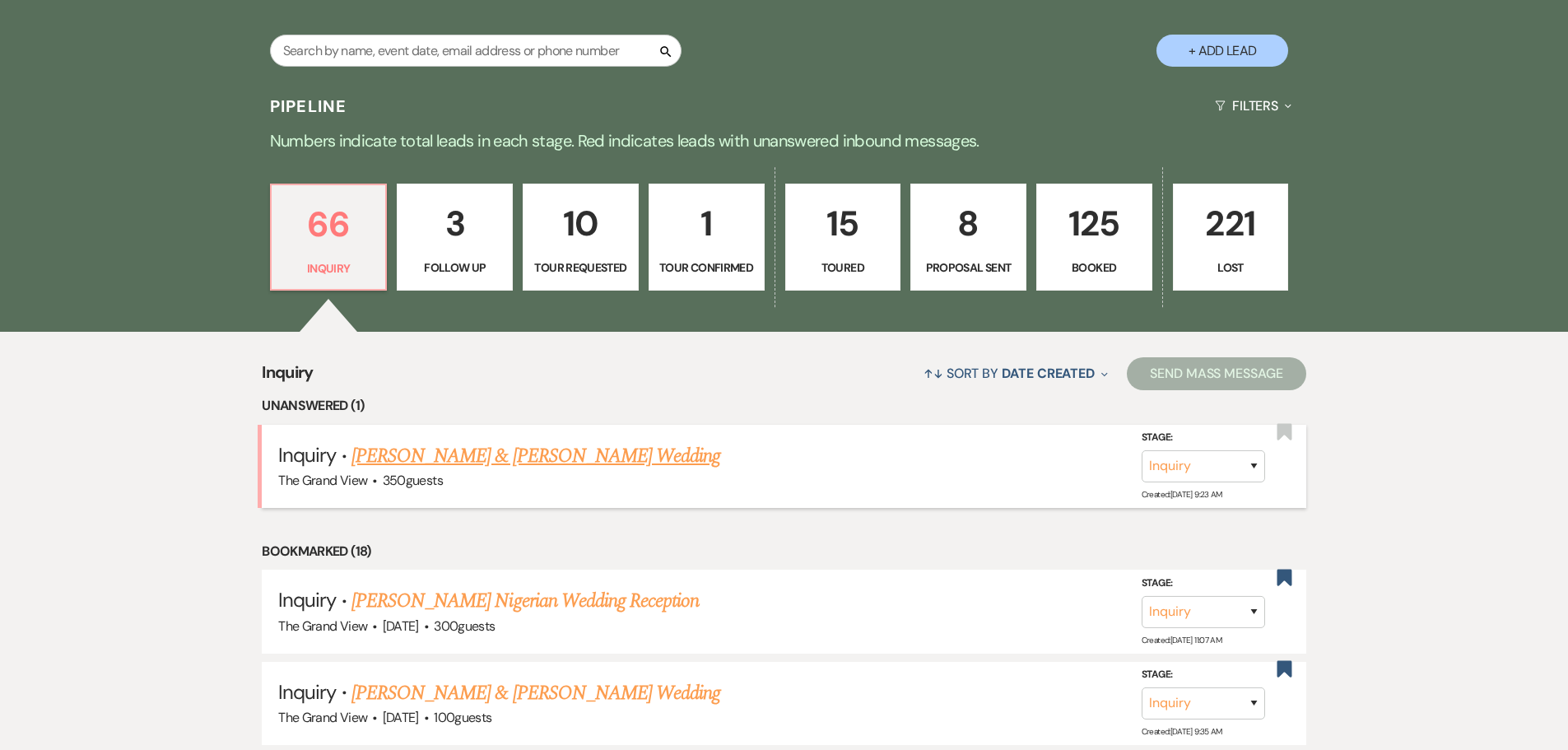
click at [480, 462] on link "[PERSON_NAME] & [PERSON_NAME] Wedding" at bounding box center [535, 456] width 369 height 30
select select "5"
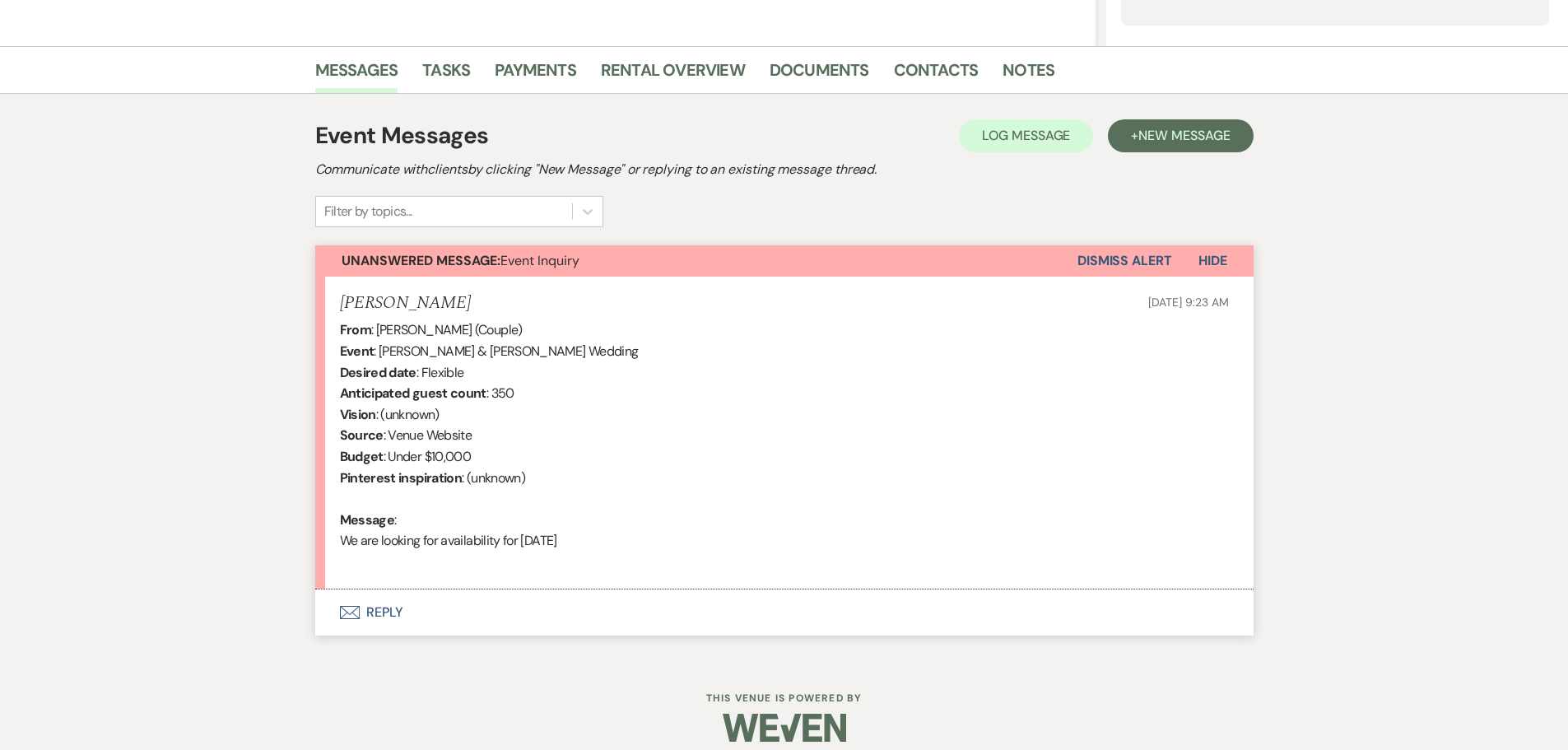
scroll to position [383, 0]
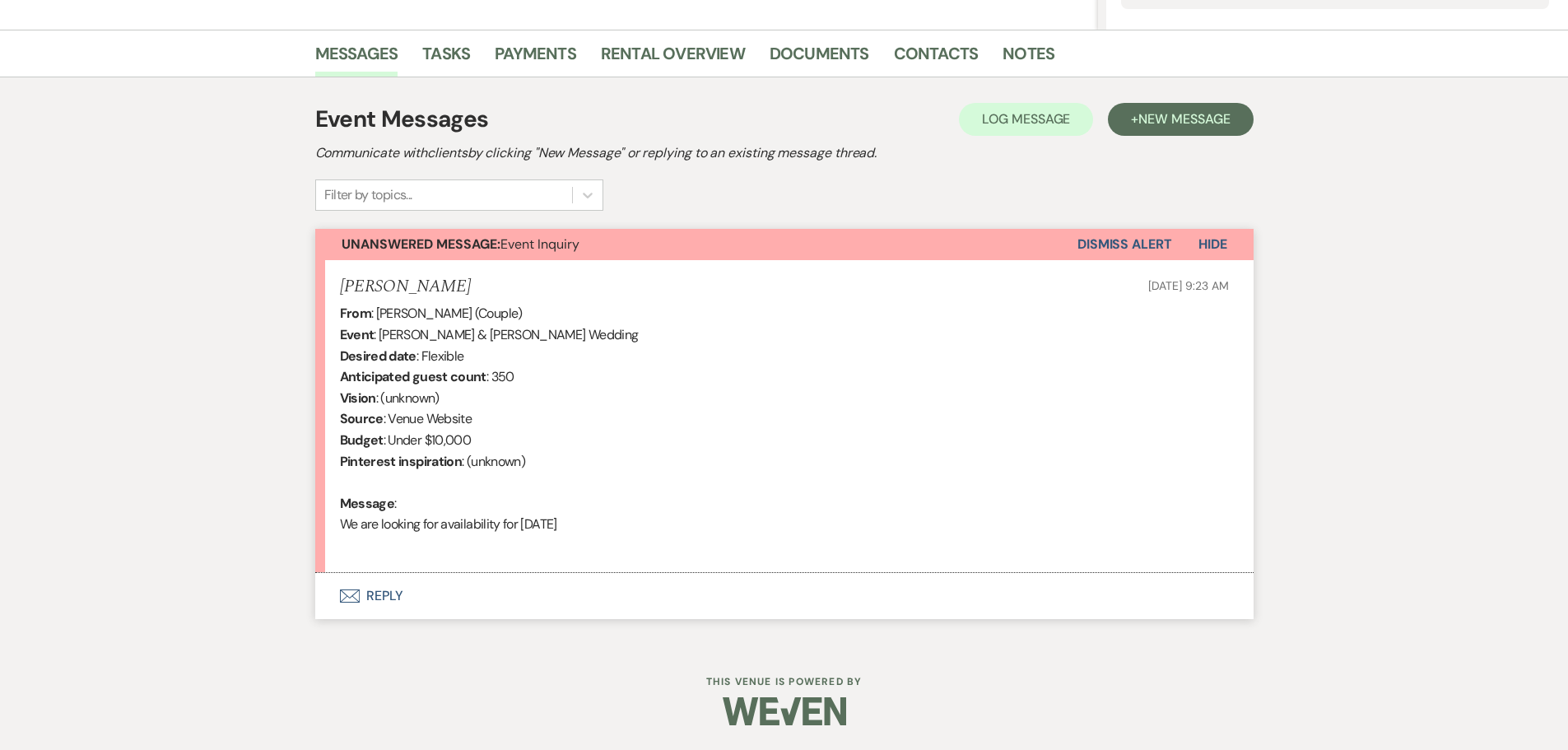
click at [388, 600] on button "Envelope Reply" at bounding box center [784, 596] width 938 height 46
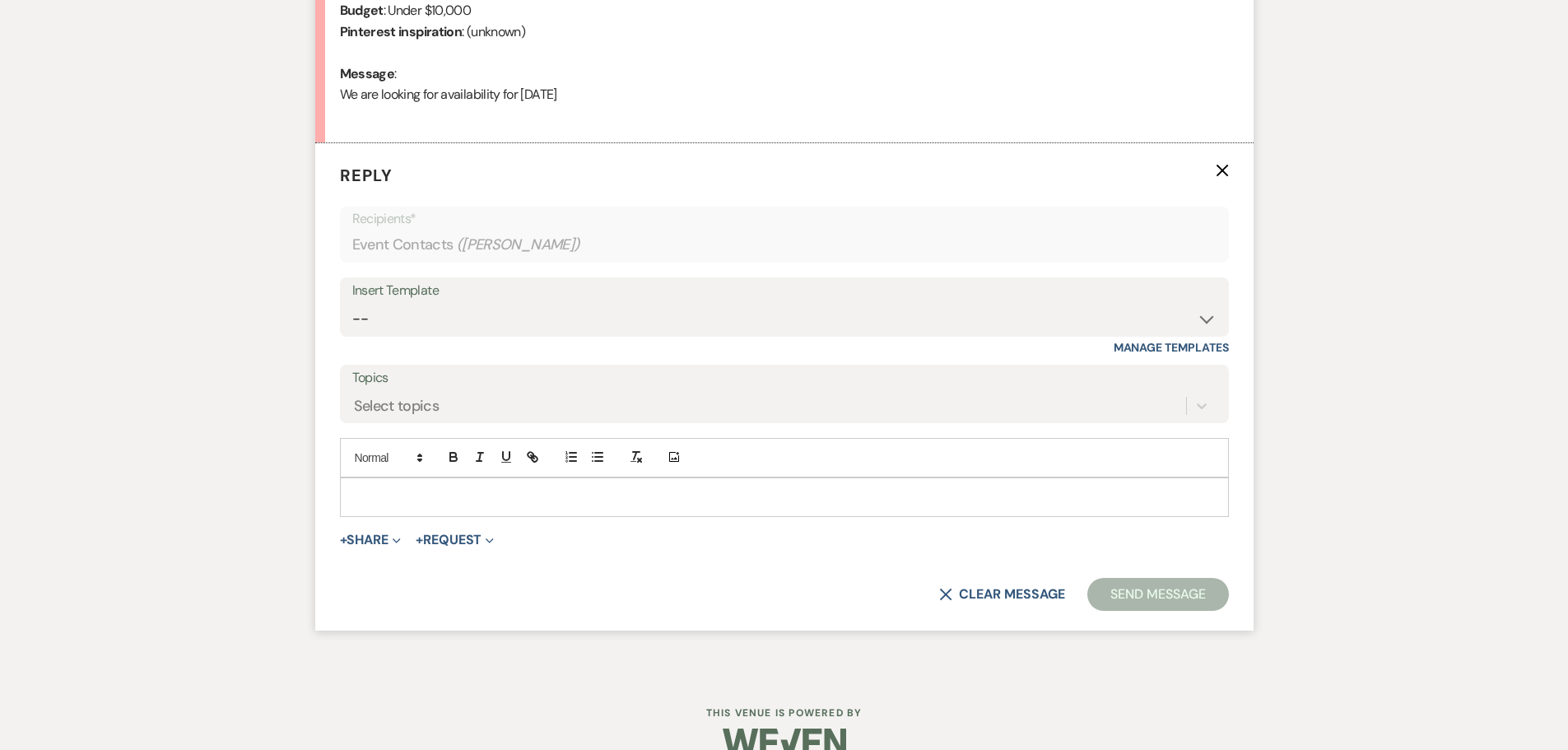
scroll to position [826, 0]
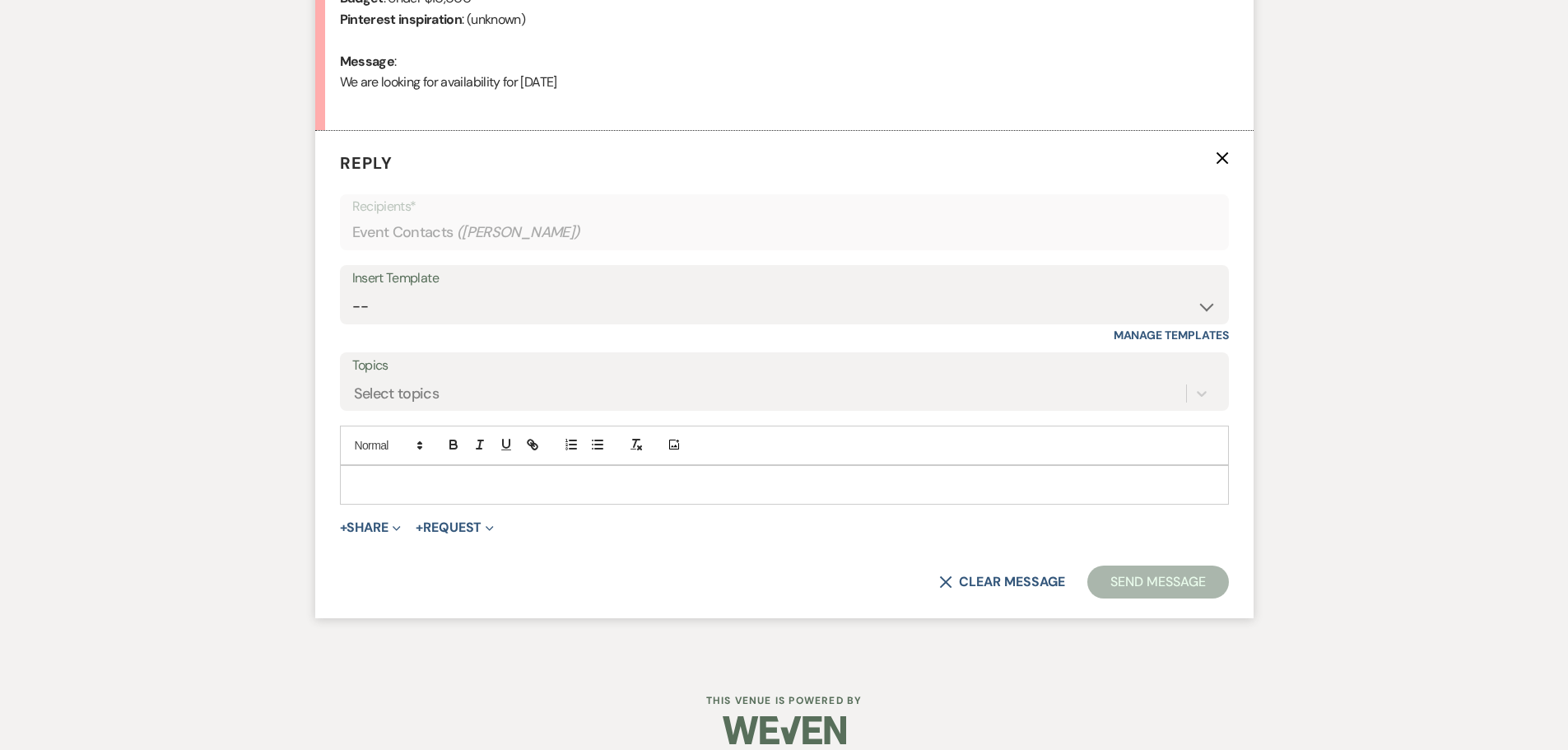
click at [398, 277] on div "Insert Template" at bounding box center [784, 279] width 865 height 24
drag, startPoint x: 421, startPoint y: 309, endPoint x: 439, endPoint y: 319, distance: 20.6
click at [421, 309] on select "-- Weven Planning Portal Introduction (Booked Events) Initial Inquiry Response …" at bounding box center [784, 306] width 865 height 32
select select "5070"
click at [352, 290] on select "-- Weven Planning Portal Introduction (Booked Events) Initial Inquiry Response …" at bounding box center [784, 306] width 865 height 32
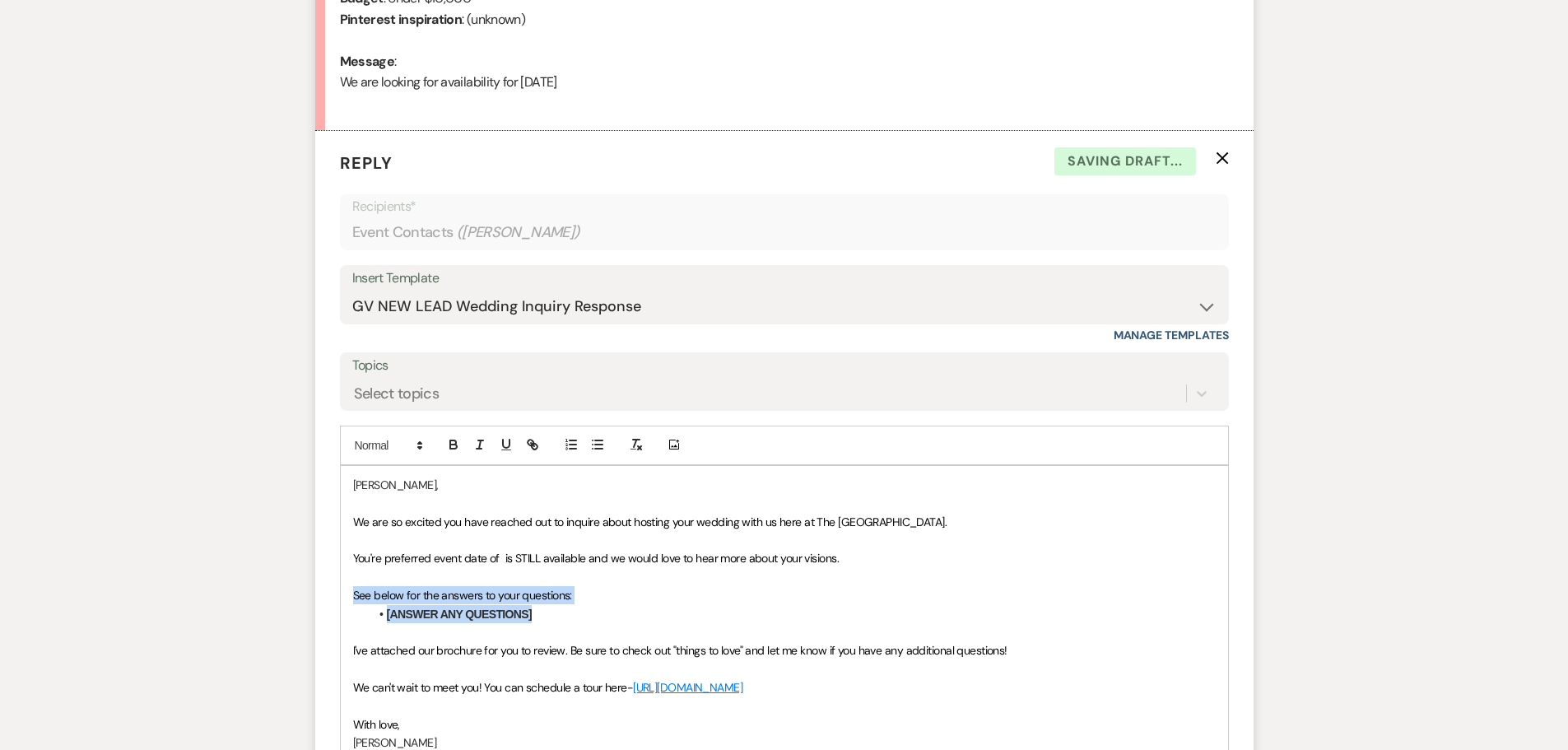
drag, startPoint x: 560, startPoint y: 612, endPoint x: 339, endPoint y: 597, distance: 221.5
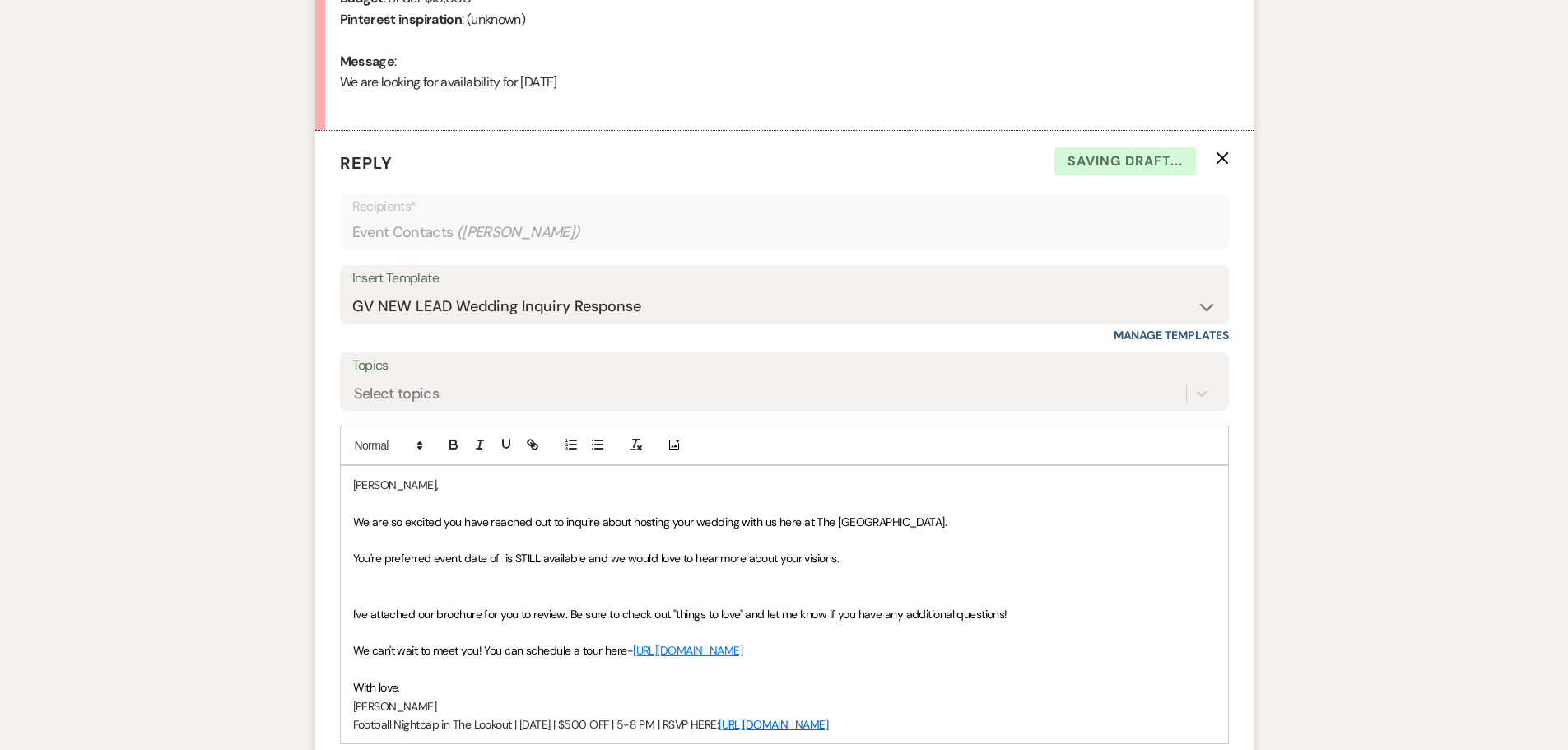
click at [501, 560] on span "You're preferred event date of is STILL available and we would love to hear mor…" at bounding box center [596, 558] width 486 height 15
click at [612, 580] on p at bounding box center [784, 577] width 863 height 18
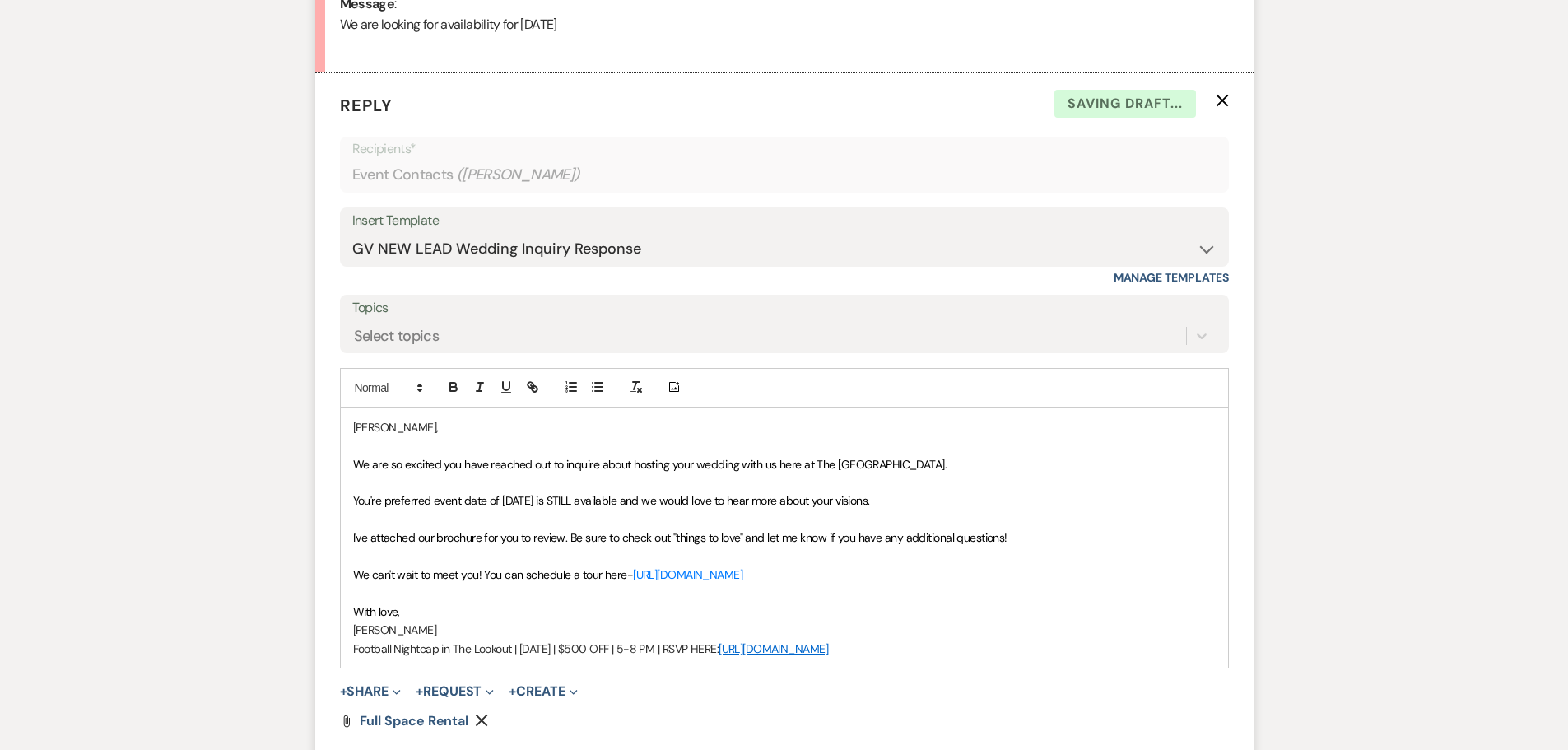
scroll to position [908, 0]
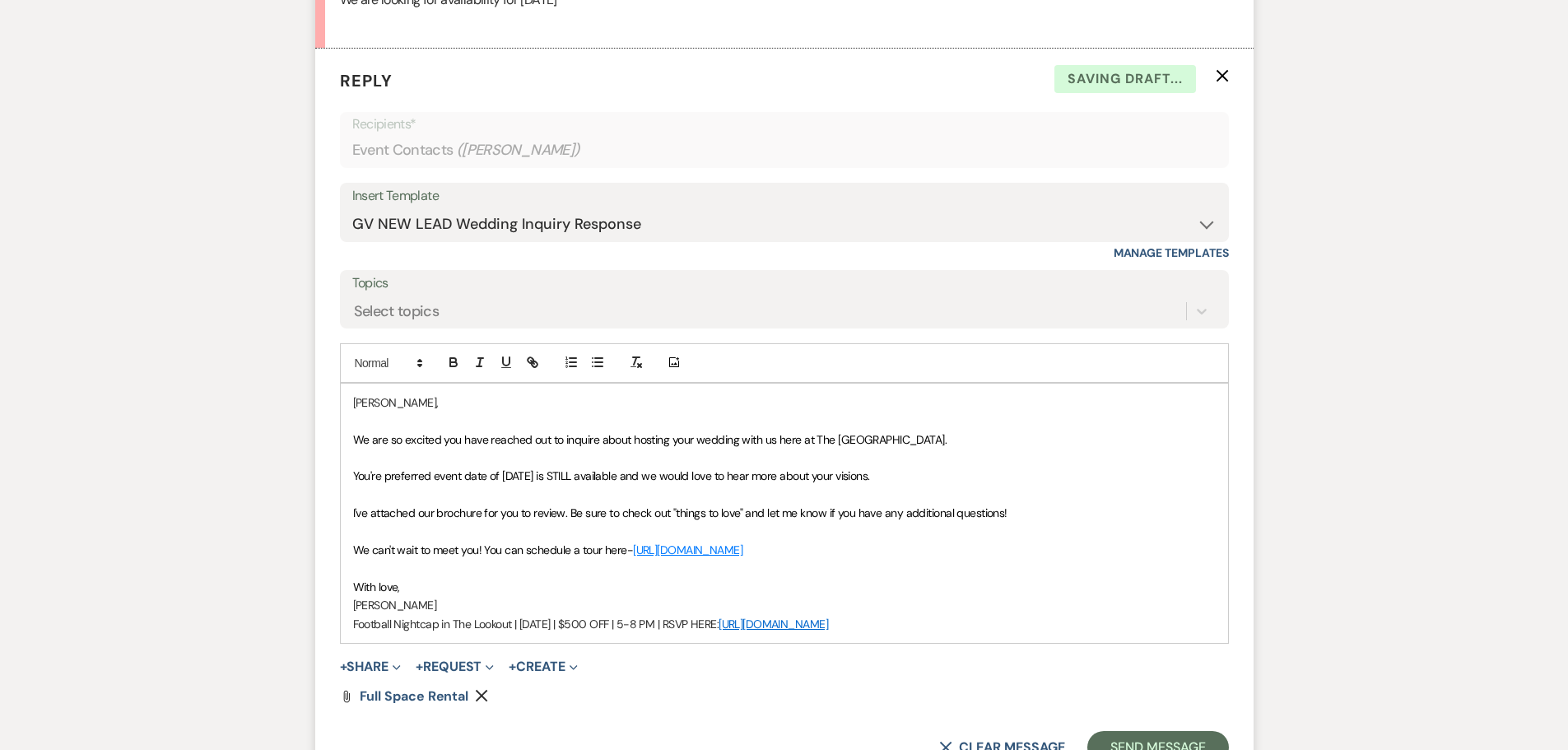
drag, startPoint x: 936, startPoint y: 630, endPoint x: 321, endPoint y: 625, distance: 615.0
click at [321, 625] on form "Reply X Saving draft... Recipients* Event Contacts ( Elizabeth Wachira ) Insert…" at bounding box center [784, 416] width 938 height 735
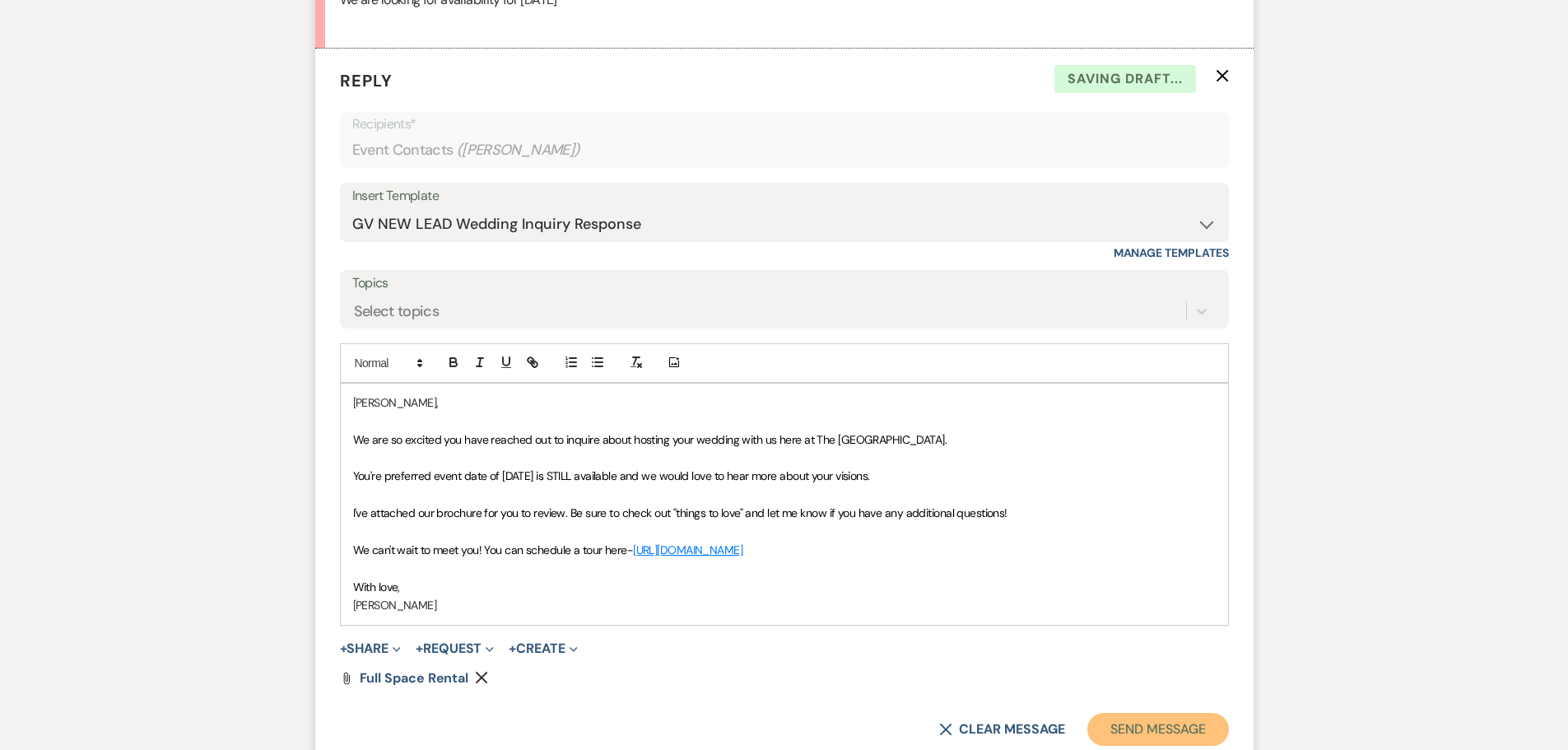
click at [1126, 724] on button "Send Message" at bounding box center [1158, 729] width 141 height 33
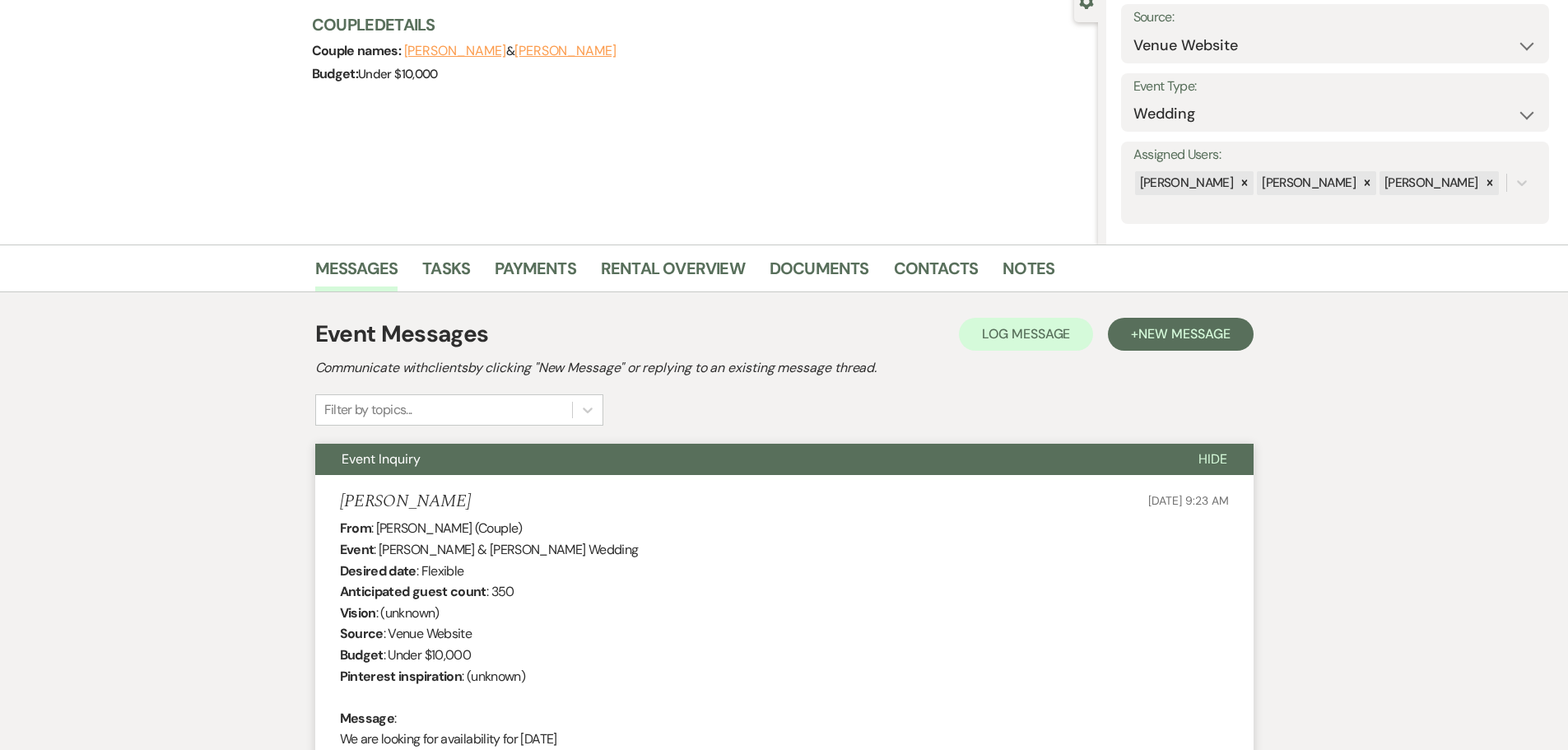
scroll to position [0, 0]
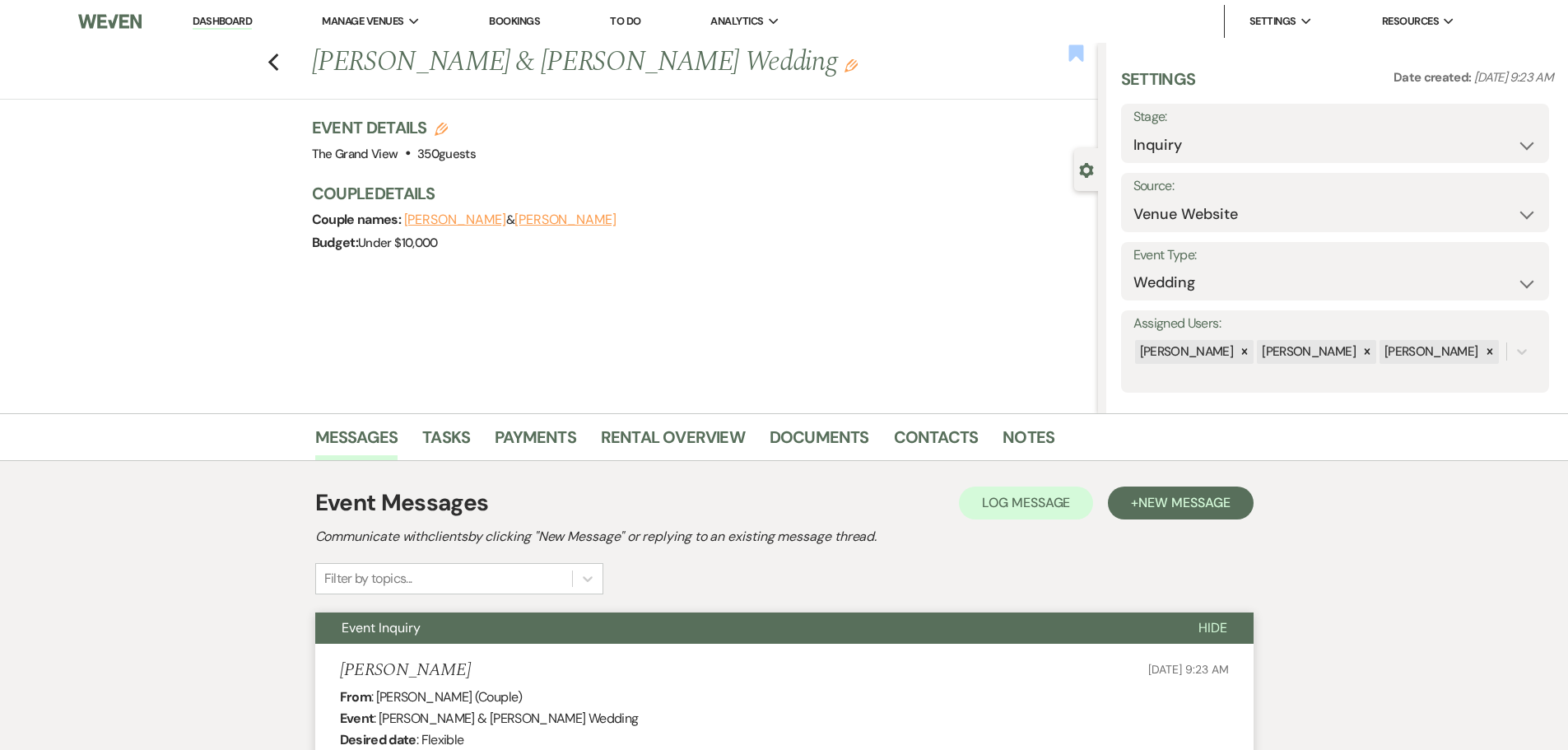
click at [1081, 49] on use "button" at bounding box center [1076, 53] width 15 height 16
click at [280, 59] on icon "Previous" at bounding box center [274, 63] width 13 height 20
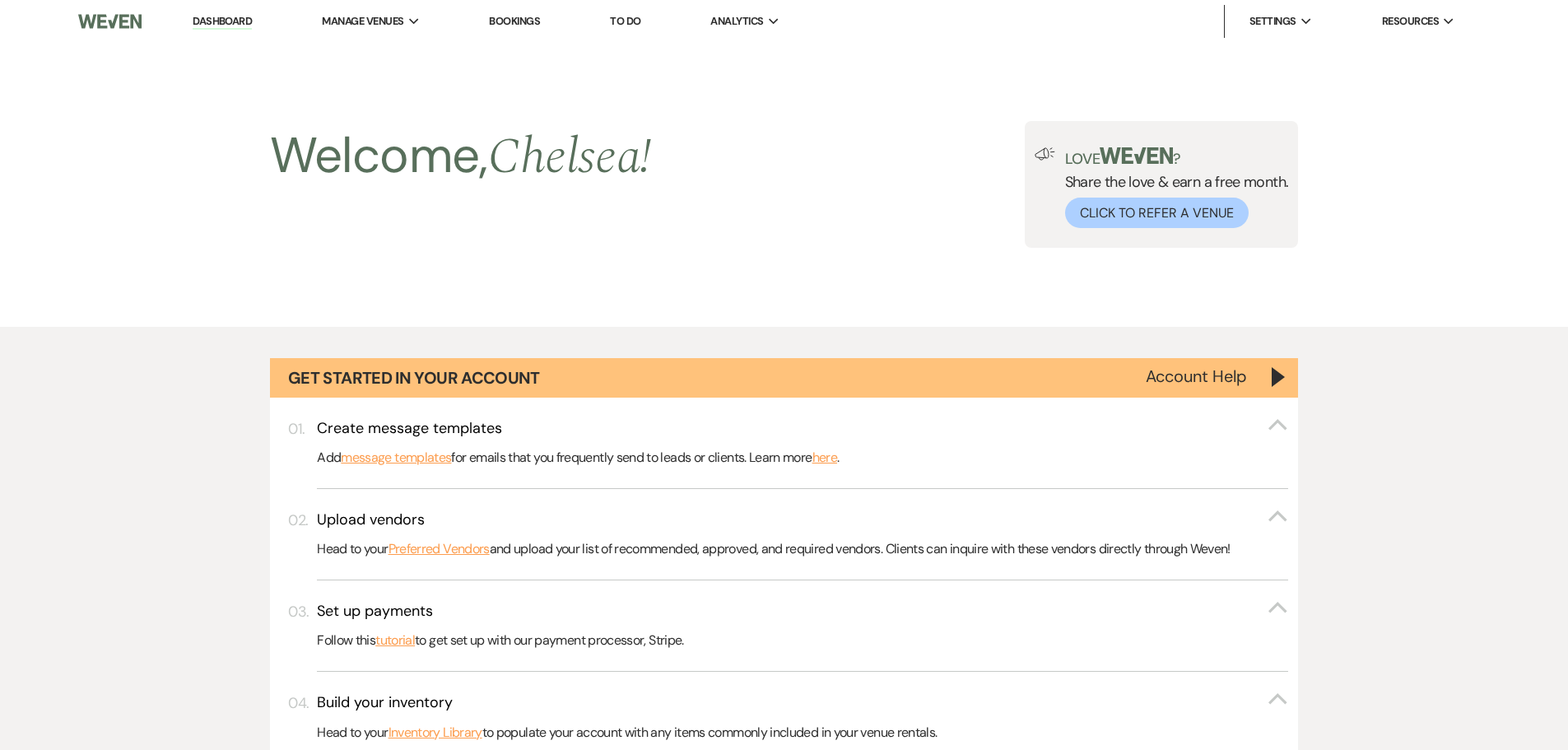
scroll to position [1054, 0]
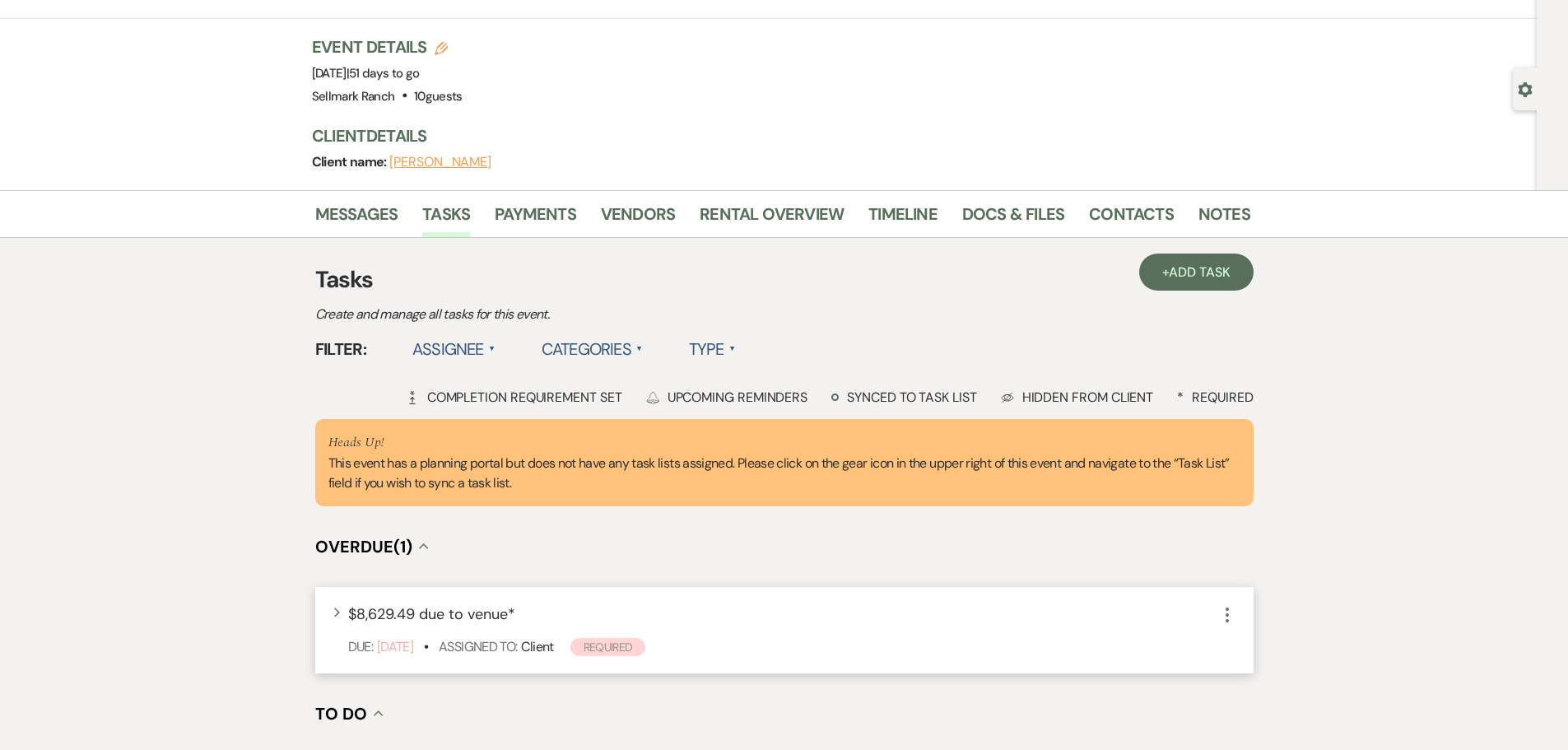
scroll to position [82, 0]
click at [543, 205] on link "Payments" at bounding box center [536, 218] width 82 height 36
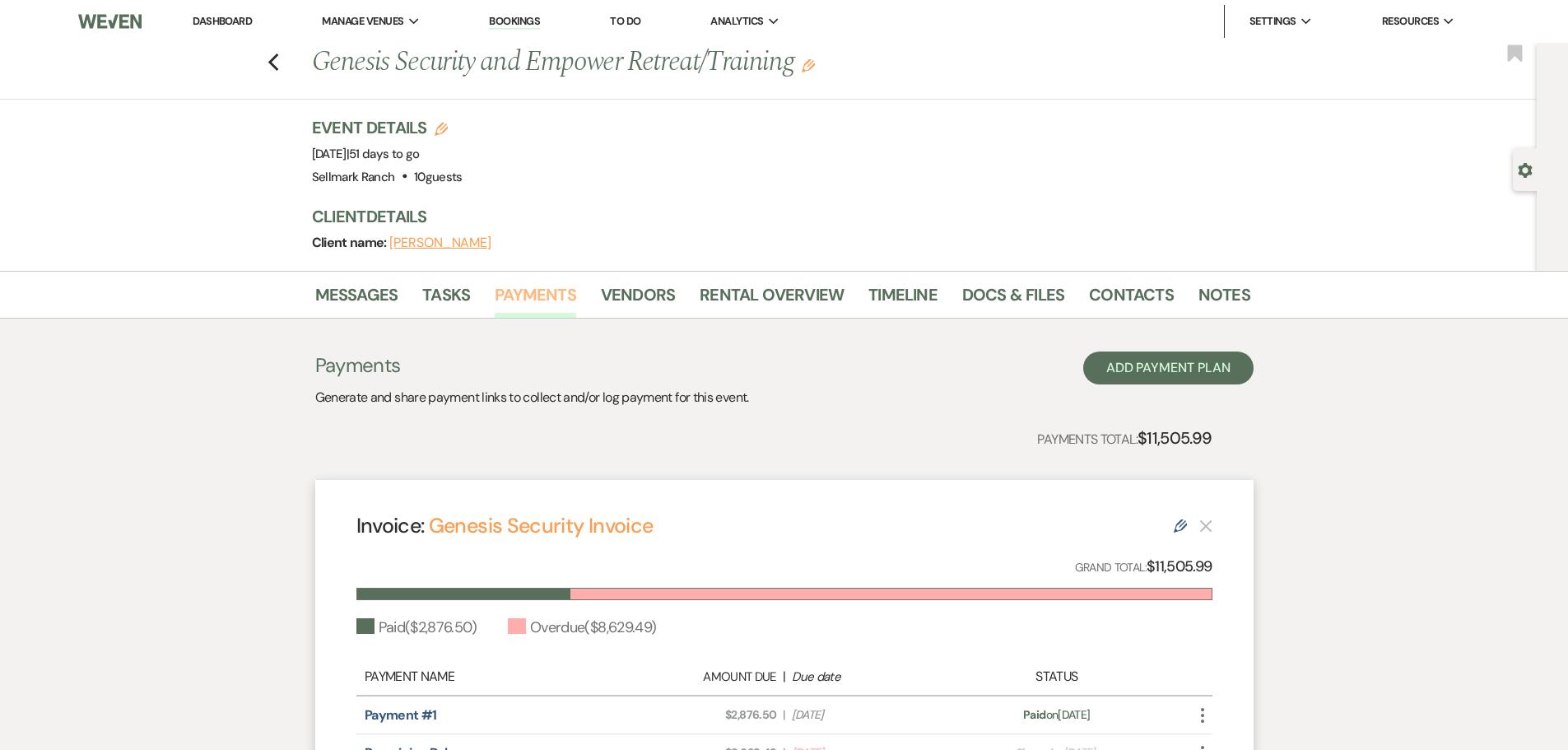
scroll to position [220, 0]
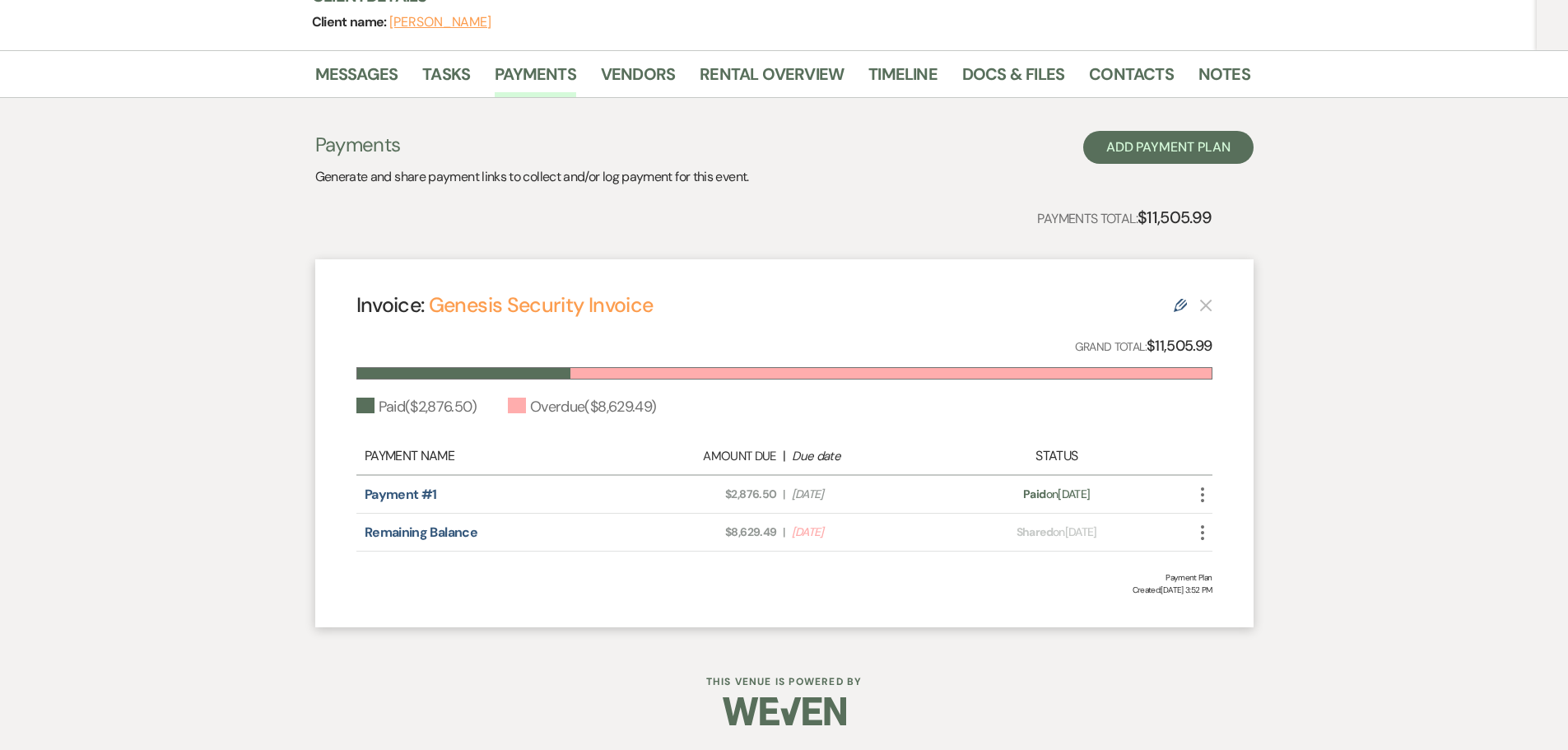
drag, startPoint x: 885, startPoint y: 533, endPoint x: 628, endPoint y: 532, distance: 257.0
click at [628, 532] on div "Amount Due: $8,629.49 | Due Date Aug 25, 2025" at bounding box center [784, 532] width 336 height 17
click at [571, 514] on div "Remaining Balance Amount Due: $8,629.49 | Due Date Aug 25, 2025 Payment status:…" at bounding box center [784, 532] width 856 height 38
click at [1177, 306] on icon "Edit" at bounding box center [1180, 305] width 13 height 13
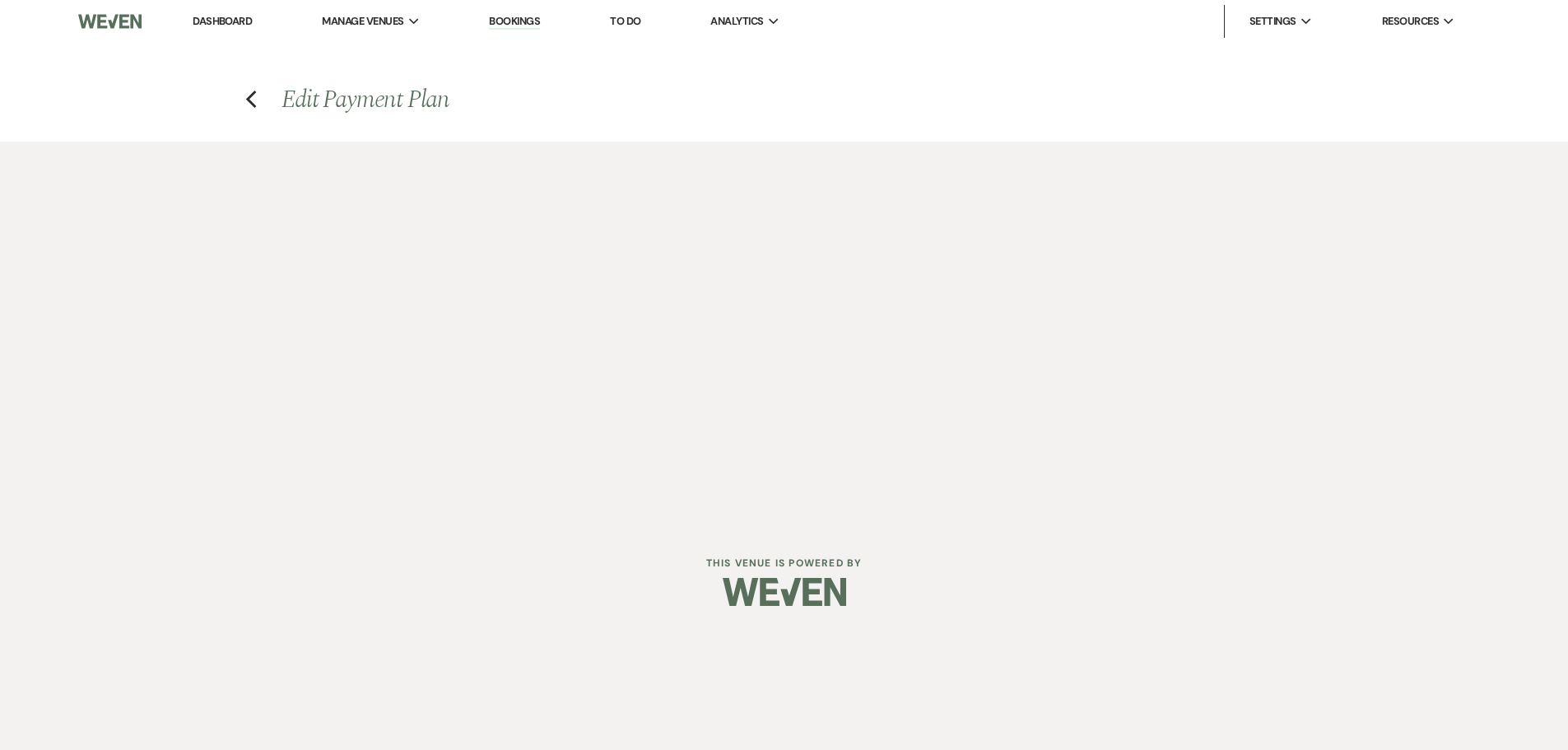
select select "24929"
select select "1"
select select "true"
select select "2"
select select "percentage"
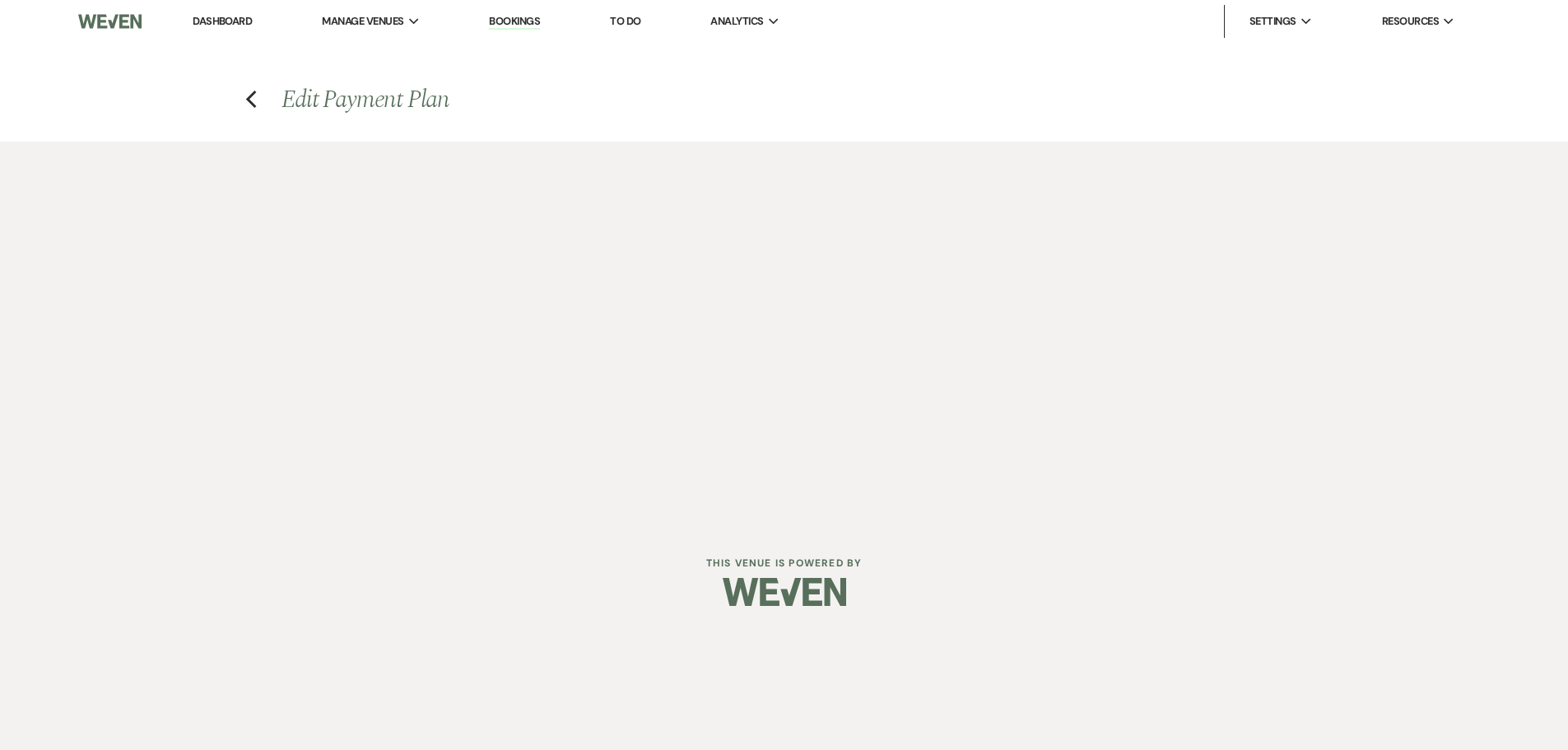
select select "true"
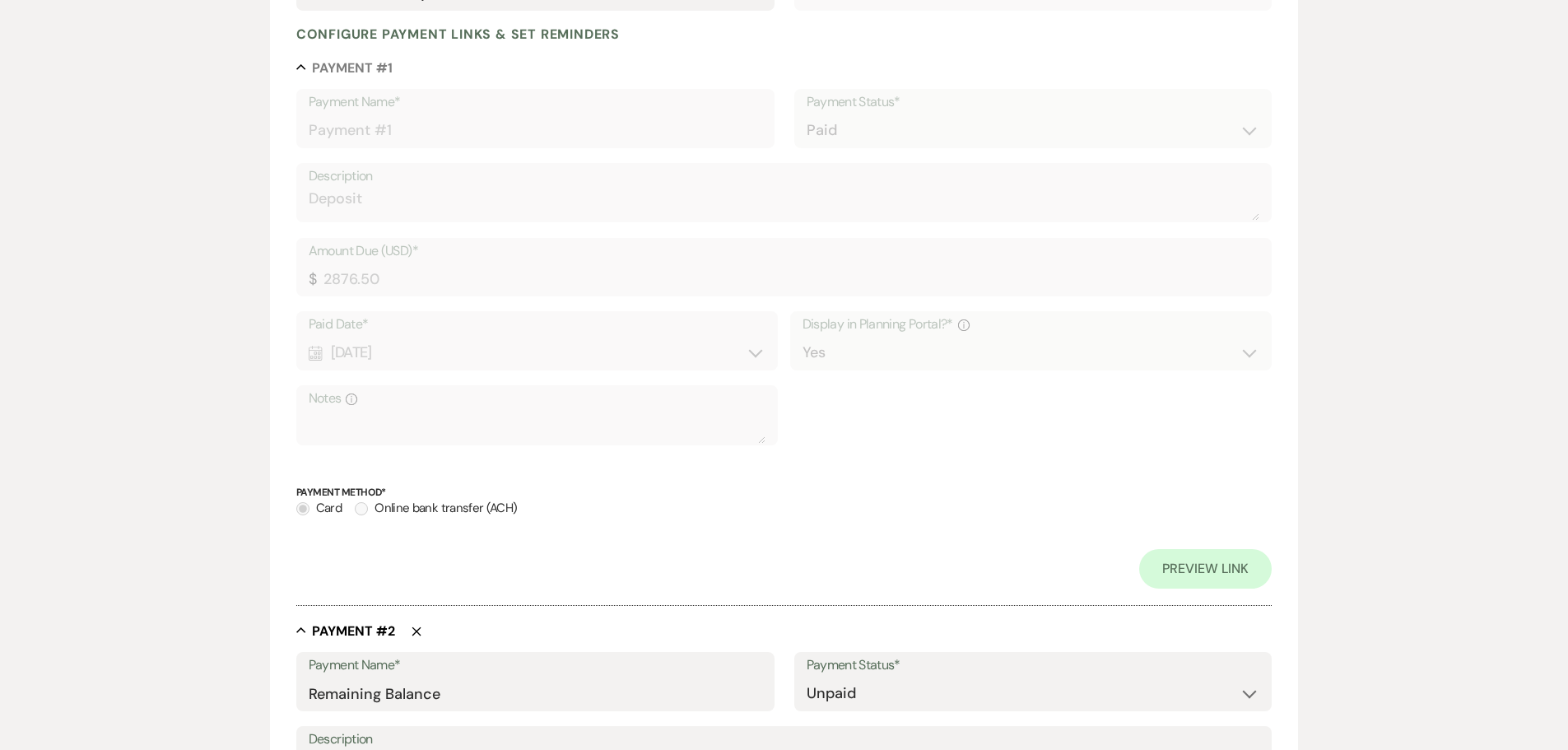
scroll to position [1033, 0]
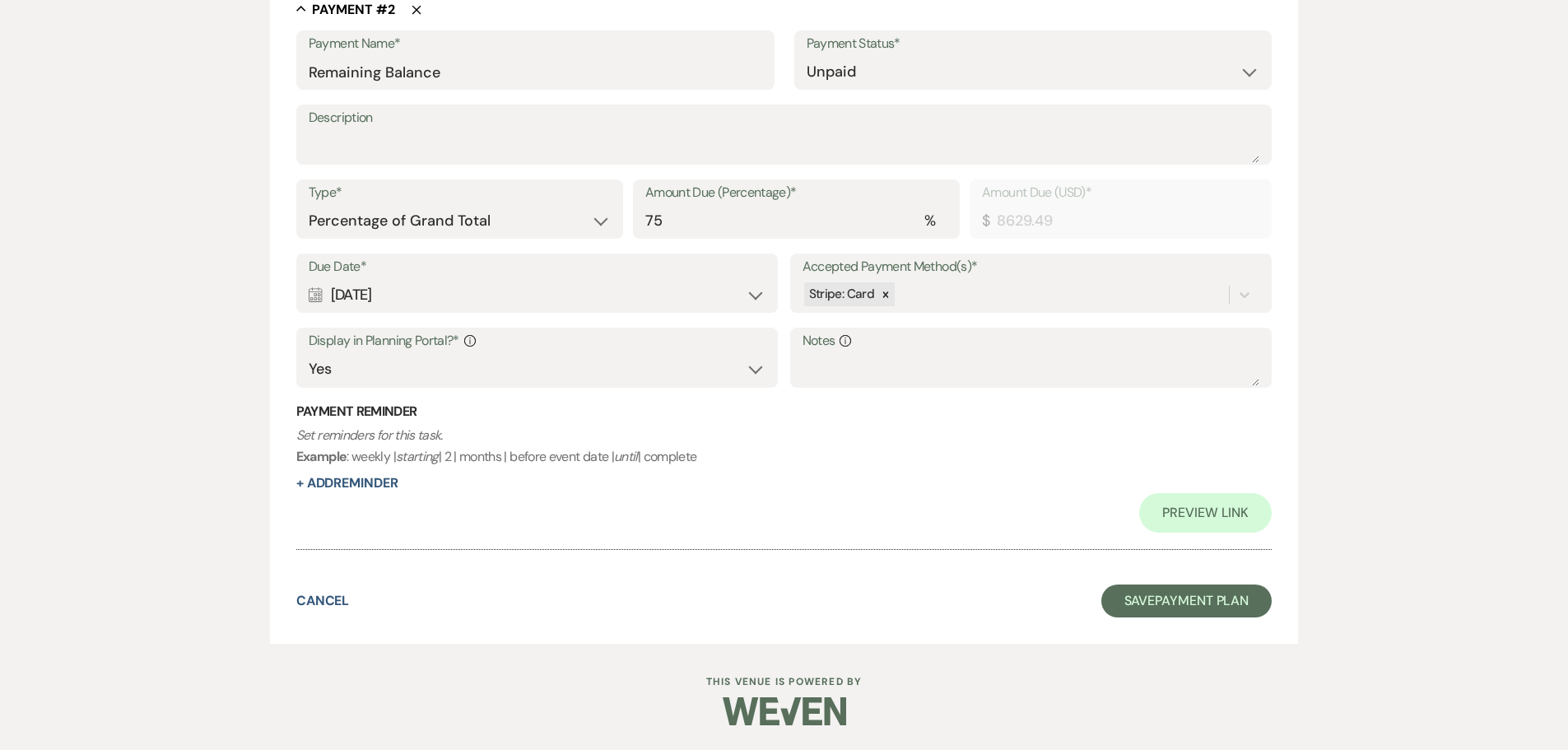
click at [453, 289] on div "Calendar Aug 25, 2025 Expand" at bounding box center [537, 295] width 458 height 32
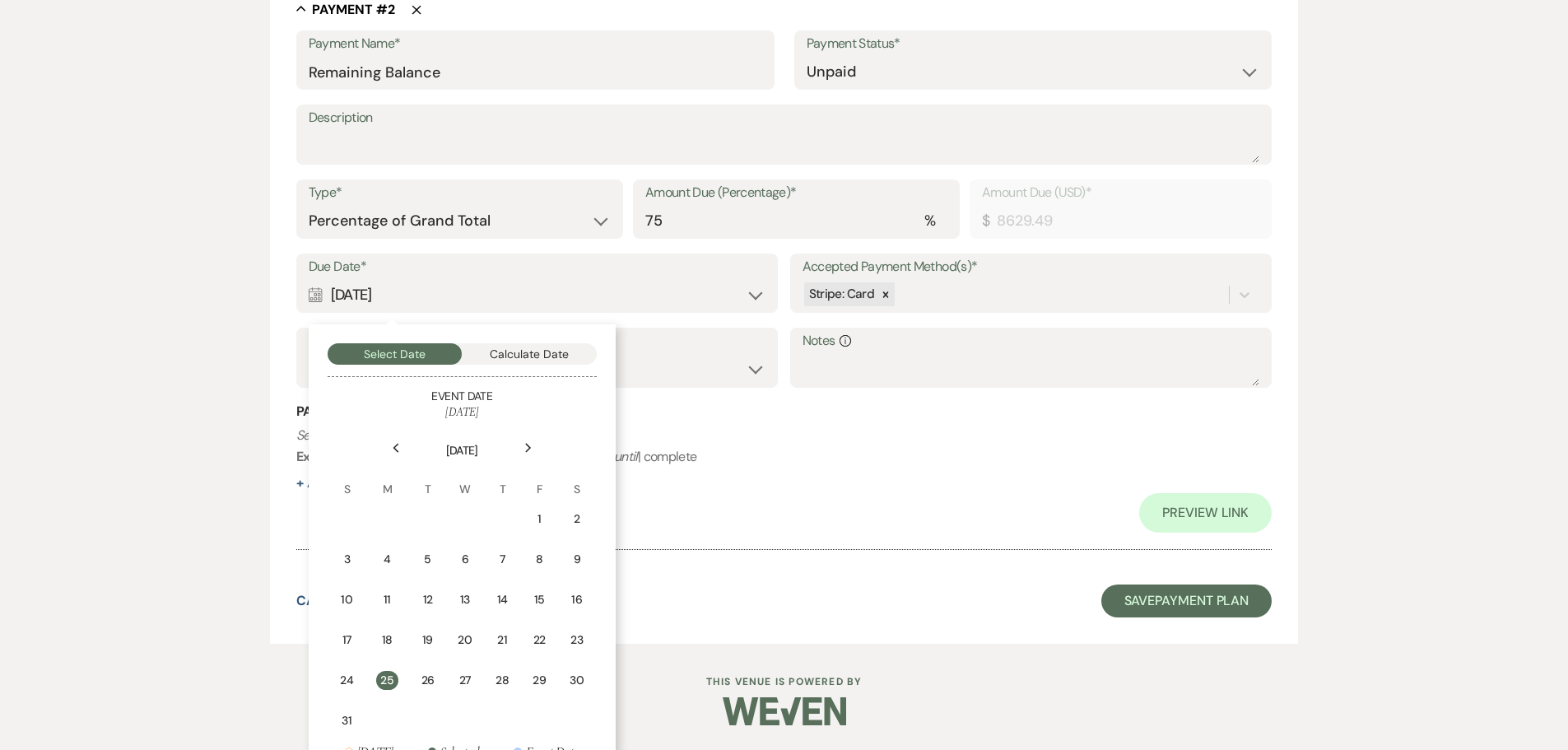
click at [525, 373] on div "Select Date Calculate Date Event Date November 06, 2025 Previous Next August 20…" at bounding box center [461, 552] width 307 height 456
click at [526, 352] on button "Calculate Date" at bounding box center [529, 354] width 135 height 22
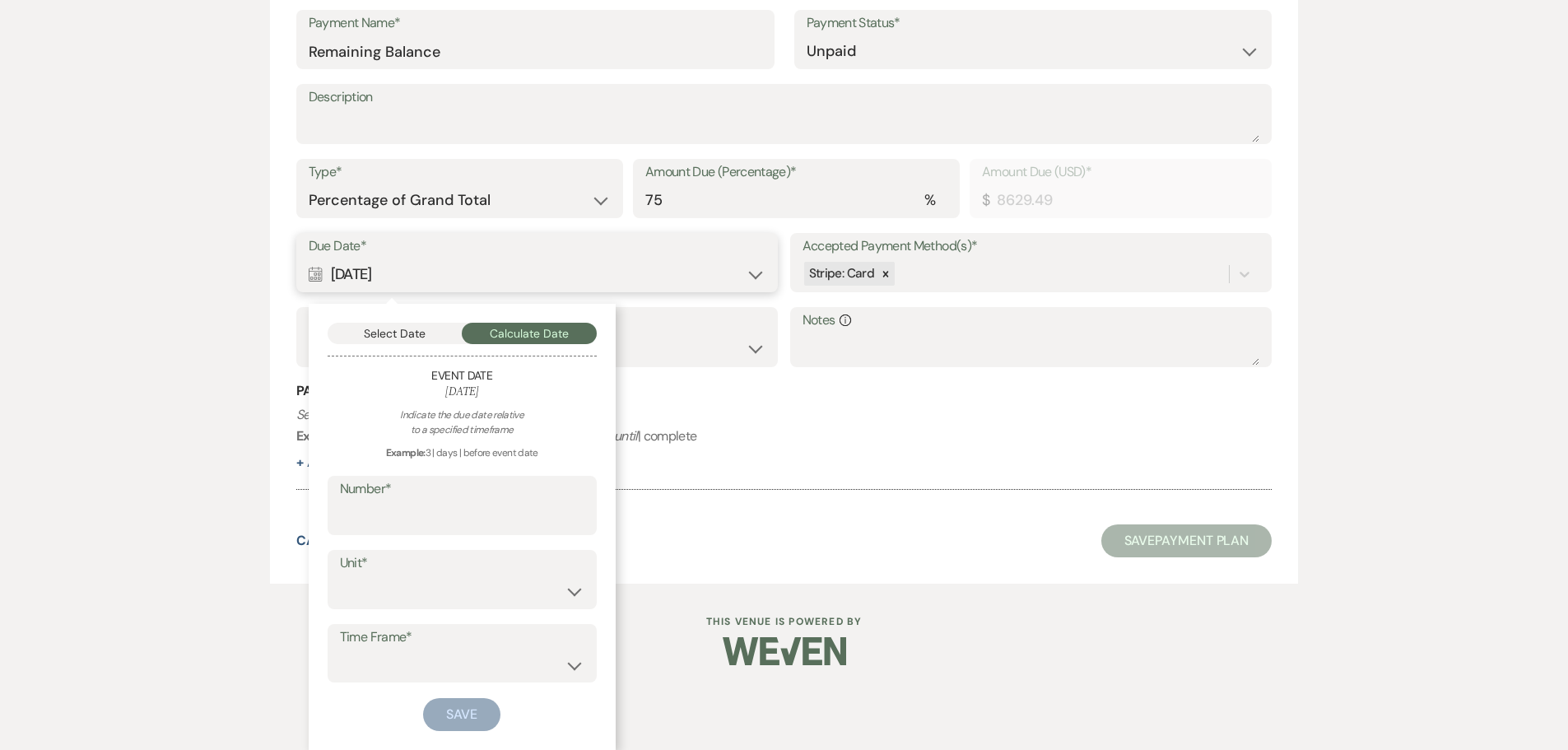
scroll to position [1014, 0]
click at [454, 521] on input "Number*" at bounding box center [462, 517] width 245 height 32
type input "60"
select select "day"
select select "beforeEventDate"
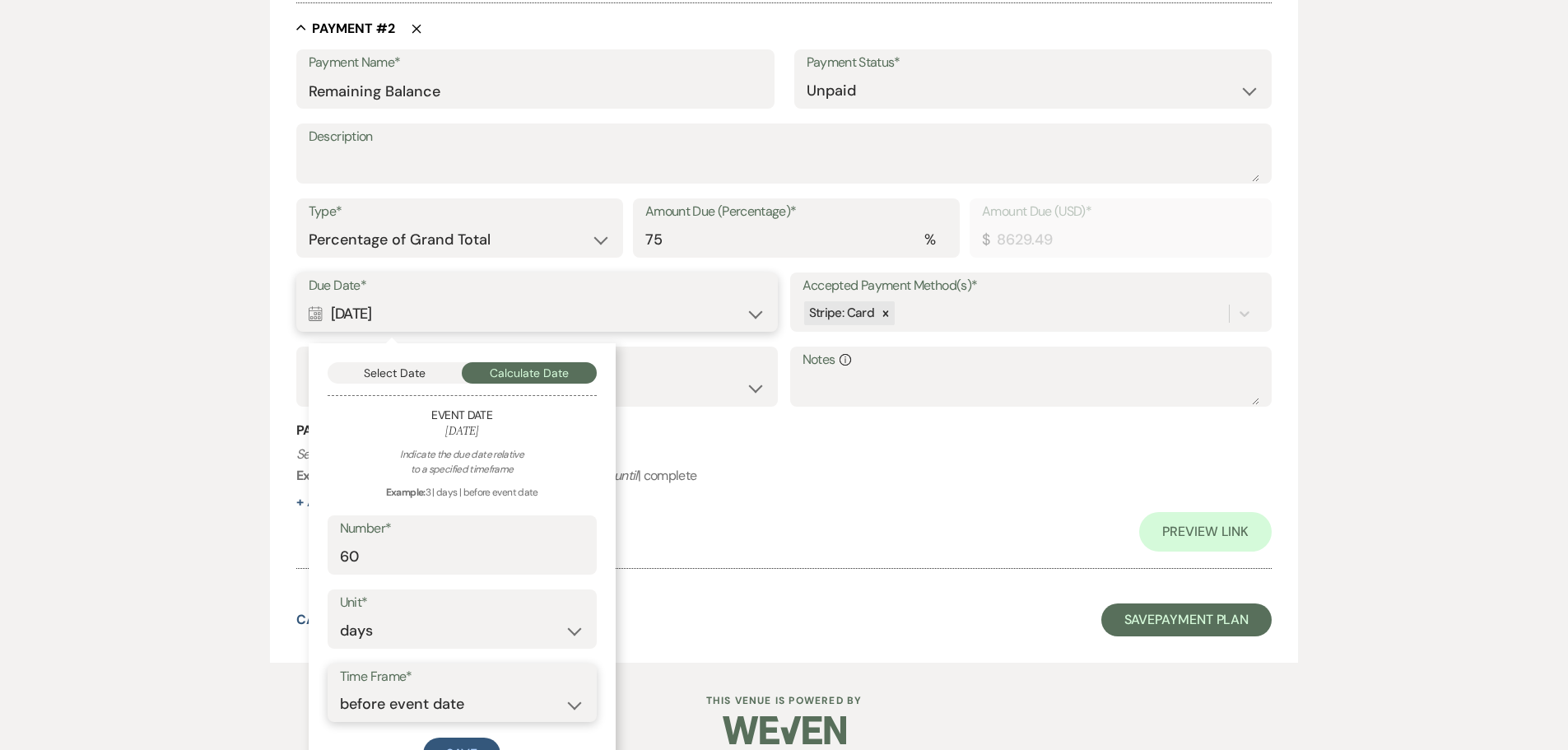
scroll to position [1054, 0]
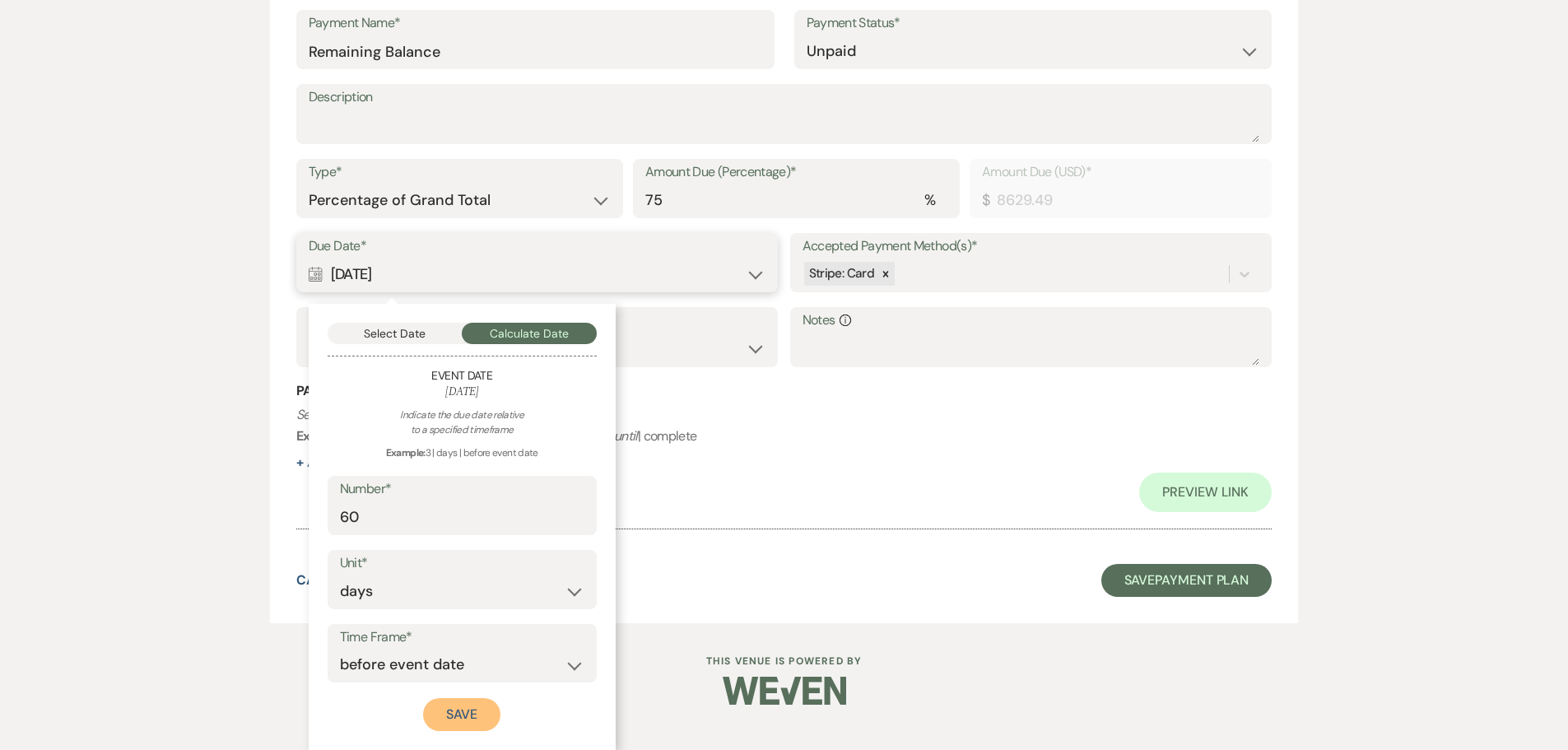
click at [486, 720] on button "Save" at bounding box center [461, 715] width 77 height 33
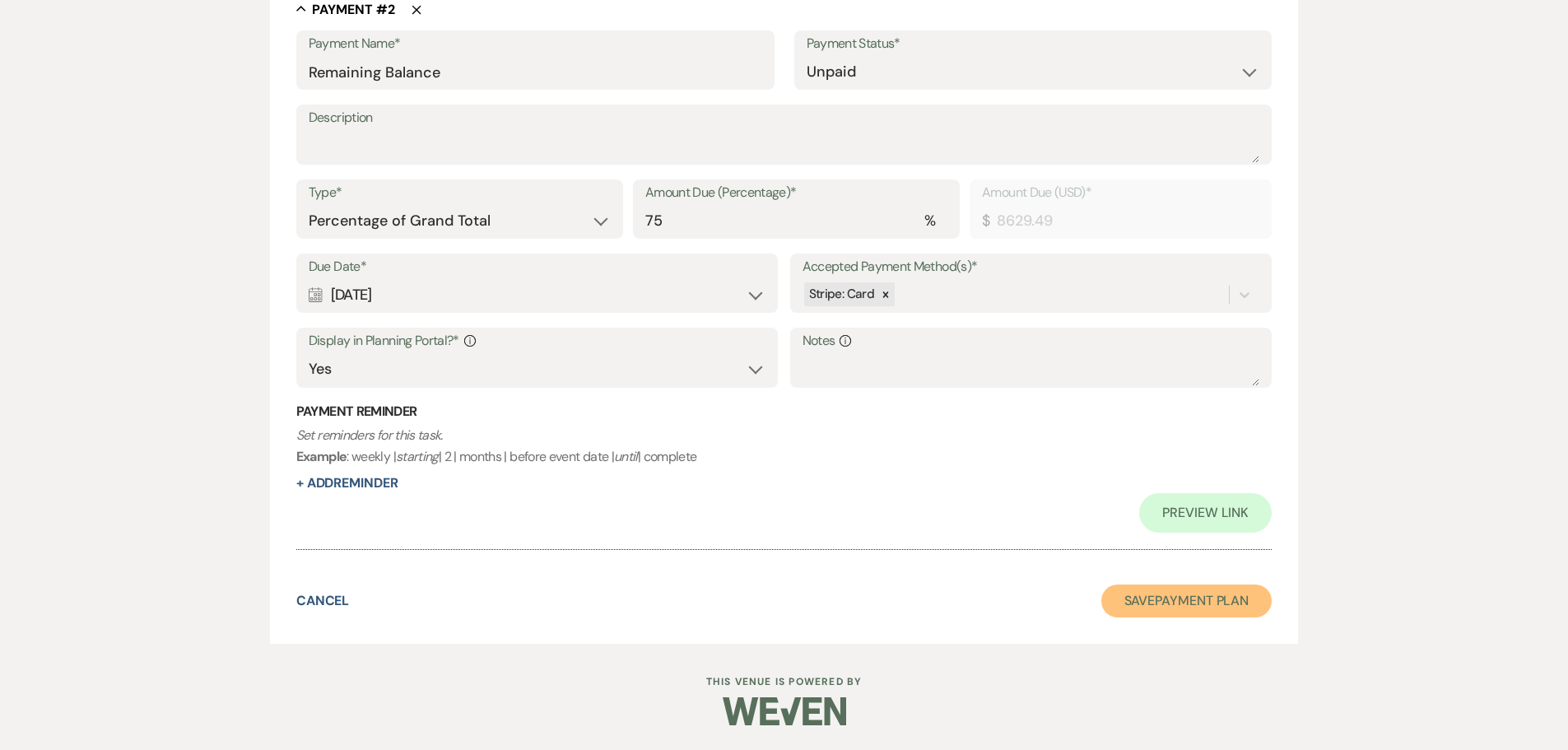
click at [1172, 613] on button "Save Payment Plan" at bounding box center [1187, 601] width 171 height 33
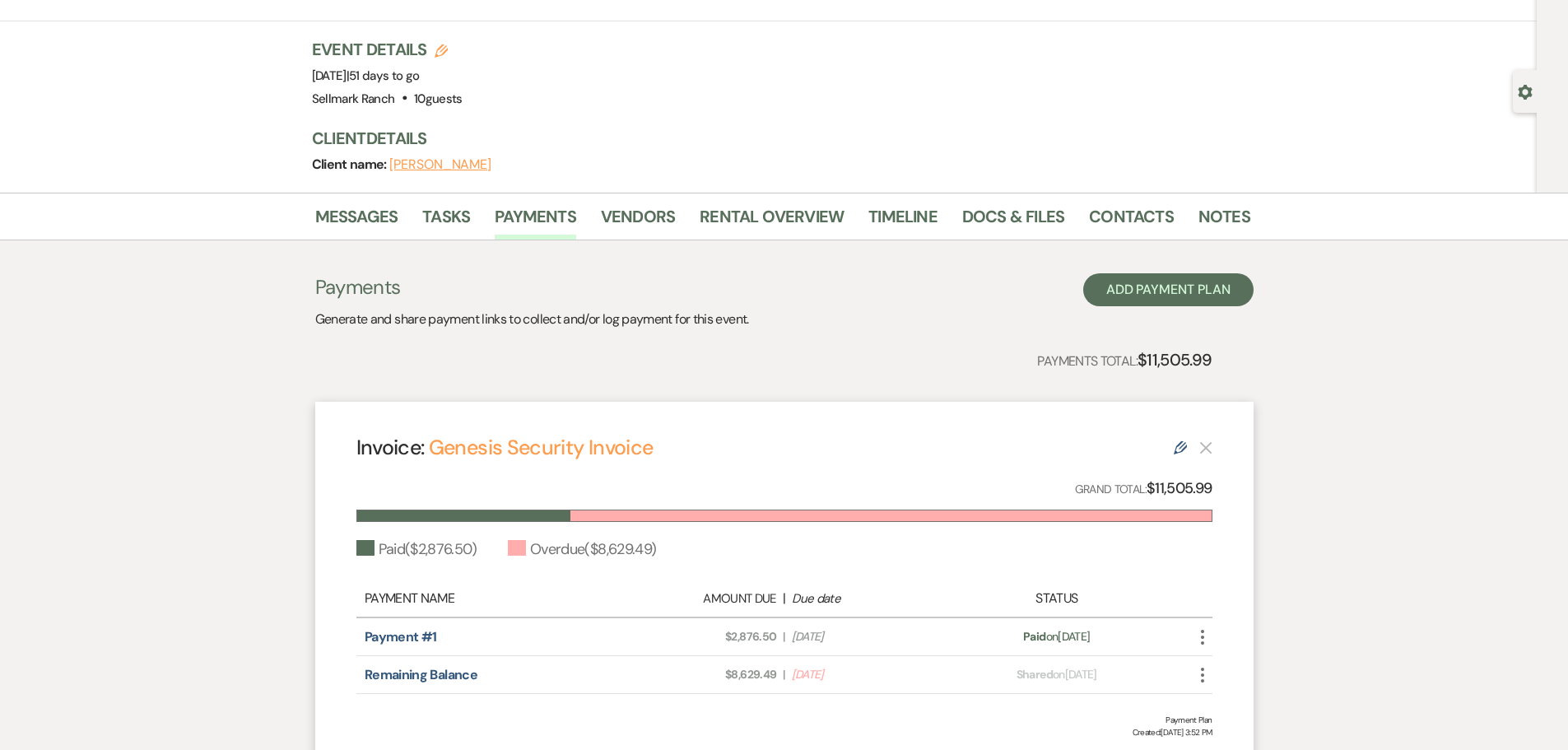
scroll to position [220, 0]
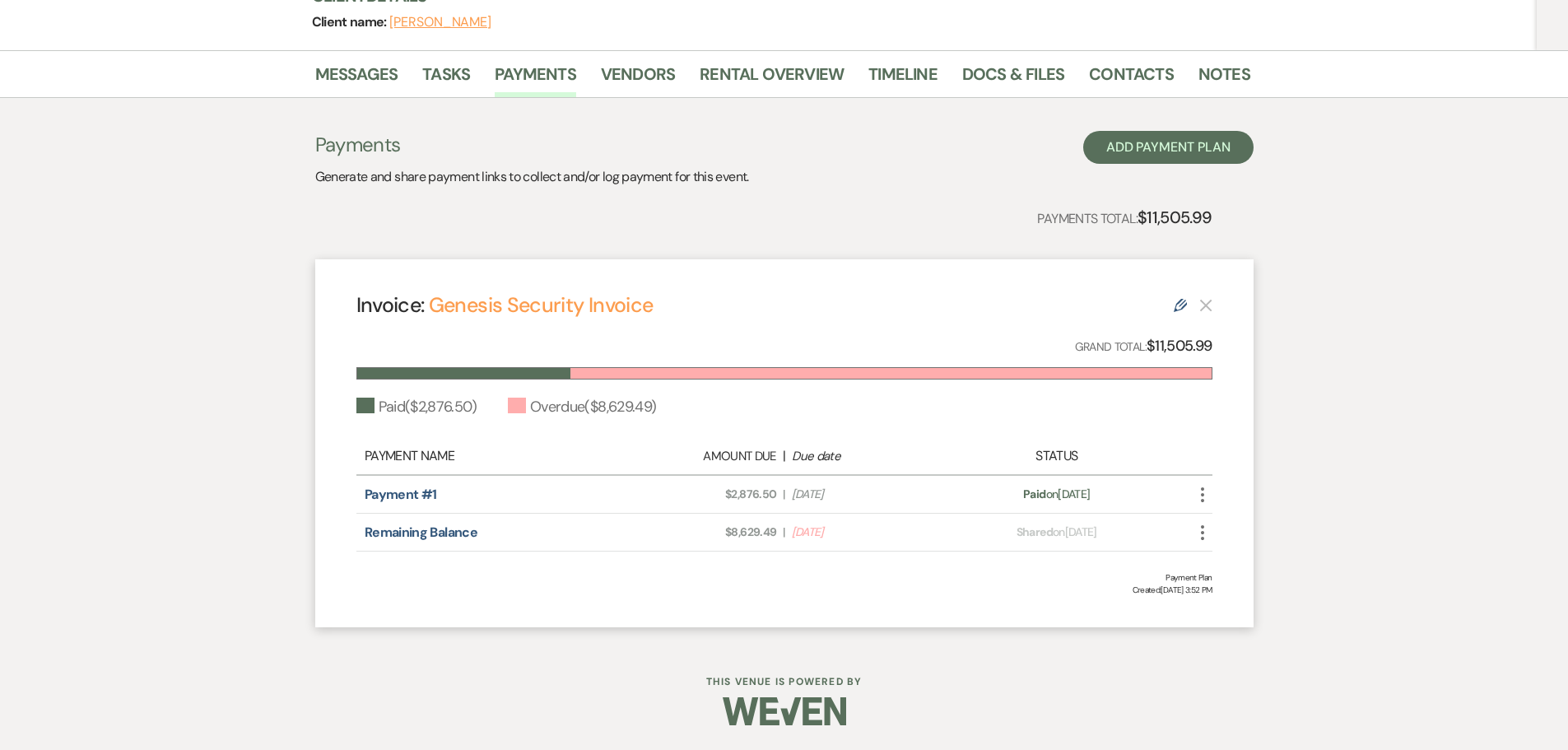
drag, startPoint x: 867, startPoint y: 536, endPoint x: 741, endPoint y: 532, distance: 126.1
click at [741, 532] on div "Amount Due: $8,629.49 | Due Date Sep 7, 2025" at bounding box center [784, 532] width 336 height 17
click at [926, 544] on div "Remaining Balance Amount Due: $8,629.49 | Due Date Sep 7, 2025 Payment status: …" at bounding box center [784, 532] width 856 height 38
click at [1204, 535] on icon "More" at bounding box center [1203, 532] width 20 height 20
drag, startPoint x: 1221, startPoint y: 654, endPoint x: 1195, endPoint y: 648, distance: 26.7
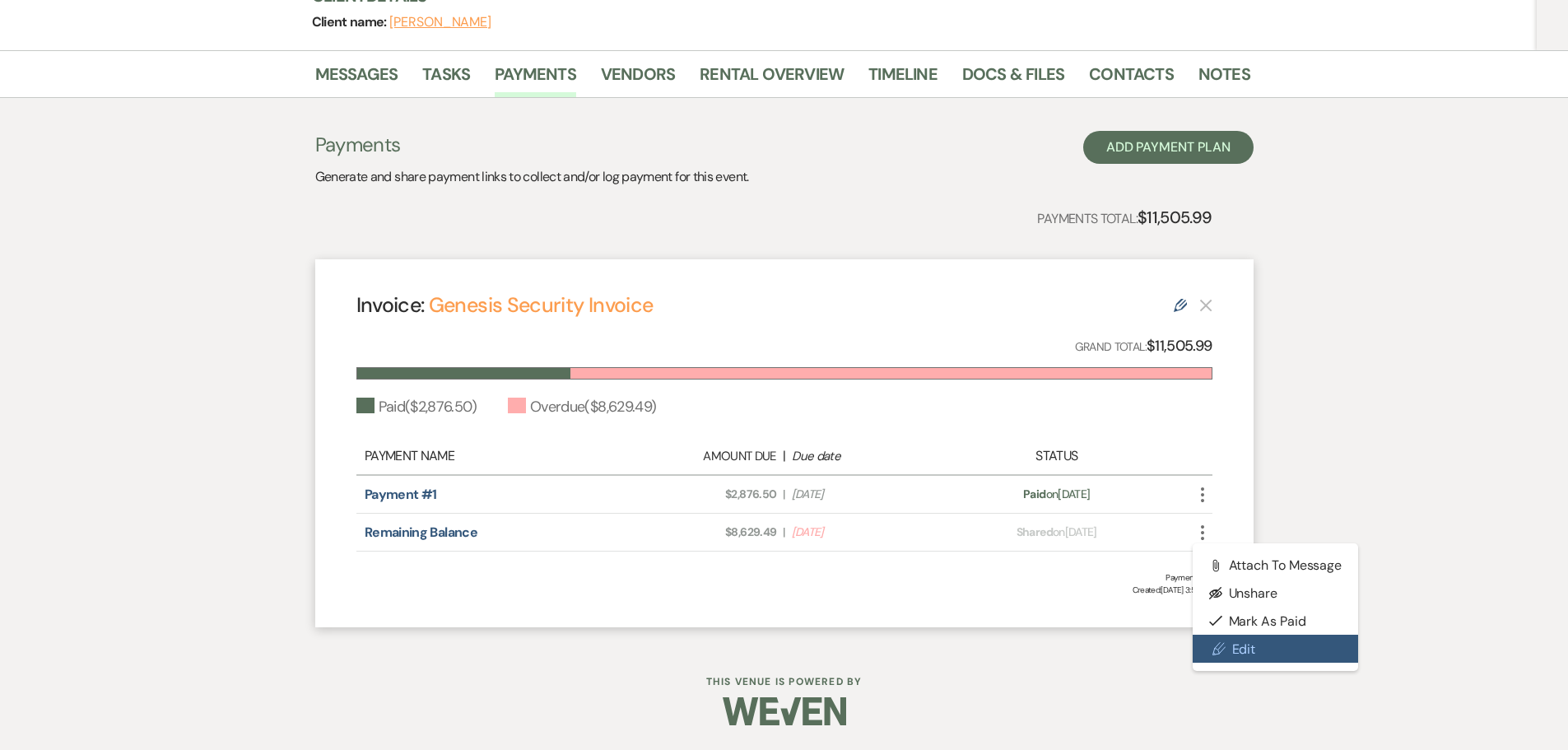
click at [1221, 654] on icon "Pencil" at bounding box center [1219, 649] width 13 height 13
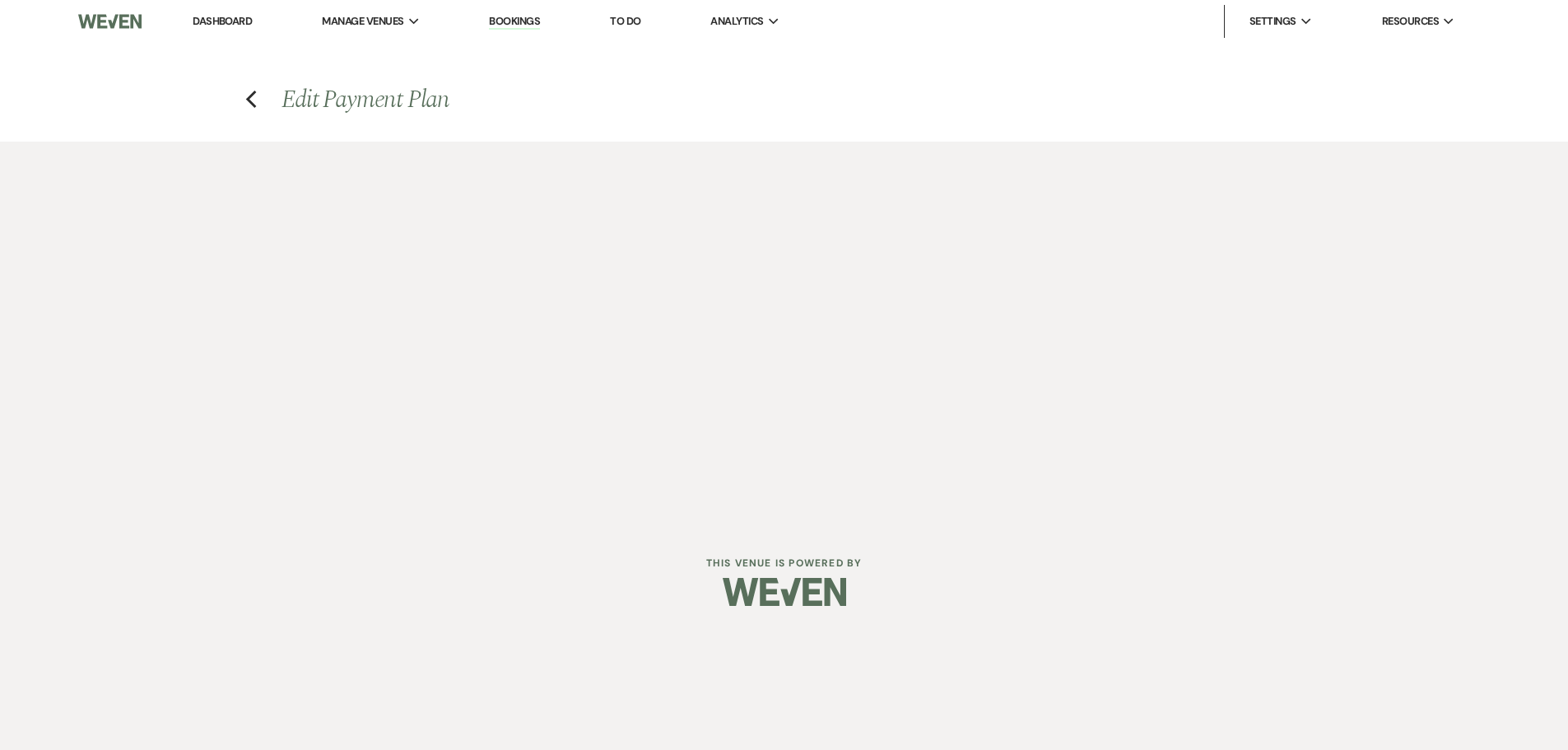
select select "24929"
select select "1"
select select "true"
select select "2"
select select "percentage"
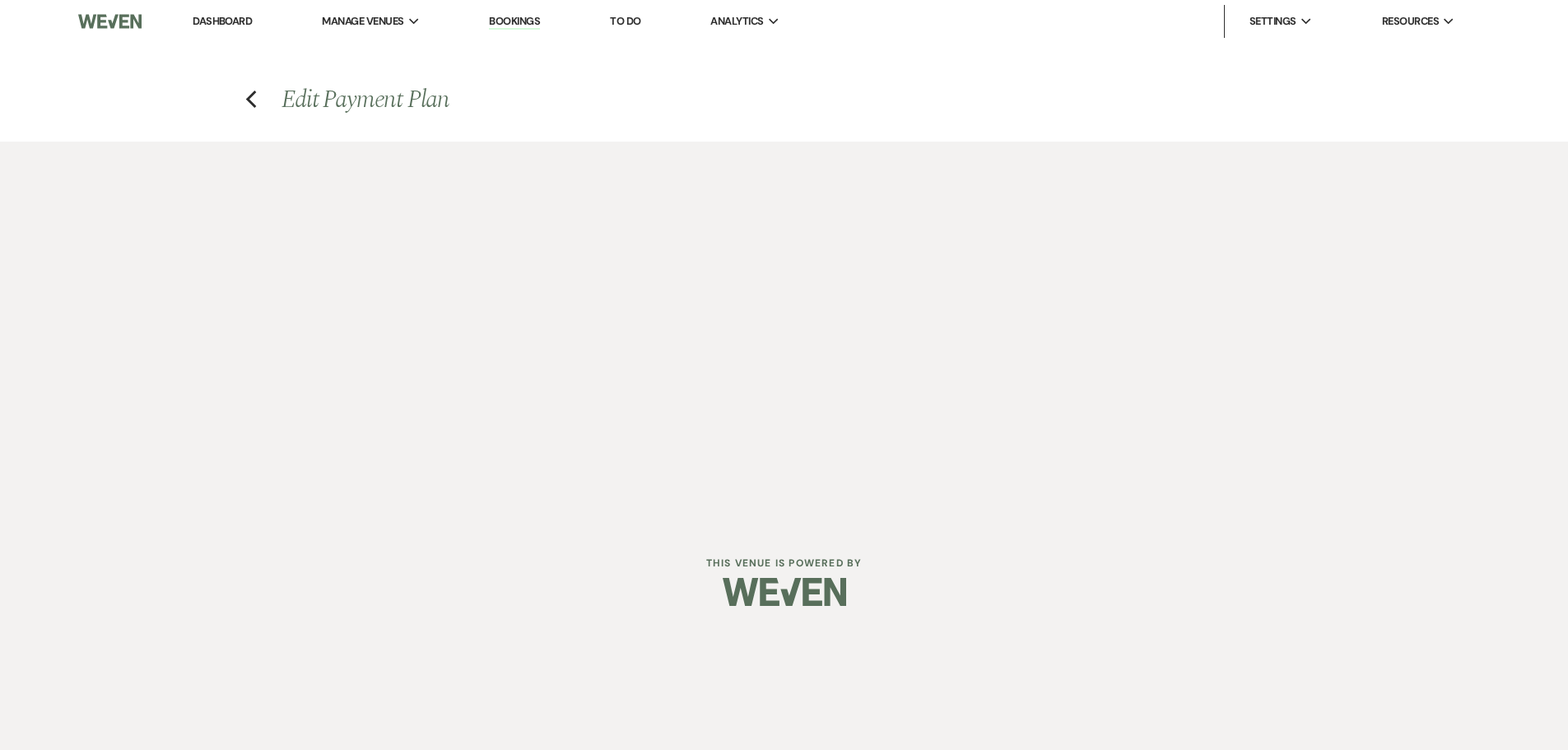
select select "true"
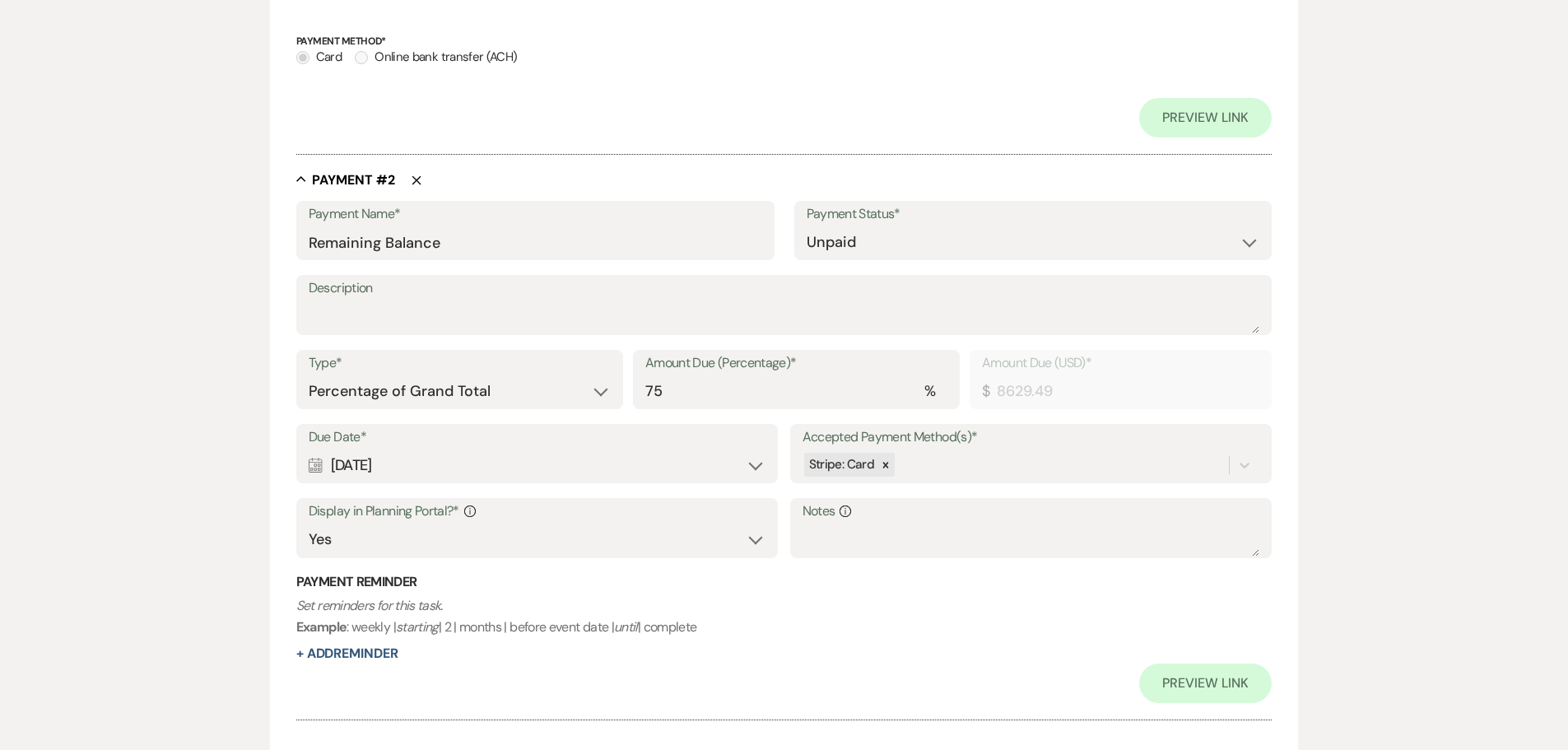
scroll to position [988, 0]
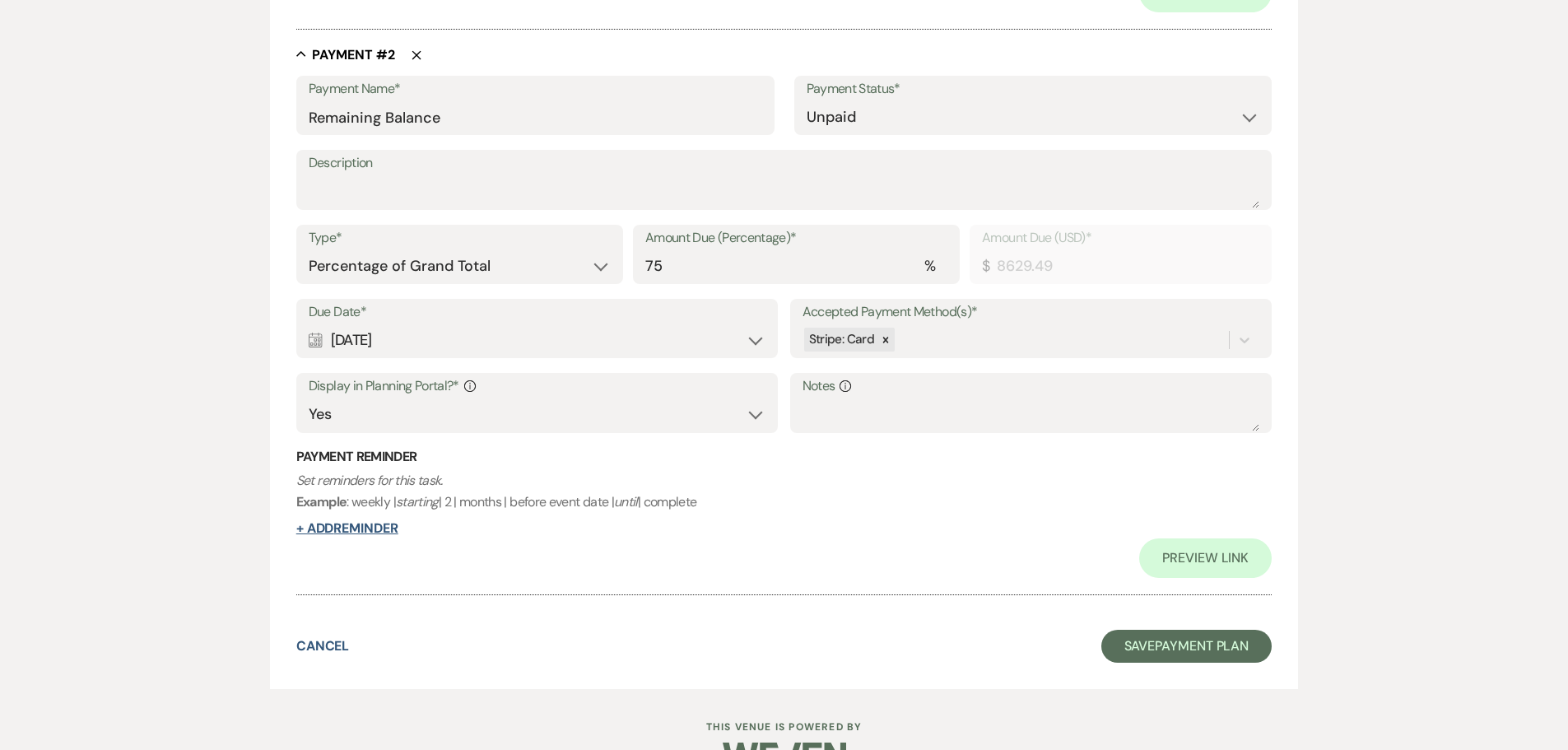
click at [347, 532] on button "+ Add Reminder" at bounding box center [348, 528] width 102 height 13
select select "client"
select select "days"
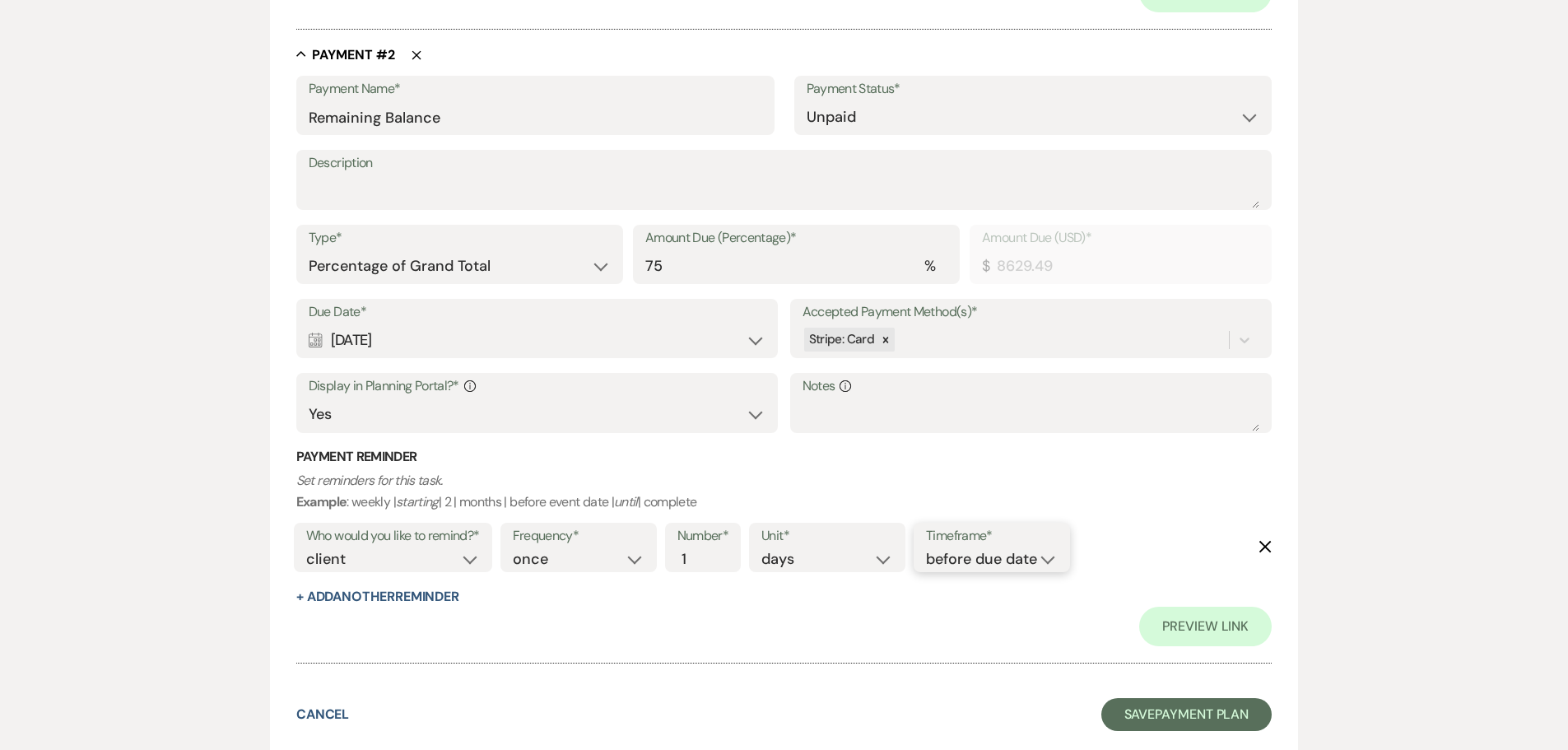
click at [995, 562] on select "before due date after due date on due date on custom date" at bounding box center [992, 559] width 132 height 22
select select "onCustomDate"
click at [926, 548] on select "before due date after due date on due date on custom date" at bounding box center [992, 559] width 132 height 22
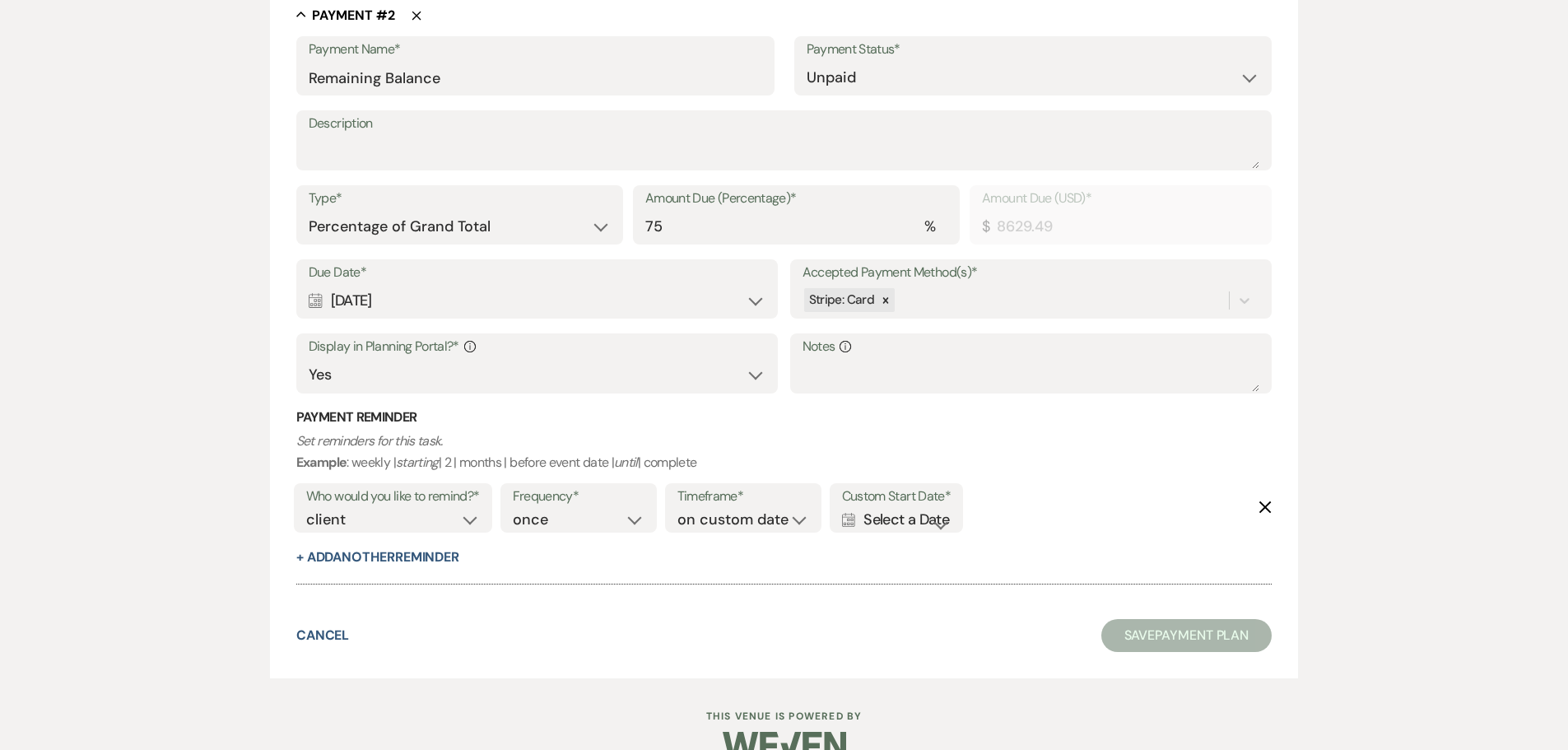
click at [913, 512] on div "Calendar Select a Date Expand" at bounding box center [895, 520] width 108 height 22
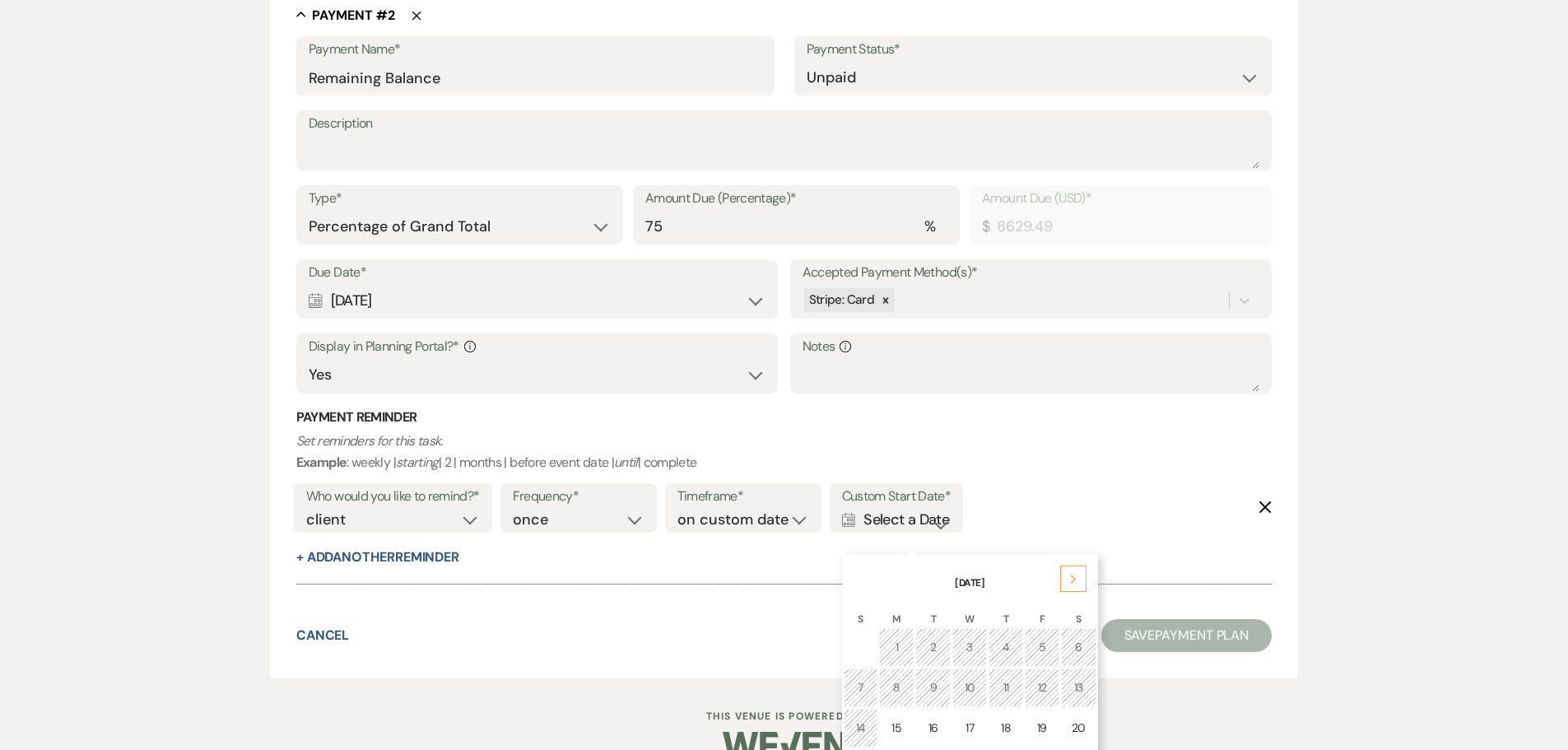
scroll to position [1108, 0]
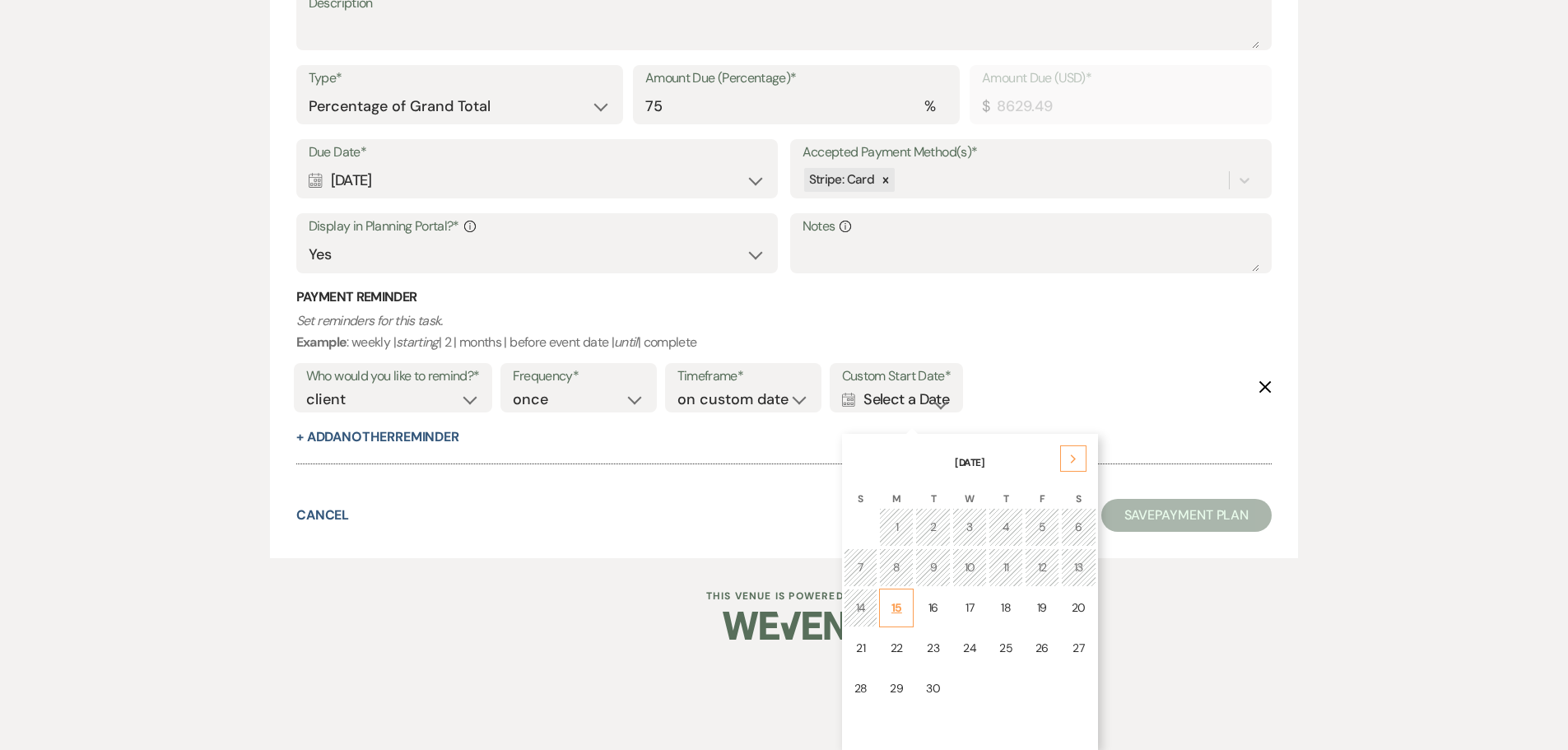
click at [899, 617] on td "15" at bounding box center [896, 608] width 35 height 39
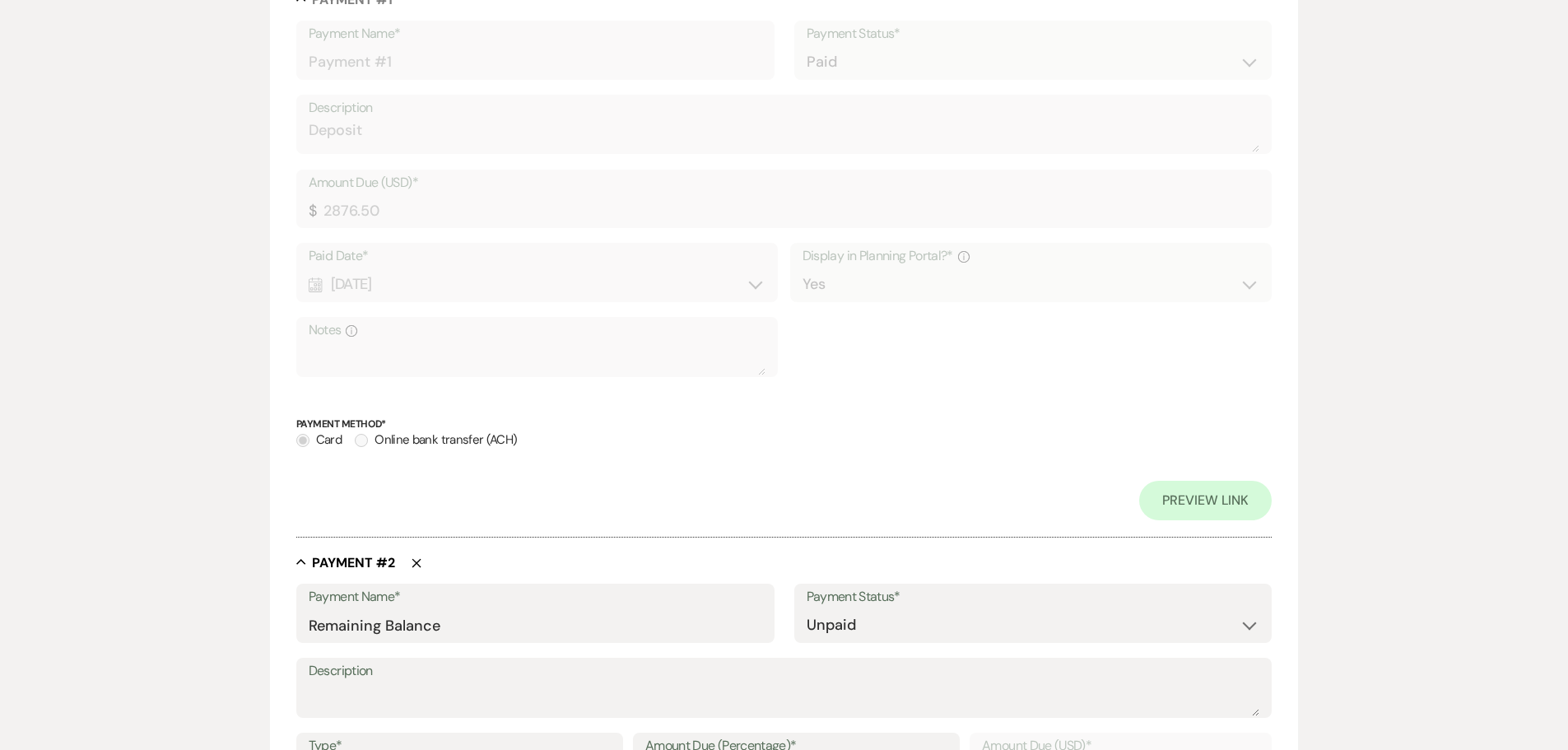
scroll to position [0, 0]
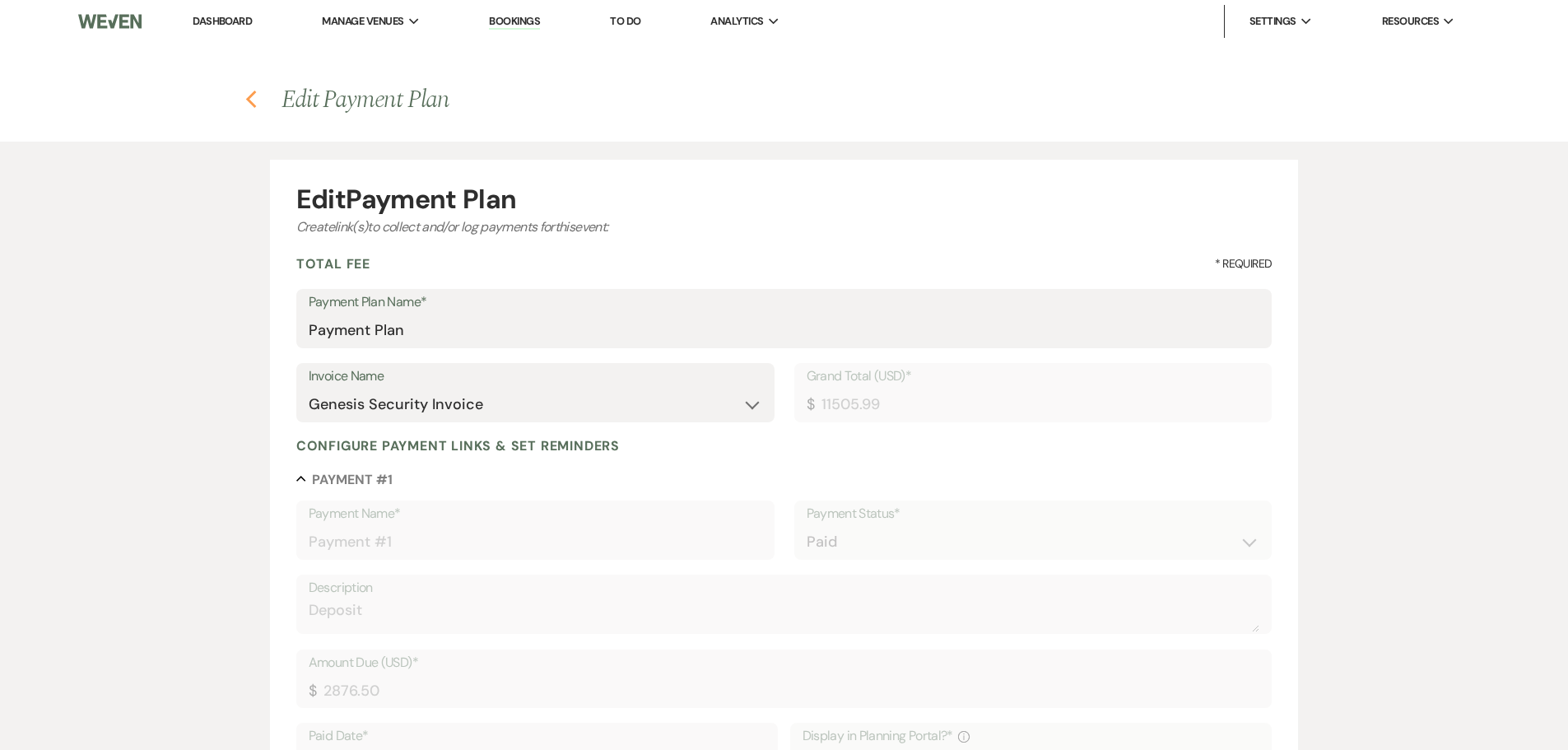
click at [253, 101] on icon "Previous" at bounding box center [252, 100] width 13 height 20
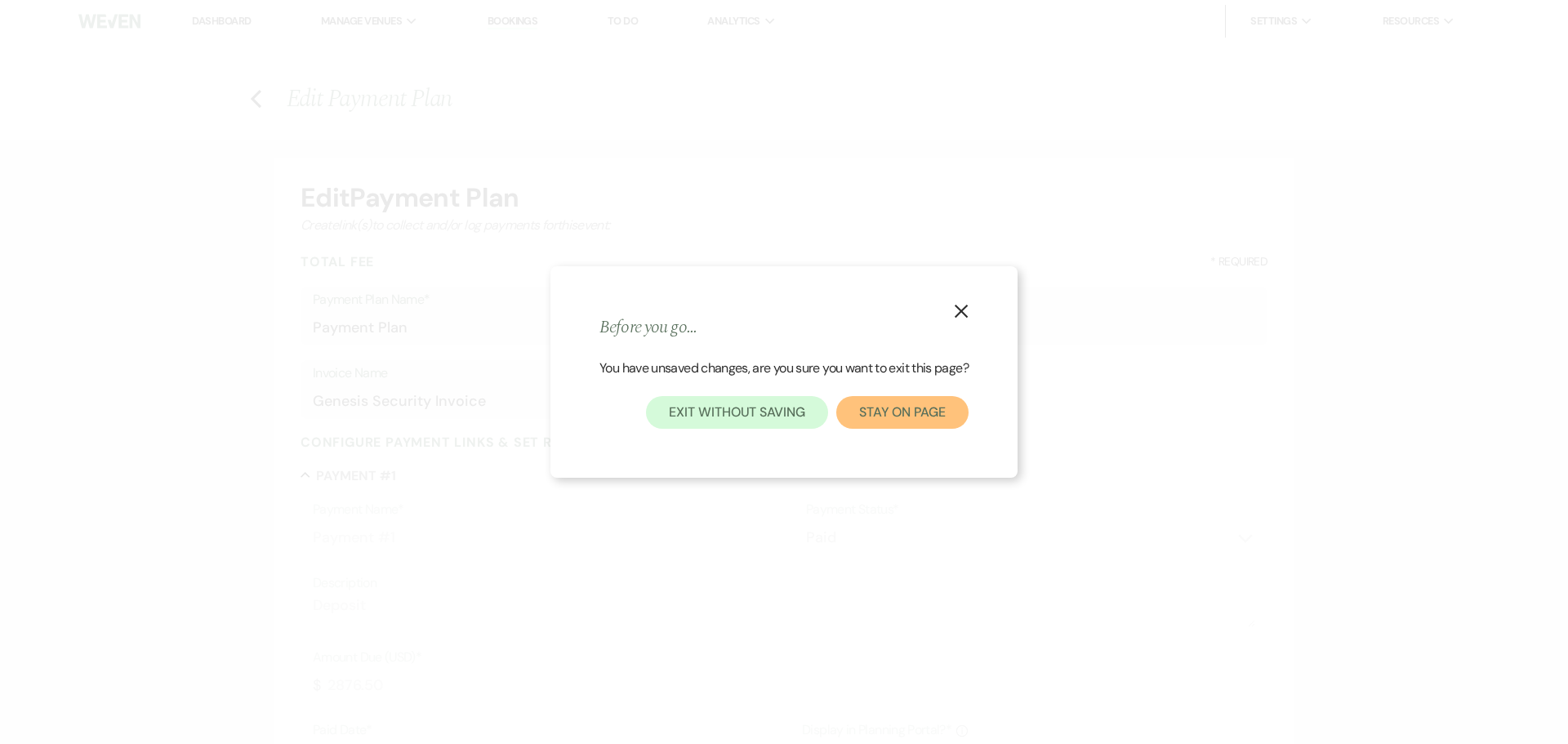
click at [865, 418] on button "Stay on page" at bounding box center [902, 413] width 133 height 33
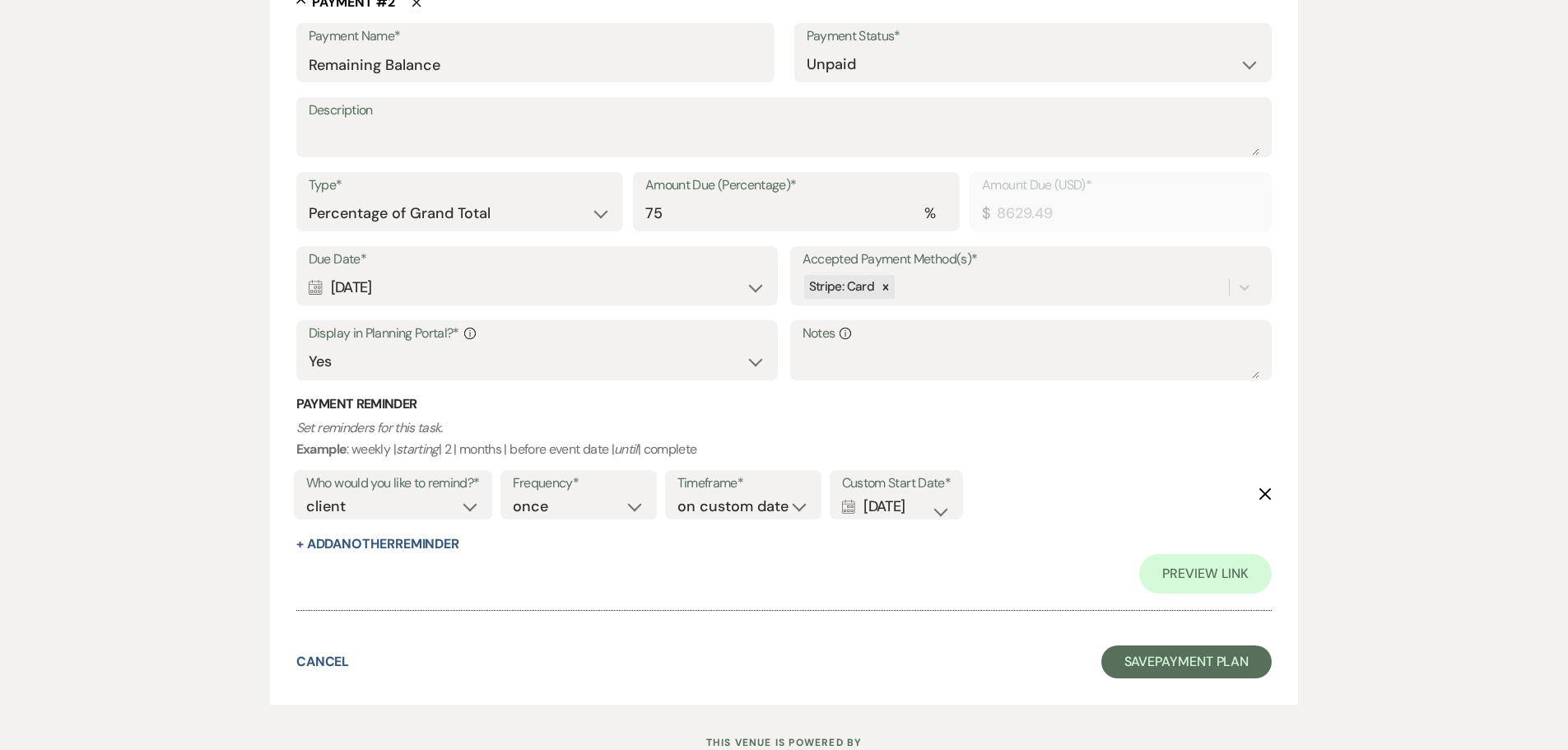
scroll to position [1070, 0]
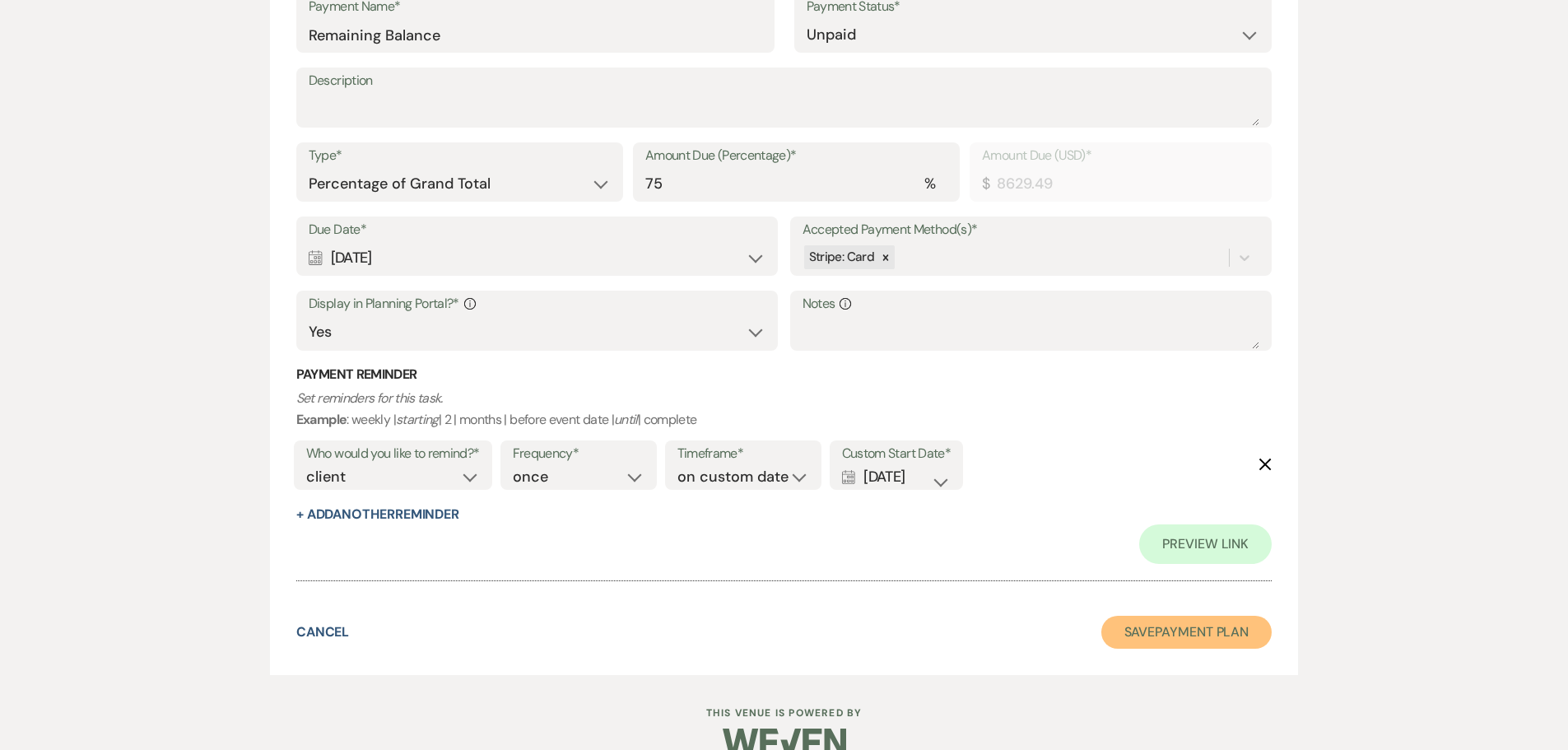
click at [1171, 625] on button "Save Payment Plan" at bounding box center [1187, 633] width 171 height 33
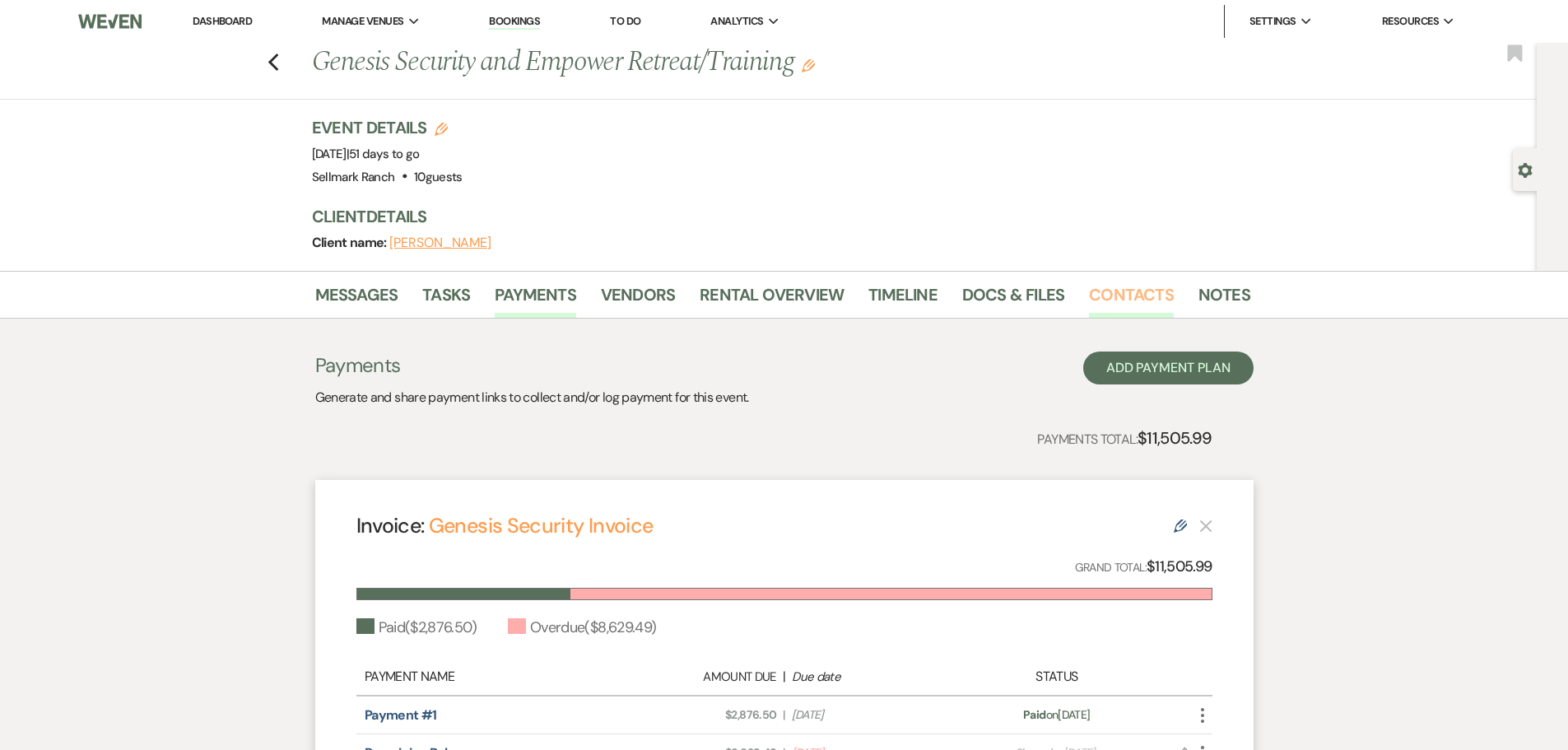
click at [1089, 297] on link "Contacts" at bounding box center [1131, 299] width 85 height 36
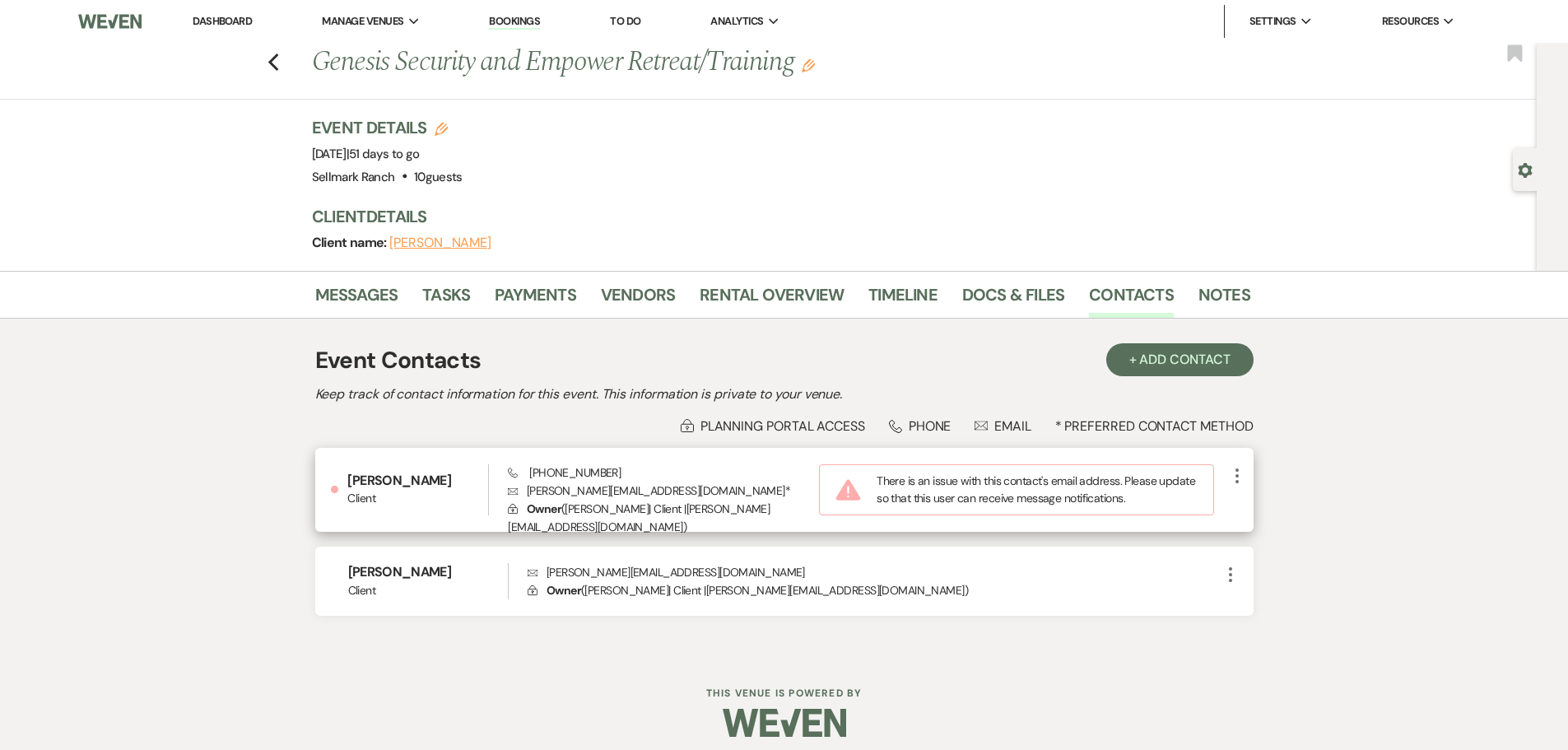
click at [1241, 467] on icon "More" at bounding box center [1238, 476] width 20 height 20
click at [1254, 507] on use "button" at bounding box center [1253, 508] width 13 height 13
select select "email"
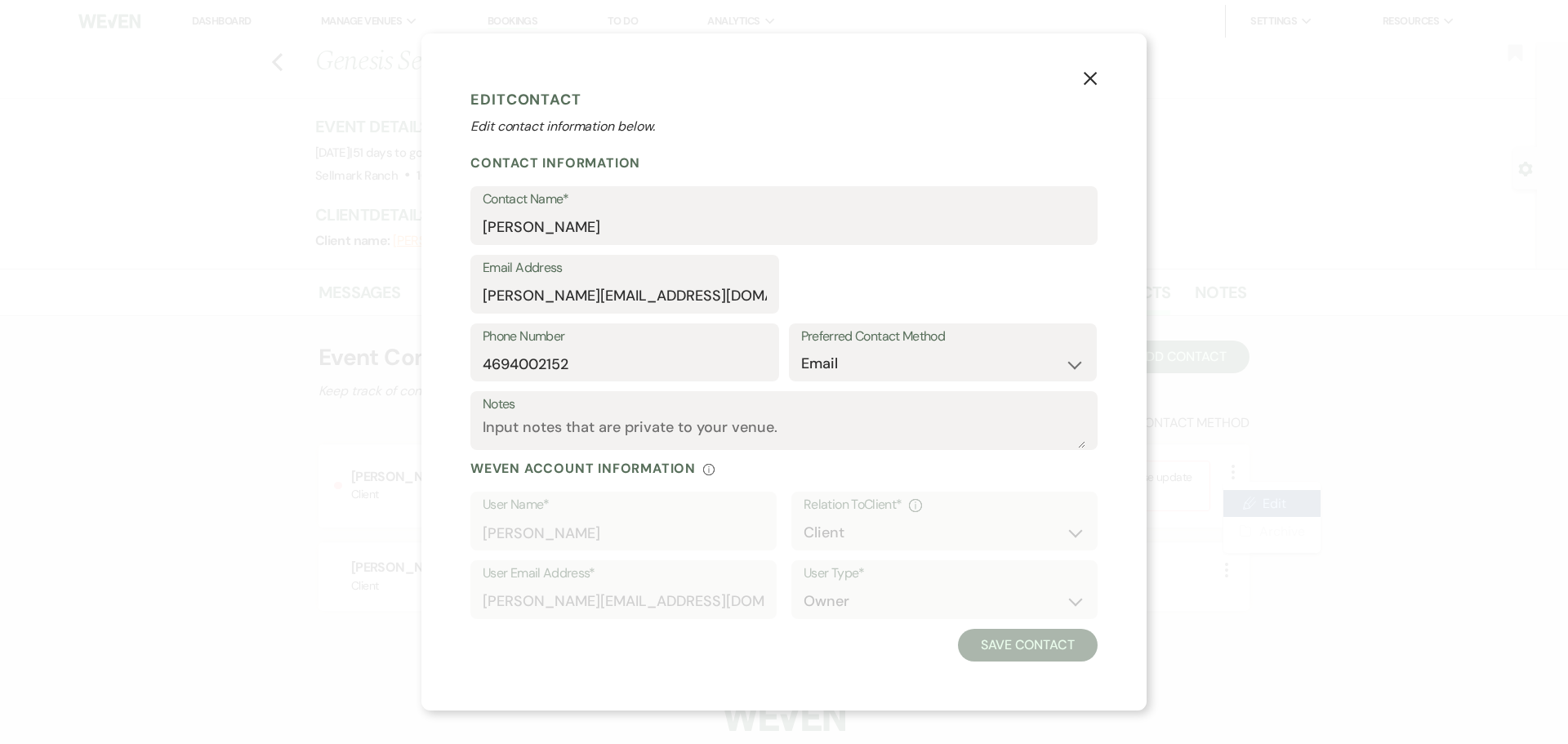
select select "1"
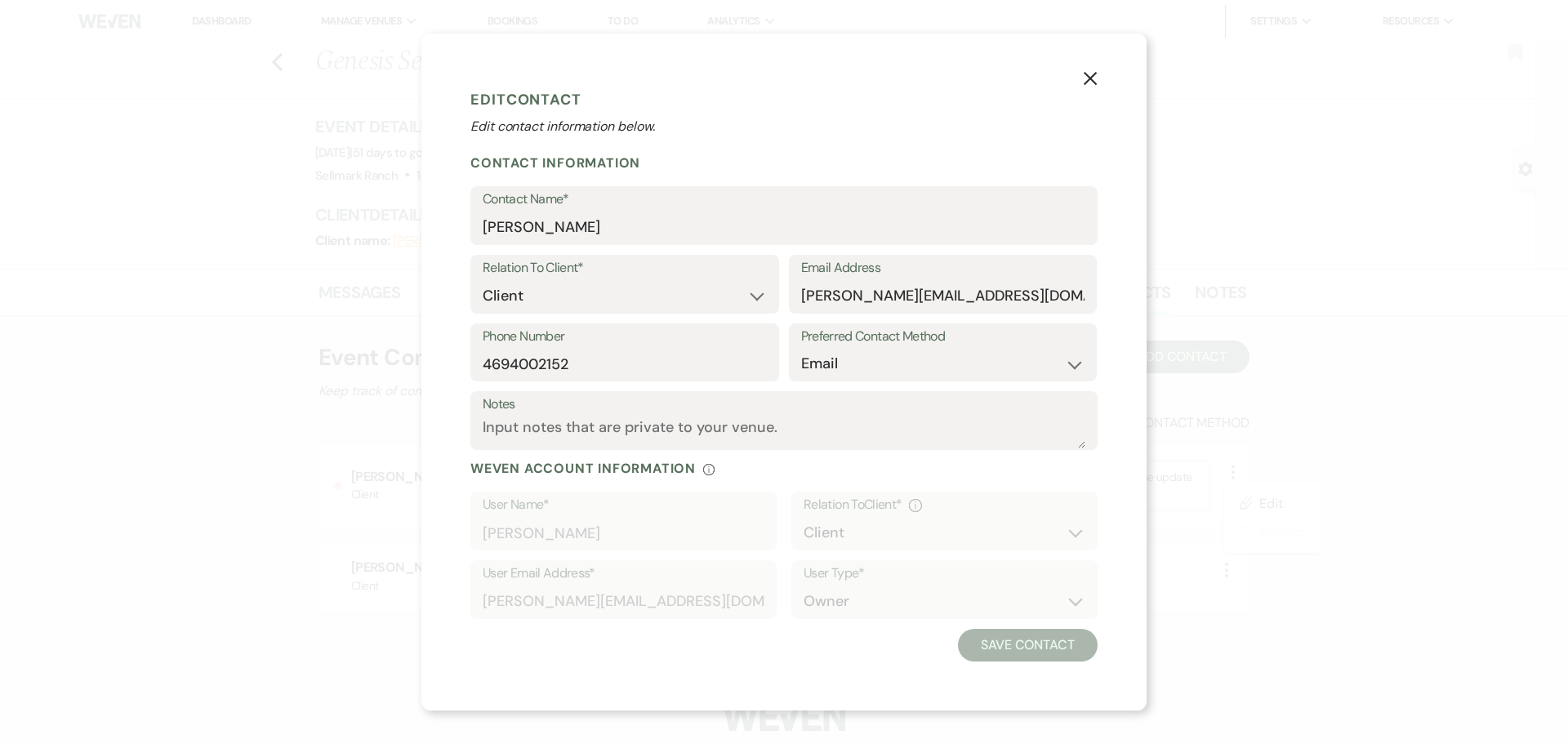
click at [1085, 300] on div "Email Address t.miller@empowerxep.onmicrosoft.com" at bounding box center [943, 284] width 309 height 59
click at [1081, 301] on input "t.miller@empowerxep.onmicrosoft.com" at bounding box center [942, 295] width 284 height 32
drag, startPoint x: 869, startPoint y: 300, endPoint x: 779, endPoint y: 304, distance: 90.1
click at [779, 304] on div "Relation To Client* Client Event Planner Parent of Client Family Member Friend …" at bounding box center [784, 289] width 627 height 69
paste input "travism.gss@gmail.com"
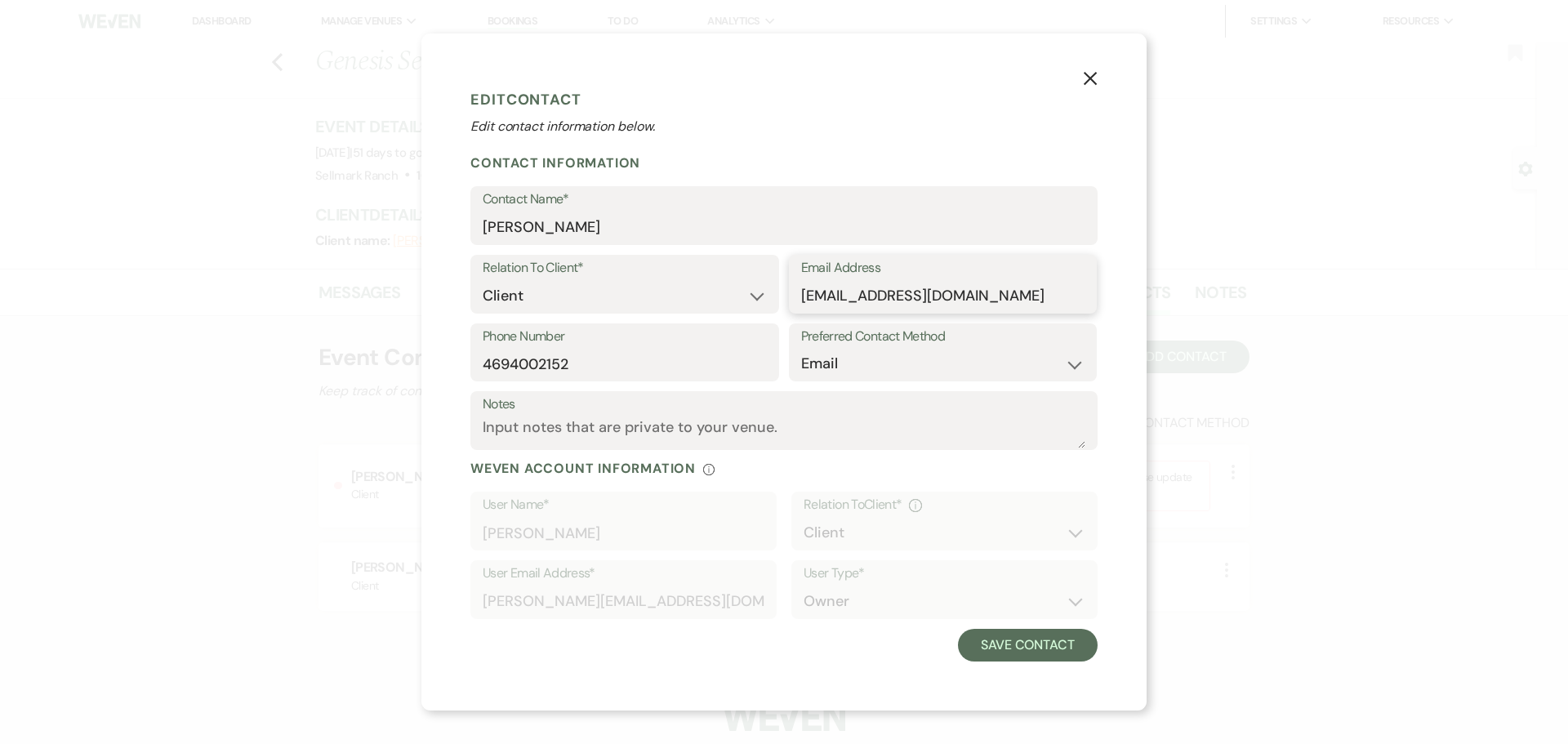
type input "travism.gss@gmail.com"
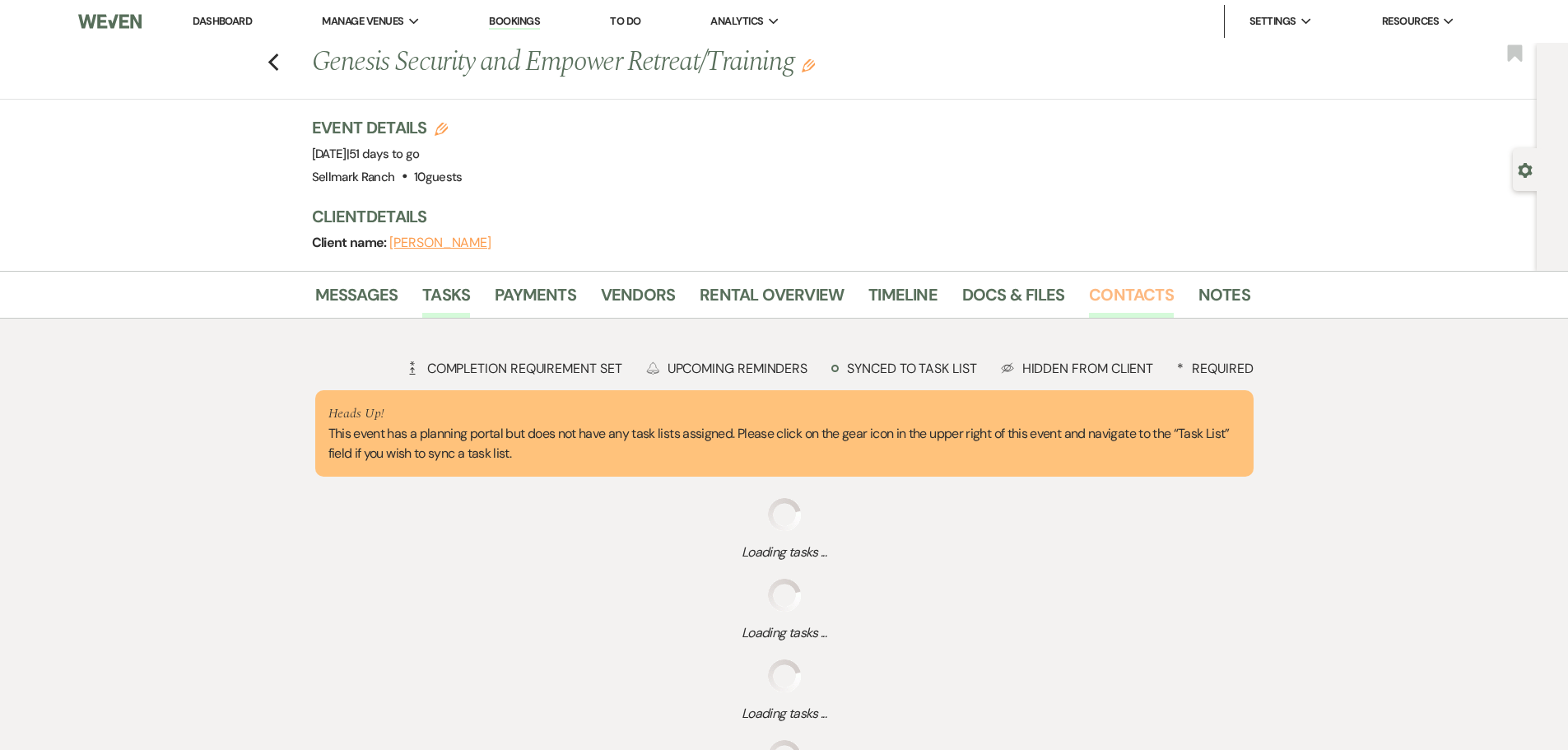
click at [1131, 305] on link "Contacts" at bounding box center [1131, 299] width 85 height 36
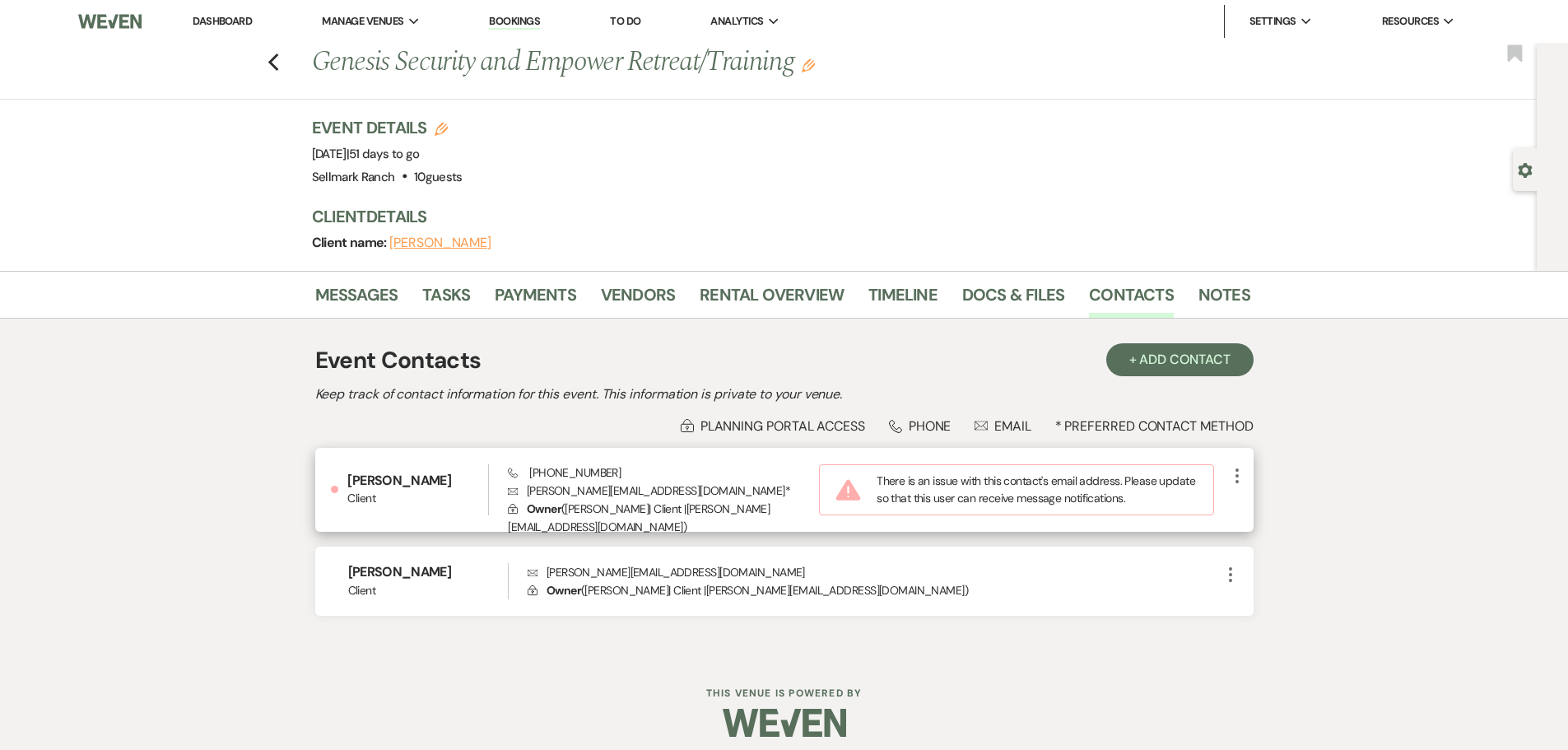
click at [1237, 477] on use "button" at bounding box center [1238, 476] width 4 height 15
click at [1259, 504] on icon "Pencil" at bounding box center [1253, 507] width 13 height 13
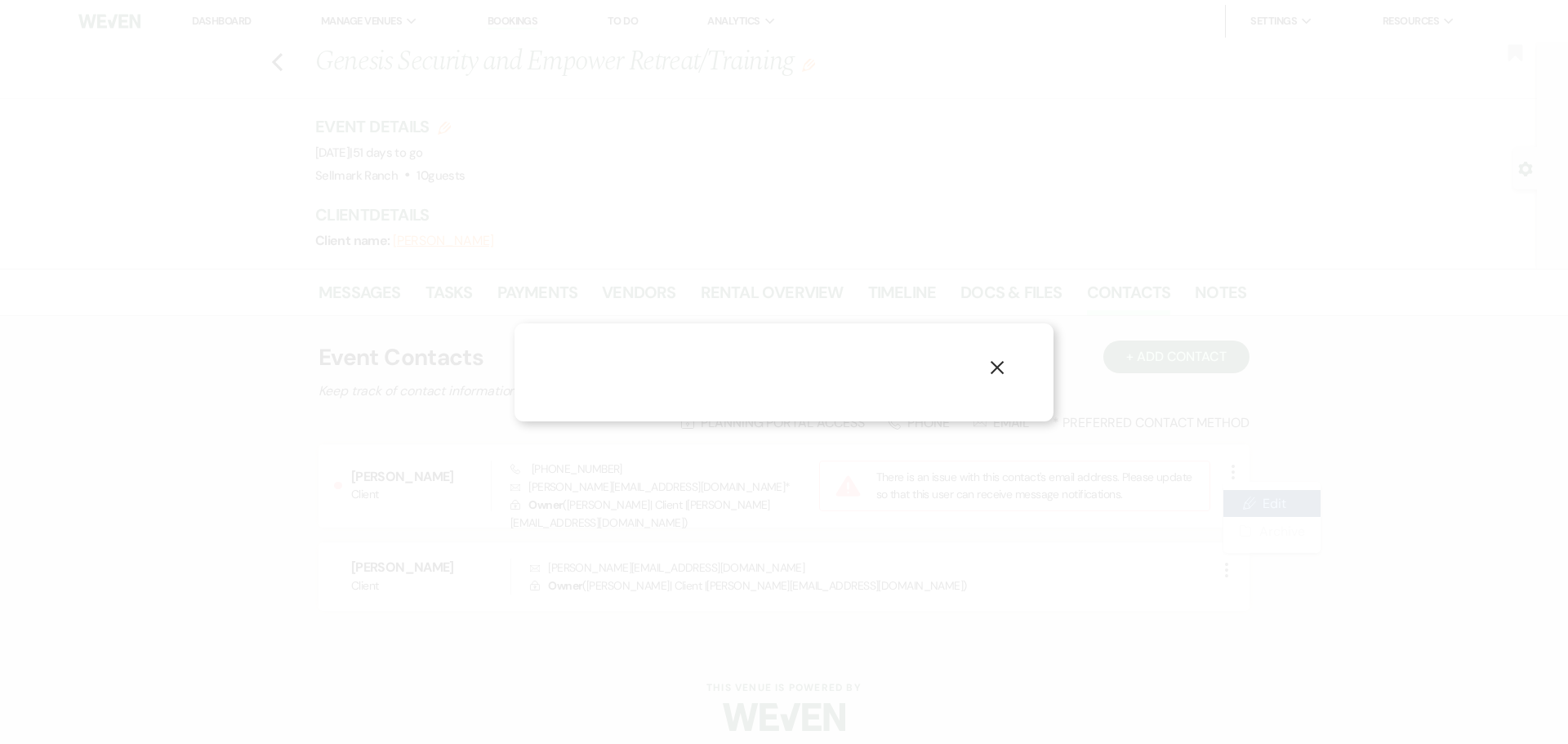
select select "1"
select select "email"
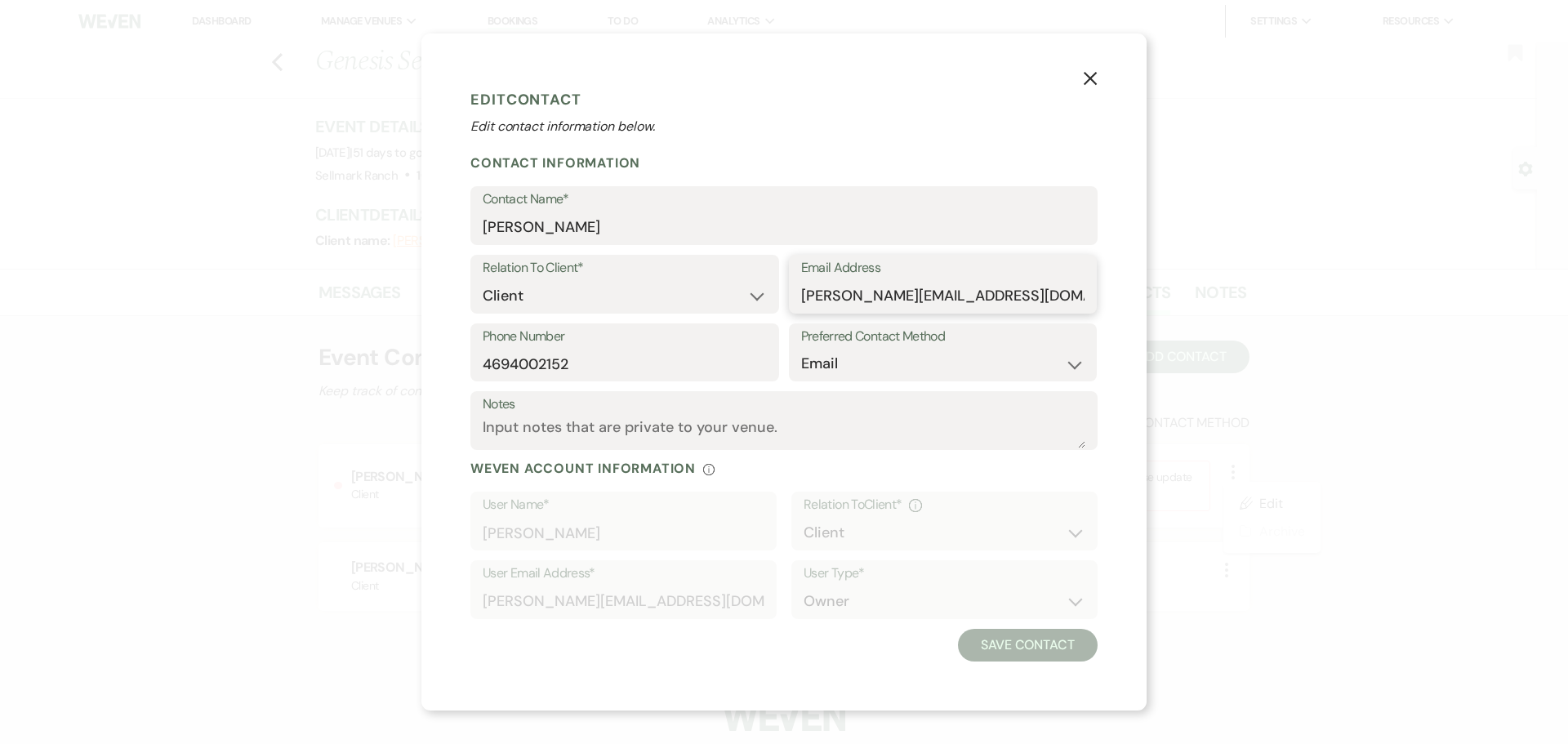
click at [1033, 298] on input "t.miller@empowerxep.onmicrosoft.com" at bounding box center [942, 295] width 284 height 32
paste input "travism.gss@gmail.com"
type input "travism.gss@gmail.com"
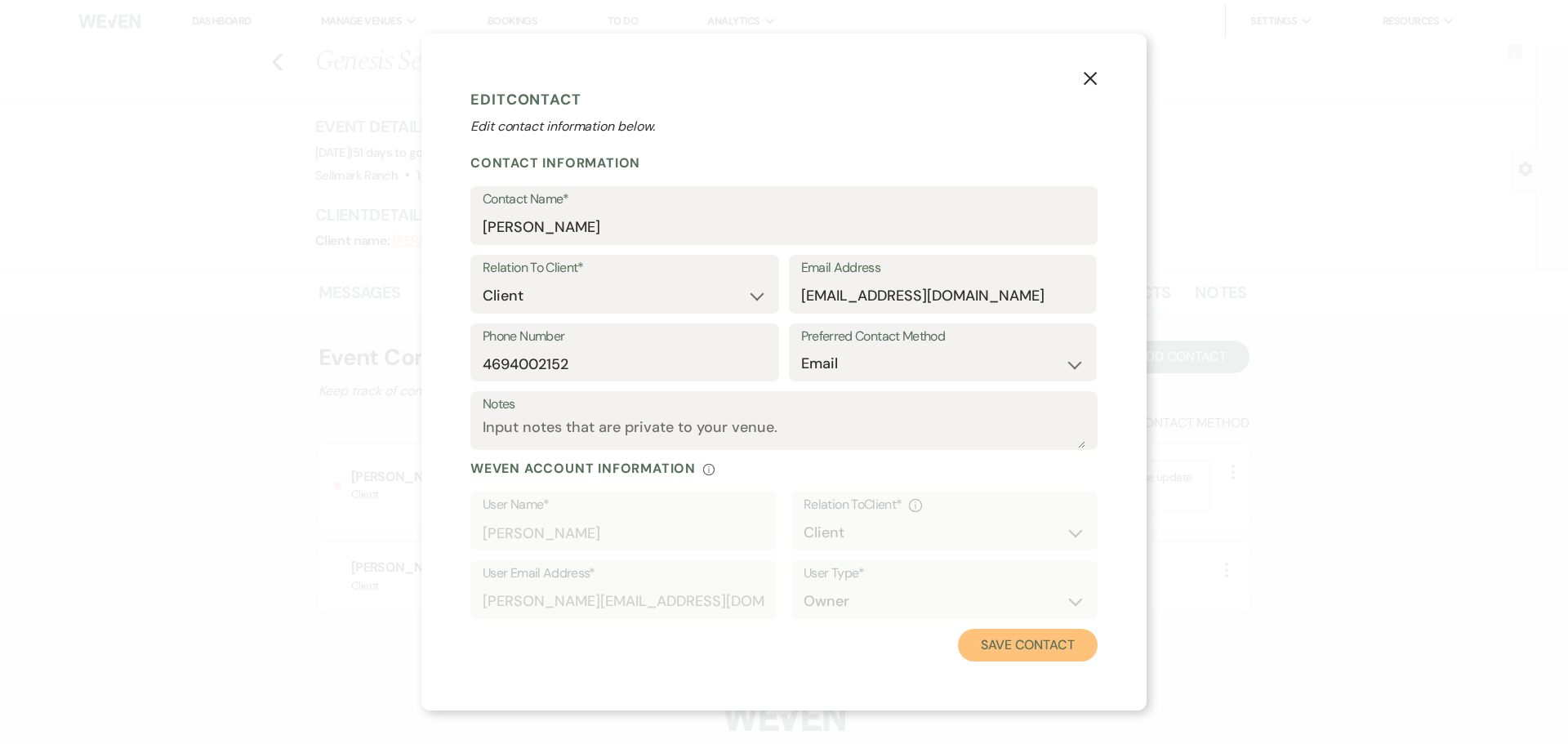
click at [1035, 646] on button "Save Contact" at bounding box center [1027, 645] width 140 height 33
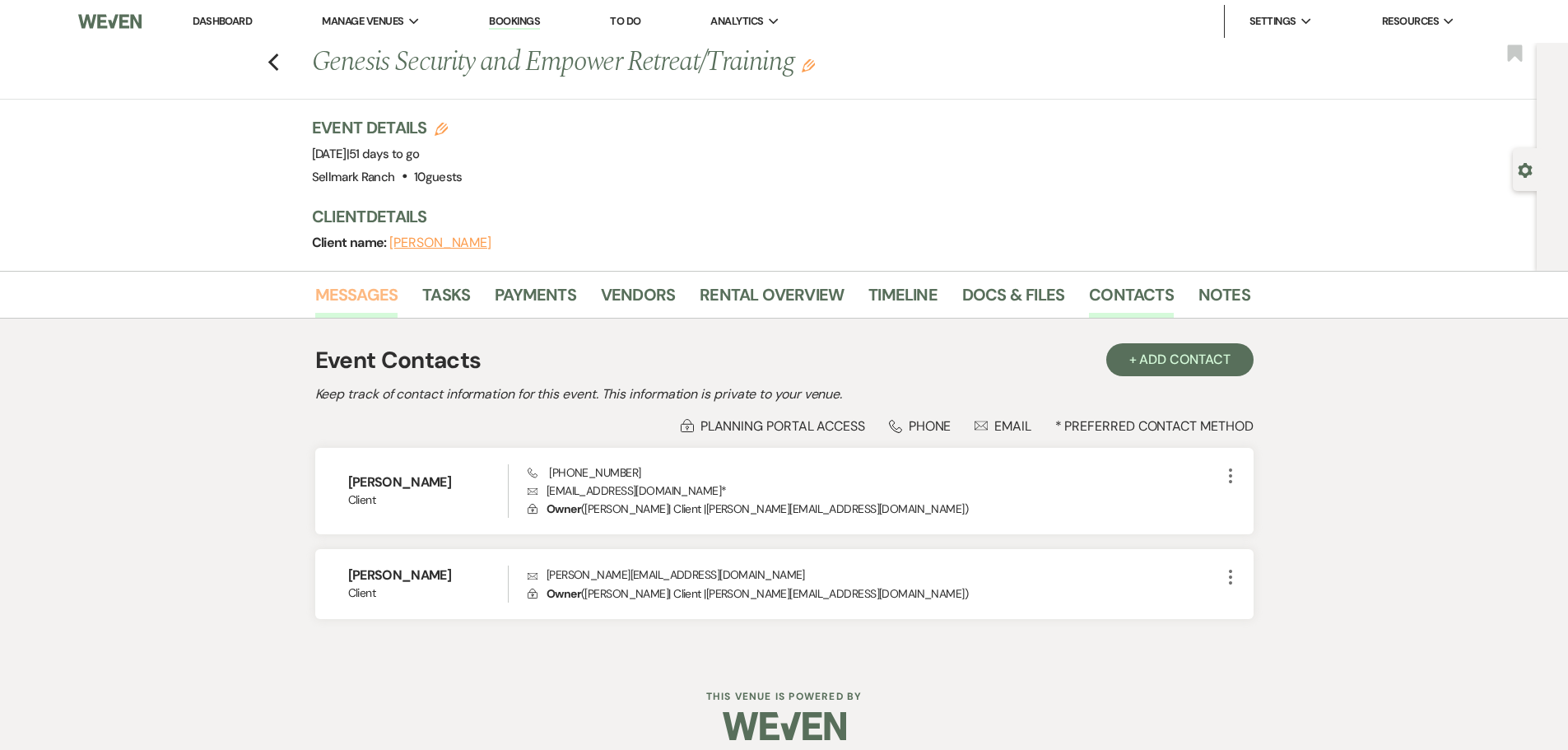
click at [365, 309] on link "Messages" at bounding box center [356, 299] width 83 height 36
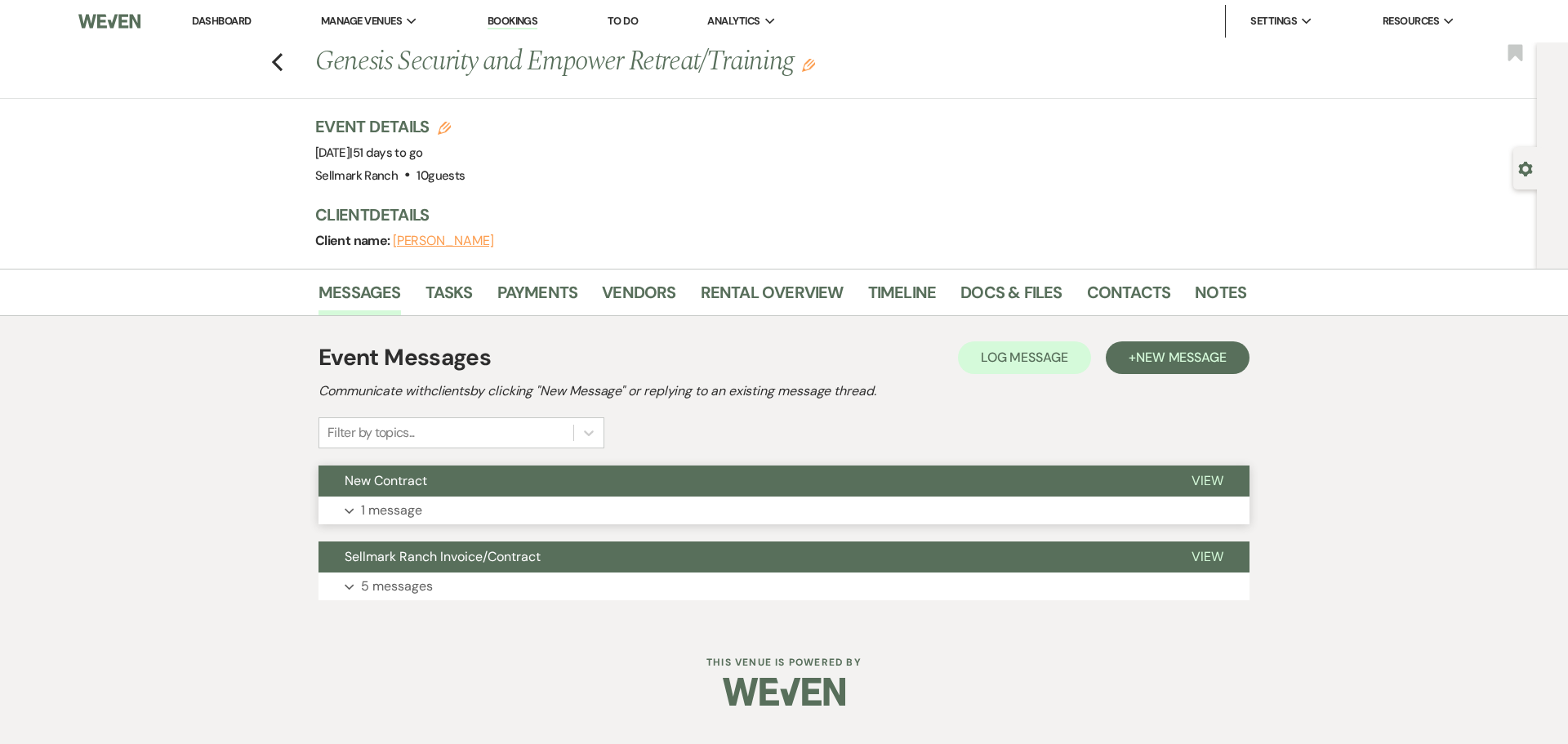
click at [497, 489] on button "New Contract" at bounding box center [742, 481] width 847 height 31
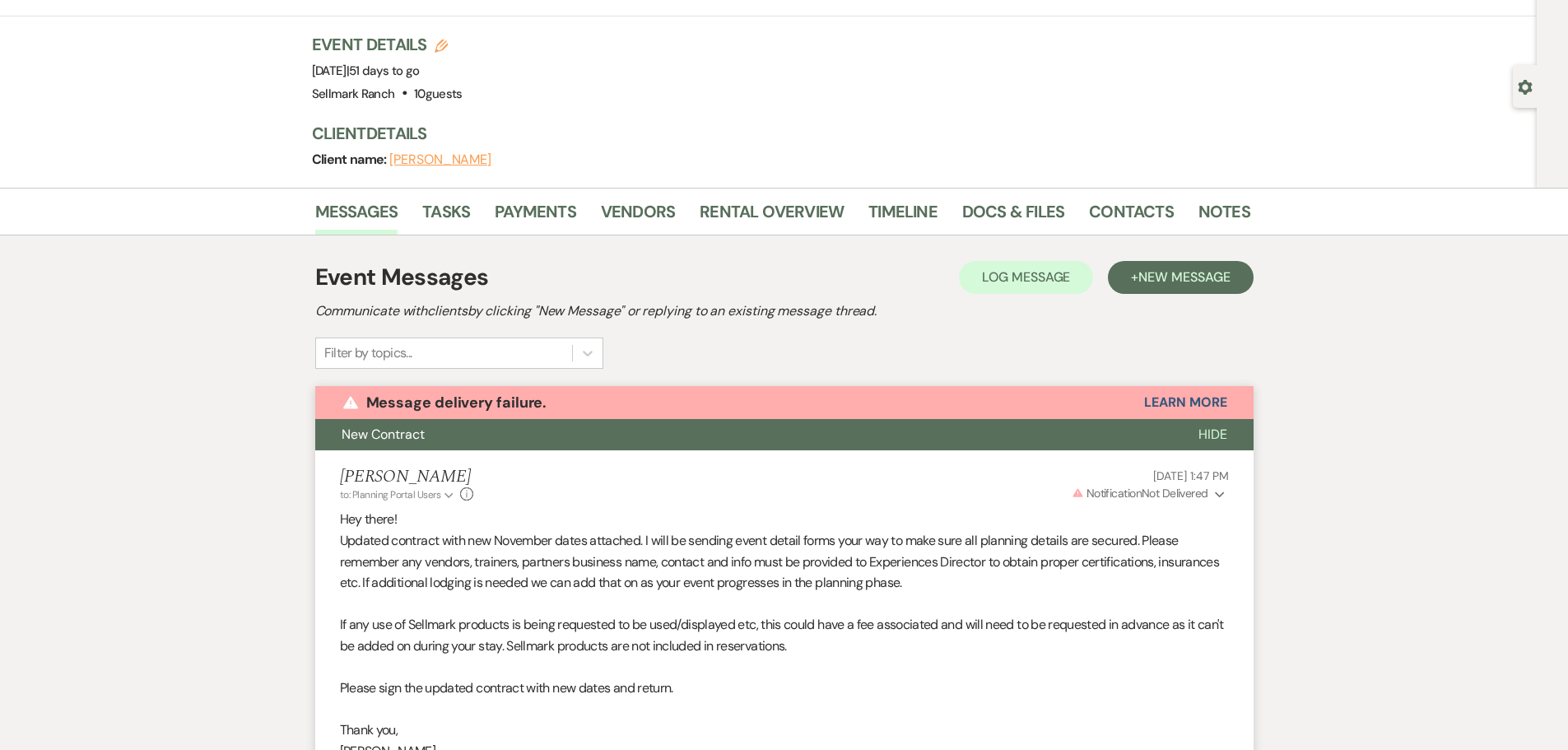
scroll to position [35, 0]
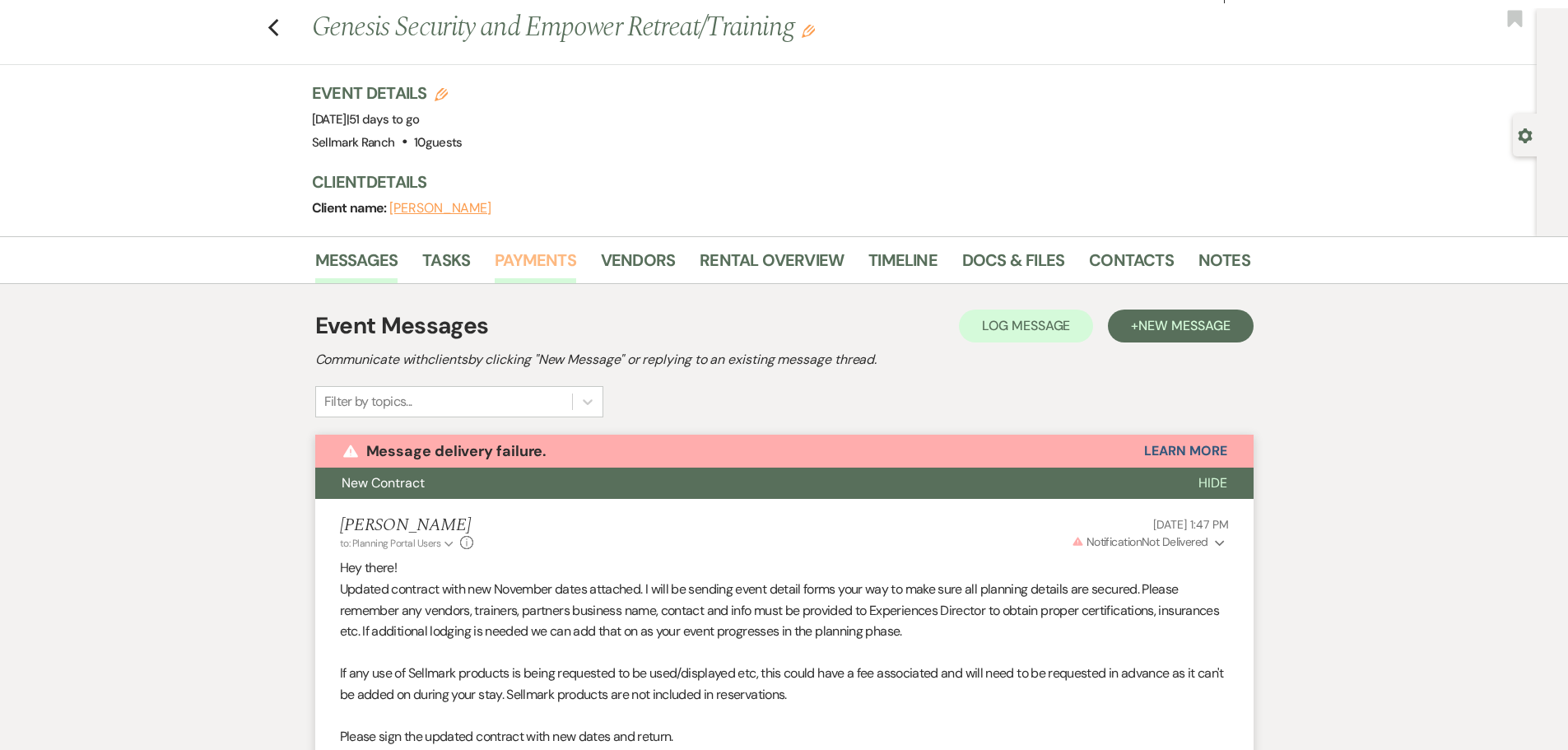
click at [531, 270] on link "Payments" at bounding box center [536, 265] width 82 height 36
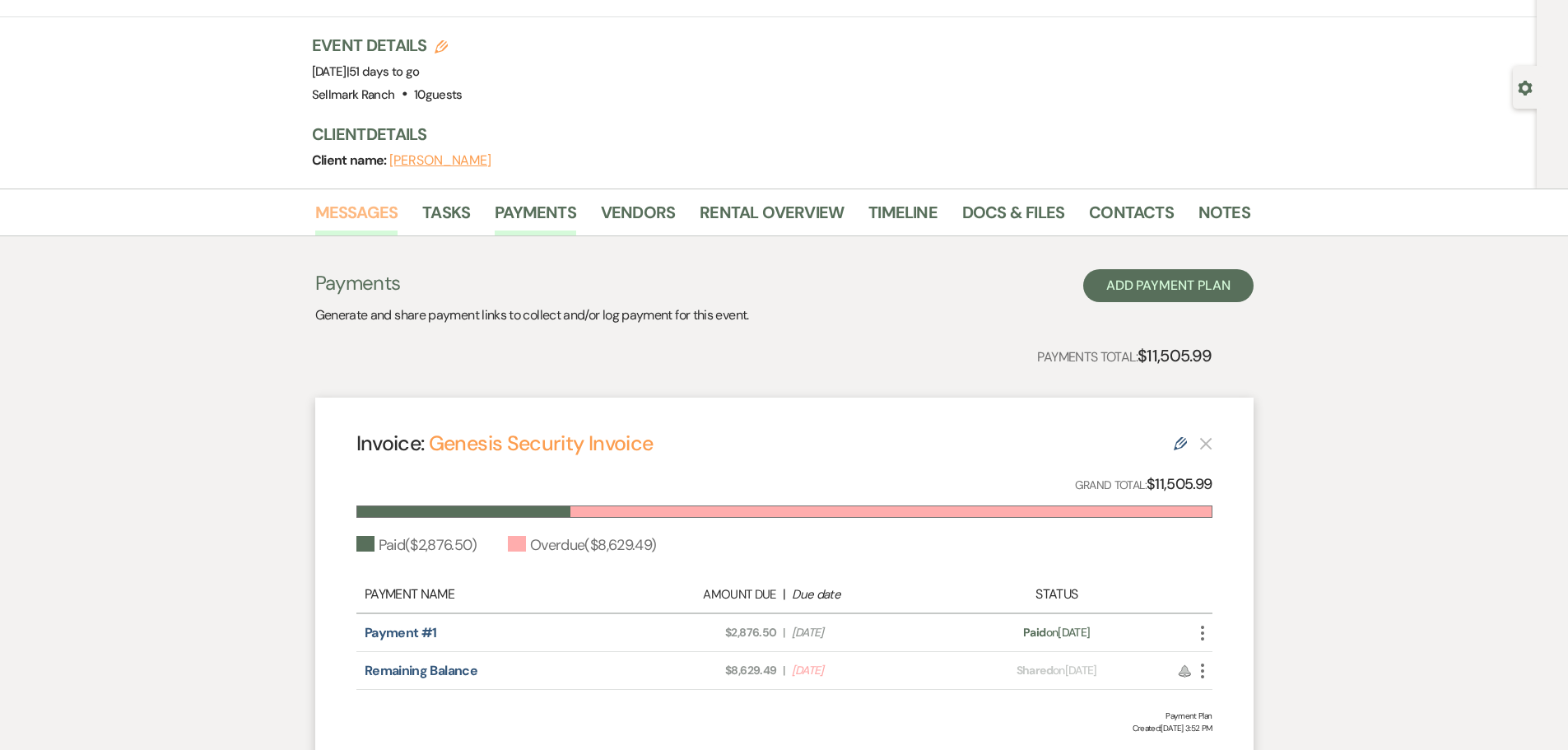
click at [349, 211] on link "Messages" at bounding box center [356, 218] width 83 height 36
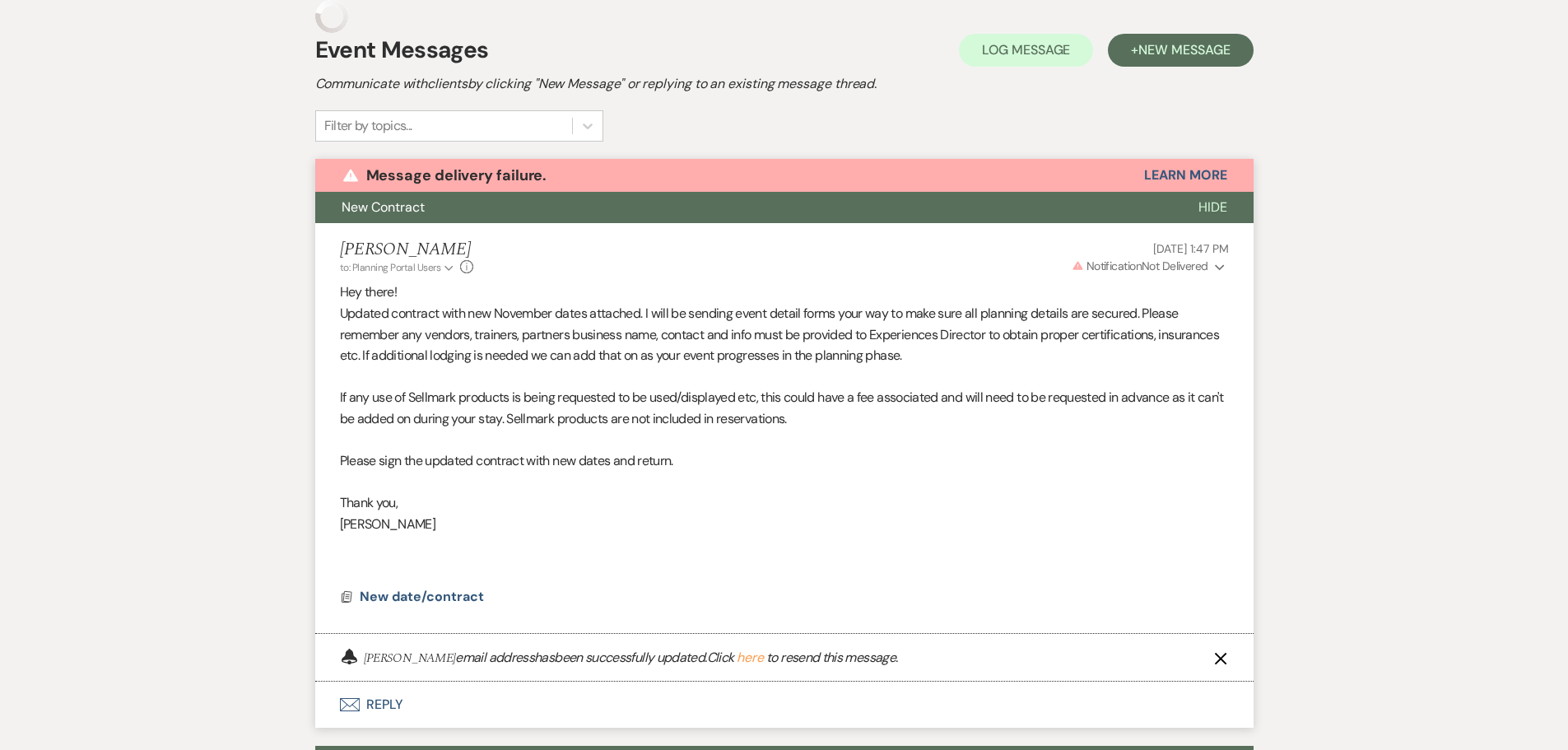
scroll to position [315, 0]
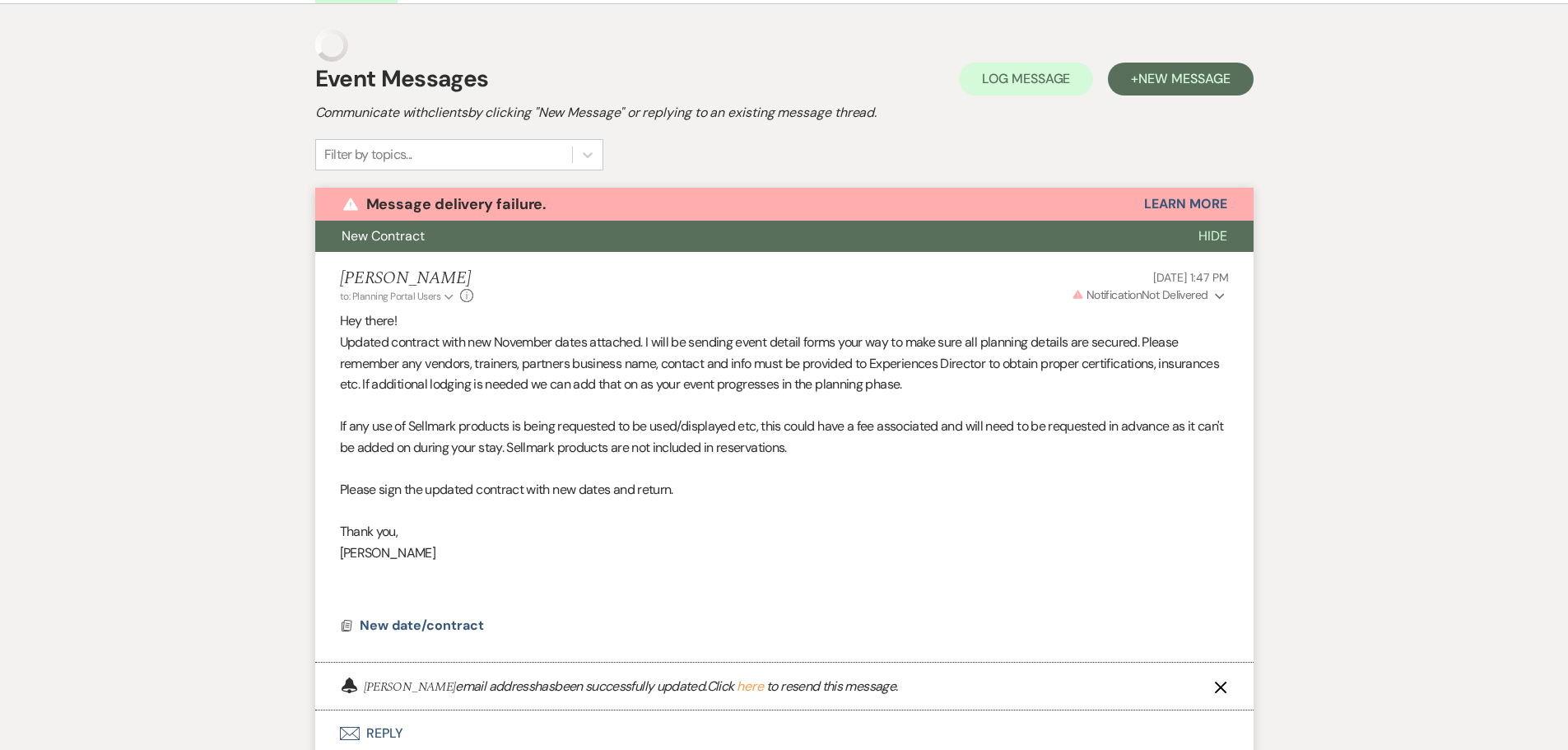
click at [1201, 96] on div "Event Messages Log Log Message + New Message" at bounding box center [784, 79] width 938 height 35
click at [1200, 88] on button "+ New Message" at bounding box center [1179, 79] width 145 height 33
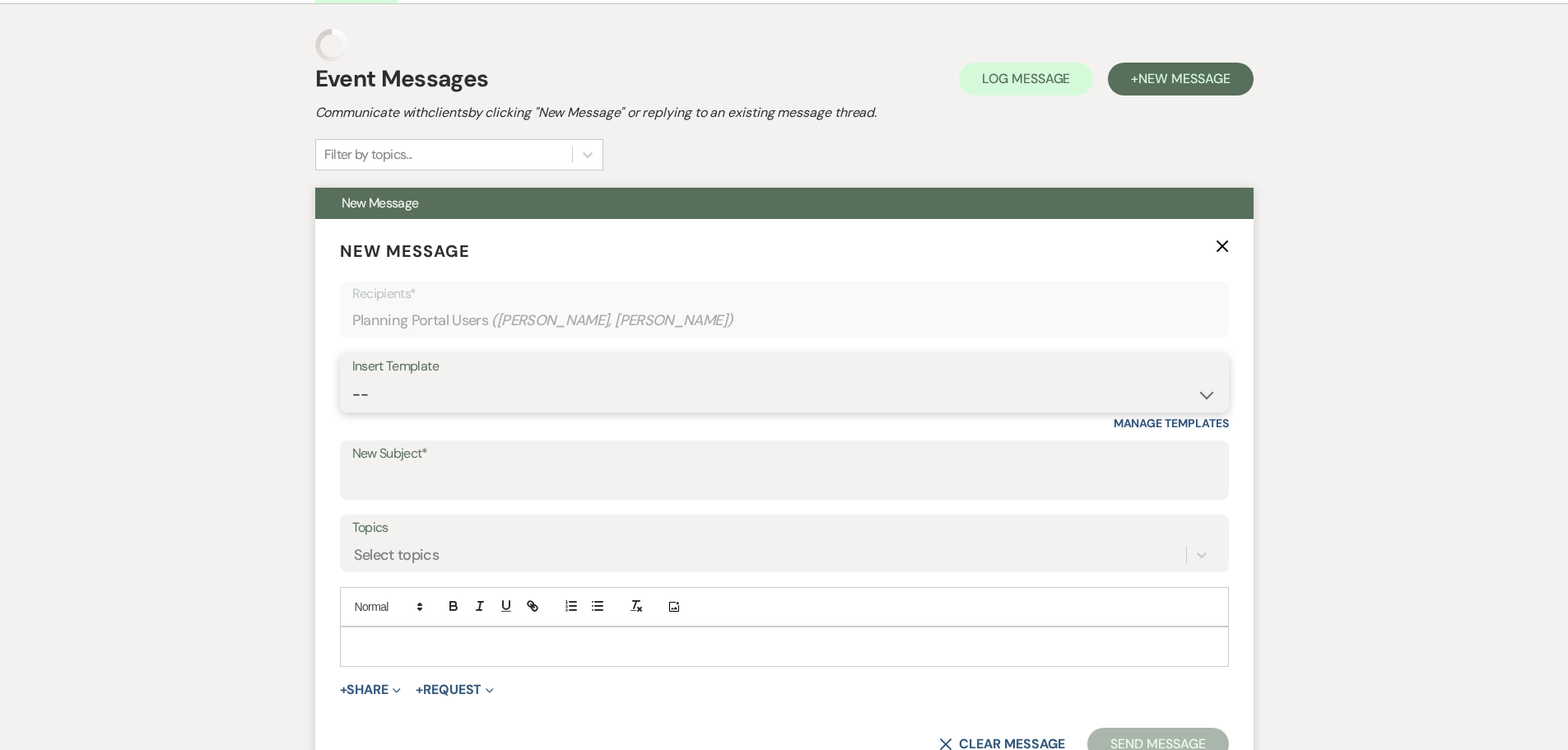
click at [440, 401] on select "-- Weven Planning Portal Introduction (Booked Events) Initial Inquiry Response …" at bounding box center [784, 394] width 865 height 32
click at [271, 464] on div "Messages Tasks Payments Vendors Rental Overview Timeline Docs & Files Contacts …" at bounding box center [784, 714] width 1568 height 1515
click at [362, 481] on input "New Subject*" at bounding box center [784, 481] width 865 height 32
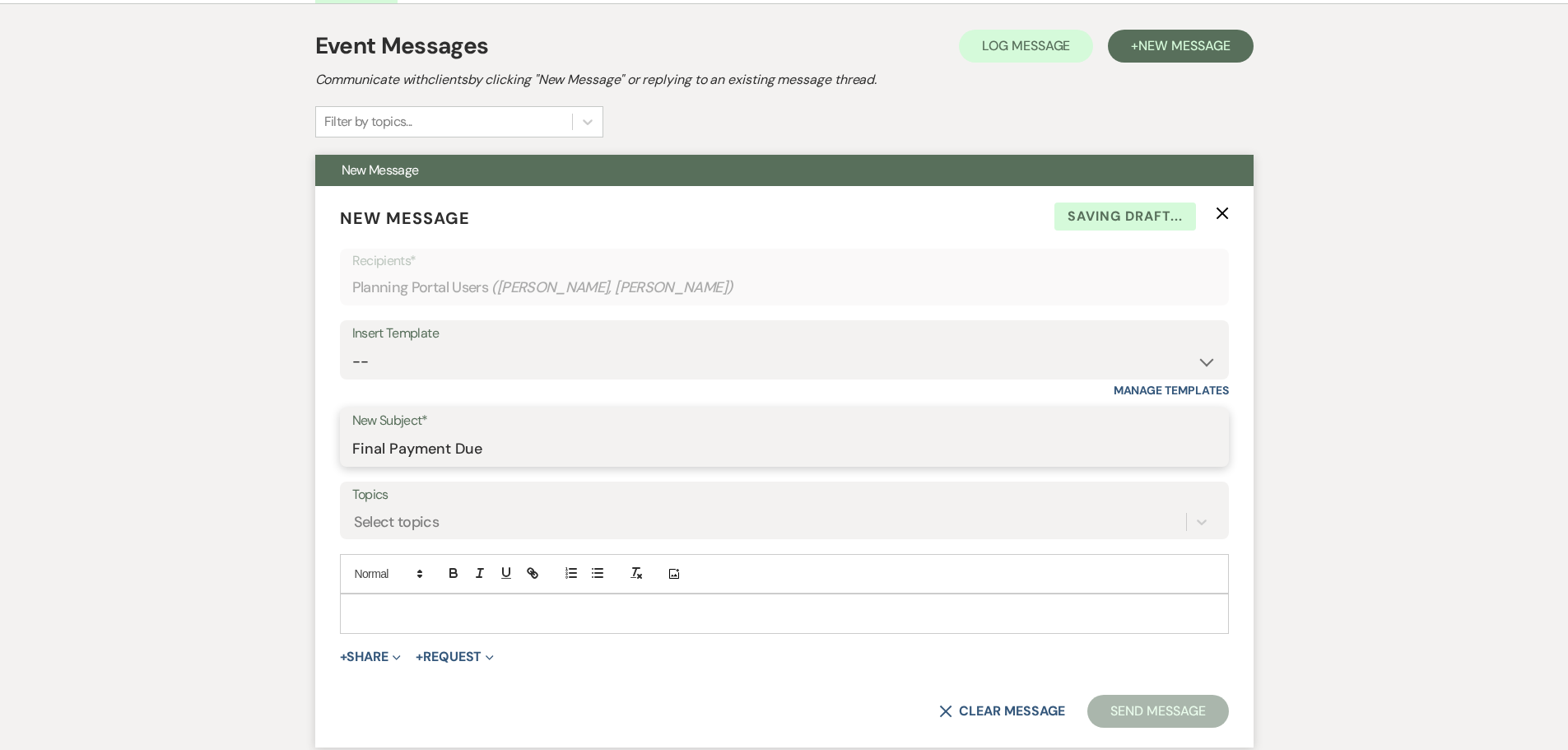
type input "Final Payment Due"
click at [376, 617] on p at bounding box center [784, 613] width 863 height 18
click at [369, 662] on button "+ Share Expand" at bounding box center [371, 657] width 62 height 13
click at [404, 675] on button "Doc Upload Documents" at bounding box center [455, 690] width 230 height 30
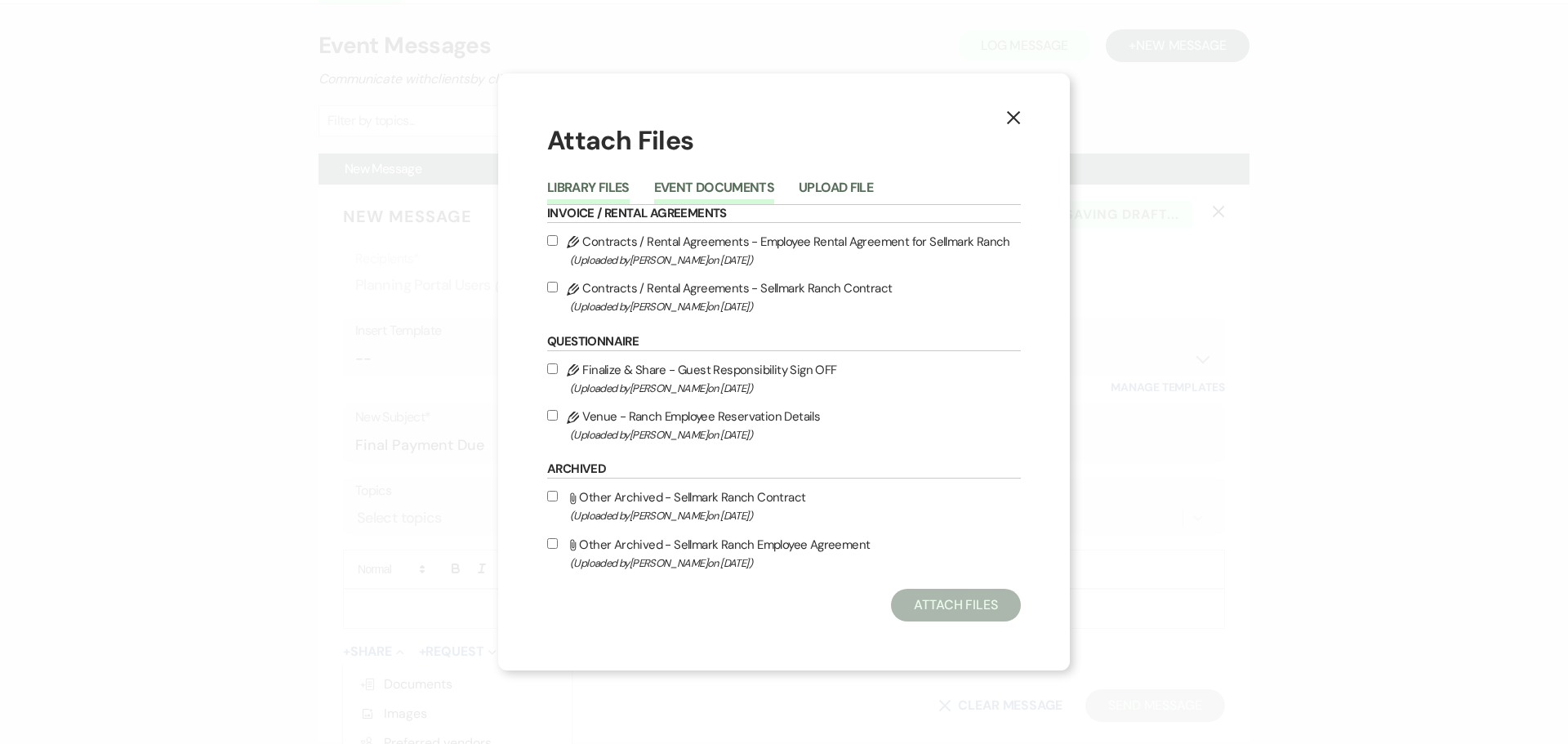
click at [762, 194] on button "Event Documents" at bounding box center [714, 192] width 120 height 23
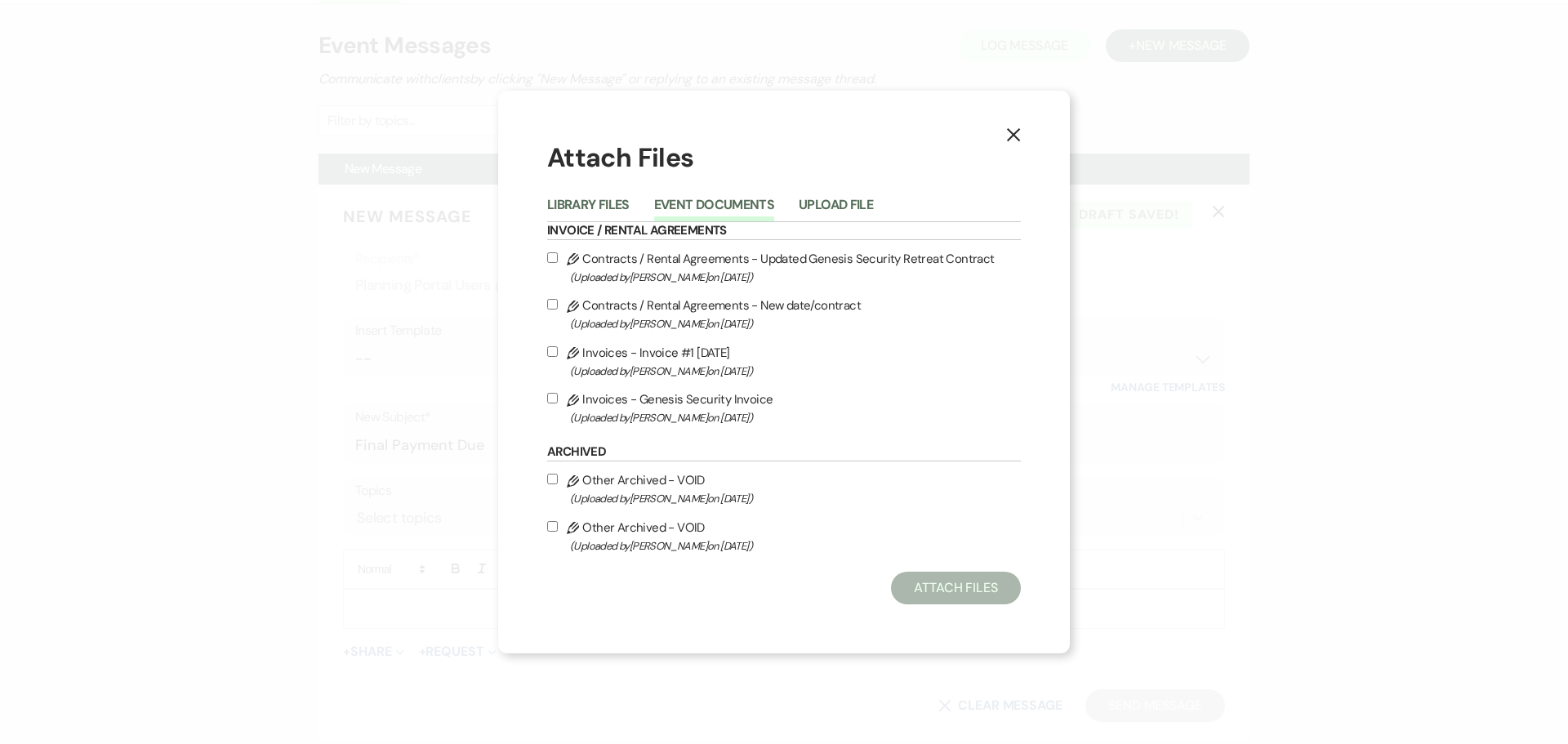
click at [1018, 127] on icon "X" at bounding box center [1013, 135] width 14 height 14
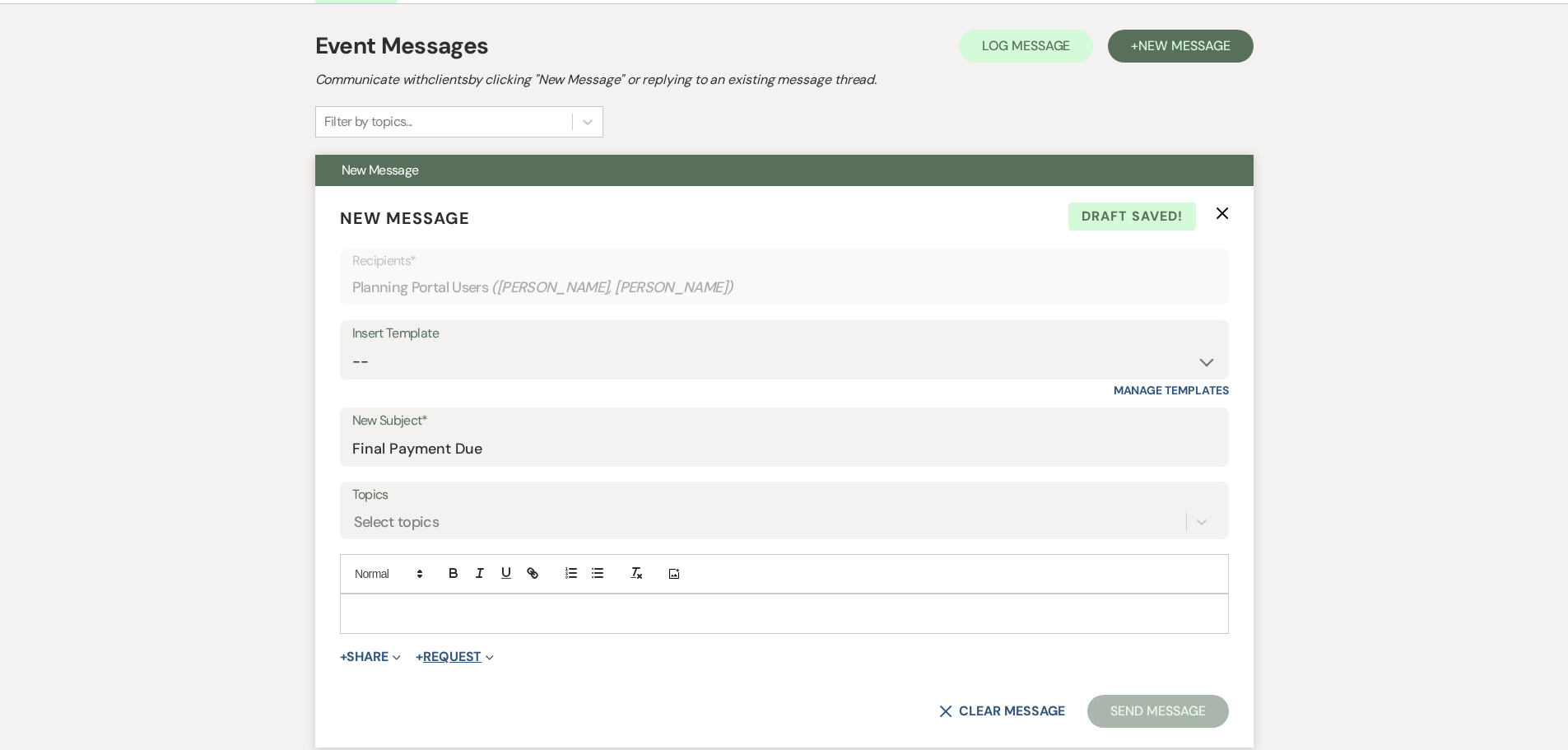
click at [450, 654] on button "+ Request Expand" at bounding box center [455, 657] width 78 height 13
click at [495, 694] on button "Generate Payment Payment" at bounding box center [531, 690] width 230 height 30
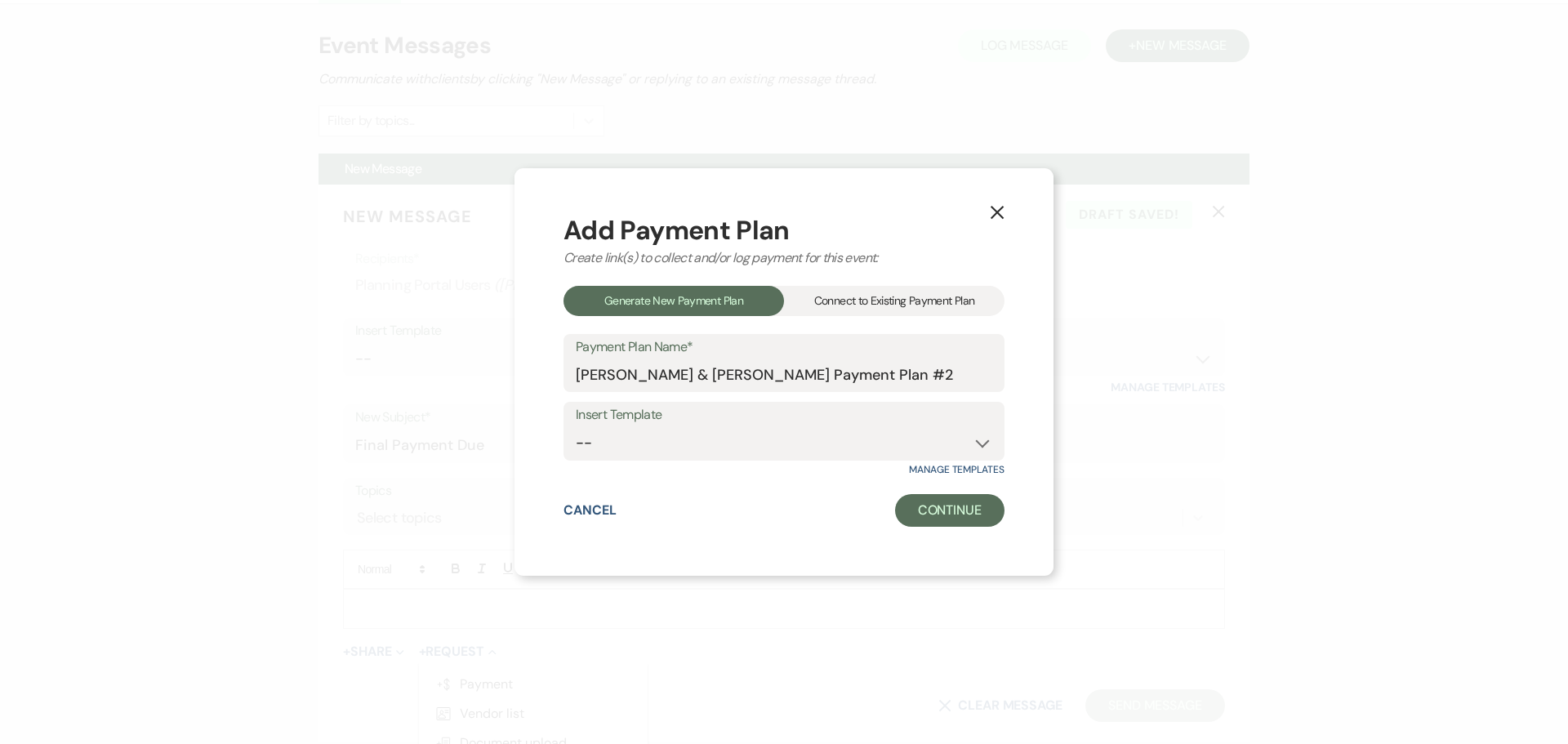
click at [831, 310] on div "Connect to Existing Payment Plan" at bounding box center [894, 301] width 220 height 30
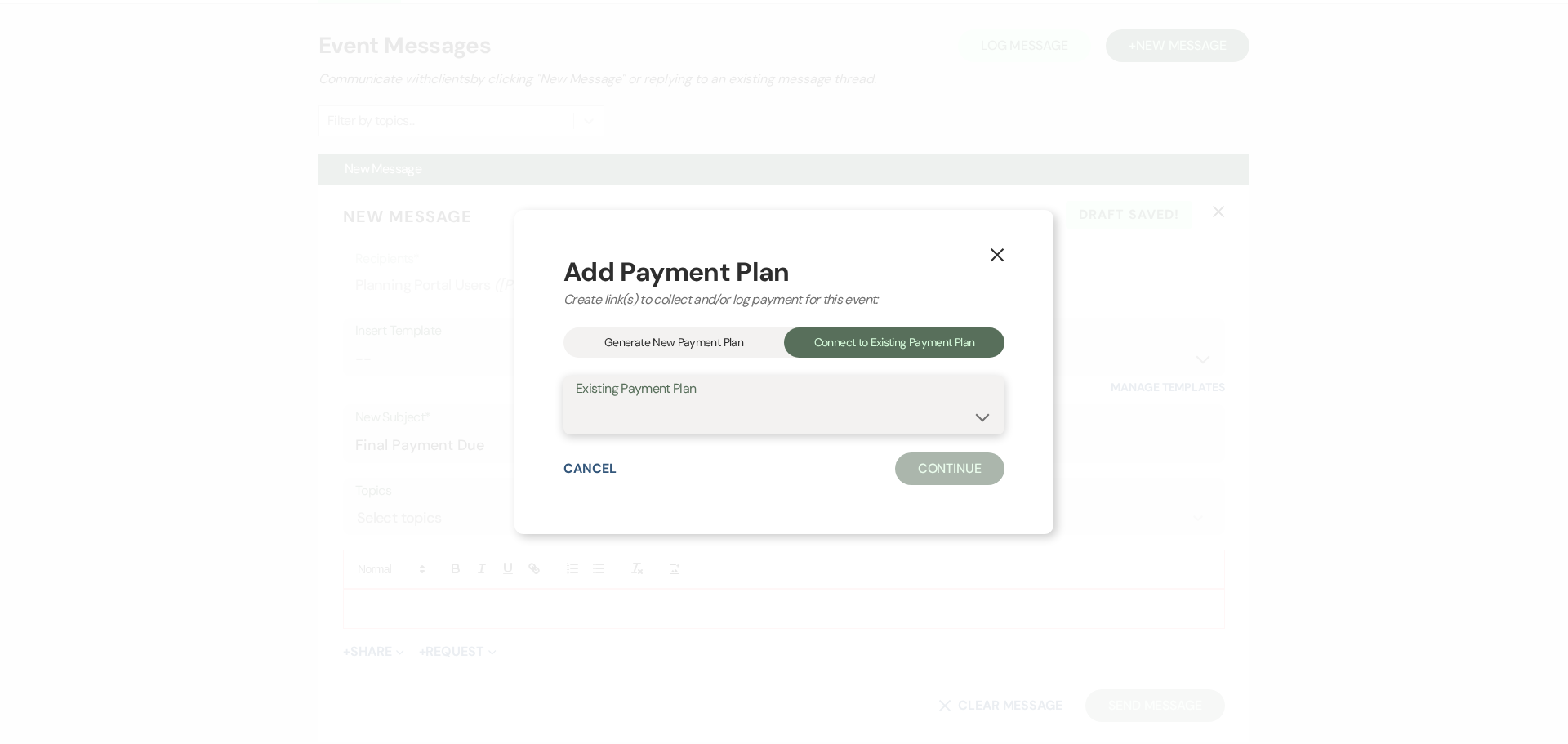
click at [703, 420] on select "Payment Plan" at bounding box center [784, 416] width 416 height 32
select select "23315"
click at [576, 401] on select "Payment Plan" at bounding box center [784, 416] width 416 height 32
click at [936, 466] on button "Continue" at bounding box center [949, 469] width 109 height 33
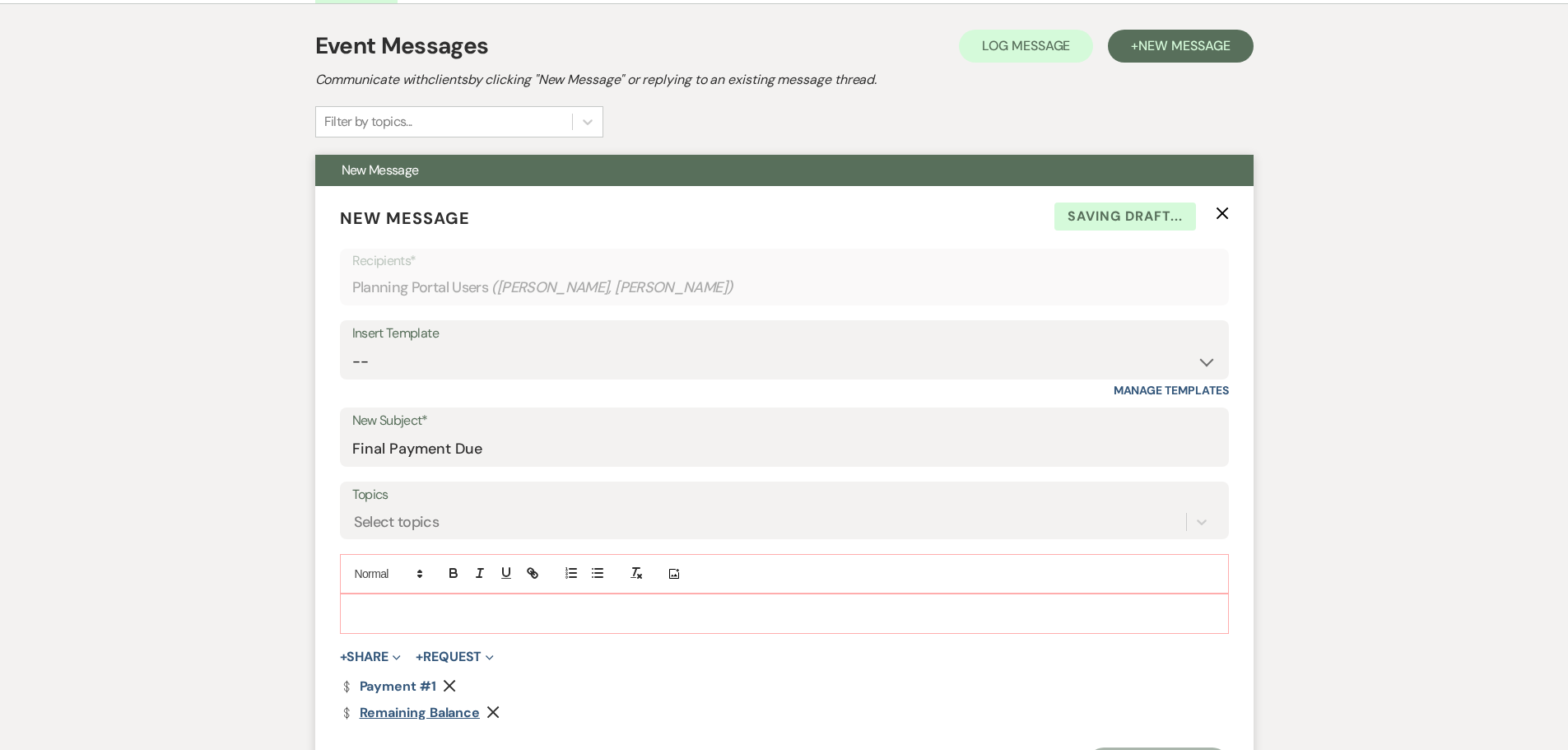
click at [443, 684] on icon "Remove" at bounding box center [450, 685] width 13 height 13
click at [389, 620] on p at bounding box center [784, 613] width 863 height 18
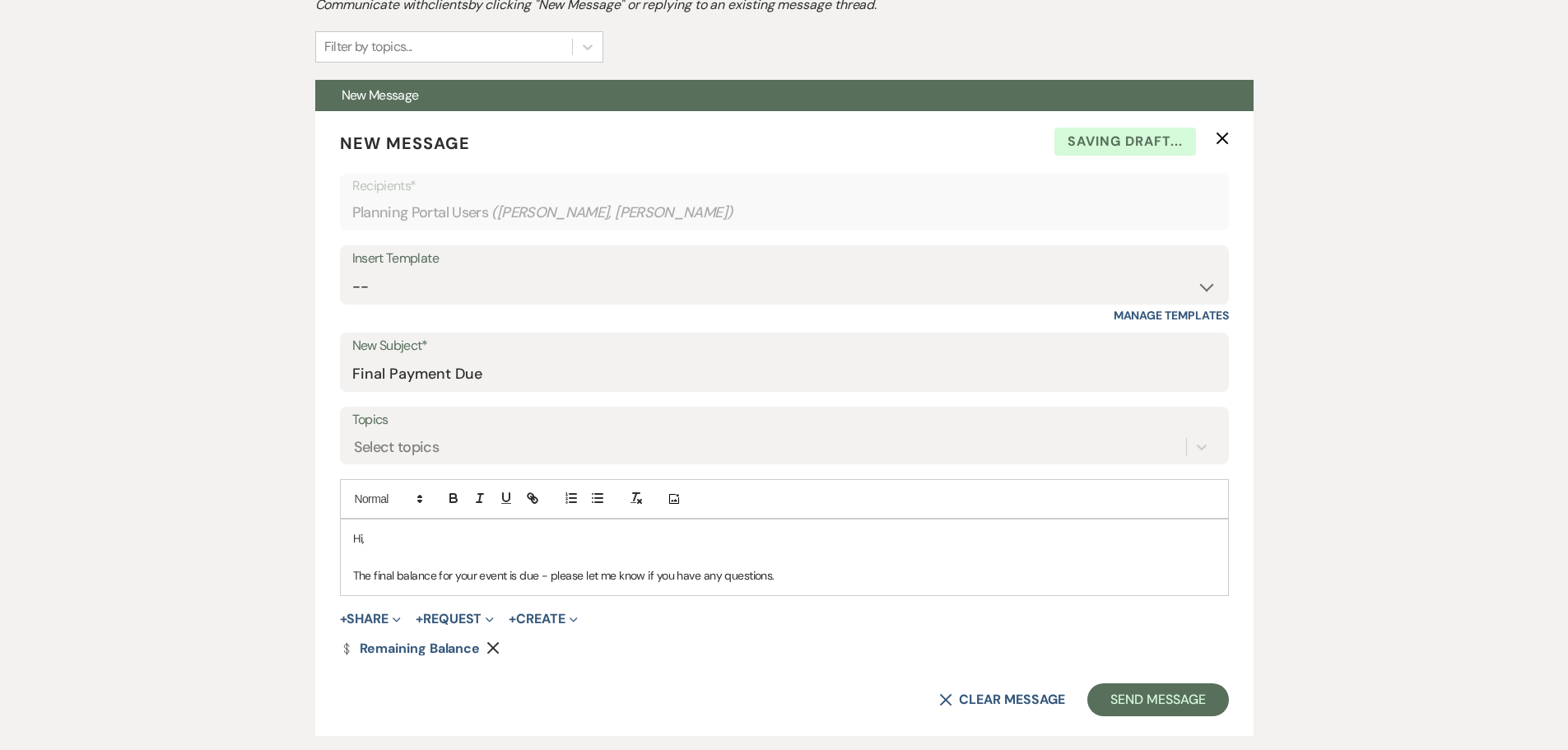
scroll to position [562, 0]
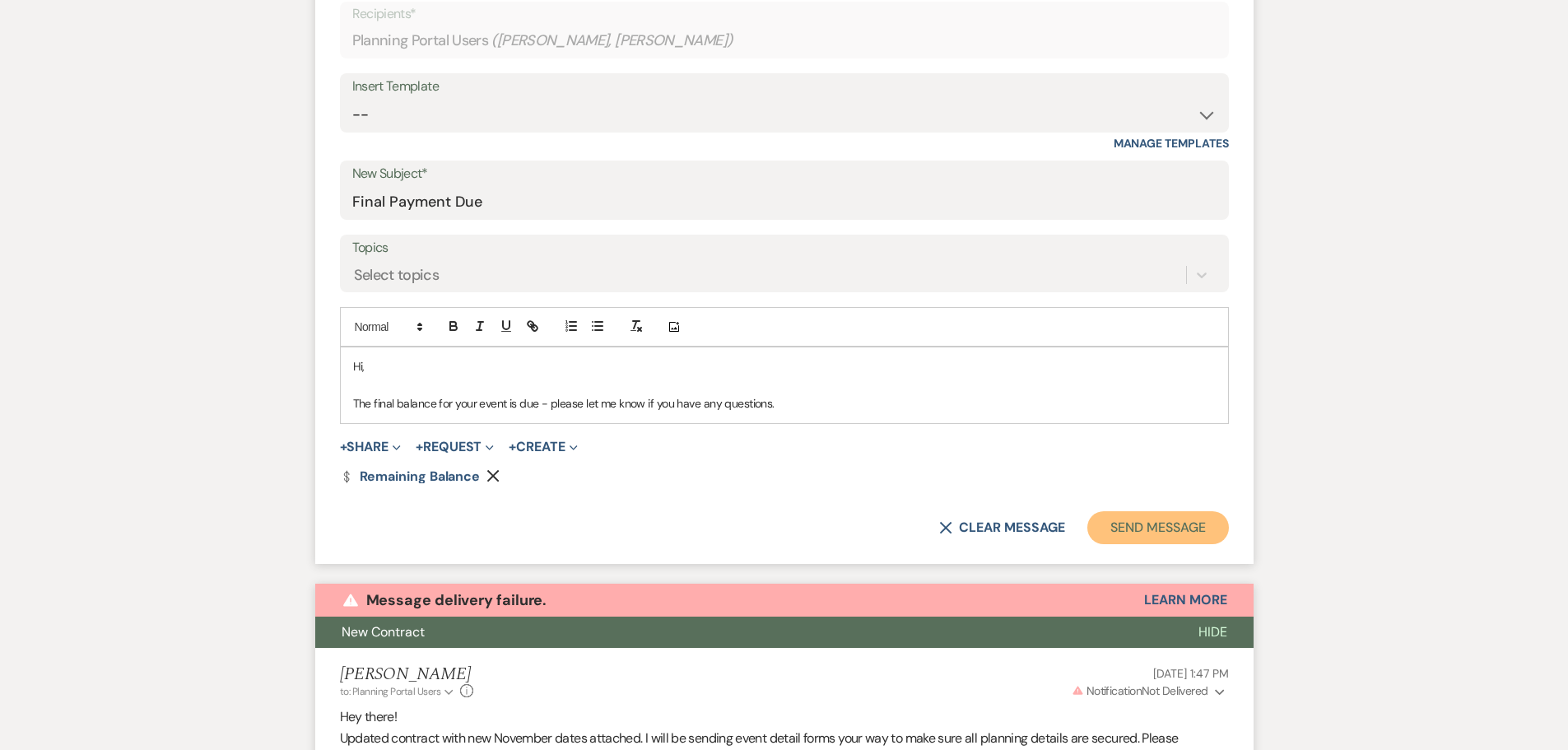
click at [1166, 522] on button "Send Message" at bounding box center [1158, 528] width 141 height 33
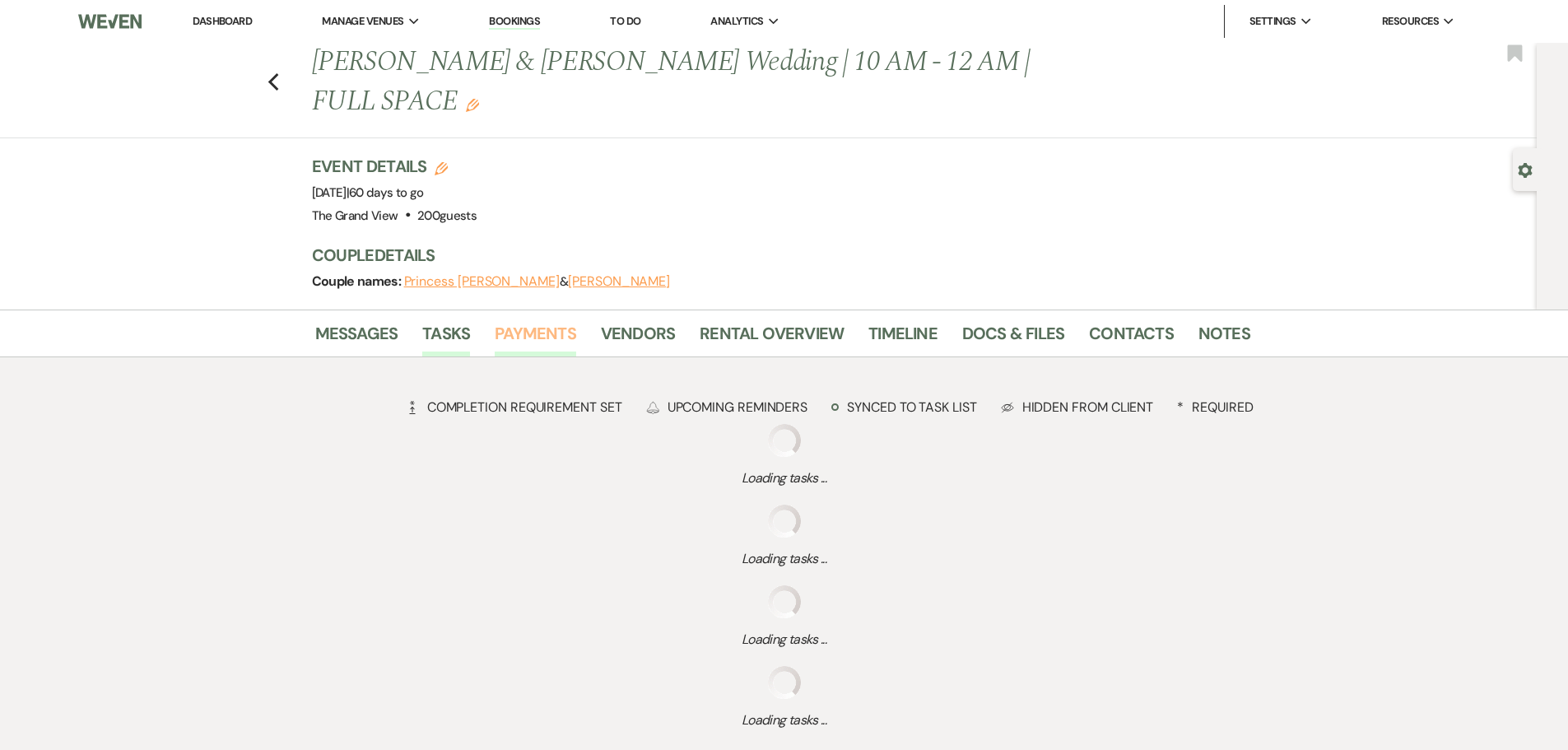
click at [534, 320] on link "Payments" at bounding box center [536, 339] width 82 height 36
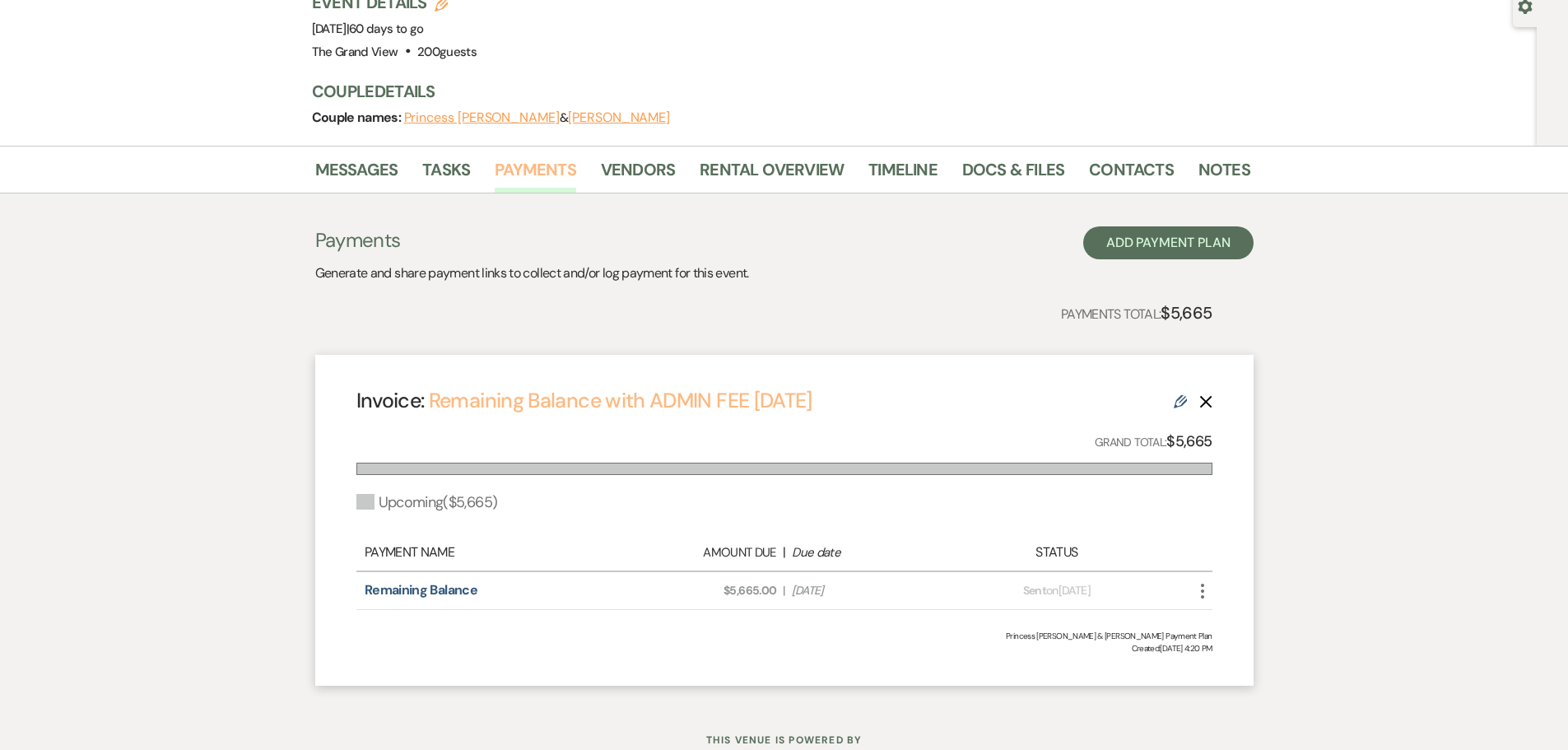
scroll to position [165, 0]
click at [1178, 394] on icon "Edit" at bounding box center [1180, 400] width 13 height 13
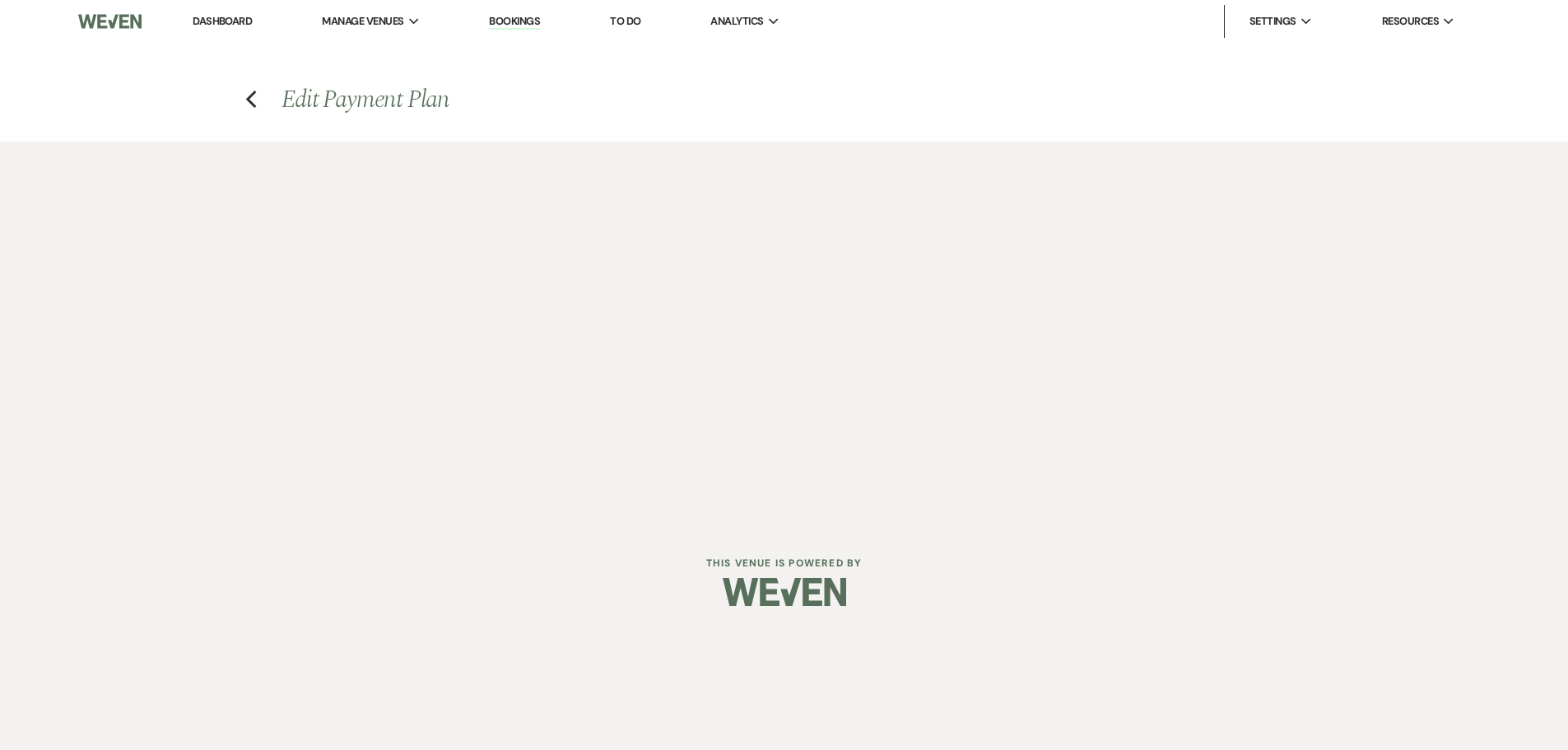
select select "19931"
select select "2"
select select "percentage"
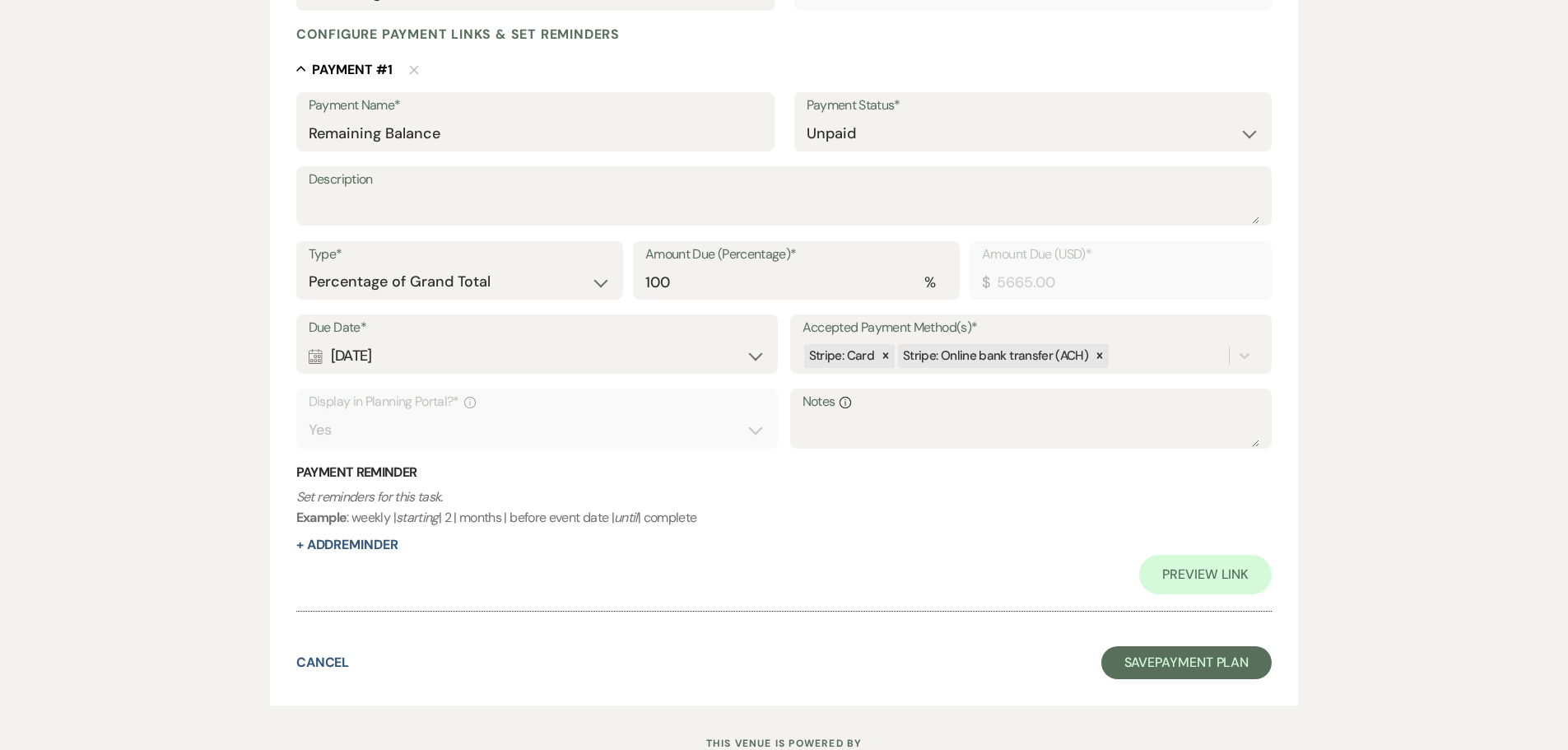
scroll to position [473, 0]
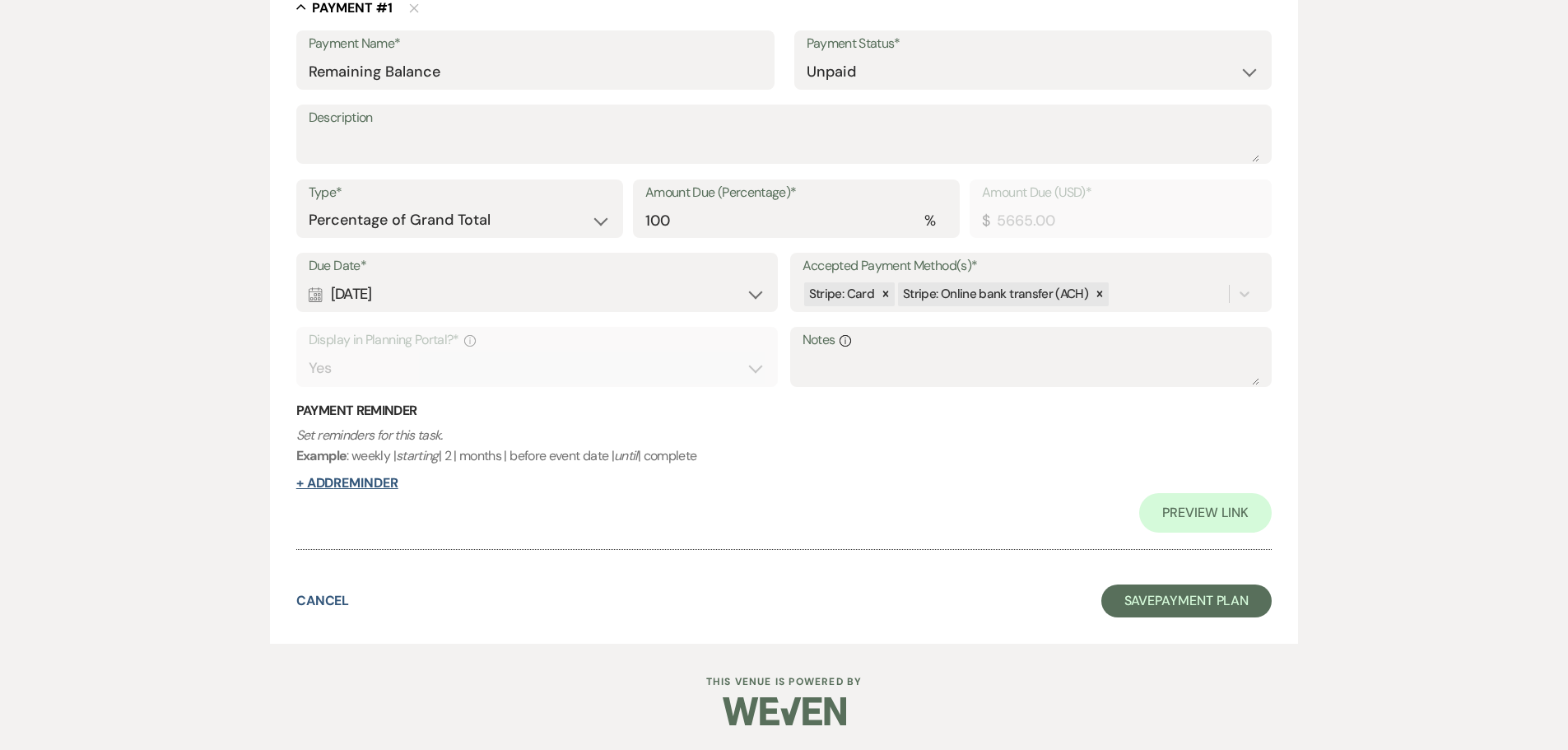
click at [343, 488] on button "+ Add Reminder" at bounding box center [348, 483] width 102 height 13
select select "client"
select select "days"
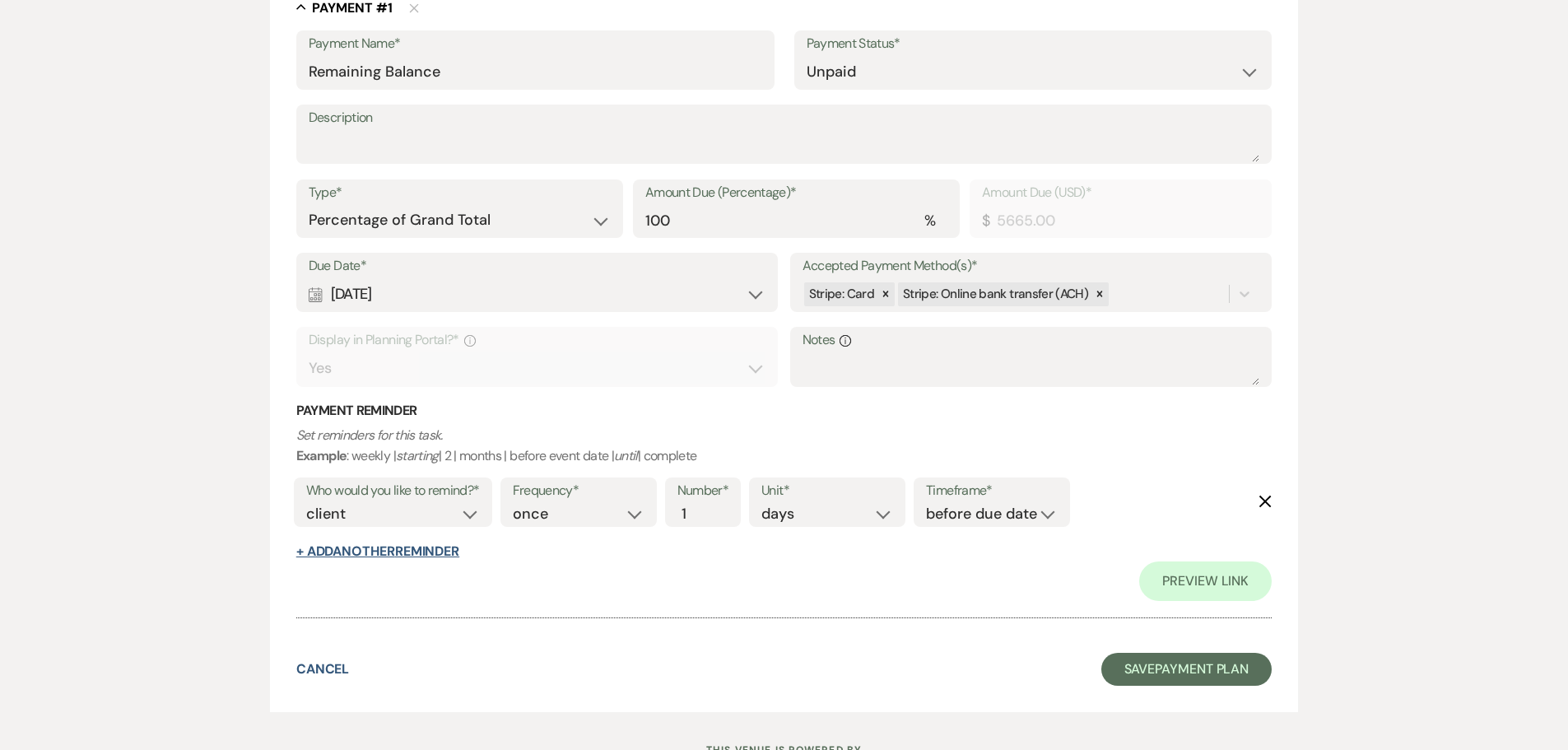
click at [427, 552] on button "+ Add Another Reminder" at bounding box center [378, 552] width 163 height 13
select select "client"
select select "days"
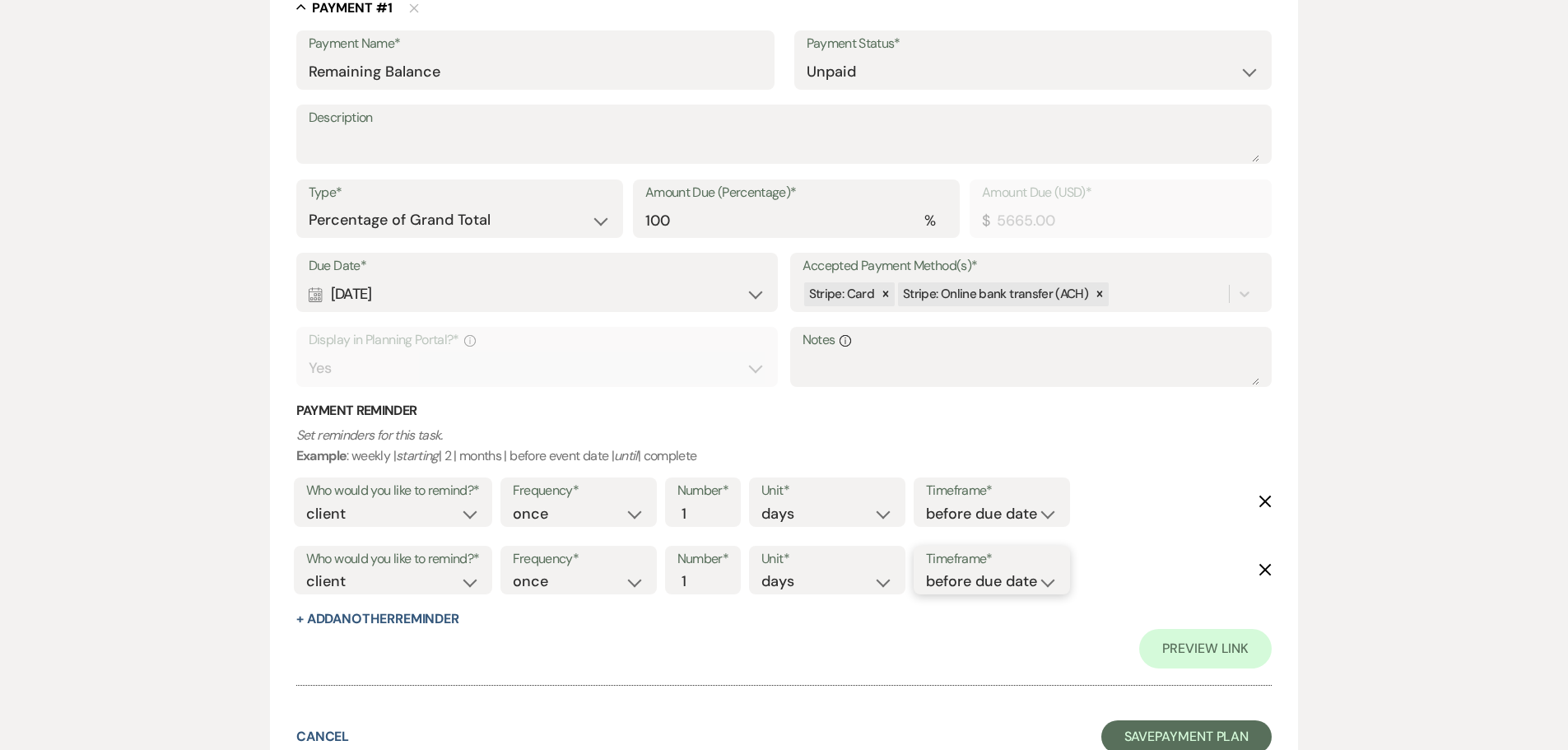
click at [996, 583] on select "before due date after due date on due date on custom date" at bounding box center [992, 582] width 132 height 22
select select "onCustomDate"
click at [926, 571] on select "before due date after due date on due date on custom date" at bounding box center [992, 582] width 132 height 22
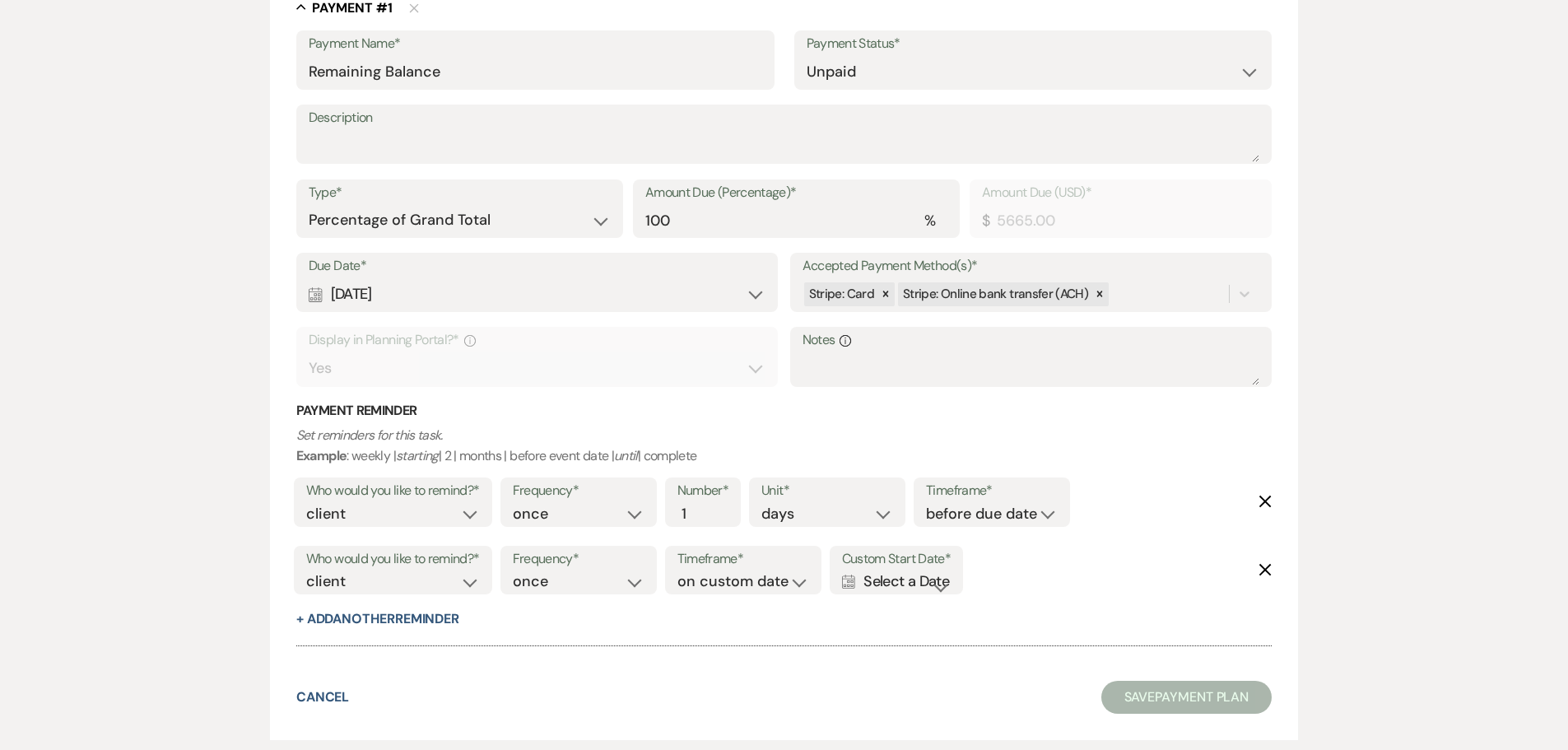
click at [900, 575] on div "Calendar Select a Date Expand" at bounding box center [895, 582] width 108 height 22
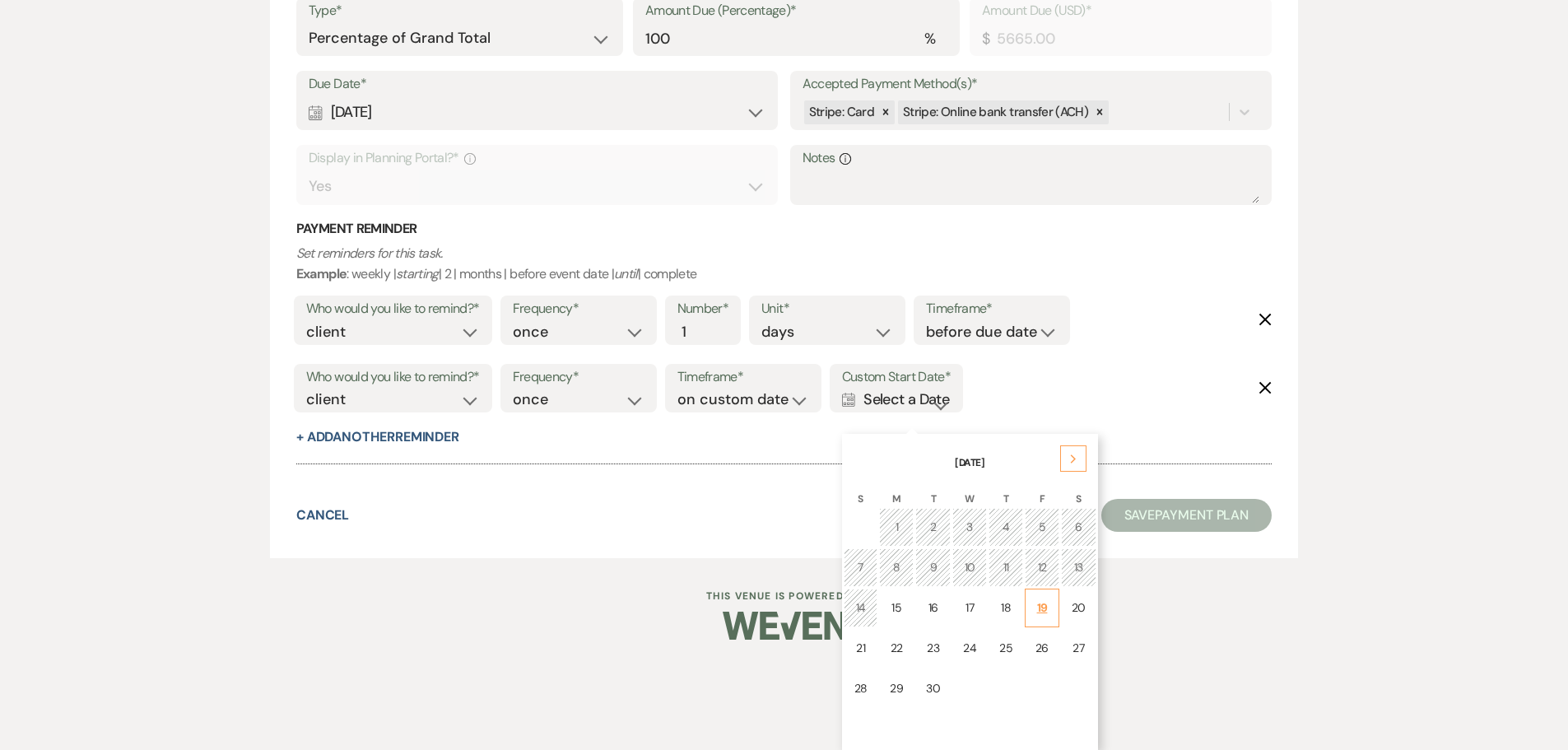
click at [1029, 613] on td "19" at bounding box center [1042, 608] width 35 height 39
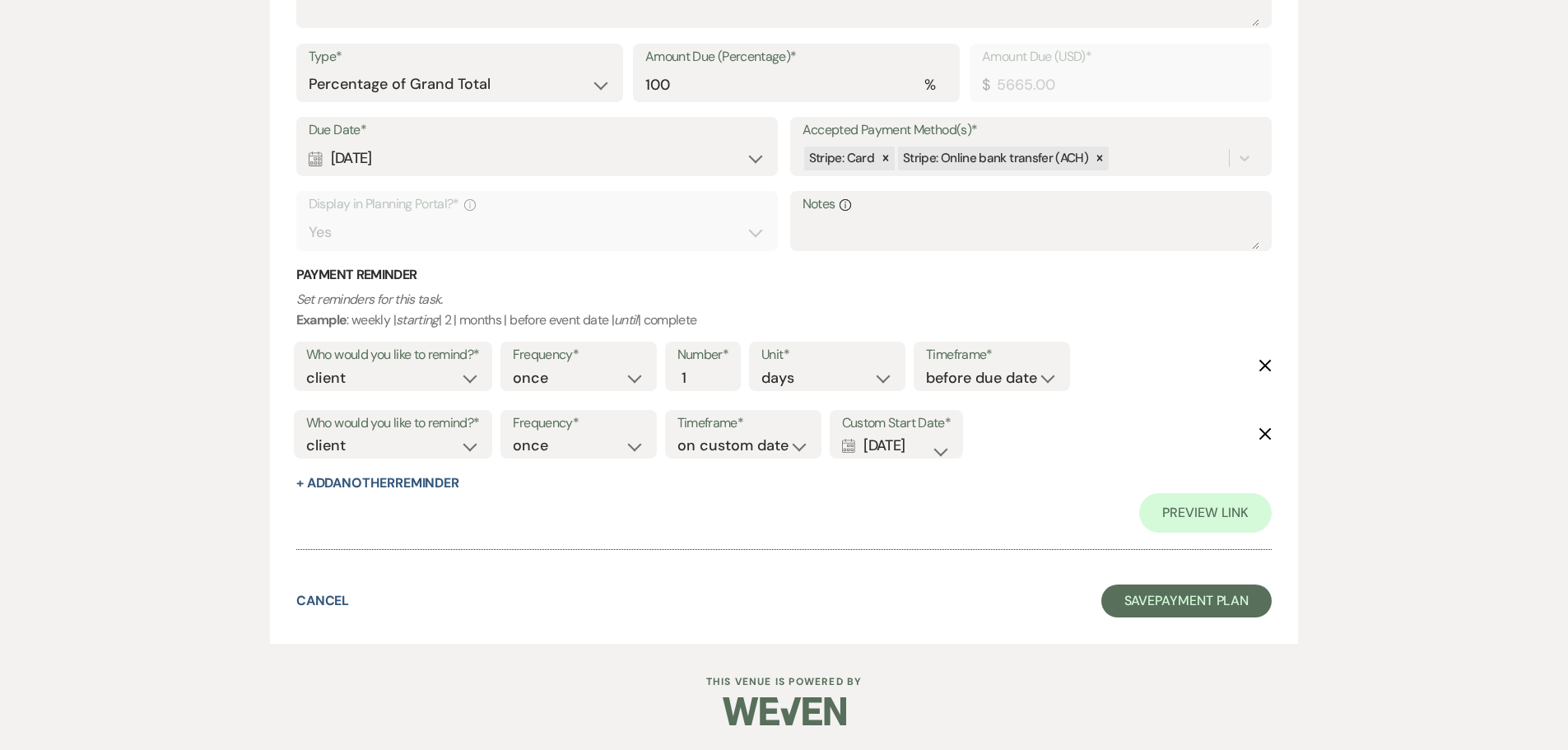
scroll to position [609, 0]
click at [1190, 603] on button "Save Payment Plan" at bounding box center [1187, 601] width 171 height 33
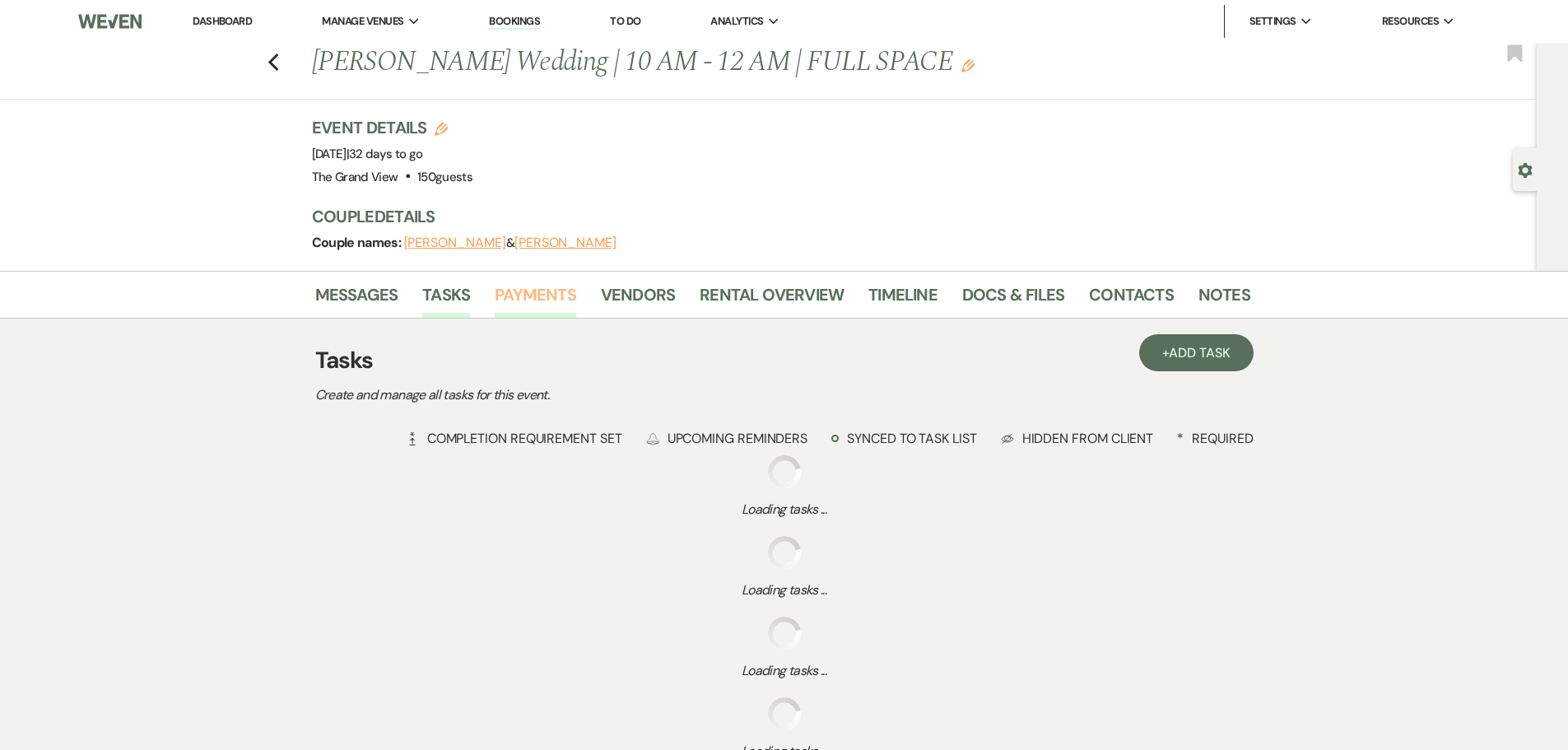
click at [531, 293] on link "Payments" at bounding box center [536, 299] width 82 height 36
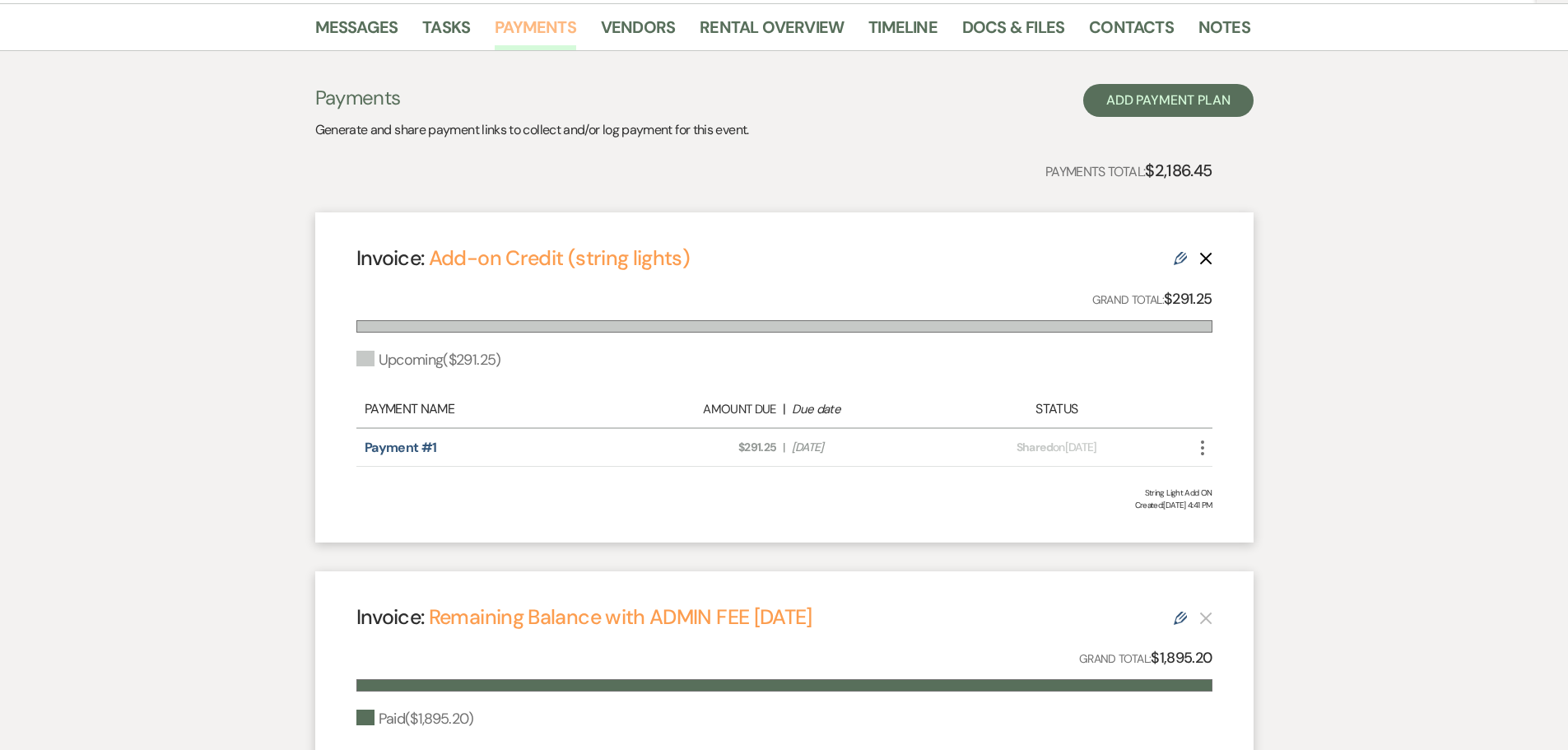
scroll to position [247, 0]
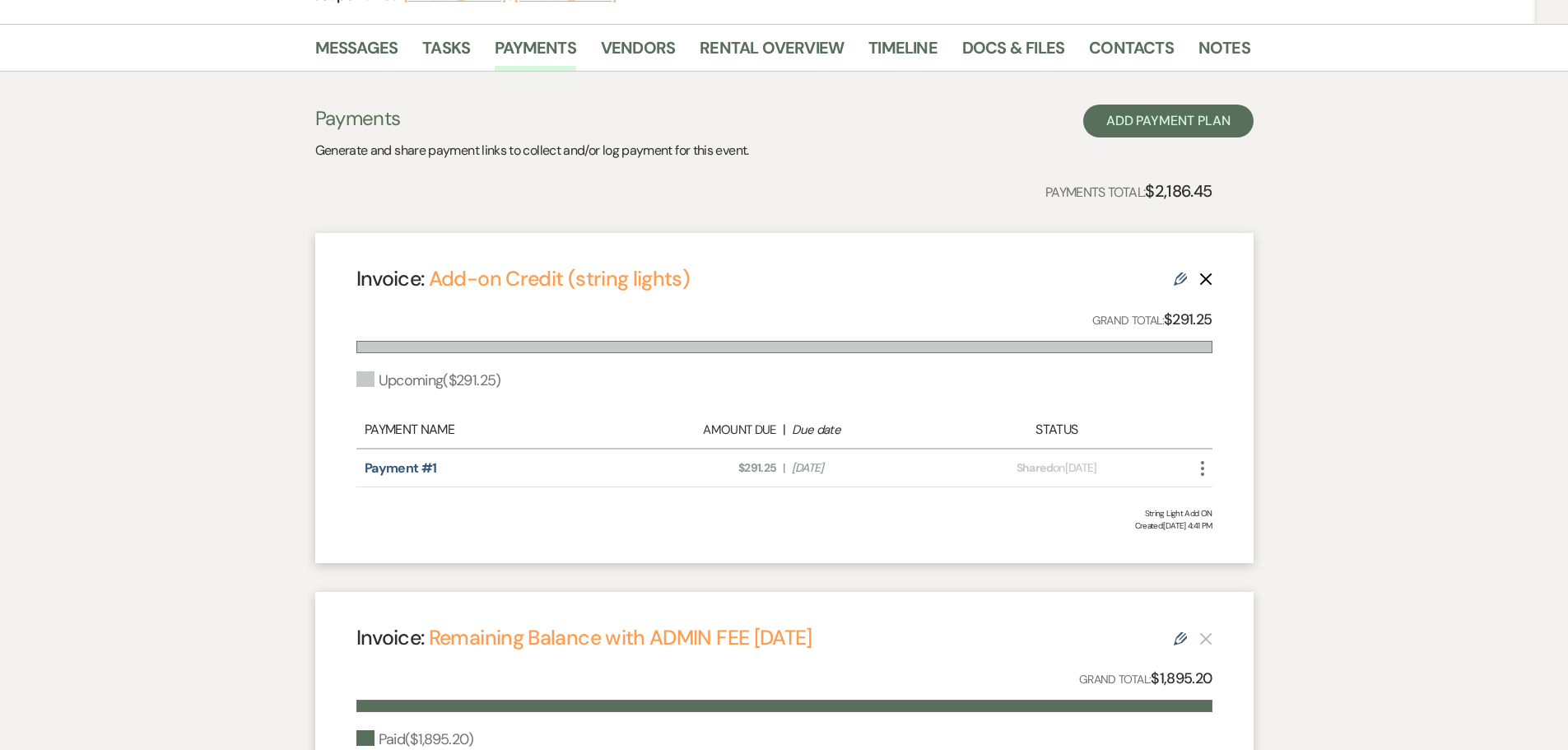
click at [1178, 271] on link "Edit" at bounding box center [1180, 278] width 13 height 17
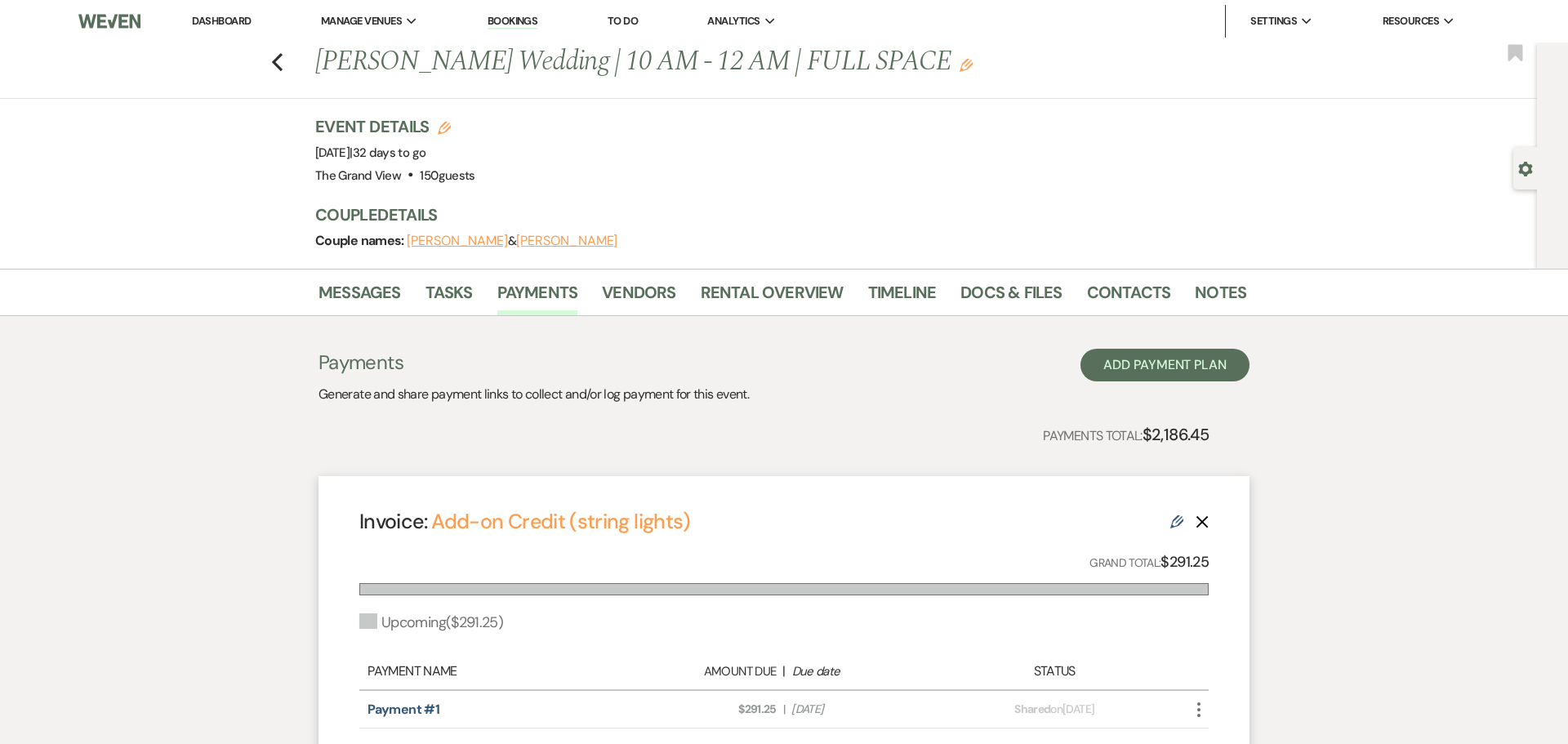
select select "27625"
select select "2"
select select "percentage"
select select "true"
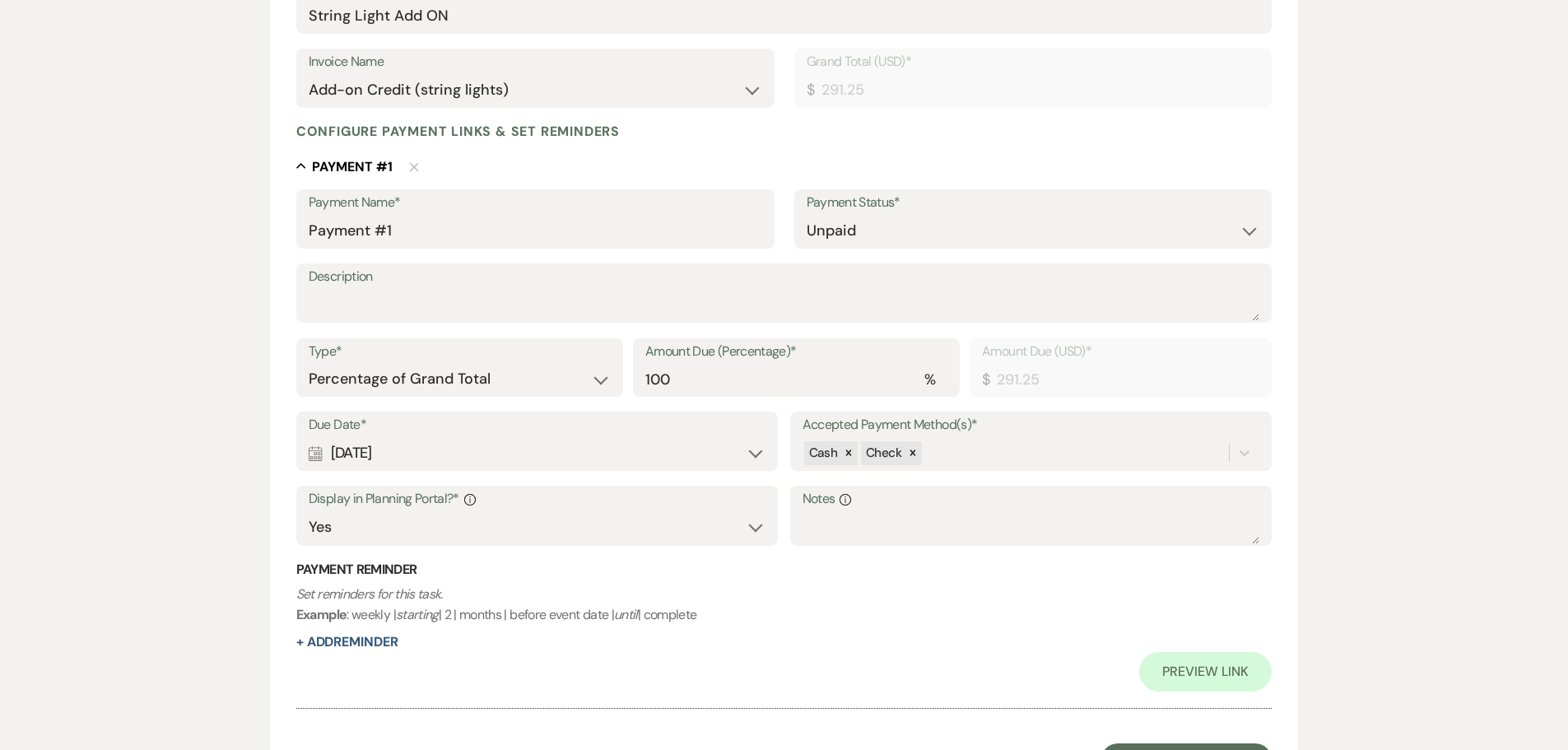
scroll to position [411, 0]
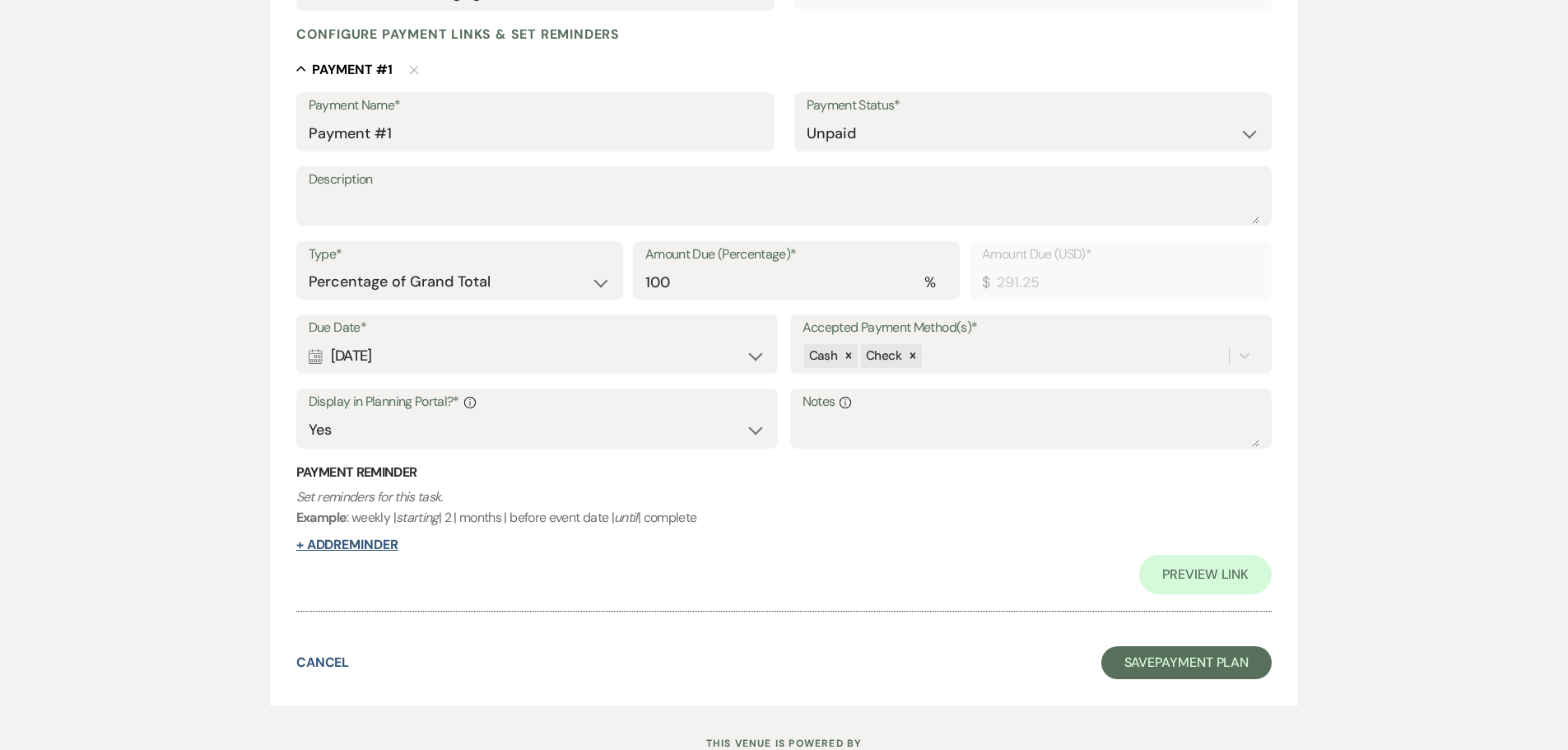
click at [390, 539] on button "+ Add Reminder" at bounding box center [348, 545] width 102 height 13
select select "client"
select select "days"
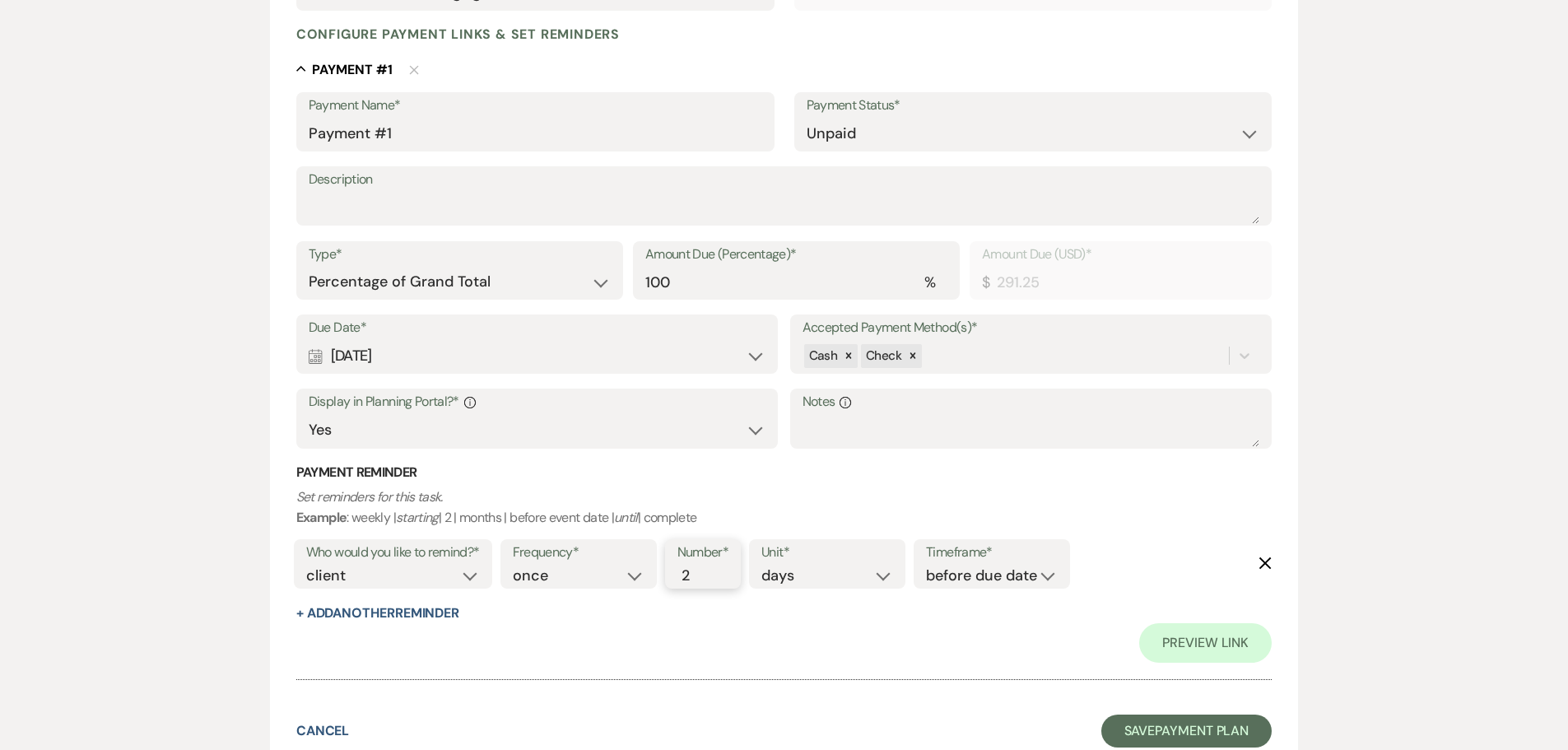
type input "2"
click at [703, 572] on input "2" at bounding box center [694, 575] width 35 height 22
click at [1151, 721] on button "Save Payment Plan" at bounding box center [1187, 731] width 171 height 33
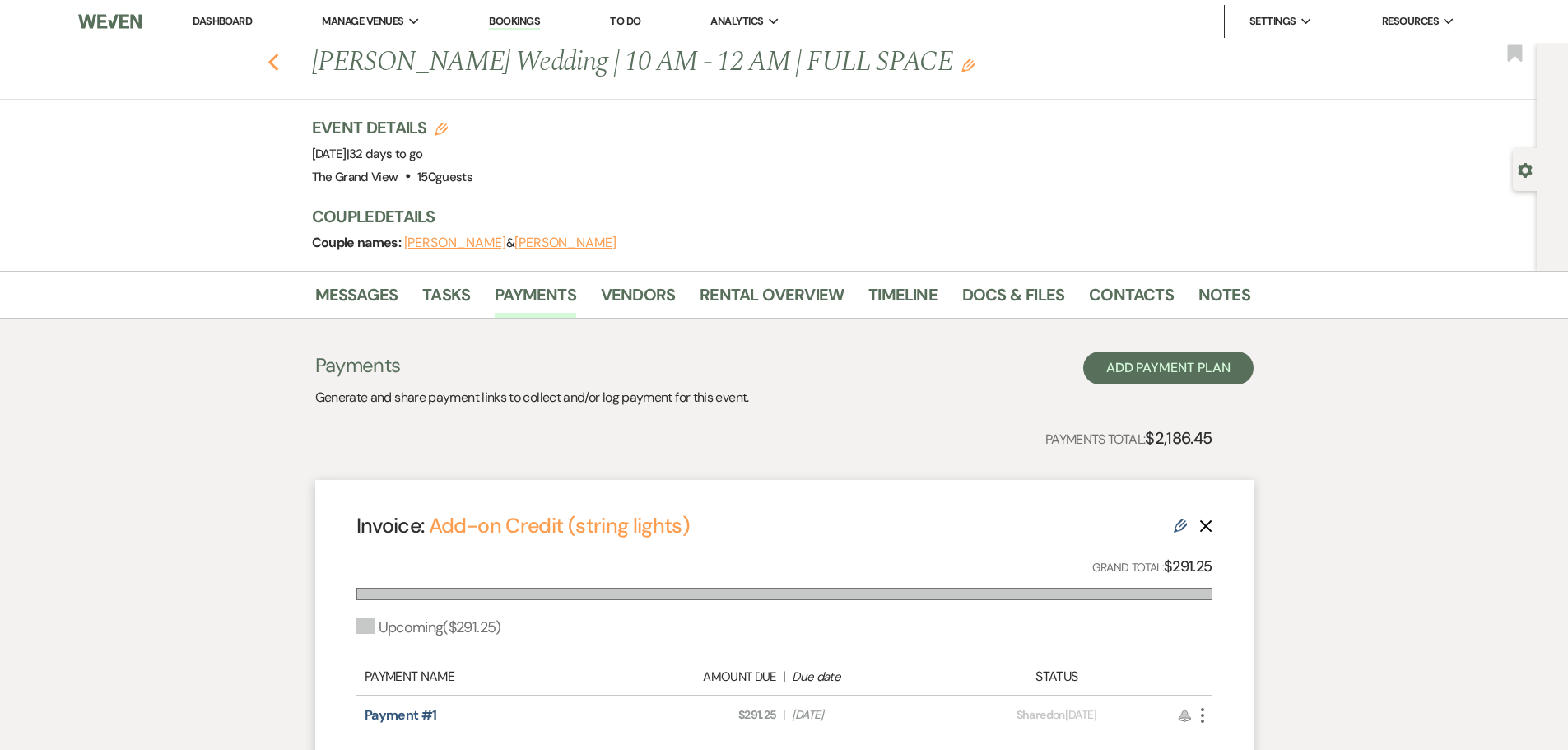
click at [280, 64] on icon "Previous" at bounding box center [274, 63] width 13 height 20
click at [277, 65] on use "button" at bounding box center [273, 63] width 11 height 18
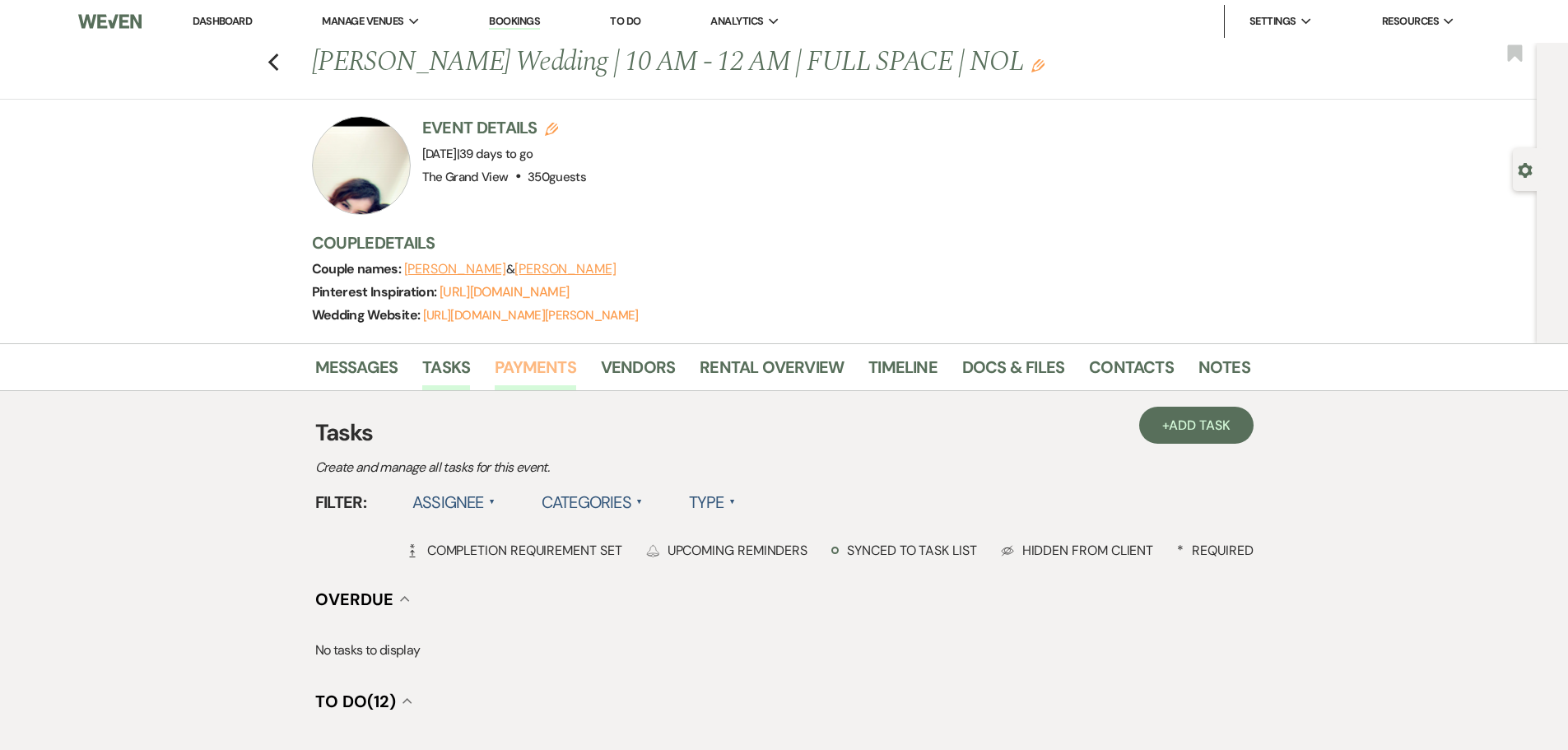
click at [514, 370] on link "Payments" at bounding box center [536, 372] width 82 height 36
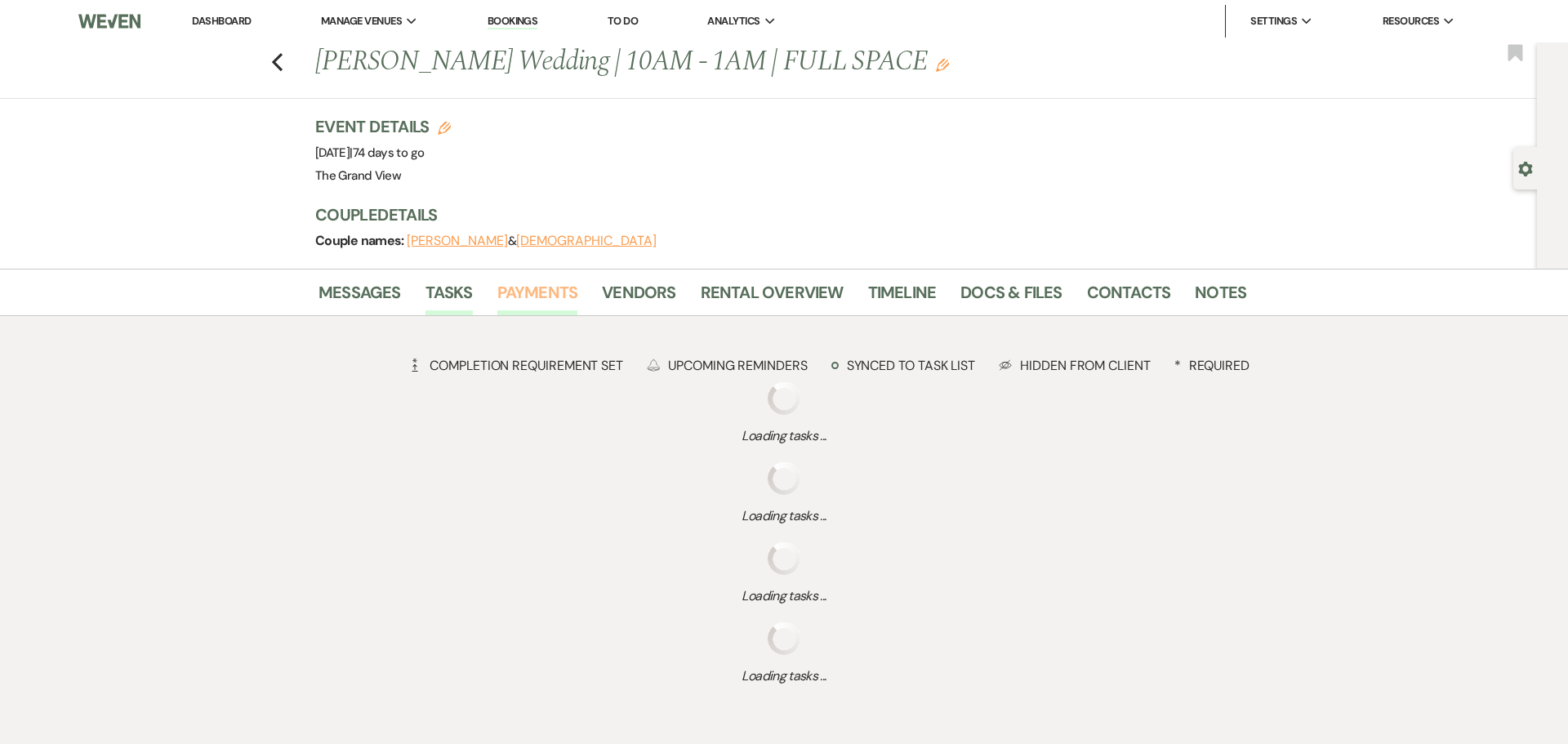
click at [537, 290] on link "Payments" at bounding box center [538, 297] width 81 height 36
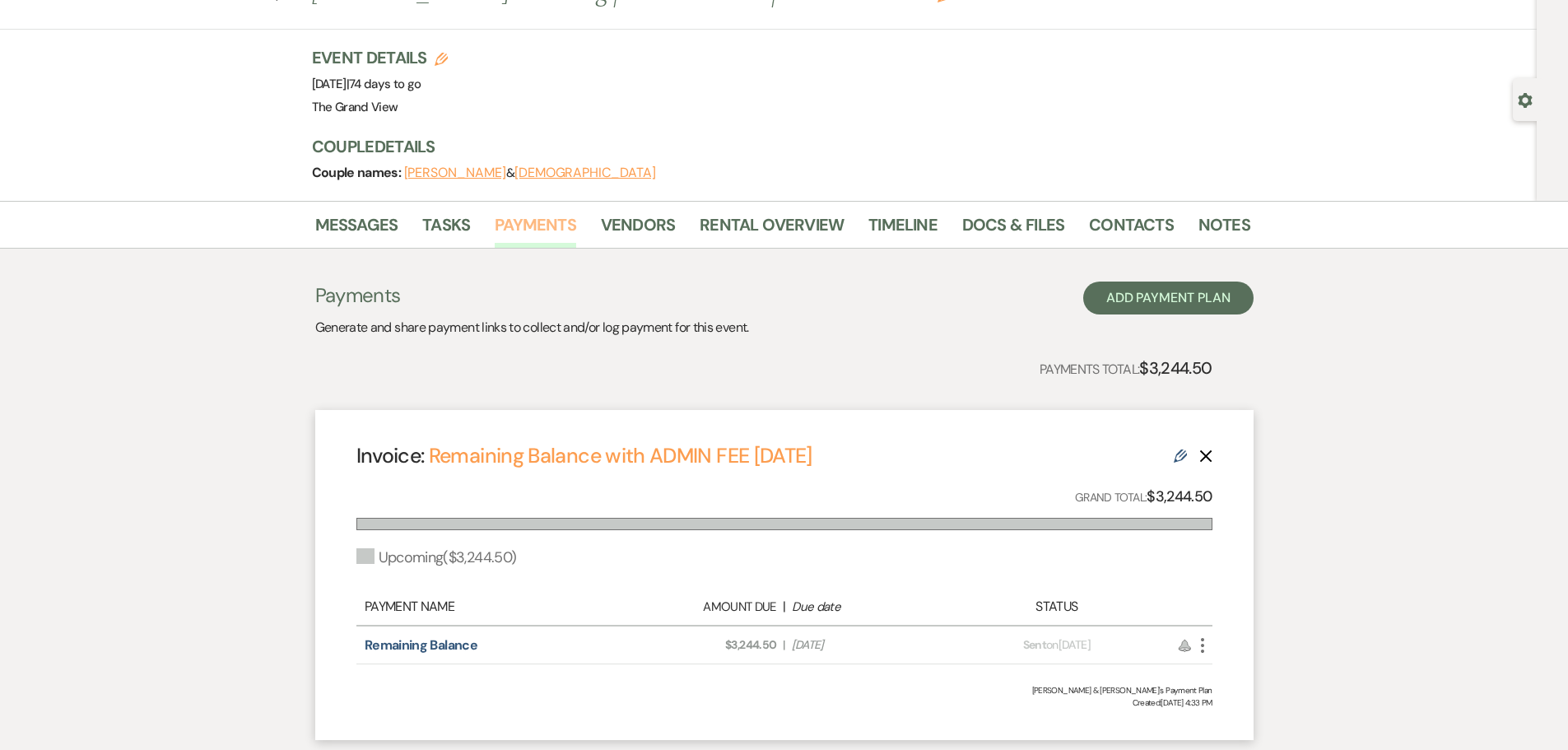
scroll to position [183, 0]
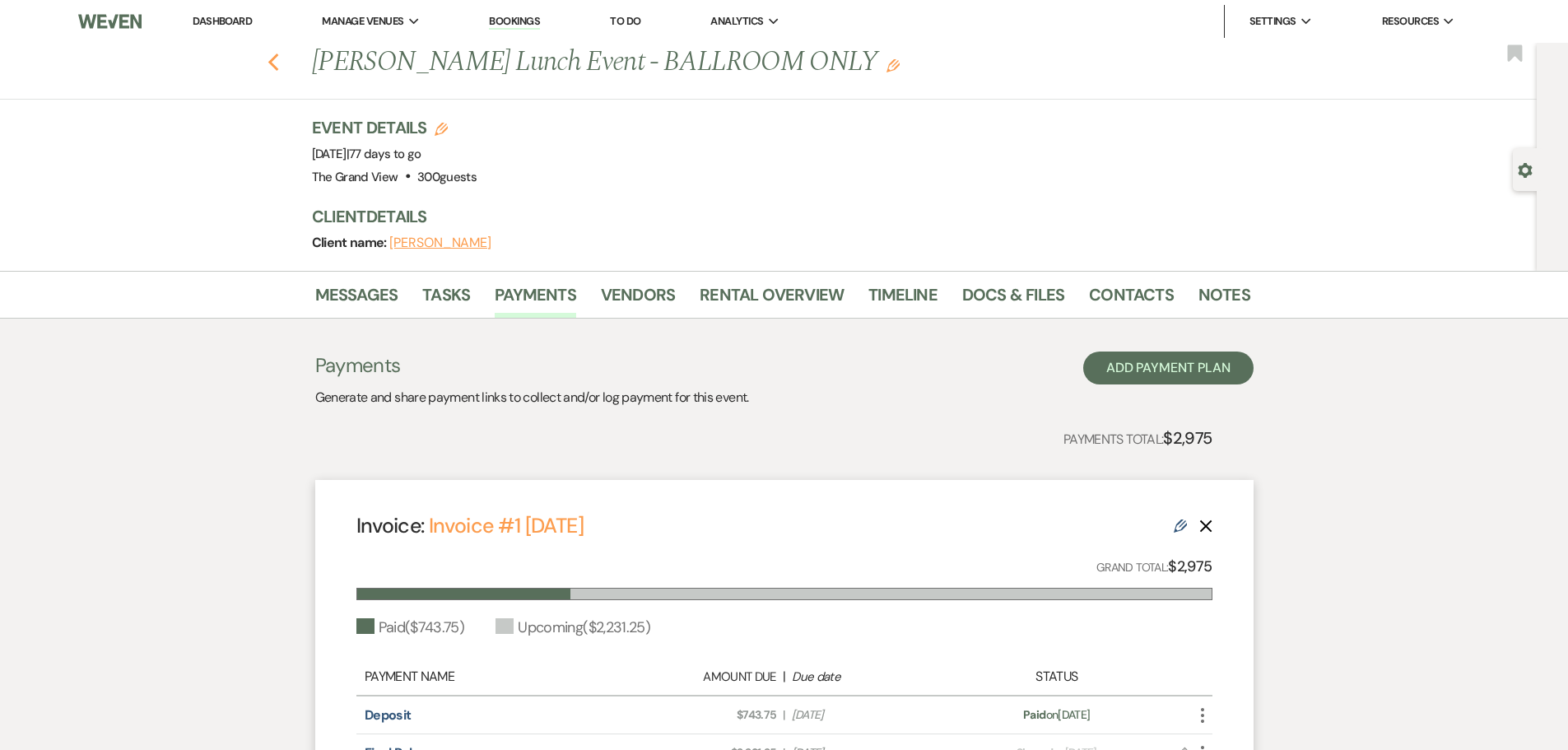
click at [275, 51] on button "Previous" at bounding box center [274, 60] width 13 height 23
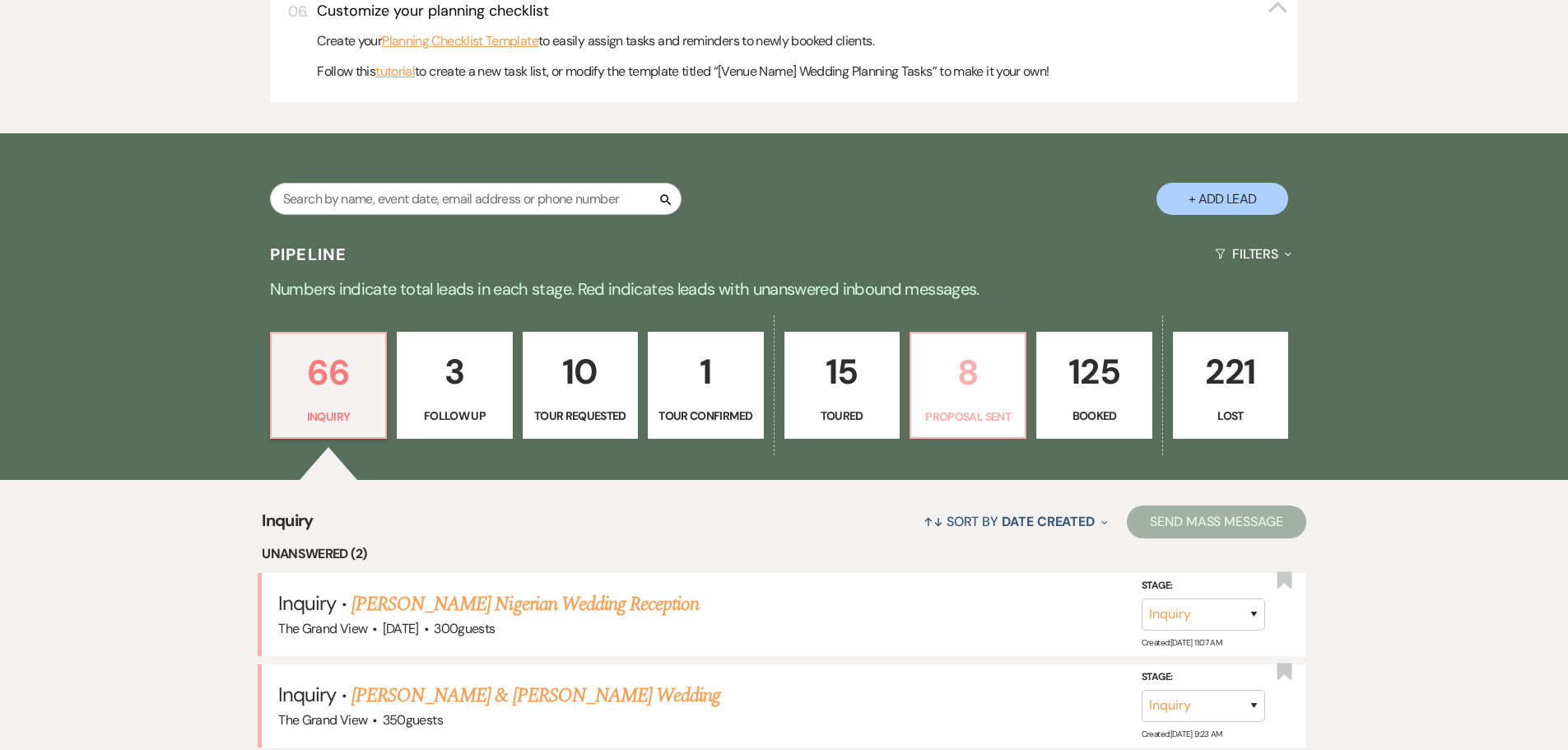
click at [951, 389] on p "8" at bounding box center [967, 372] width 94 height 56
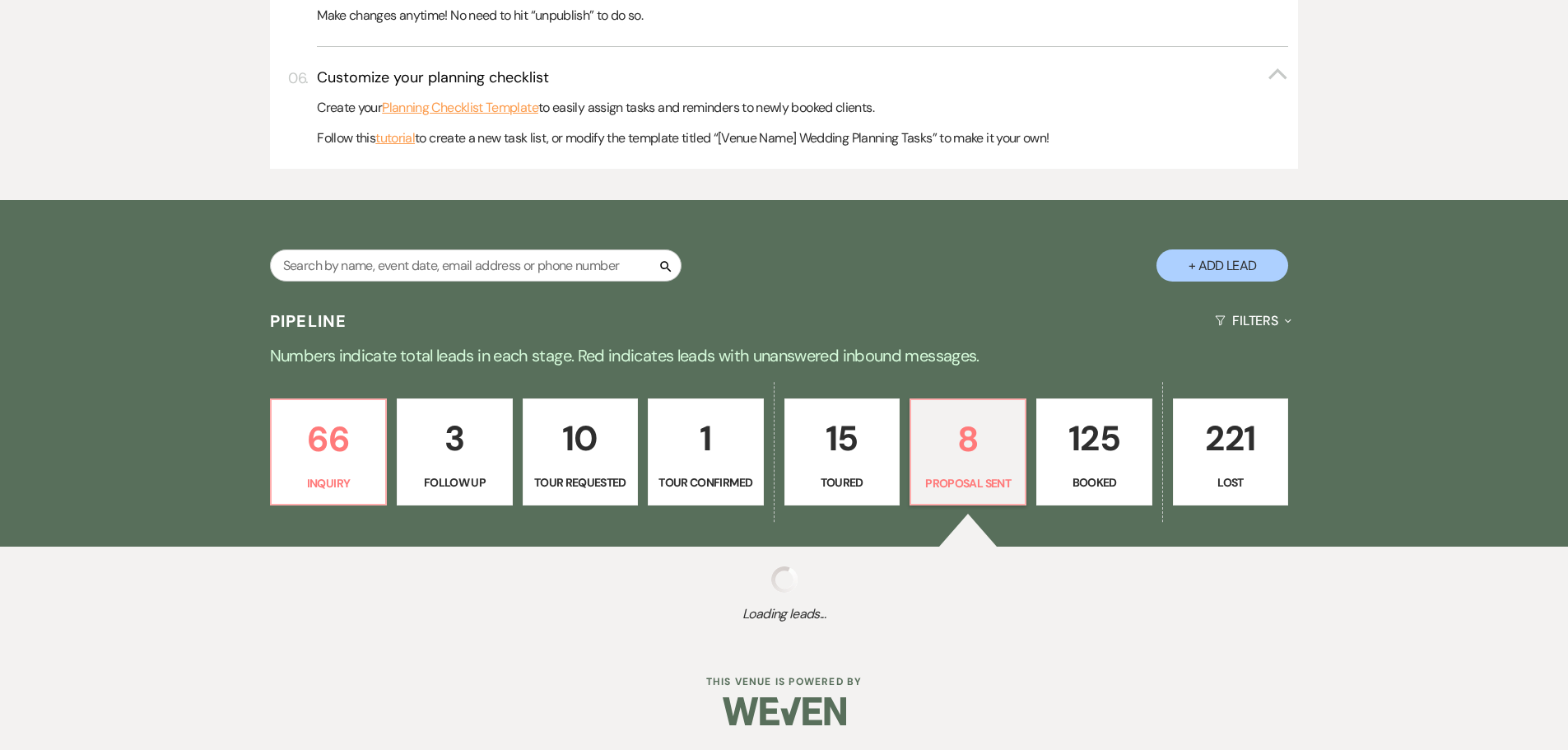
select select "6"
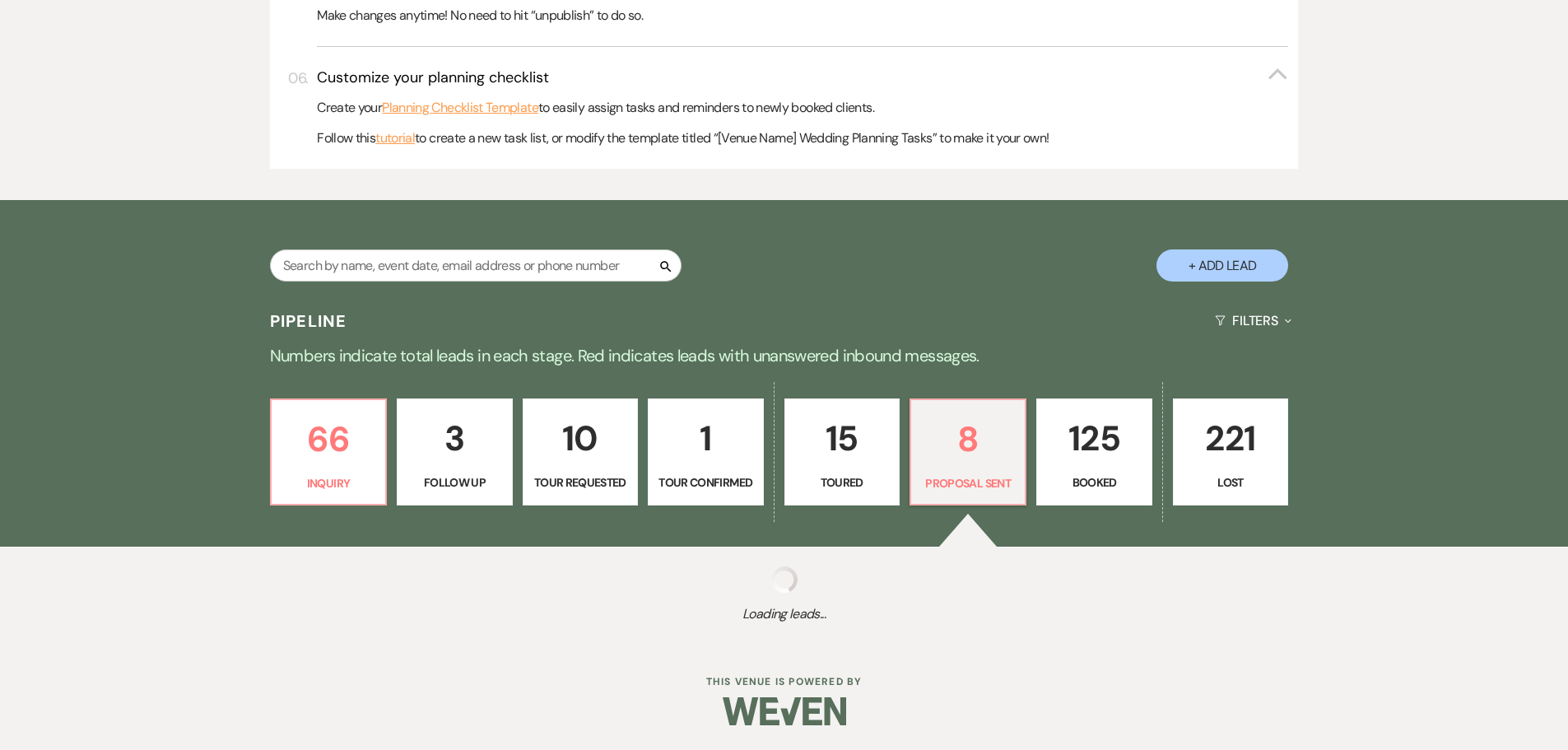
select select "6"
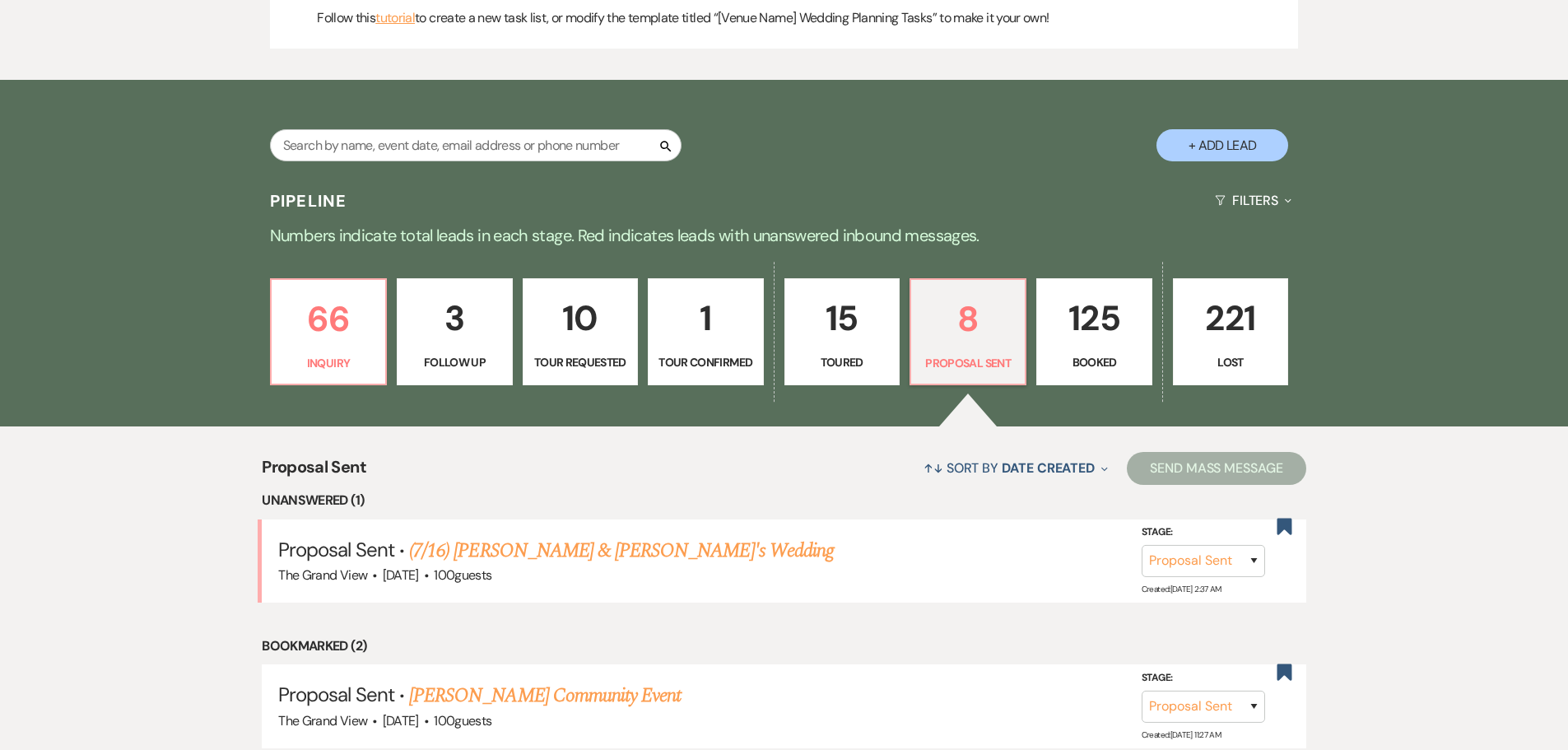
scroll to position [988, 0]
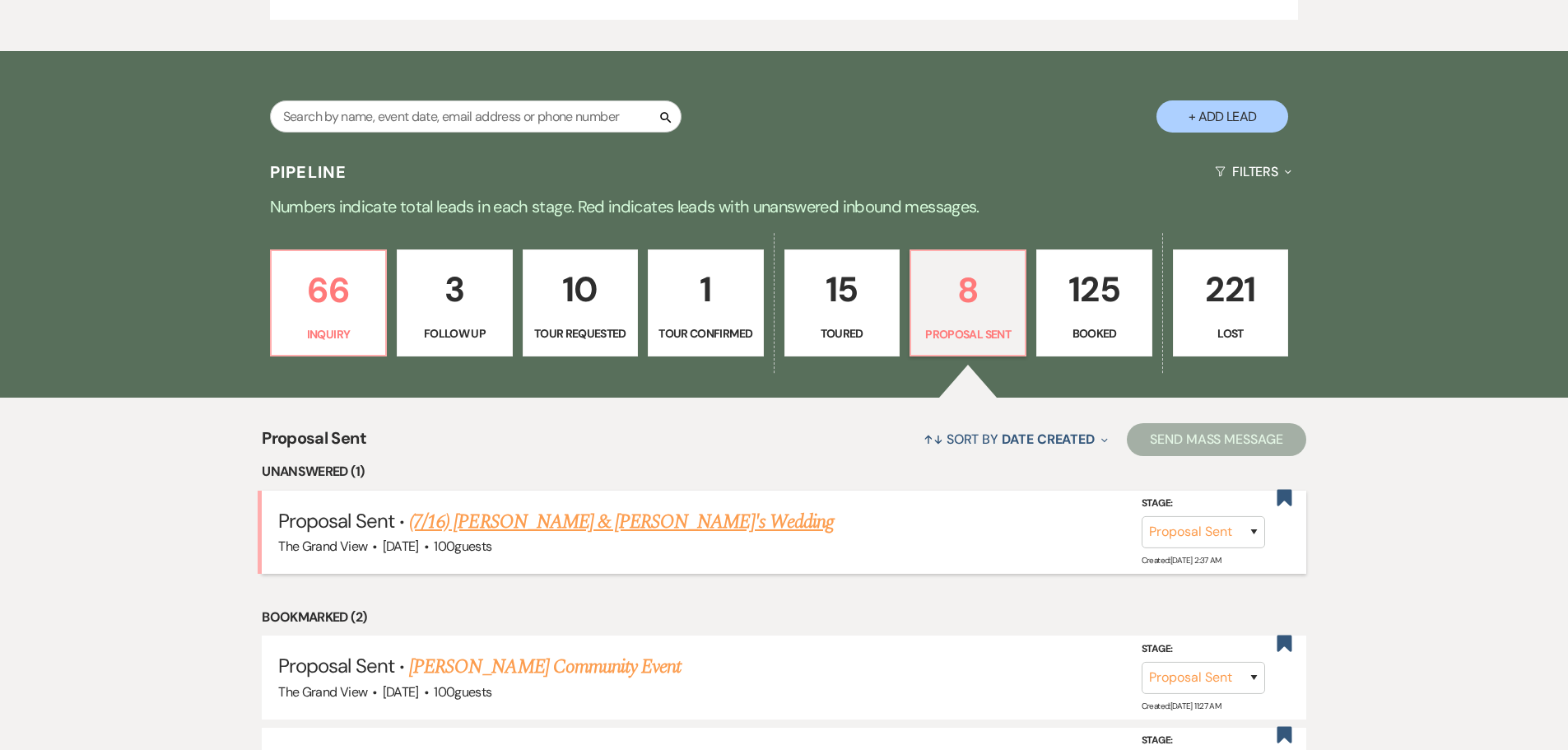
click at [516, 532] on link "(7/16) [PERSON_NAME] & [PERSON_NAME]'s Wedding" at bounding box center [622, 522] width 425 height 30
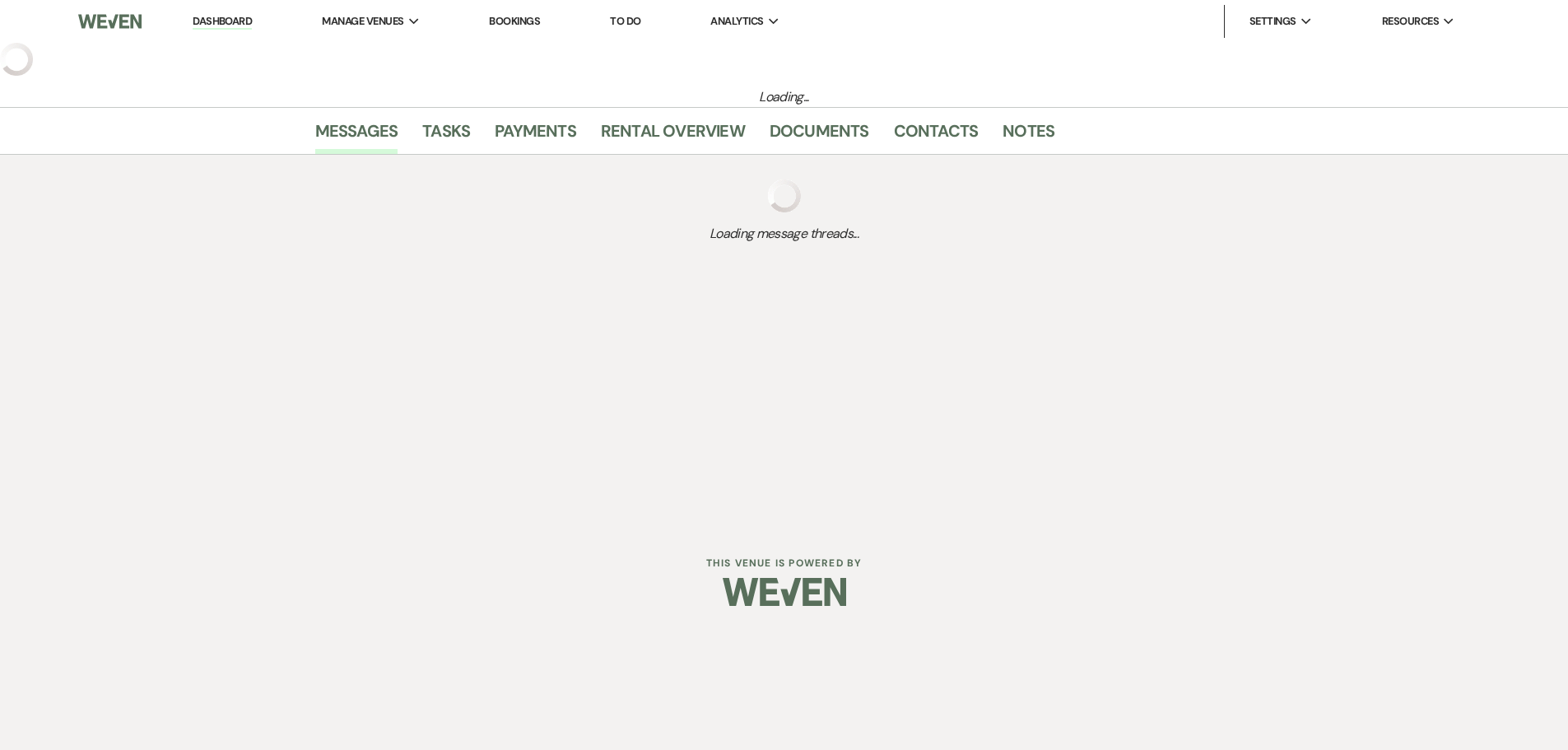
select select "6"
select select "5"
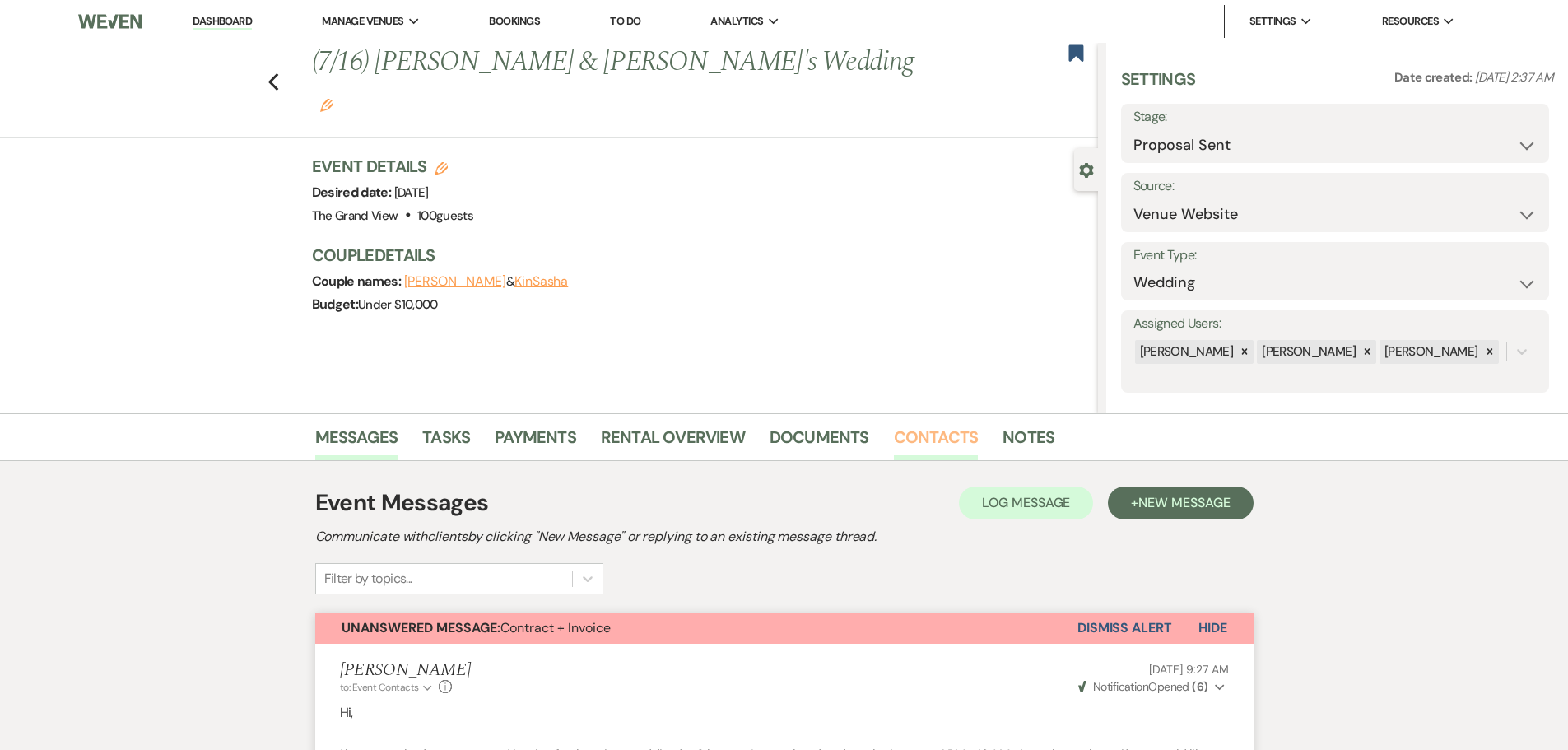
click at [926, 451] on link "Contacts" at bounding box center [936, 442] width 85 height 36
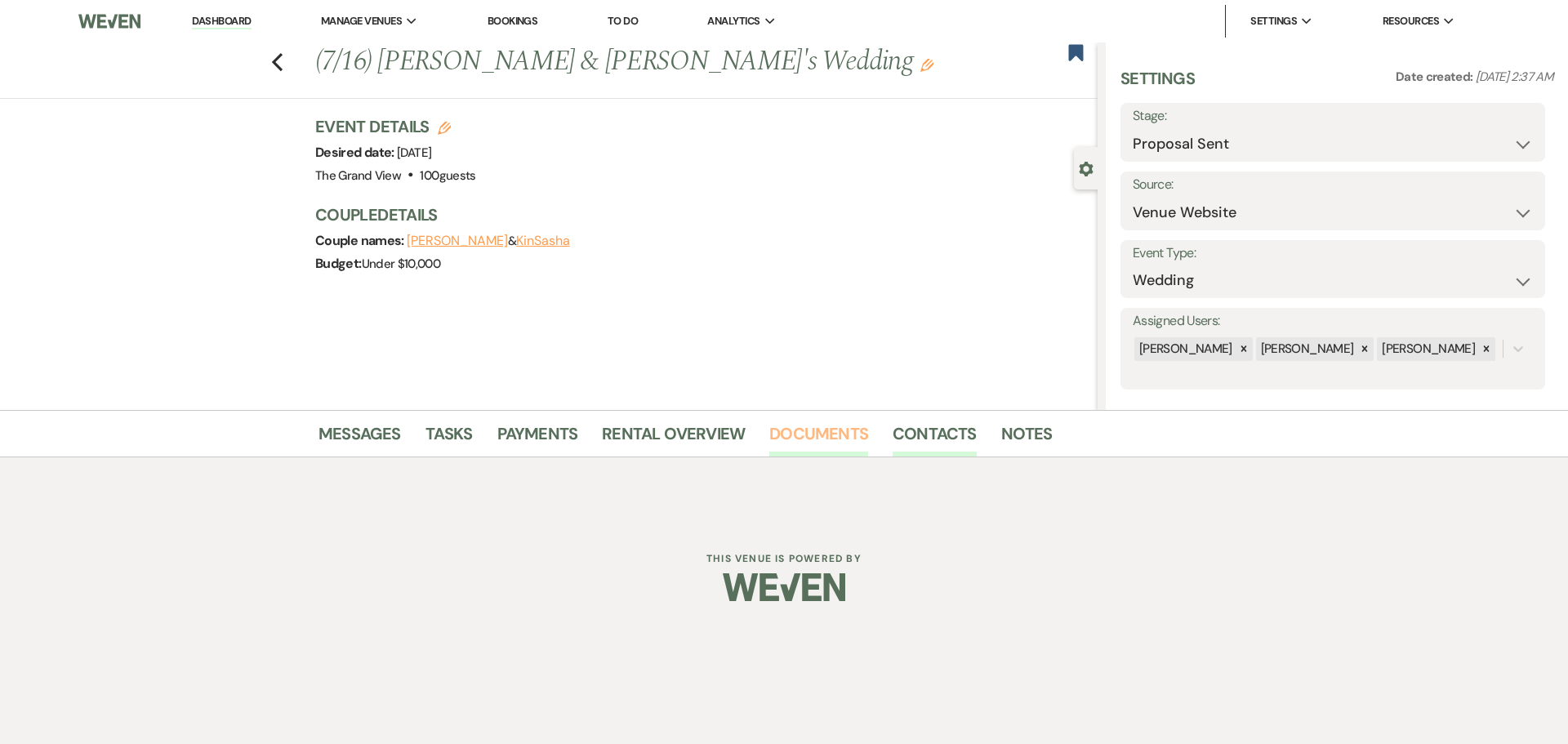
click at [833, 454] on link "Documents" at bounding box center [818, 439] width 98 height 36
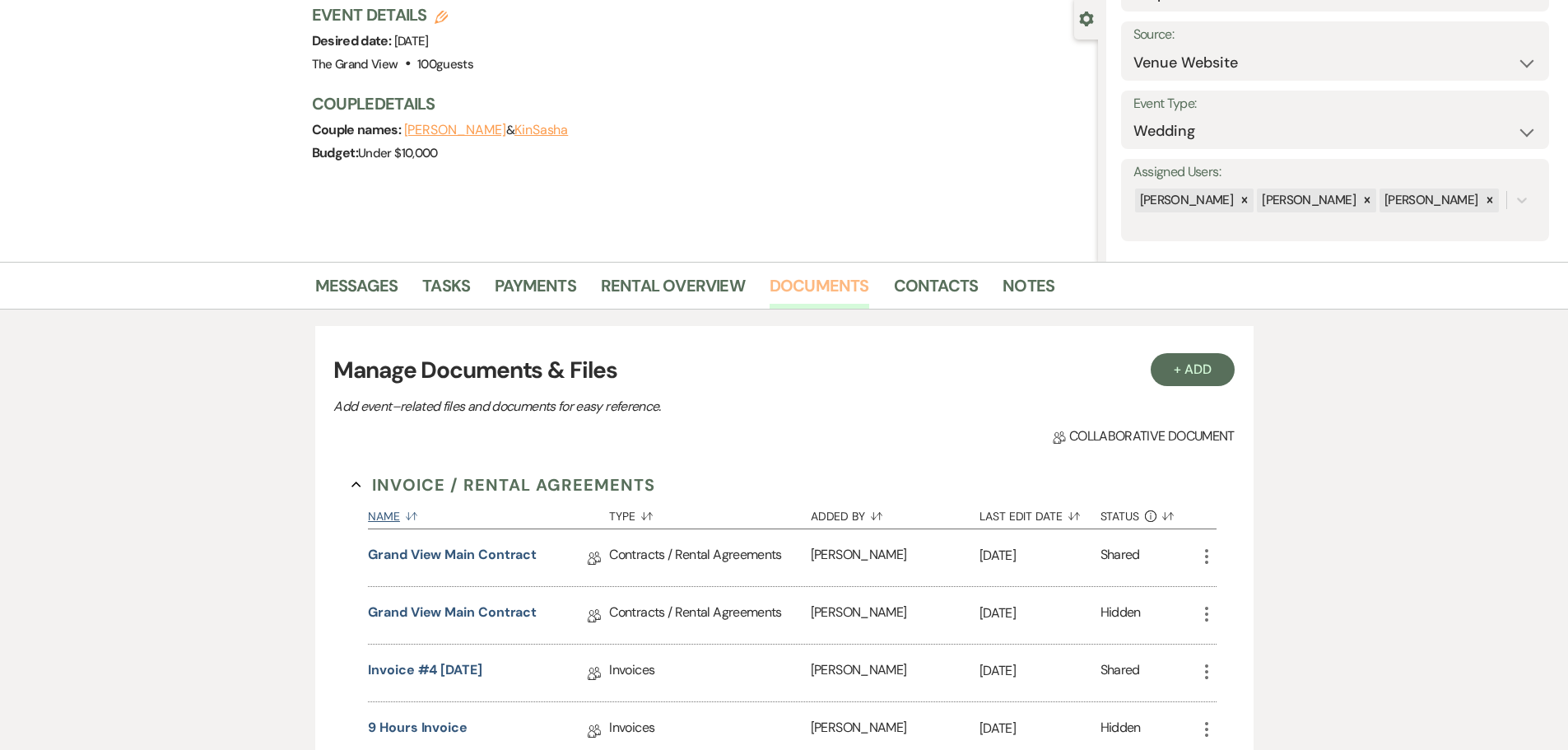
scroll to position [165, 0]
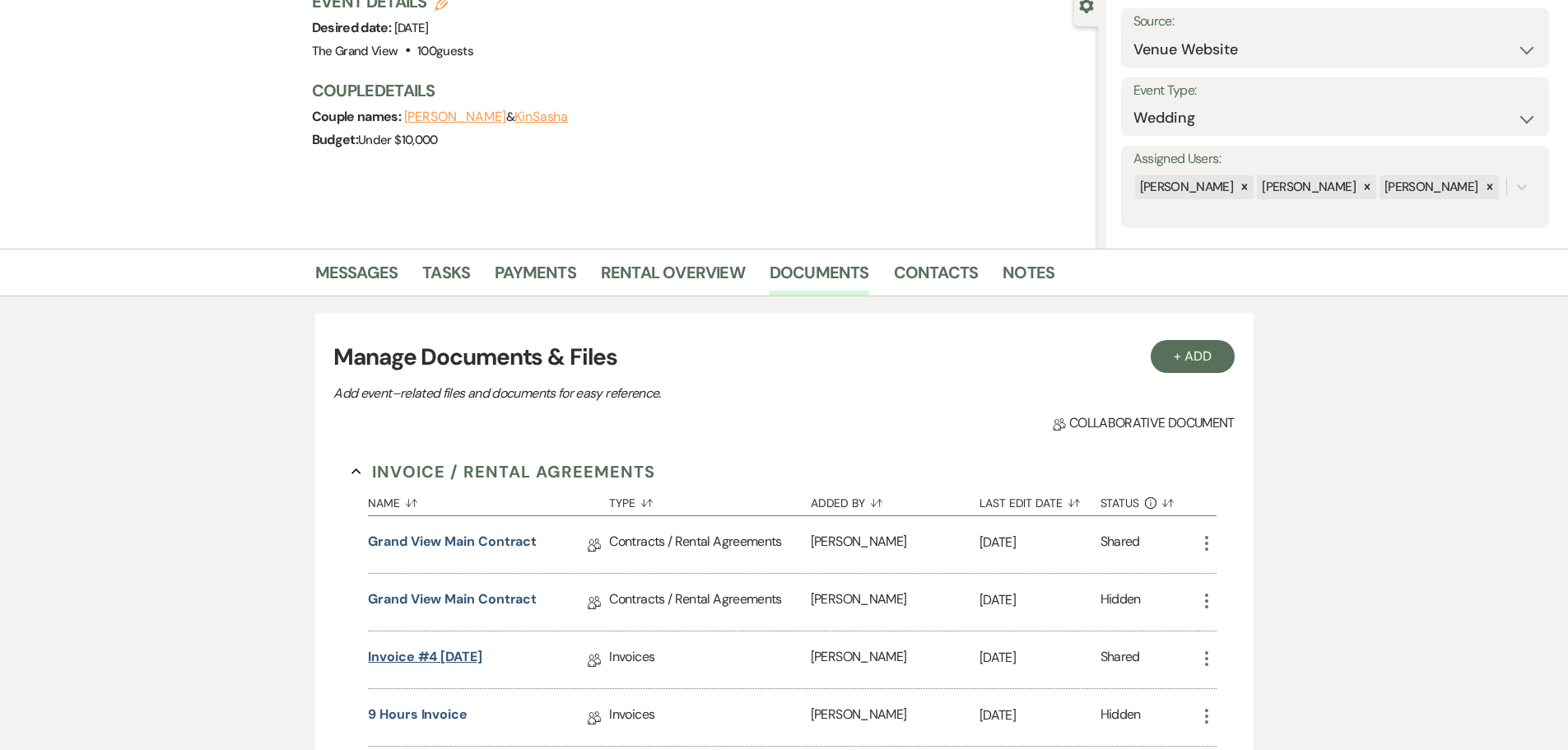
click at [481, 664] on link "Invoice #4 [DATE]" at bounding box center [425, 660] width 115 height 25
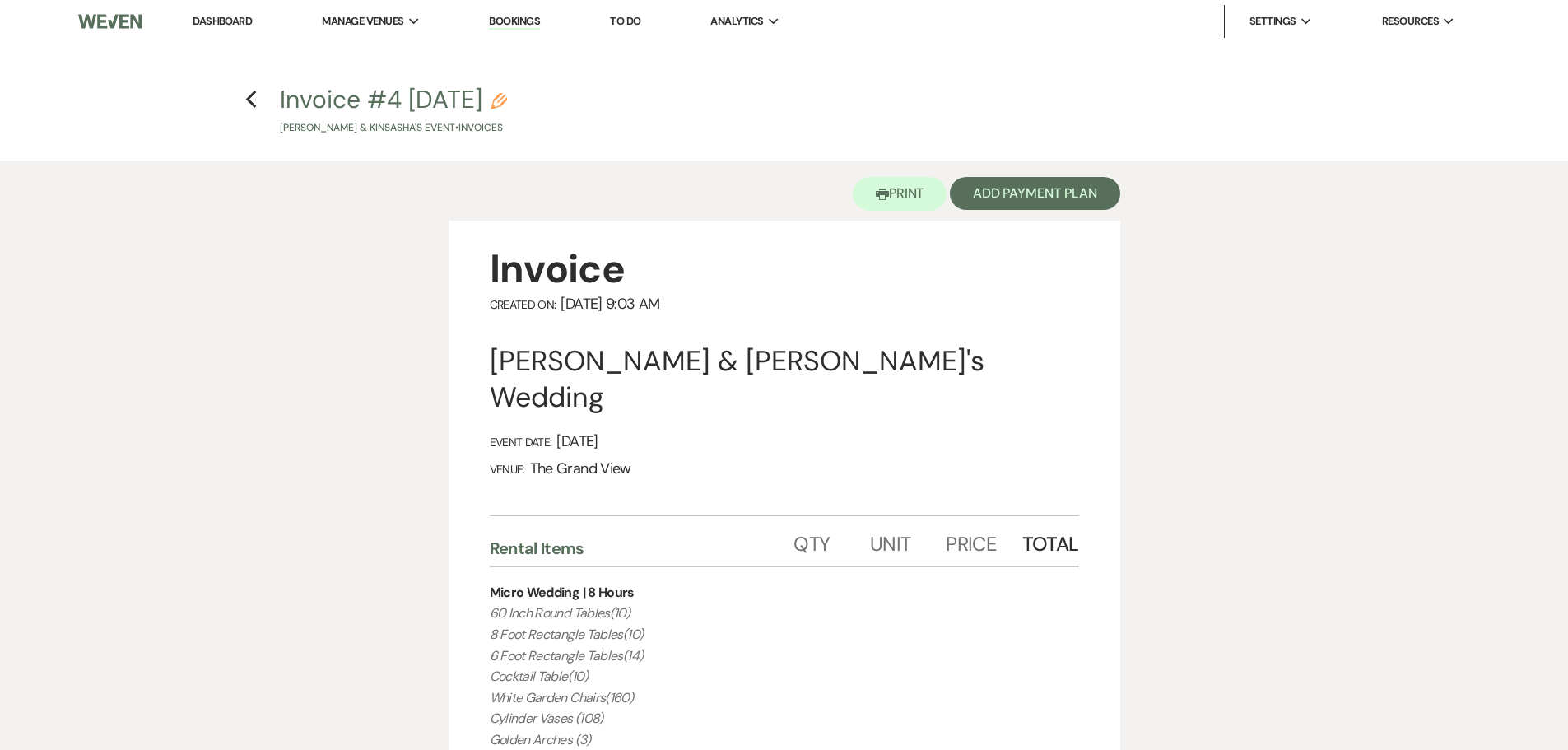
click at [261, 107] on h4 "Previous Invoice #4 [DATE] Pencil [PERSON_NAME] & KinSasha's Event • Invoices" at bounding box center [784, 108] width 1185 height 54
click at [254, 107] on use "button" at bounding box center [251, 99] width 11 height 18
select select "6"
select select "5"
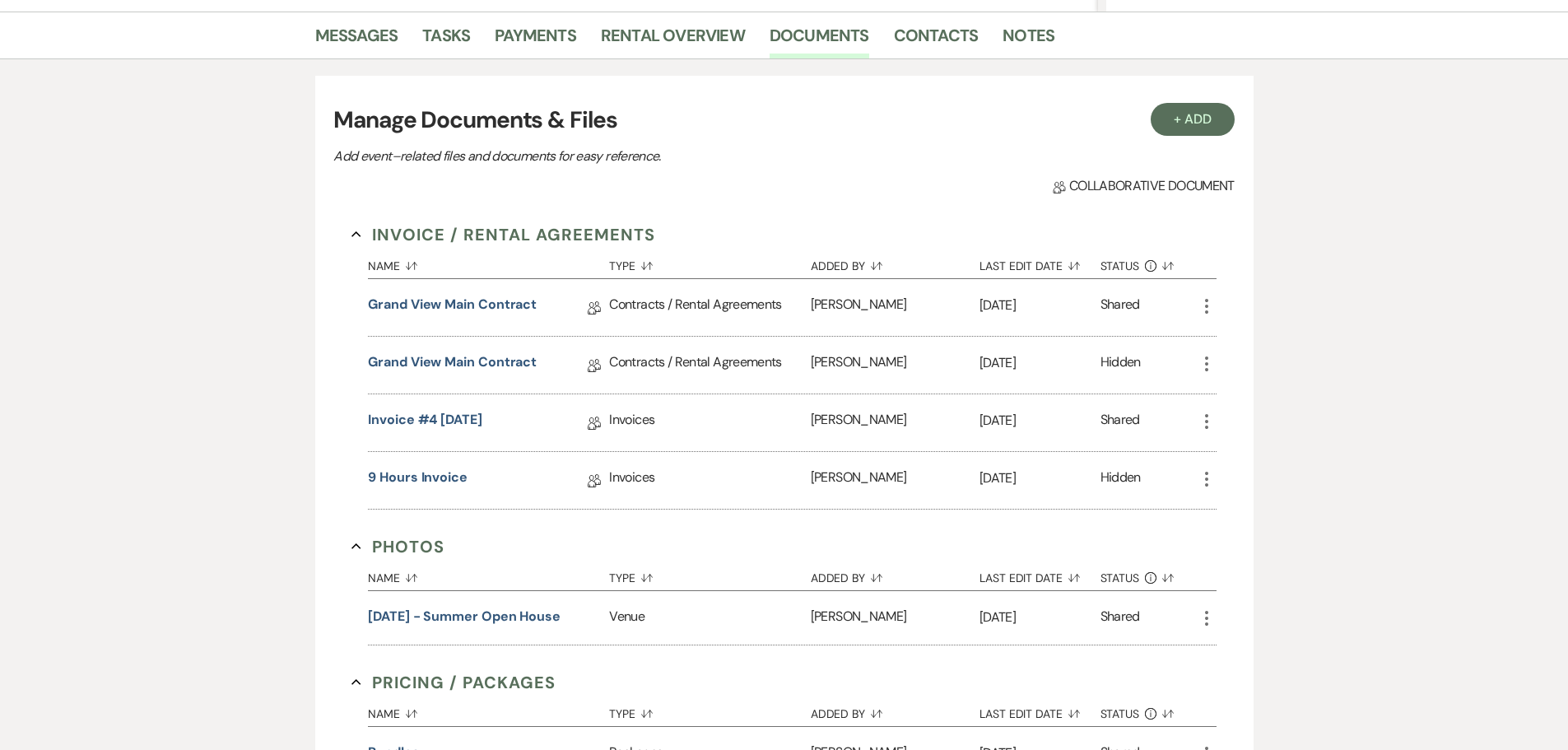
scroll to position [576, 0]
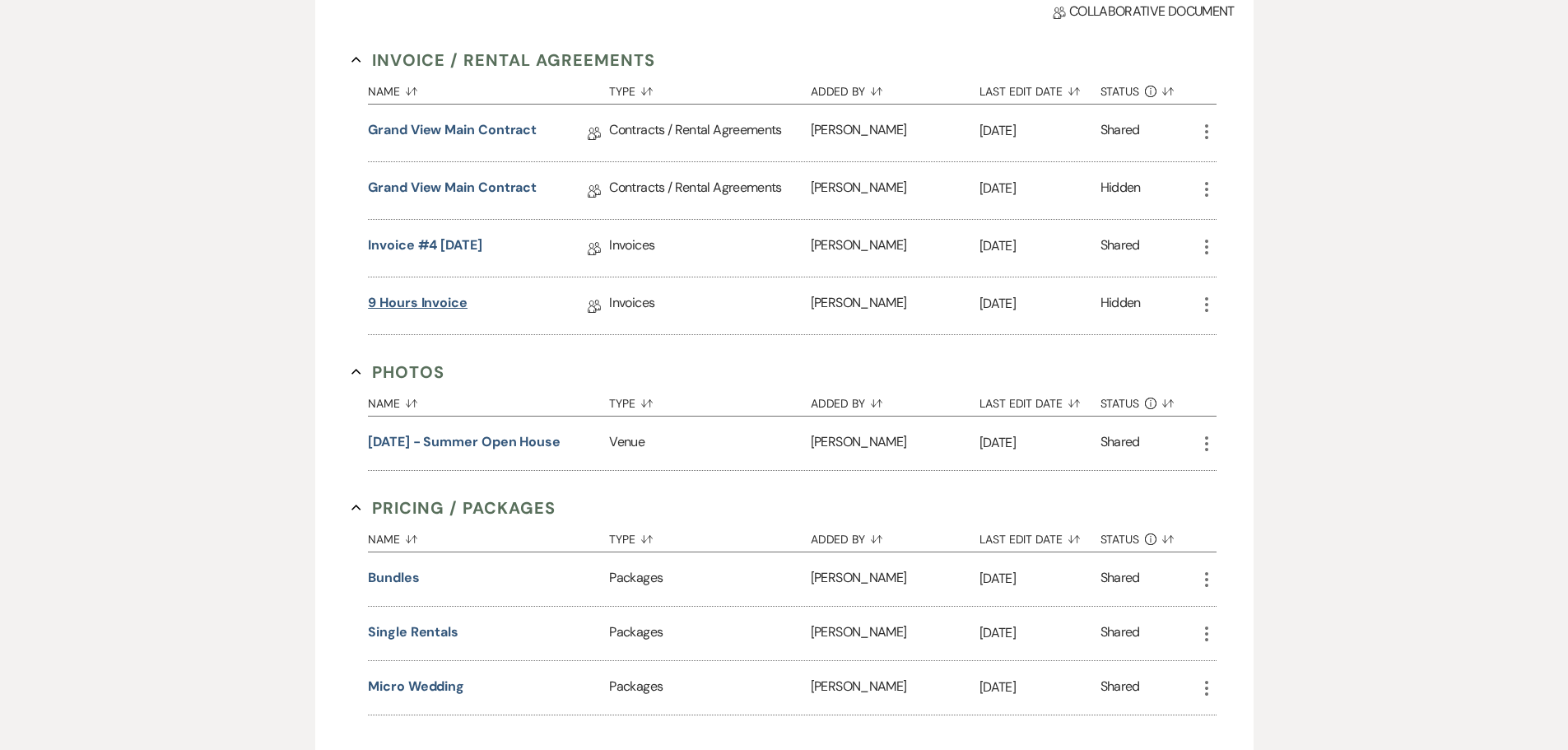
click at [434, 302] on link "9 hours invoice" at bounding box center [417, 306] width 99 height 25
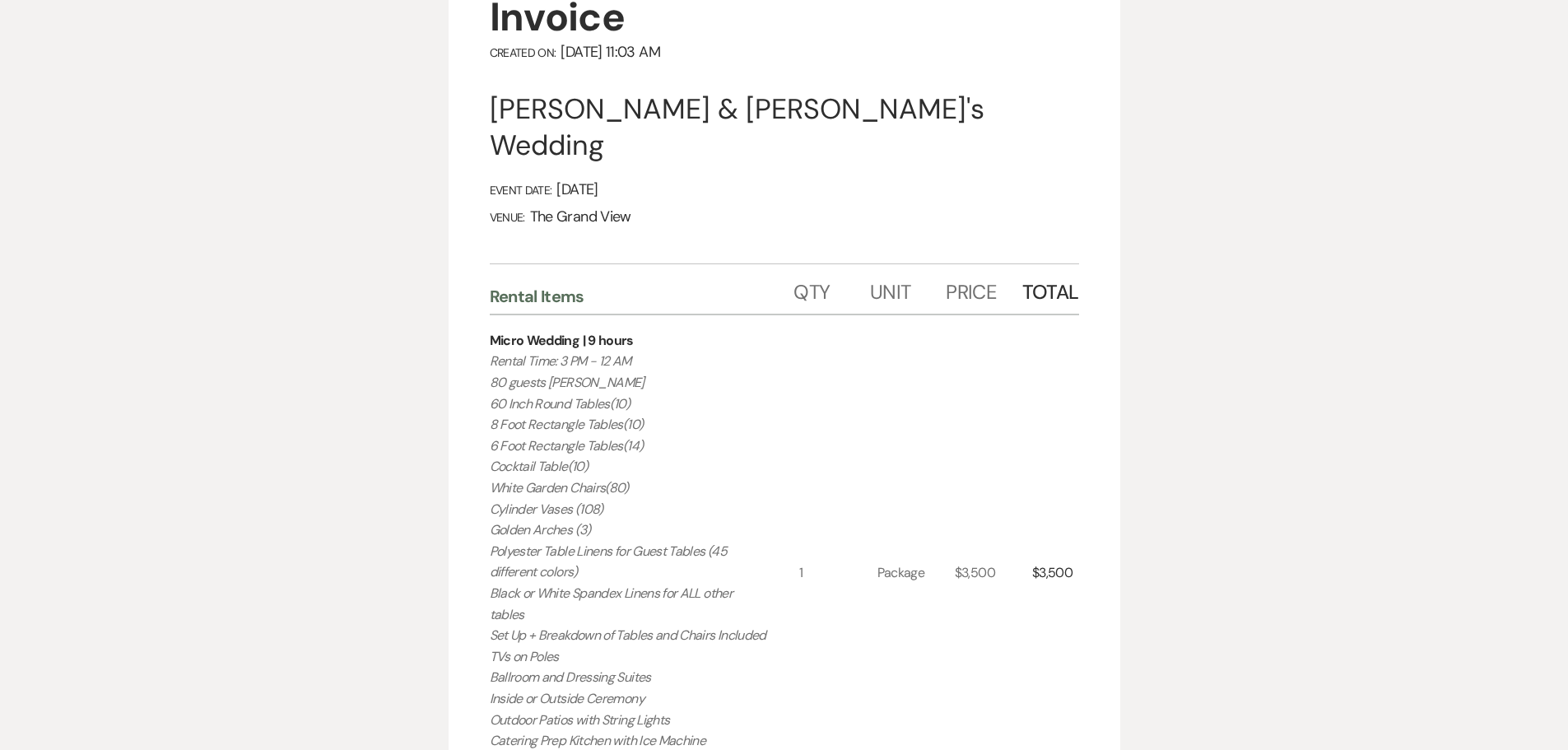
scroll to position [247, 0]
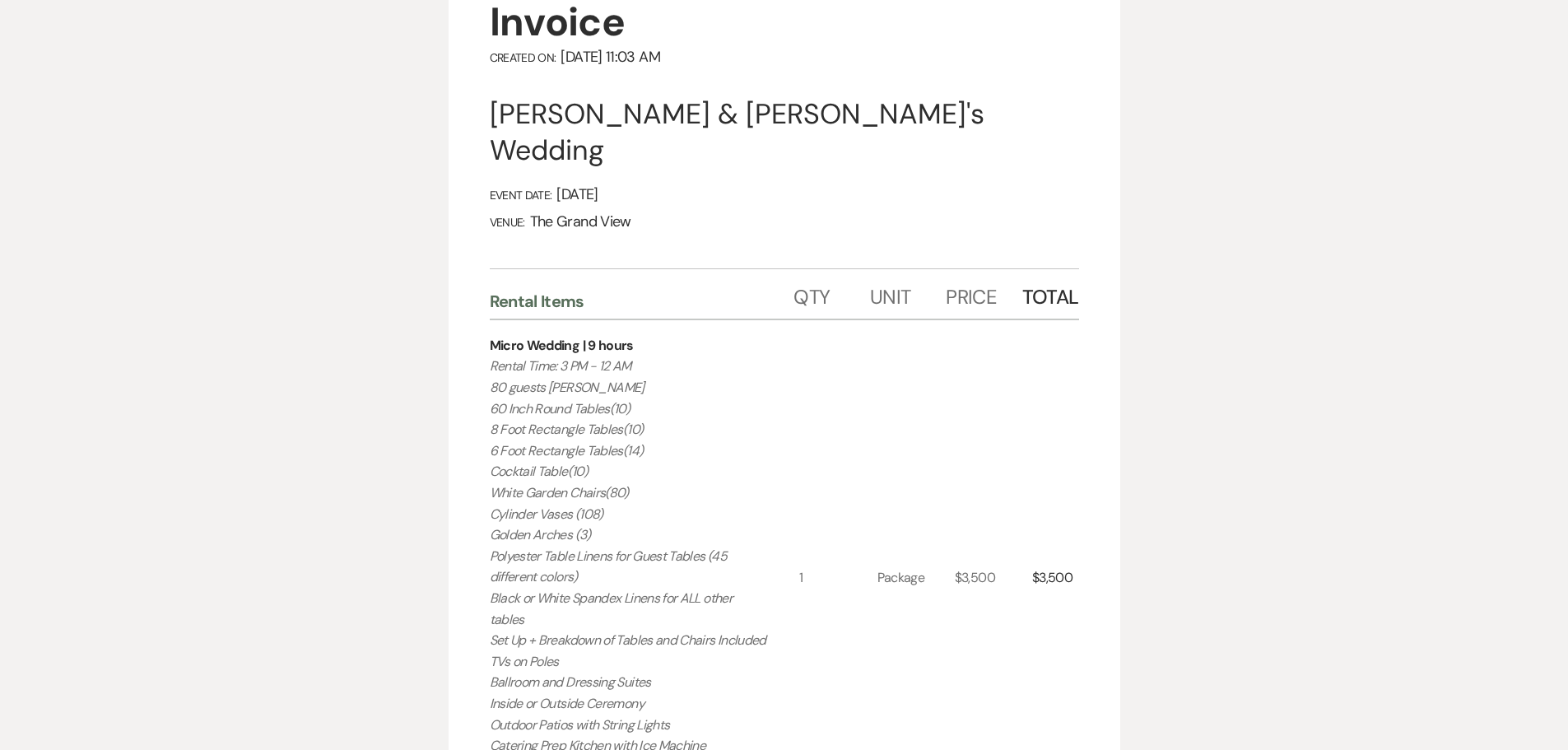
drag, startPoint x: 726, startPoint y: 469, endPoint x: 484, endPoint y: 332, distance: 278.1
click at [484, 332] on div "Invoice Created On: [DATE] 11:03 AM [PERSON_NAME] & KinSasha's Wedding Event Da…" at bounding box center [784, 660] width 672 height 1373
copy p "Rental Time: 3 PM - 12 AM 80 guests max 60 Inch Round Tables(10) 8 Foot Rectang…"
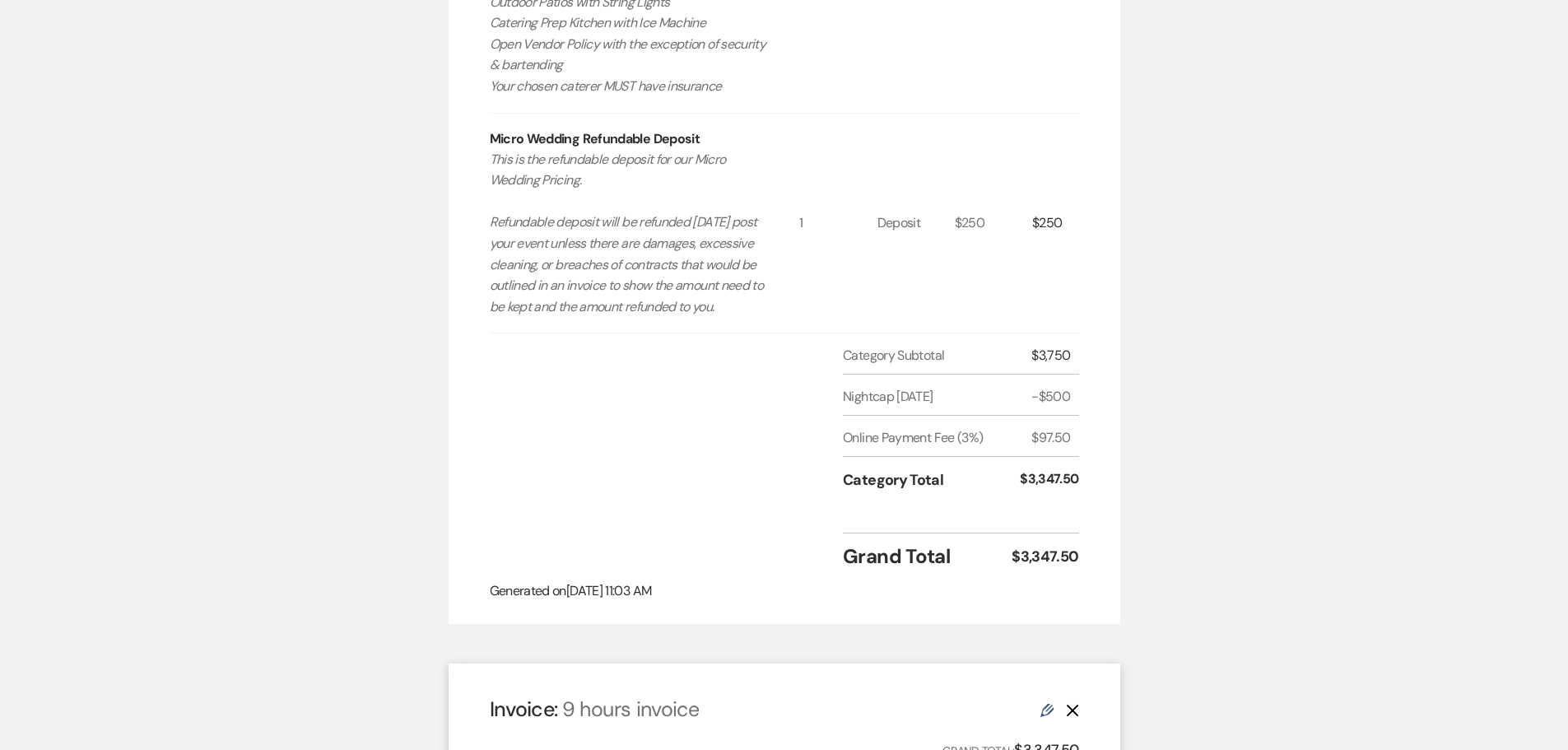
scroll to position [1070, 0]
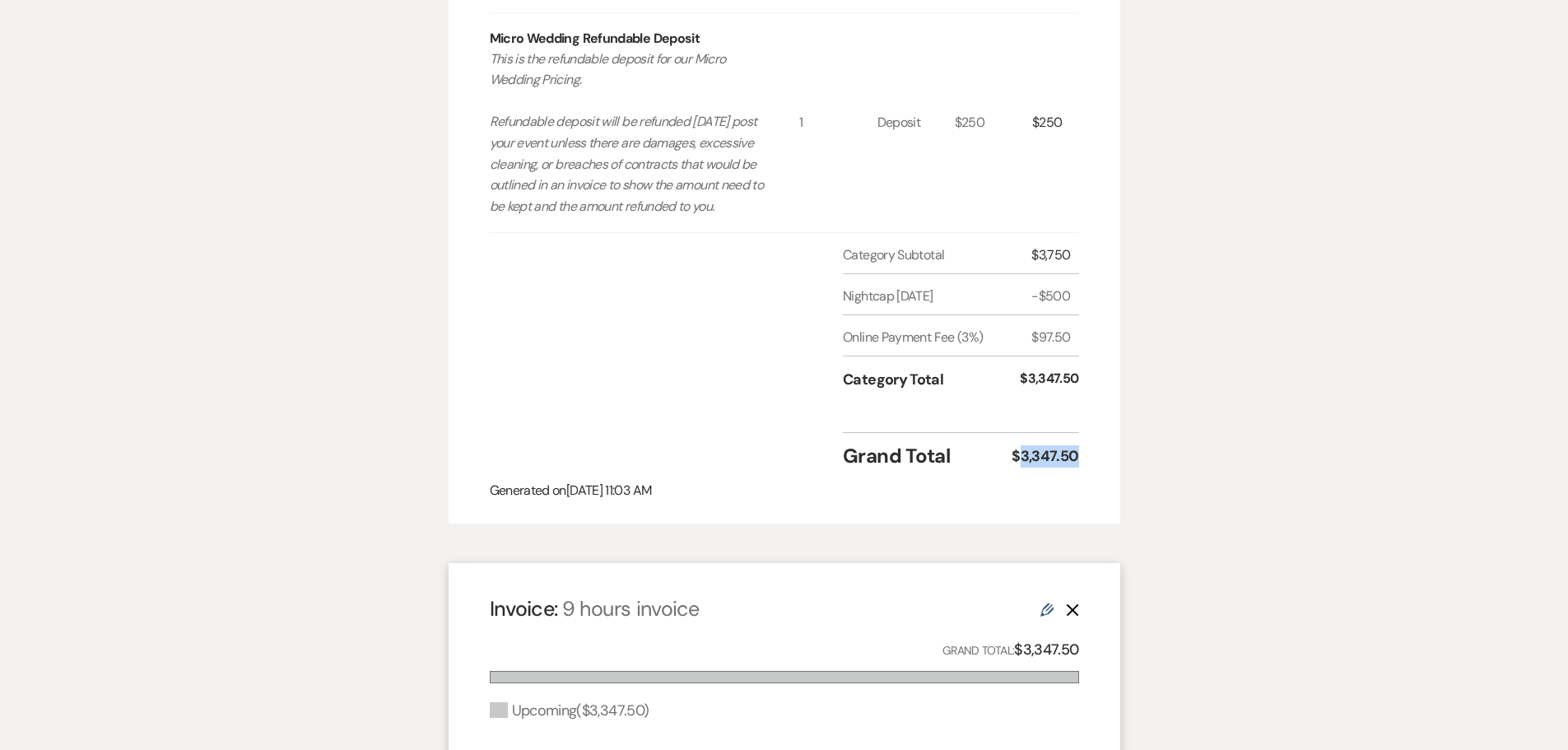
drag, startPoint x: 1083, startPoint y: 451, endPoint x: 1017, endPoint y: 464, distance: 67.3
click at [993, 328] on div "Online Payment Fee (3%) $97.50" at bounding box center [960, 335] width 236 height 41
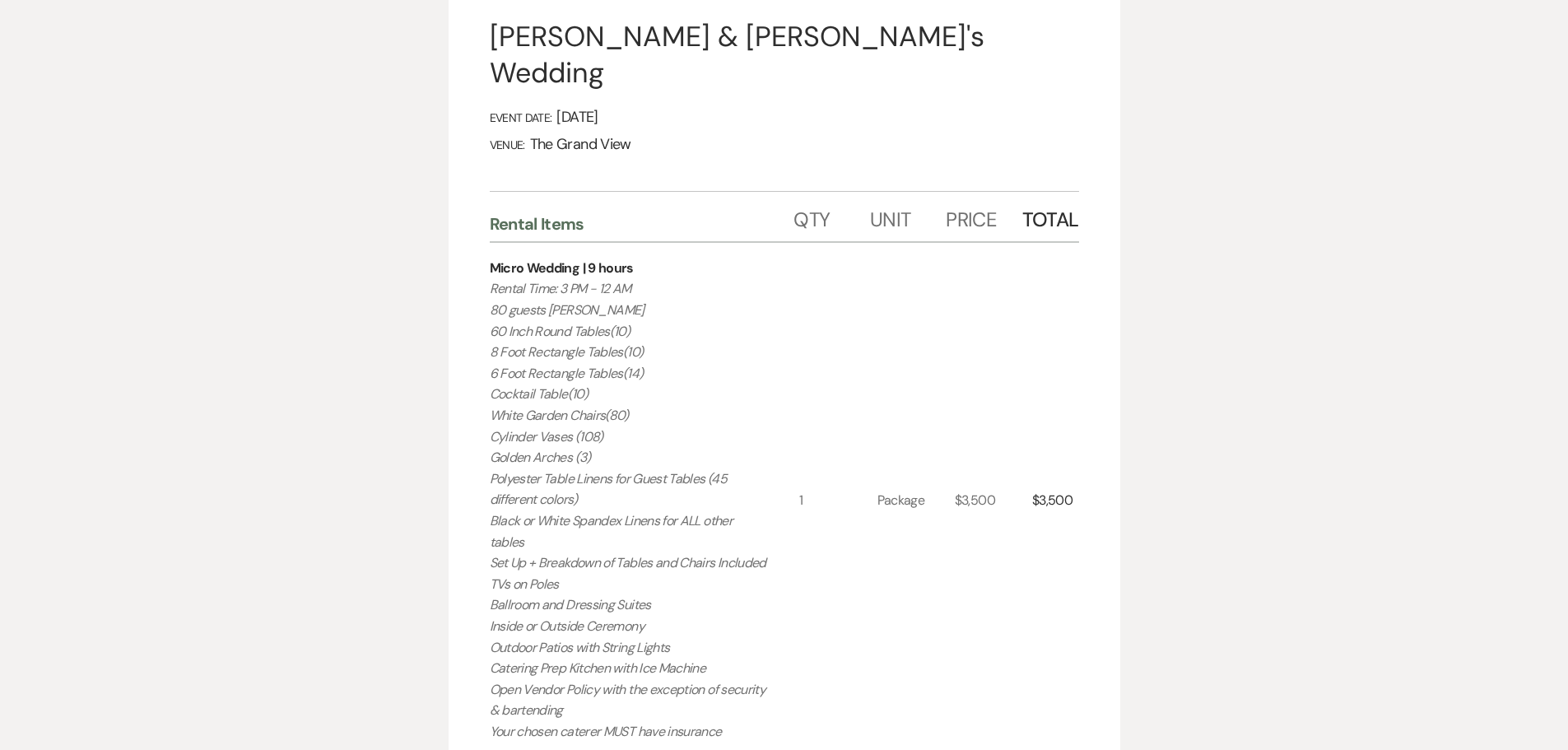
scroll to position [247, 0]
